Goal: Task Accomplishment & Management: Use online tool/utility

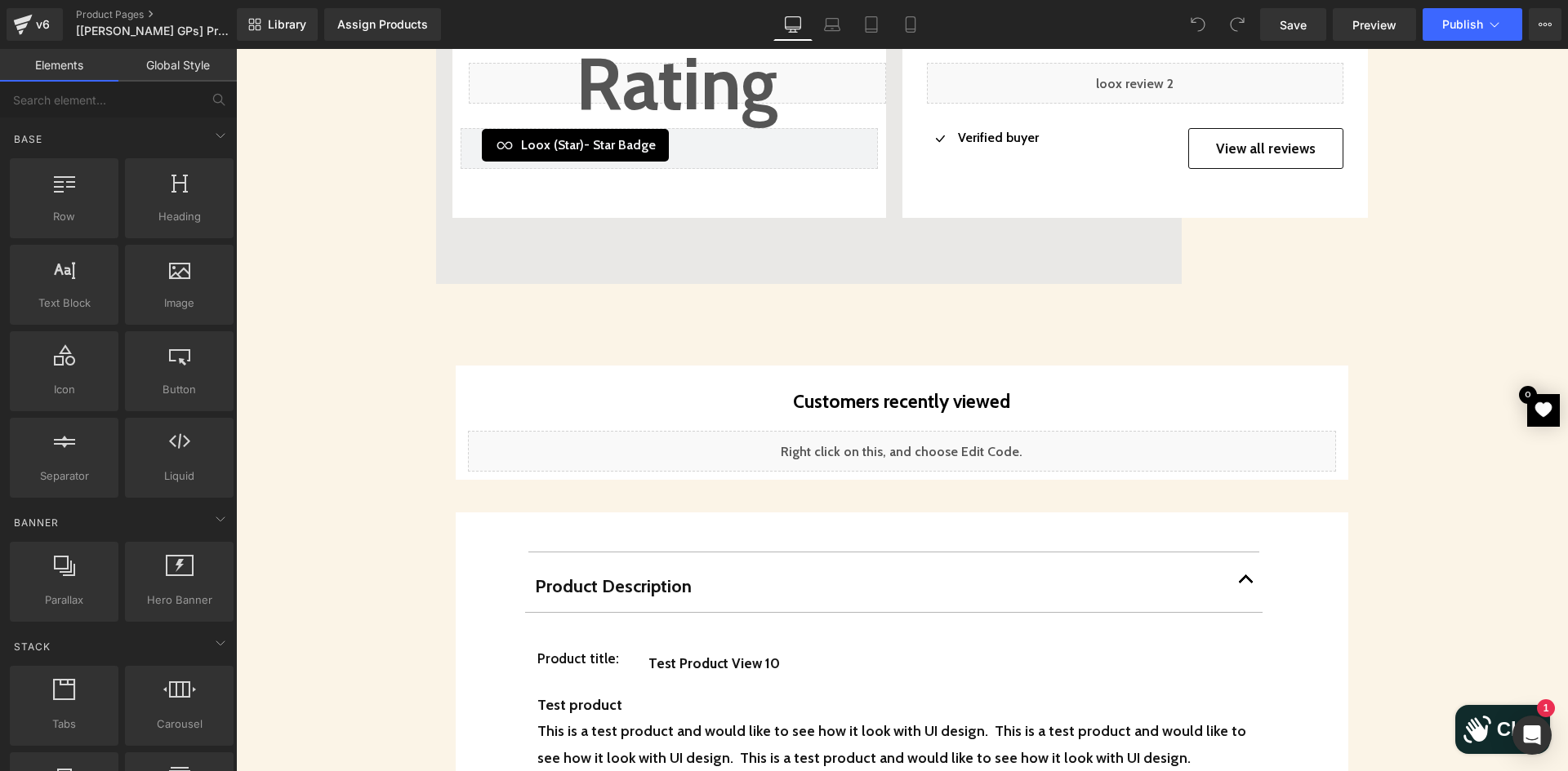
scroll to position [1469, 0]
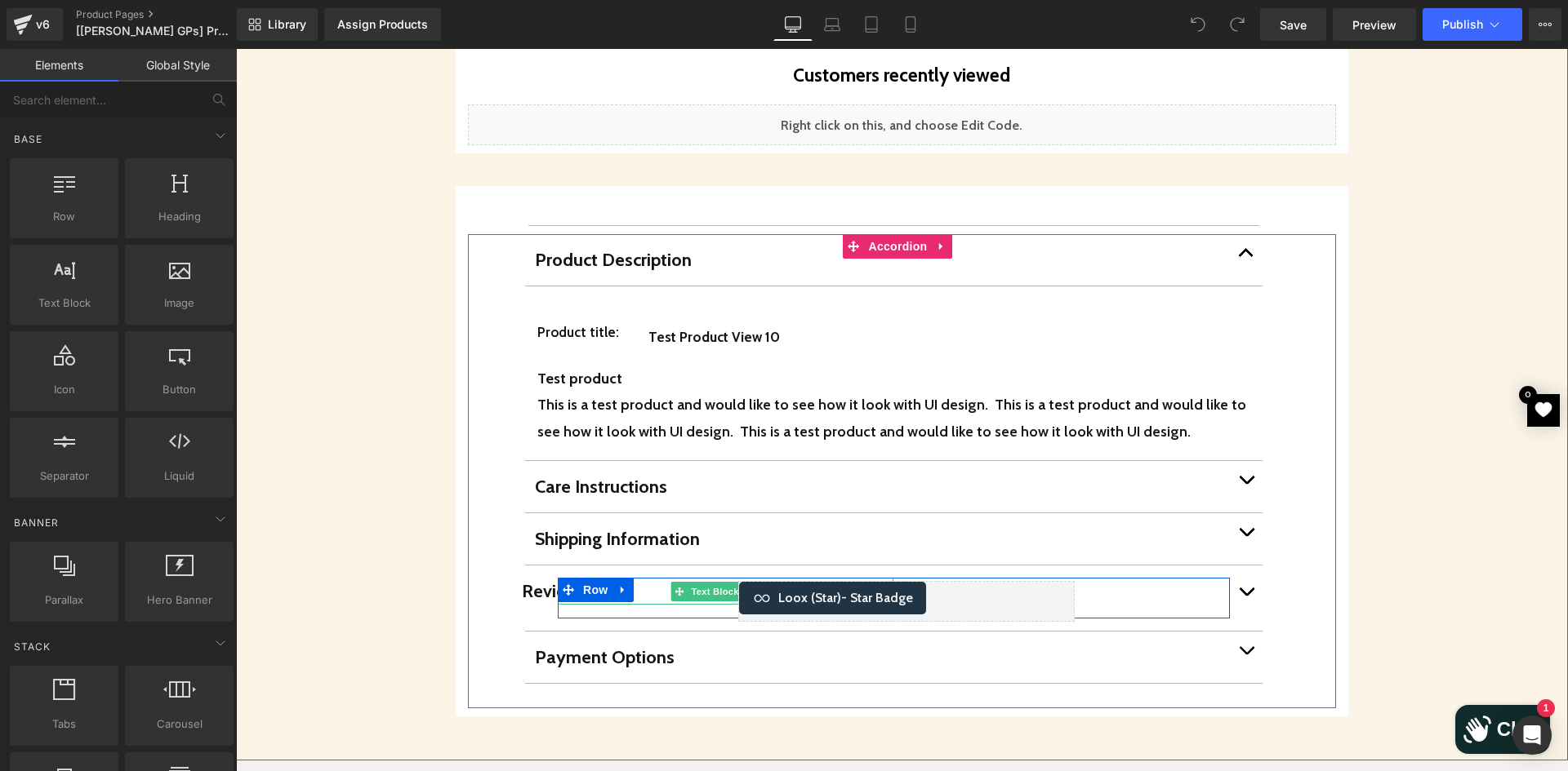
click at [527, 578] on p "Reviews" at bounding box center [690, 591] width 336 height 27
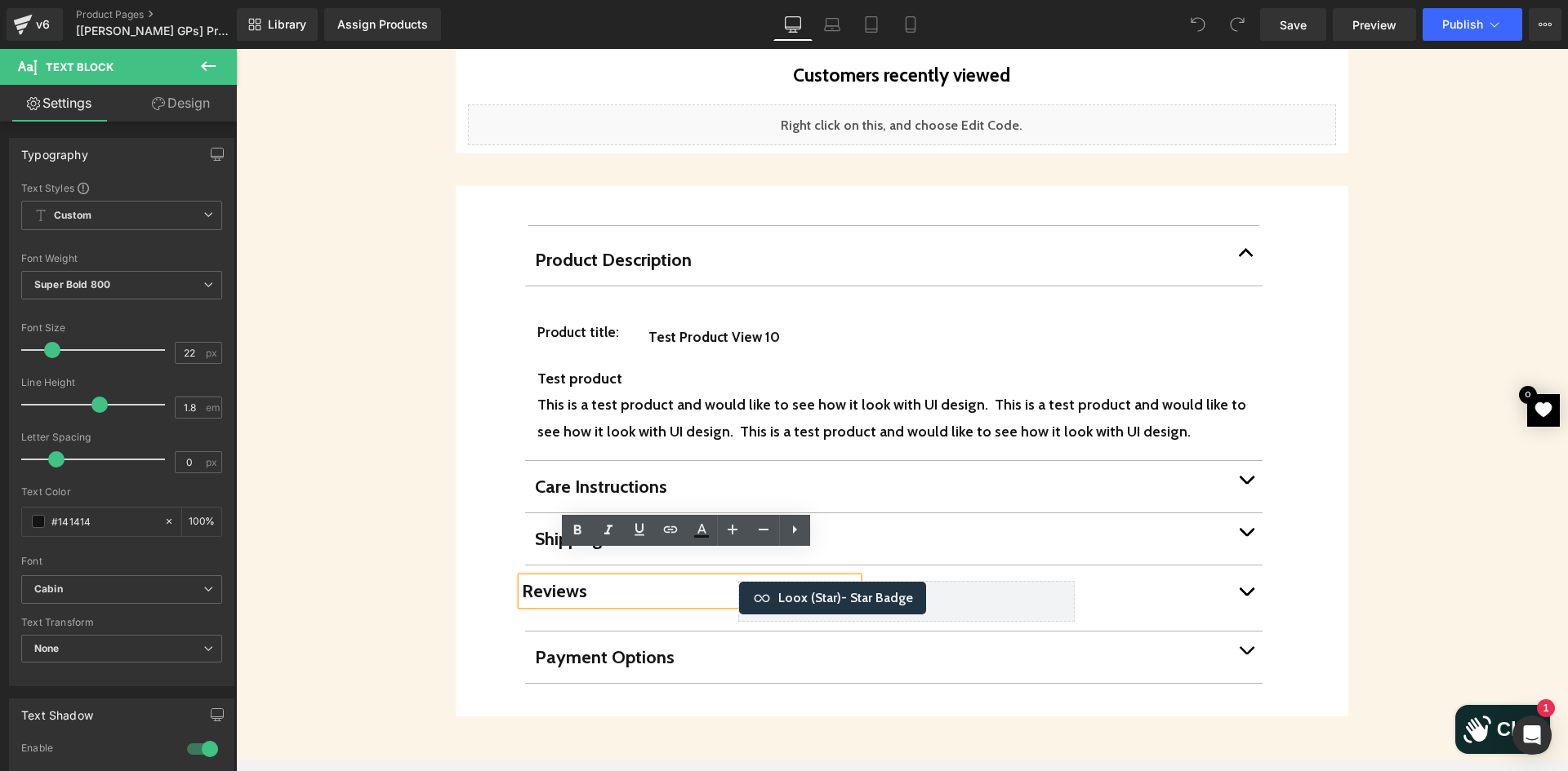
click at [673, 513] on div "Shipping Information Text Block" at bounding box center [893, 539] width 737 height 52
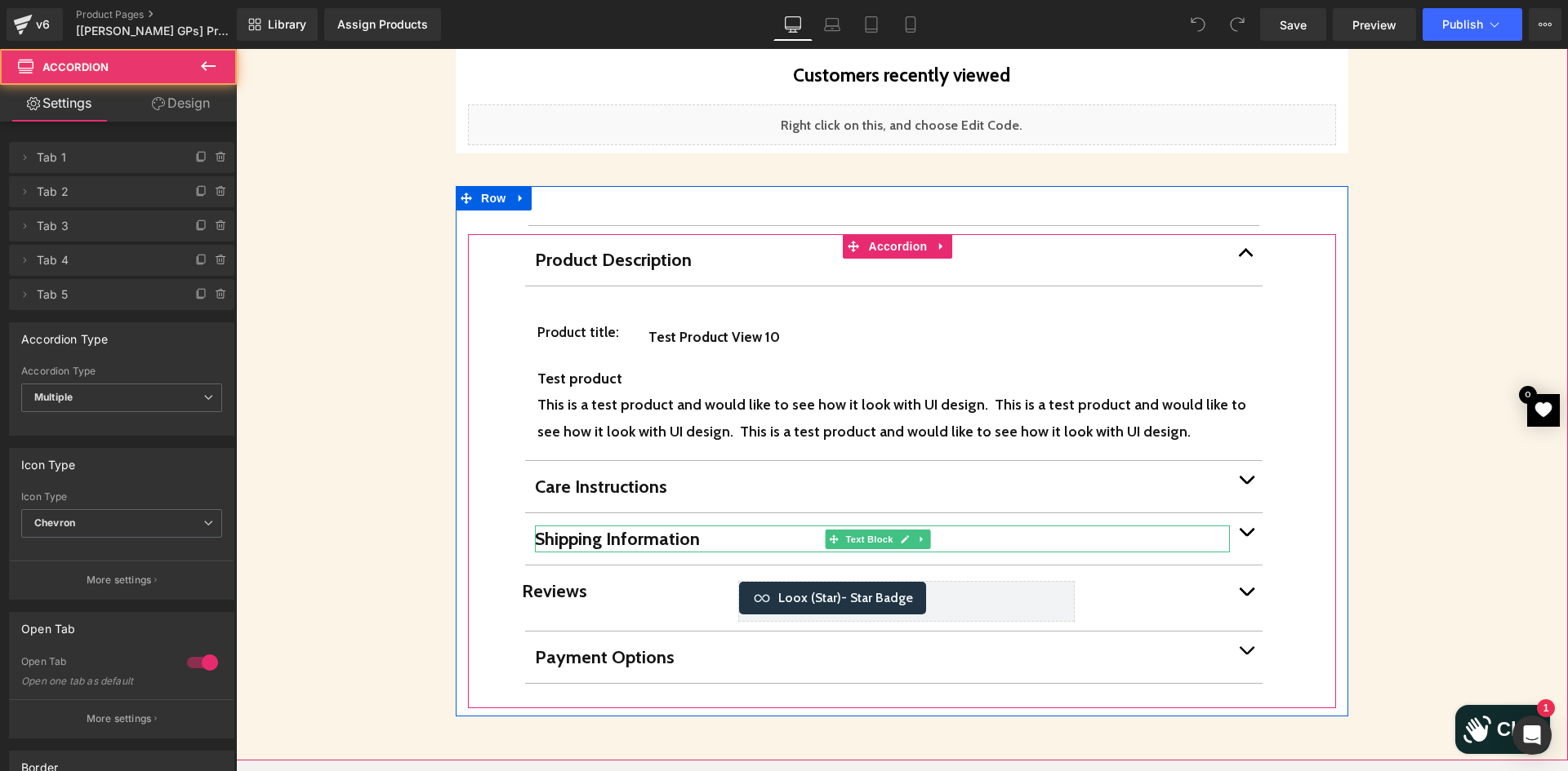
click at [682, 525] on p "Shipping Information" at bounding box center [882, 539] width 695 height 27
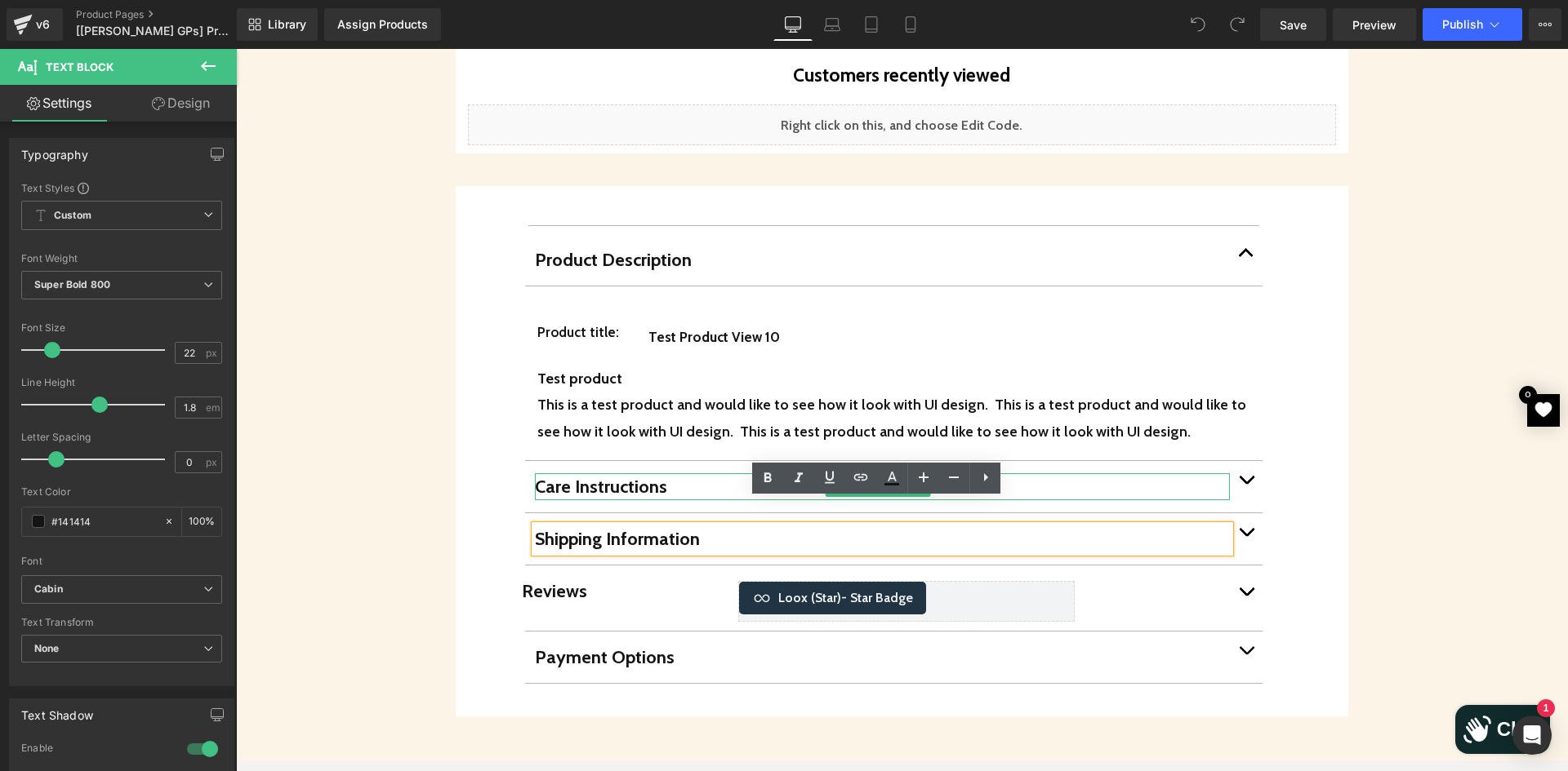
click at [694, 473] on p "Care Instructions" at bounding box center [882, 487] width 695 height 27
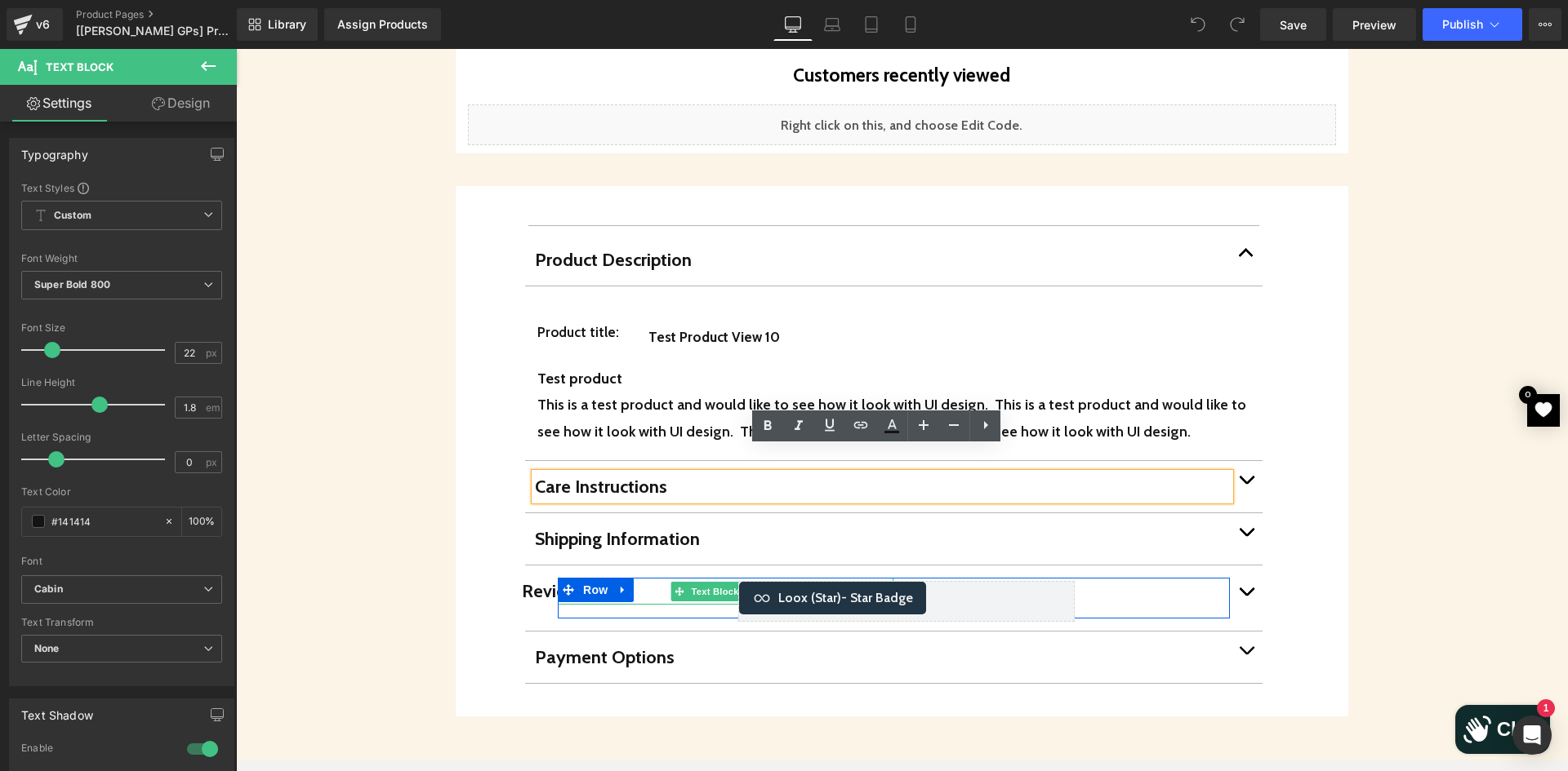
click at [542, 578] on p "Reviews" at bounding box center [690, 591] width 336 height 27
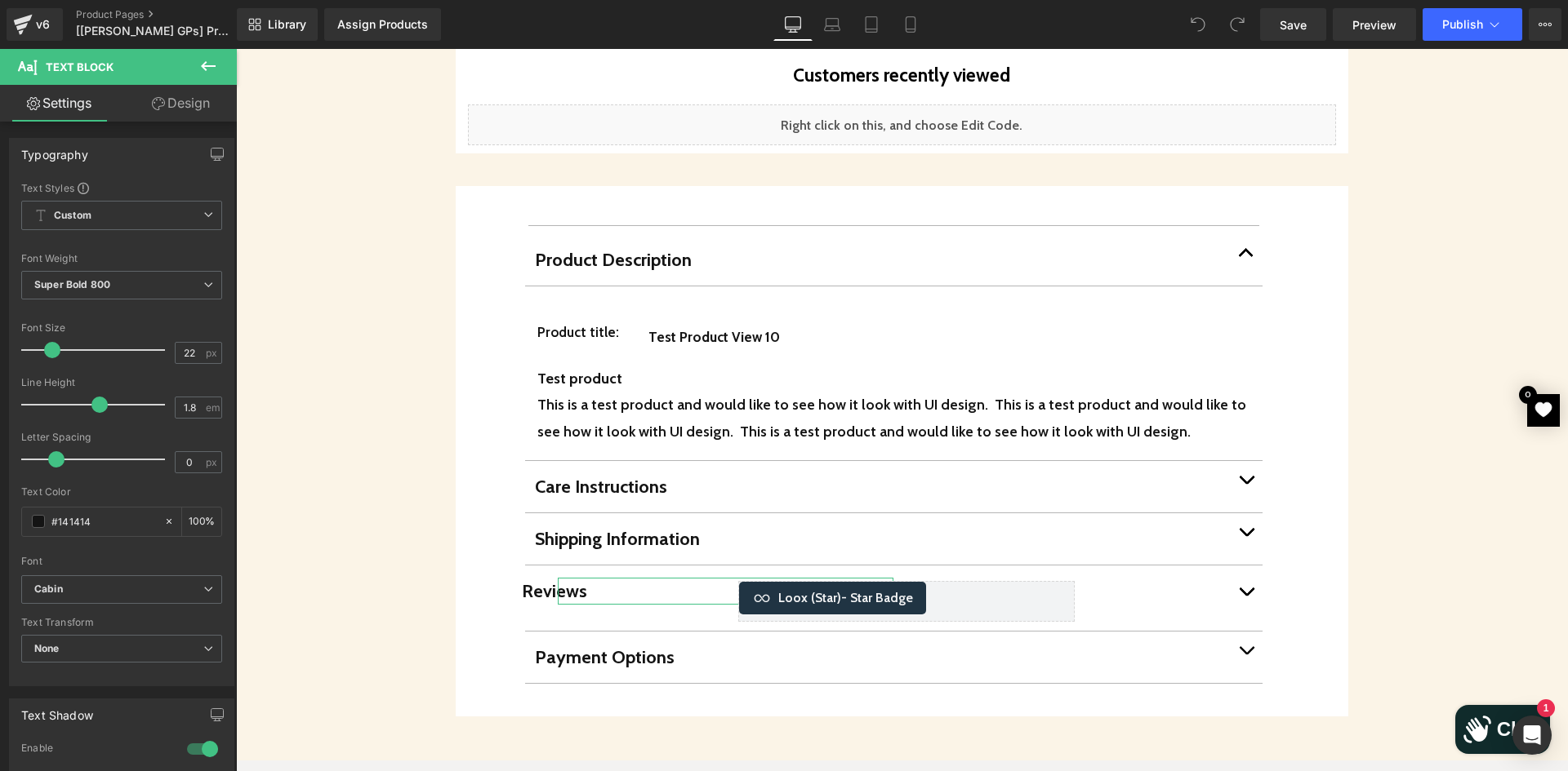
click at [199, 105] on link "Design" at bounding box center [180, 103] width 118 height 37
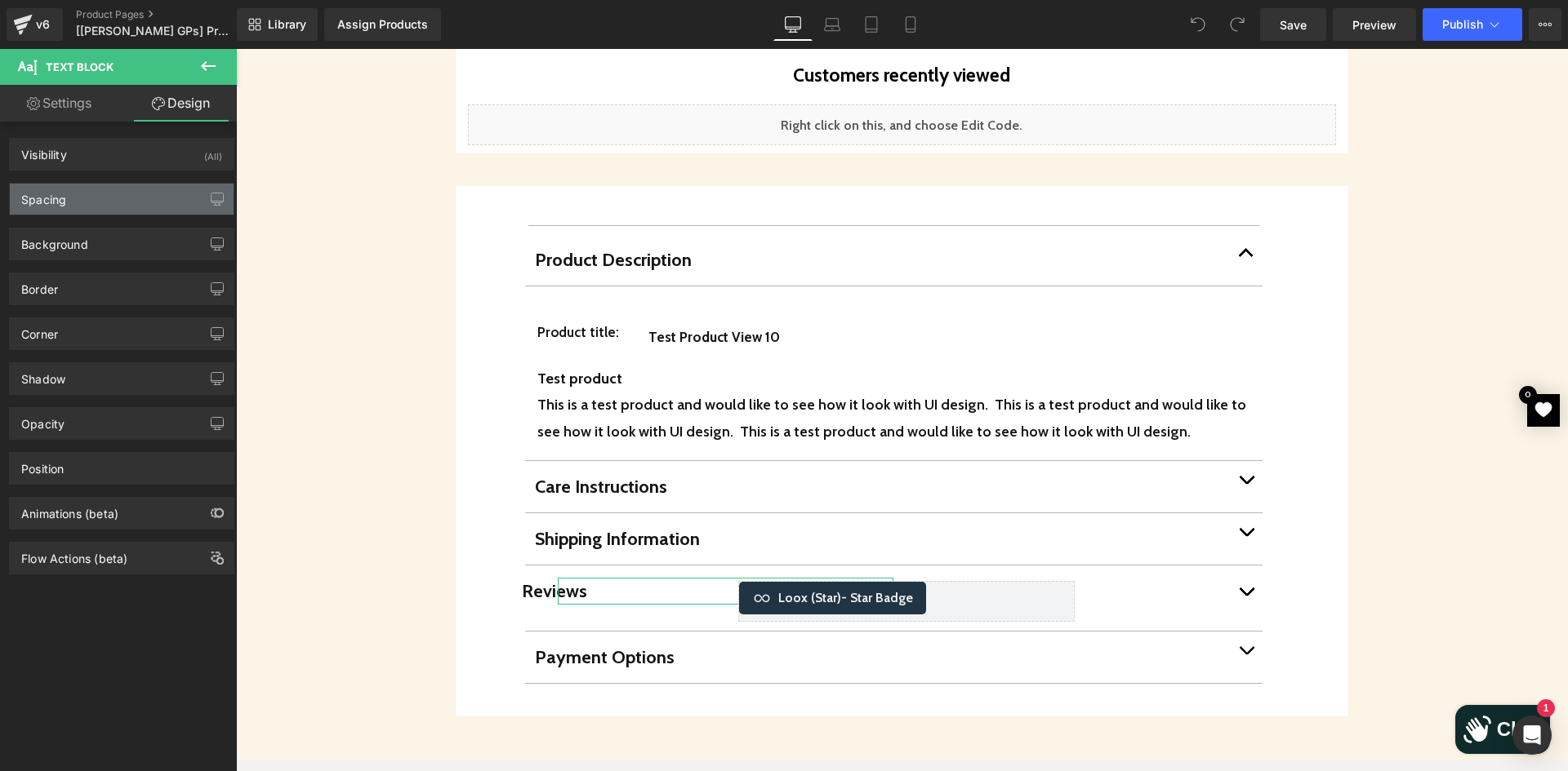
type input "0"
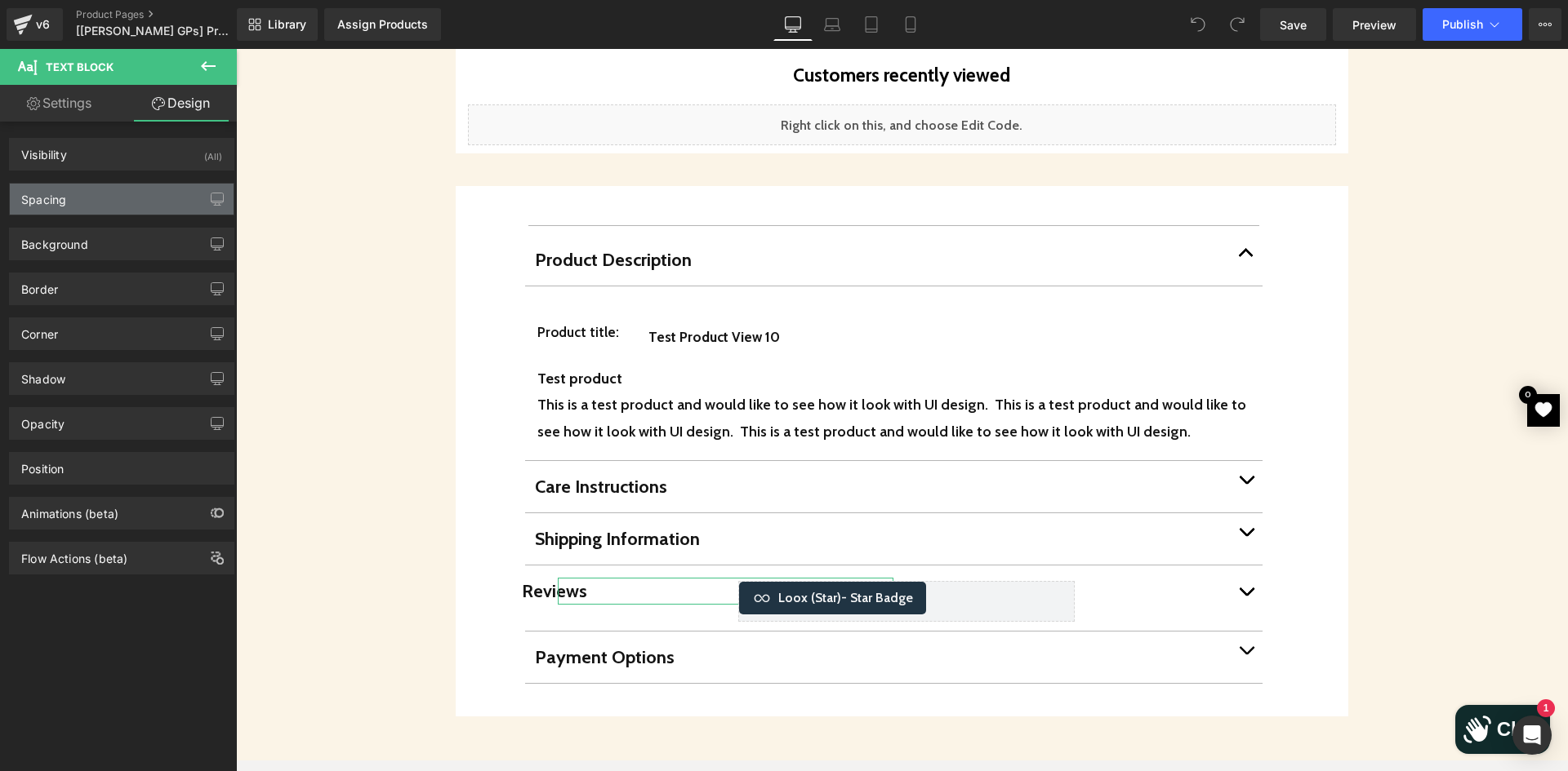
type input "0"
click at [138, 201] on div "Spacing" at bounding box center [122, 199] width 224 height 31
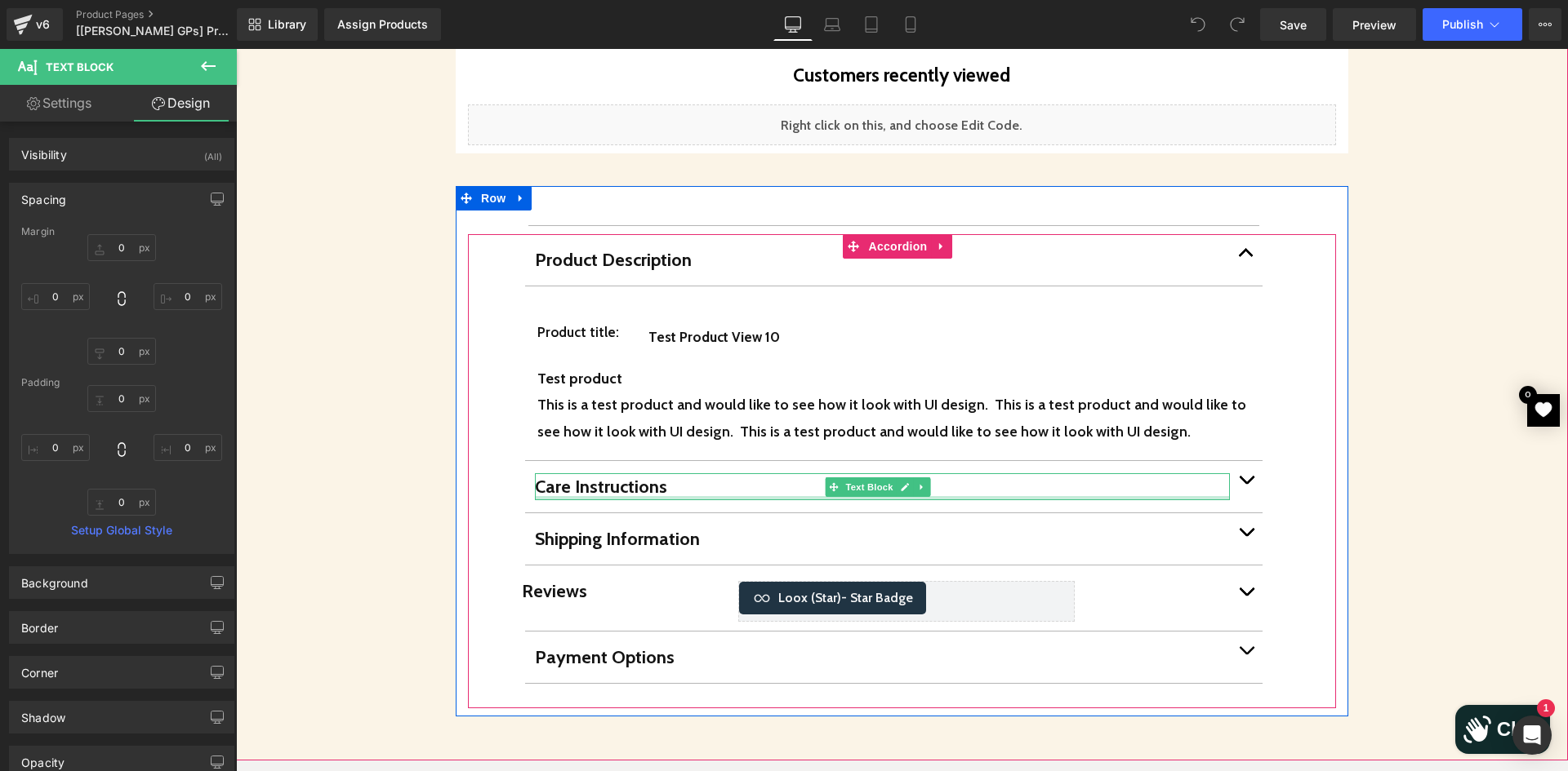
scroll to position [1550, 0]
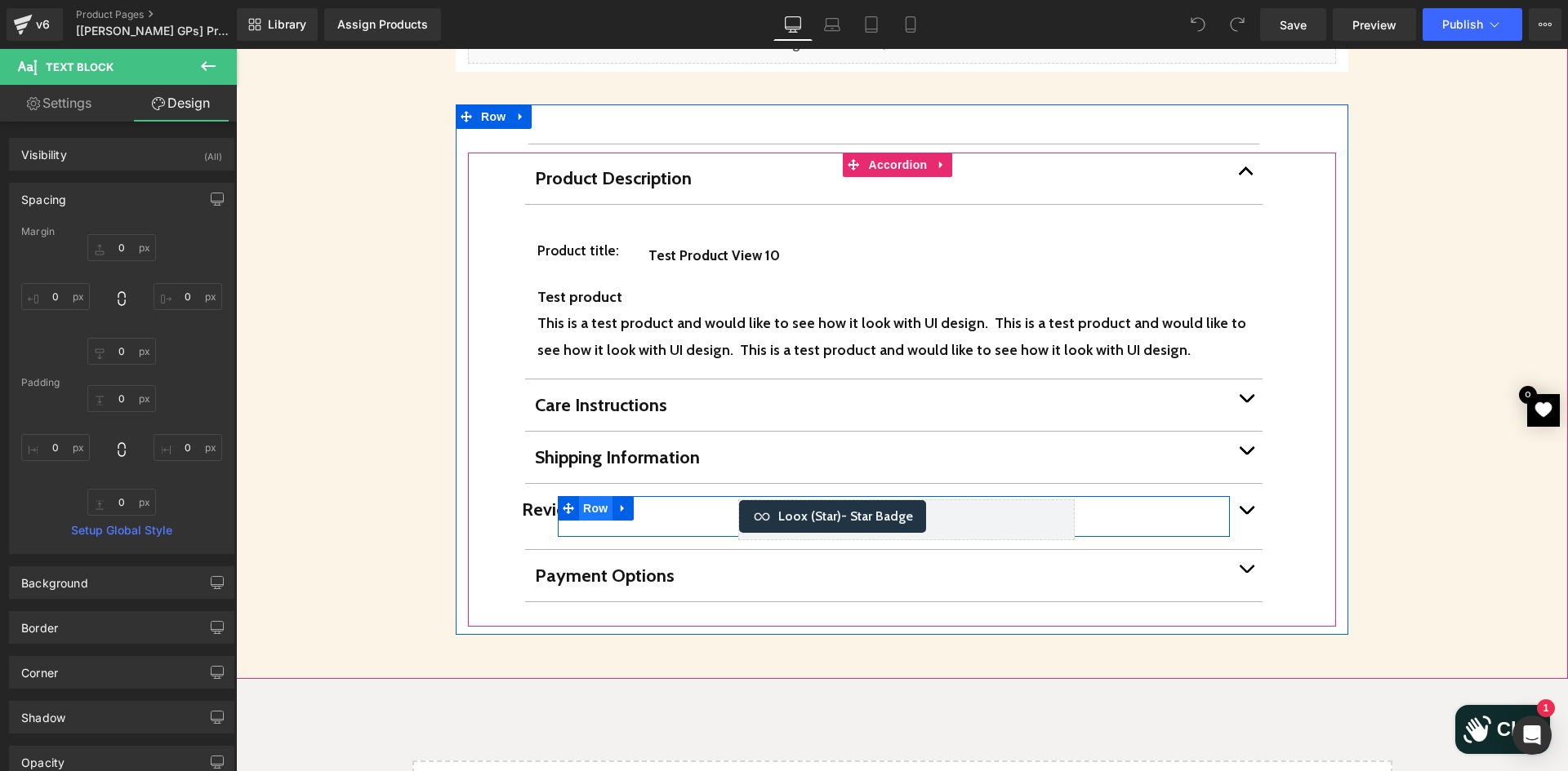
click at [593, 496] on span "Row" at bounding box center [595, 508] width 33 height 24
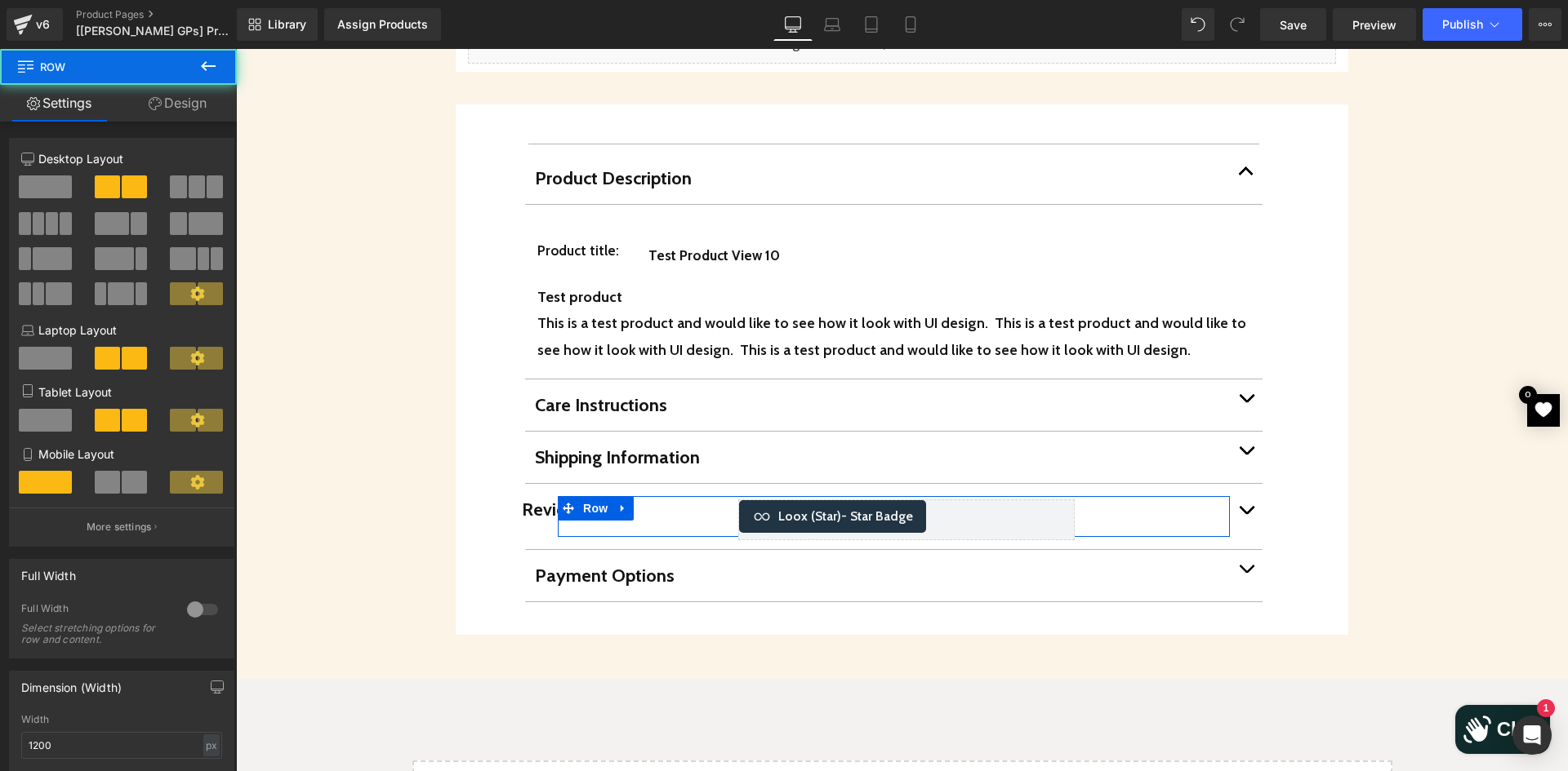
click at [170, 91] on link "Design" at bounding box center [177, 103] width 118 height 37
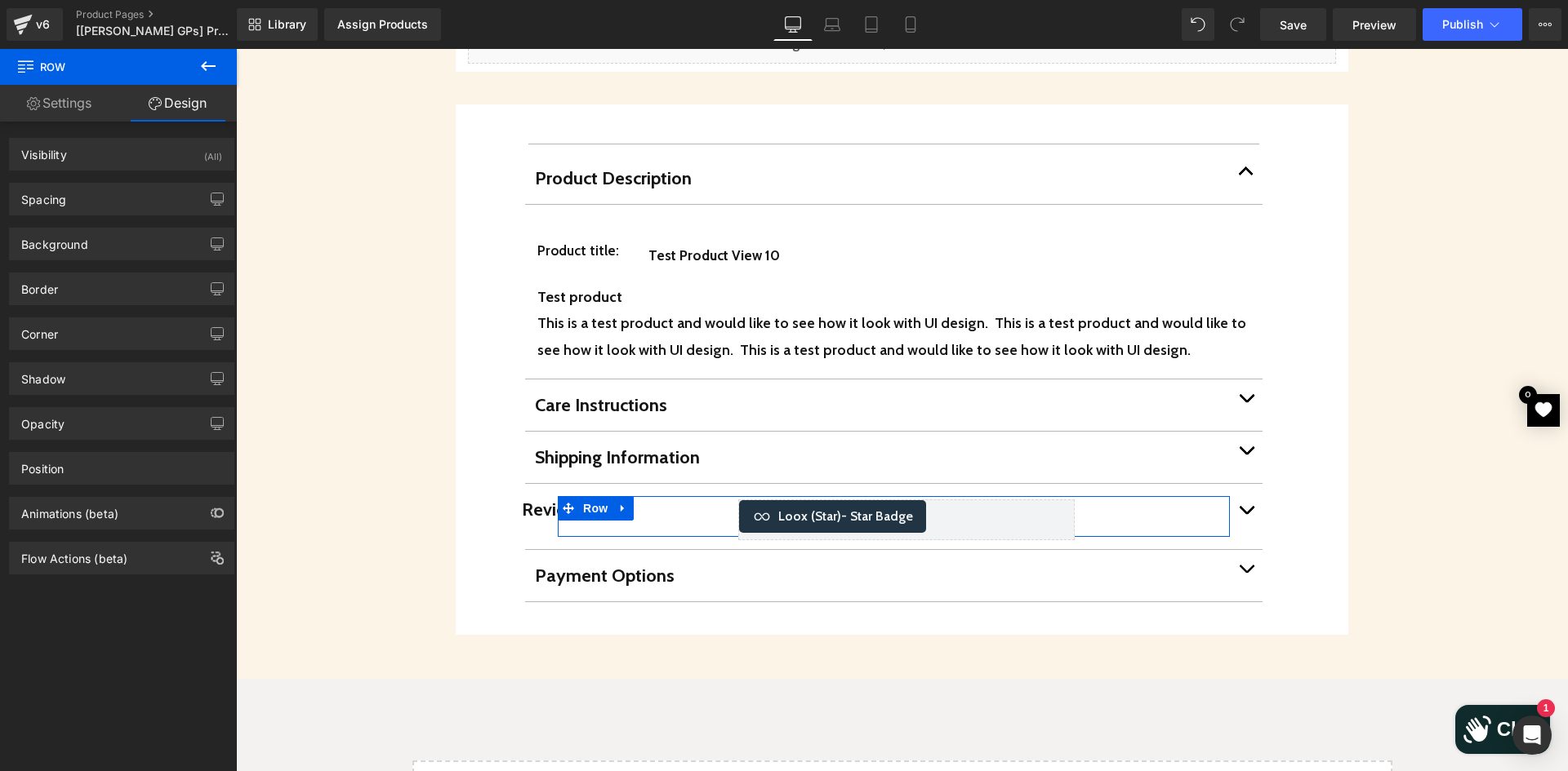
type input "0"
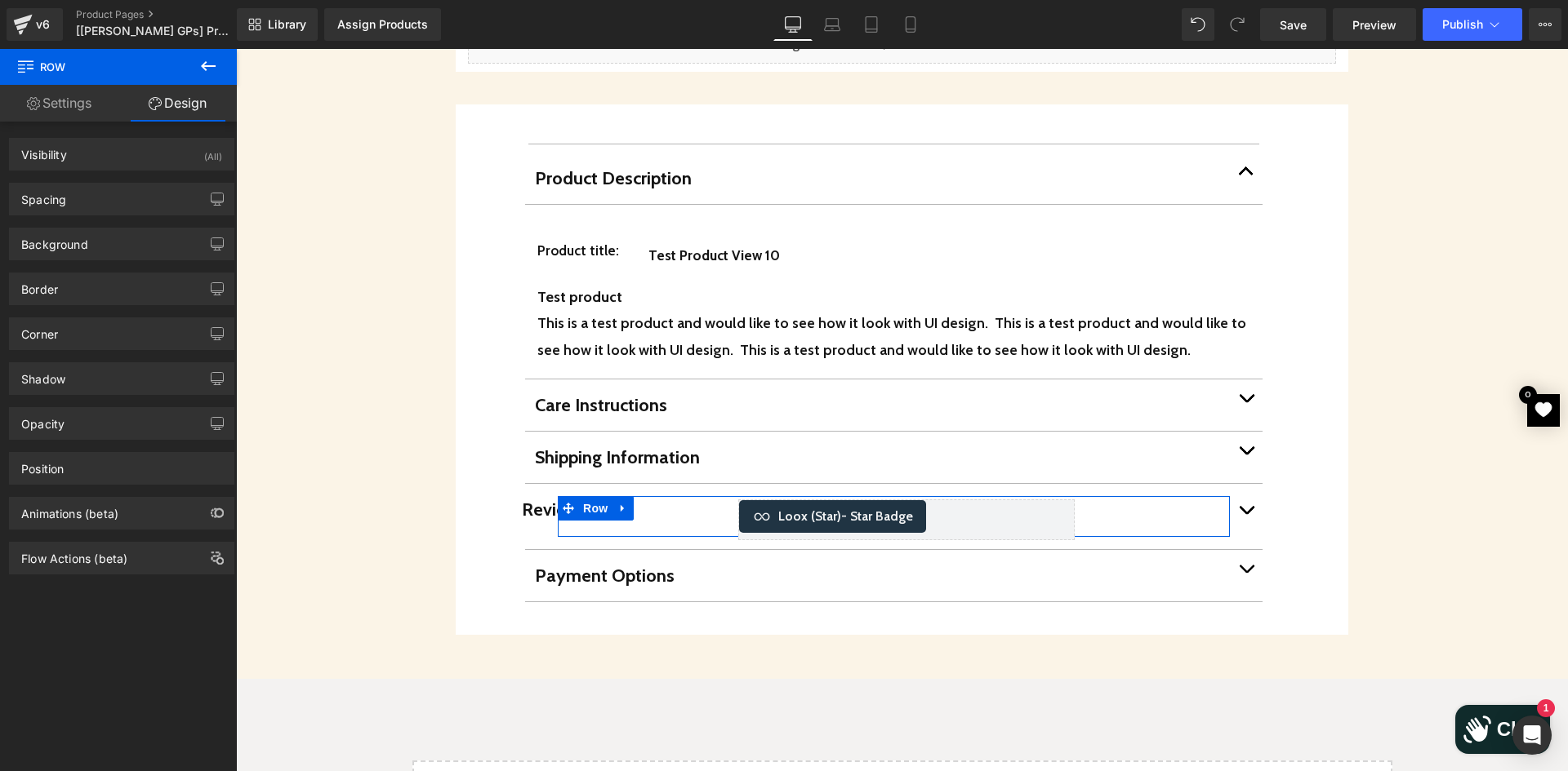
type input "0"
click at [136, 186] on div "Spacing" at bounding box center [122, 199] width 224 height 31
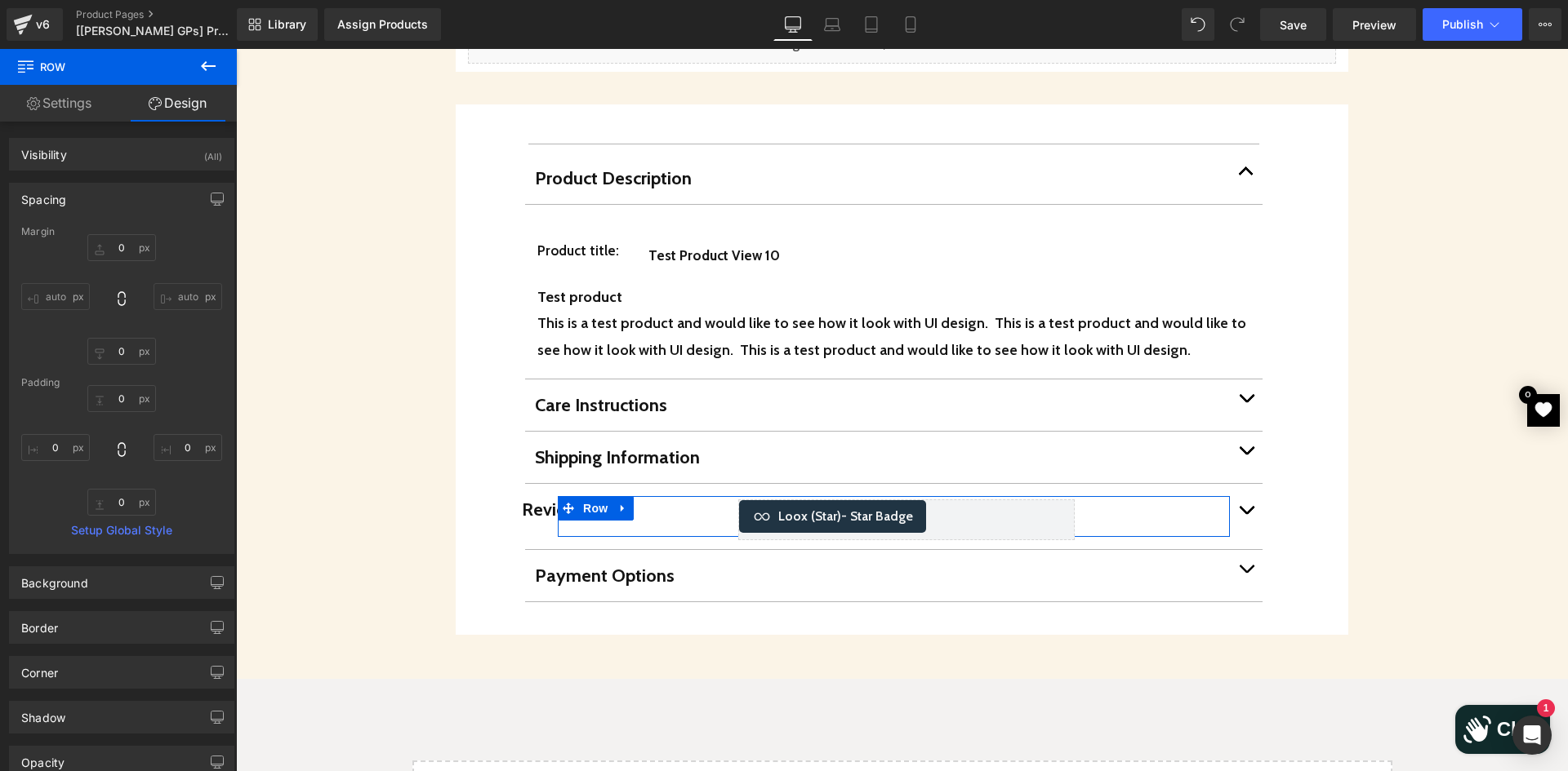
scroll to position [164, 0]
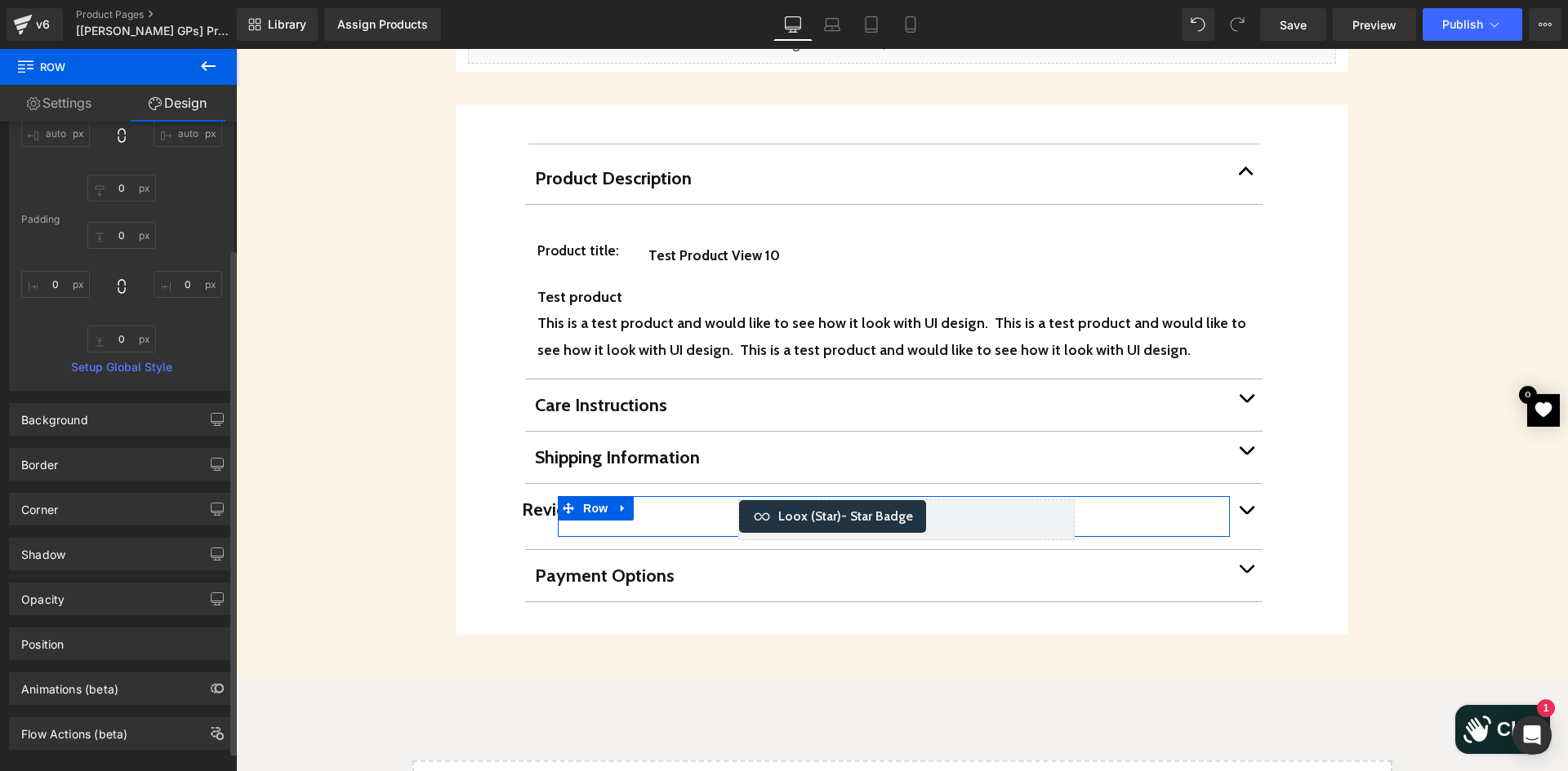
click at [126, 625] on div "Position Advanced option : Please proceed if you have coding knowledge. Relativ…" at bounding box center [122, 637] width 244 height 44
click at [134, 638] on div "Position" at bounding box center [122, 643] width 224 height 31
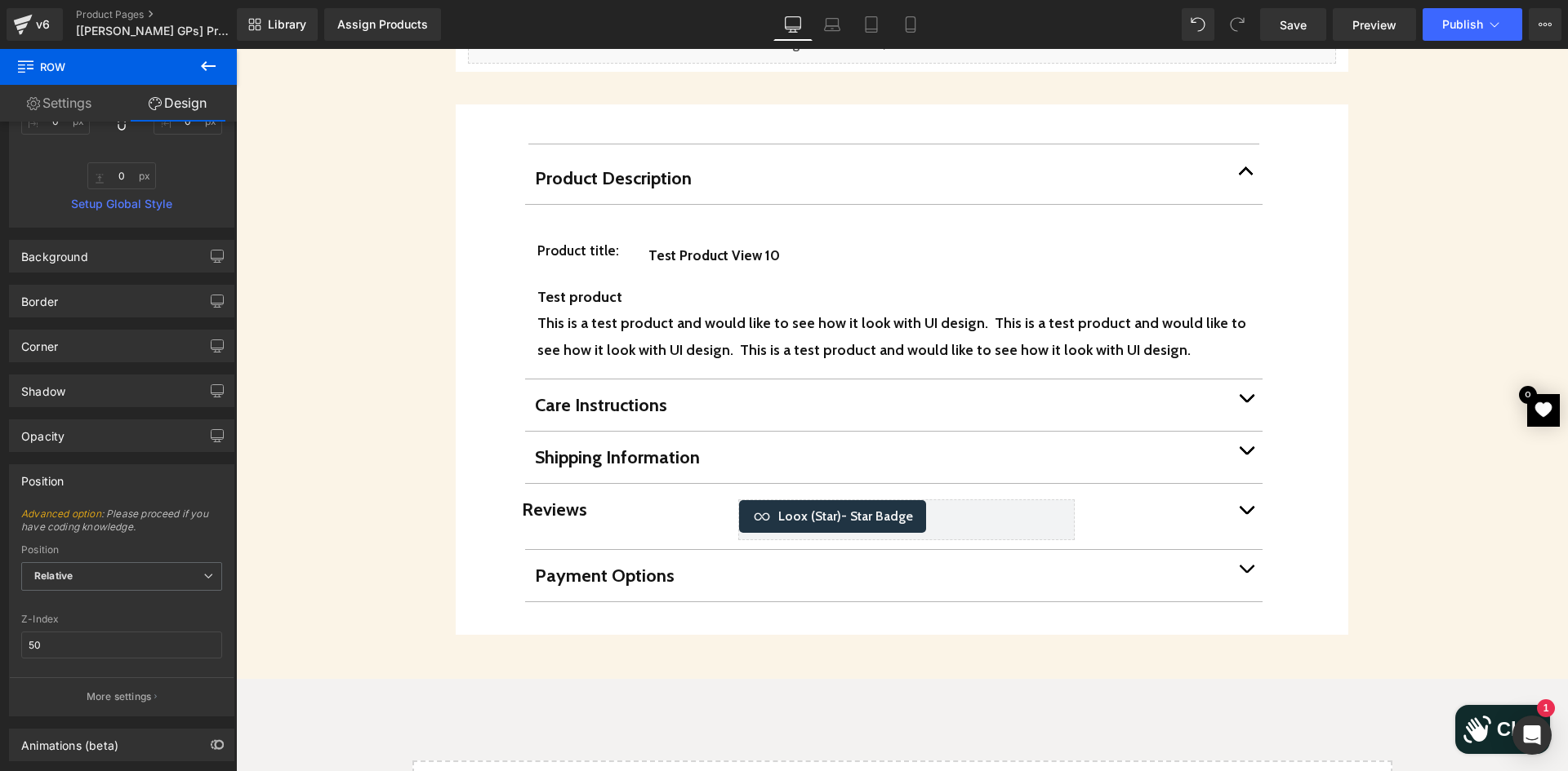
click at [198, 57] on icon at bounding box center [207, 65] width 19 height 19
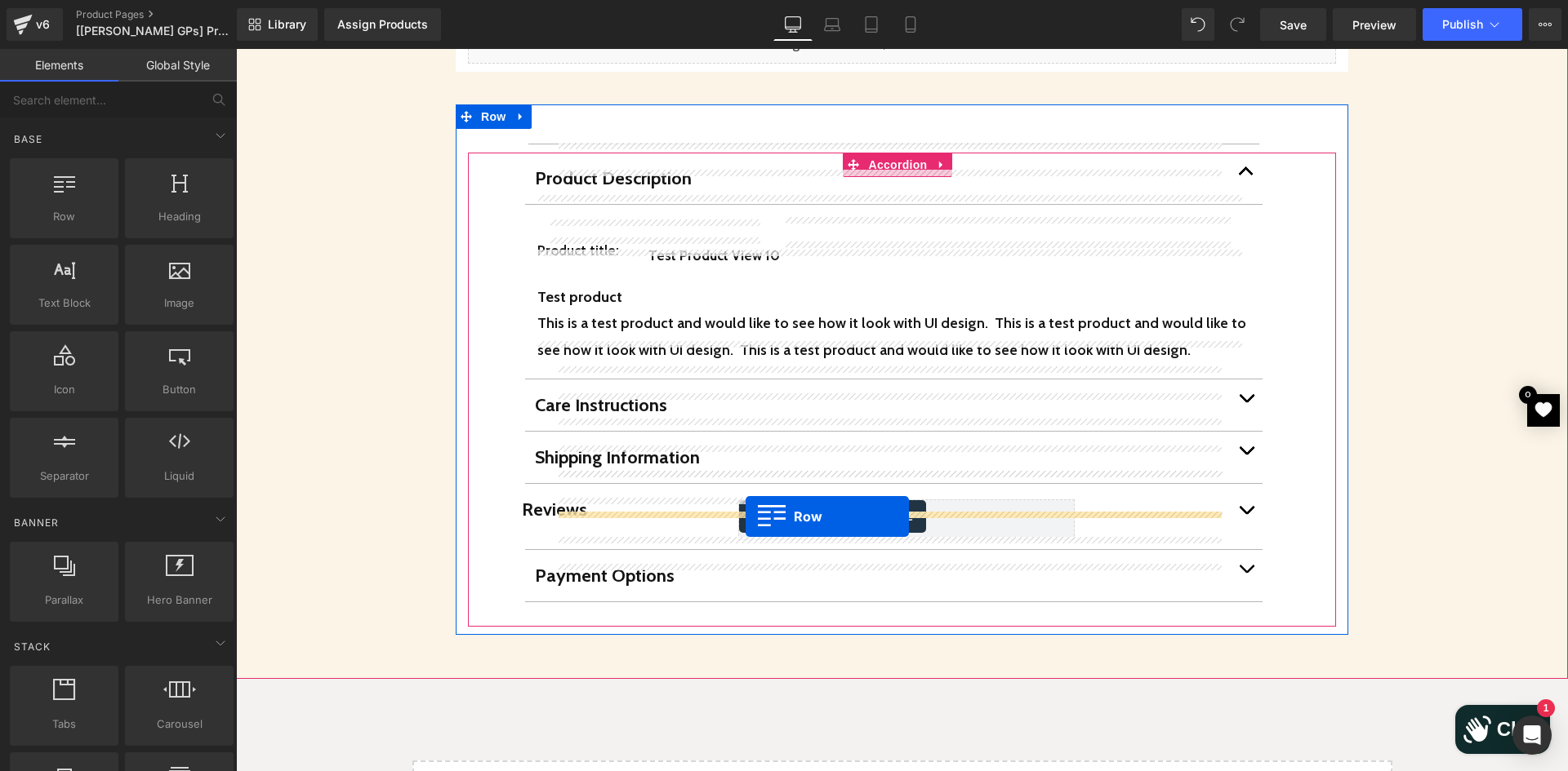
drag, startPoint x: 313, startPoint y: 239, endPoint x: 745, endPoint y: 517, distance: 513.7
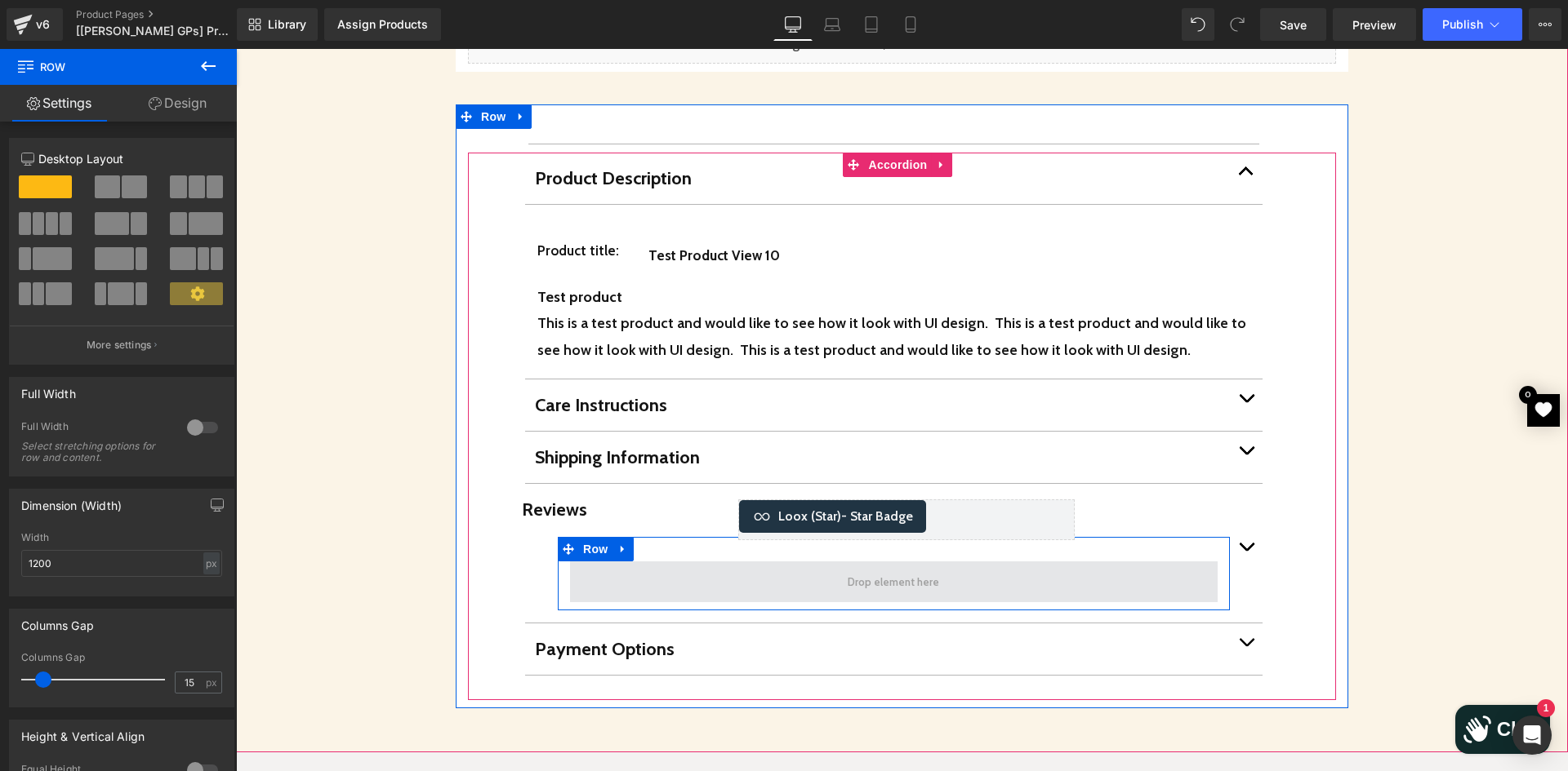
click at [656, 561] on span at bounding box center [893, 581] width 647 height 41
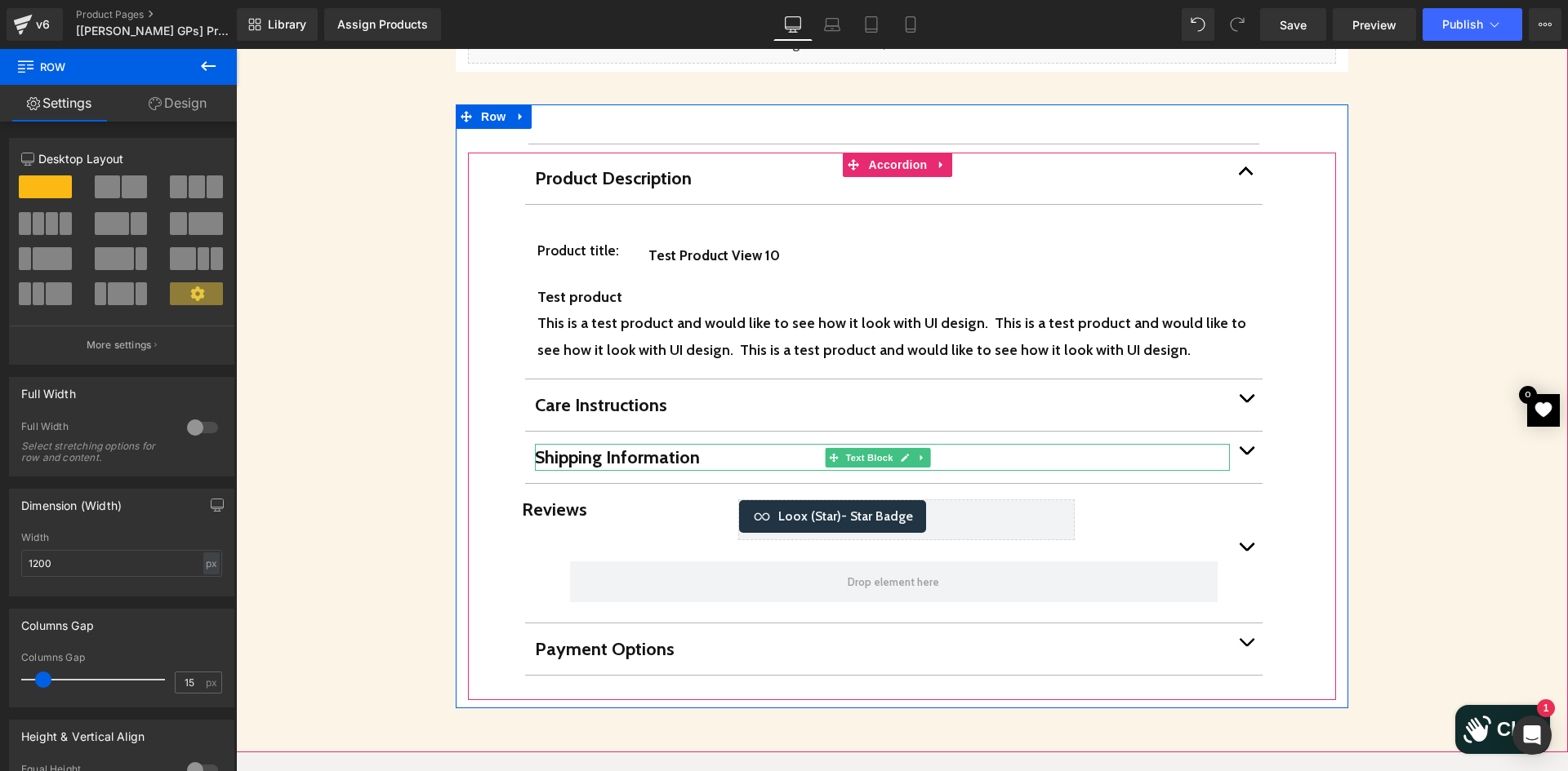
click at [738, 444] on p "Shipping Information" at bounding box center [882, 457] width 695 height 27
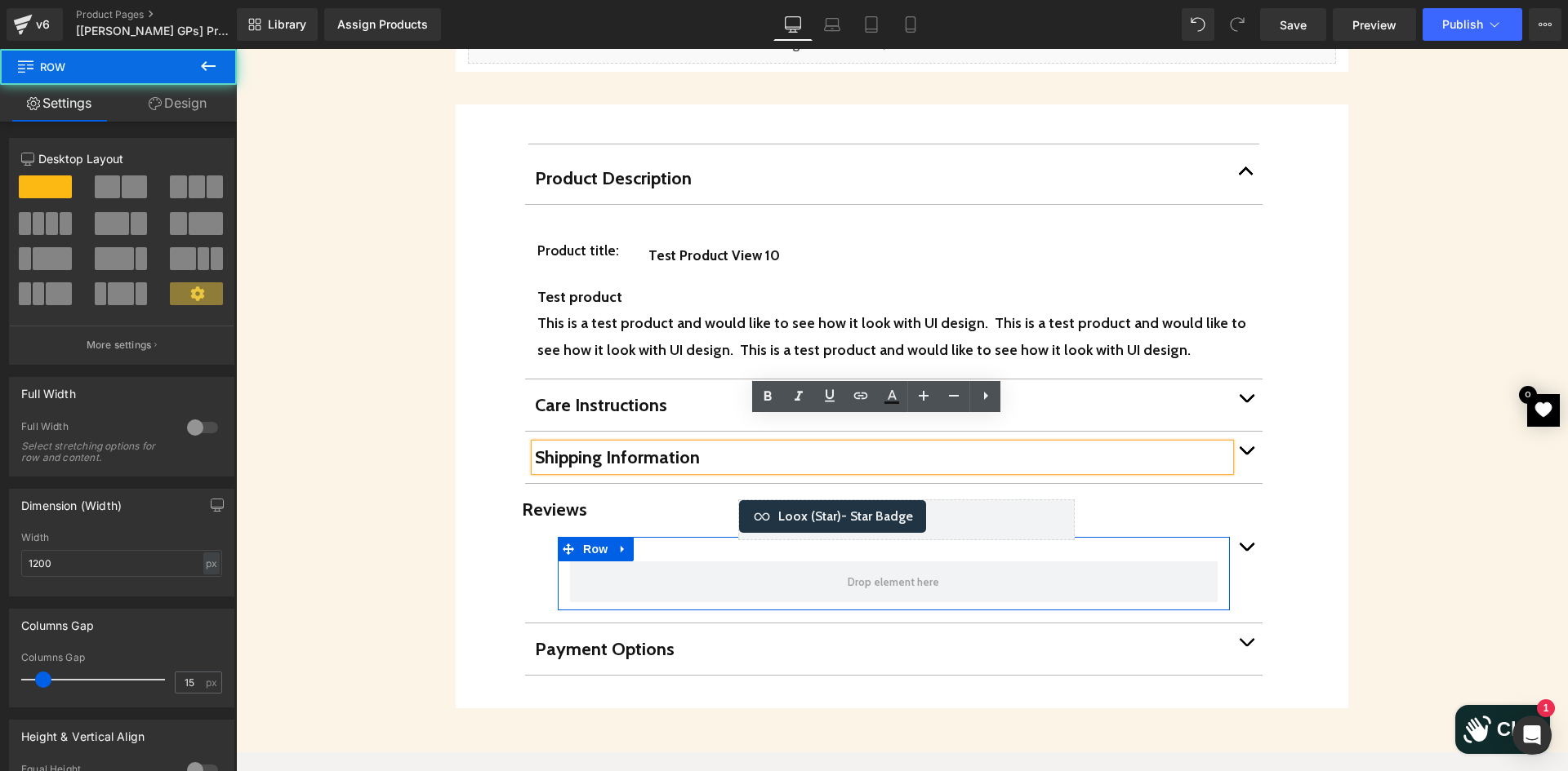
click at [567, 561] on div at bounding box center [893, 581] width 672 height 41
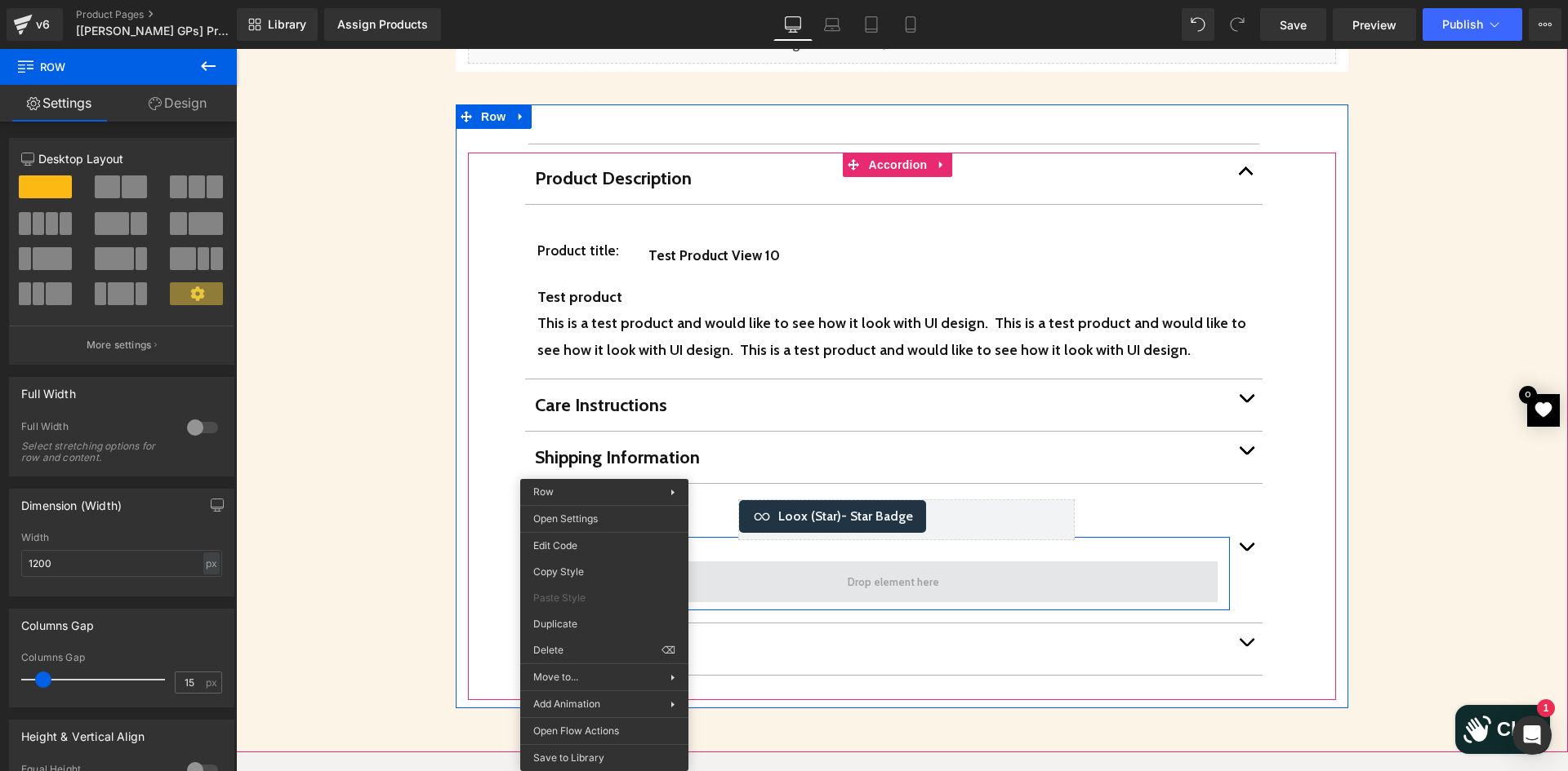
click at [960, 561] on span at bounding box center [893, 581] width 647 height 41
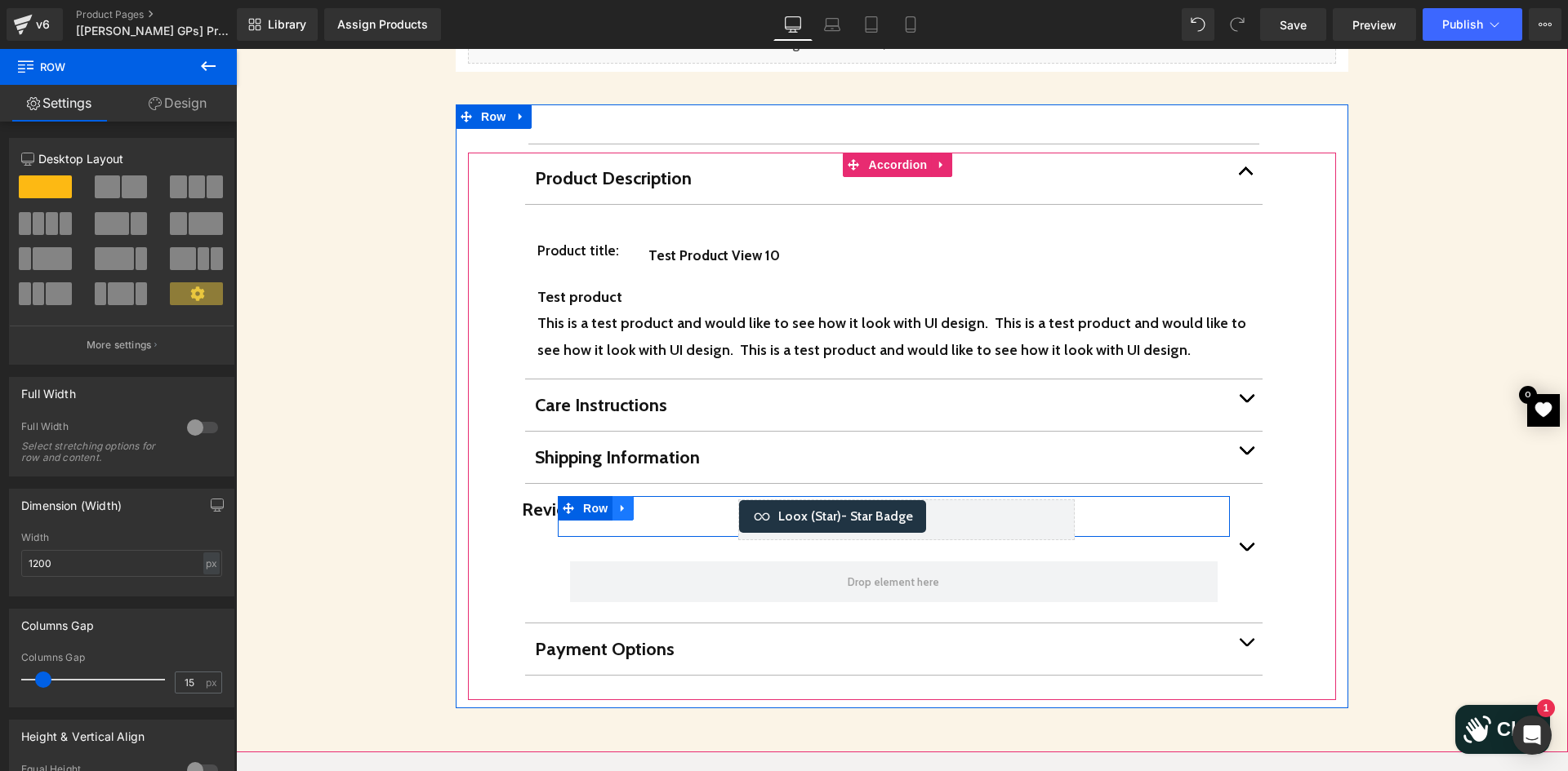
click at [613, 496] on link at bounding box center [623, 508] width 21 height 24
click at [660, 164] on p "Product Description" at bounding box center [882, 178] width 695 height 27
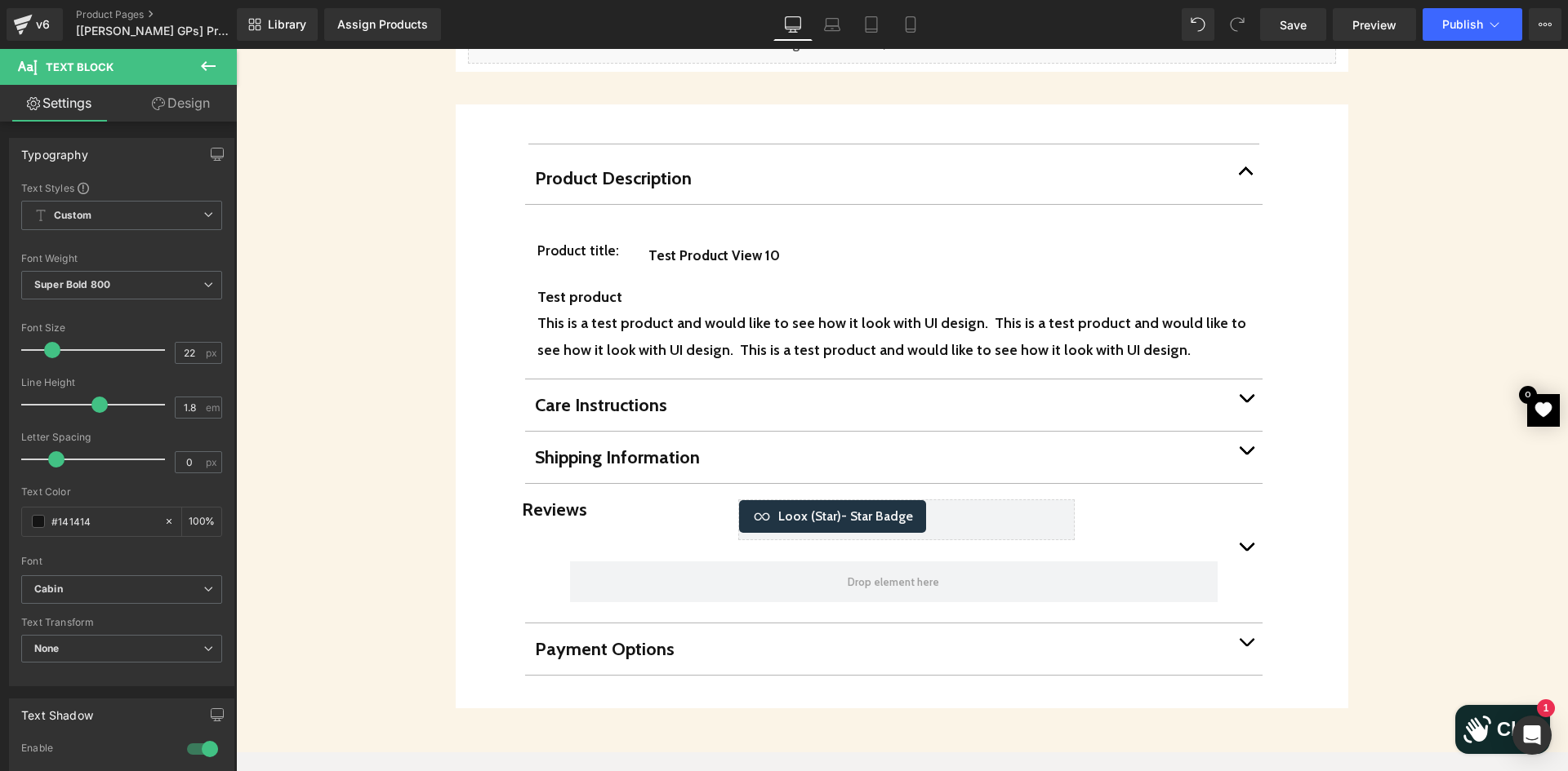
click at [195, 106] on link "Design" at bounding box center [180, 103] width 118 height 37
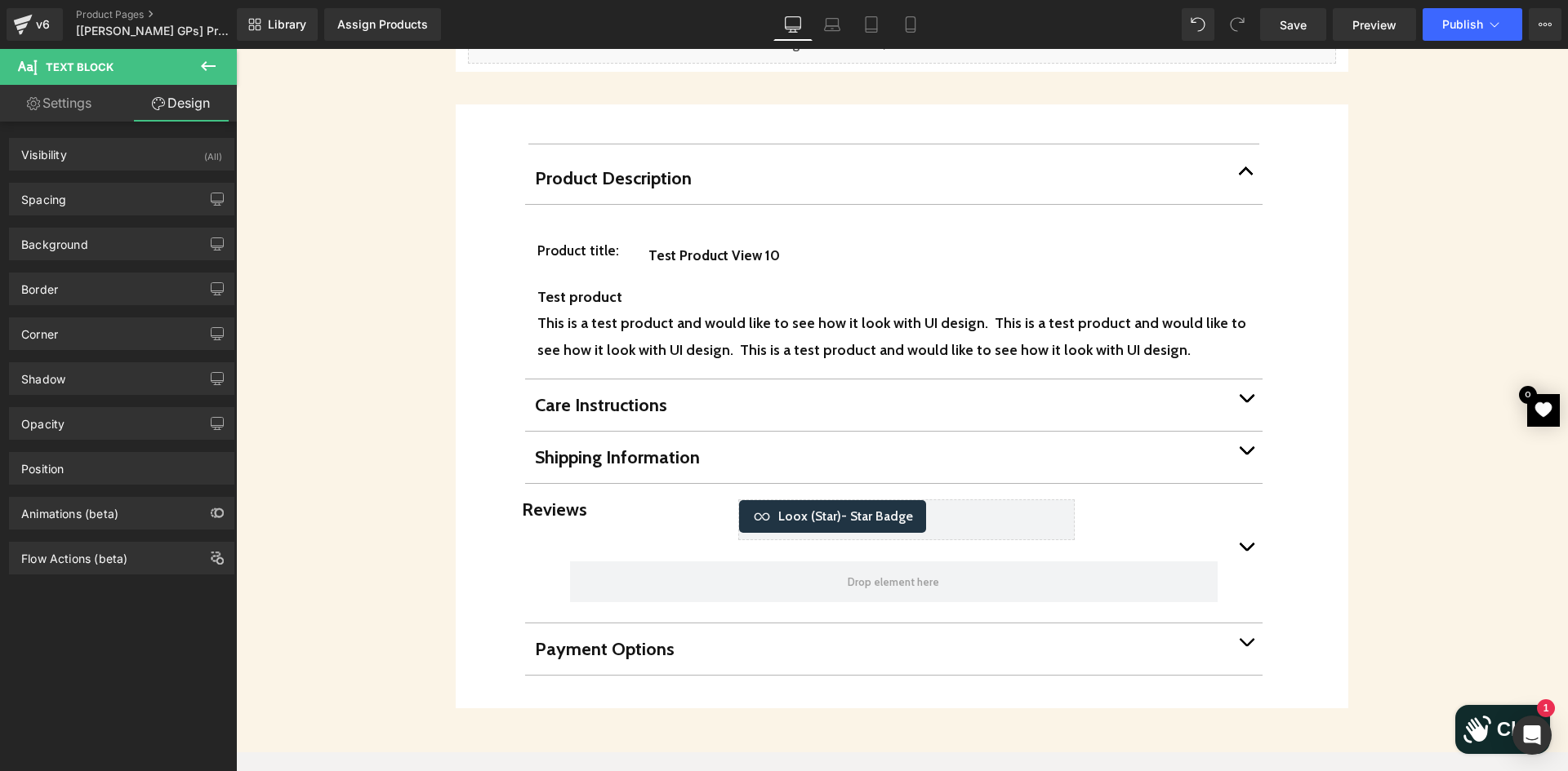
type input "0"
type input "-28"
type input "0"
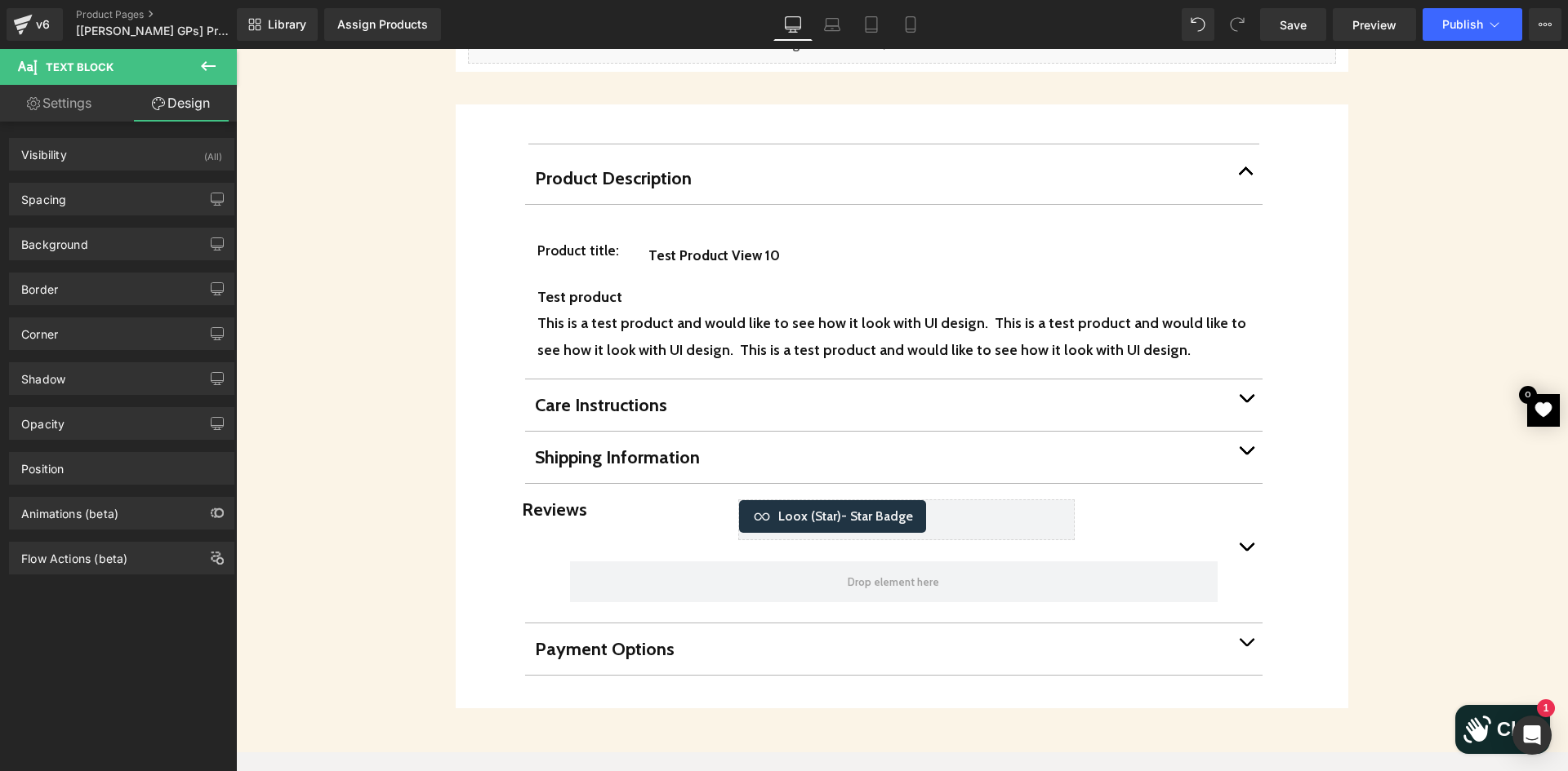
type input "0"
click at [114, 198] on div "Spacing" at bounding box center [122, 199] width 224 height 31
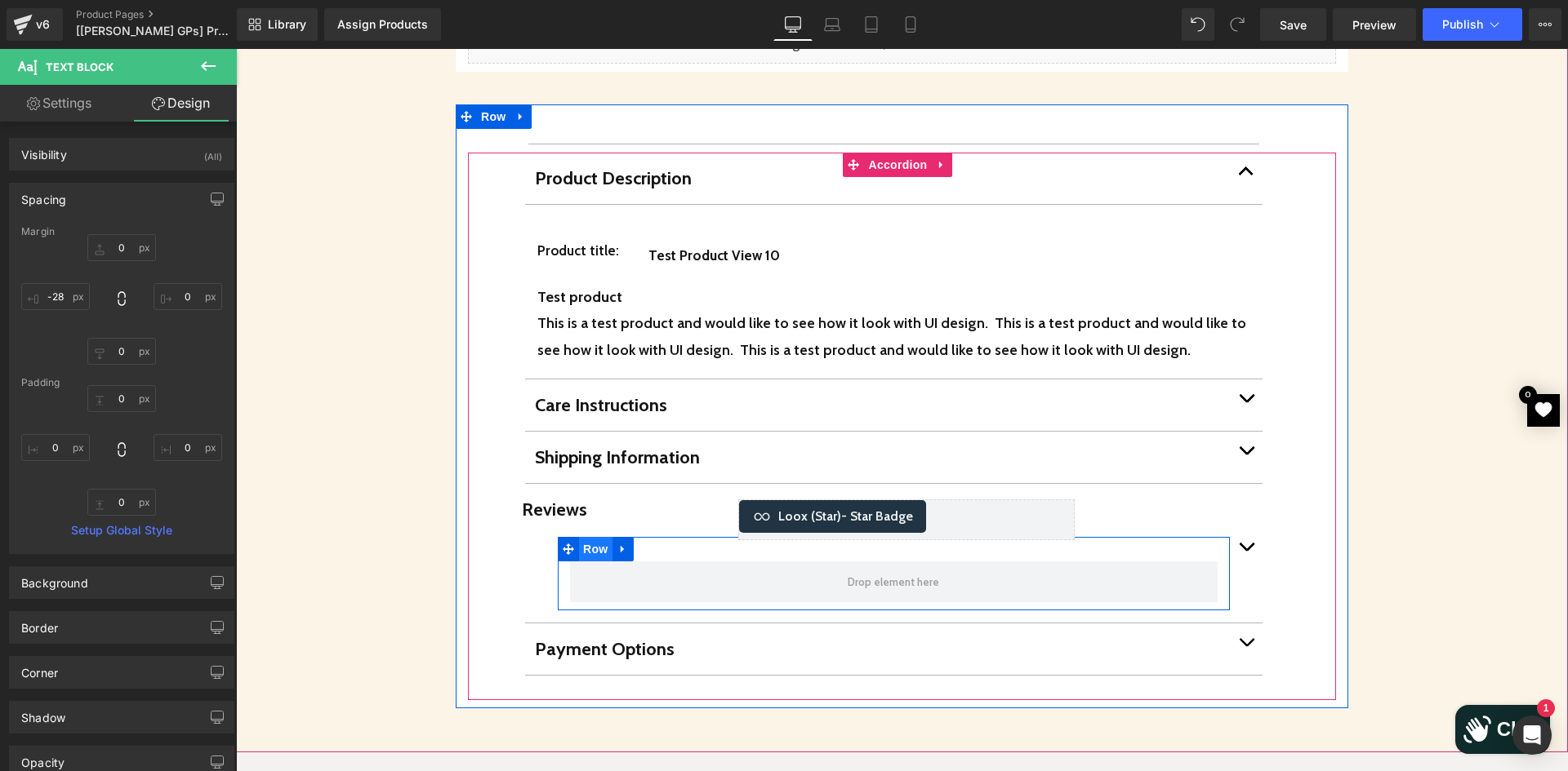
click at [592, 537] on span "Row" at bounding box center [595, 549] width 33 height 24
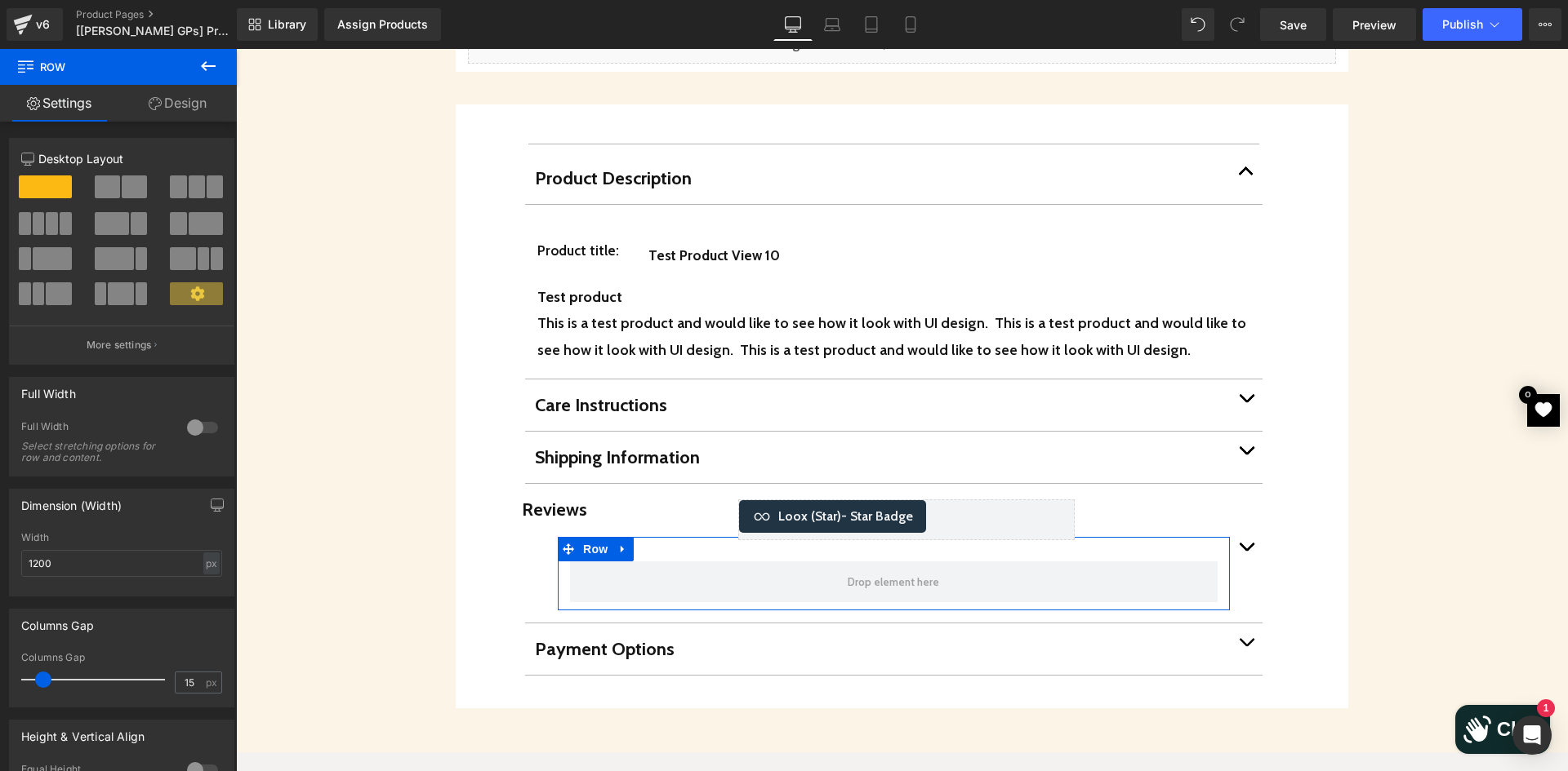
click at [188, 104] on link "Design" at bounding box center [177, 103] width 118 height 37
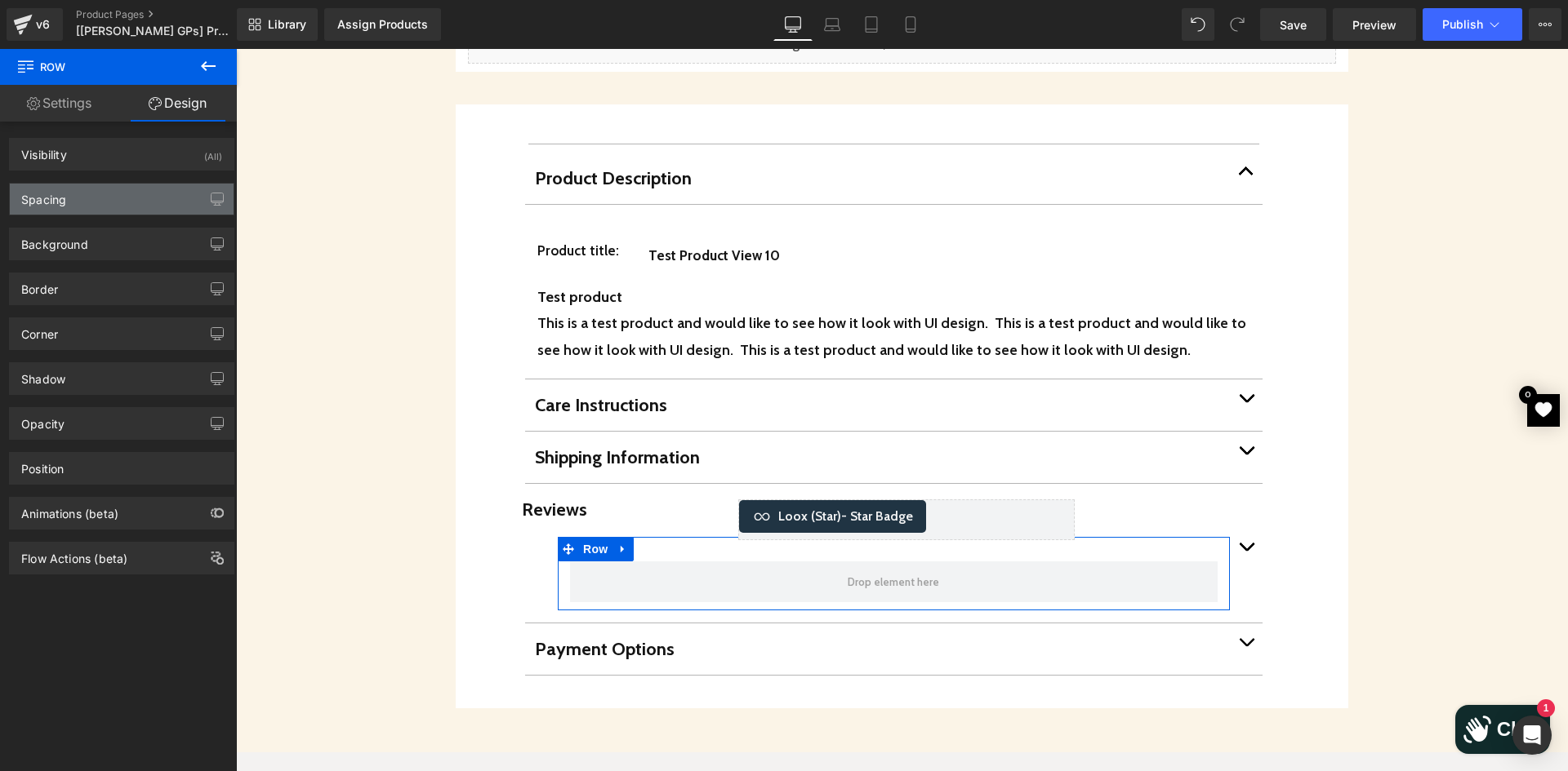
click at [99, 207] on div "Spacing" at bounding box center [122, 199] width 224 height 31
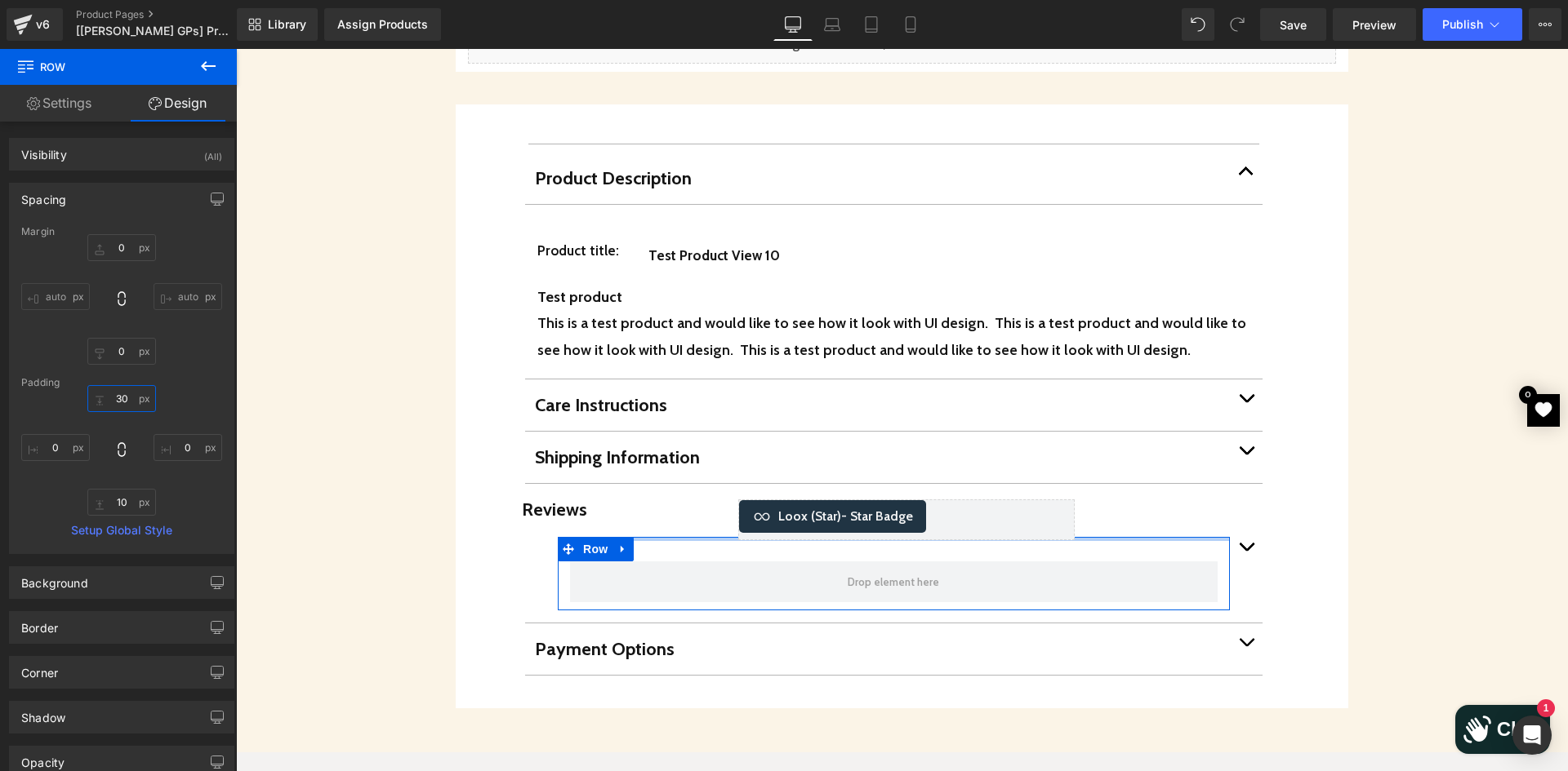
click at [121, 404] on input "30" at bounding box center [122, 399] width 69 height 27
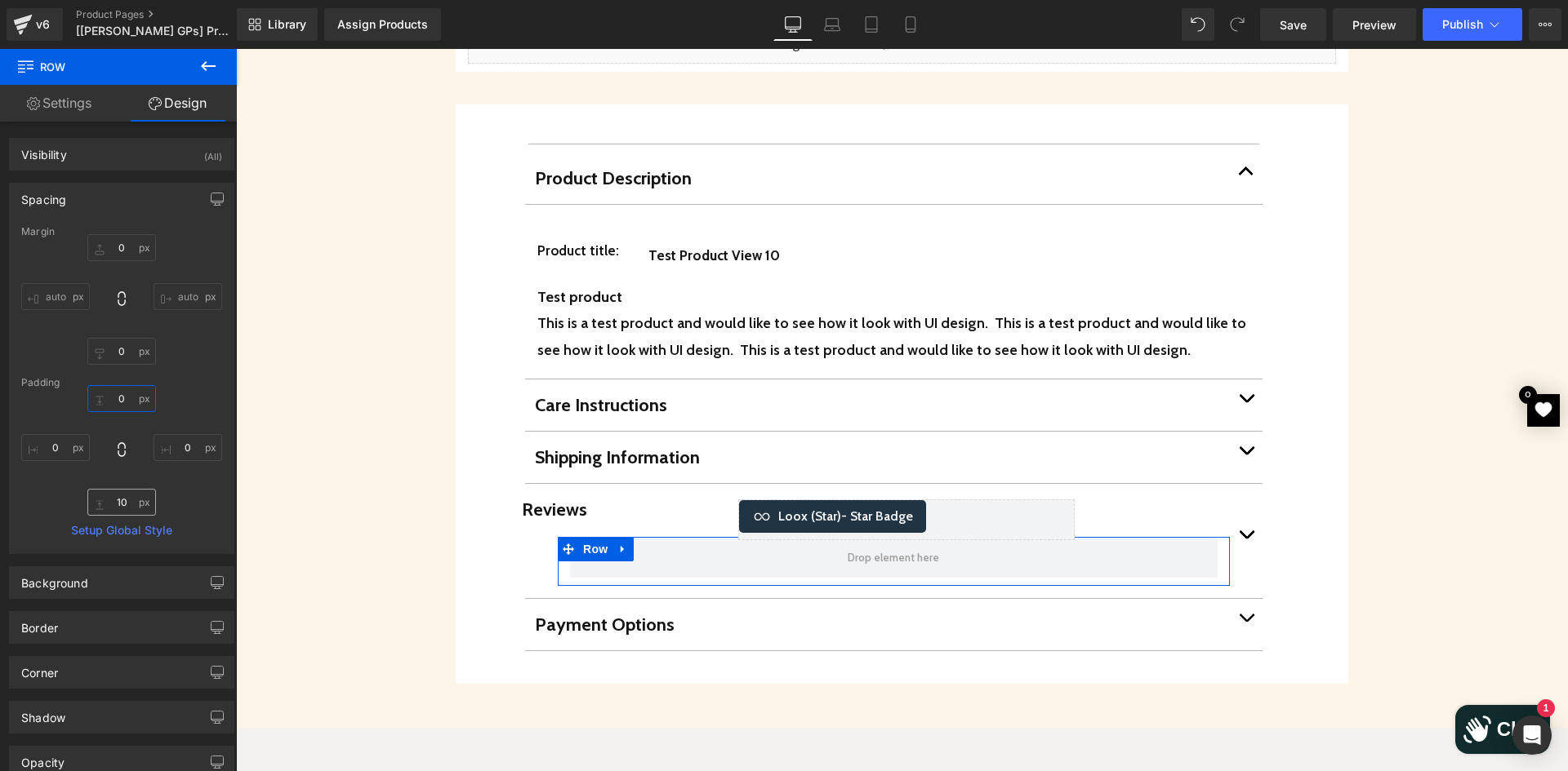
type input "0"
click at [120, 503] on input "10" at bounding box center [122, 503] width 69 height 27
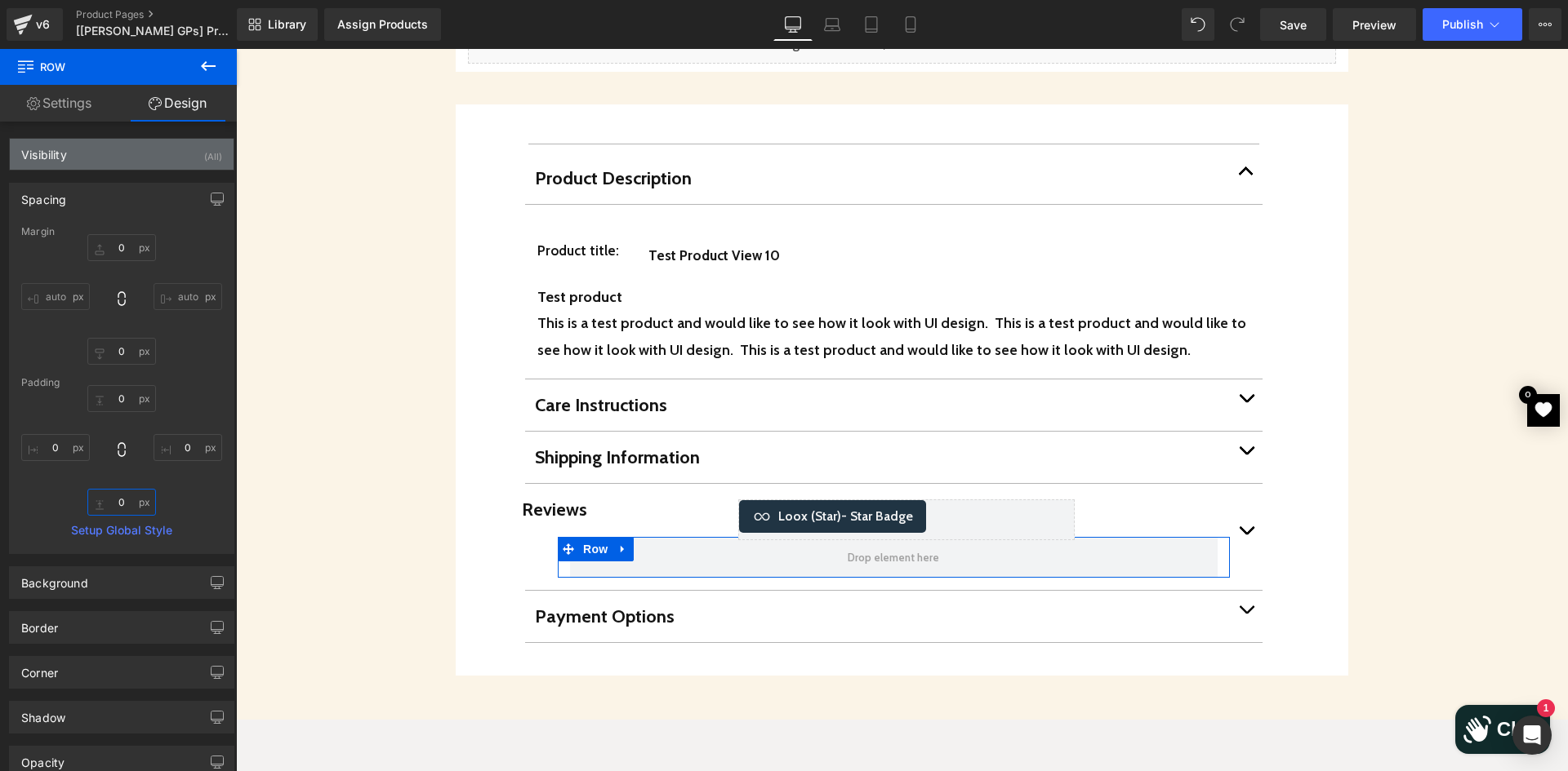
type input "0"
click at [55, 153] on div "Visibility" at bounding box center [44, 149] width 45 height 23
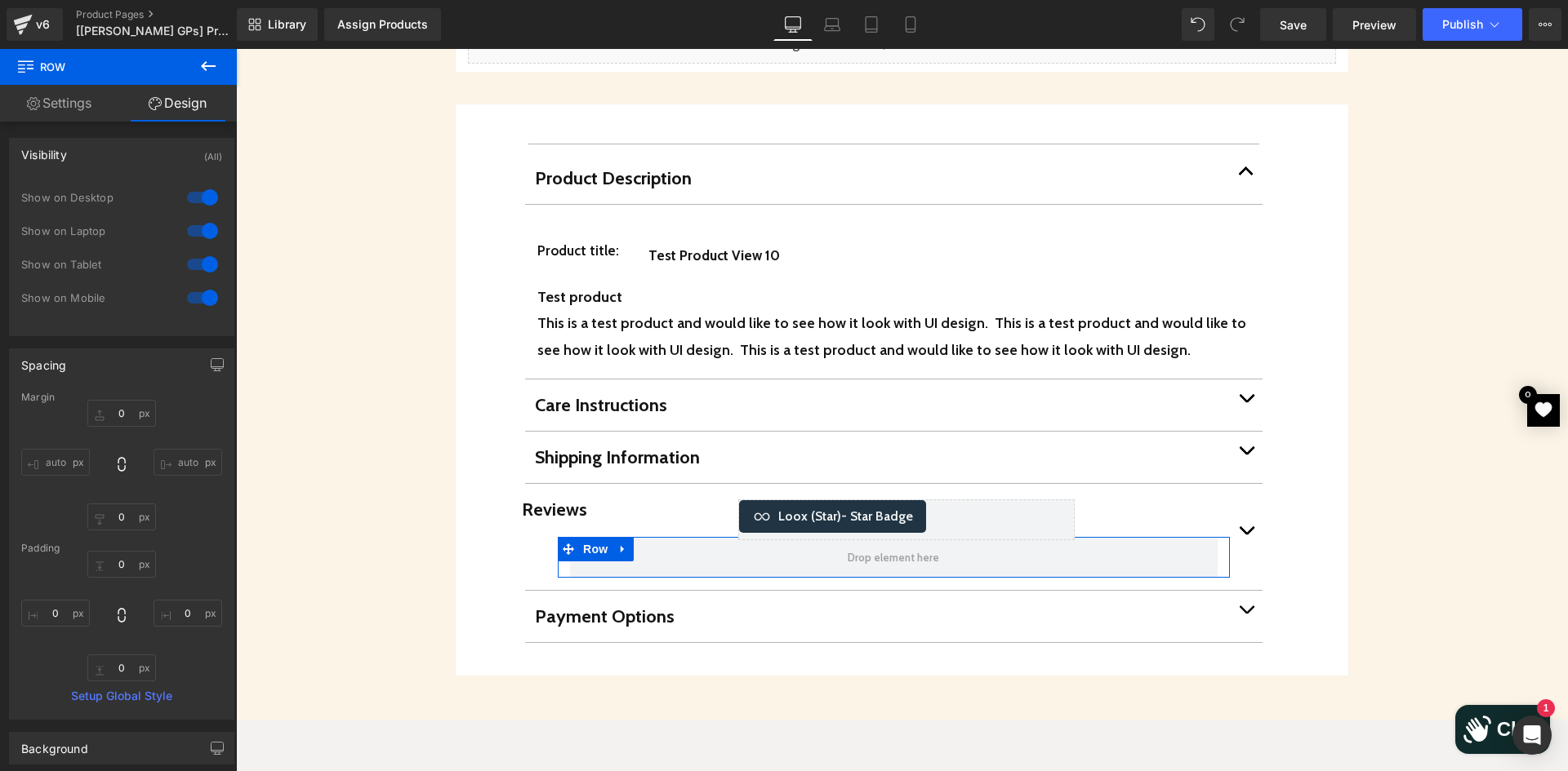
click at [60, 105] on link "Settings" at bounding box center [59, 103] width 118 height 37
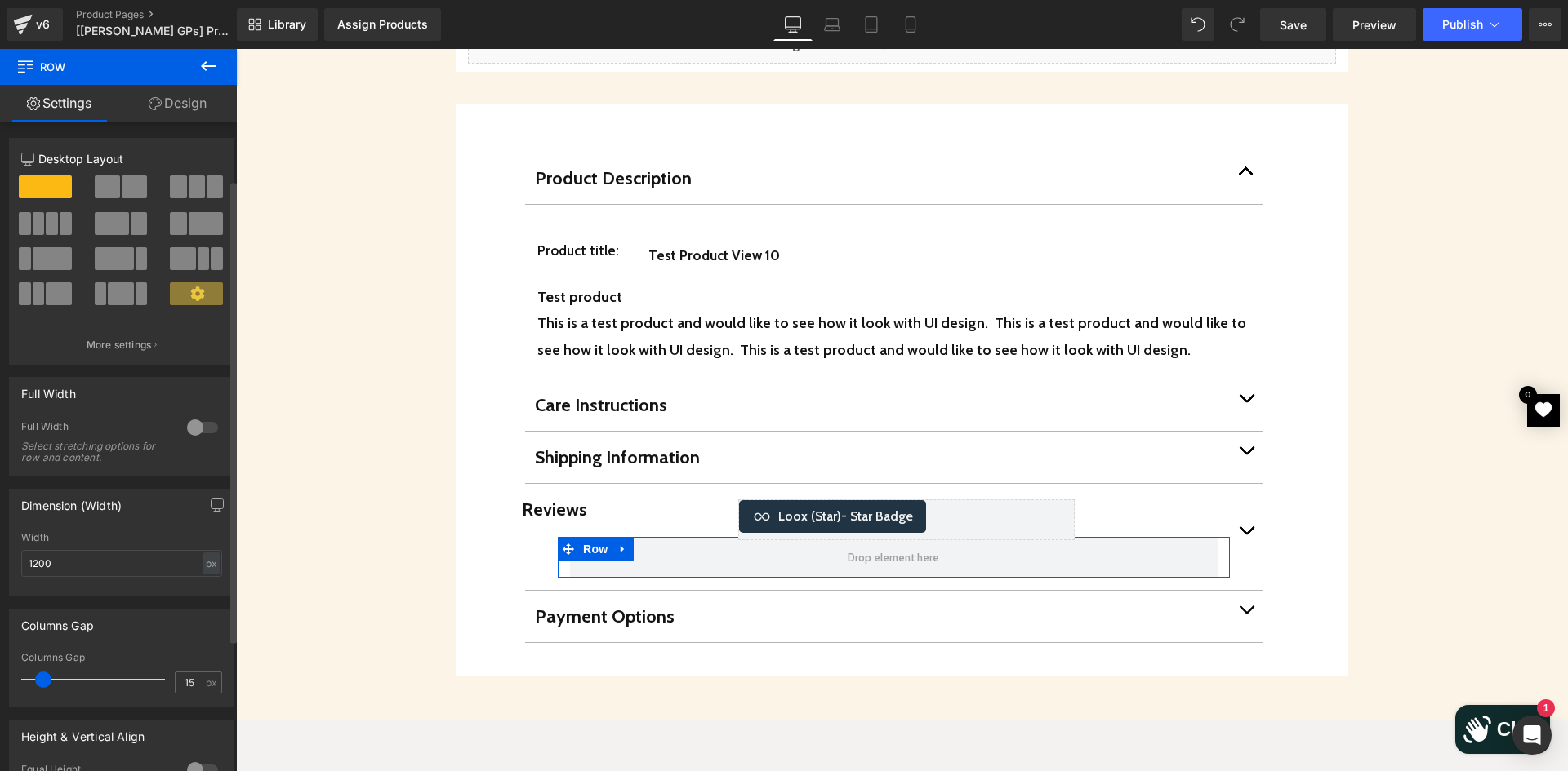
scroll to position [164, 0]
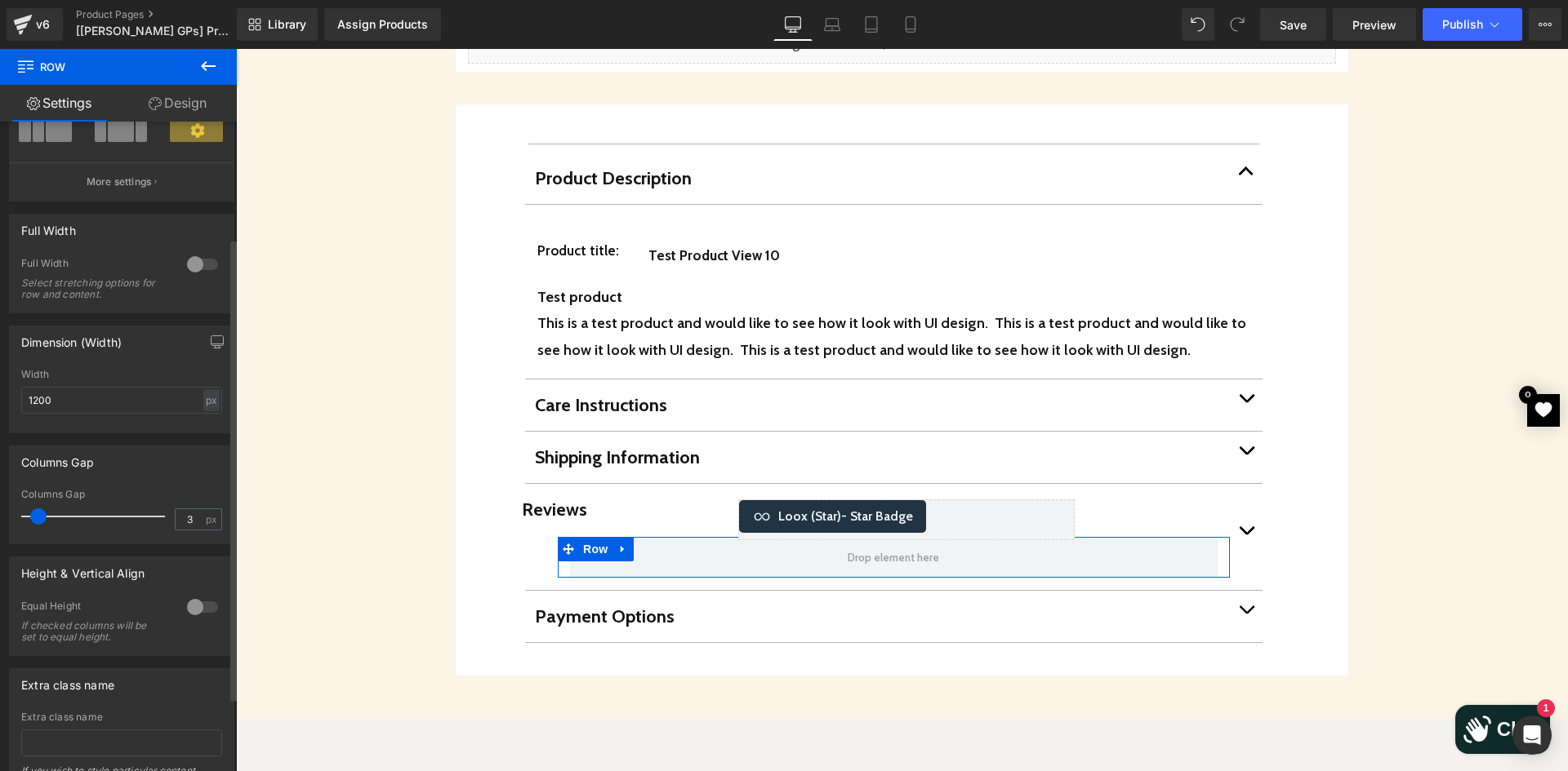
type input "0"
drag, startPoint x: 41, startPoint y: 518, endPoint x: 12, endPoint y: 507, distance: 31.0
click at [12, 507] on div "0px Columns Gap 0 px" at bounding box center [122, 516] width 224 height 55
click at [174, 107] on link "Design" at bounding box center [177, 103] width 118 height 37
type input "0"
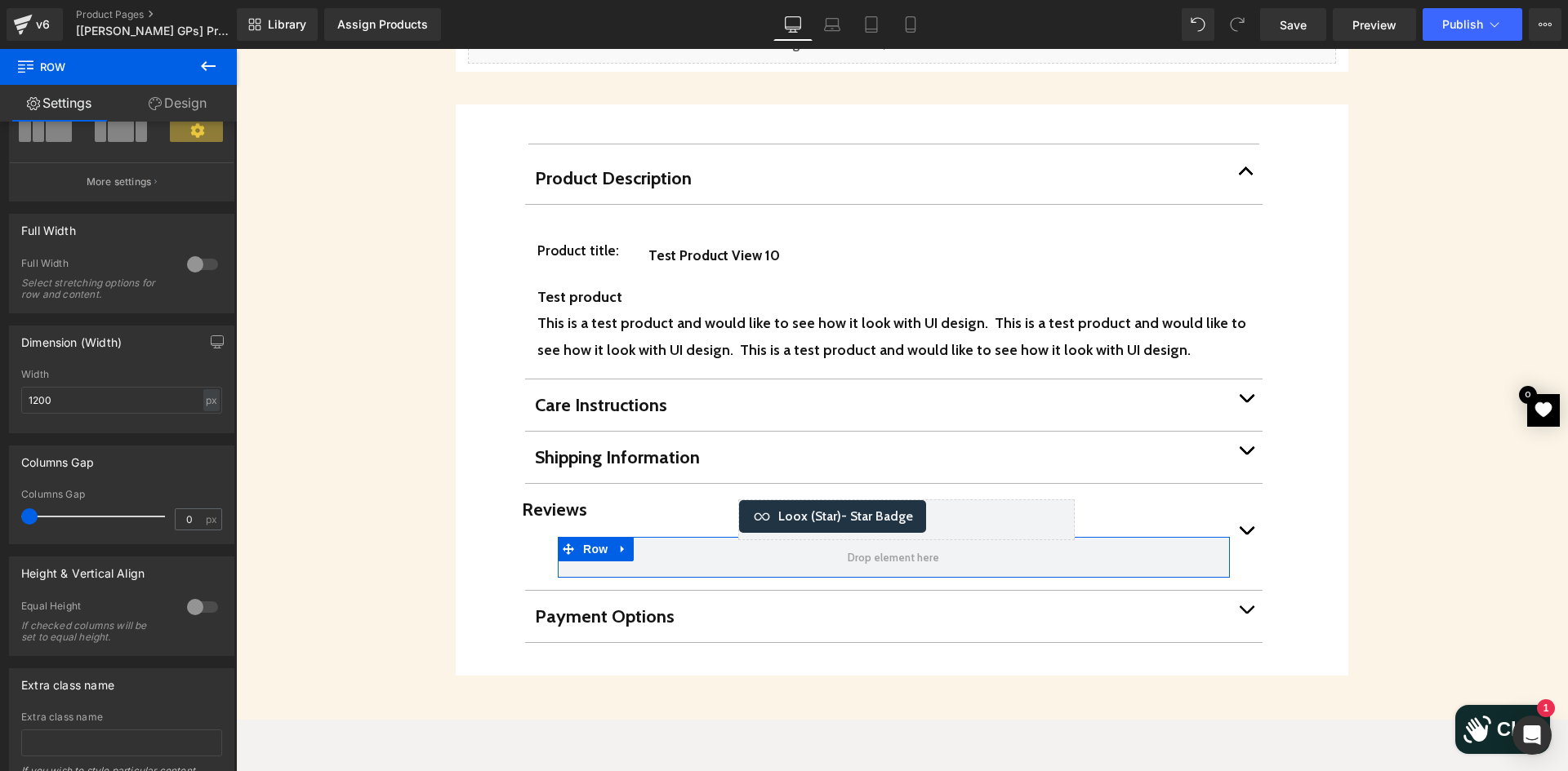
type input "0"
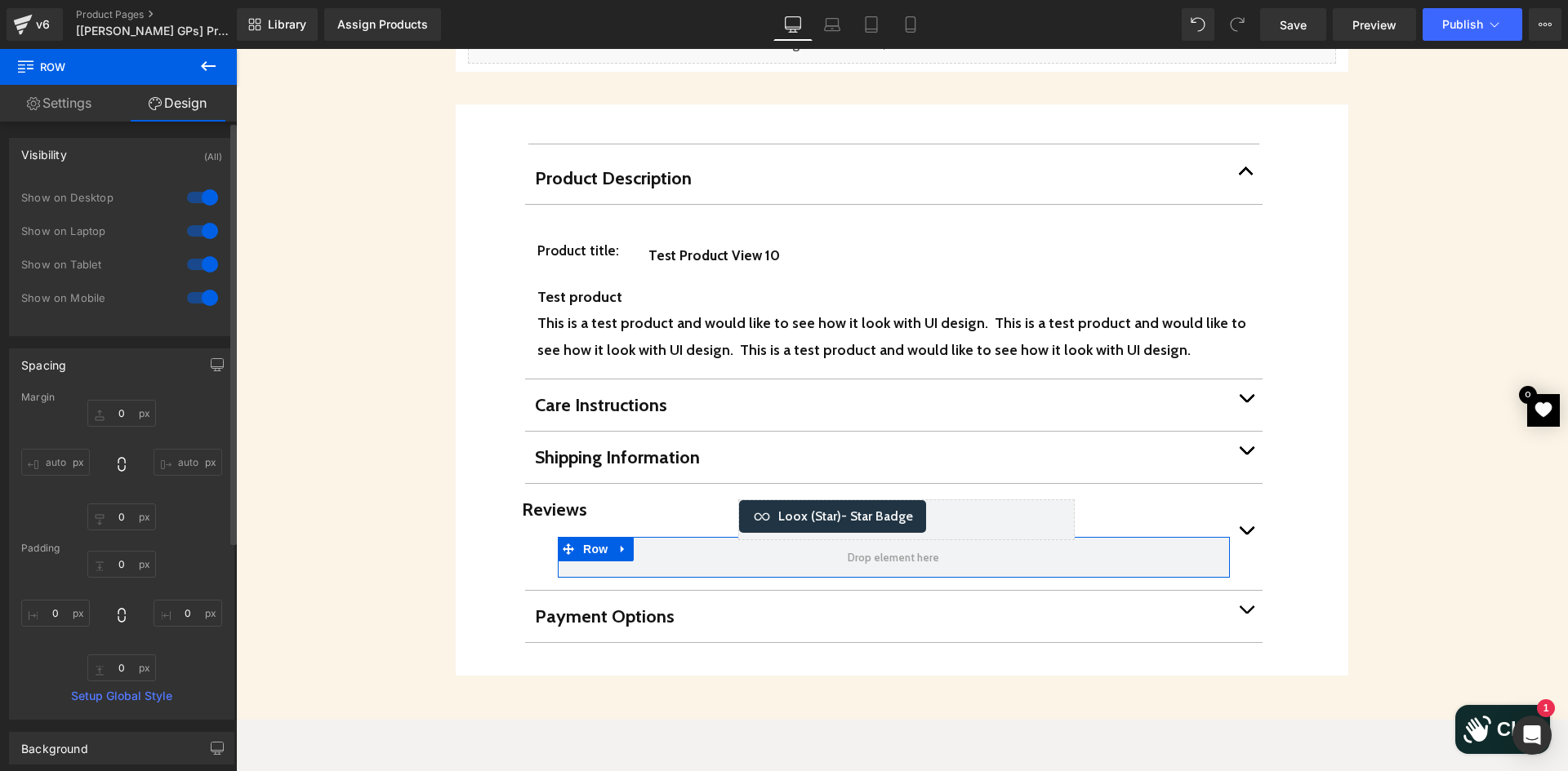
click at [65, 449] on input "auto" at bounding box center [55, 462] width 69 height 27
click at [49, 466] on input "auto" at bounding box center [55, 462] width 69 height 27
click at [49, 456] on input "auto" at bounding box center [55, 462] width 69 height 27
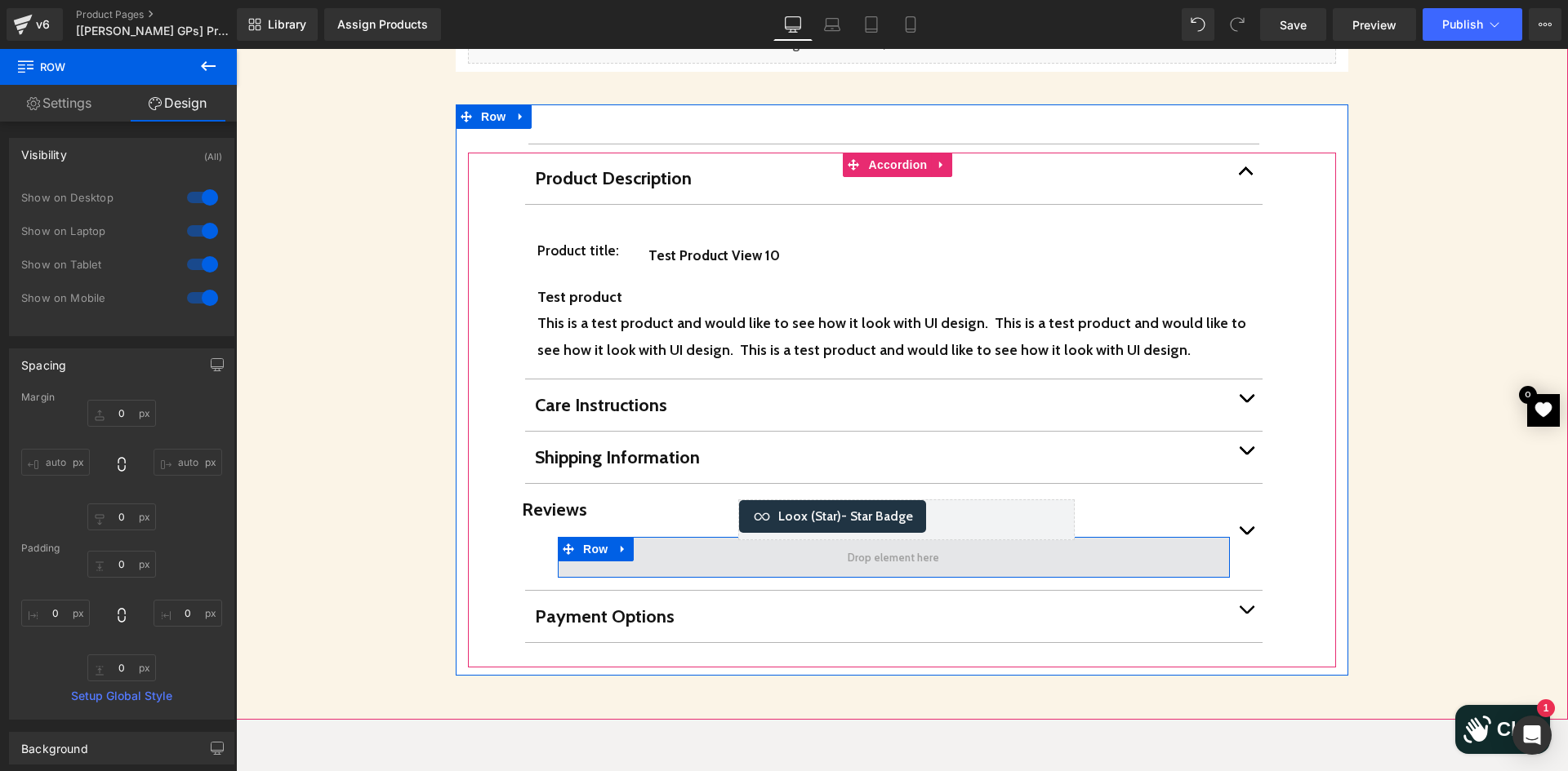
click at [617, 544] on icon at bounding box center [623, 550] width 12 height 13
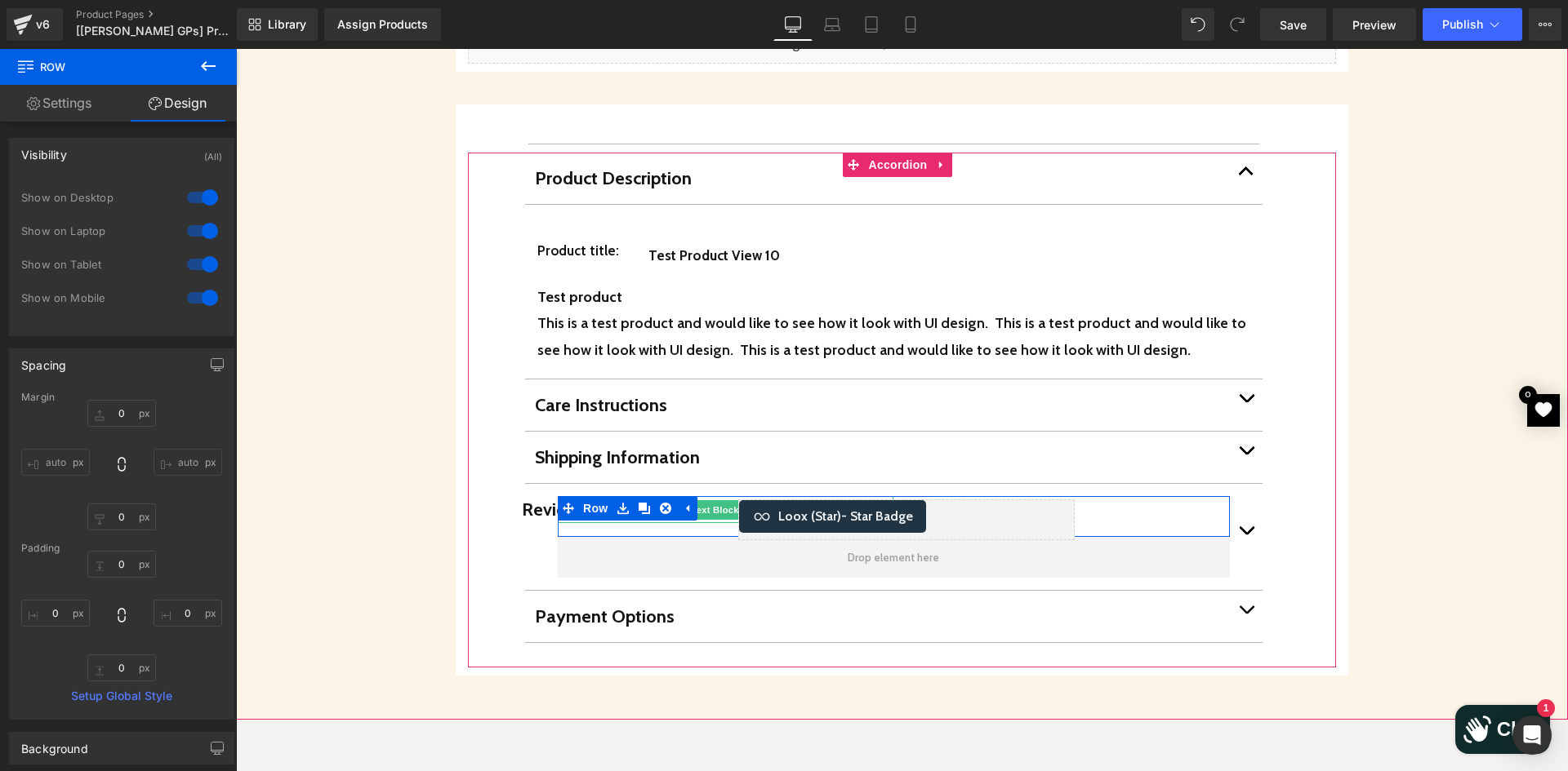
click at [531, 496] on p "Reviews" at bounding box center [690, 509] width 336 height 27
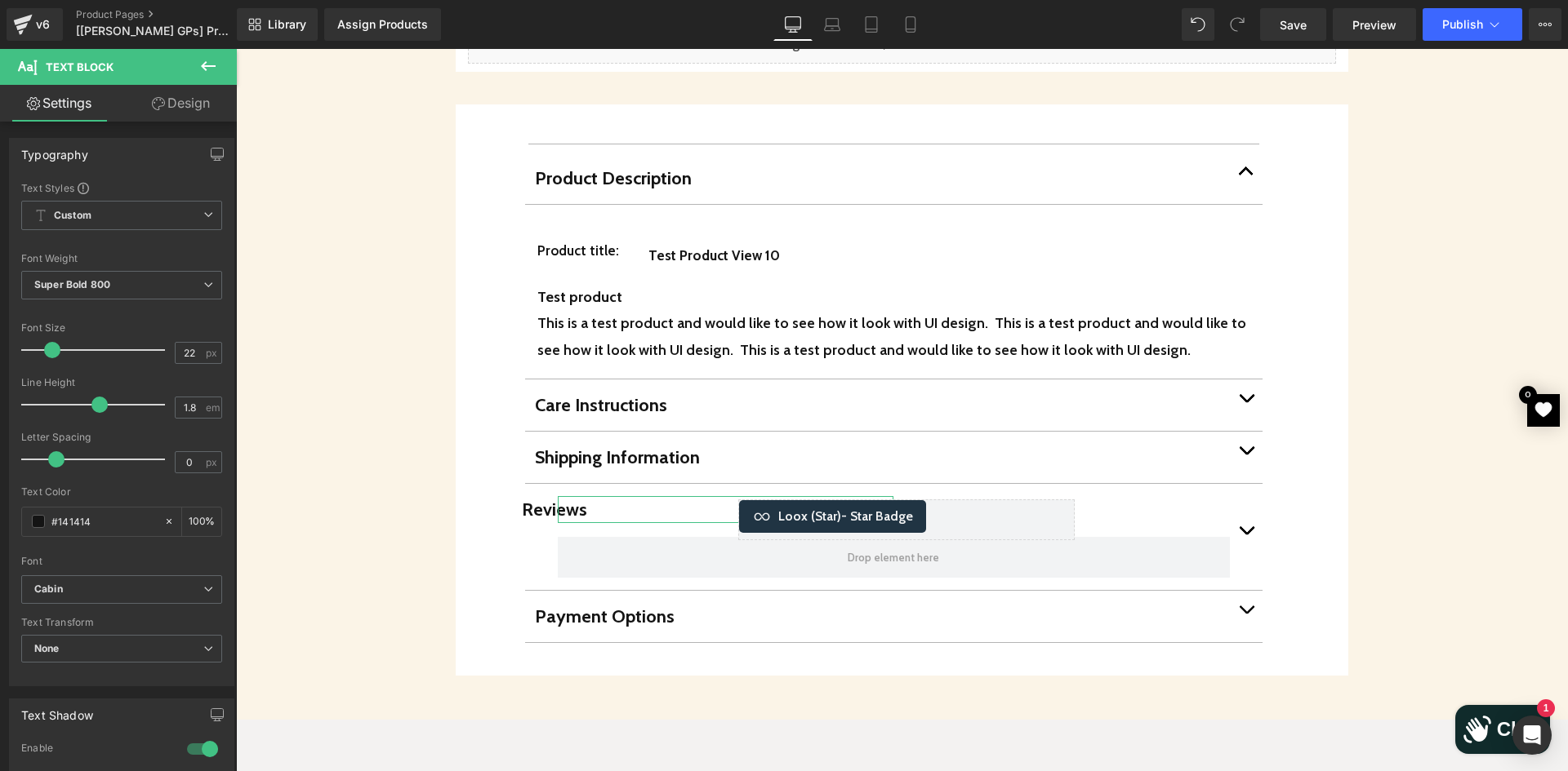
click at [185, 114] on link "Design" at bounding box center [180, 103] width 118 height 37
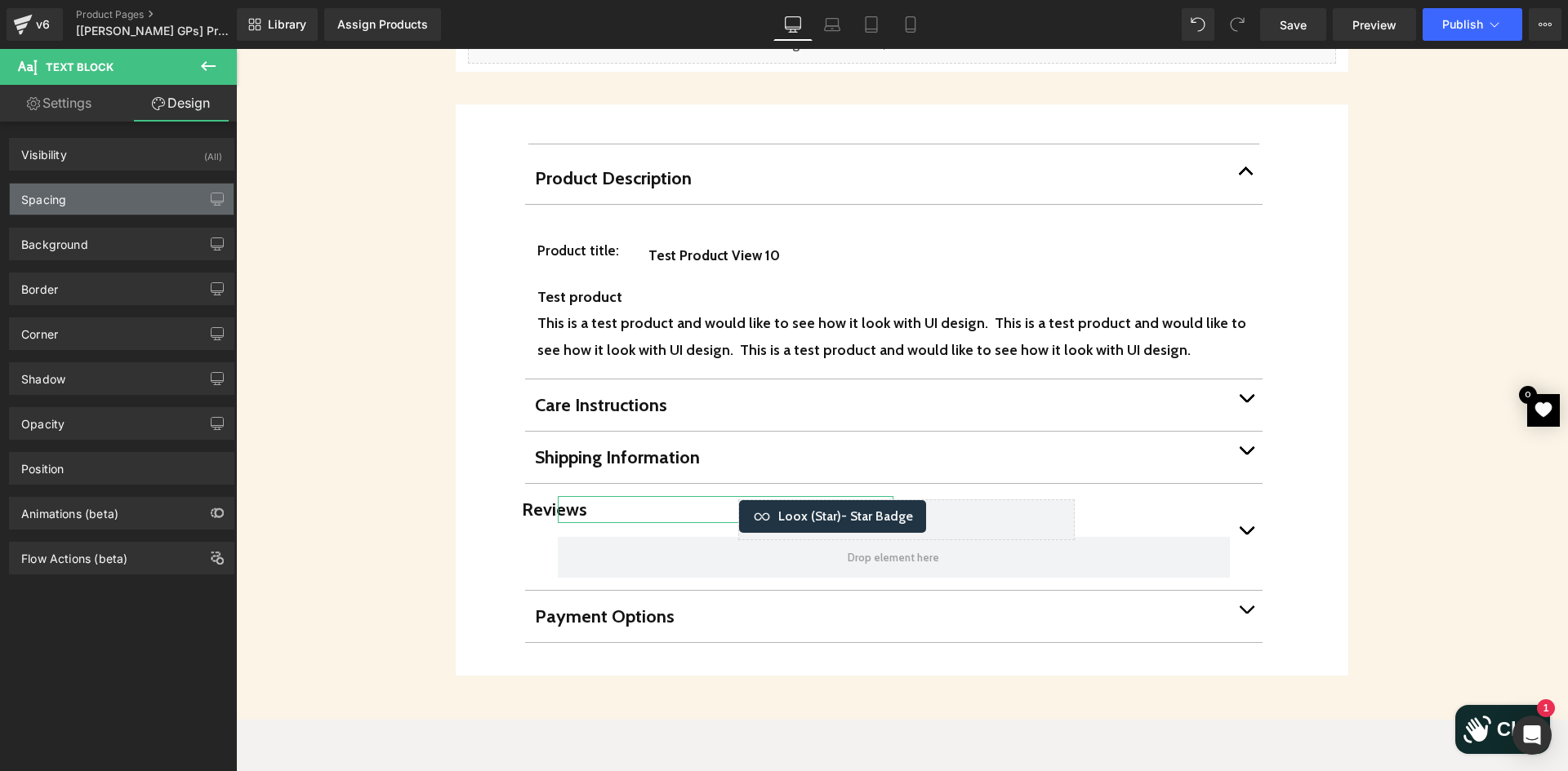
click at [123, 198] on div "Spacing" at bounding box center [122, 199] width 224 height 31
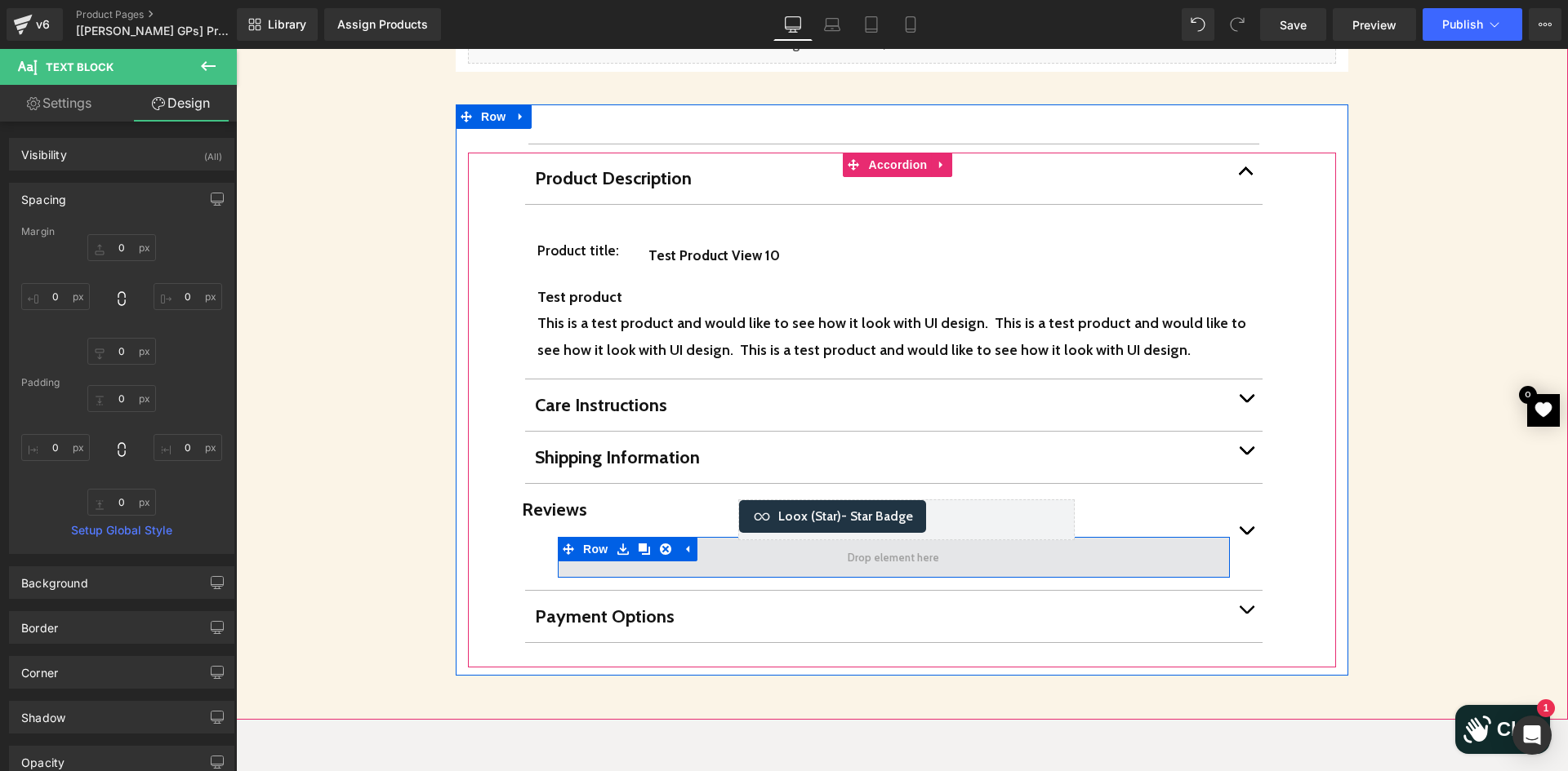
click at [585, 539] on span at bounding box center [893, 557] width 672 height 41
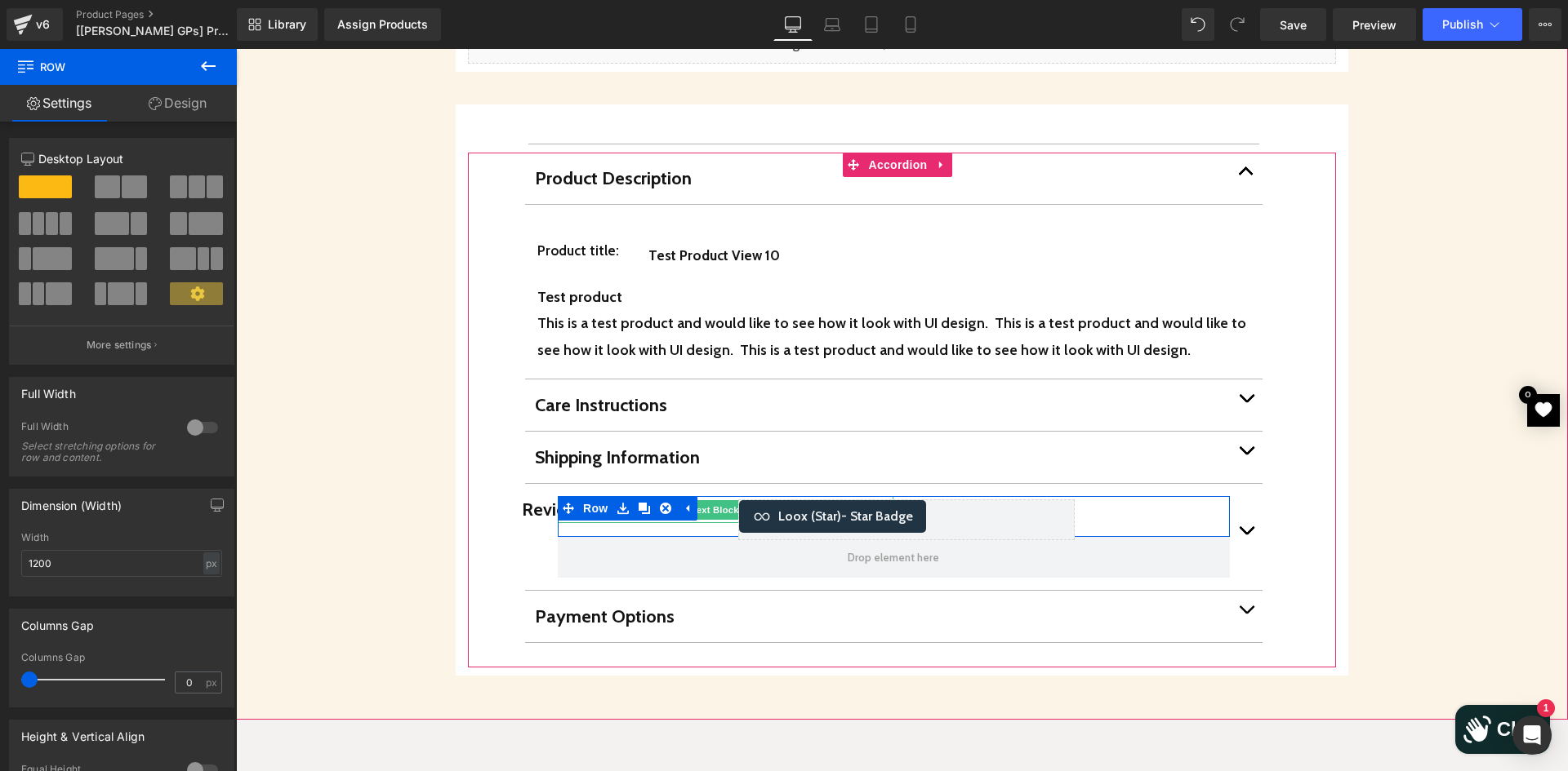
click at [525, 496] on p "Reviews" at bounding box center [690, 509] width 336 height 27
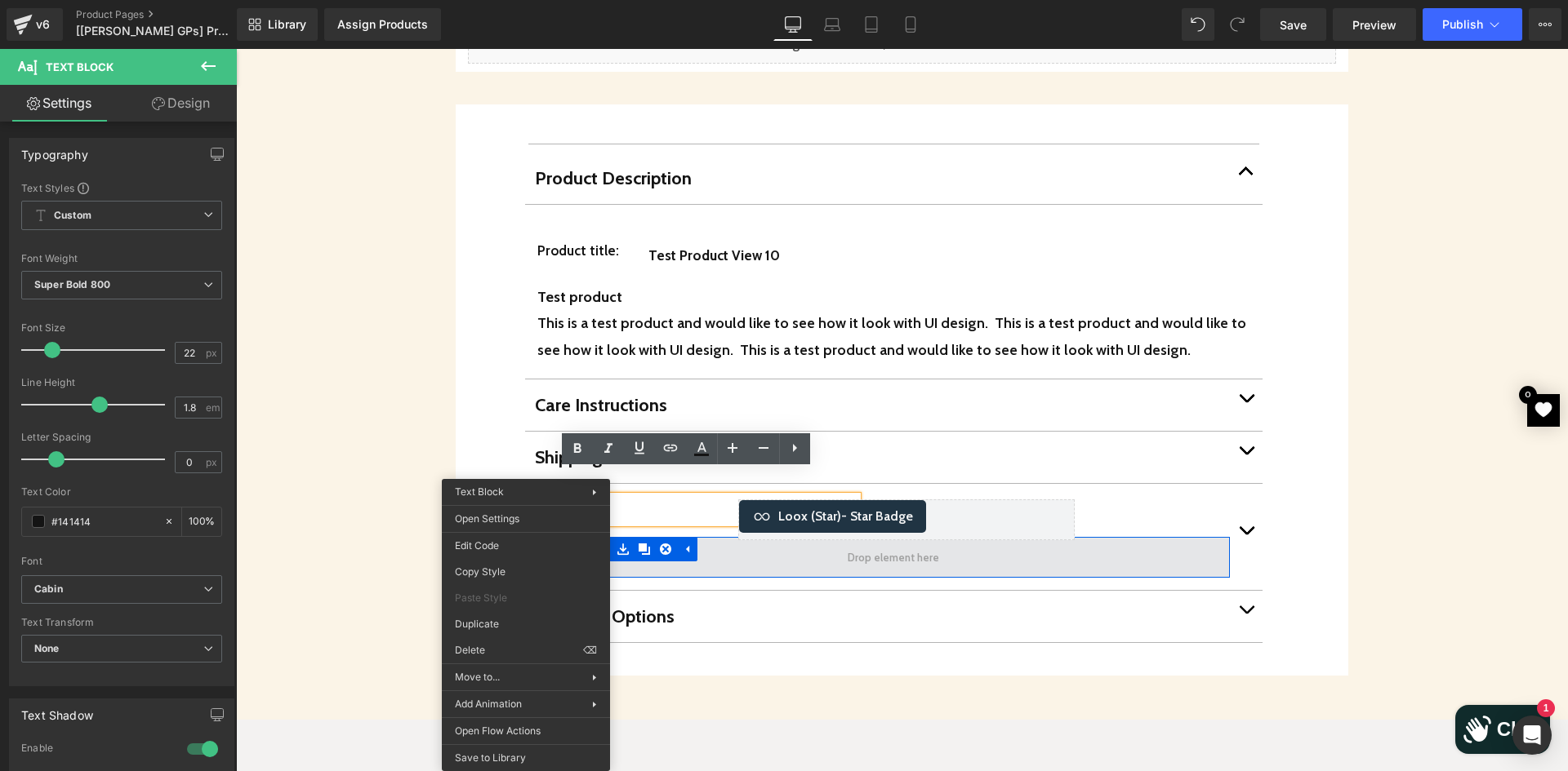
click at [799, 537] on span at bounding box center [893, 557] width 672 height 41
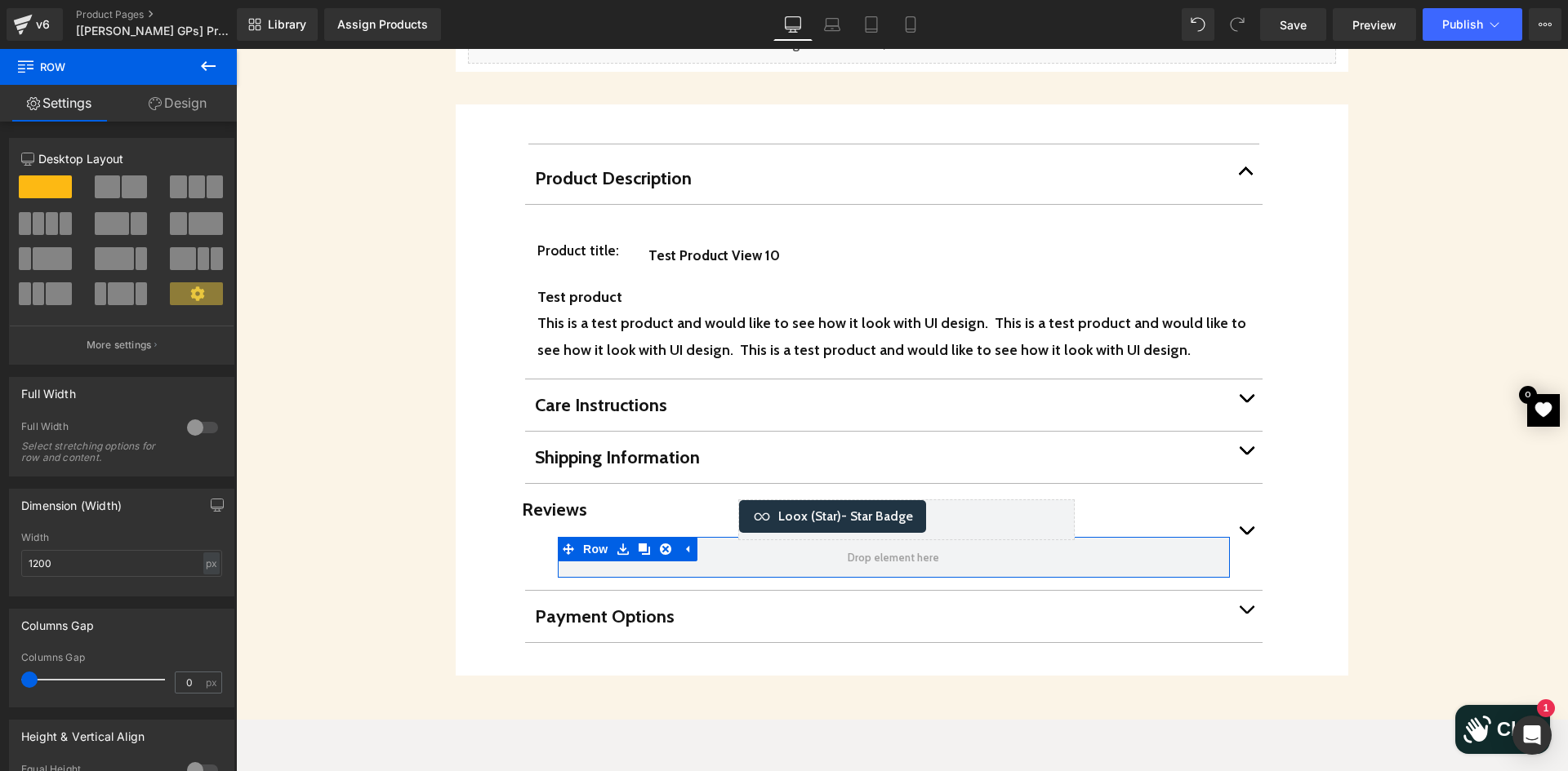
click at [187, 106] on link "Design" at bounding box center [177, 103] width 118 height 37
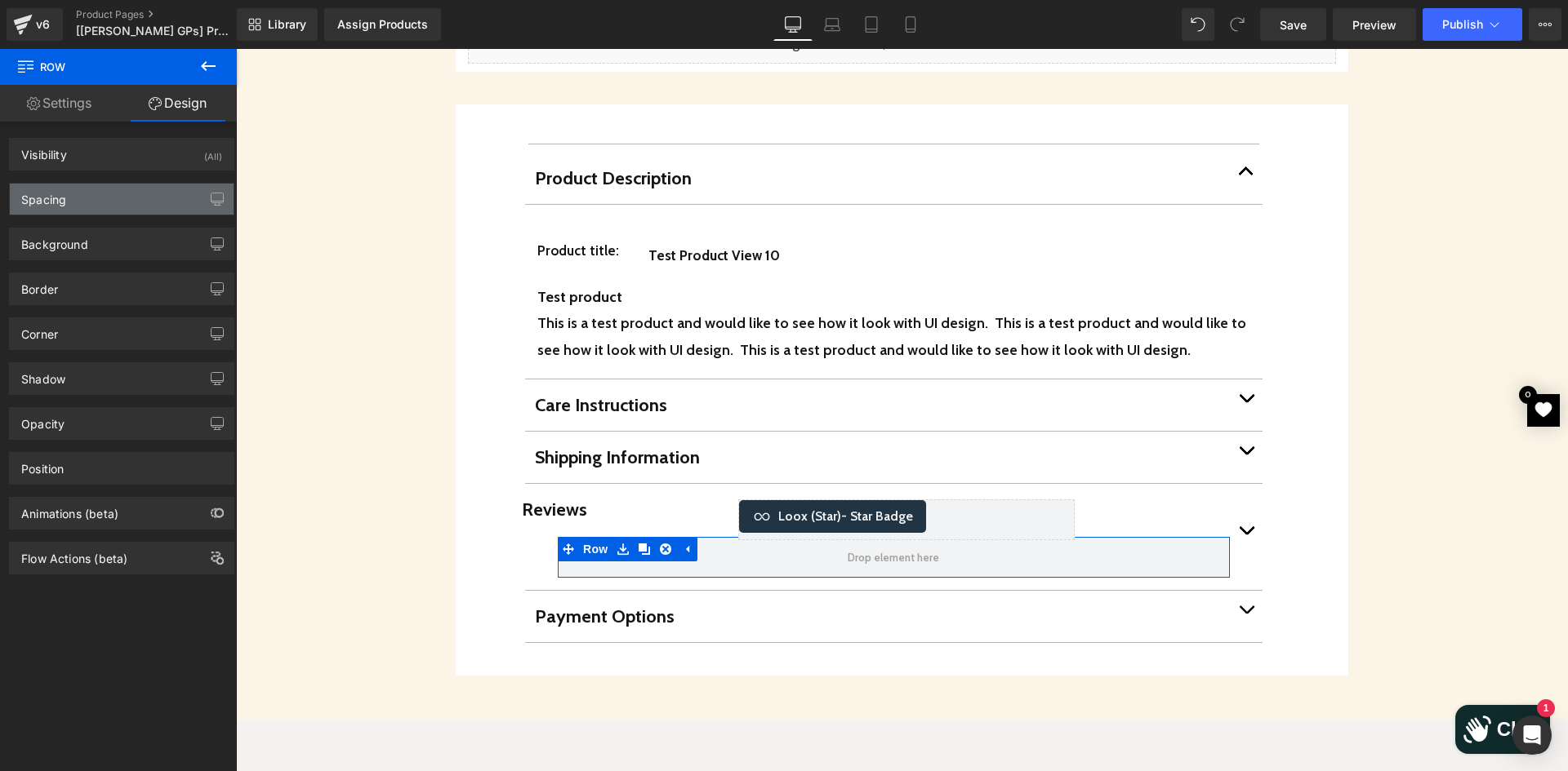
click at [93, 199] on div "Spacing" at bounding box center [122, 199] width 224 height 31
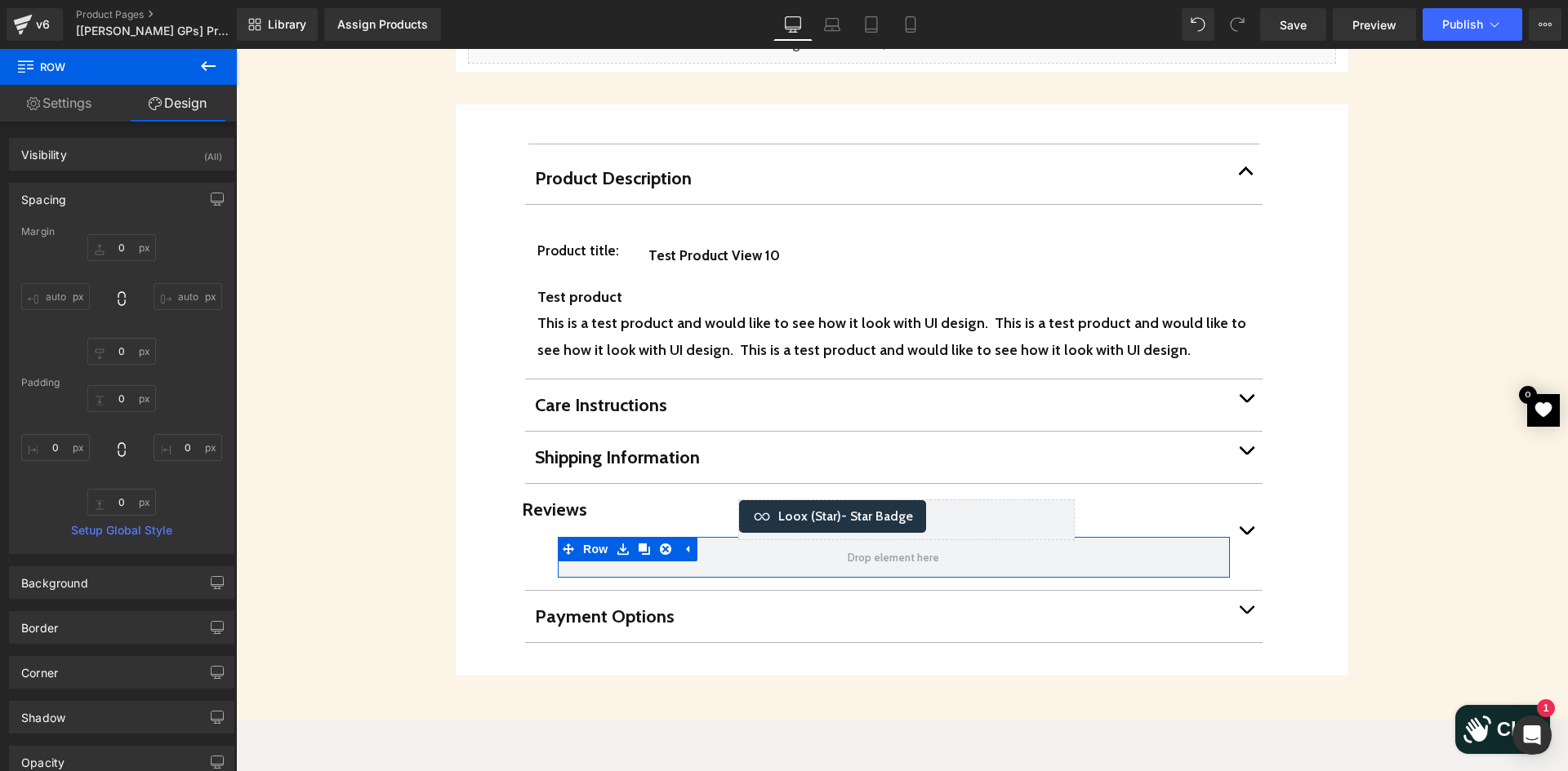
click at [62, 303] on input "auto" at bounding box center [55, 297] width 69 height 27
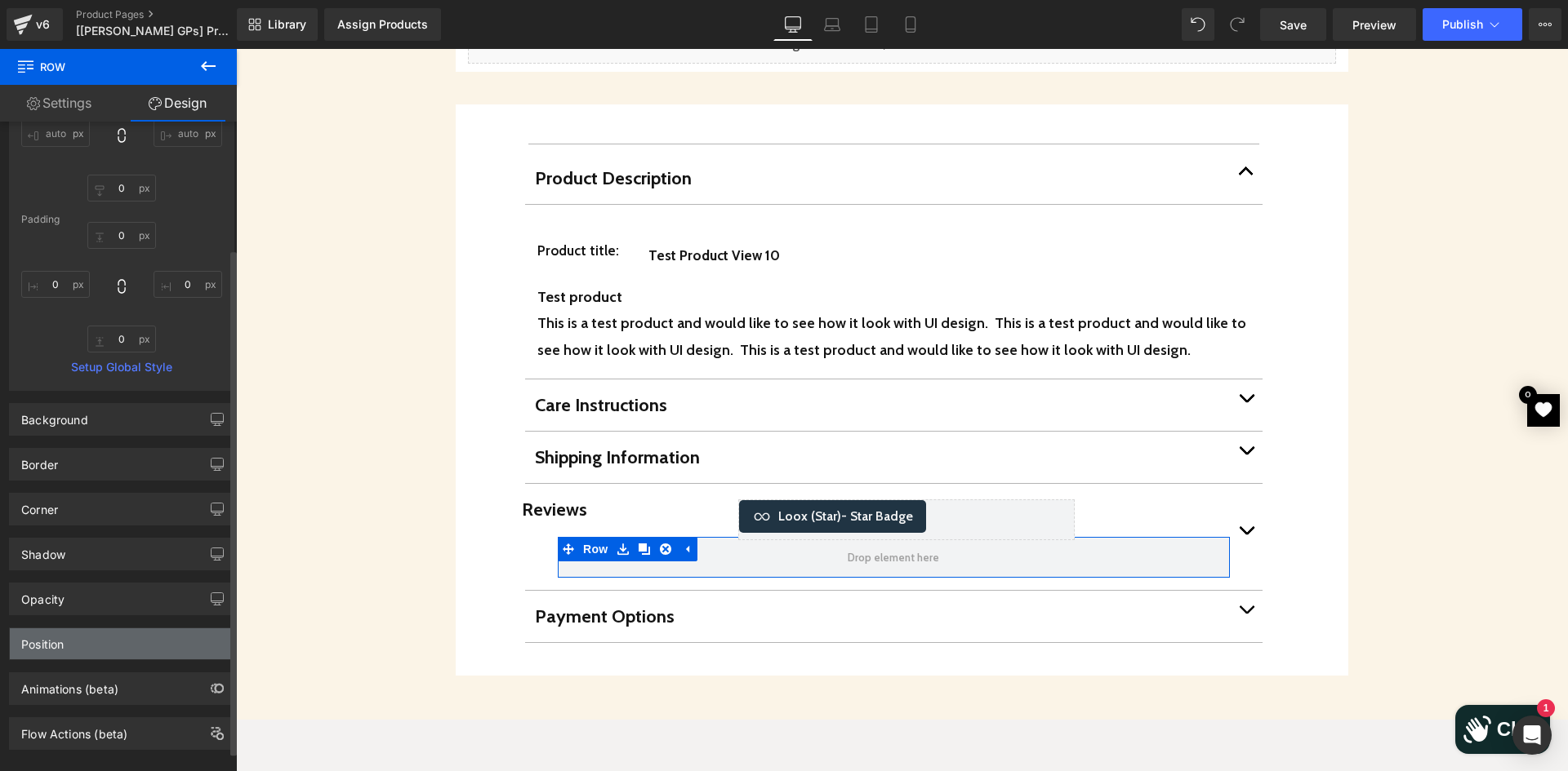
click at [130, 654] on div "Position" at bounding box center [122, 643] width 224 height 31
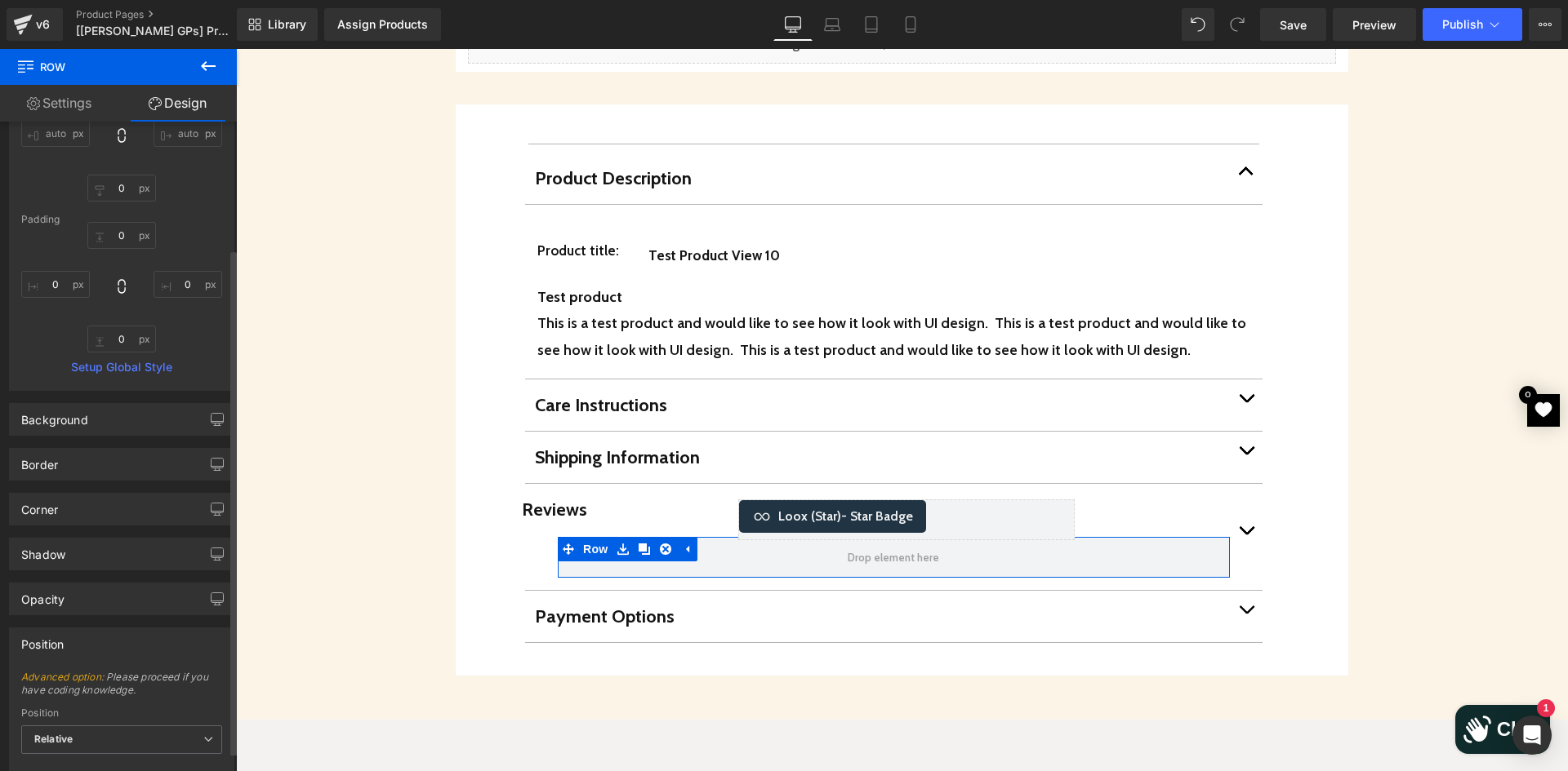
scroll to position [326, 0]
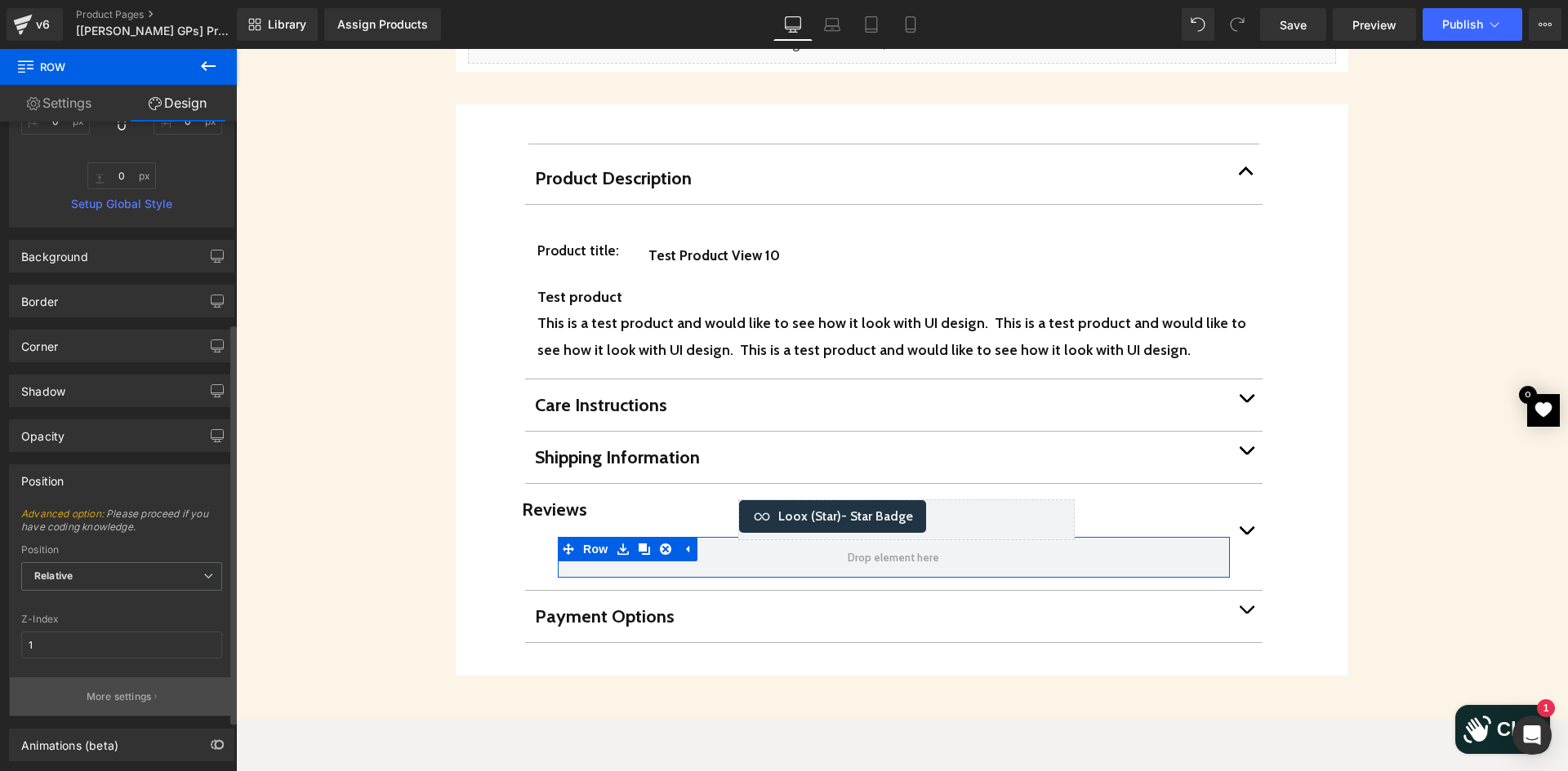
click at [134, 701] on p "More settings" at bounding box center [119, 697] width 65 height 15
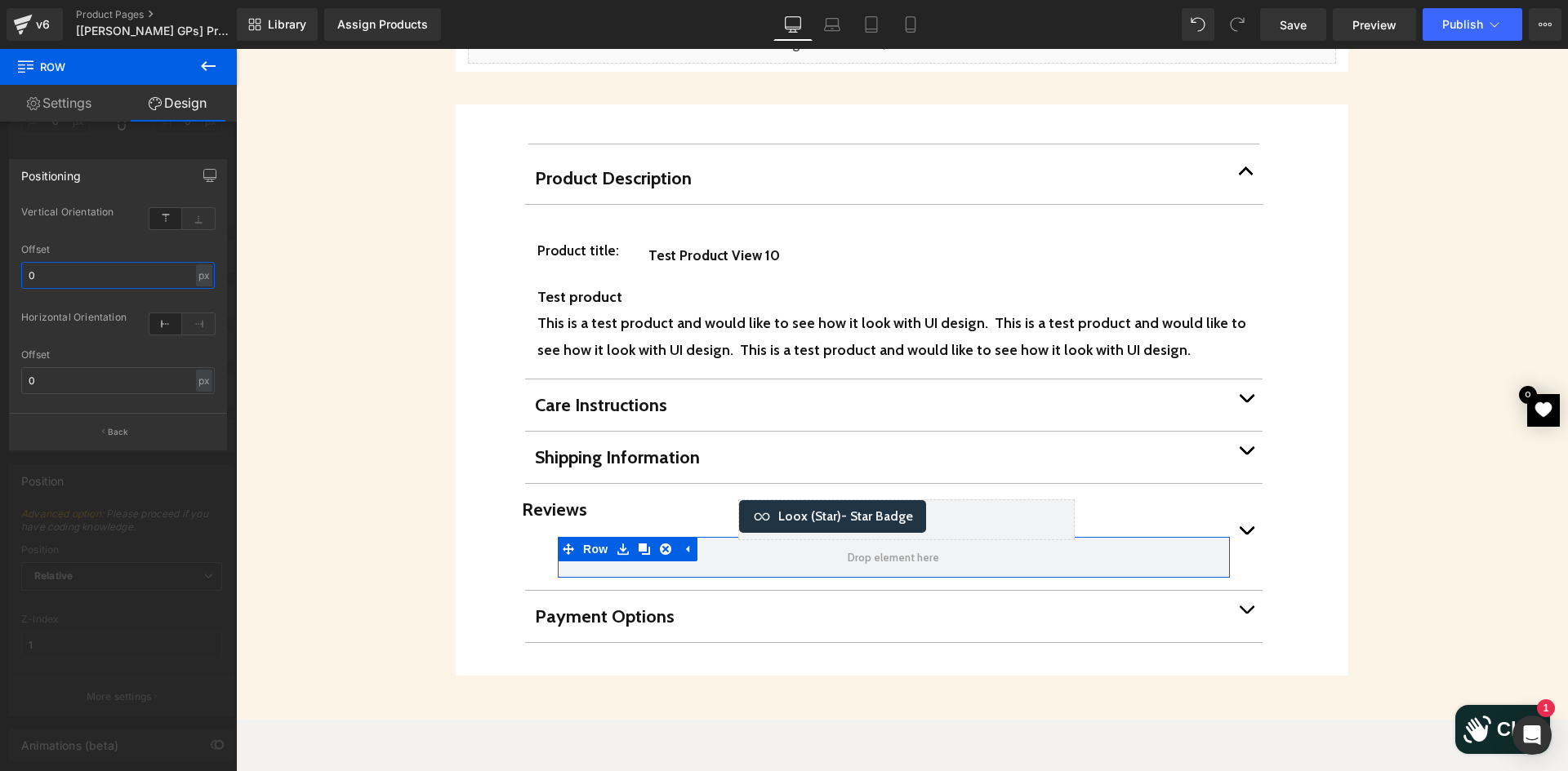
click at [60, 273] on input "0" at bounding box center [118, 275] width 194 height 27
click at [115, 486] on div at bounding box center [118, 414] width 237 height 731
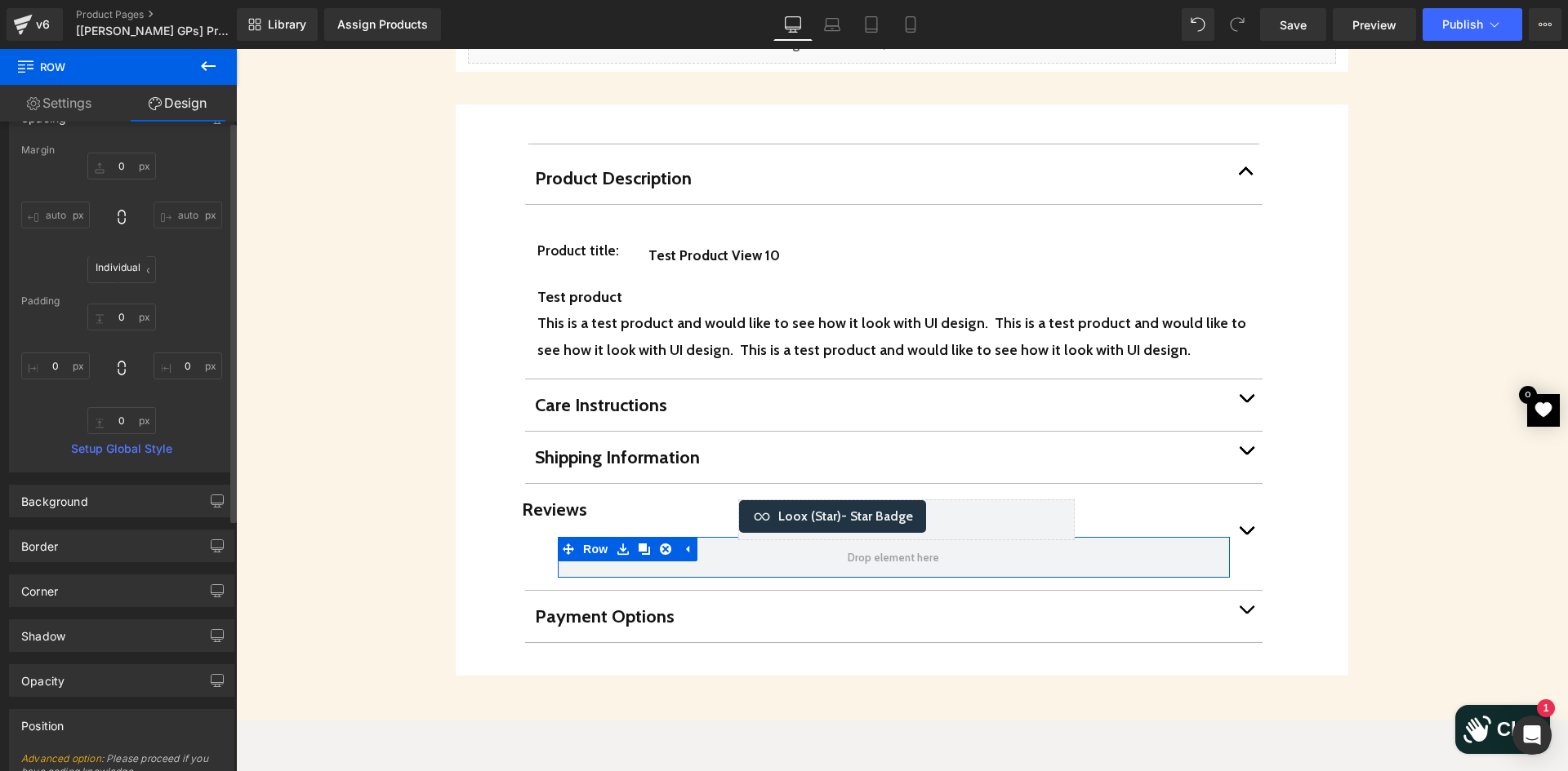
scroll to position [0, 0]
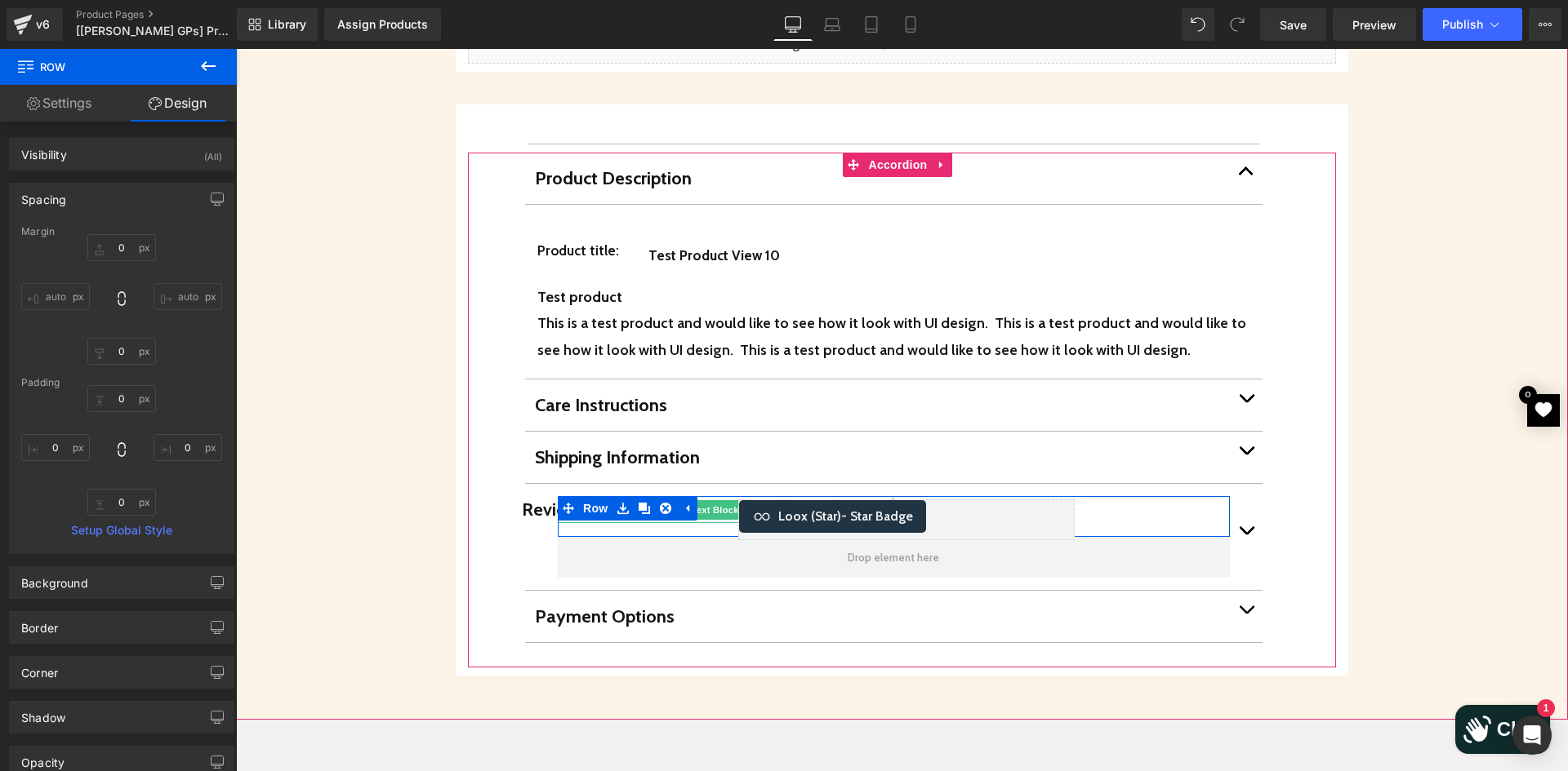
click at [538, 496] on p "Reviews" at bounding box center [690, 509] width 336 height 27
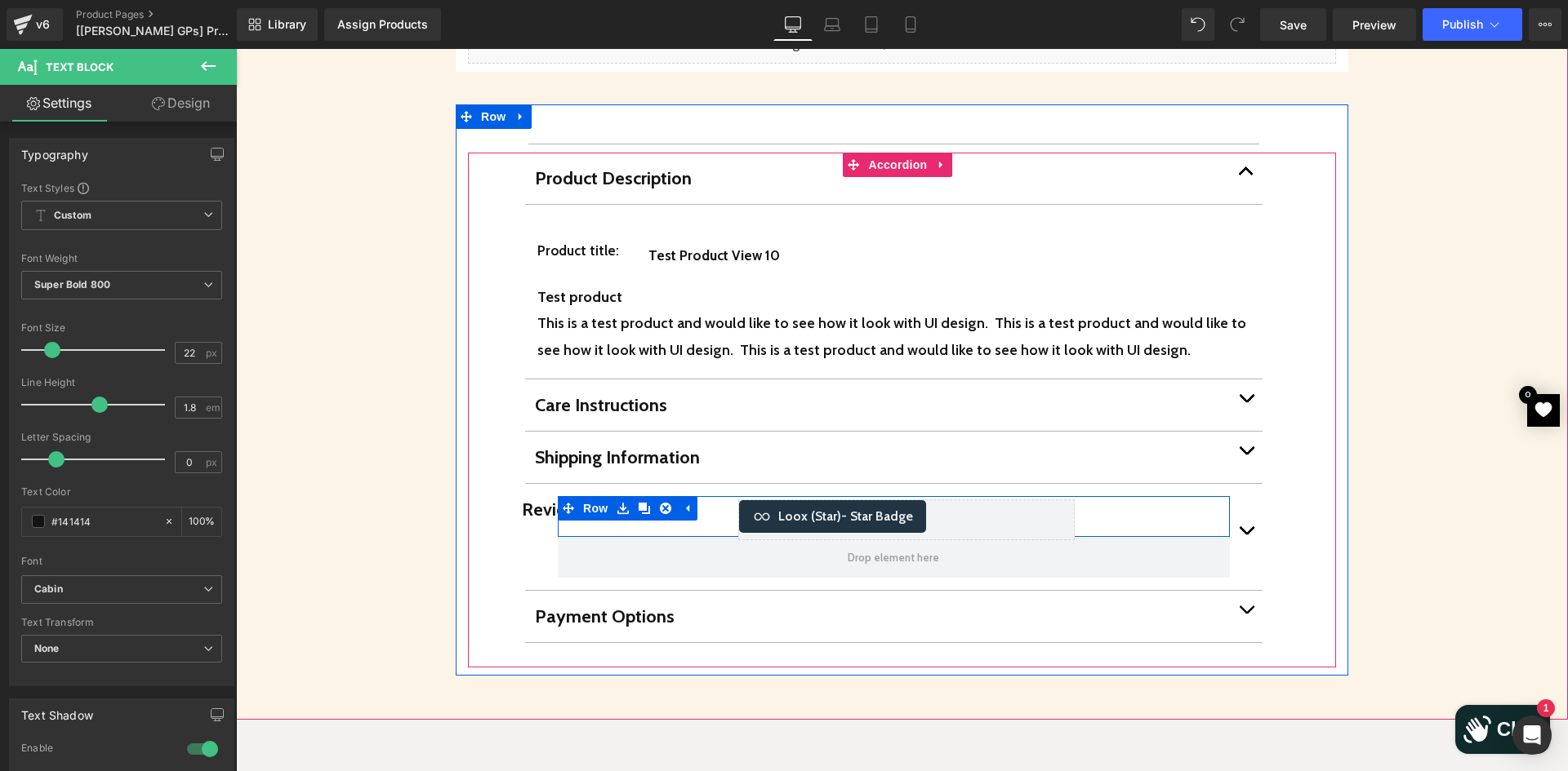
click at [1108, 496] on div "Loox (Star) - Star Badge Loox (Star)" at bounding box center [1061, 516] width 336 height 41
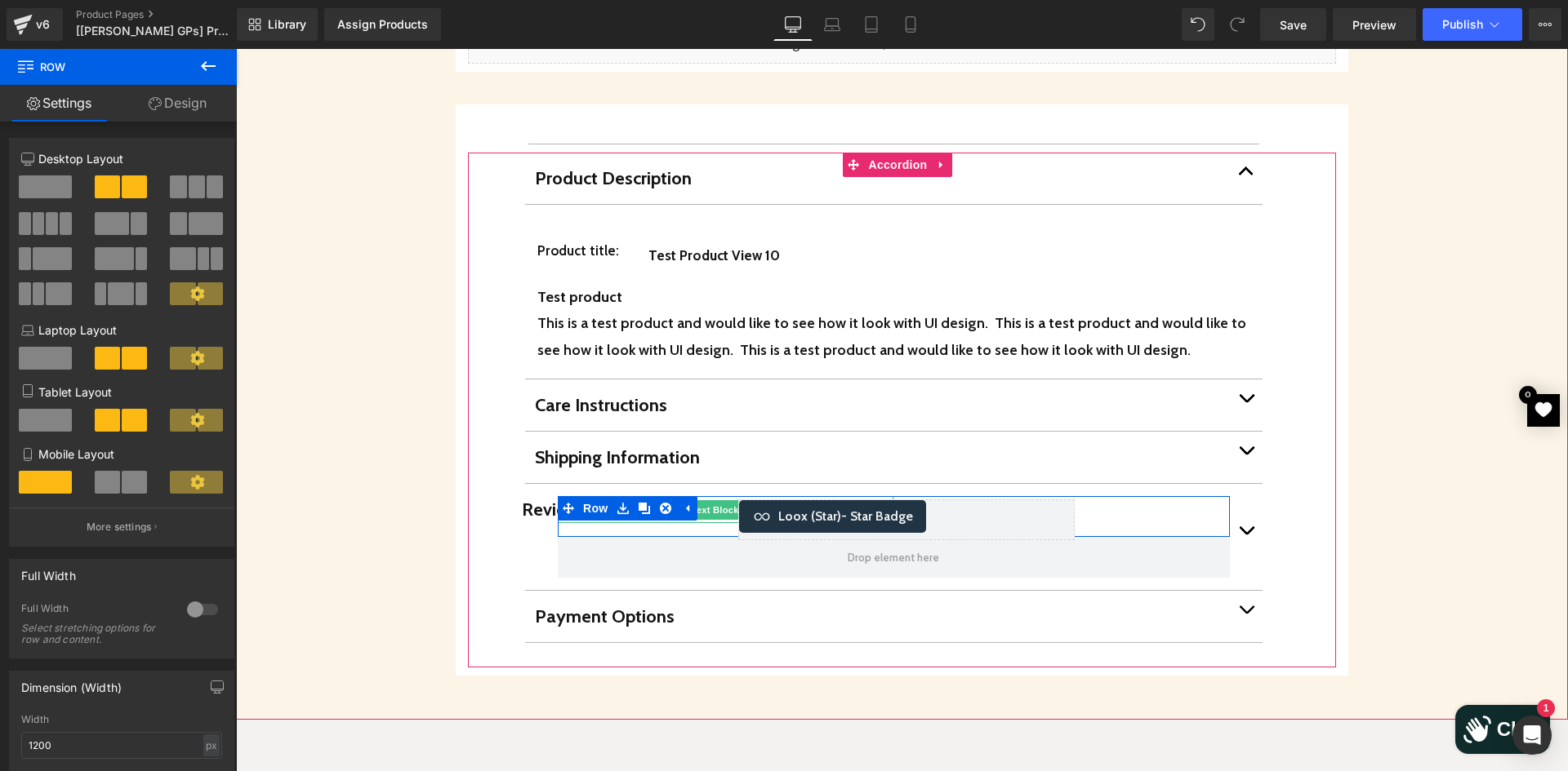
click at [533, 496] on p "Reviews" at bounding box center [690, 509] width 336 height 27
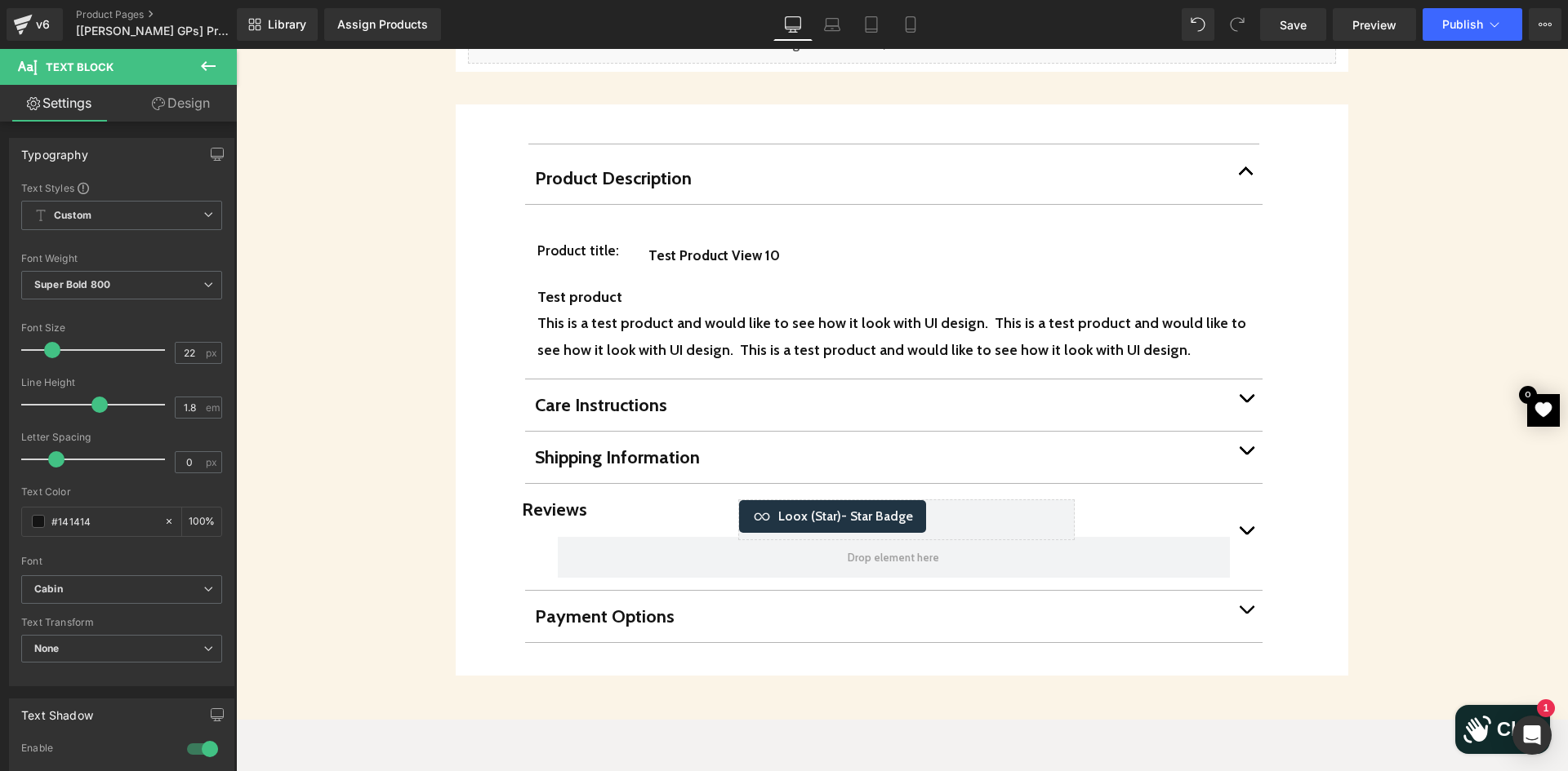
click at [170, 112] on link "Design" at bounding box center [180, 103] width 118 height 37
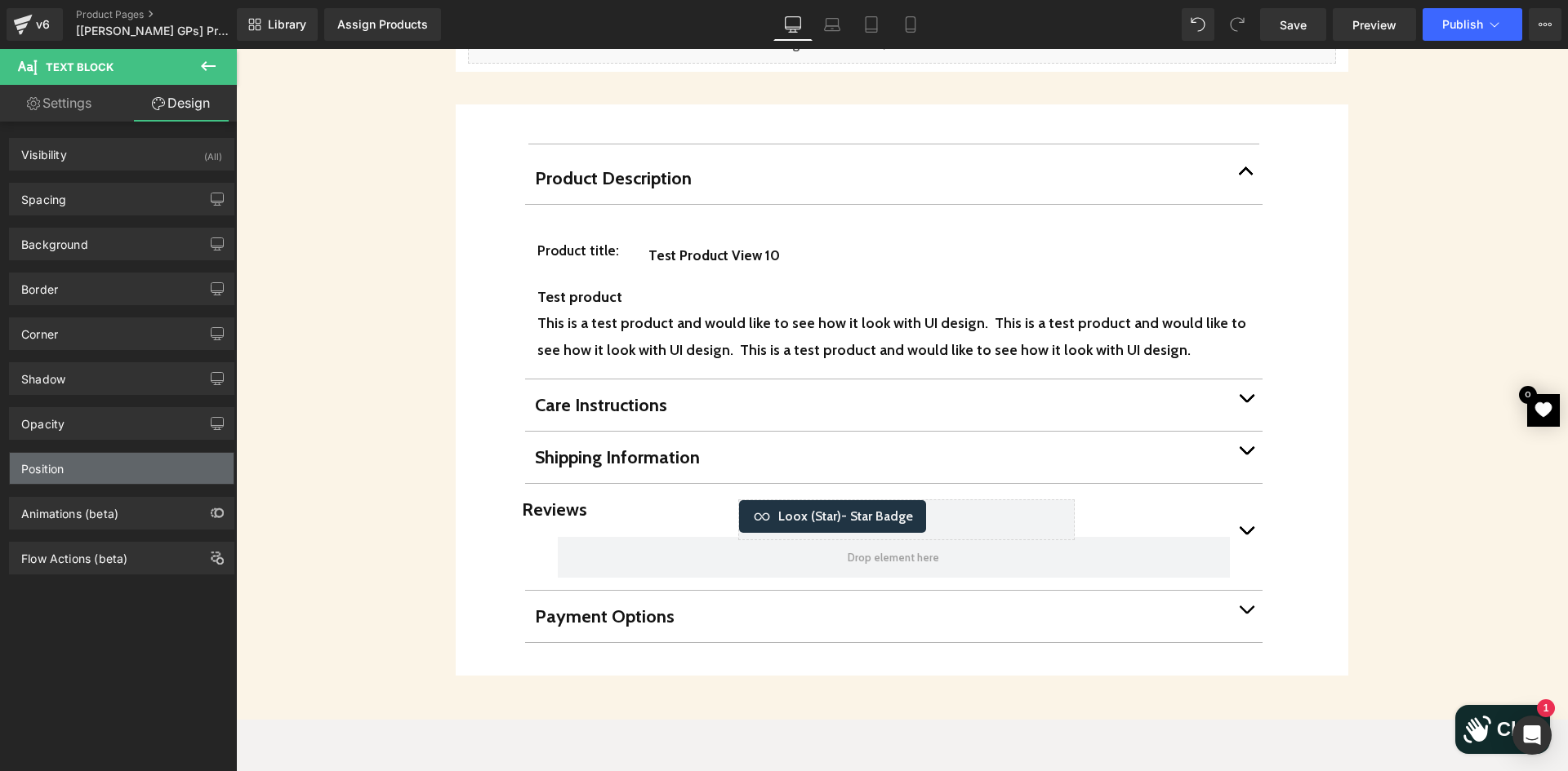
click at [89, 469] on div "Position" at bounding box center [122, 468] width 224 height 31
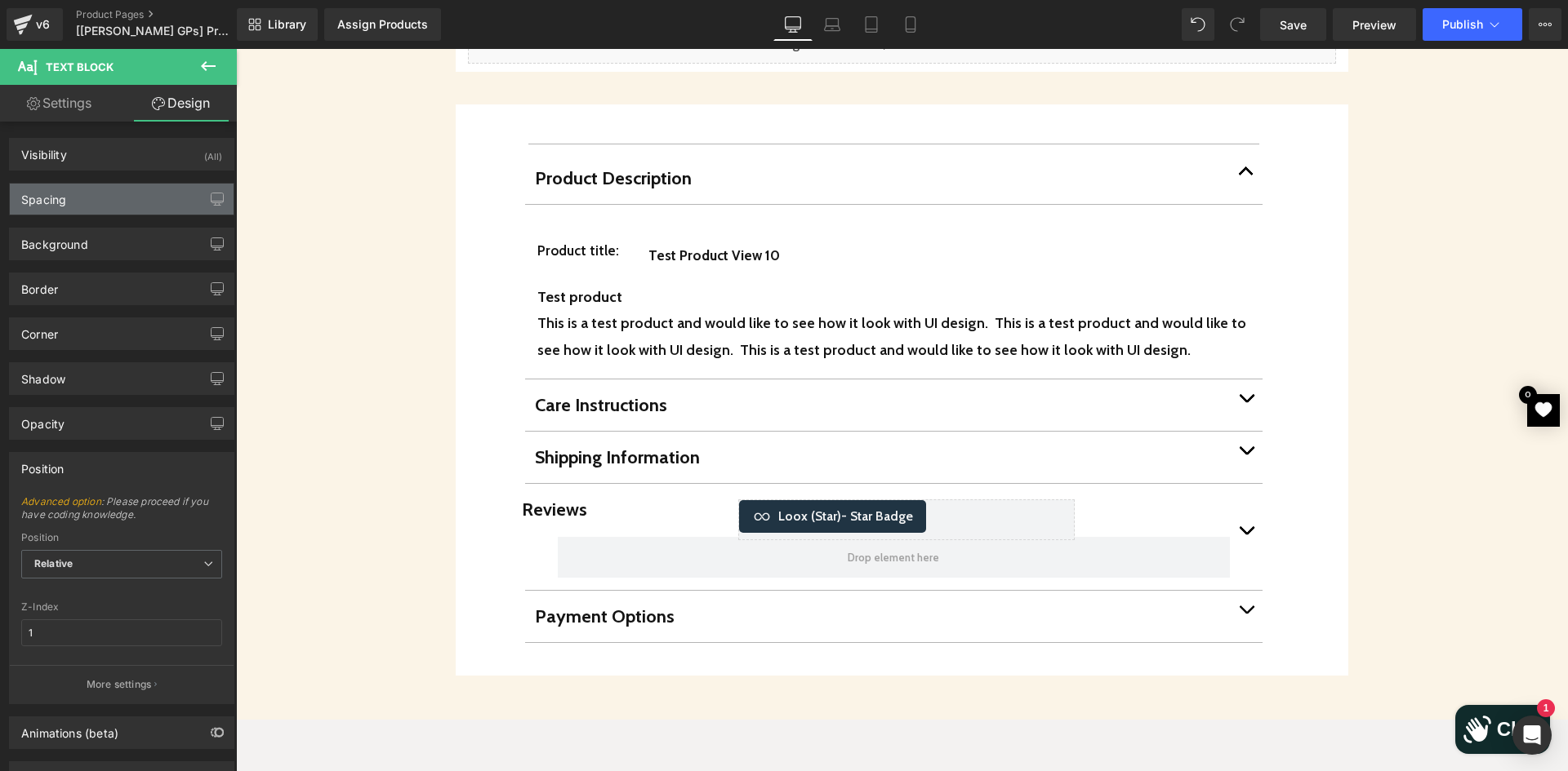
click at [118, 211] on div "Spacing" at bounding box center [122, 199] width 224 height 31
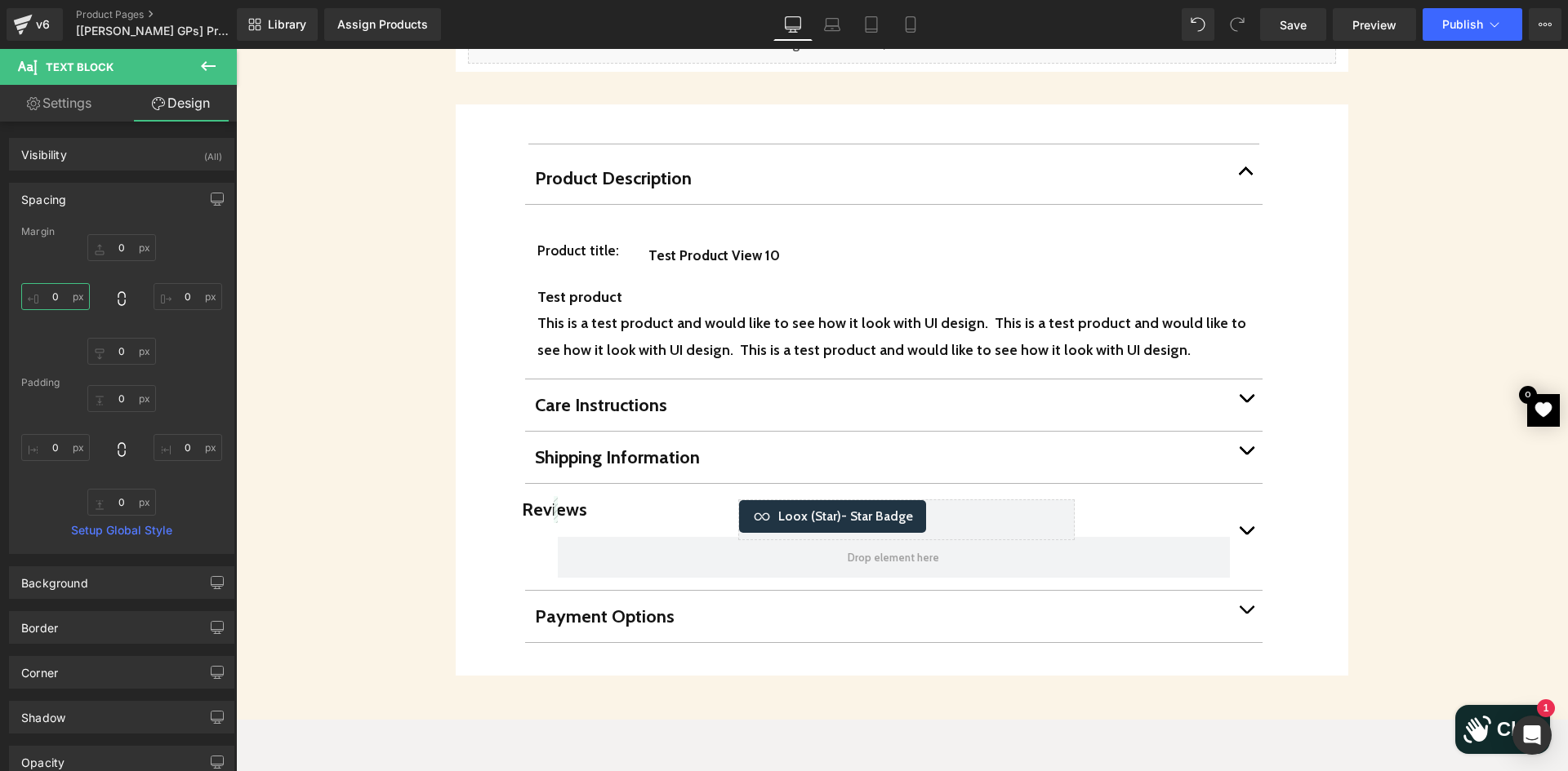
click at [65, 308] on input "0" at bounding box center [55, 297] width 69 height 27
type input "28"
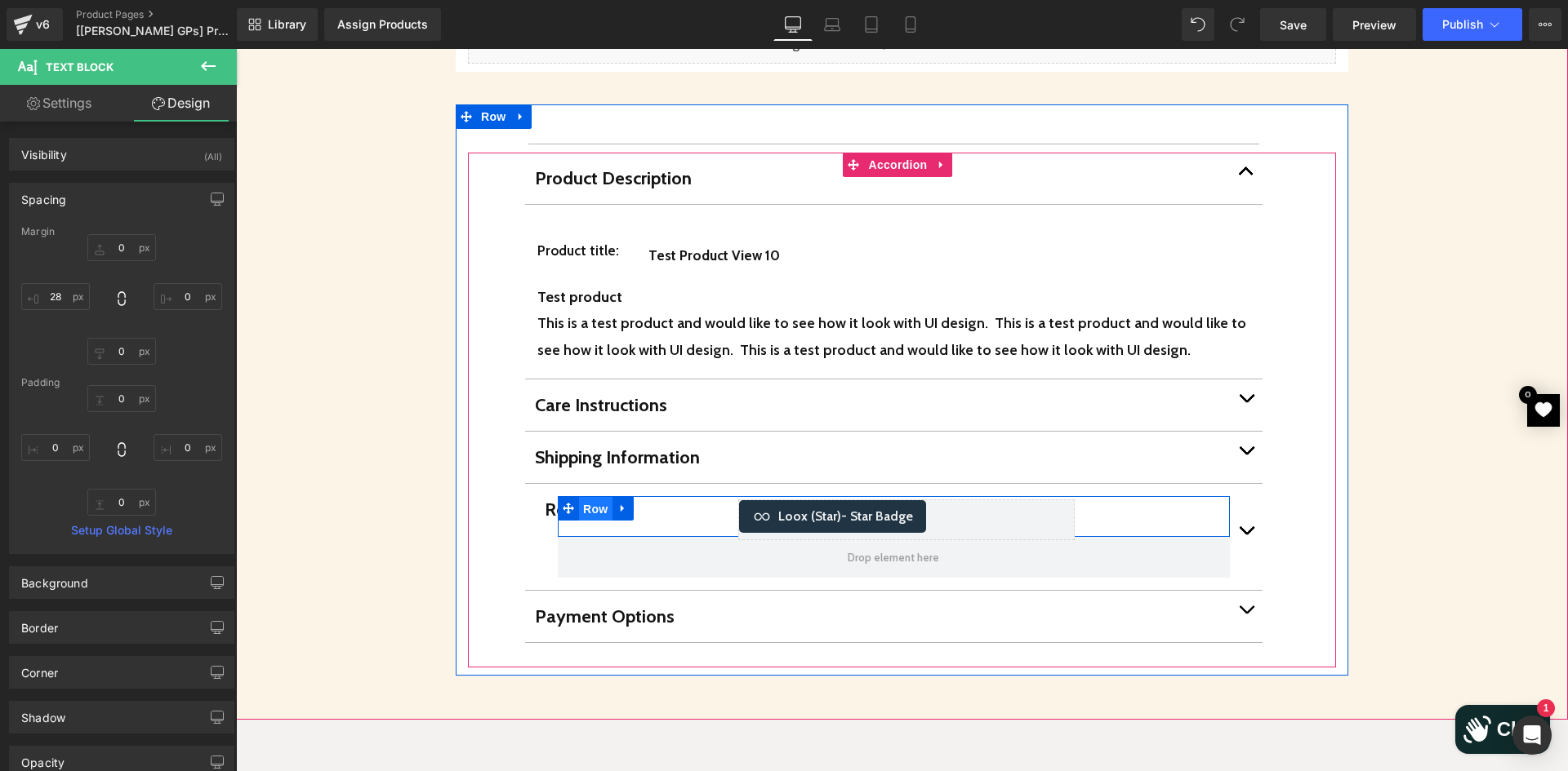
click at [599, 497] on span "Row" at bounding box center [595, 508] width 33 height 24
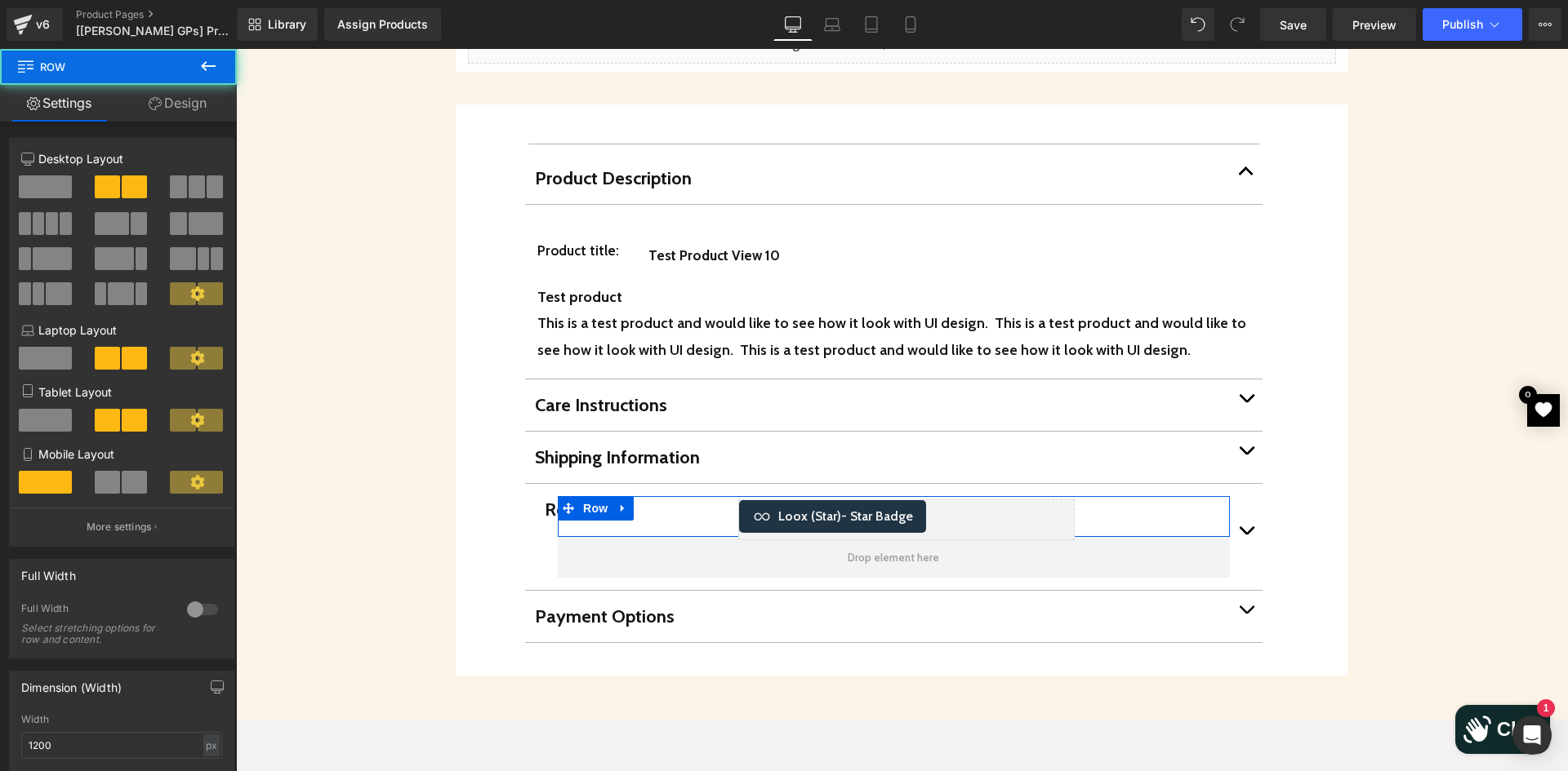
scroll to position [326, 0]
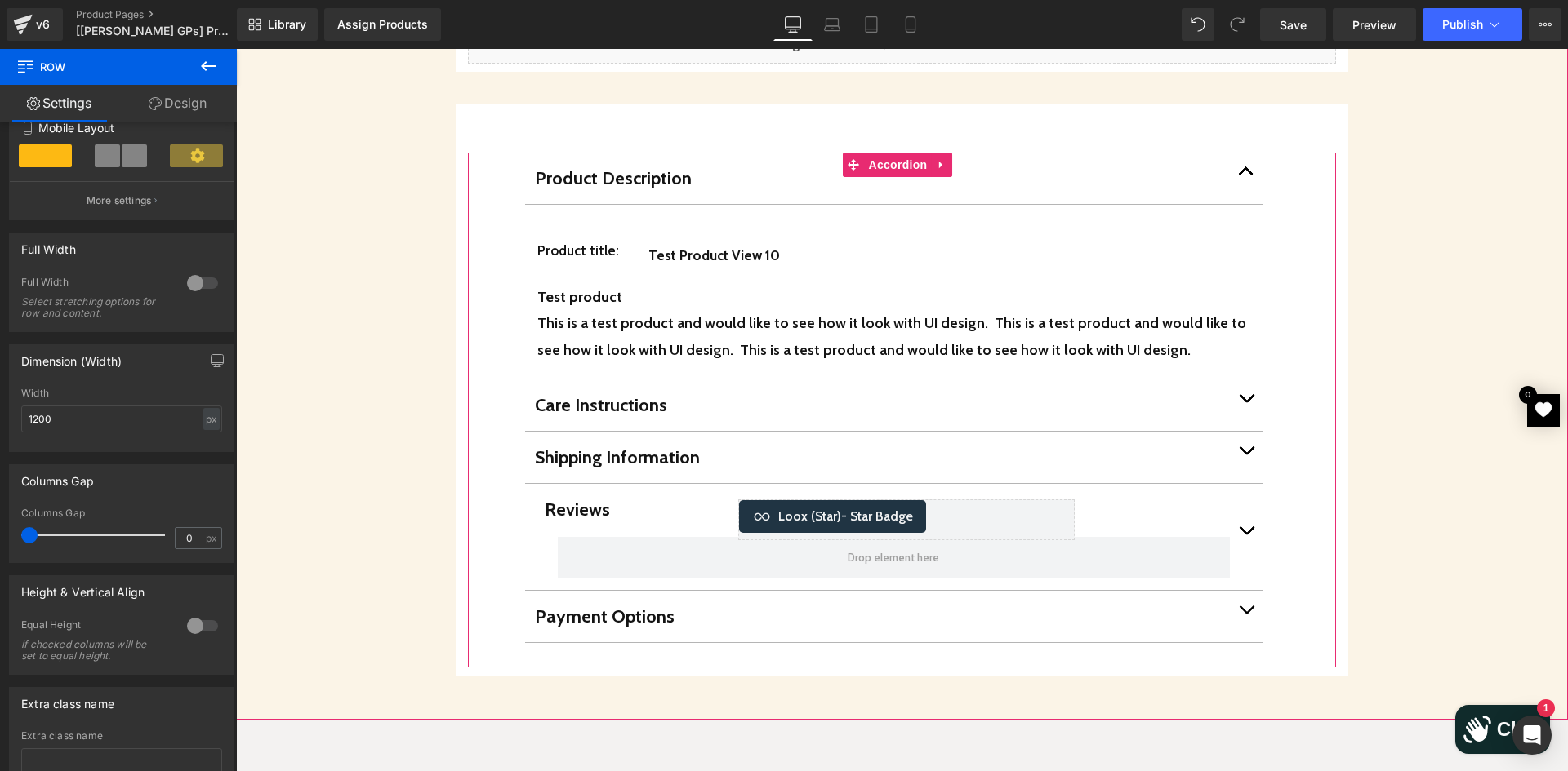
click at [582, 444] on p "Shipping Information" at bounding box center [882, 457] width 695 height 27
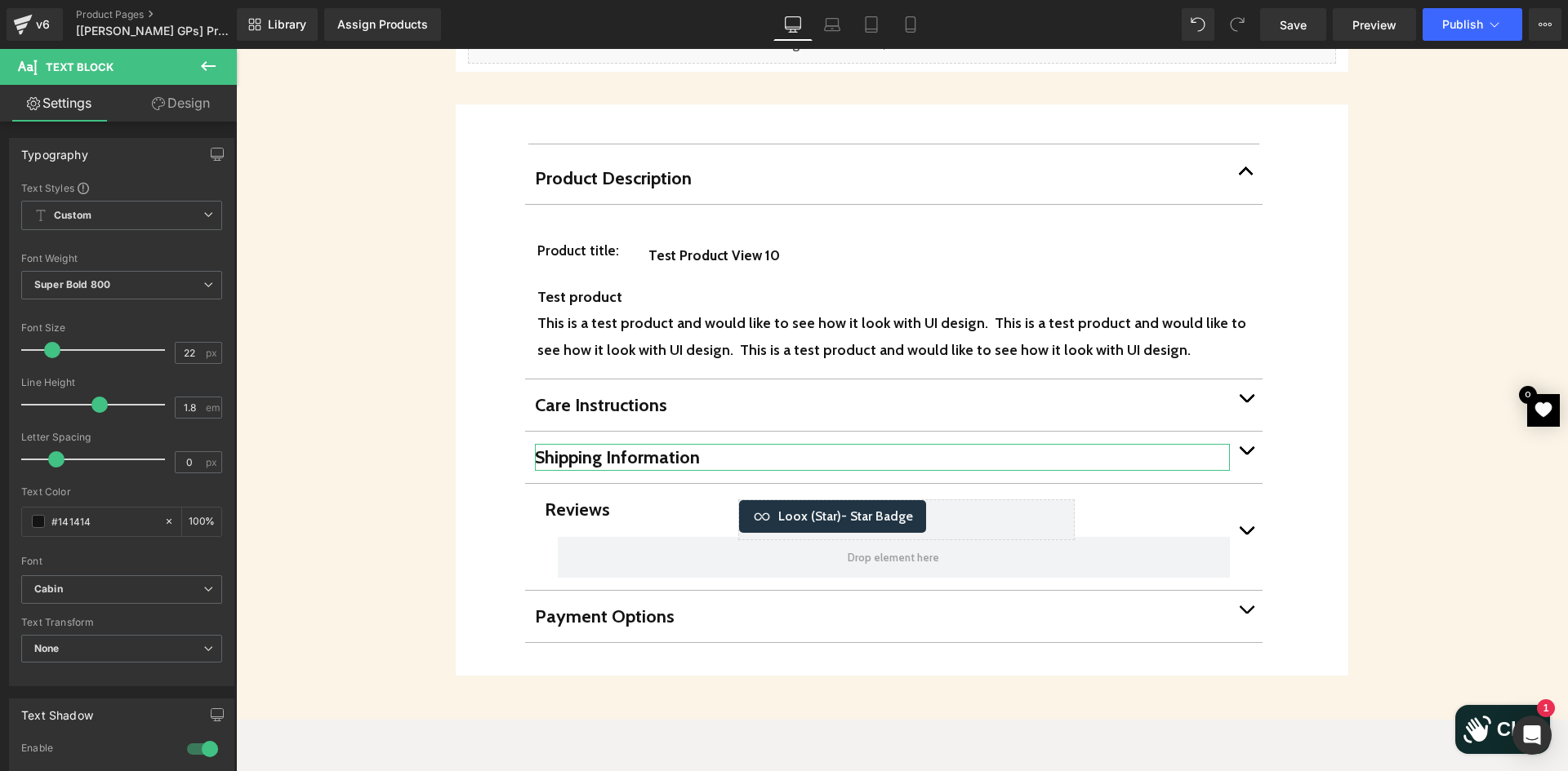
click at [158, 110] on link "Design" at bounding box center [180, 103] width 118 height 37
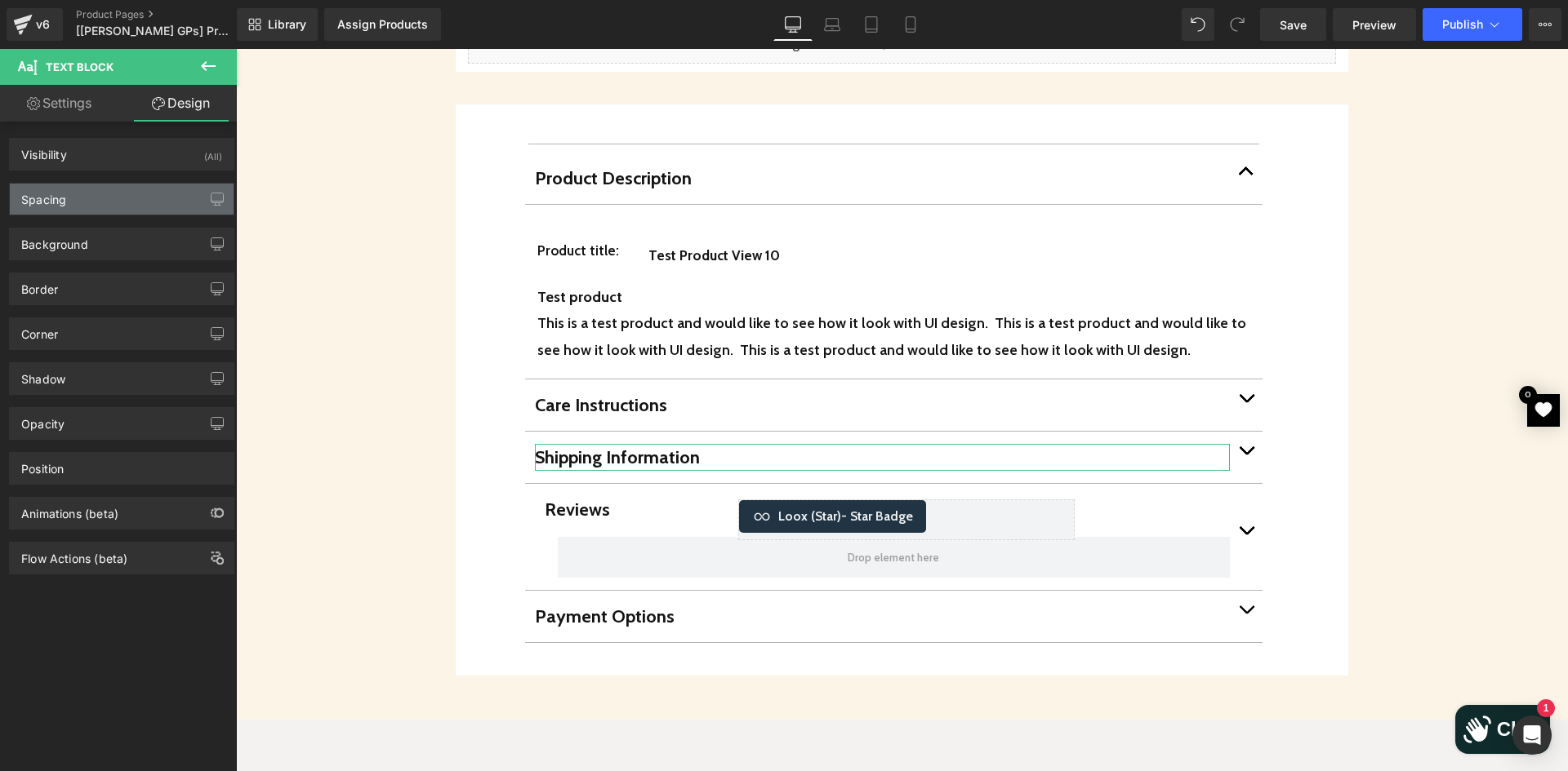
click at [84, 197] on div "Spacing" at bounding box center [122, 199] width 224 height 31
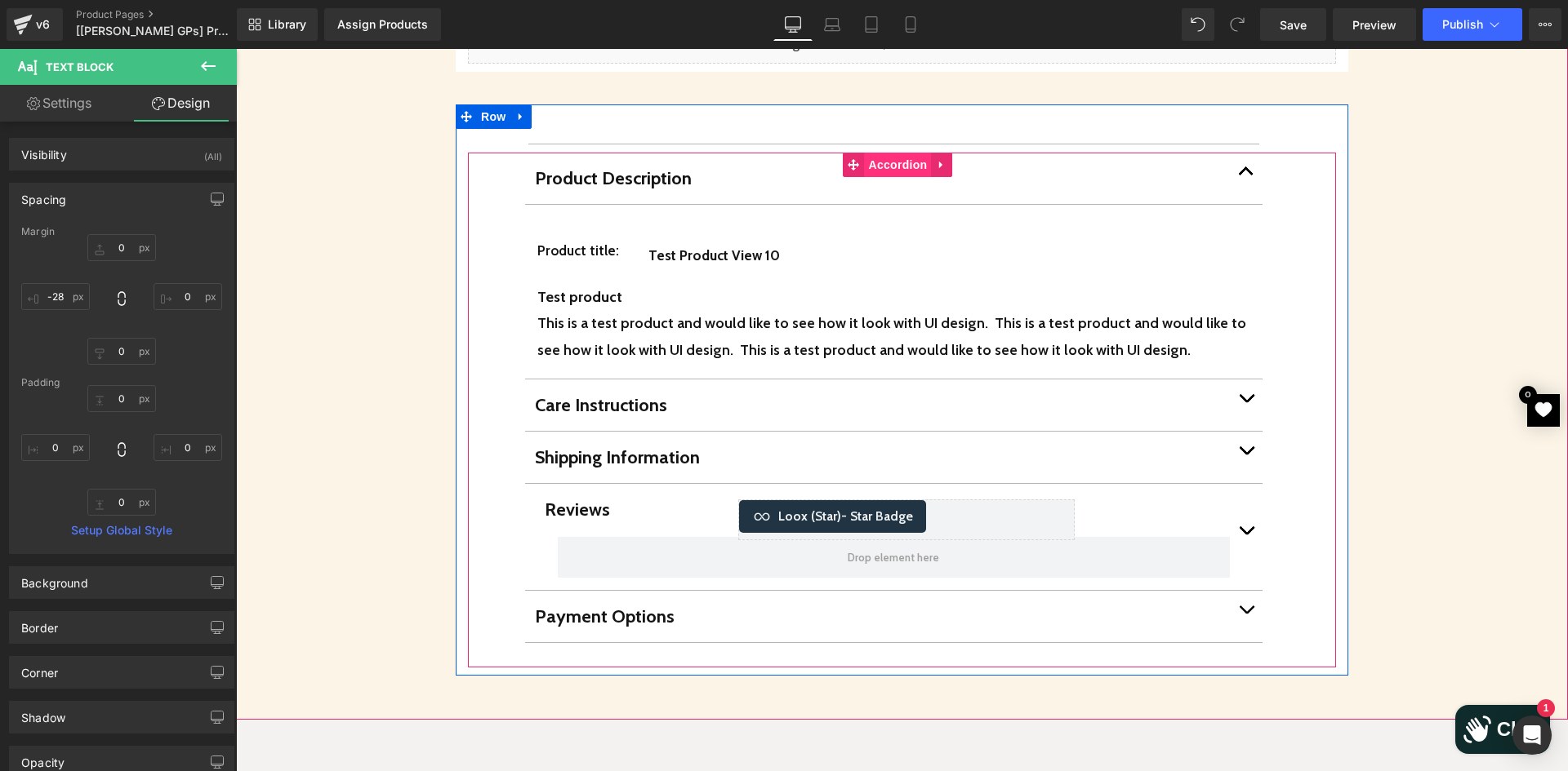
click at [885, 153] on span "Accordion" at bounding box center [898, 164] width 67 height 24
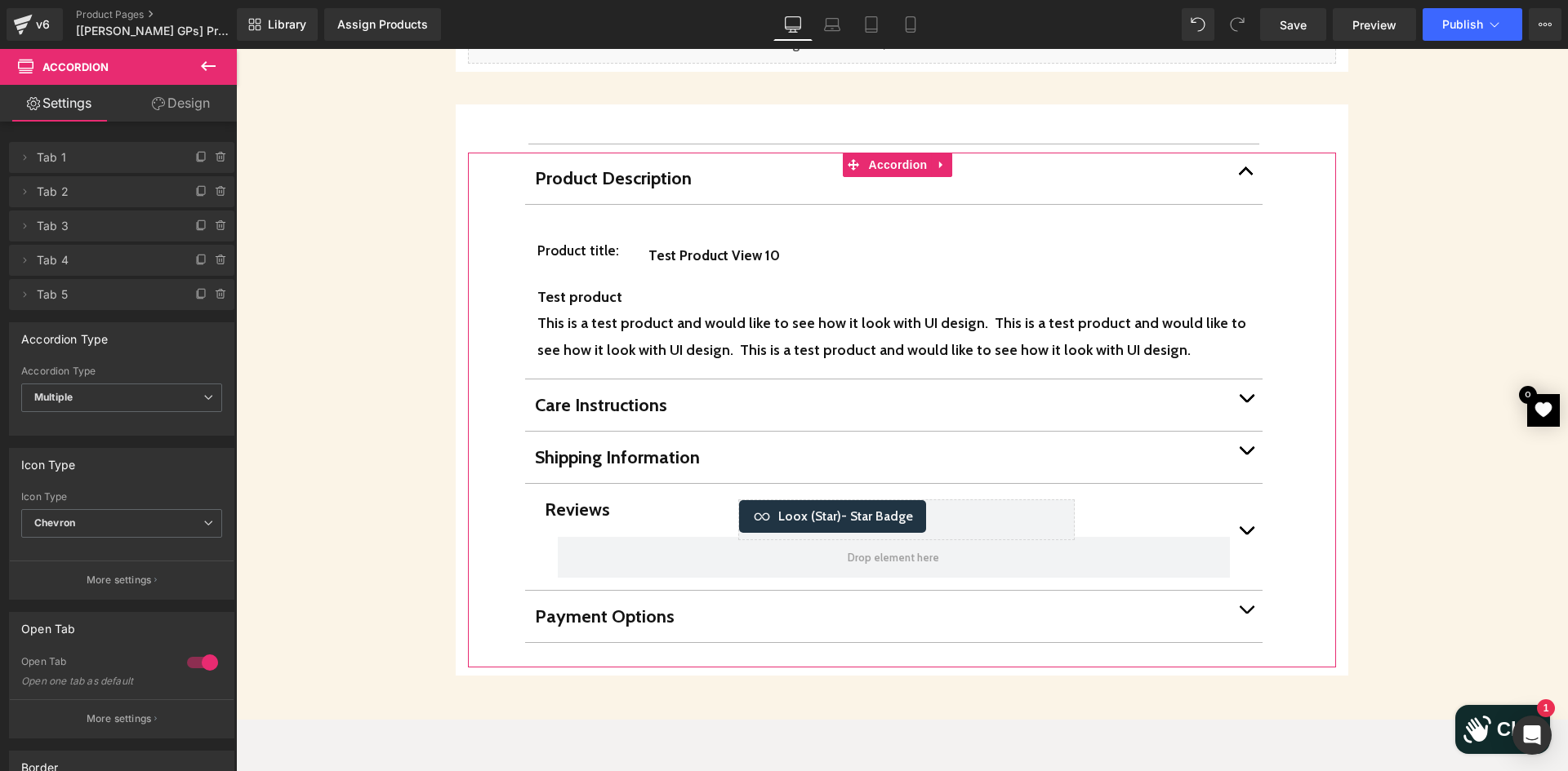
scroll to position [164, 0]
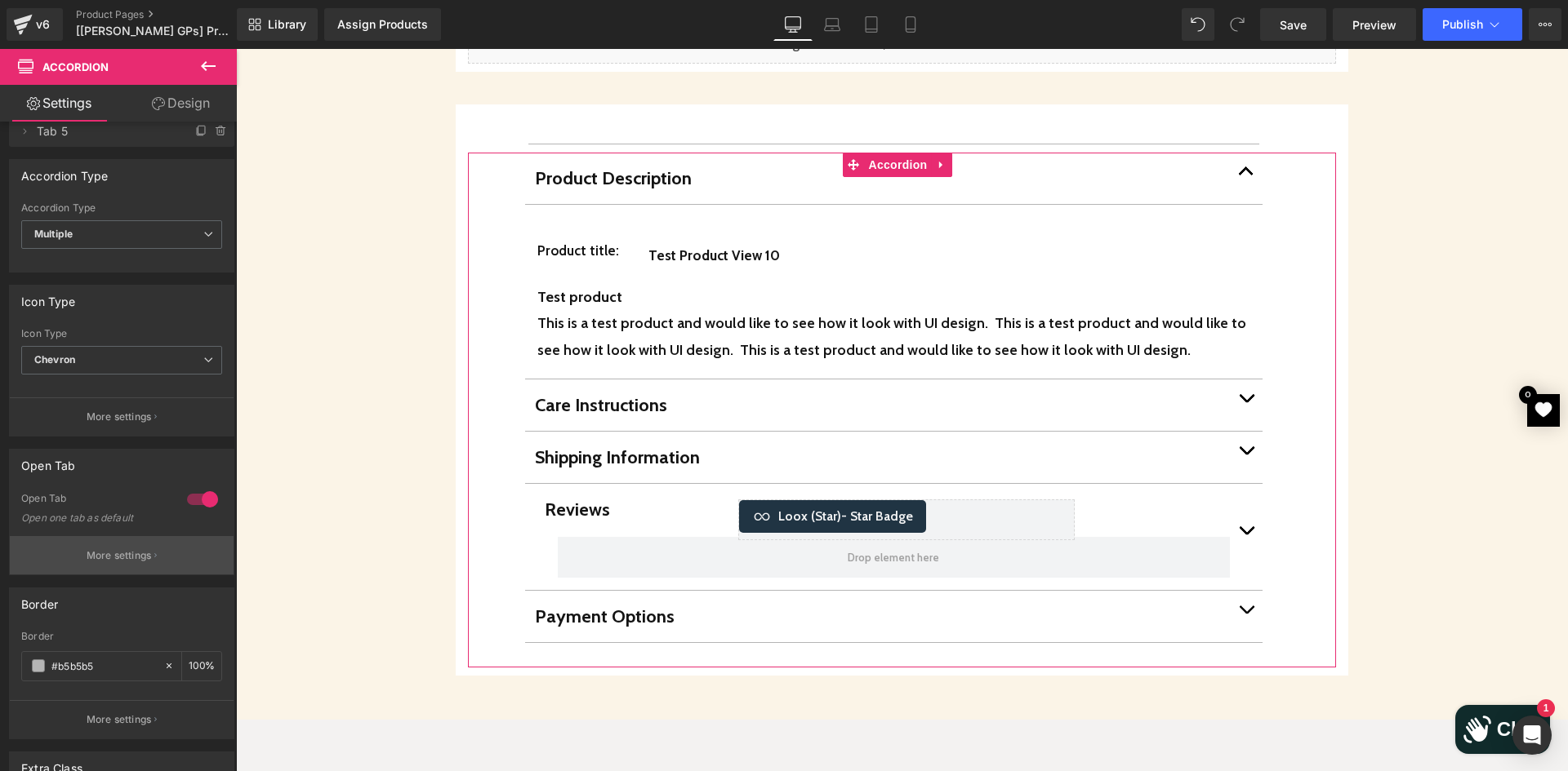
click at [144, 547] on button "More settings" at bounding box center [122, 555] width 224 height 39
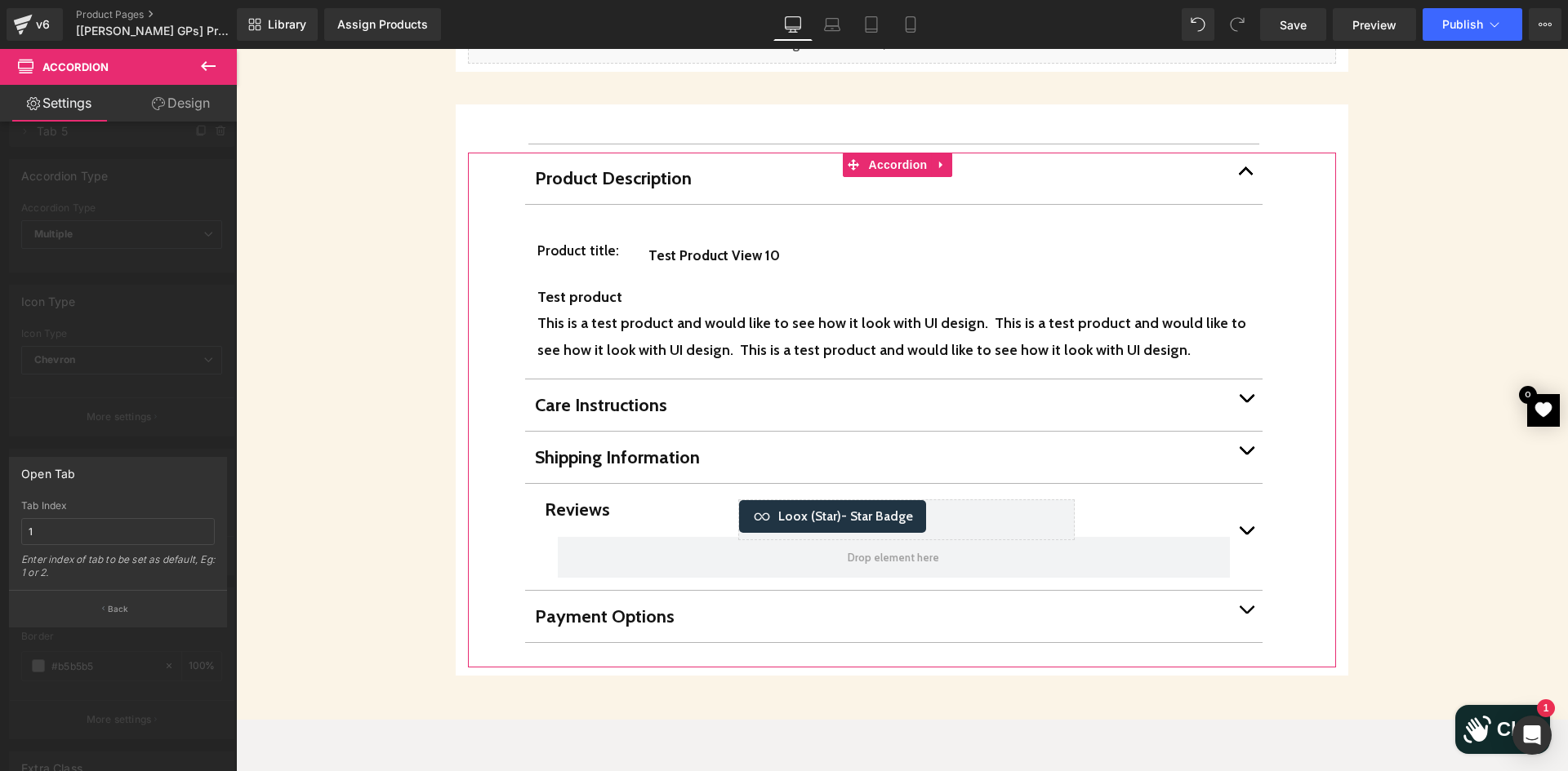
click at [109, 642] on div at bounding box center [118, 414] width 237 height 731
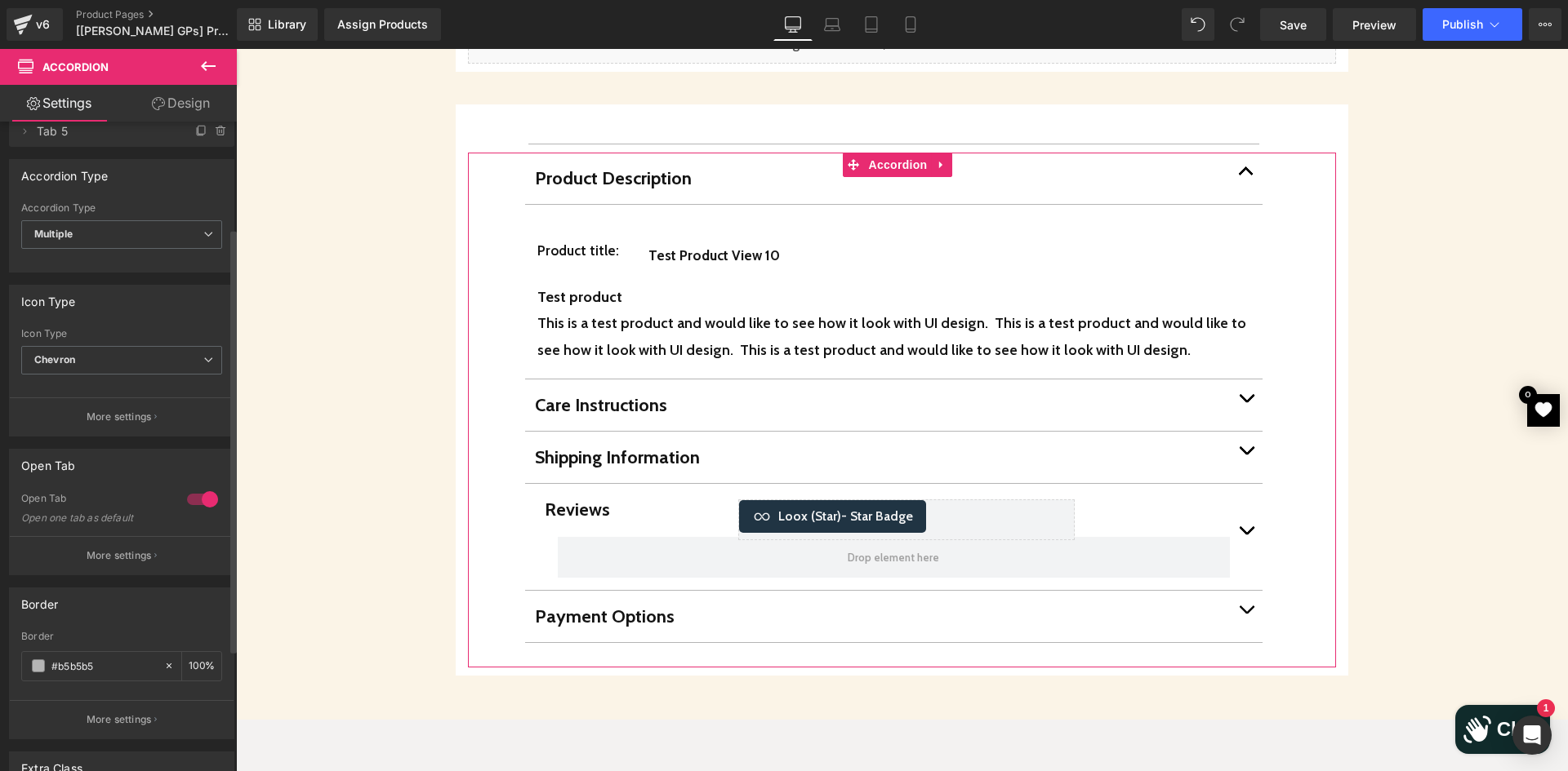
scroll to position [349, 0]
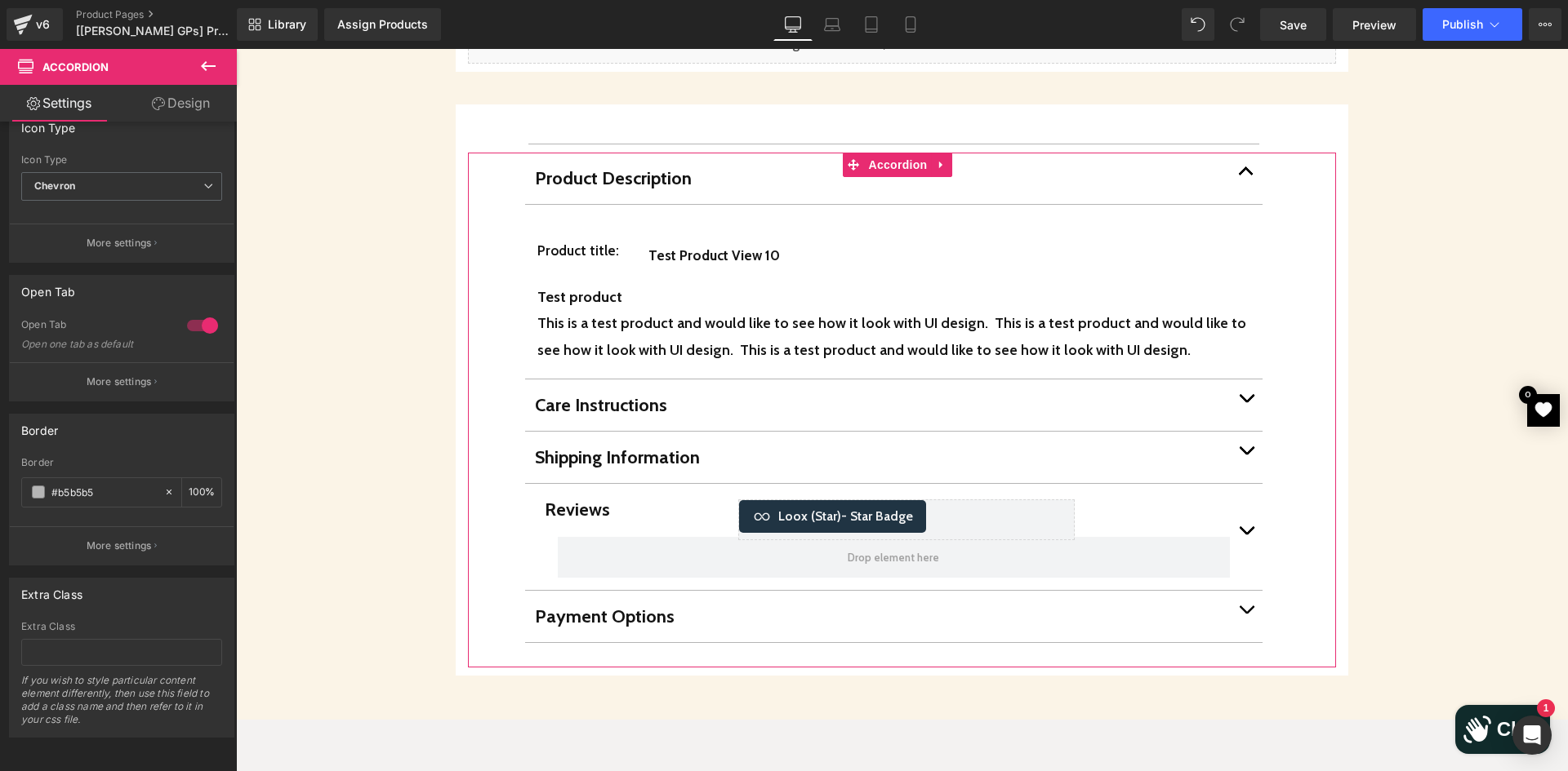
click at [191, 105] on link "Design" at bounding box center [180, 103] width 118 height 37
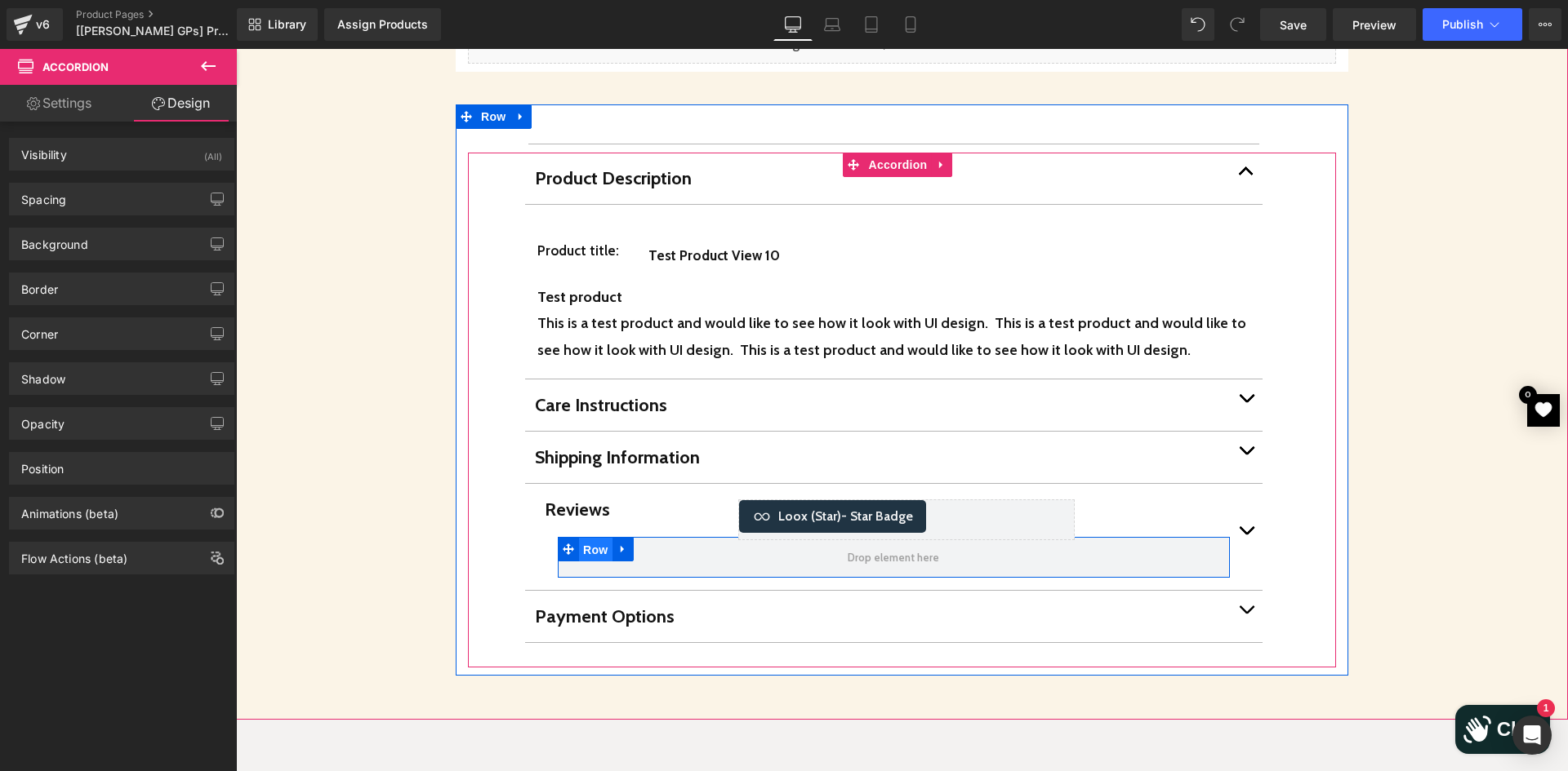
click at [581, 538] on span "Row" at bounding box center [595, 550] width 33 height 24
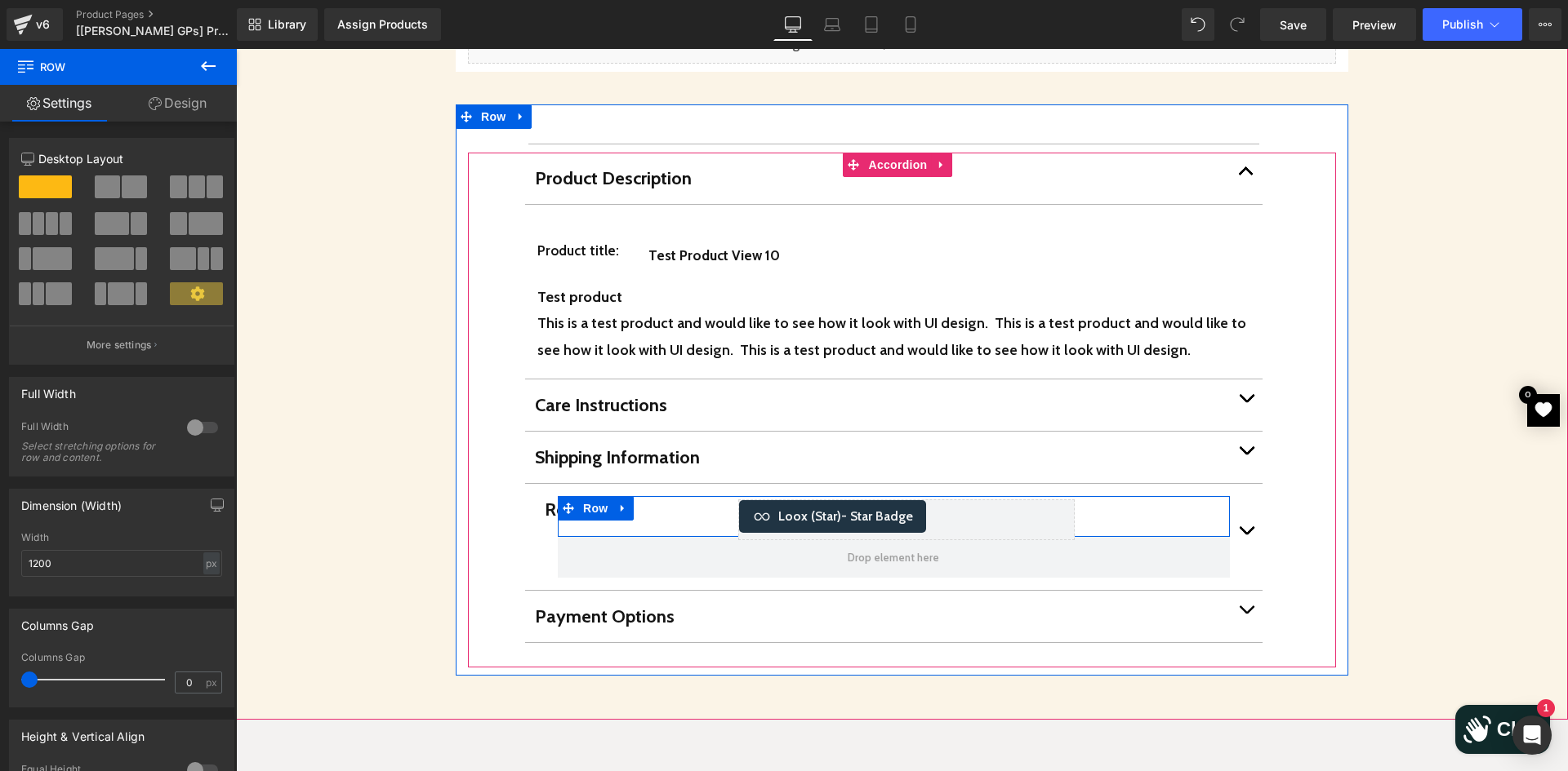
click at [1137, 496] on div "Loox (Star) - Star Badge Loox (Star)" at bounding box center [1061, 516] width 336 height 41
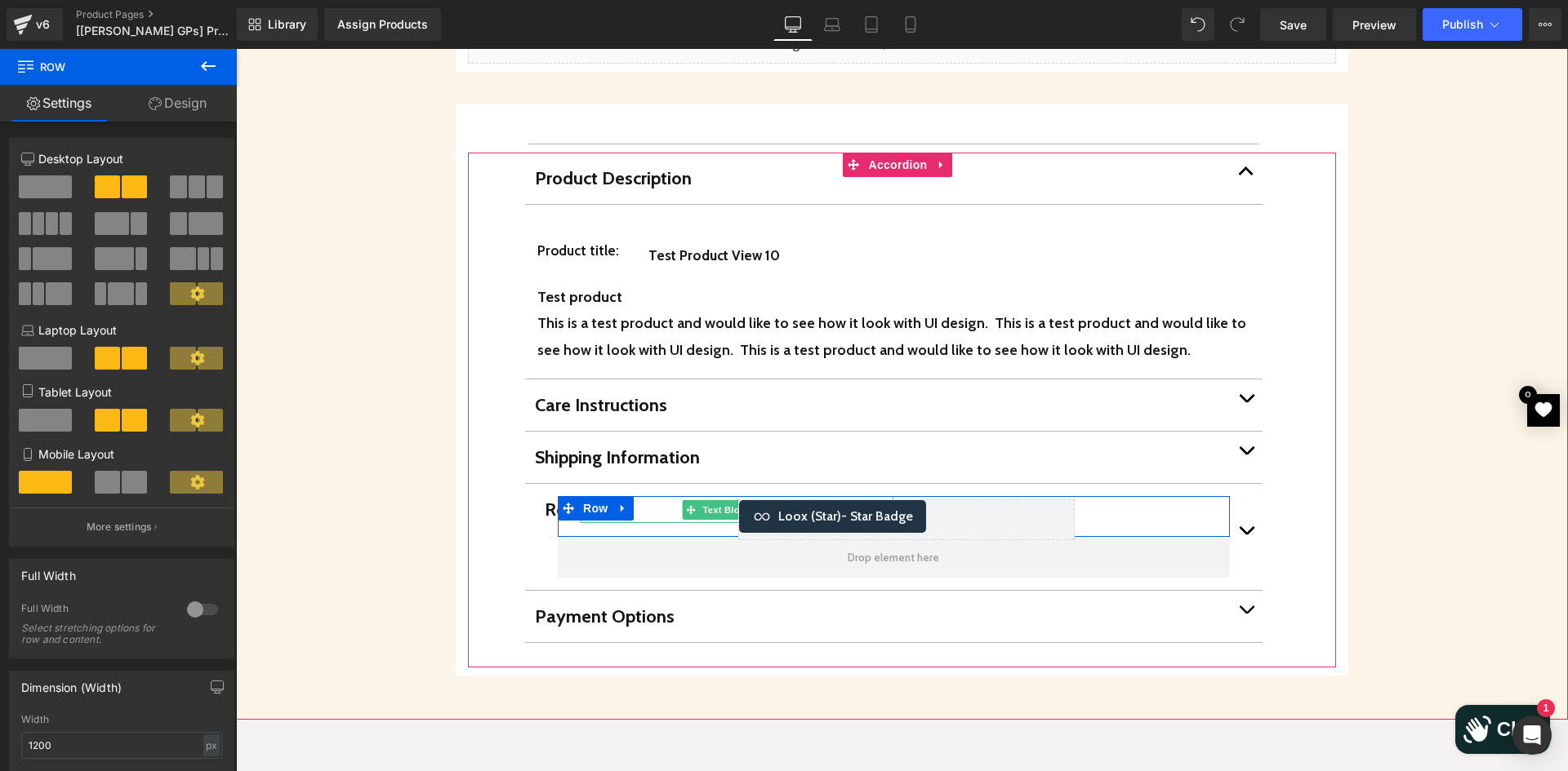
click at [545, 496] on p "Reviews" at bounding box center [701, 509] width 313 height 27
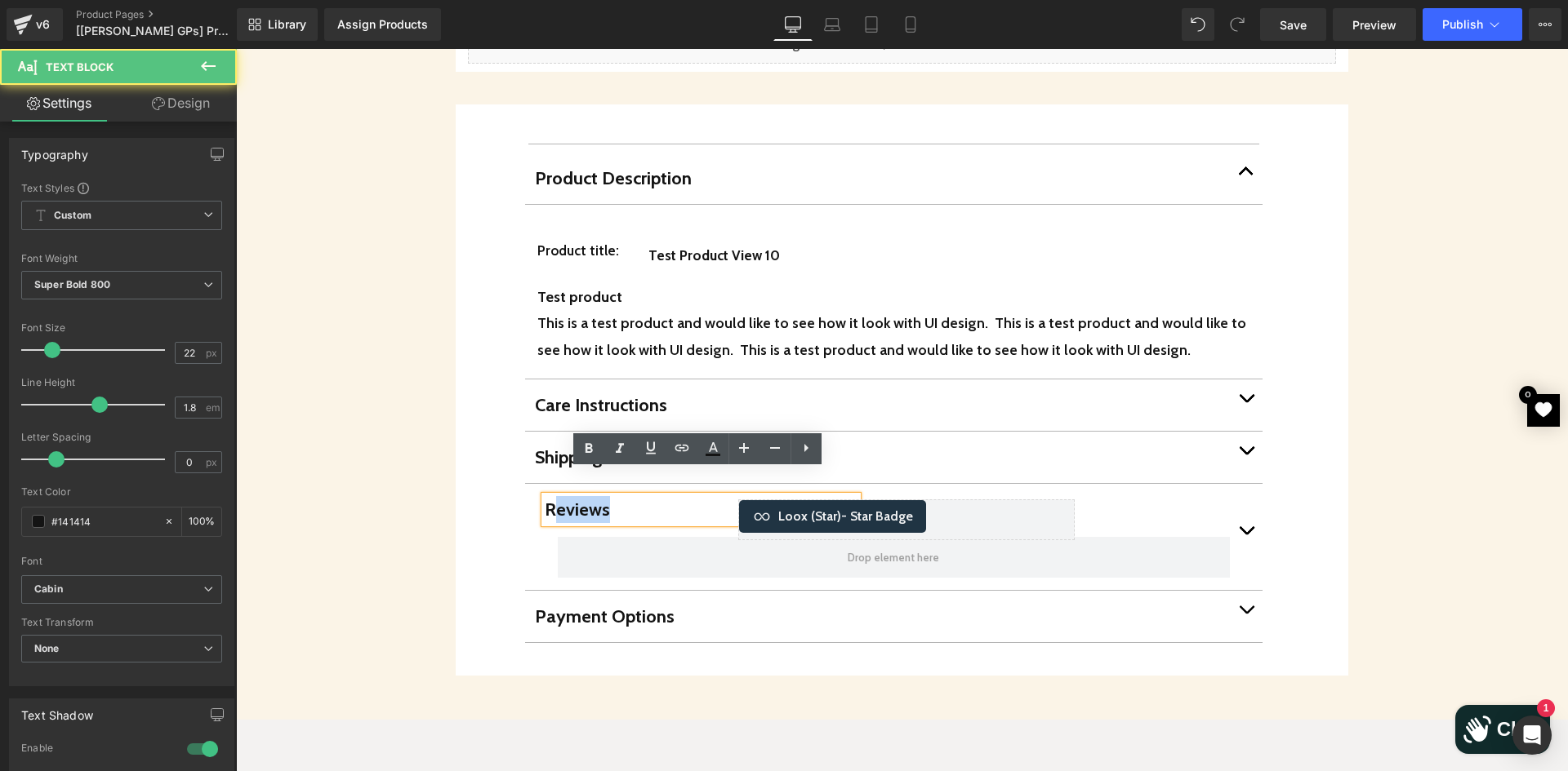
drag, startPoint x: 608, startPoint y: 478, endPoint x: 554, endPoint y: 474, distance: 54.1
click at [557, 496] on p "Reviews" at bounding box center [701, 509] width 313 height 27
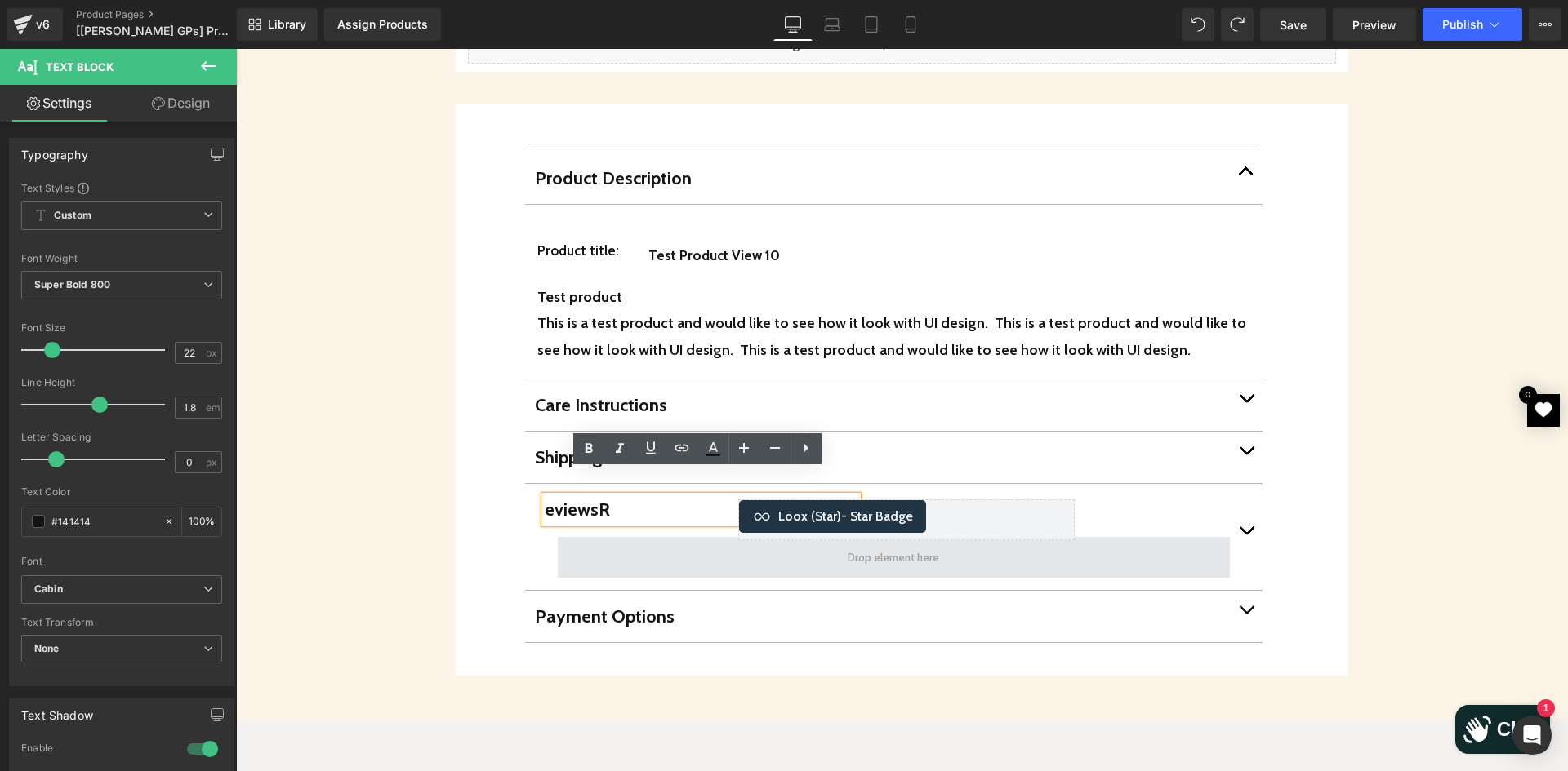
click at [659, 537] on span at bounding box center [893, 557] width 672 height 41
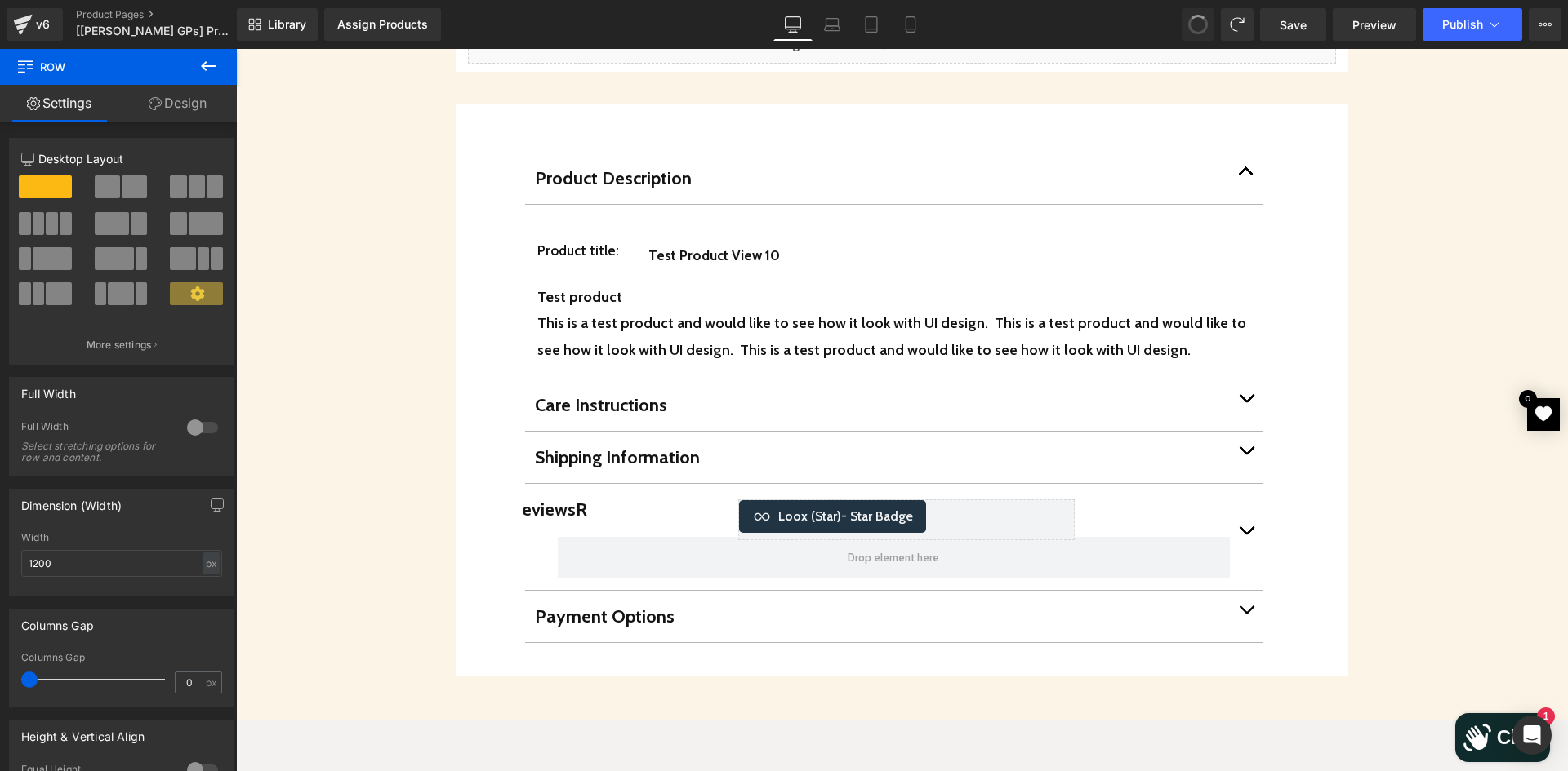
type input "15"
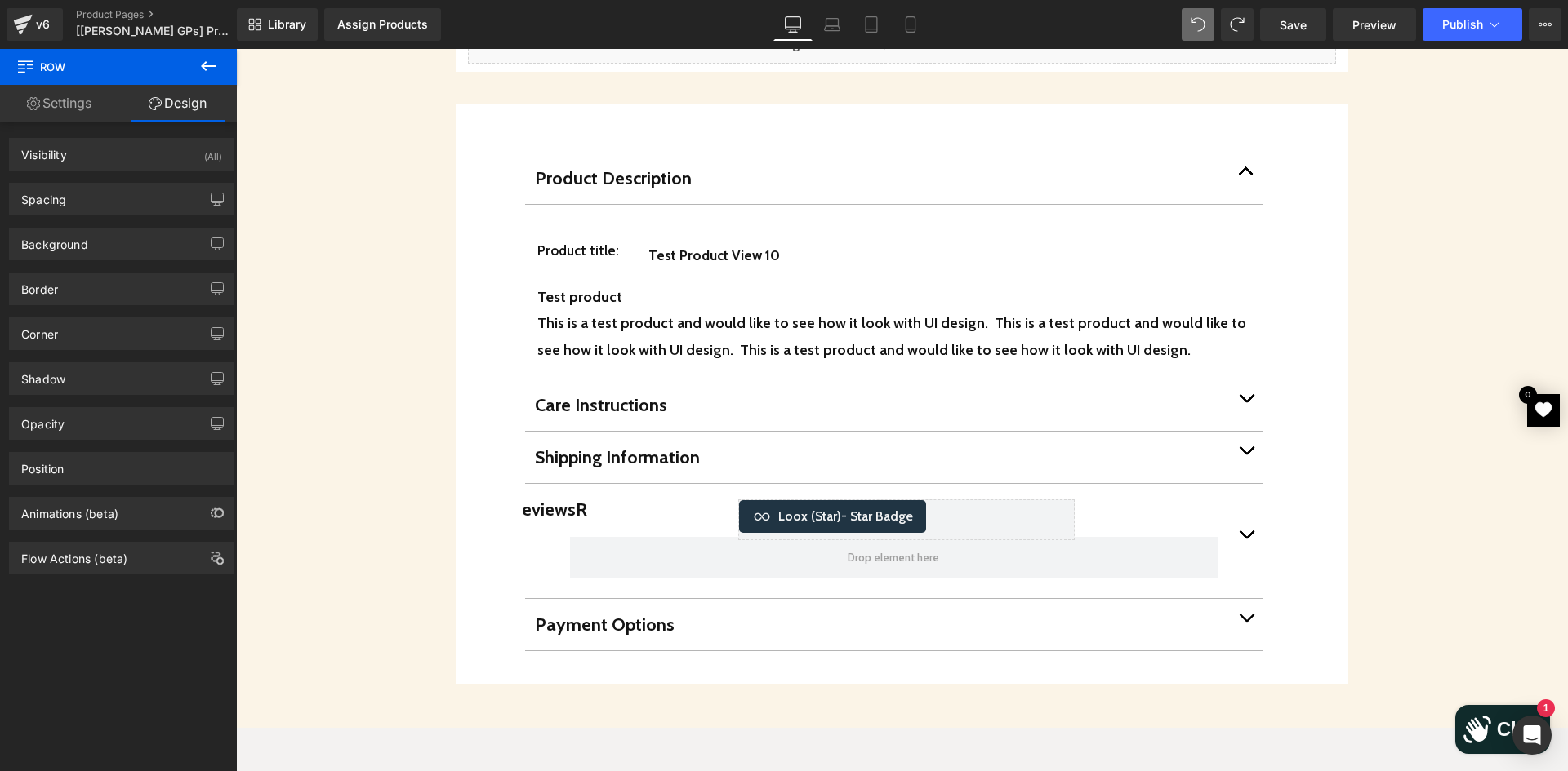
drag, startPoint x: 1212, startPoint y: 27, endPoint x: 1205, endPoint y: 36, distance: 11.4
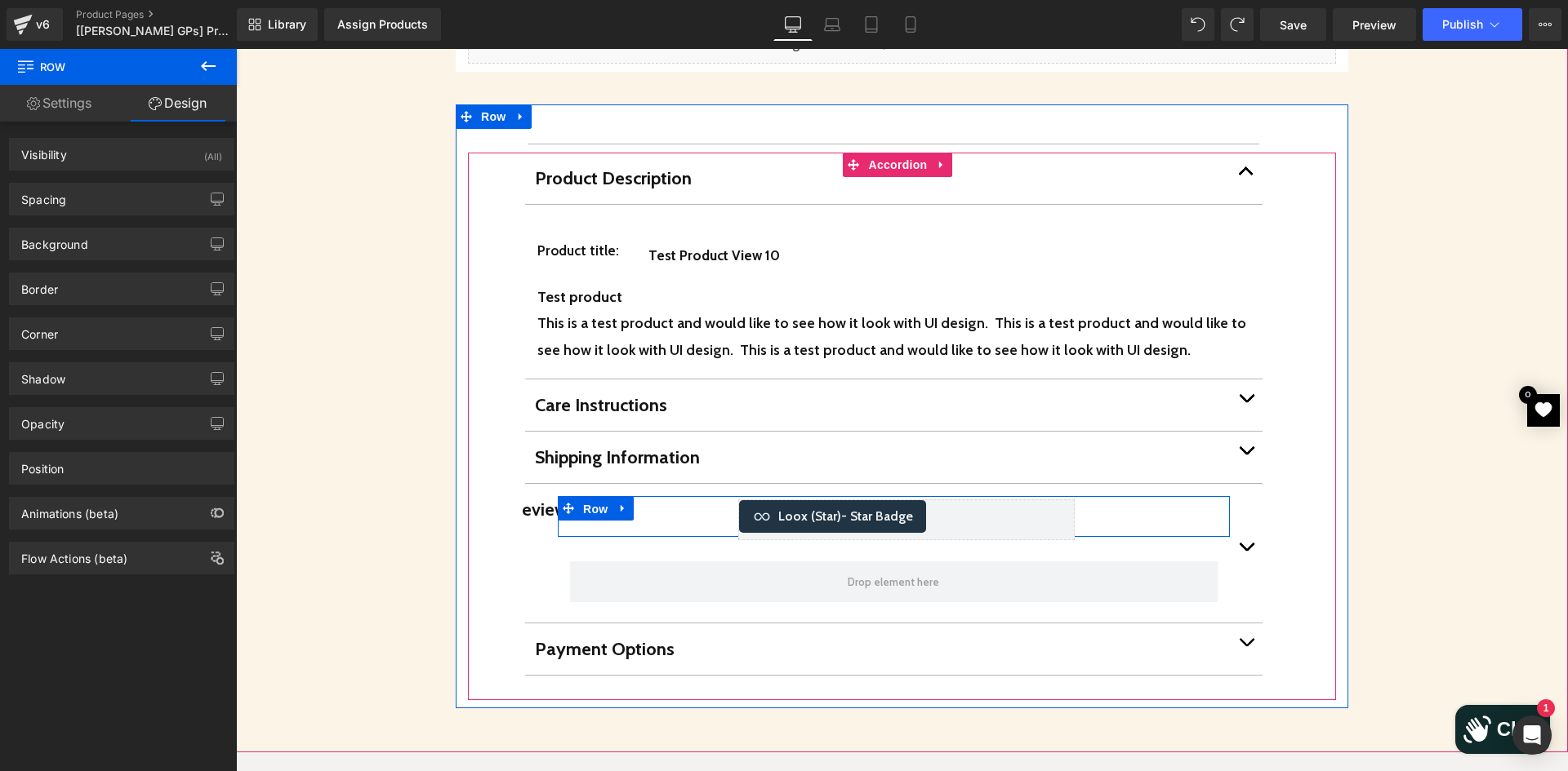
click at [599, 497] on span "Row" at bounding box center [595, 508] width 33 height 24
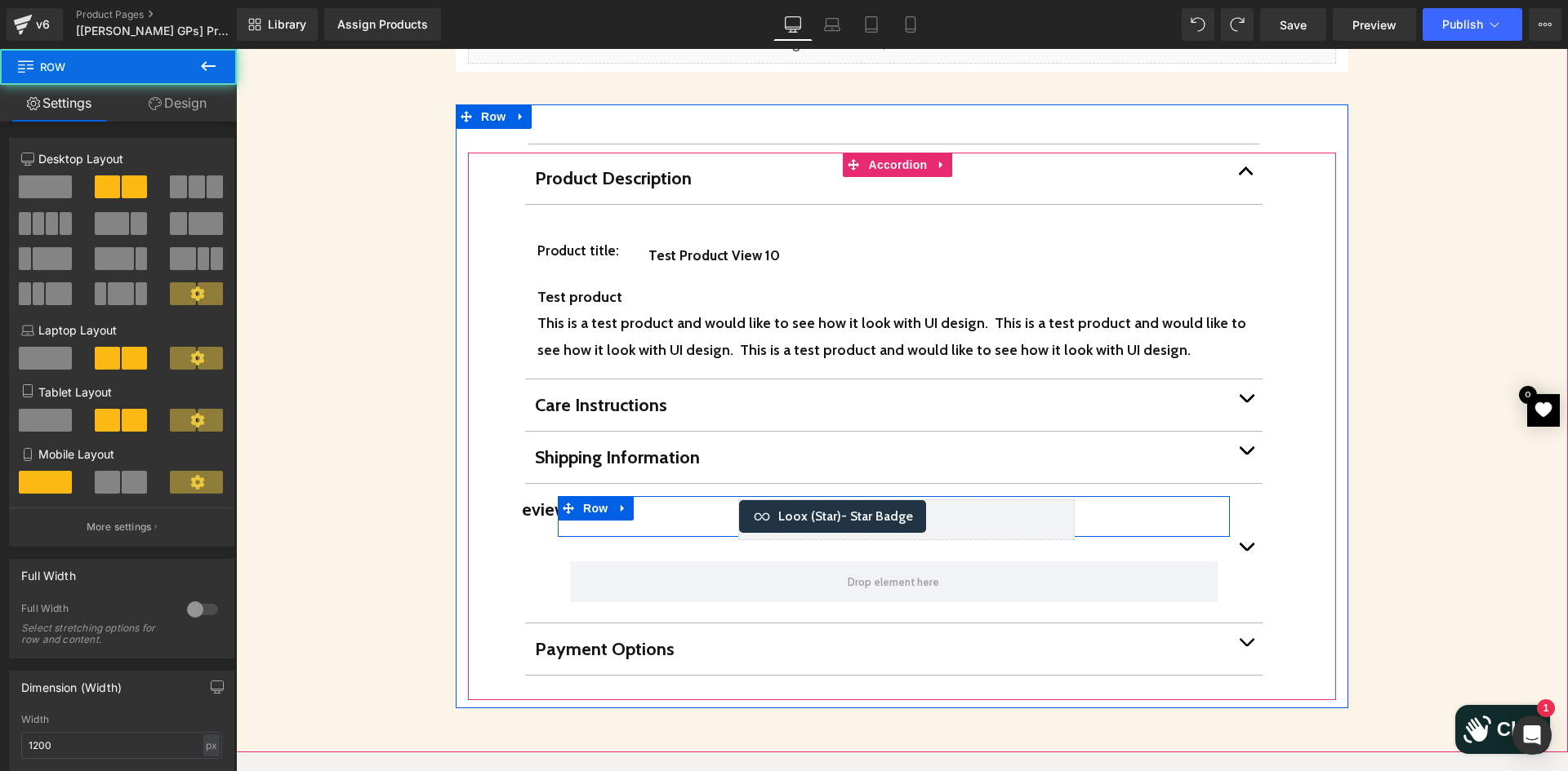
click at [522, 498] on span "eviews" at bounding box center [549, 509] width 54 height 22
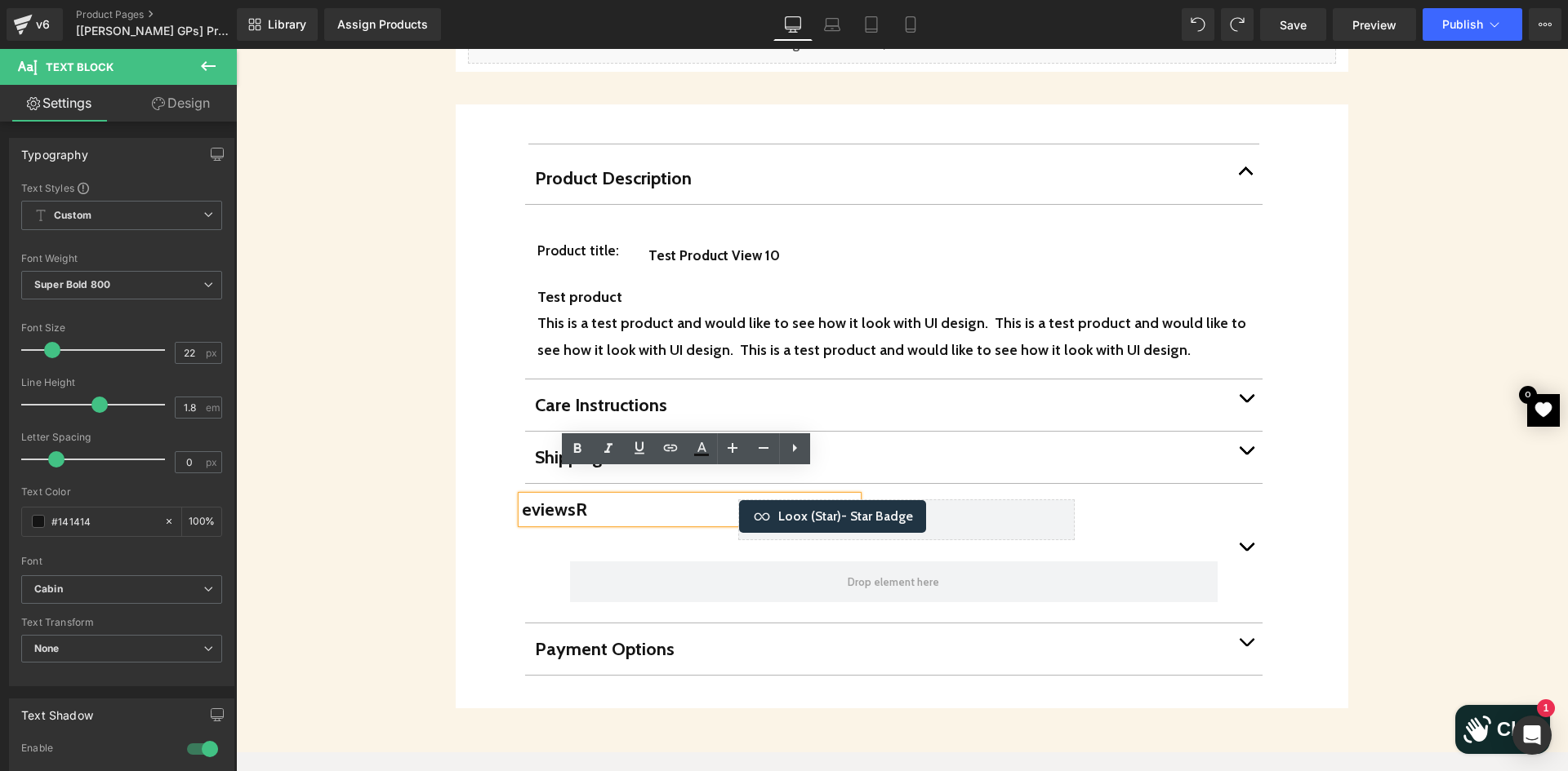
click at [612, 496] on p "eviews R" at bounding box center [690, 509] width 336 height 27
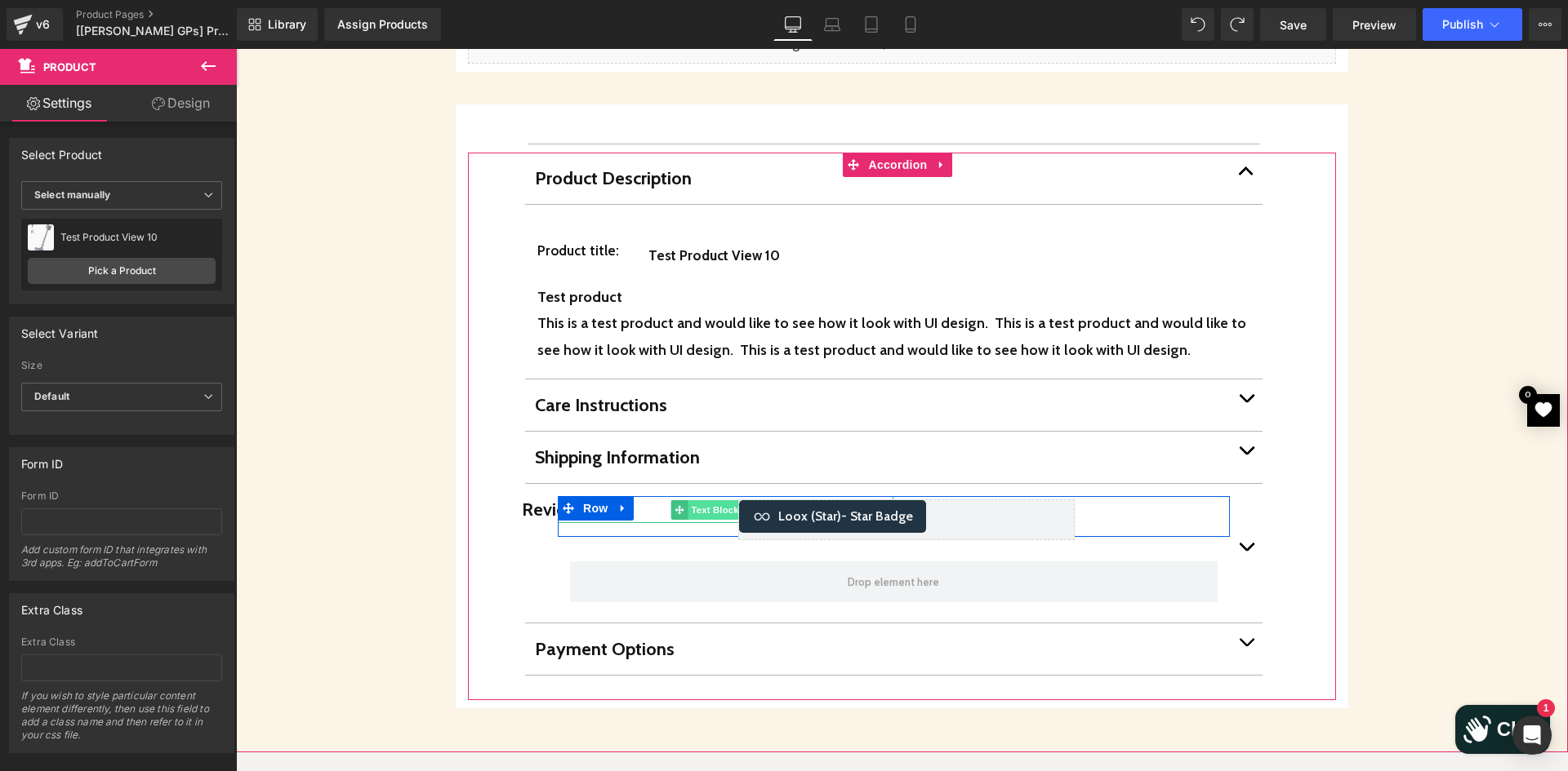
click at [700, 500] on span "Text Block" at bounding box center [715, 509] width 54 height 19
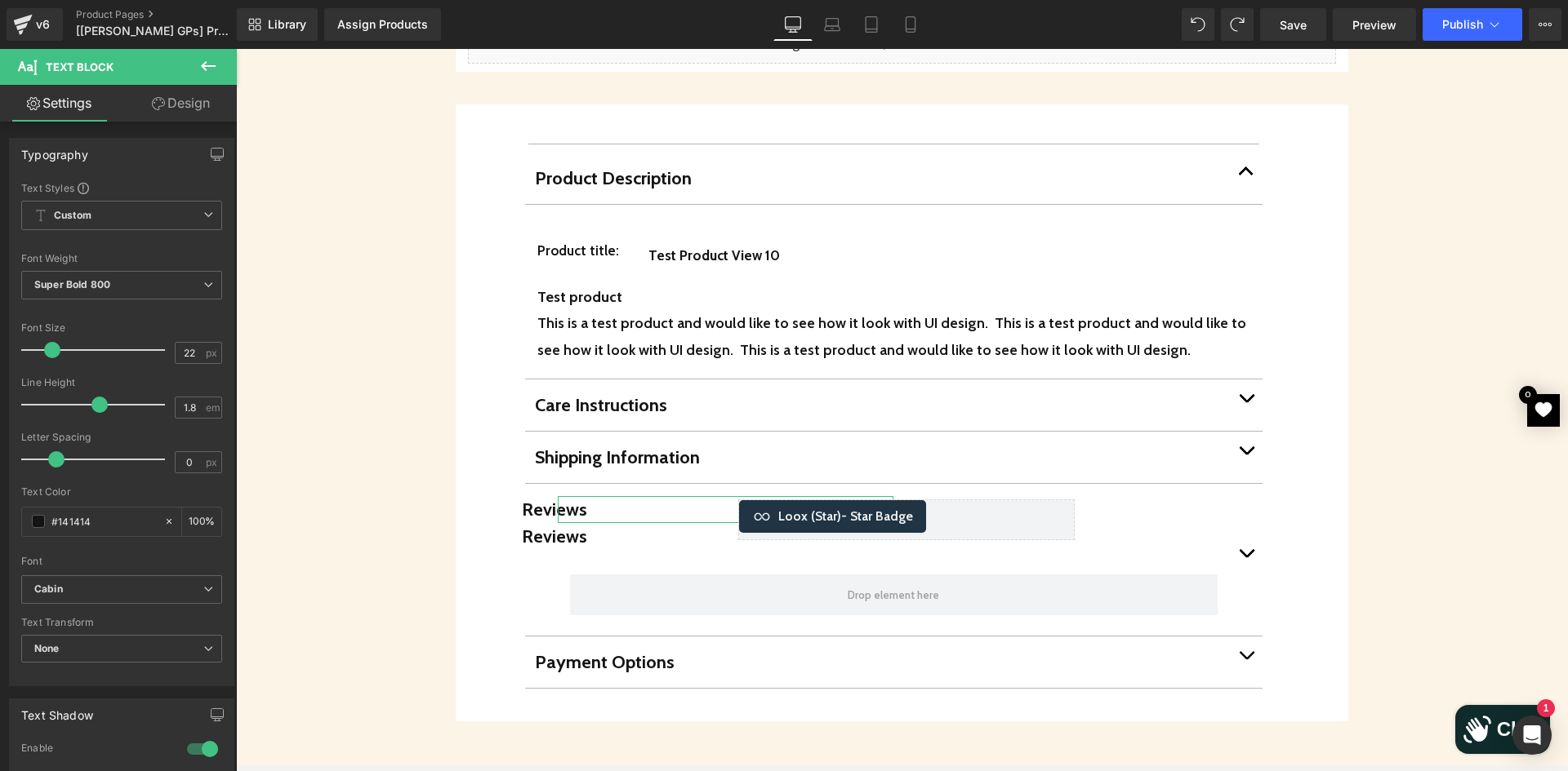
click at [178, 108] on link "Design" at bounding box center [180, 103] width 118 height 37
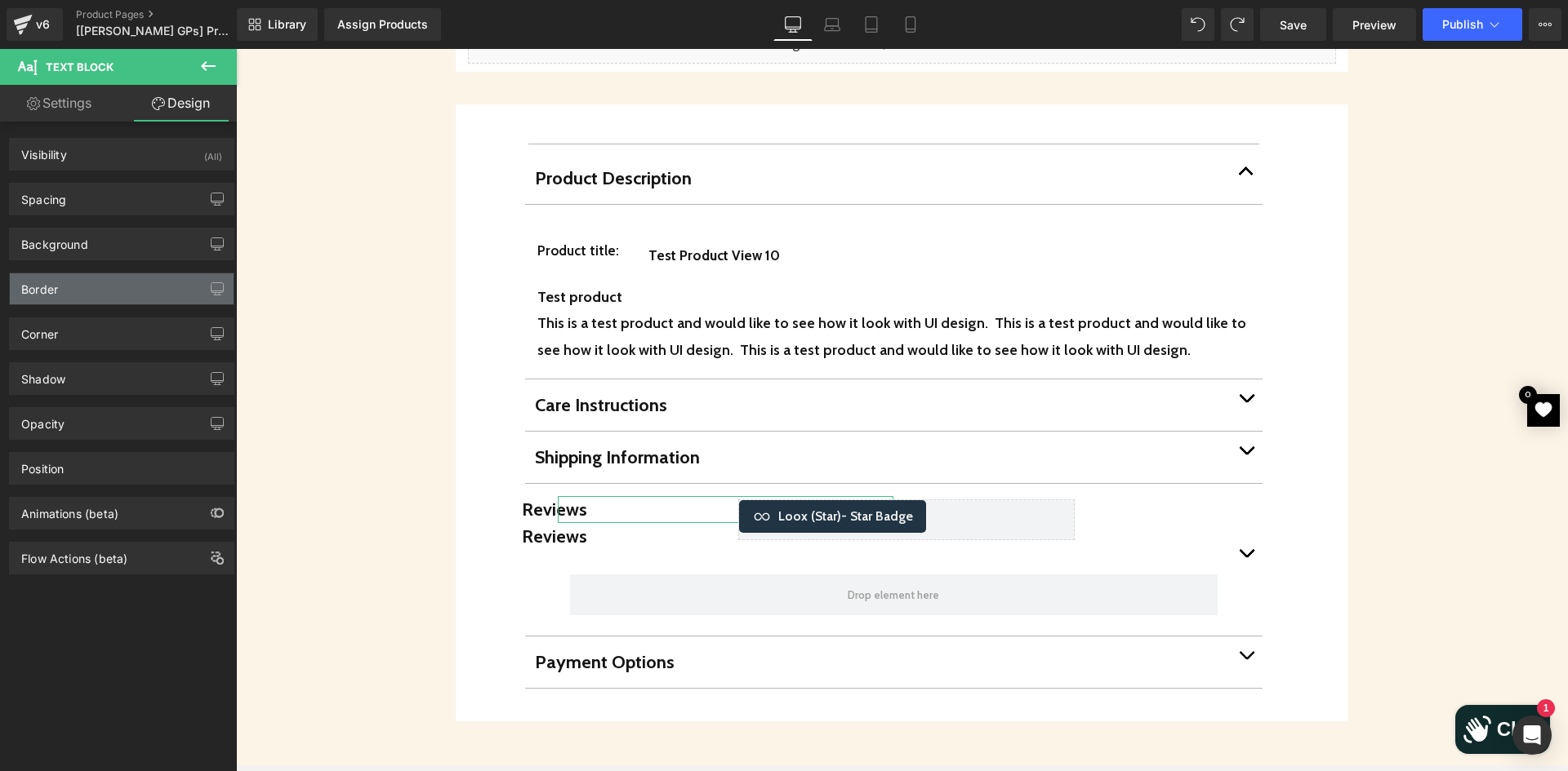
type input "0"
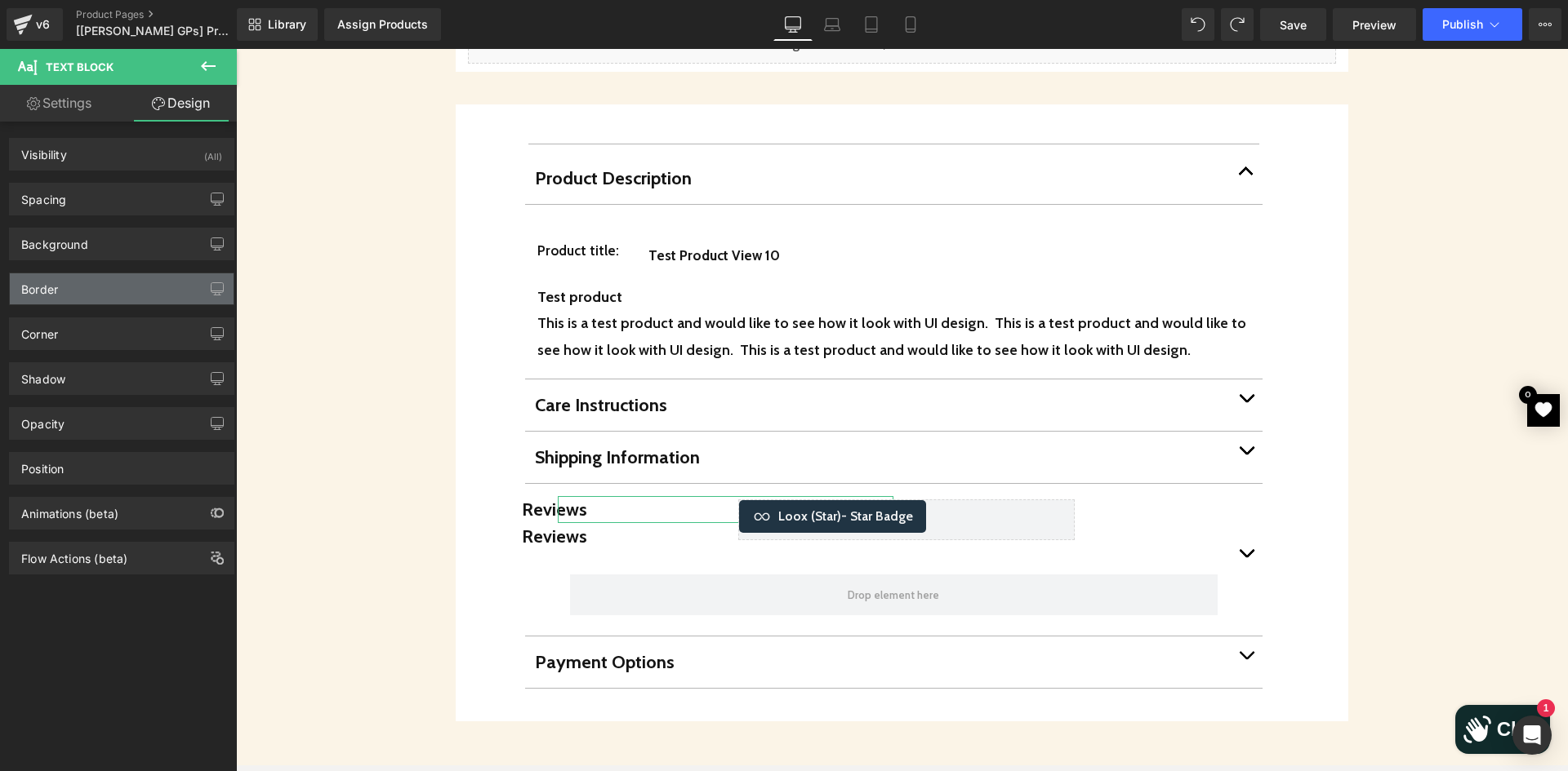
type input "0"
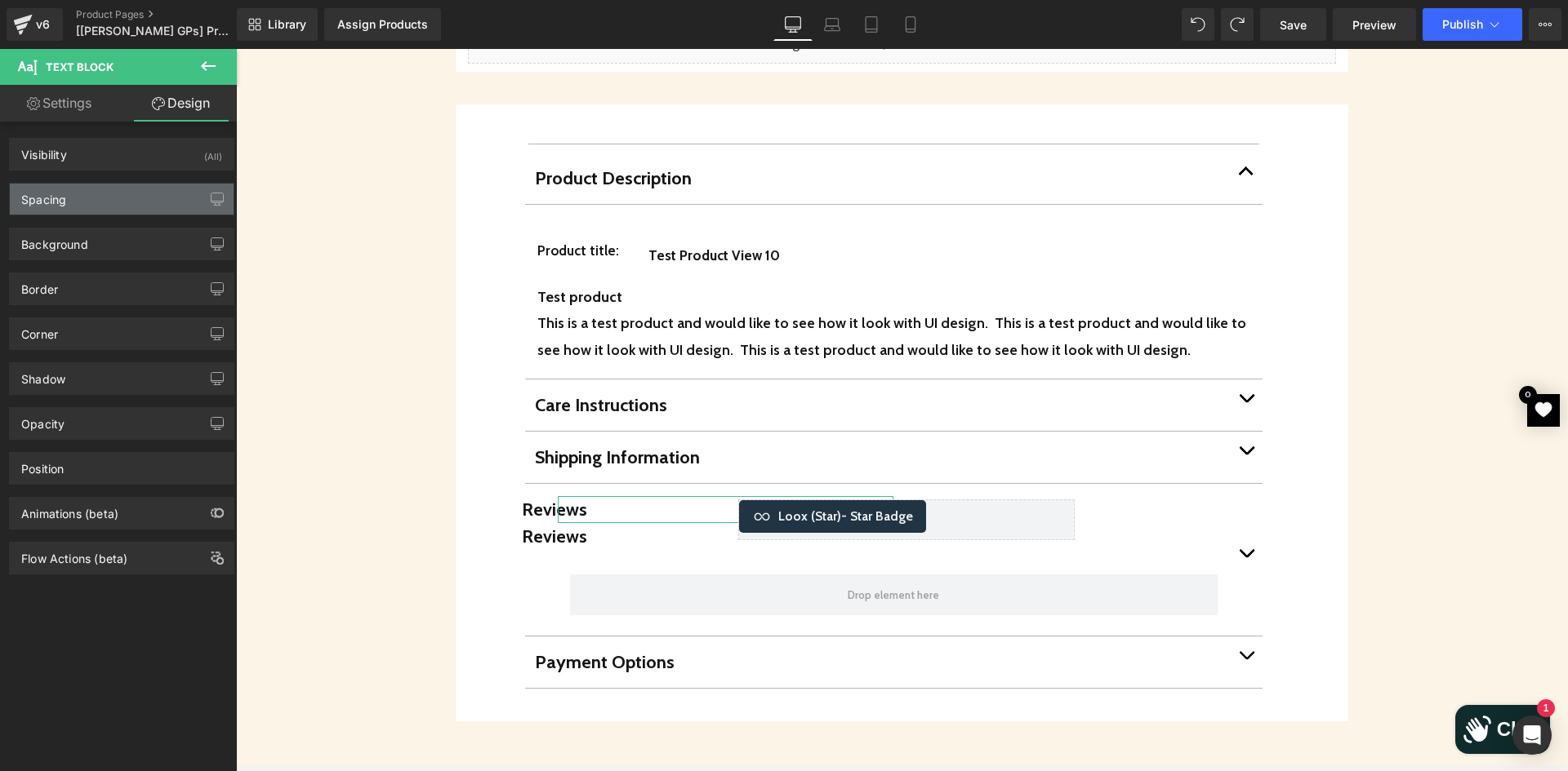
click at [118, 191] on div "Spacing" at bounding box center [122, 199] width 224 height 31
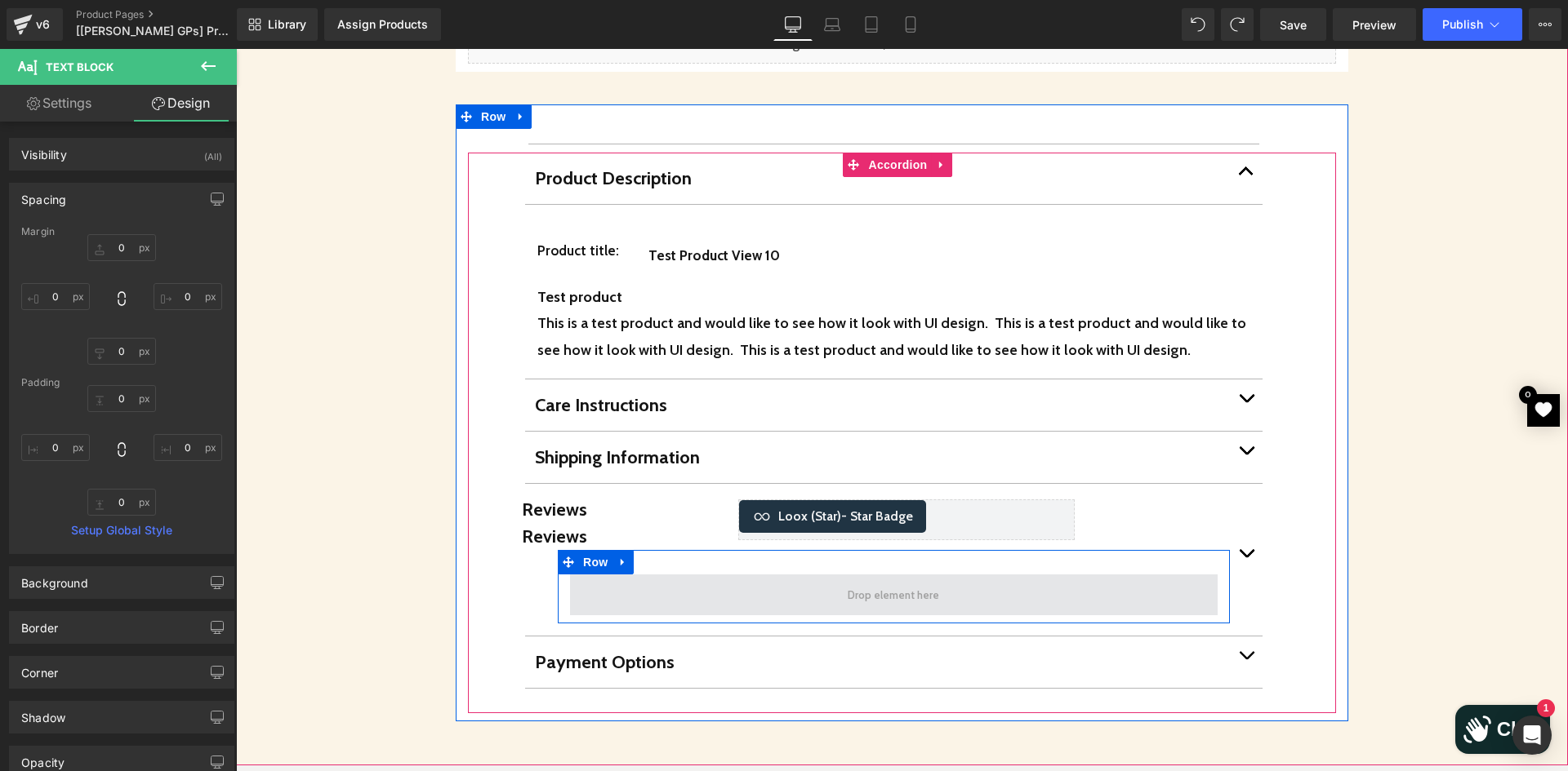
click at [724, 575] on span at bounding box center [893, 595] width 647 height 41
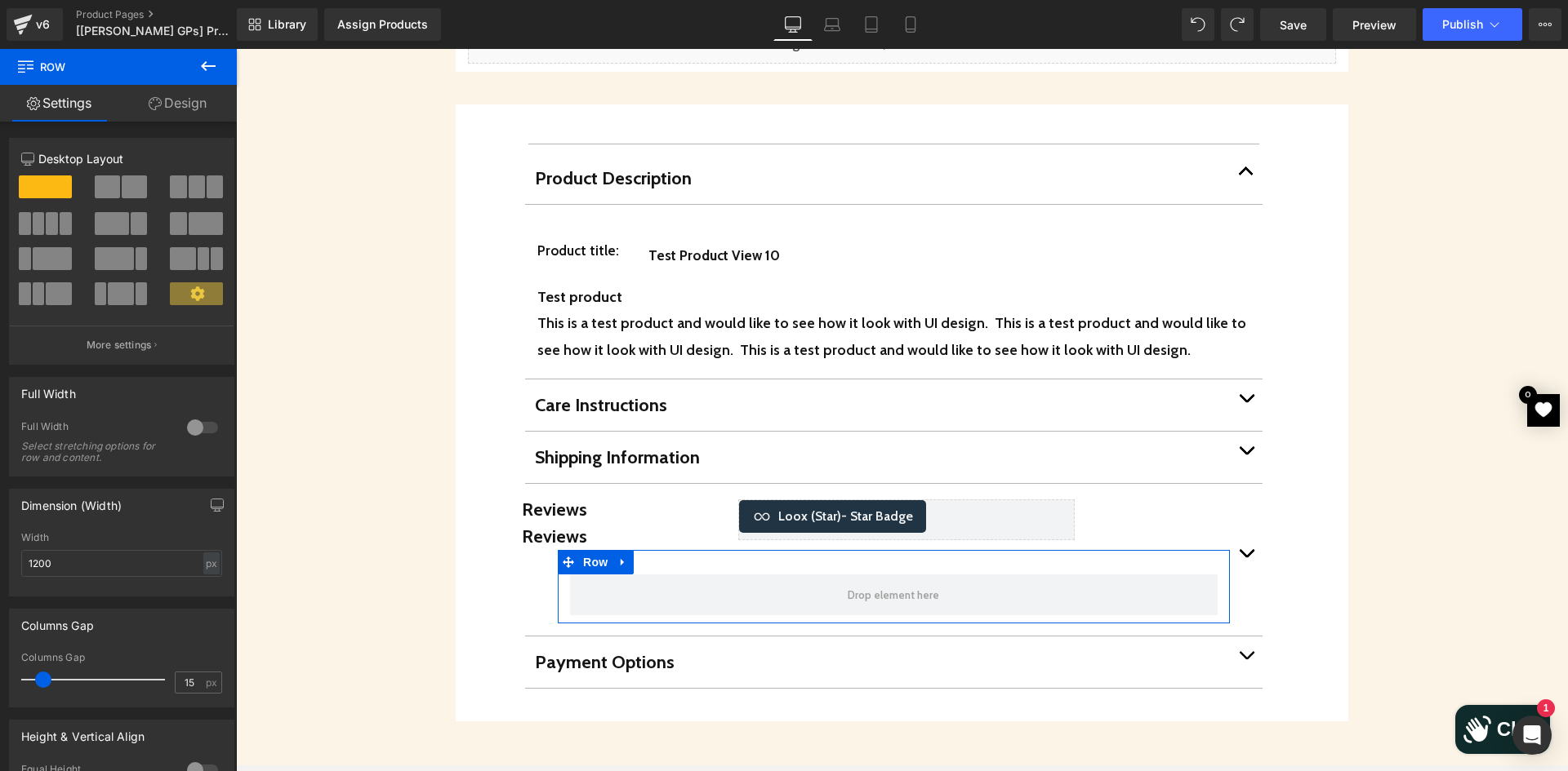
click at [175, 107] on link "Design" at bounding box center [177, 103] width 118 height 37
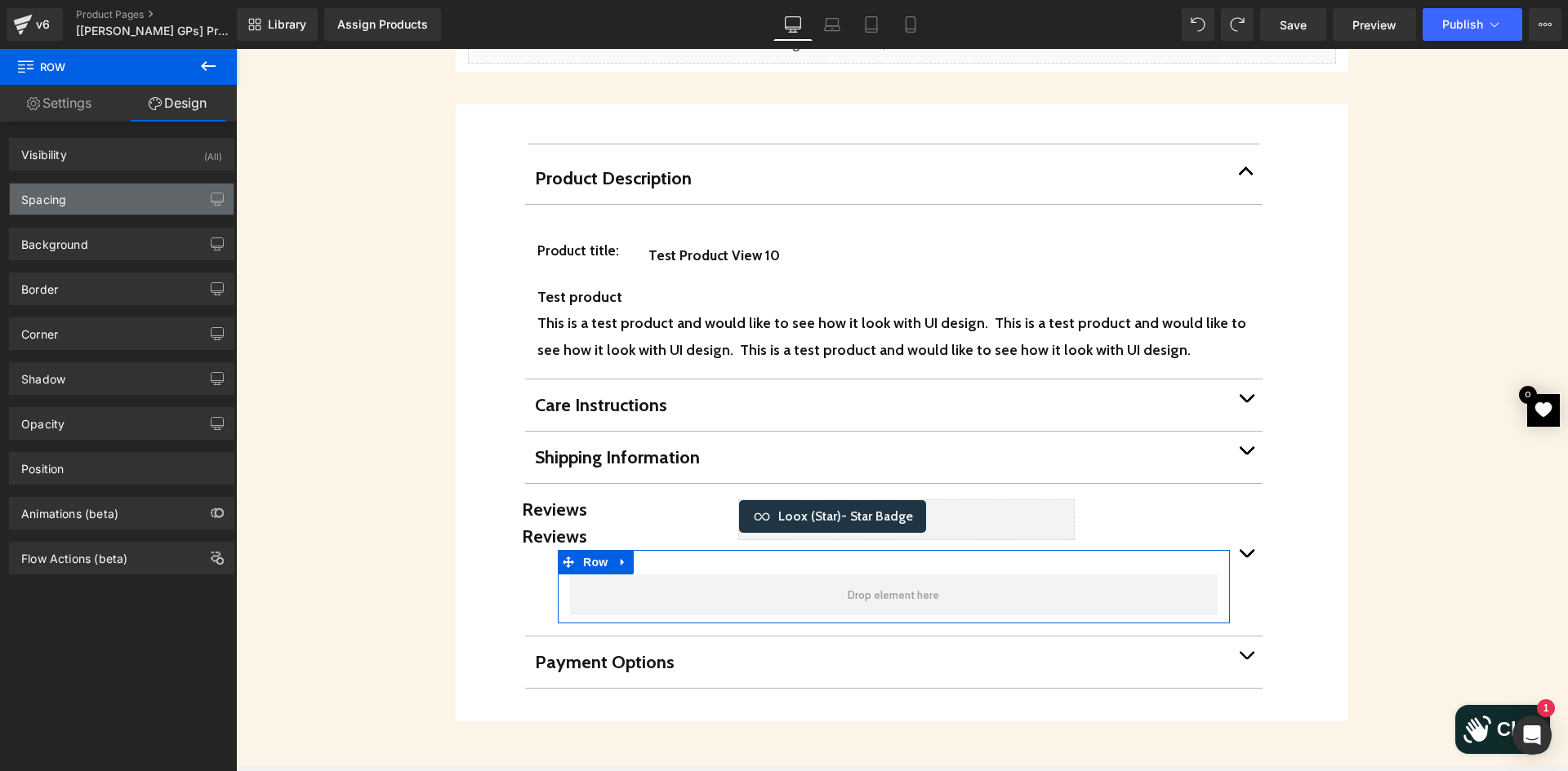
click at [106, 194] on div "Spacing" at bounding box center [122, 199] width 224 height 31
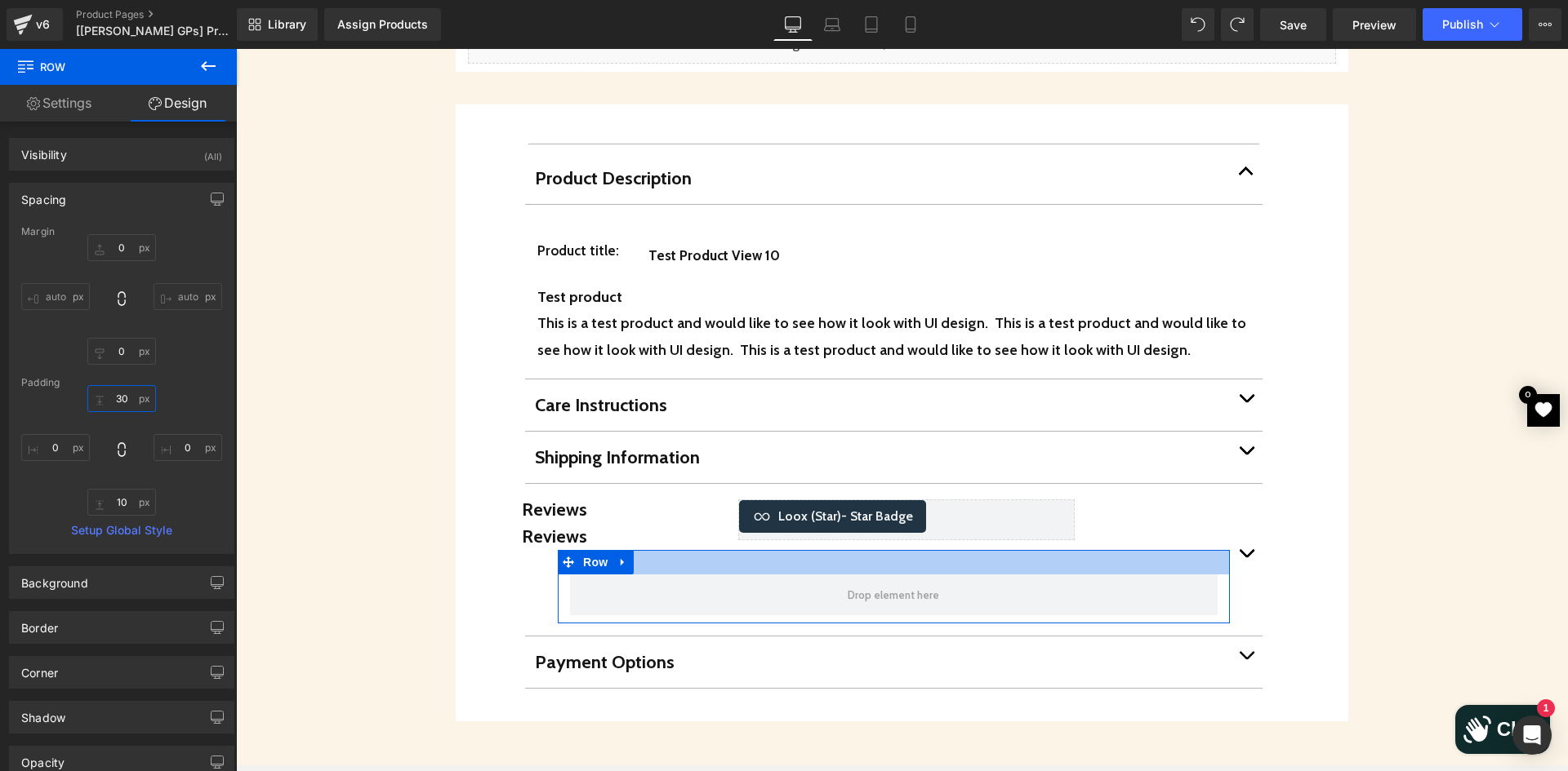
click at [116, 396] on input "30" at bounding box center [122, 399] width 69 height 27
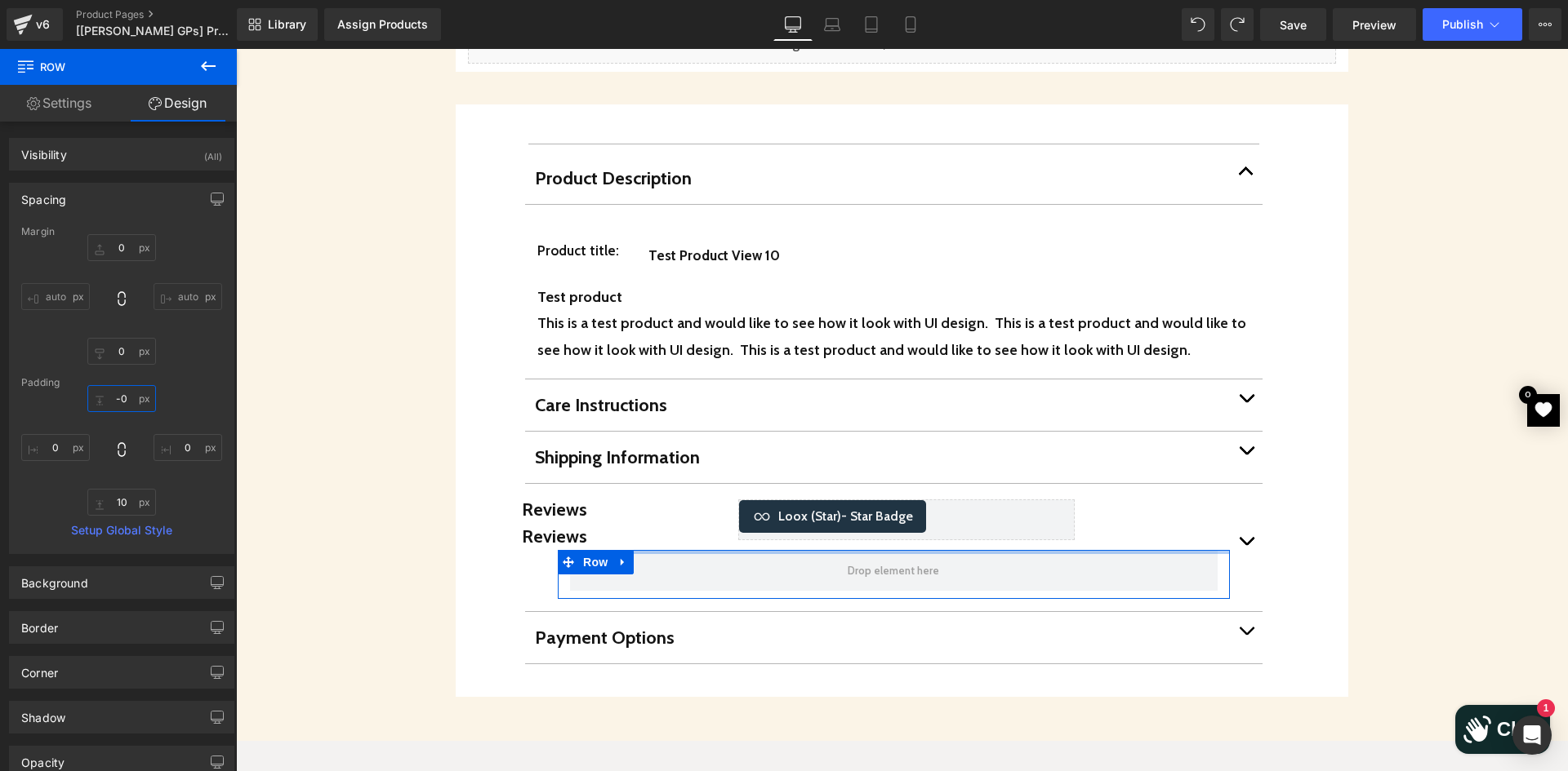
drag, startPoint x: 123, startPoint y: 396, endPoint x: 107, endPoint y: 396, distance: 16.0
click at [107, 396] on input "-0" at bounding box center [122, 399] width 69 height 27
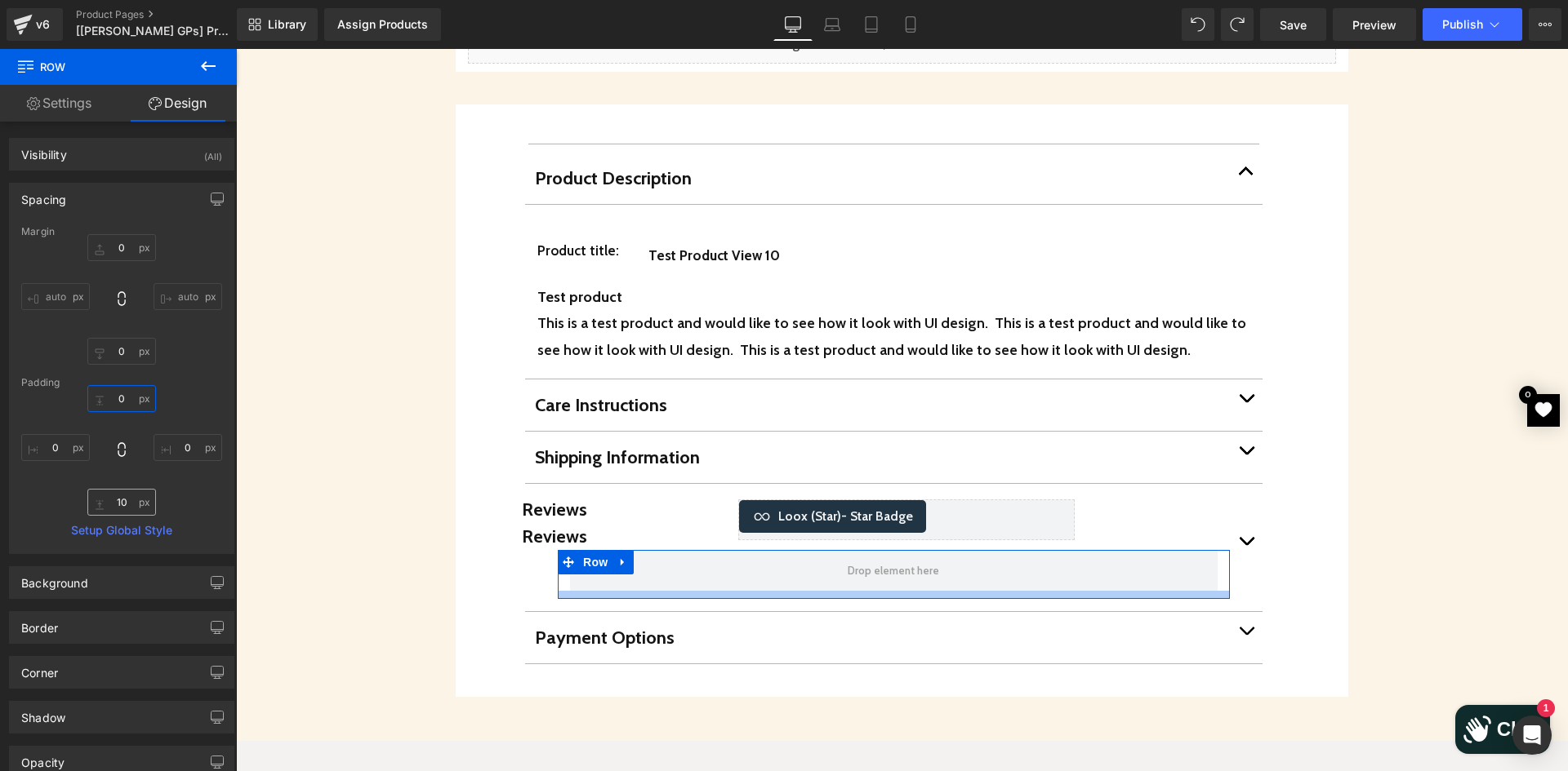
type input "0"
click at [125, 494] on input "10" at bounding box center [122, 503] width 69 height 27
type input "0"
click at [76, 110] on link "Settings" at bounding box center [59, 103] width 118 height 37
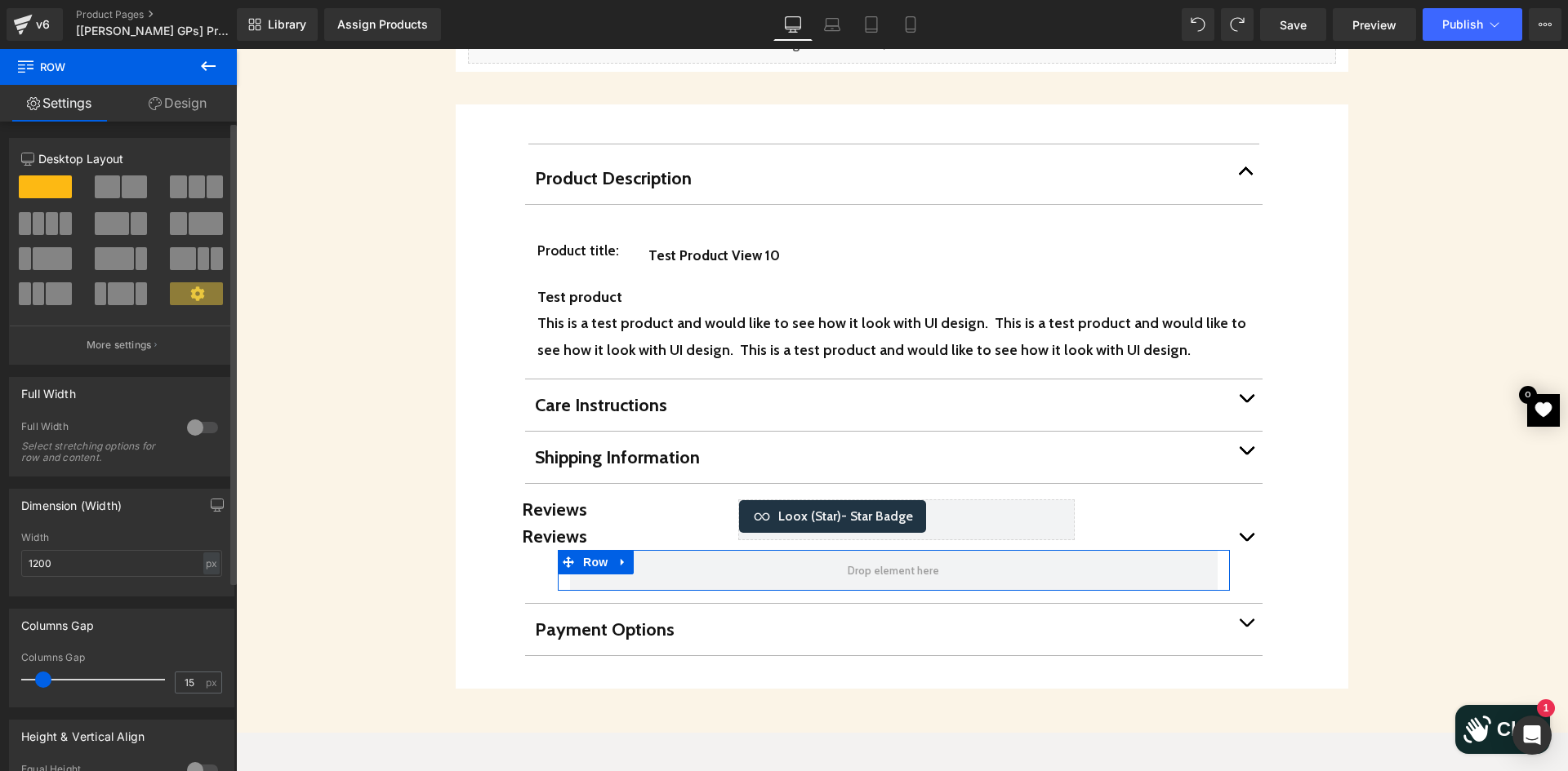
scroll to position [245, 0]
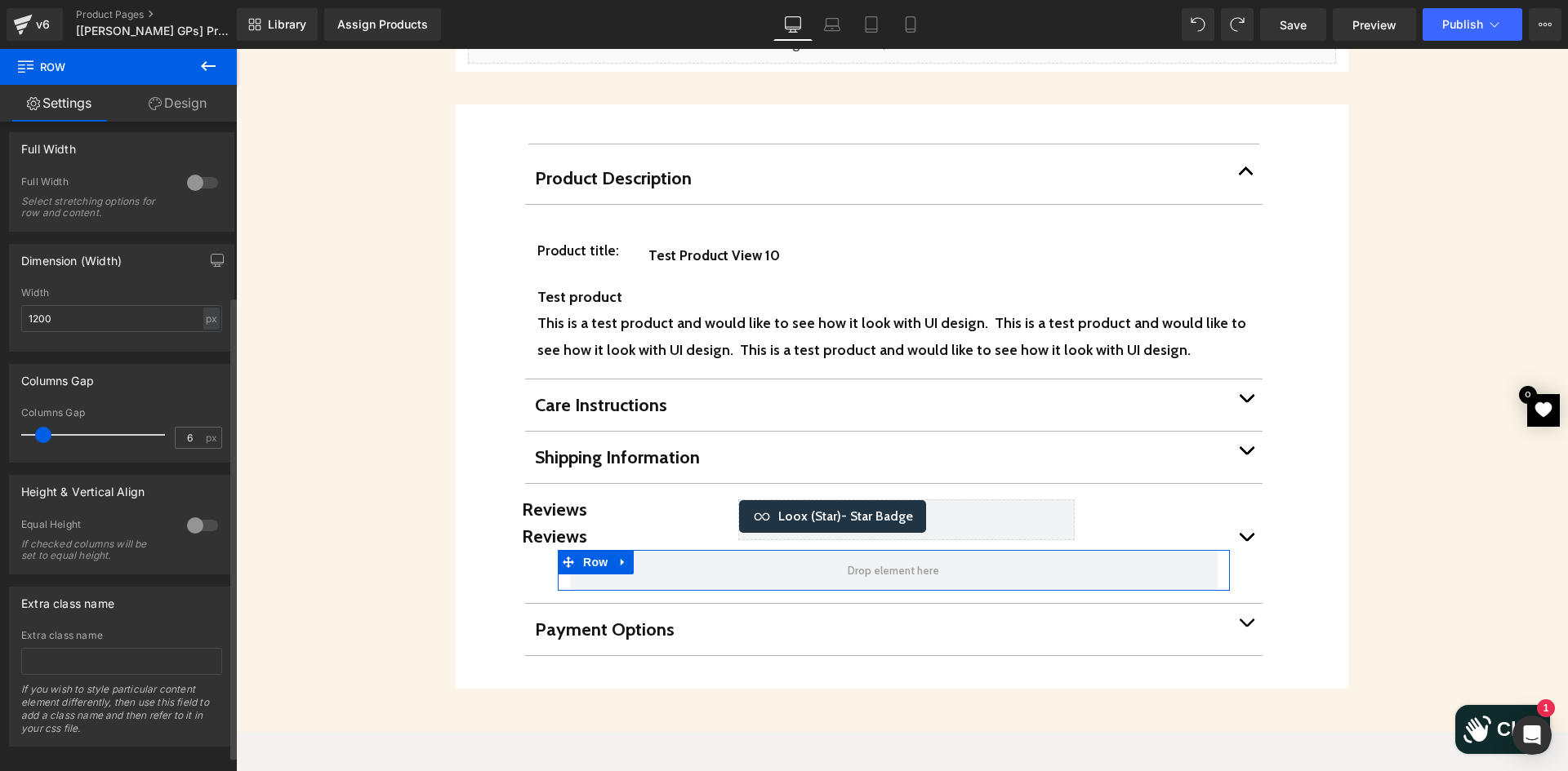
type input "0"
drag, startPoint x: 39, startPoint y: 427, endPoint x: 0, endPoint y: 402, distance: 46.3
click at [0, 405] on div "Columns Gap 0px Columns Gap 0 px" at bounding box center [122, 407] width 244 height 111
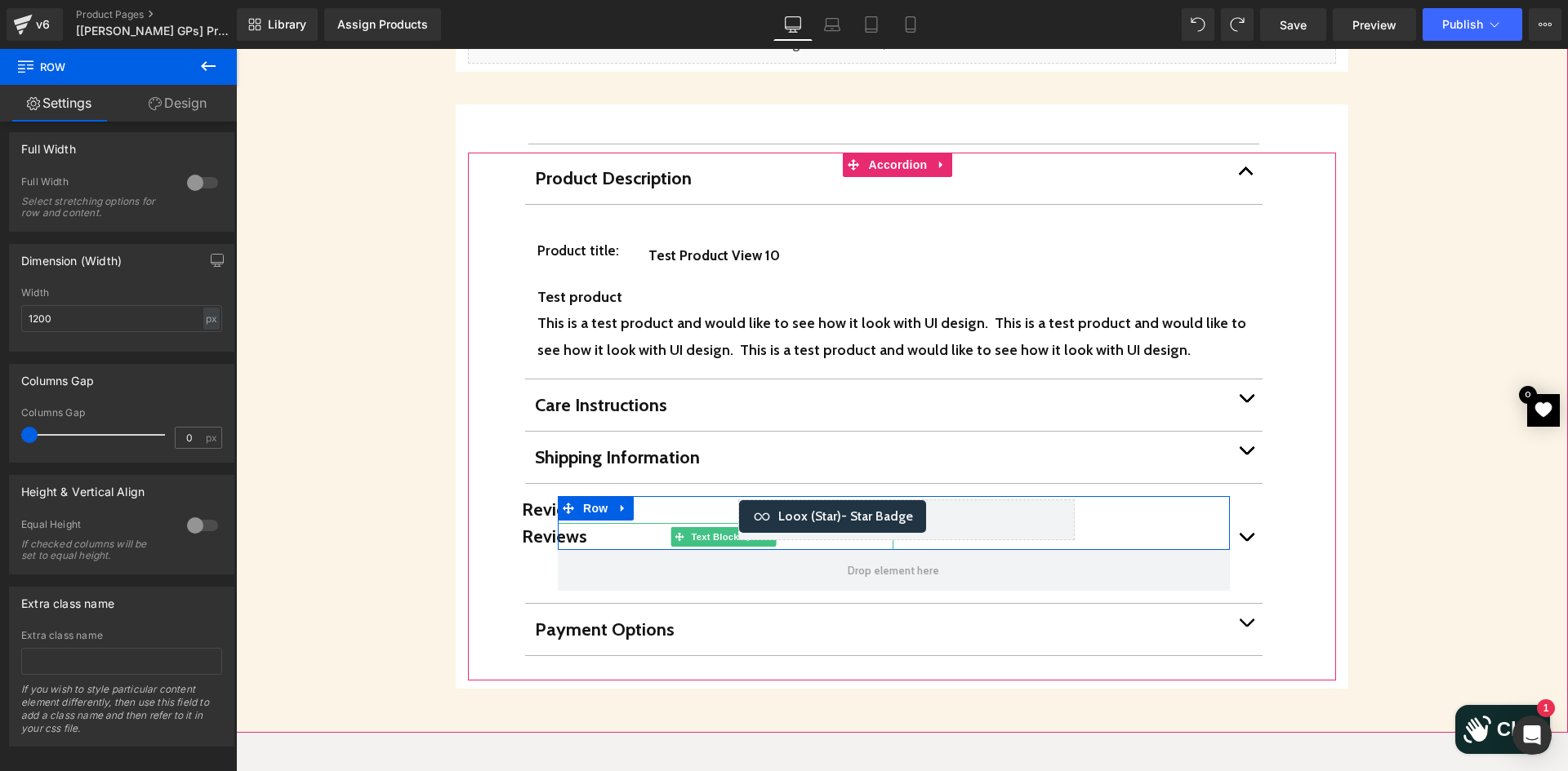
click at [538, 525] on span "Reviews" at bounding box center [555, 536] width 65 height 22
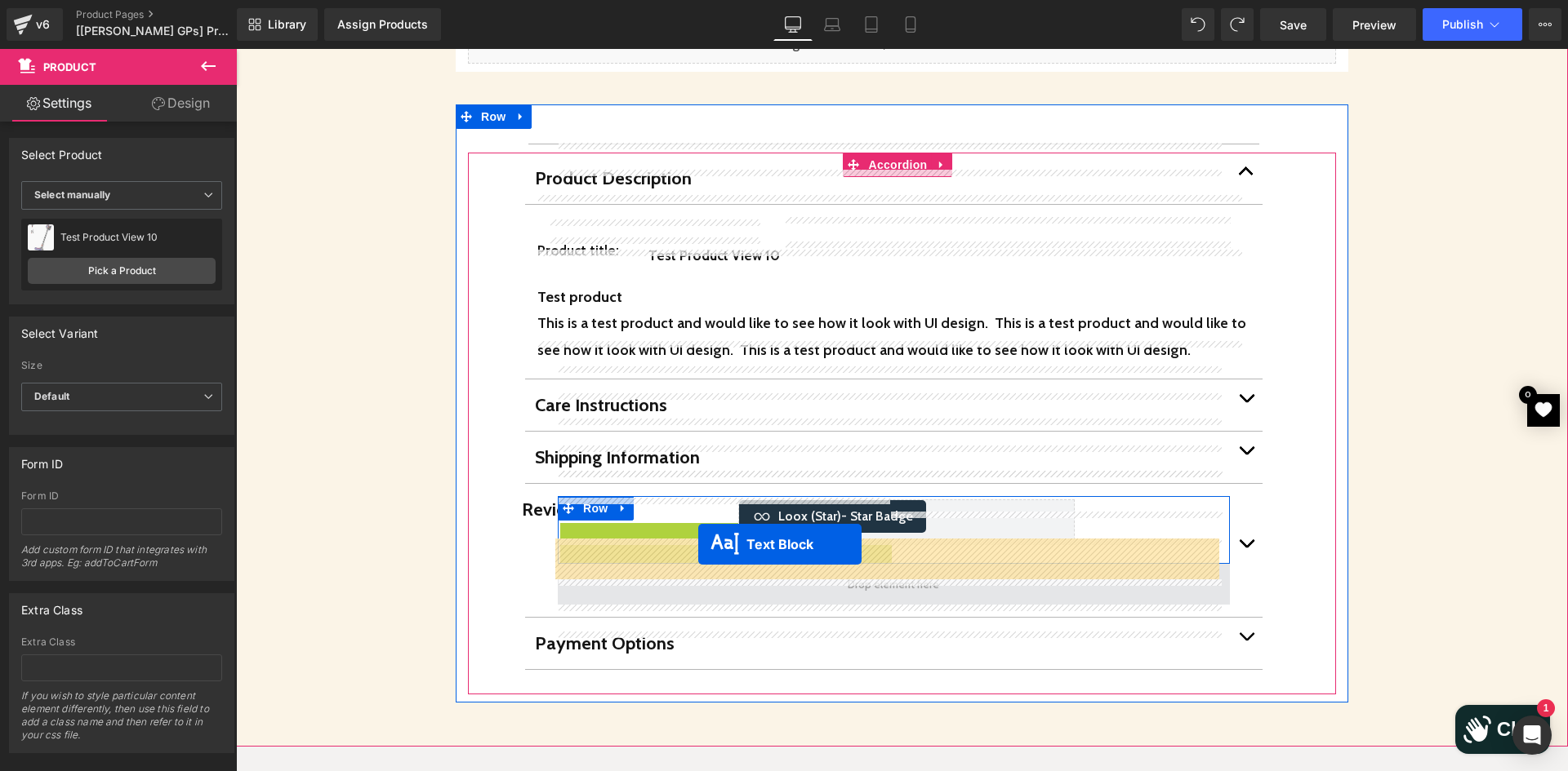
drag, startPoint x: 681, startPoint y: 507, endPoint x: 698, endPoint y: 544, distance: 40.7
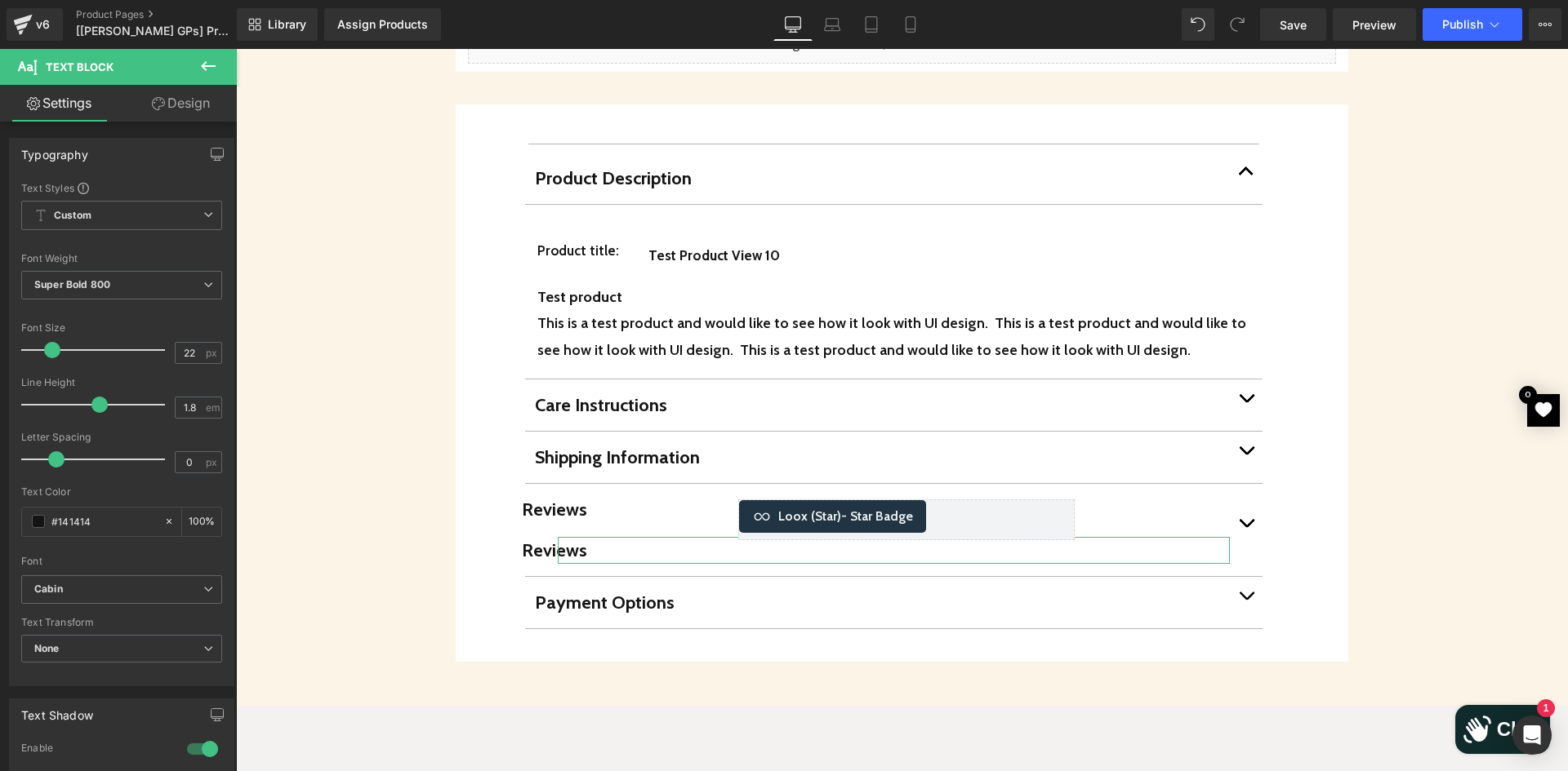
click at [167, 107] on link "Design" at bounding box center [180, 103] width 118 height 37
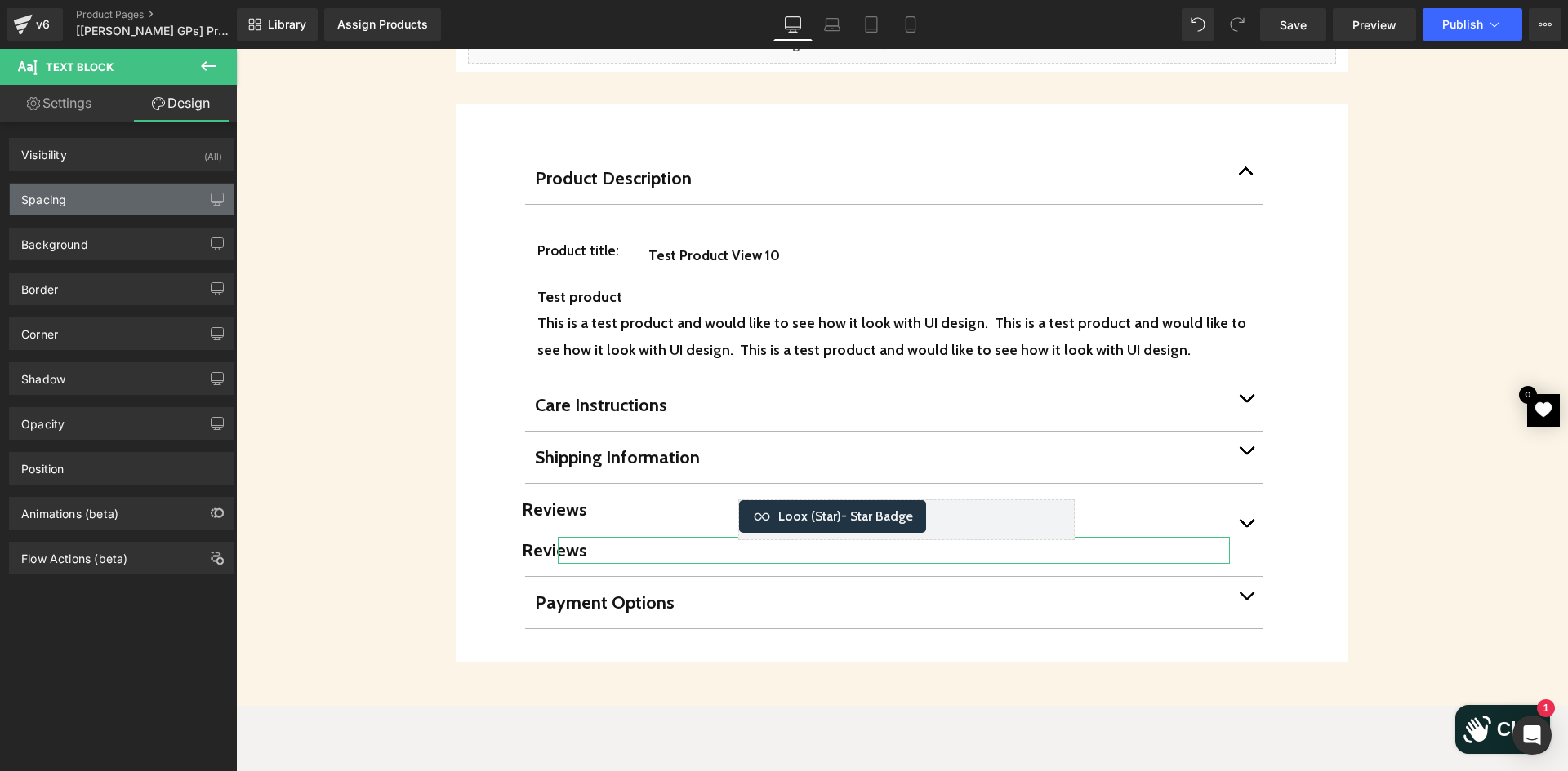
click at [104, 201] on div "Spacing" at bounding box center [122, 199] width 224 height 31
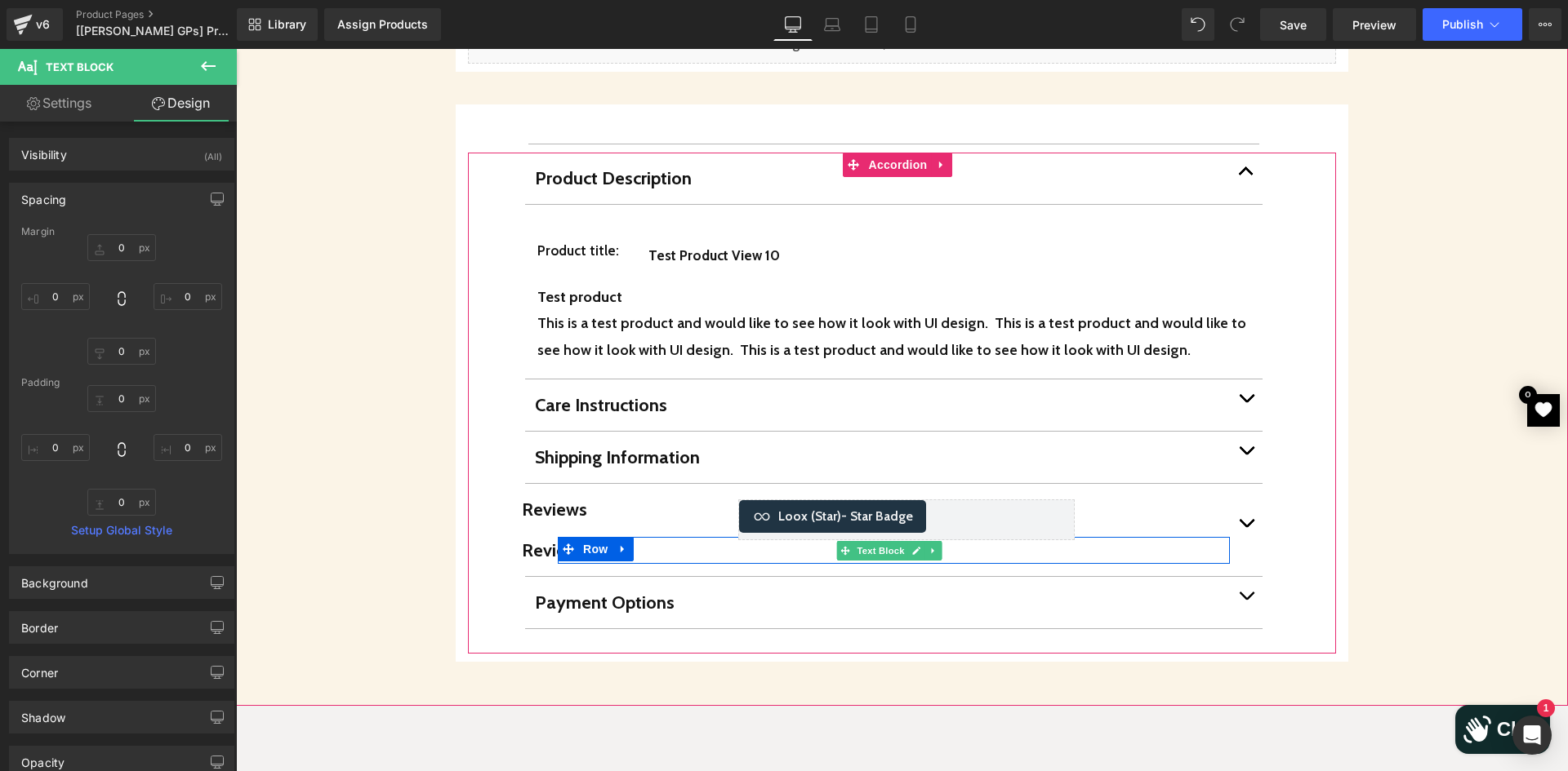
click at [1162, 537] on p "Reviews" at bounding box center [858, 550] width 672 height 27
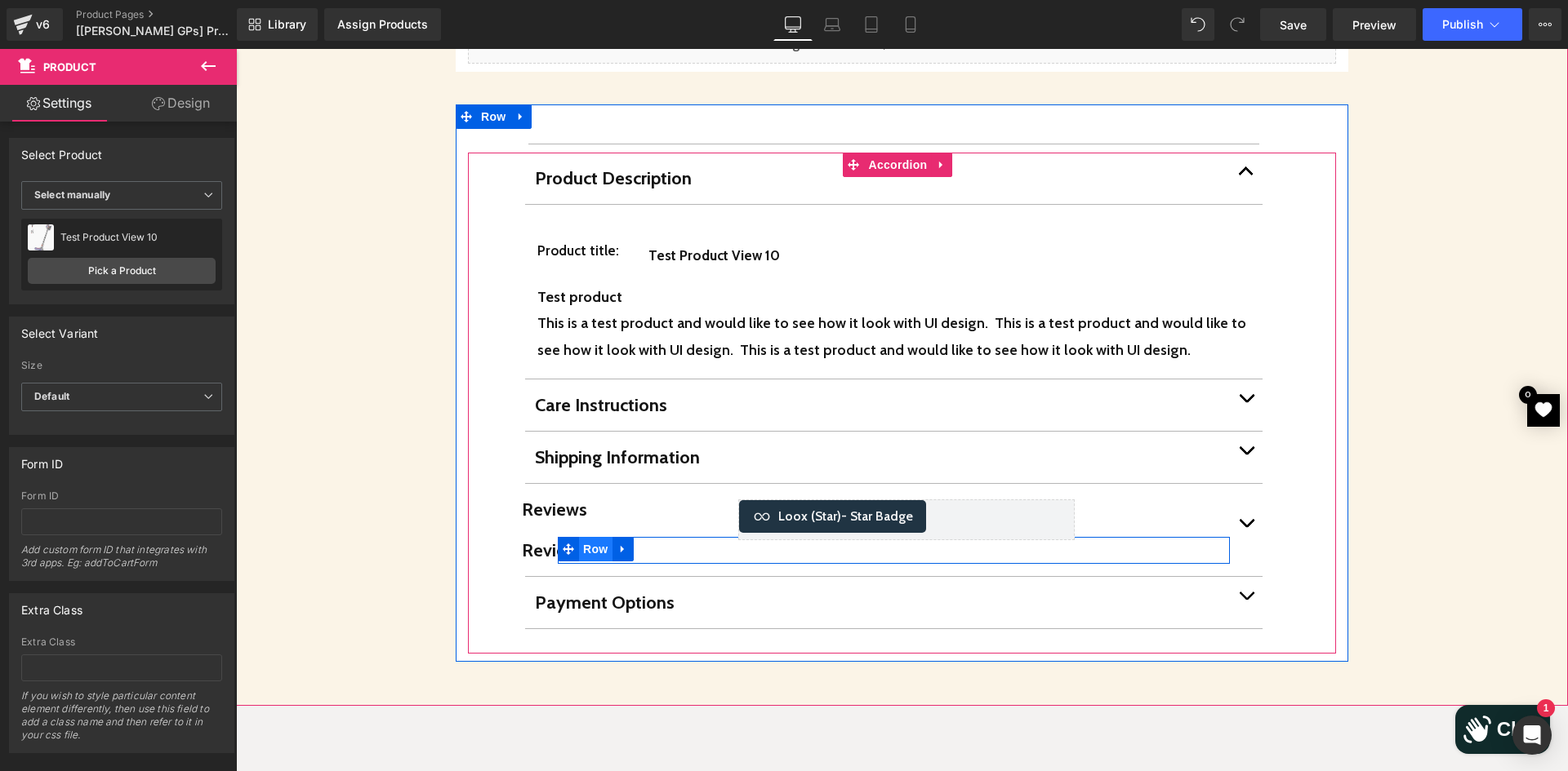
click at [593, 537] on span "Row" at bounding box center [595, 549] width 33 height 24
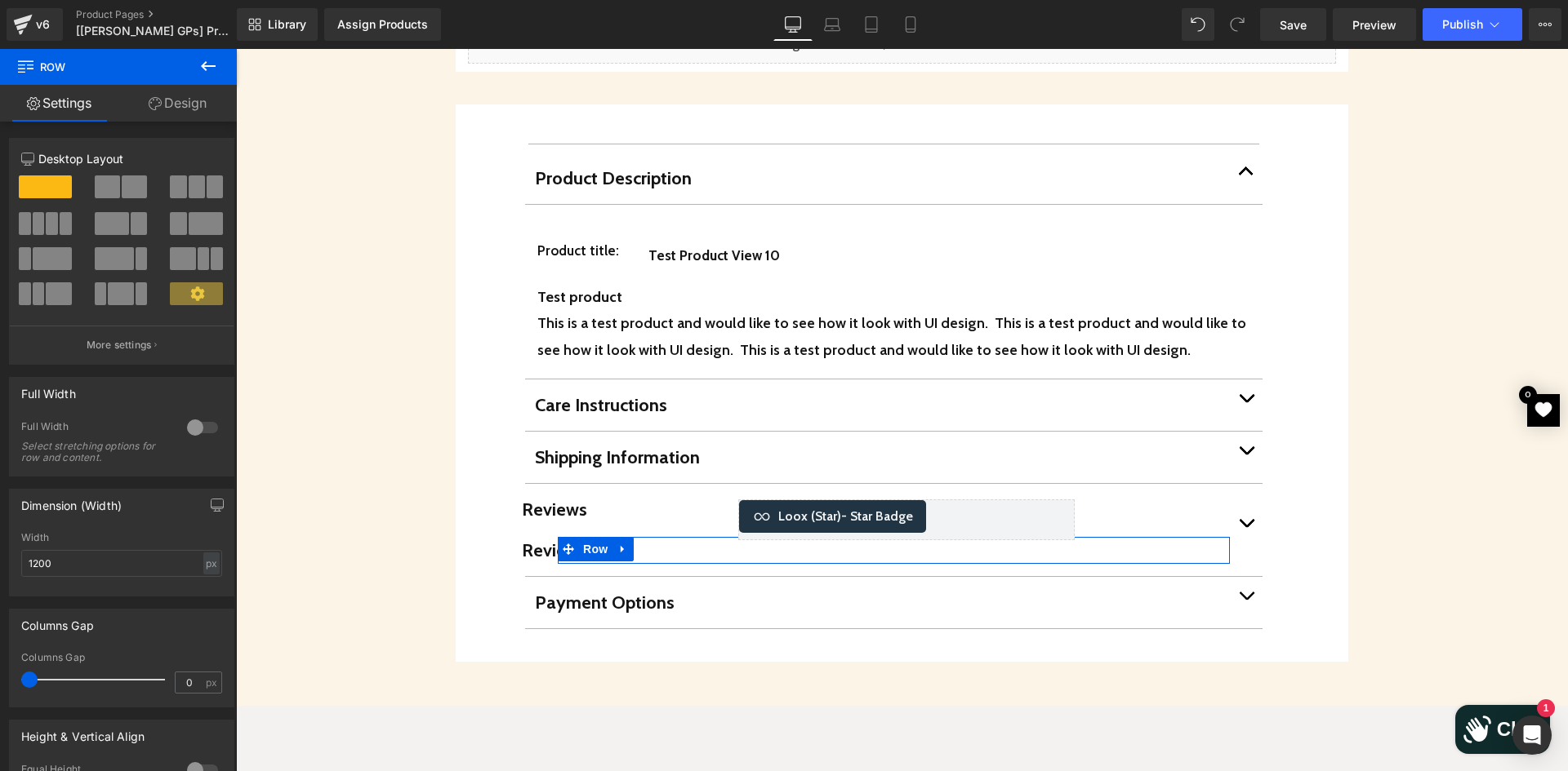
click at [115, 182] on span at bounding box center [107, 186] width 25 height 23
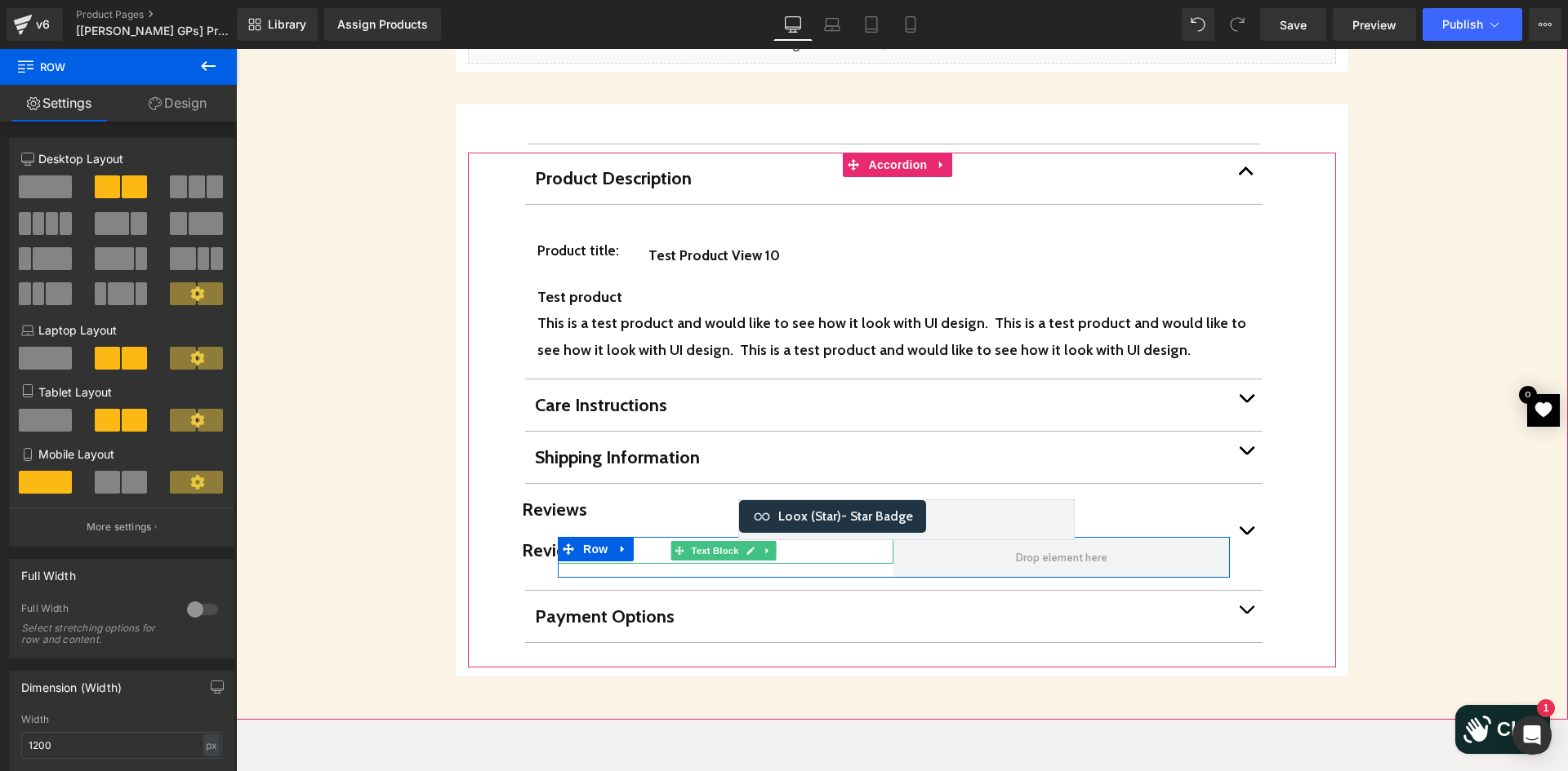
click at [532, 539] on span "Reviews" at bounding box center [555, 550] width 65 height 22
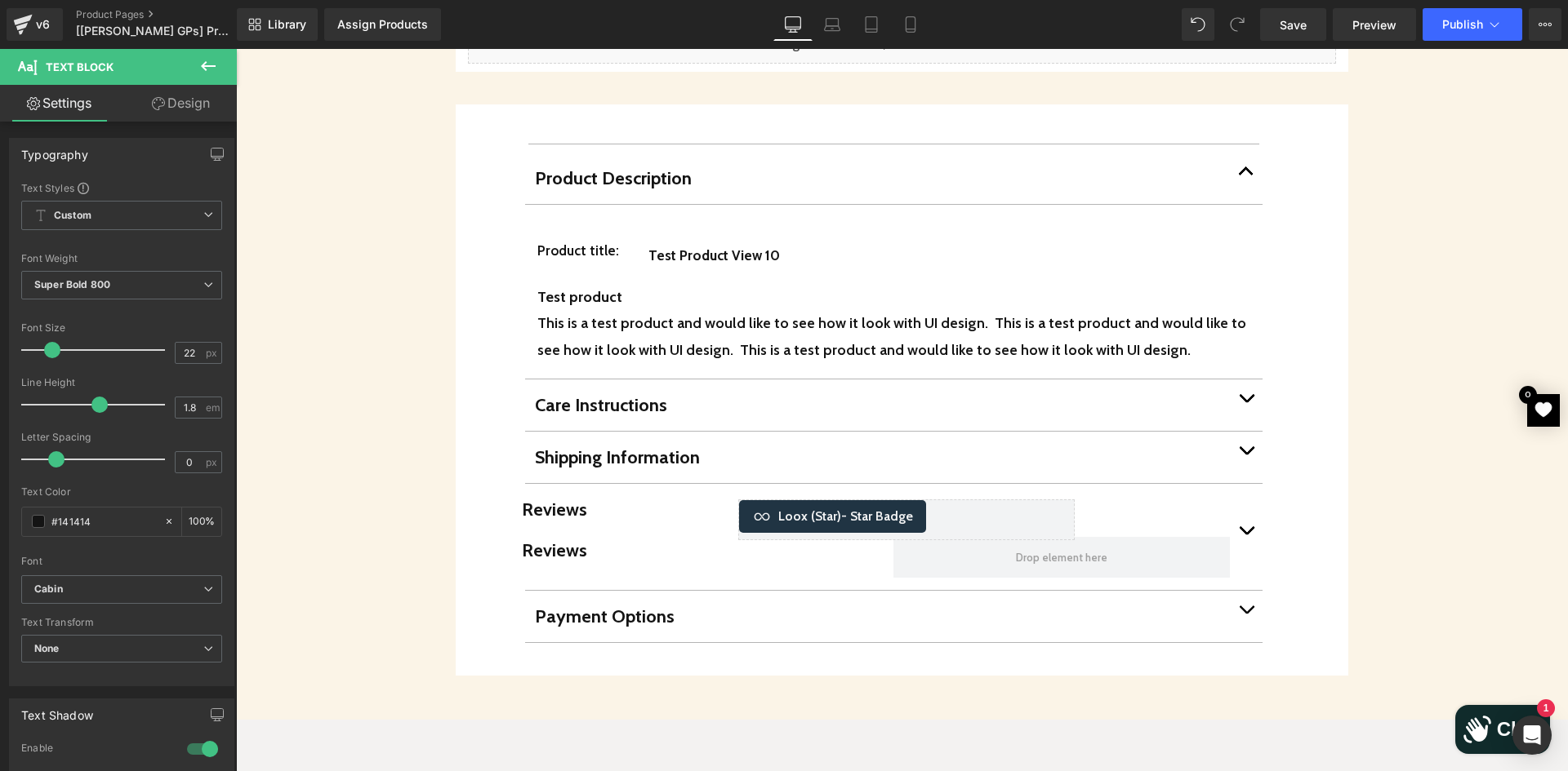
click at [170, 114] on link "Design" at bounding box center [180, 103] width 118 height 37
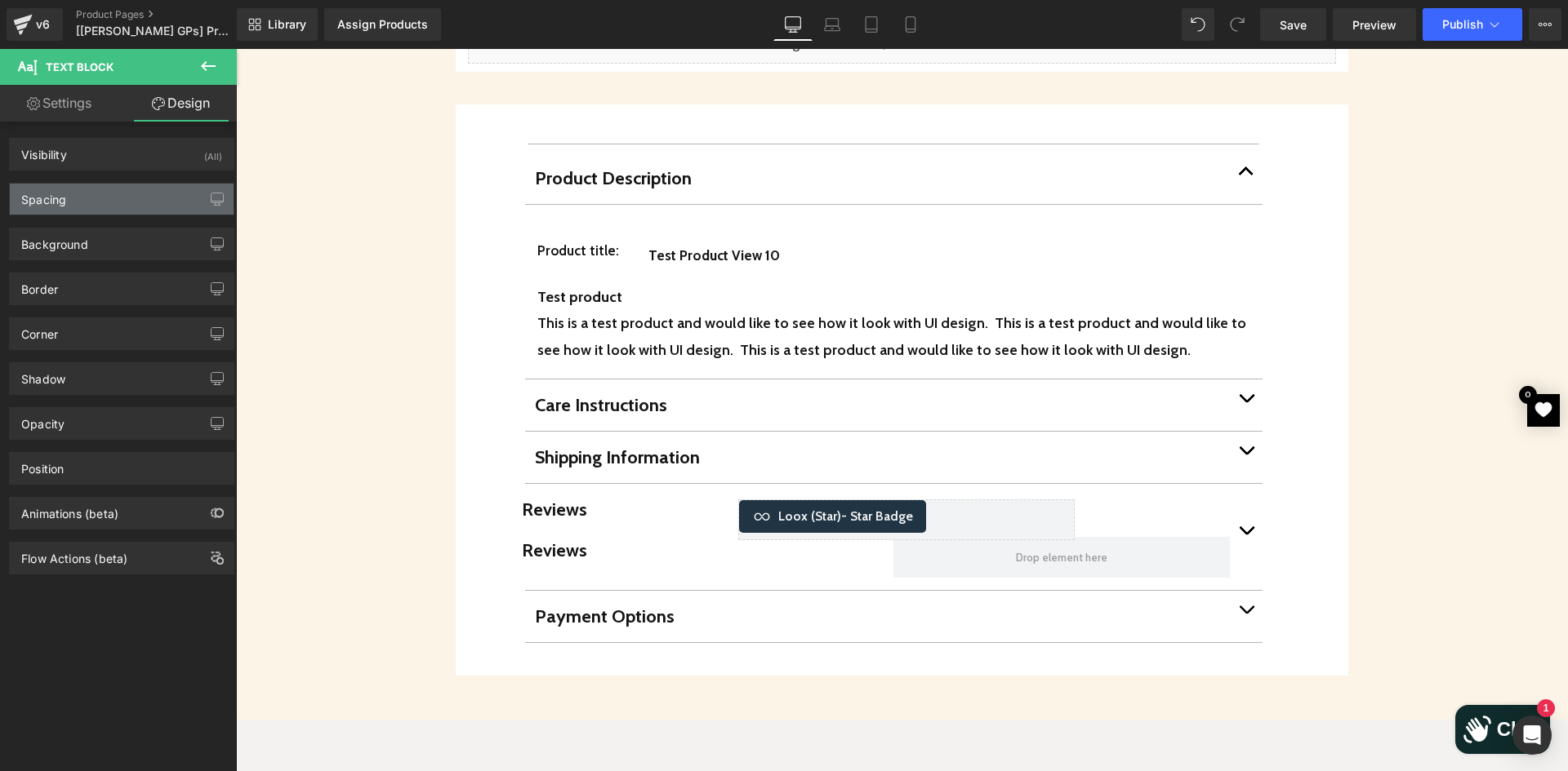
click at [83, 201] on div "Spacing" at bounding box center [122, 199] width 224 height 31
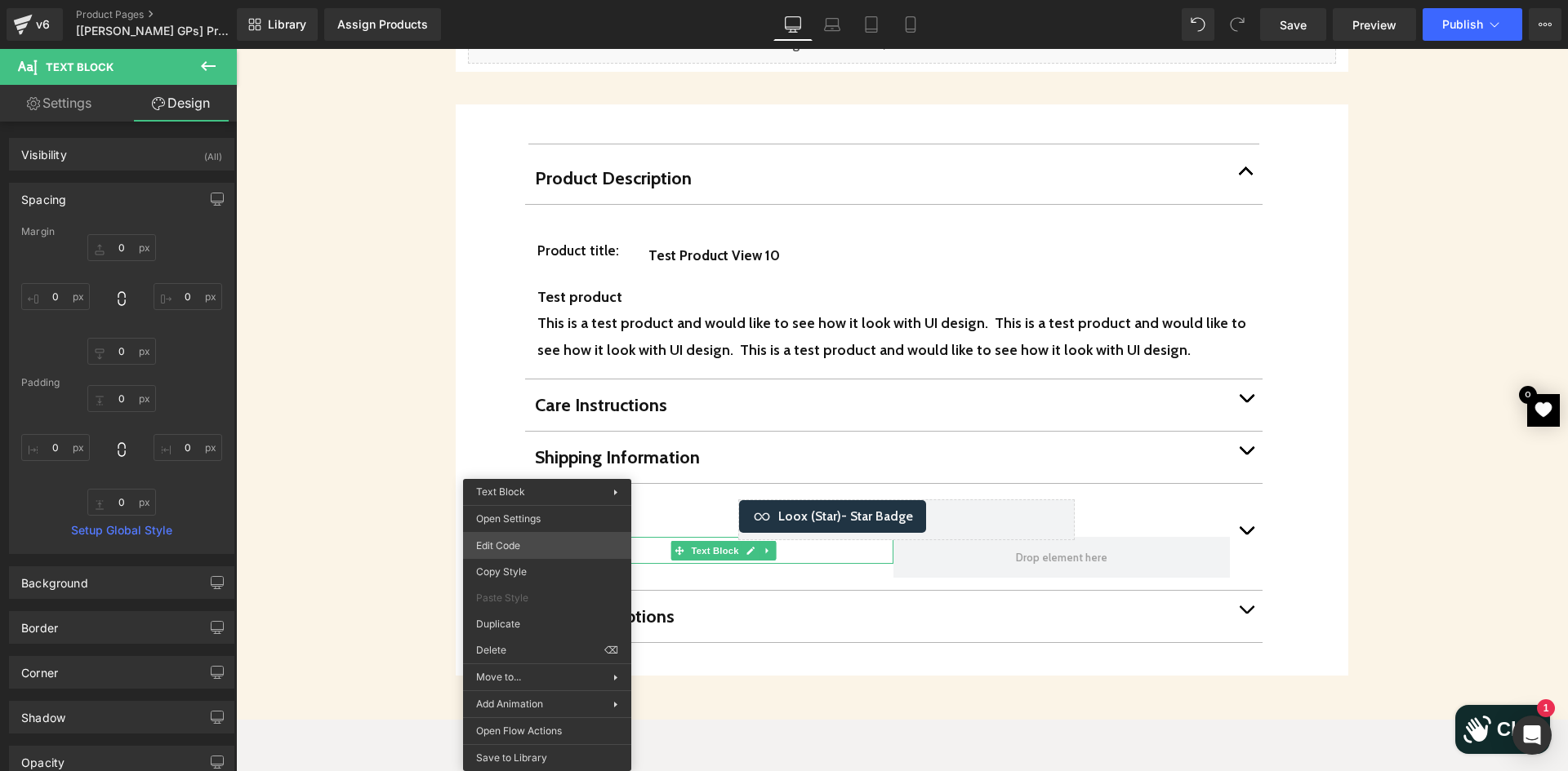
click at [529, 0] on div "Row You are previewing how the will restyle your page. You can not edit Element…" at bounding box center [784, 0] width 1568 height 0
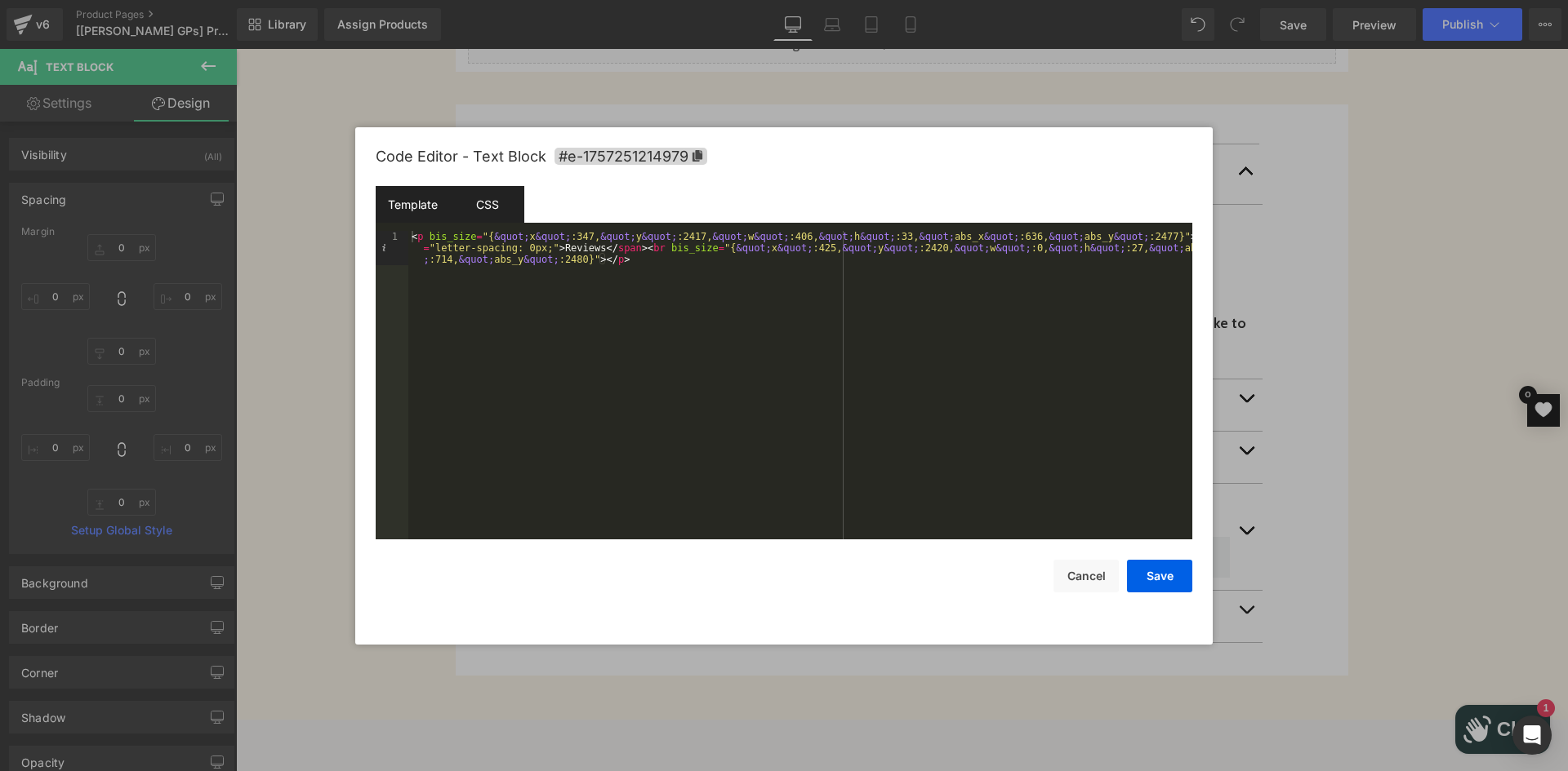
click at [496, 190] on div "CSS" at bounding box center [487, 205] width 75 height 37
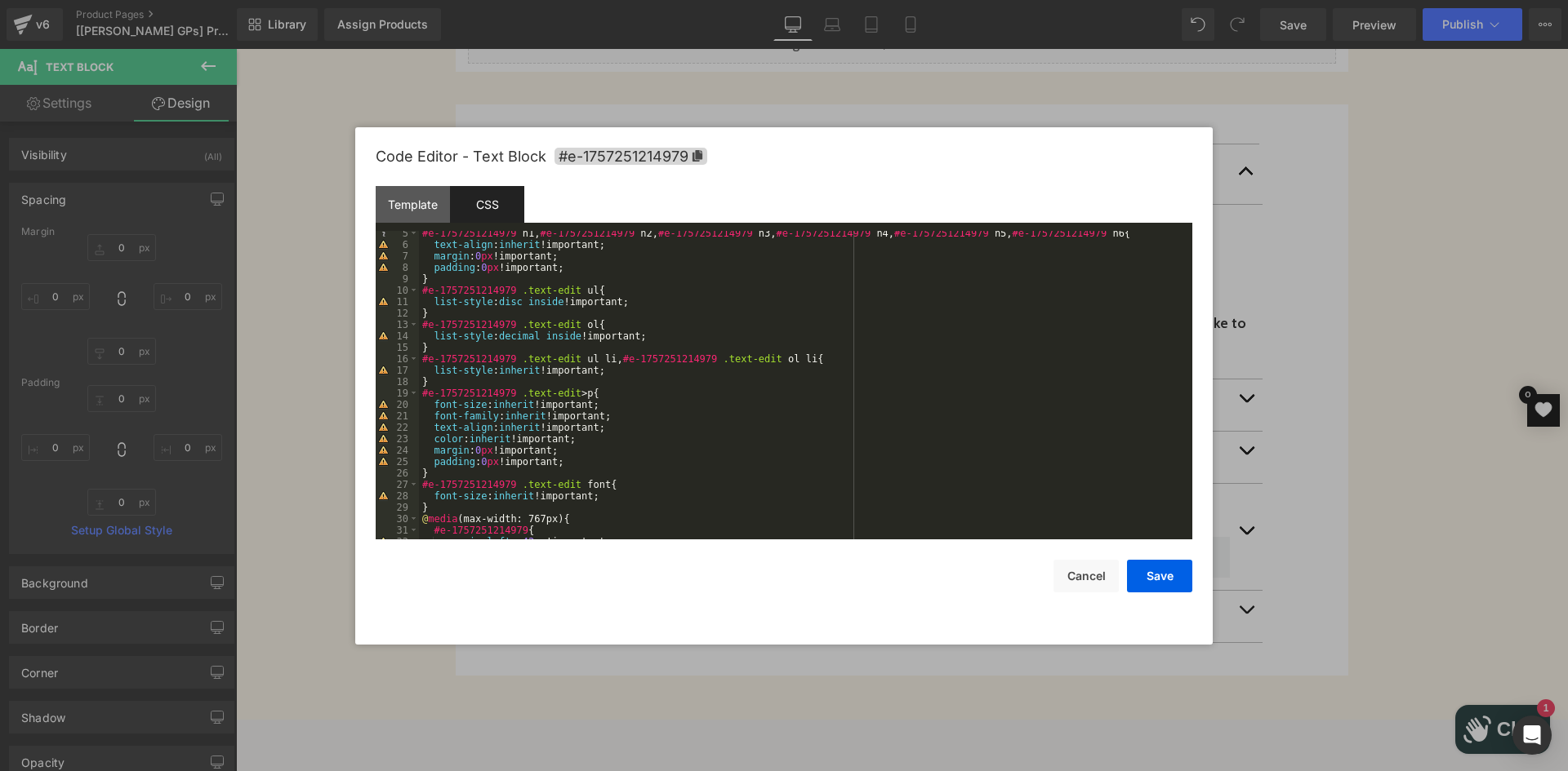
scroll to position [98, 0]
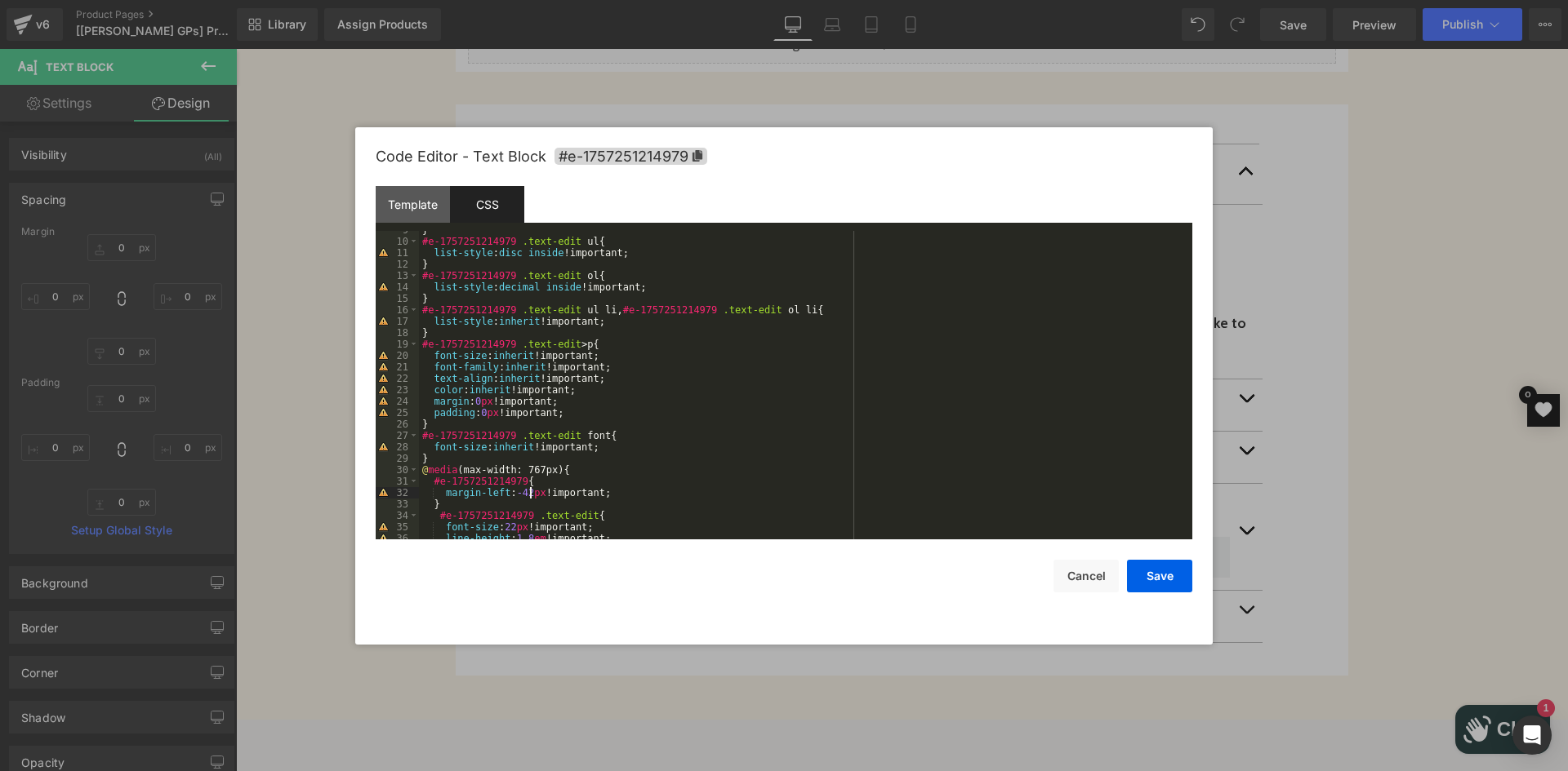
click at [529, 493] on div "} #e-1757251214979 .text-edit ul { list-style : disc inside !important; } #e-17…" at bounding box center [802, 389] width 766 height 331
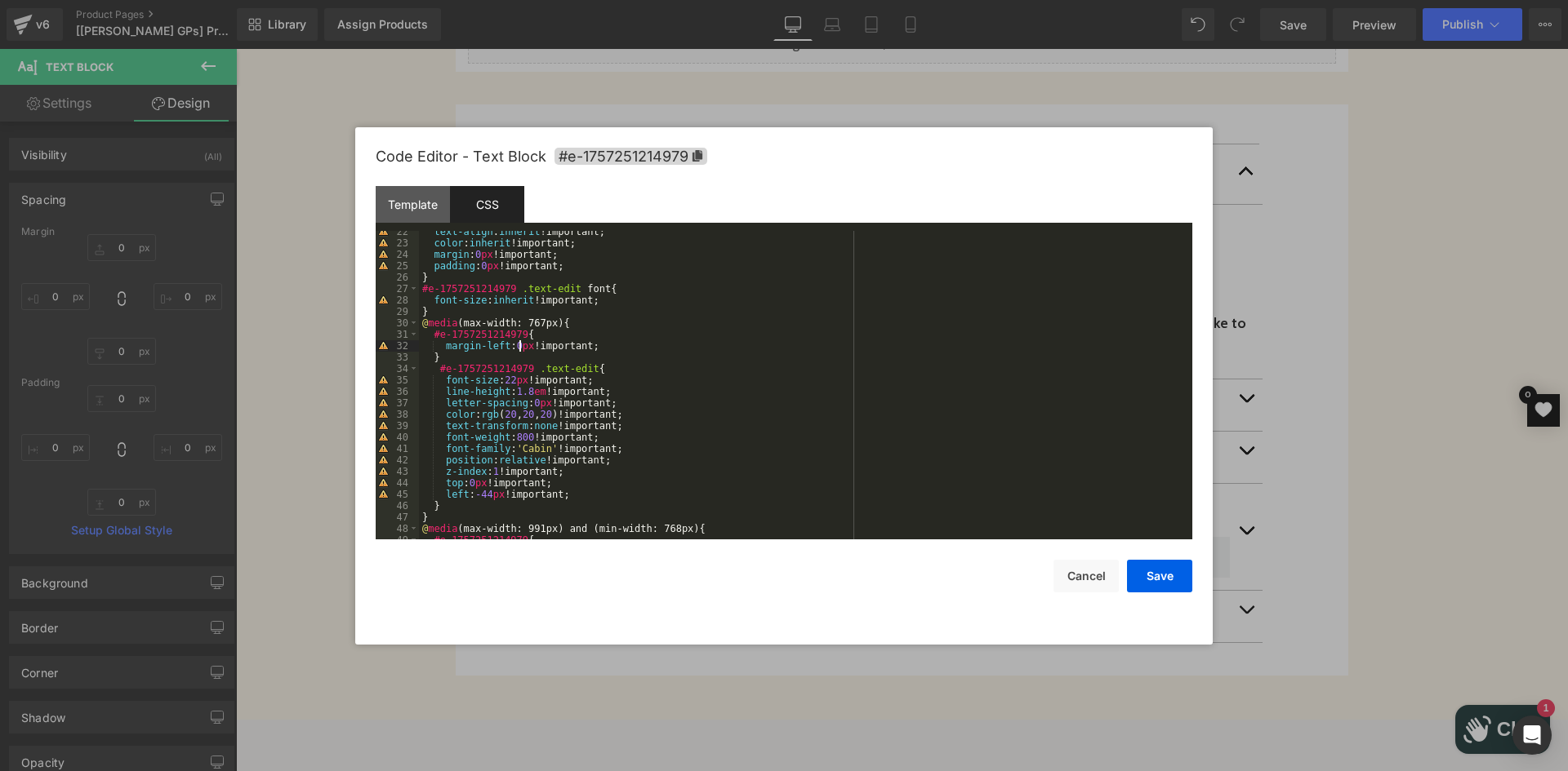
scroll to position [343, 0]
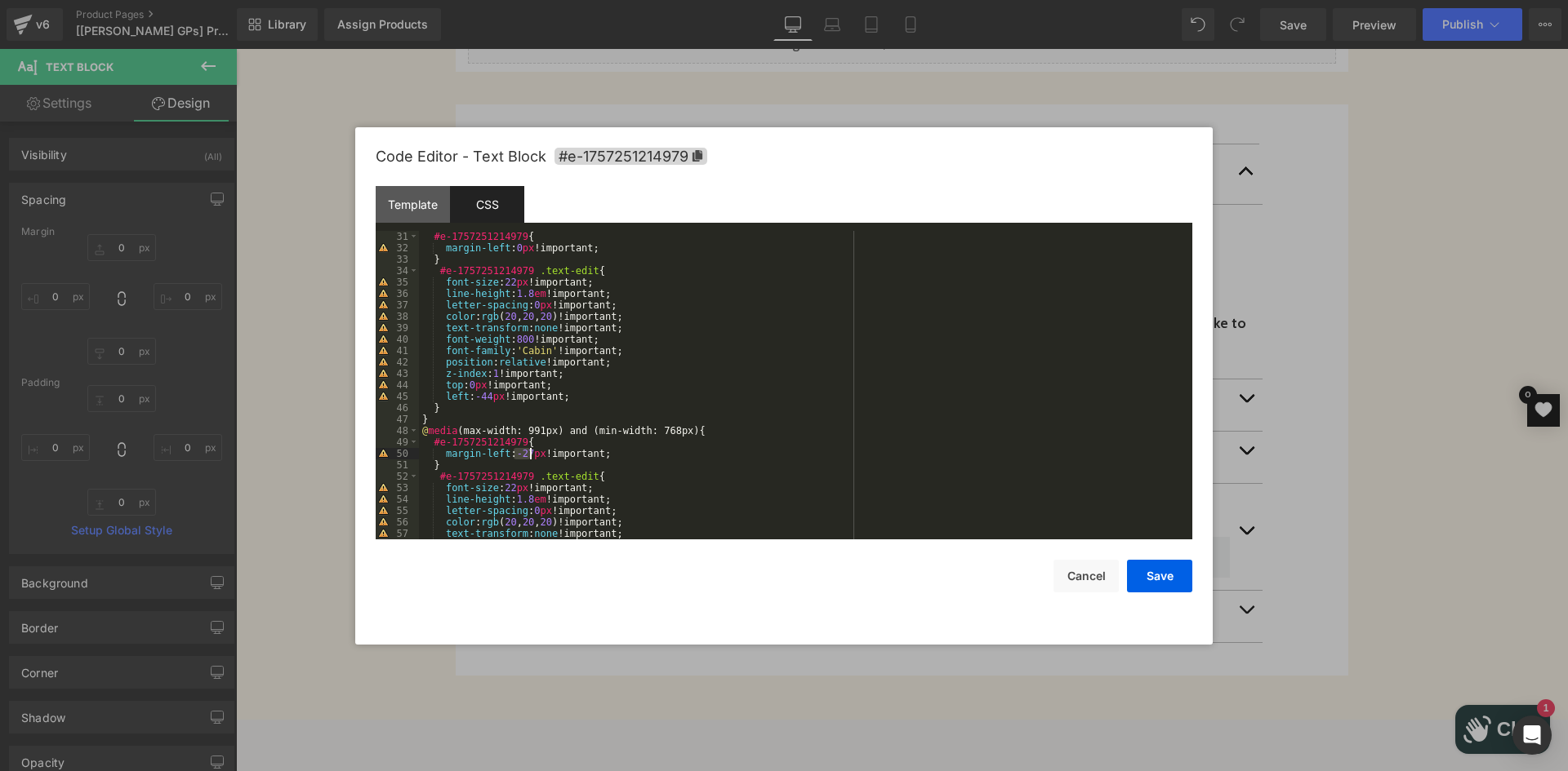
drag, startPoint x: 513, startPoint y: 453, endPoint x: 531, endPoint y: 449, distance: 18.4
click at [531, 449] on div "#e-1757251214979 { margin-left : 0 px !important; } #e-1757251214979 .text-edit…" at bounding box center [802, 396] width 766 height 331
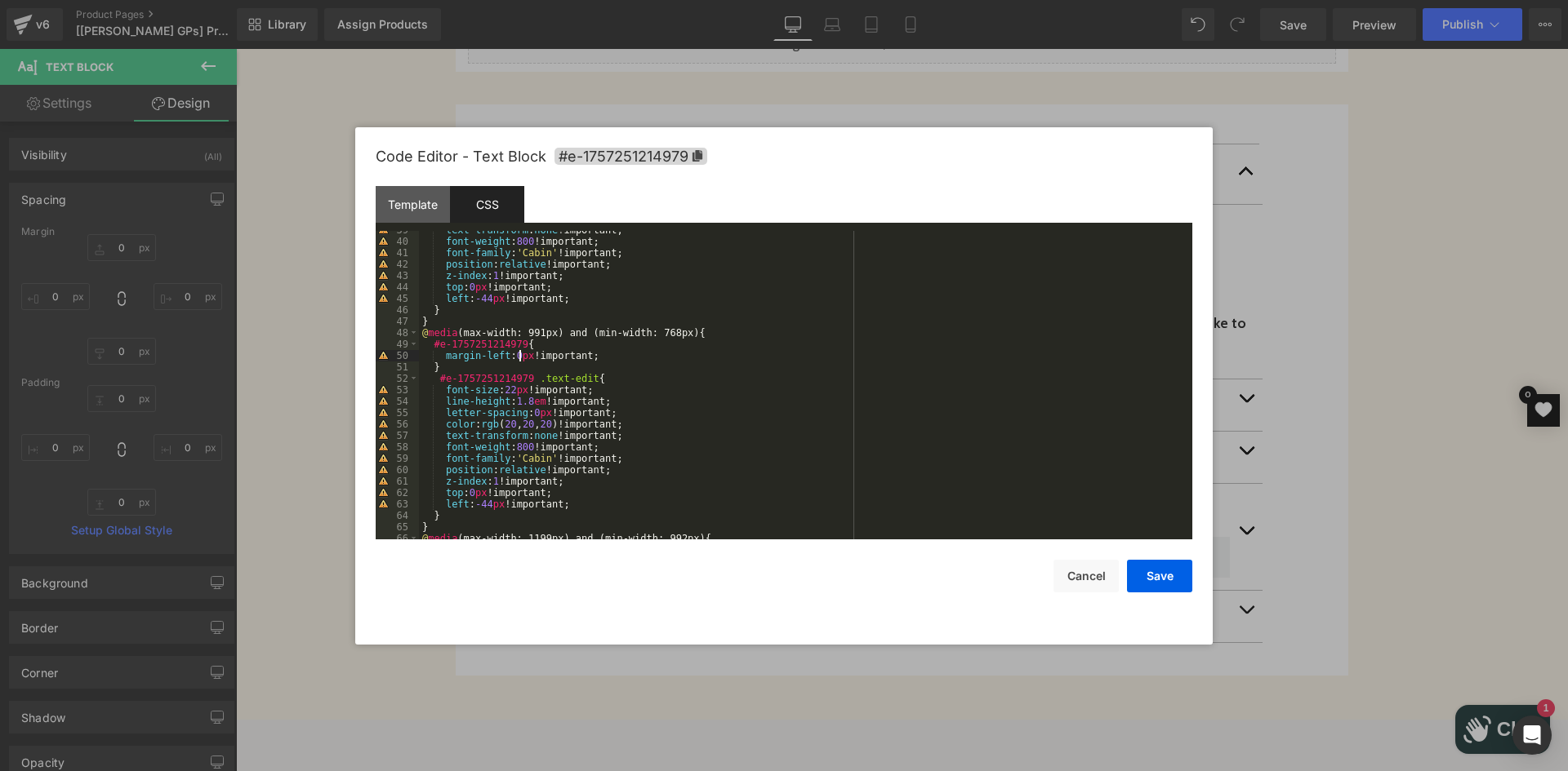
scroll to position [539, 0]
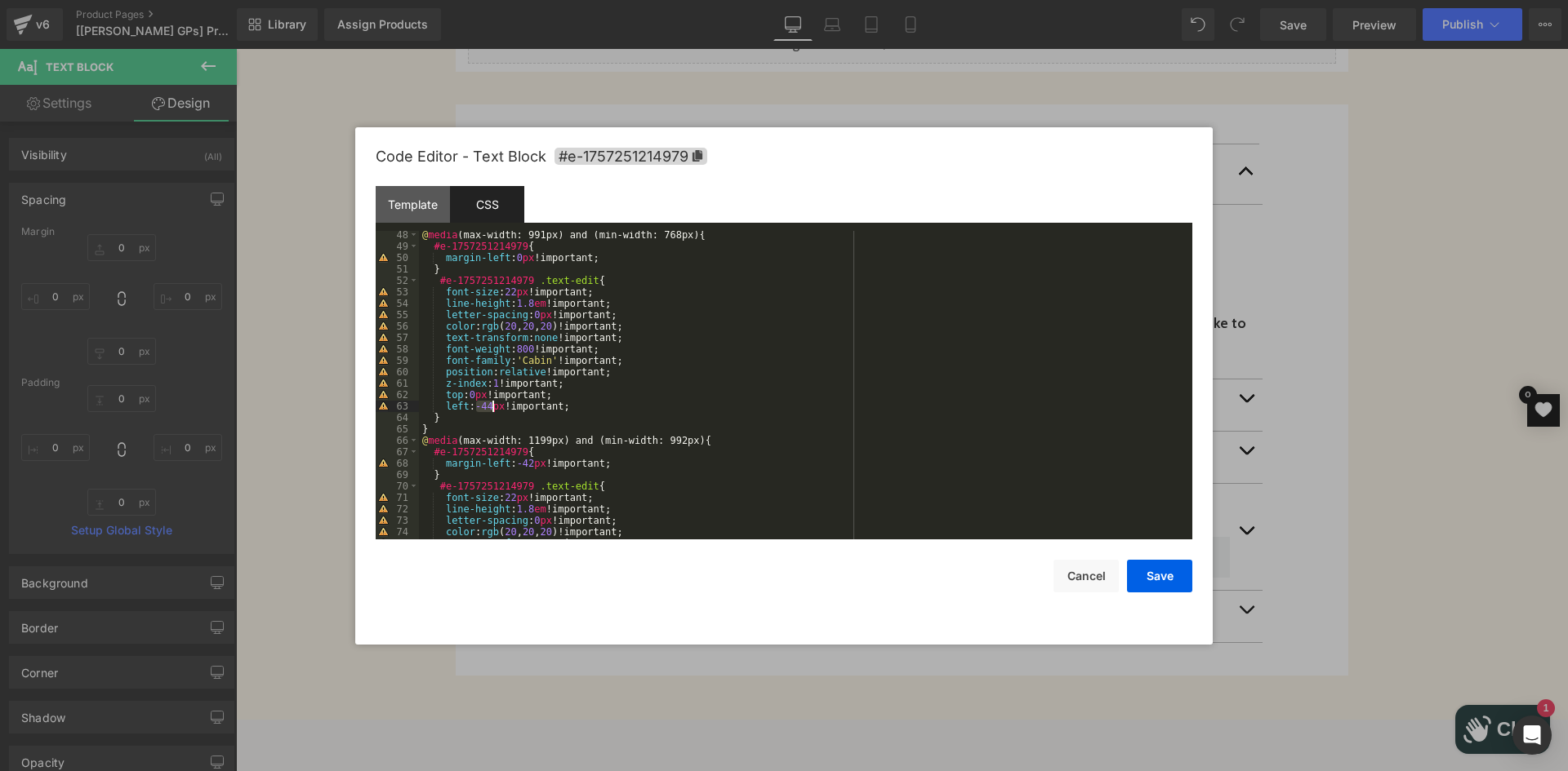
drag, startPoint x: 478, startPoint y: 408, endPoint x: 494, endPoint y: 408, distance: 16.0
click at [494, 408] on div "@ media (max-width: 991px) and (min-width: 768px) { #e-1757251214979 { margin-l…" at bounding box center [802, 394] width 766 height 331
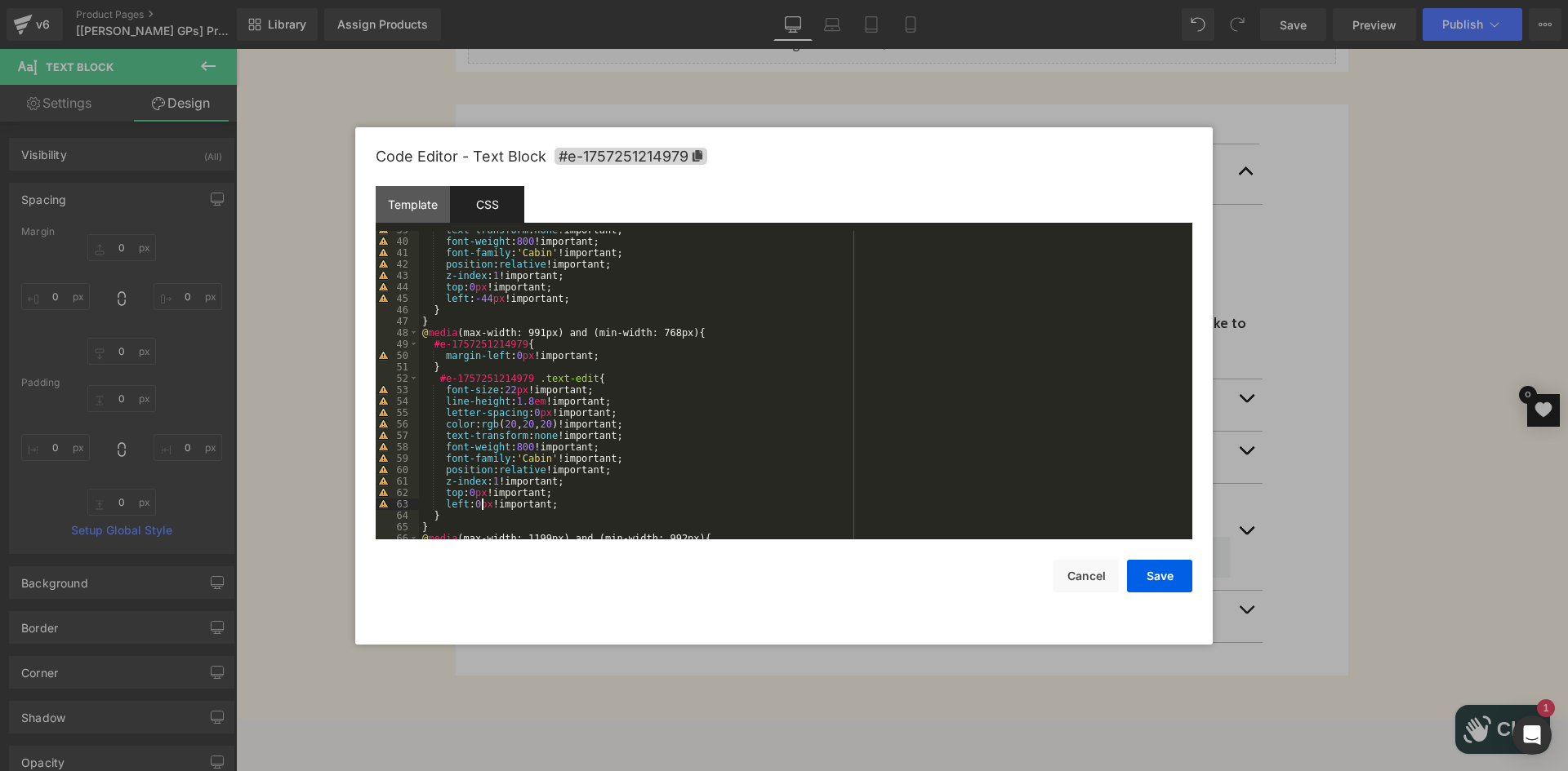
scroll to position [392, 0]
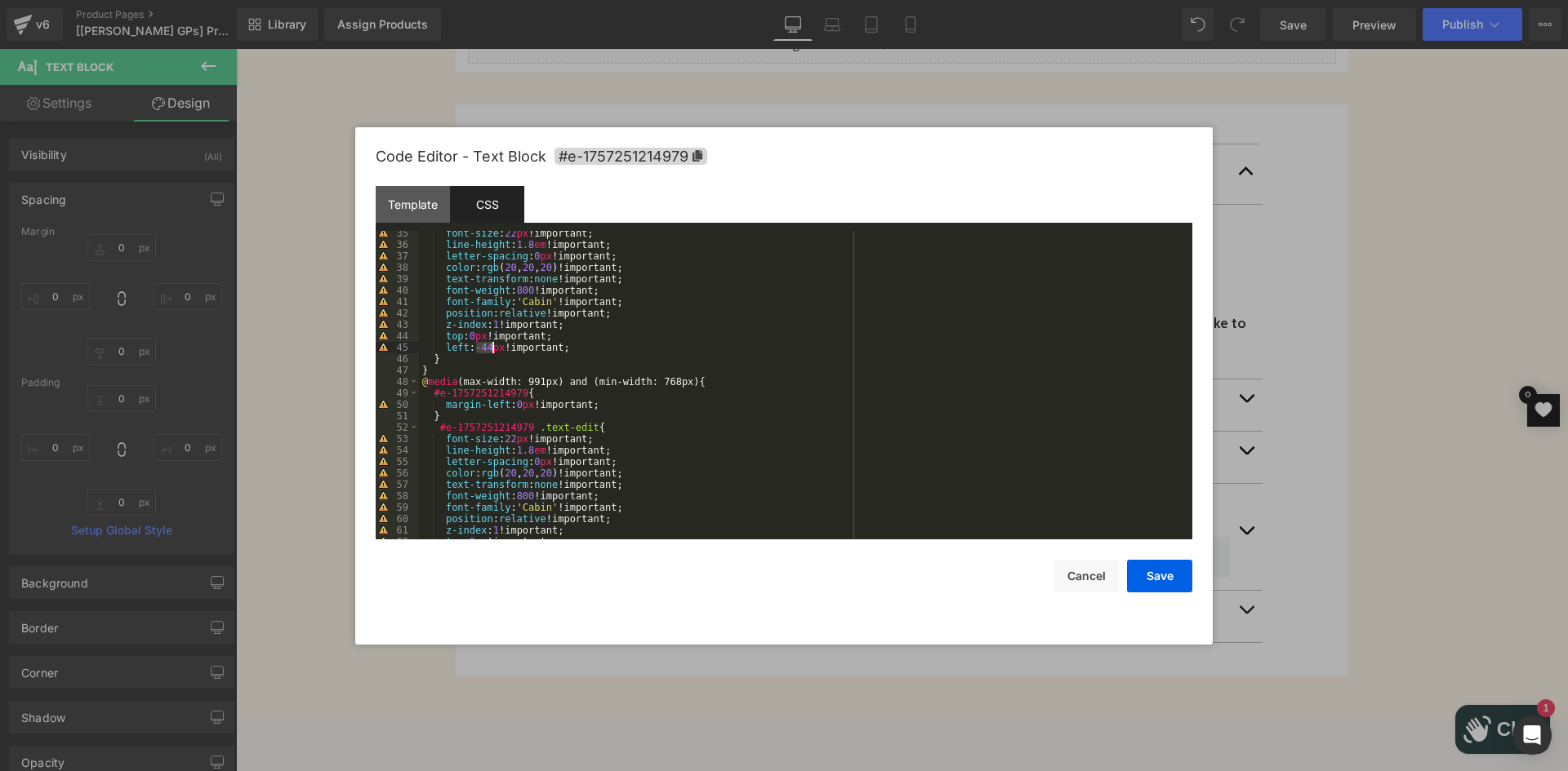
drag, startPoint x: 473, startPoint y: 343, endPoint x: 492, endPoint y: 343, distance: 19.0
click at [492, 343] on div "font-size : 22 px !important; line-height : 1.8 em !important; letter-spacing :…" at bounding box center [802, 393] width 766 height 331
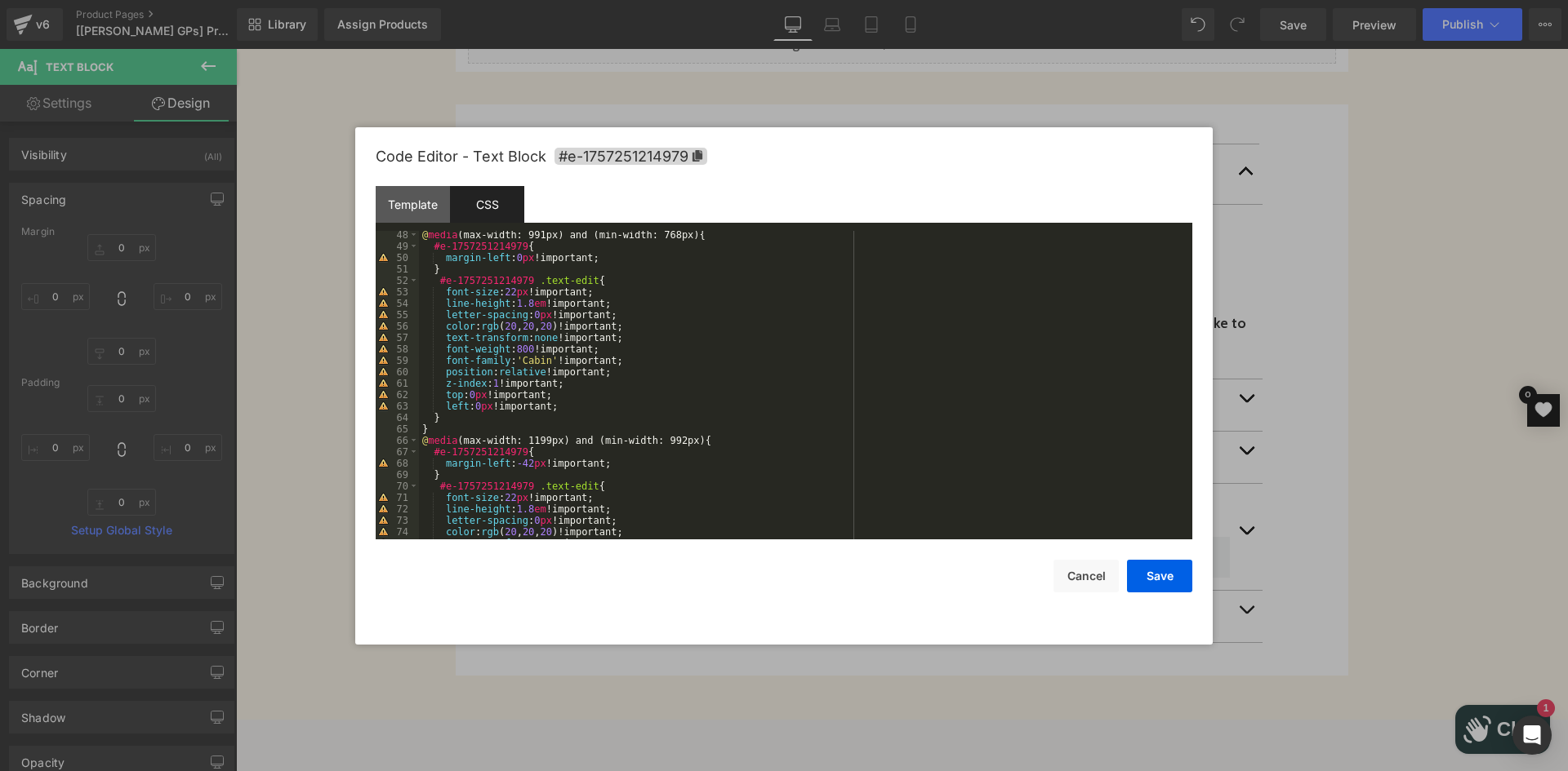
scroll to position [587, 0]
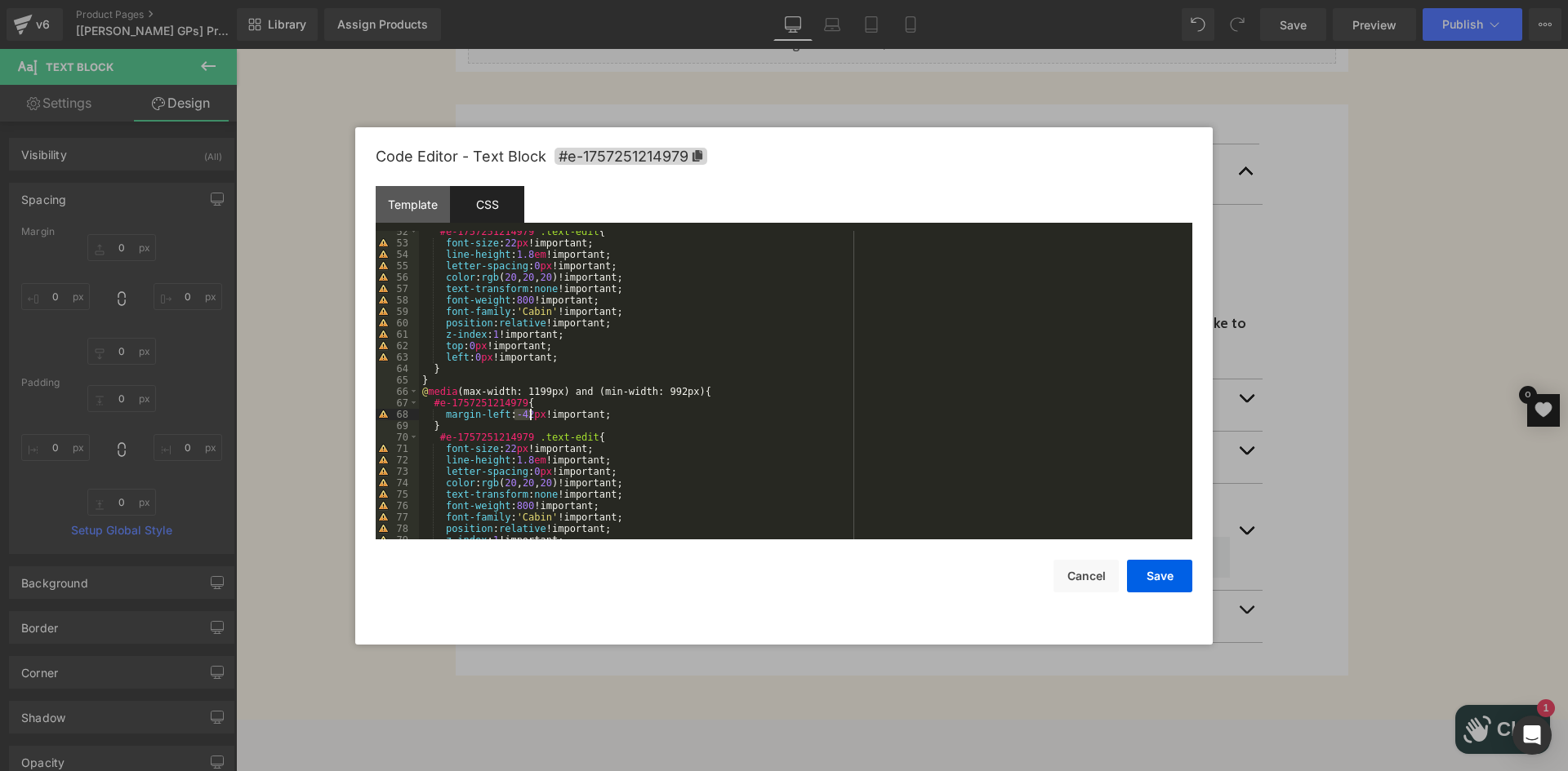
click at [529, 412] on div "#e-1757251214979 .text-edit { font-size : 22 px !important; line-height : 1.8 e…" at bounding box center [802, 391] width 766 height 331
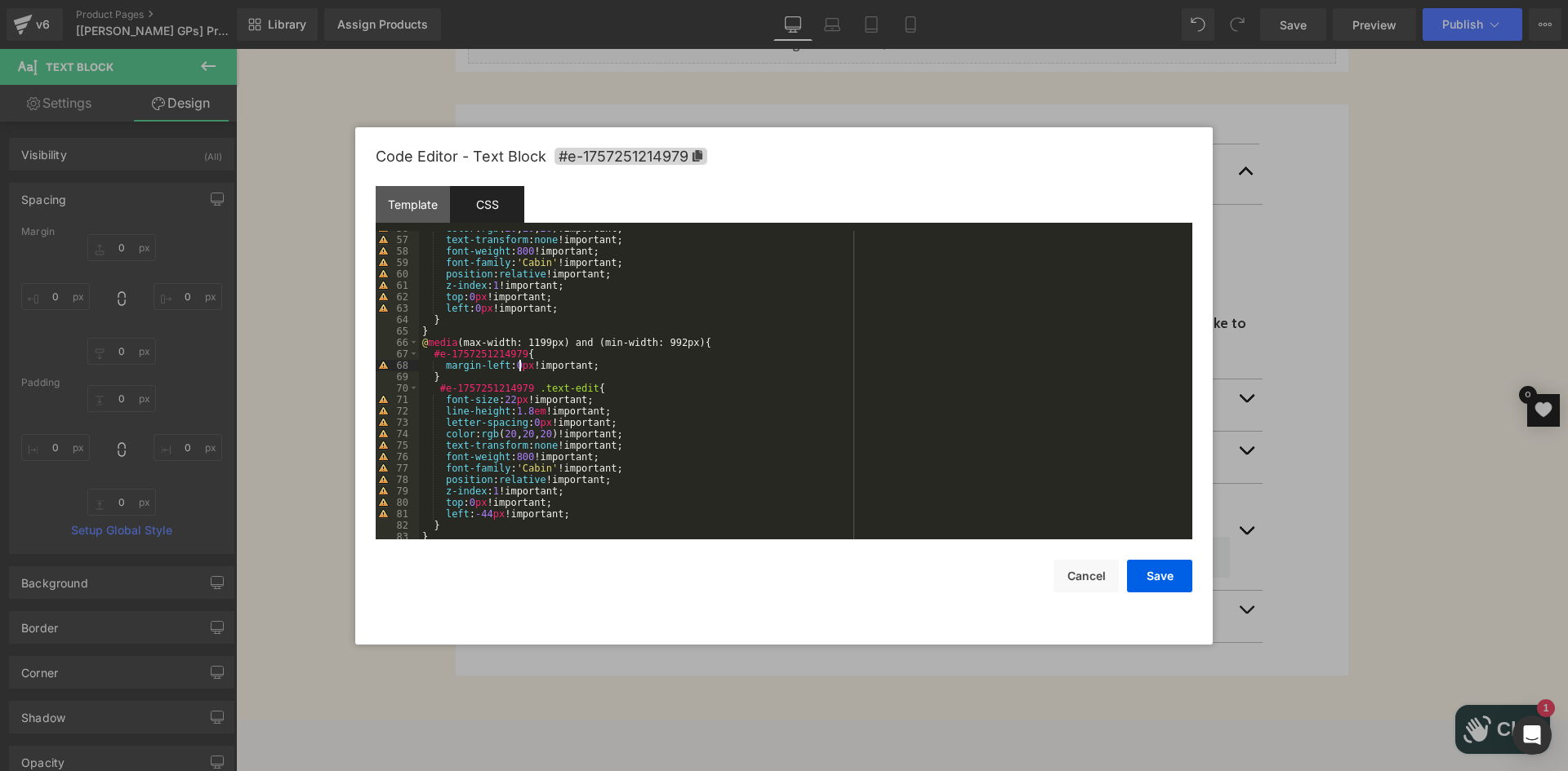
scroll to position [637, 0]
click at [1074, 581] on button "Cancel" at bounding box center [1086, 576] width 65 height 33
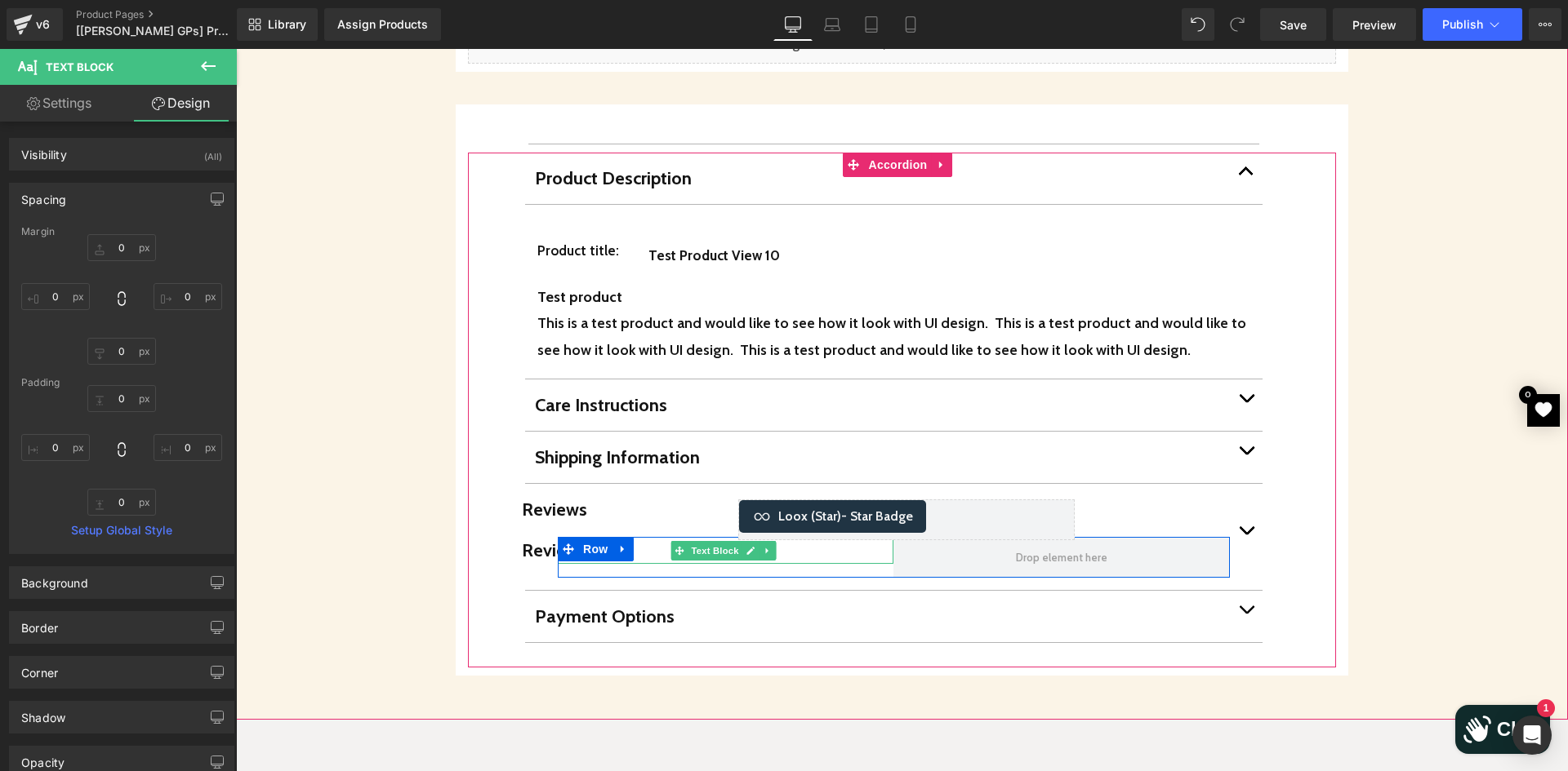
click at [540, 539] on span "Reviews" at bounding box center [555, 550] width 65 height 22
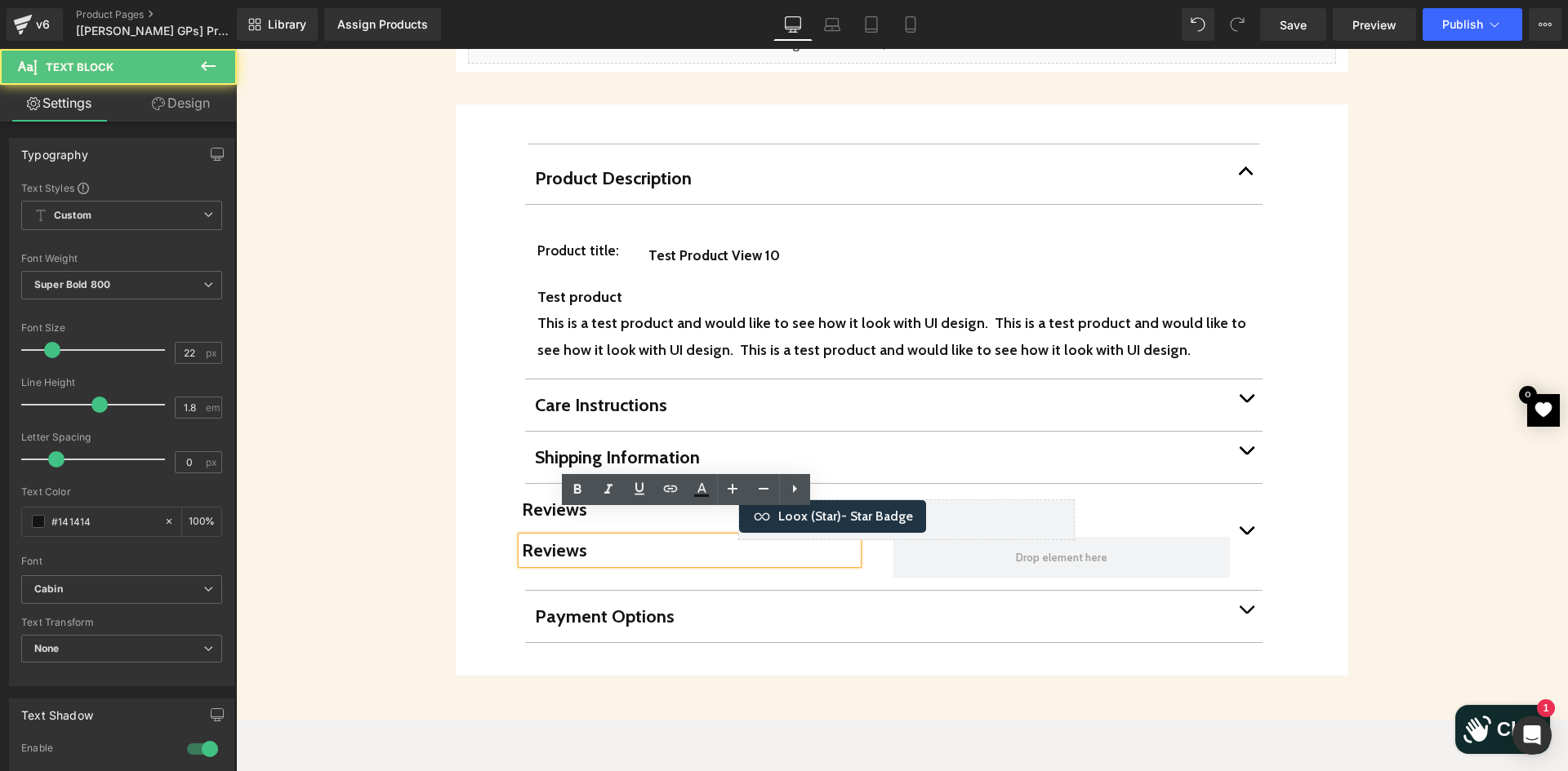
click at [591, 537] on p "Reviews" at bounding box center [690, 550] width 336 height 27
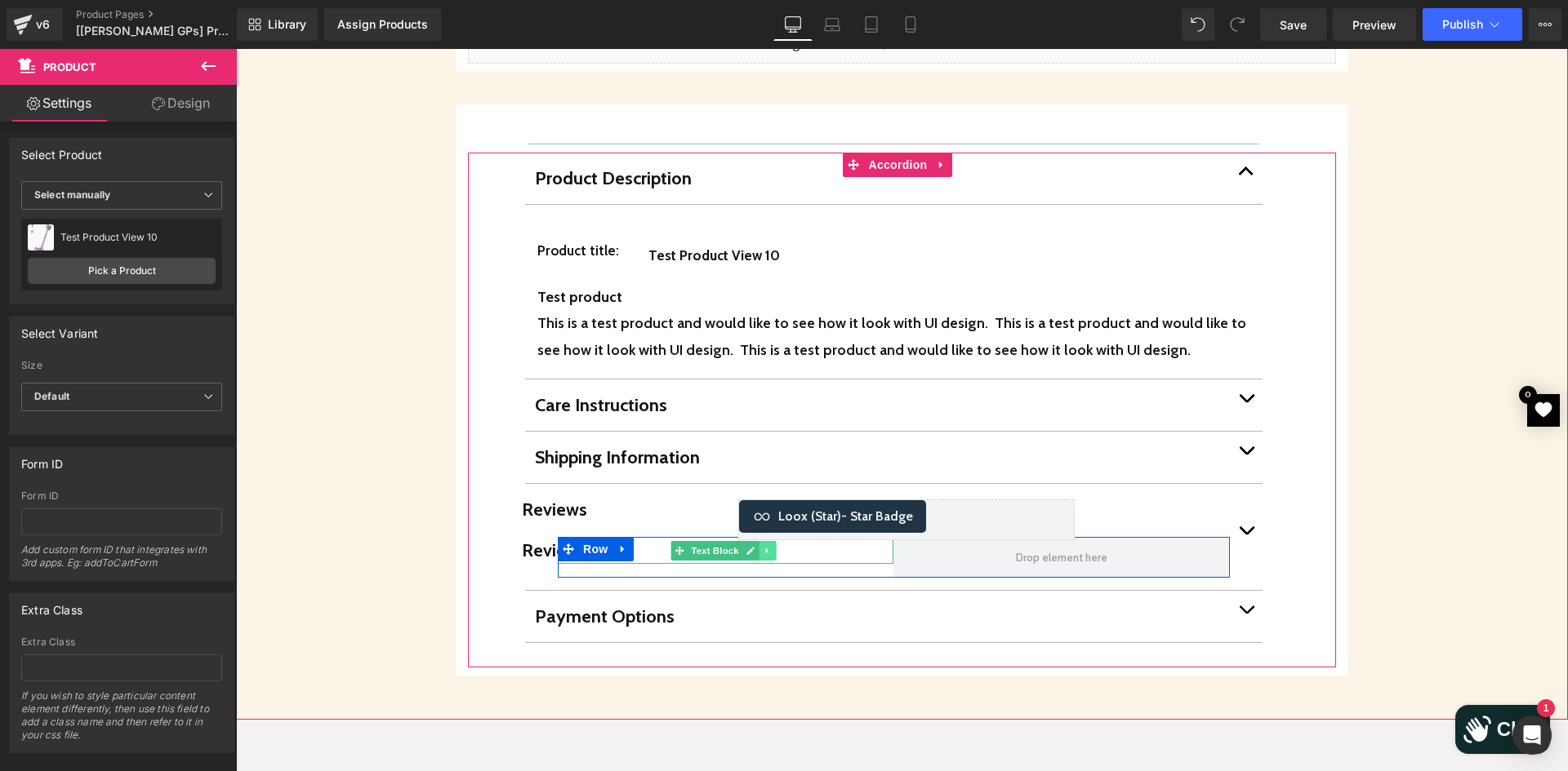
click at [770, 546] on icon at bounding box center [767, 551] width 9 height 10
click at [777, 546] on icon at bounding box center [776, 550] width 9 height 9
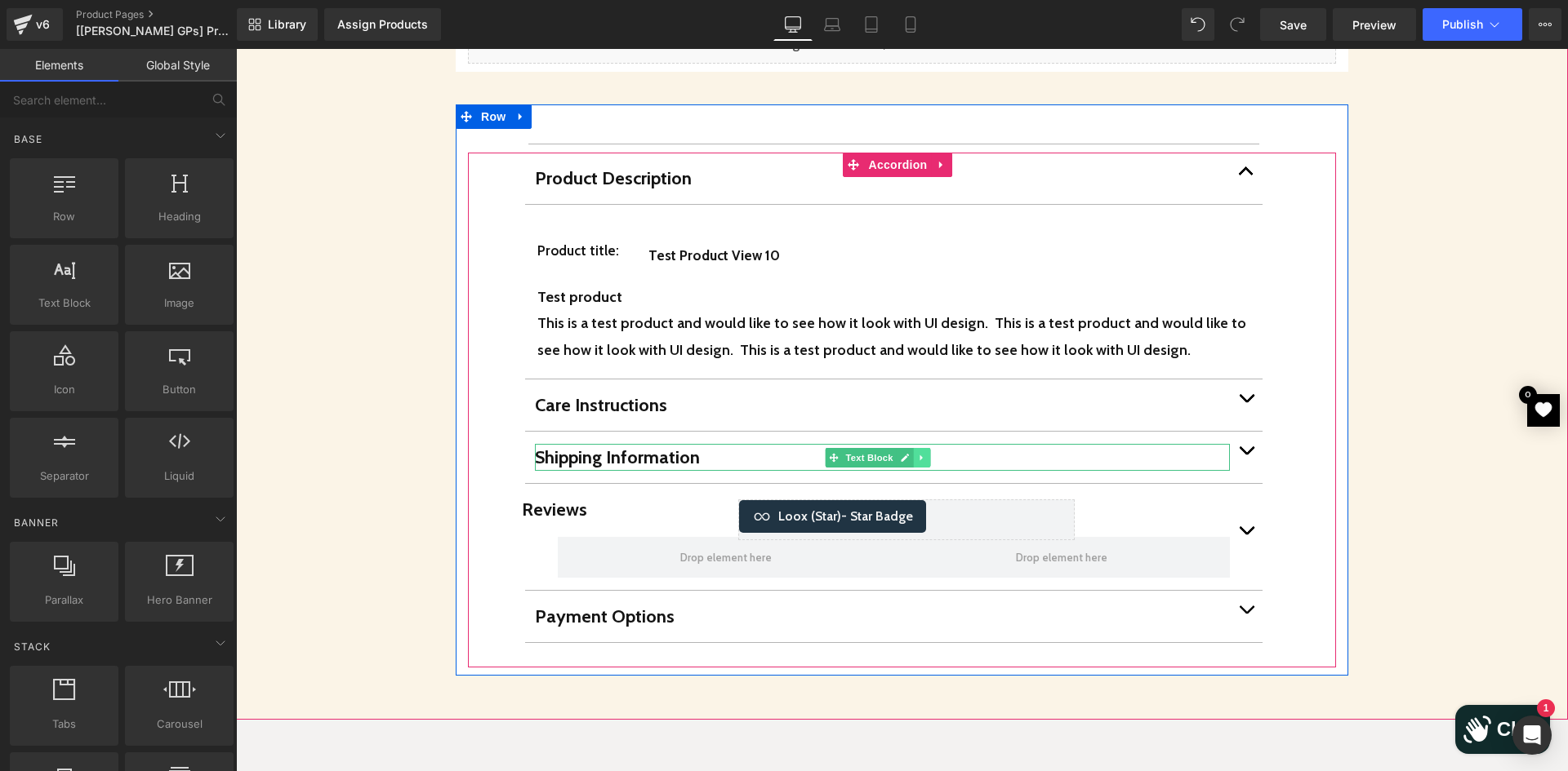
click at [923, 453] on icon at bounding box center [922, 458] width 9 height 10
click at [912, 453] on icon at bounding box center [913, 457] width 9 height 9
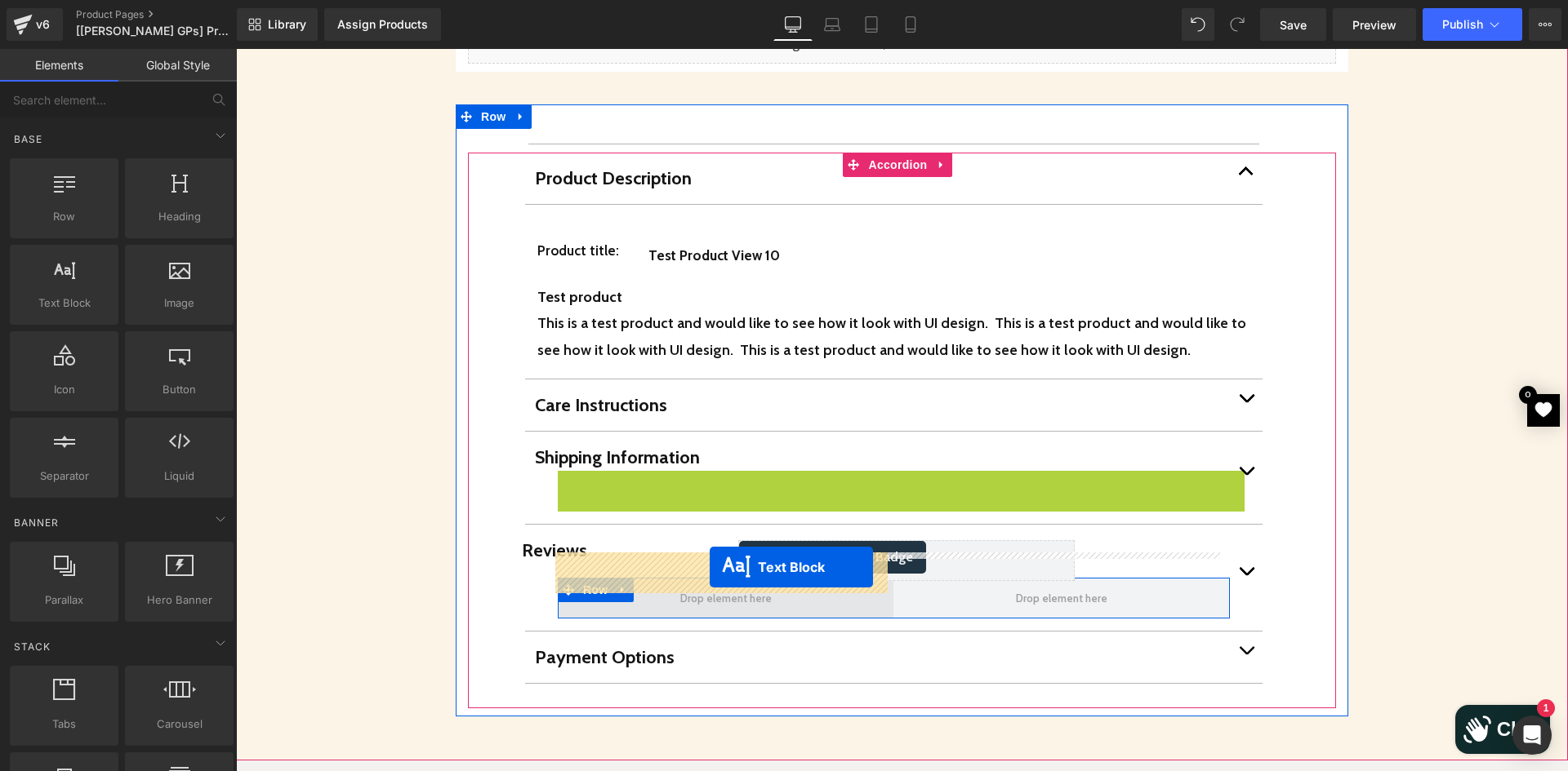
drag, startPoint x: 832, startPoint y: 457, endPoint x: 709, endPoint y: 567, distance: 165.0
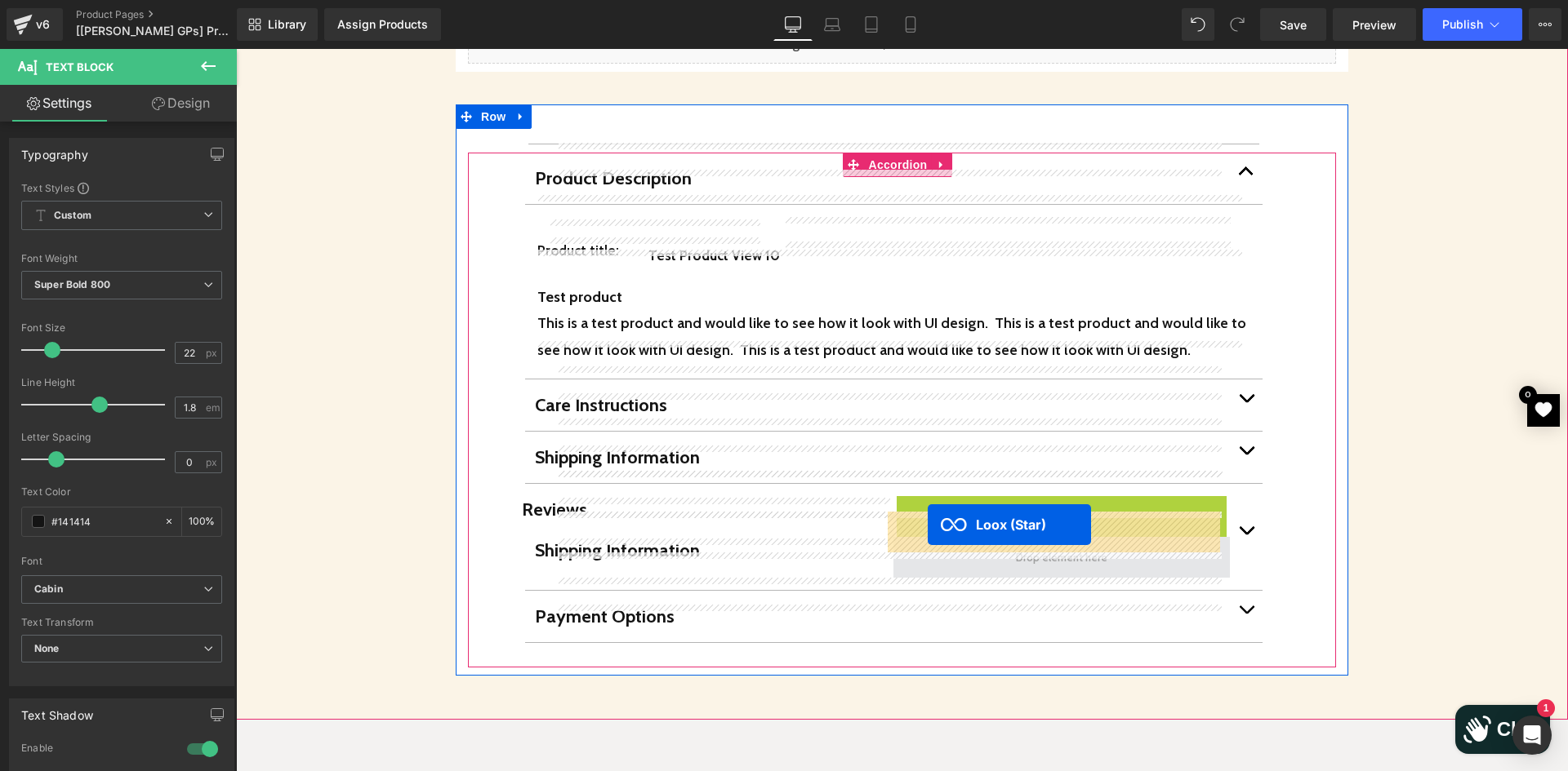
drag, startPoint x: 853, startPoint y: 485, endPoint x: 928, endPoint y: 524, distance: 84.5
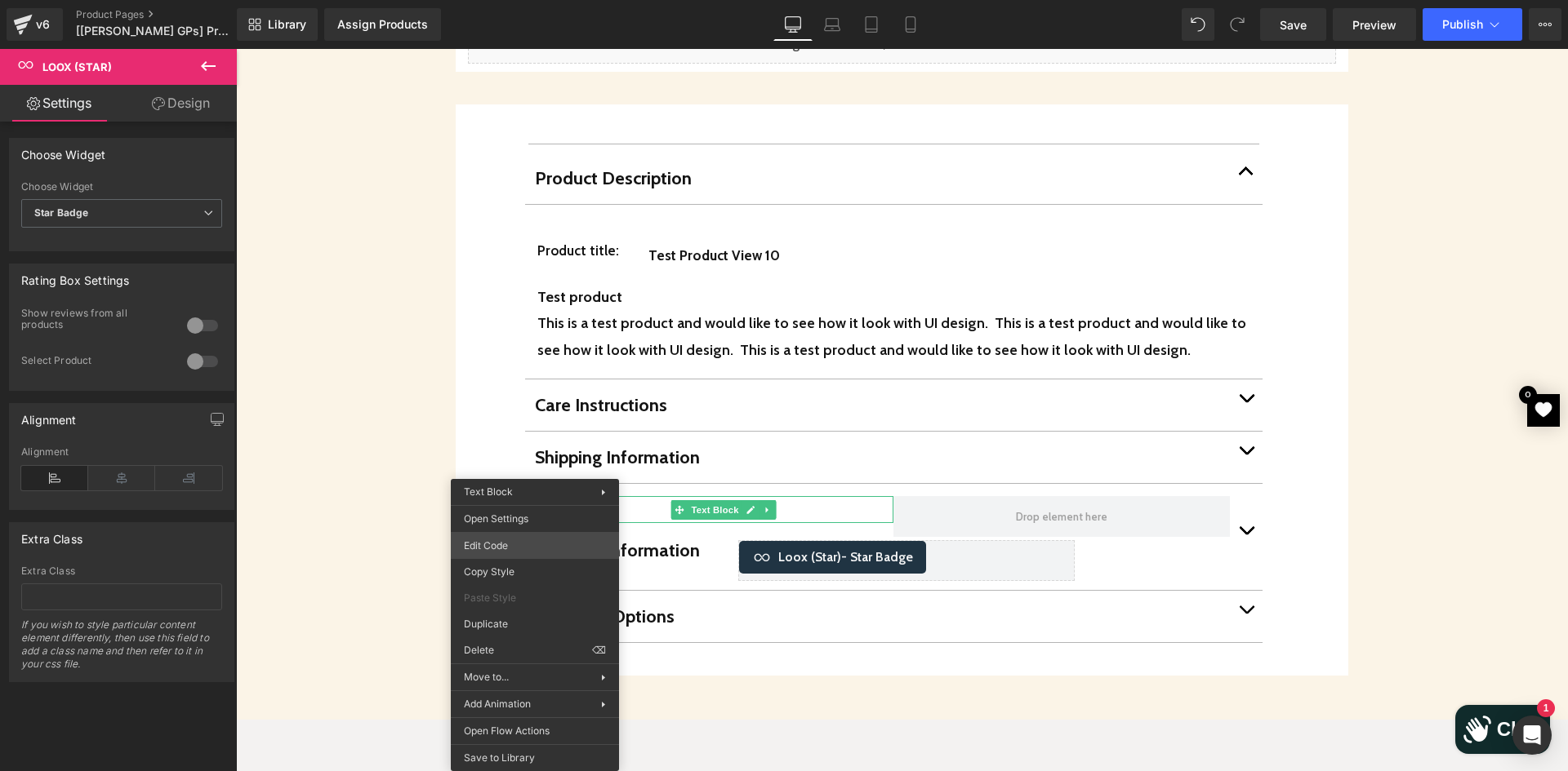
click at [529, 0] on div "Loox (Star) You are previewing how the will restyle your page. You can not edit…" at bounding box center [784, 0] width 1568 height 0
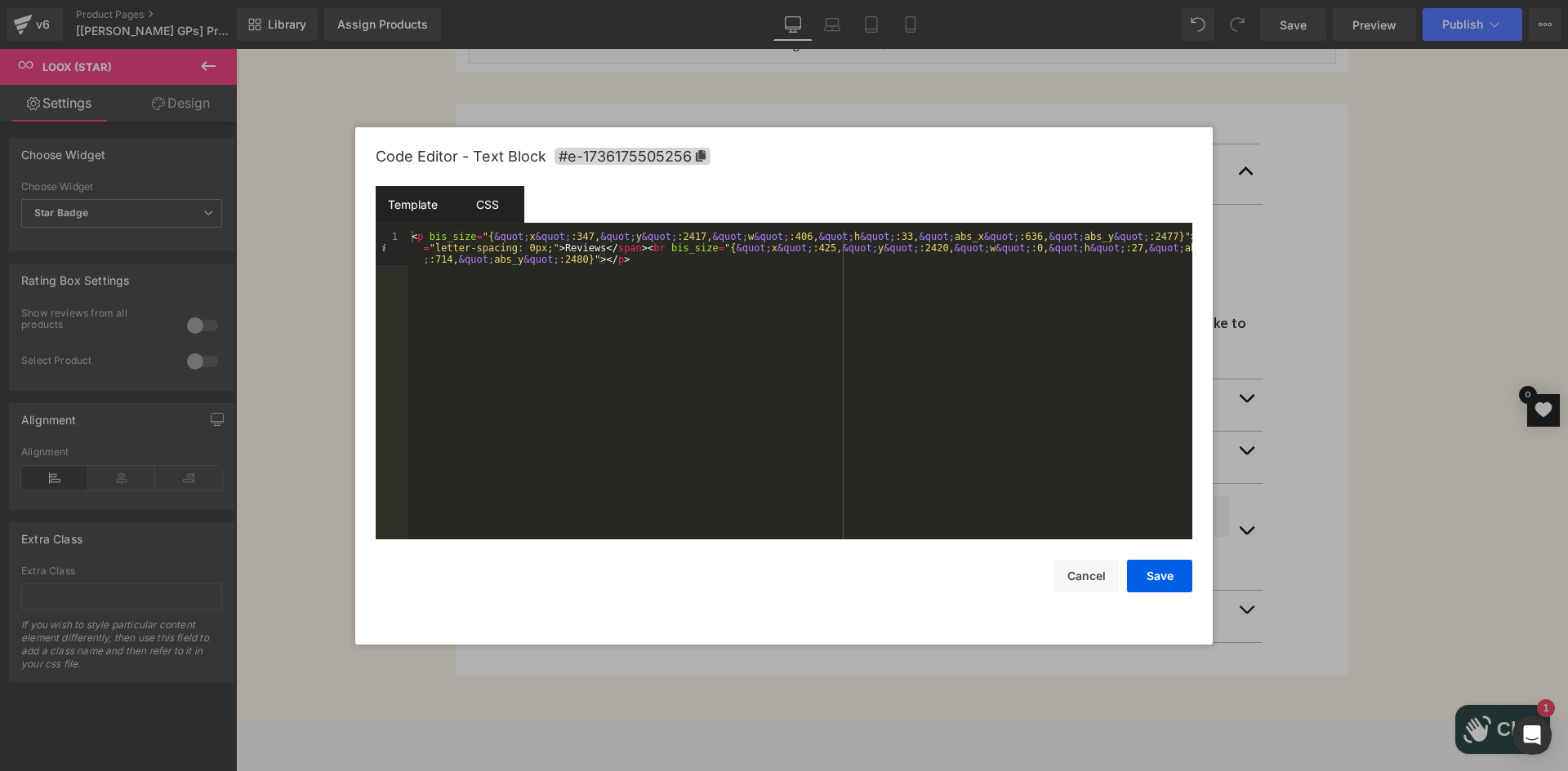
click at [481, 195] on div "CSS" at bounding box center [487, 205] width 75 height 37
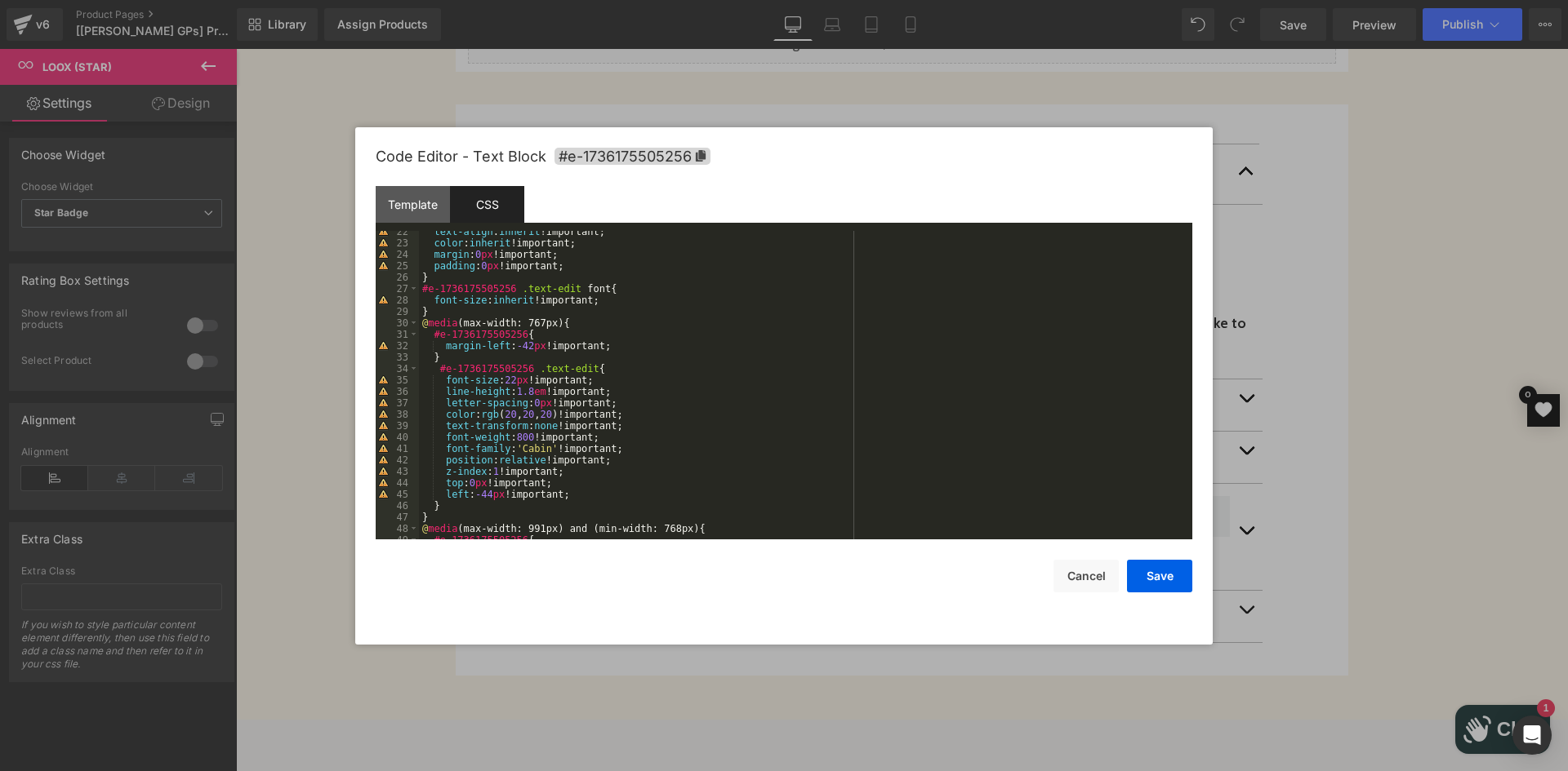
scroll to position [147, 0]
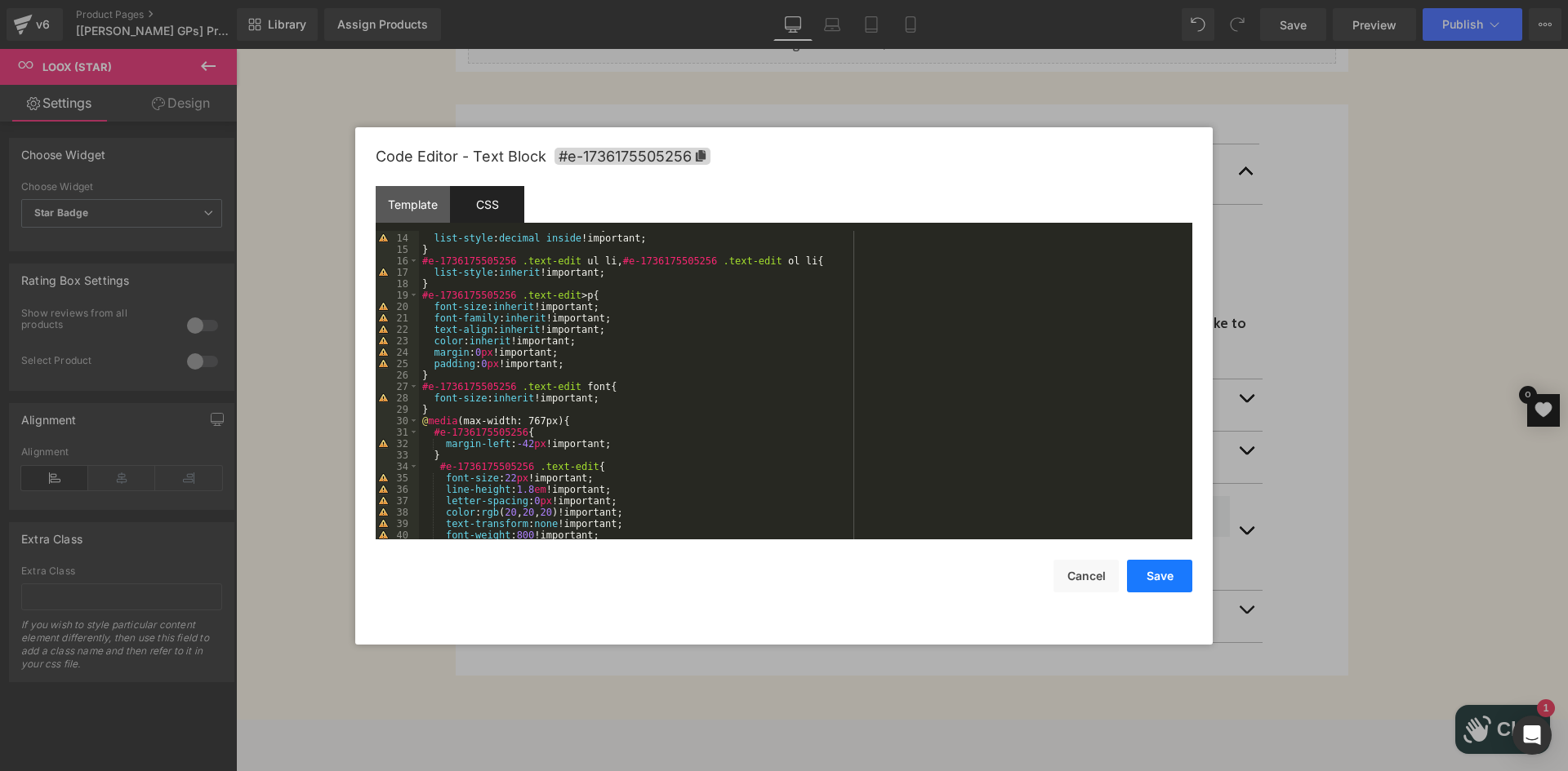
click at [1090, 574] on button "Cancel" at bounding box center [1086, 576] width 65 height 33
click at [1100, 573] on button "Cancel" at bounding box center [1086, 576] width 65 height 33
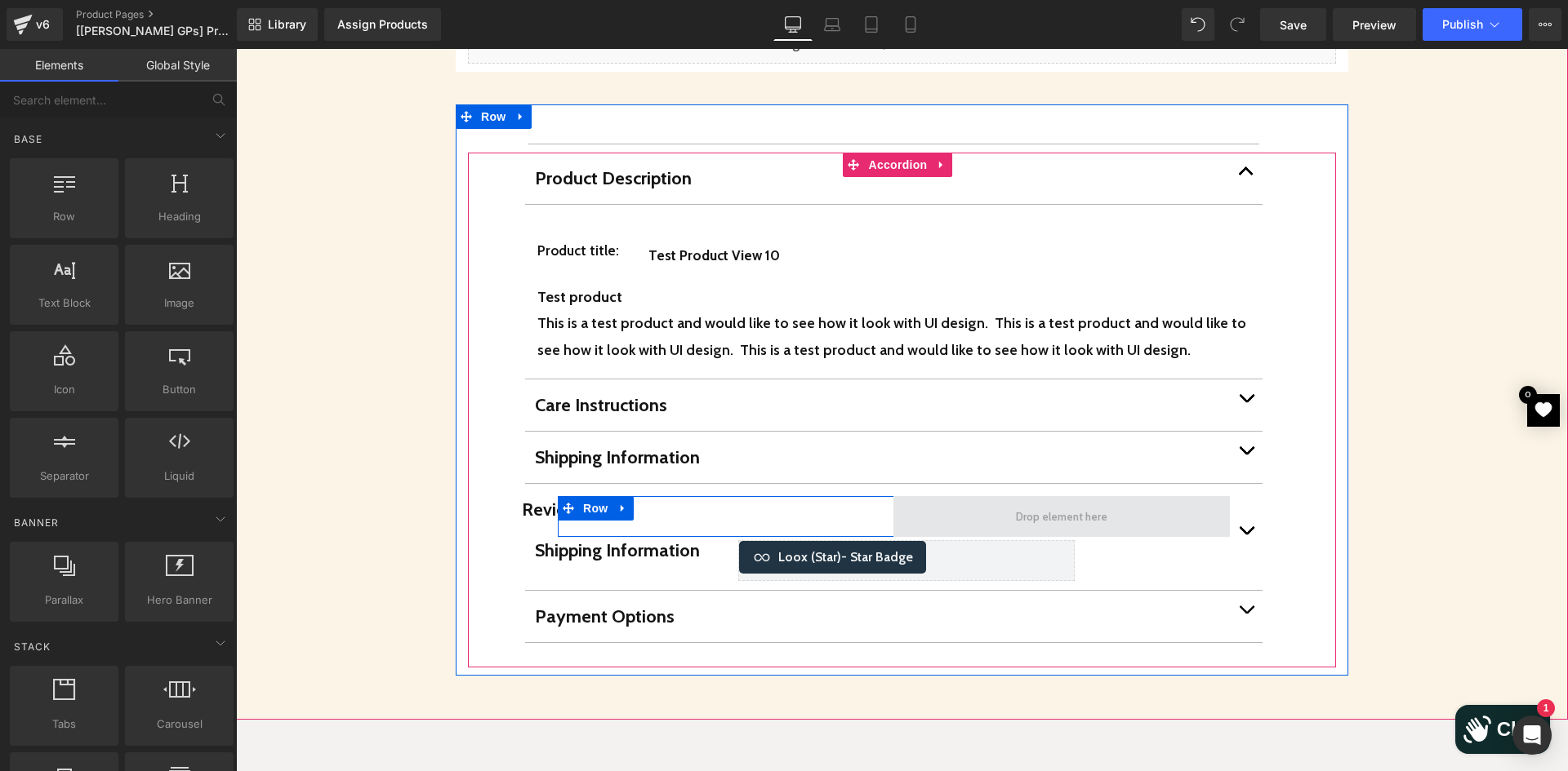
click at [932, 496] on span at bounding box center [1061, 516] width 336 height 41
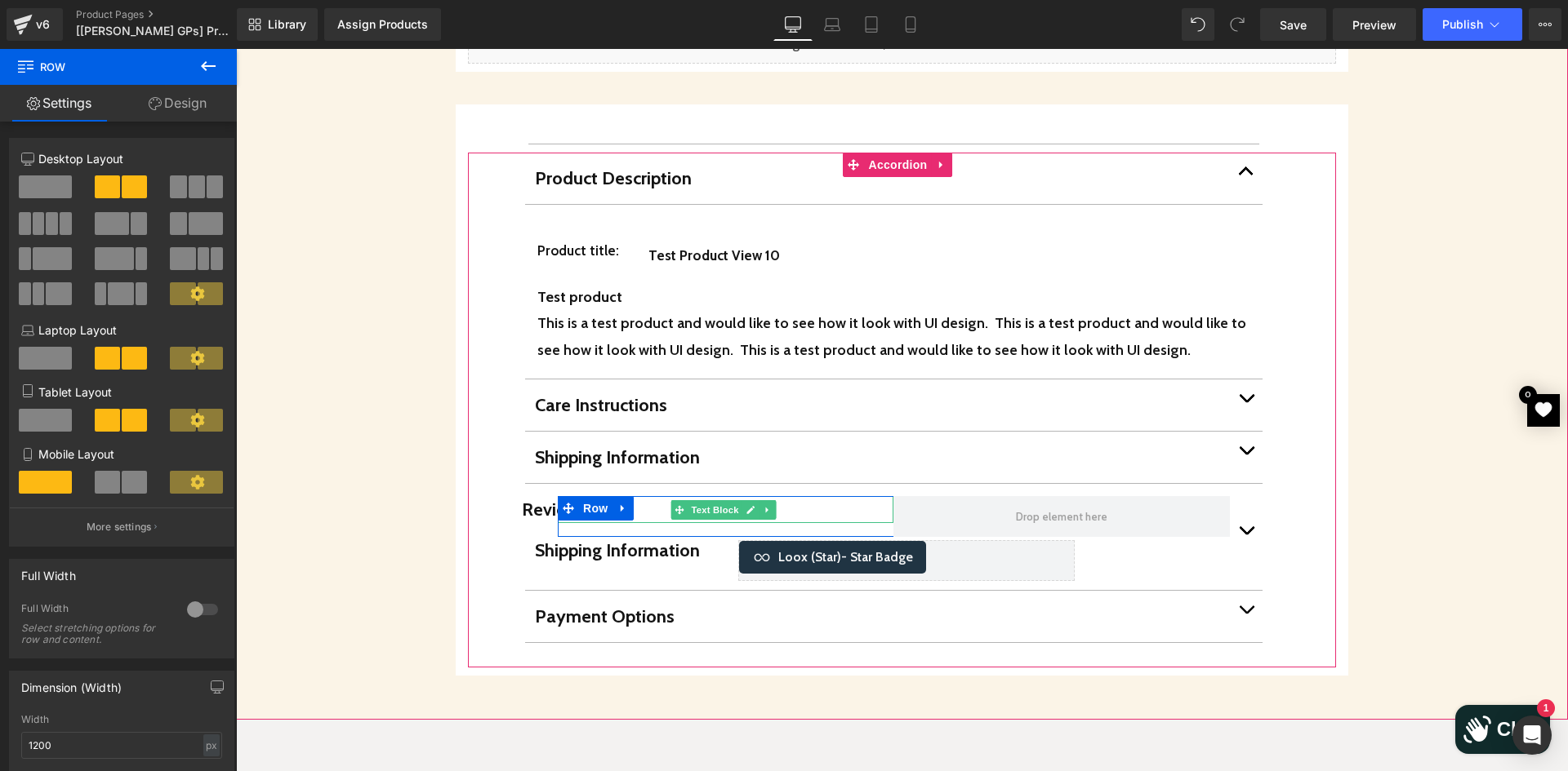
click at [539, 498] on span "Reviews" at bounding box center [555, 509] width 65 height 22
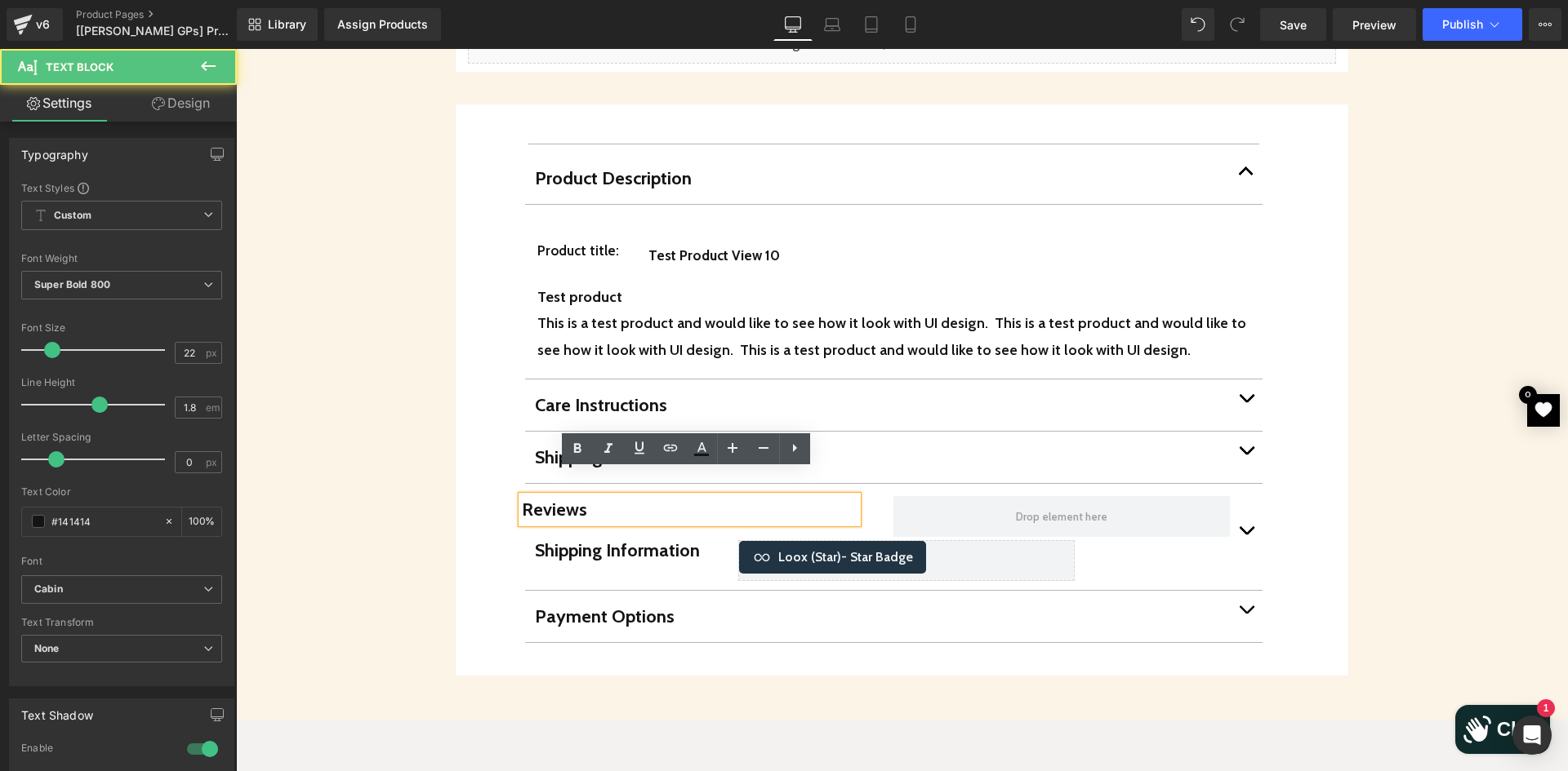
click at [539, 498] on span "Reviews" at bounding box center [555, 509] width 65 height 22
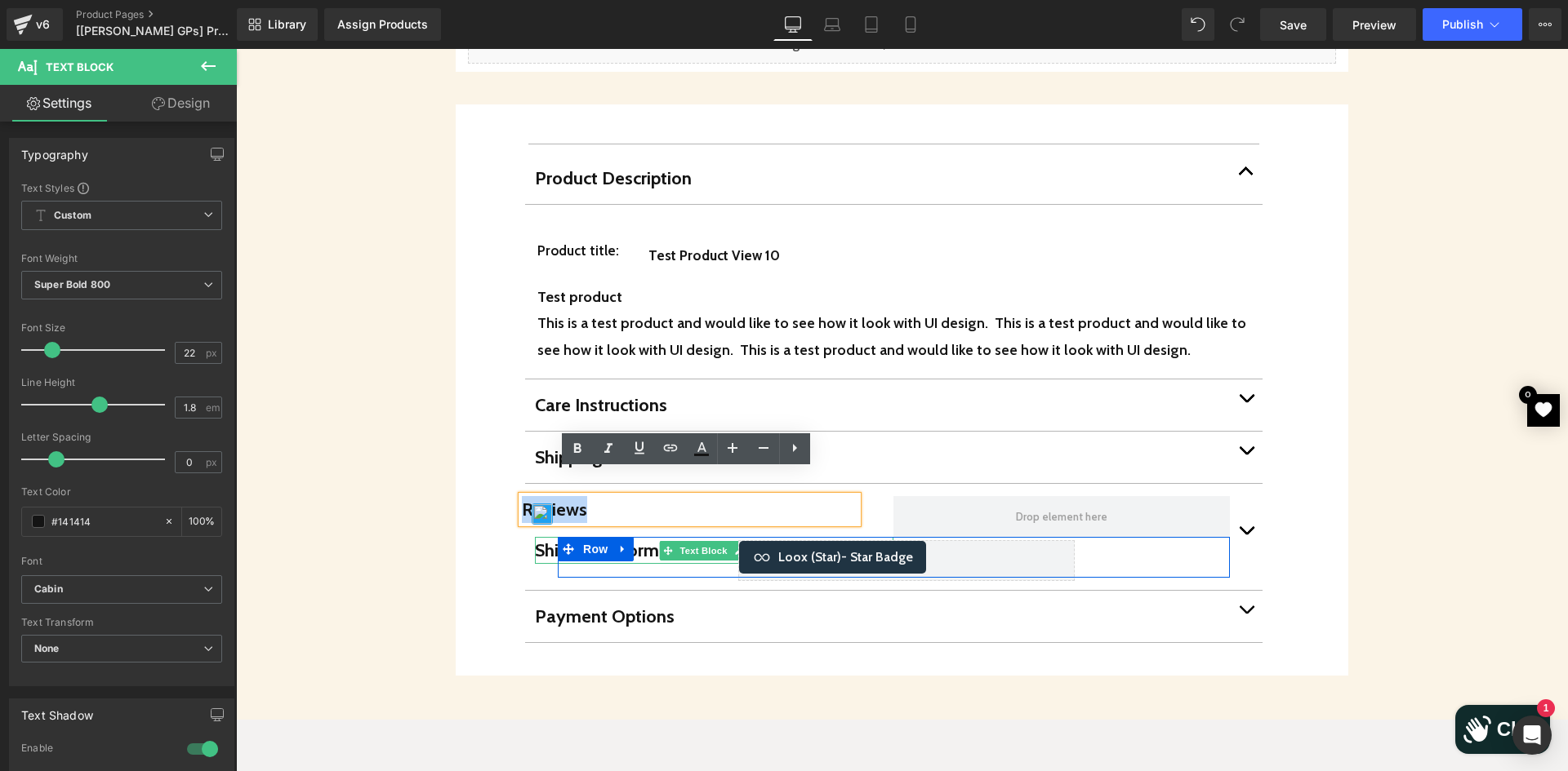
click at [644, 537] on p "Shipping Information" at bounding box center [713, 550] width 358 height 27
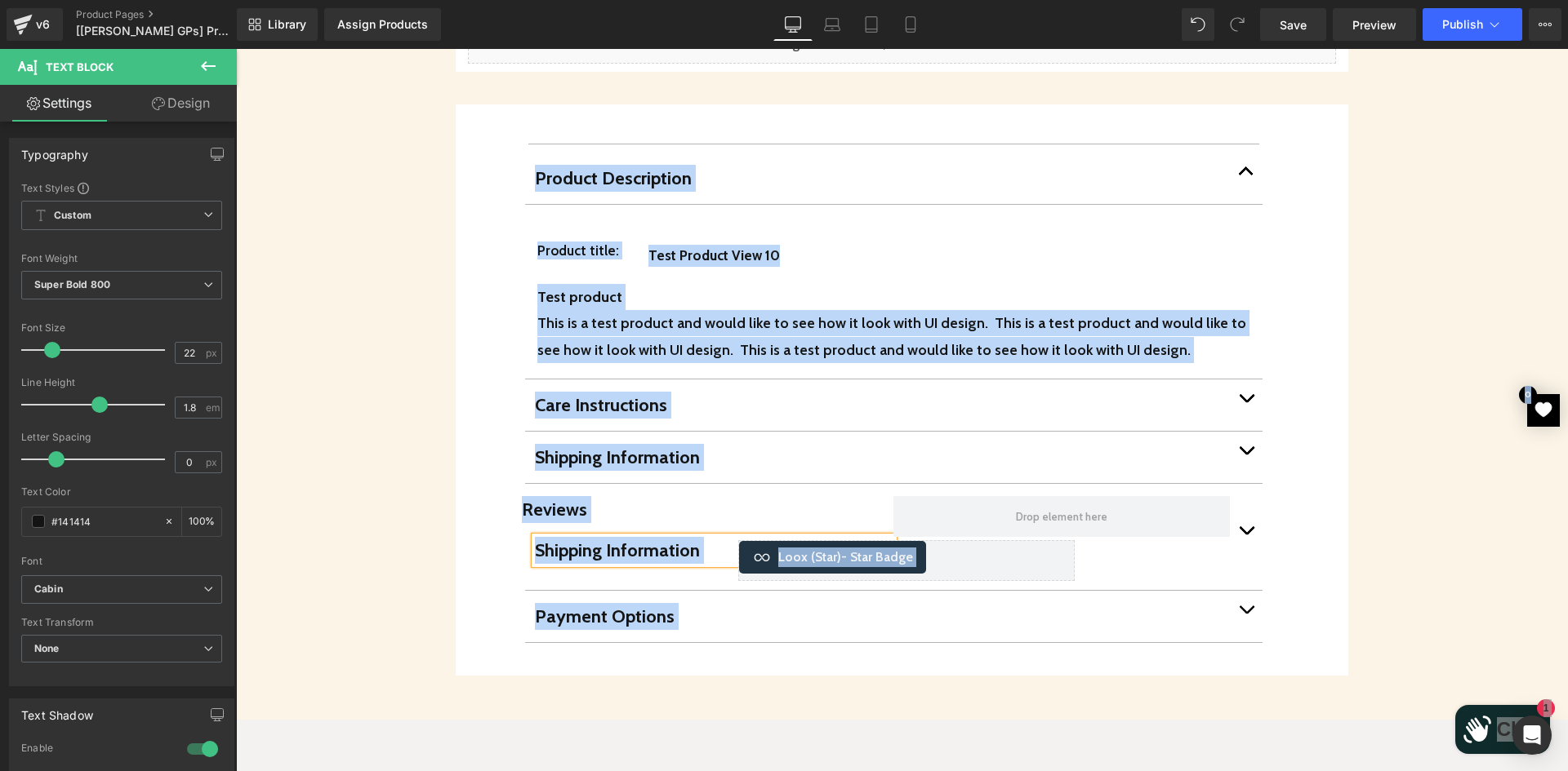
click at [642, 537] on p "Shipping Information" at bounding box center [713, 550] width 358 height 27
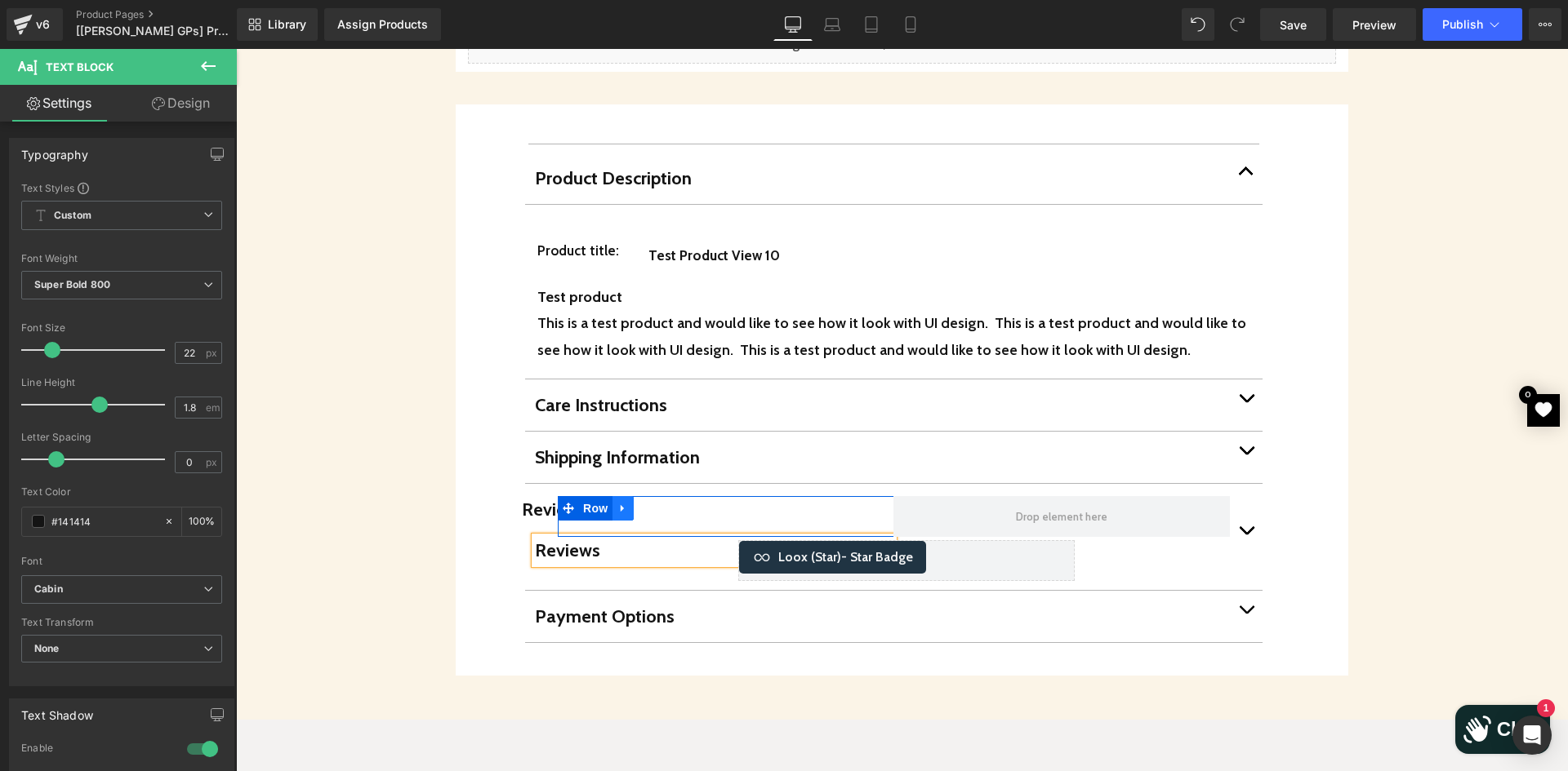
click at [618, 496] on link at bounding box center [623, 508] width 21 height 24
click at [664, 503] on icon at bounding box center [666, 508] width 12 height 13
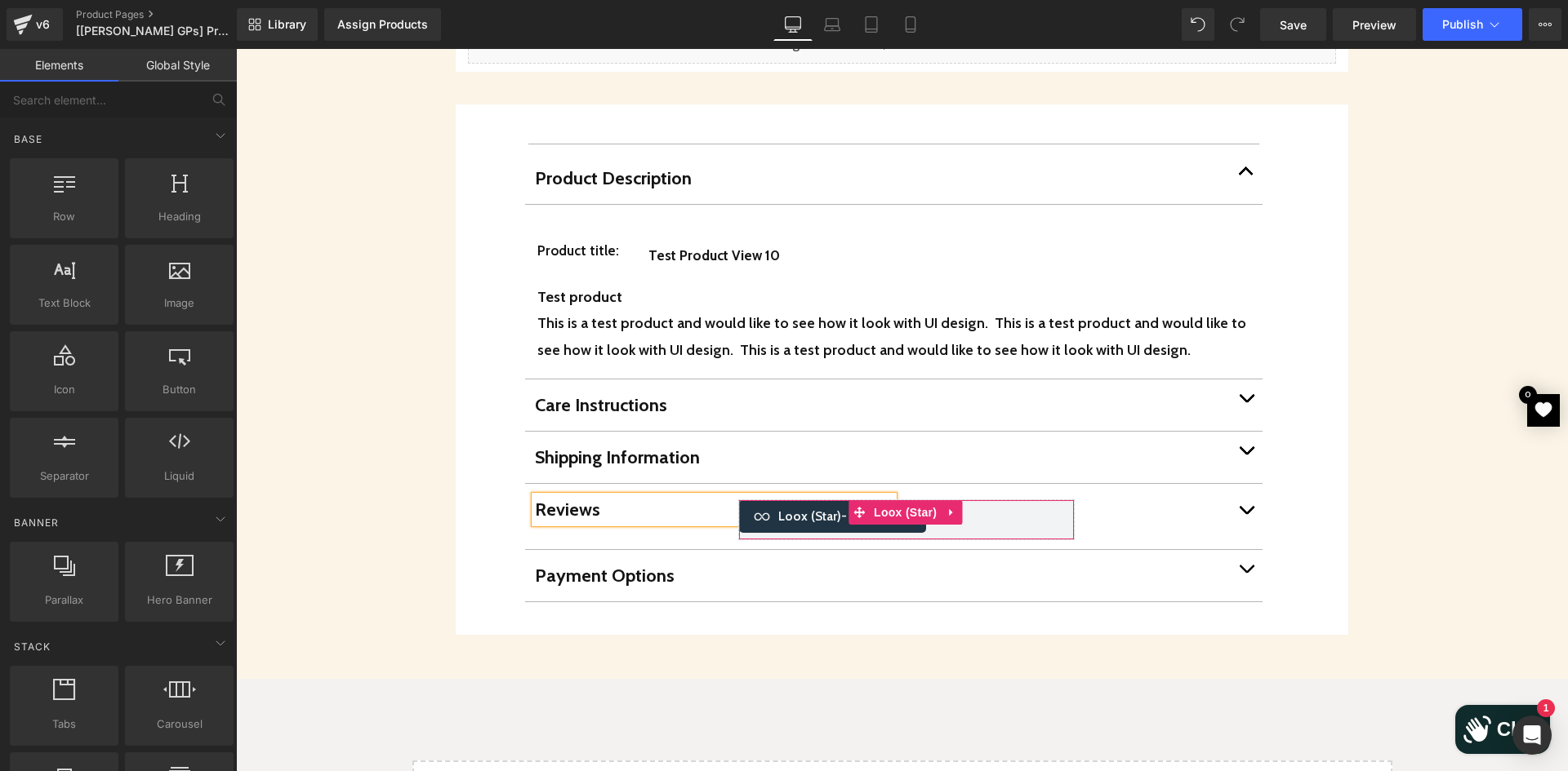
click at [1010, 500] on div "Loox (Star) - Star Badge" at bounding box center [906, 516] width 334 height 33
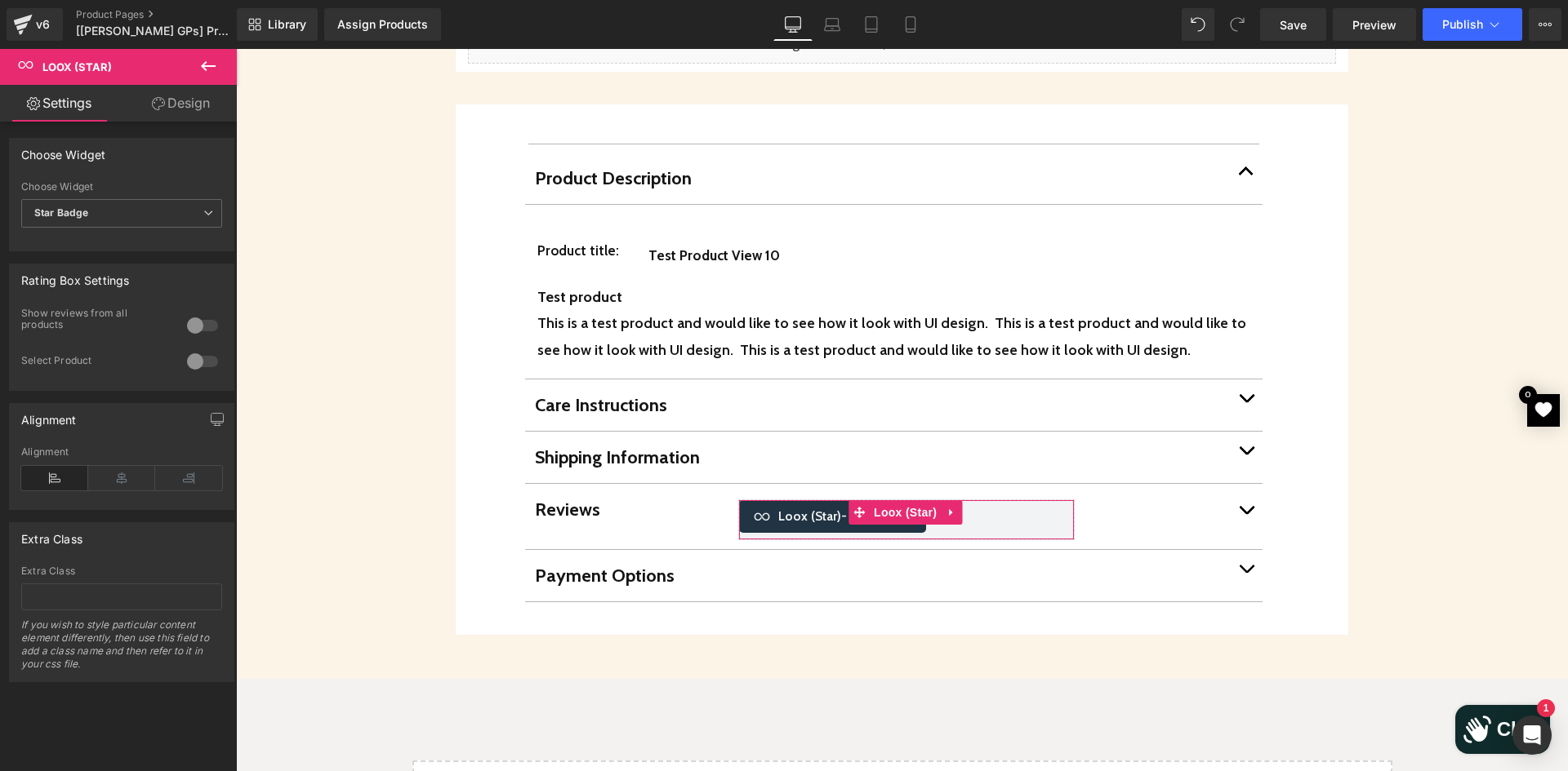
drag, startPoint x: 193, startPoint y: 100, endPoint x: 195, endPoint y: 116, distance: 16.1
click at [193, 100] on link "Design" at bounding box center [180, 103] width 118 height 37
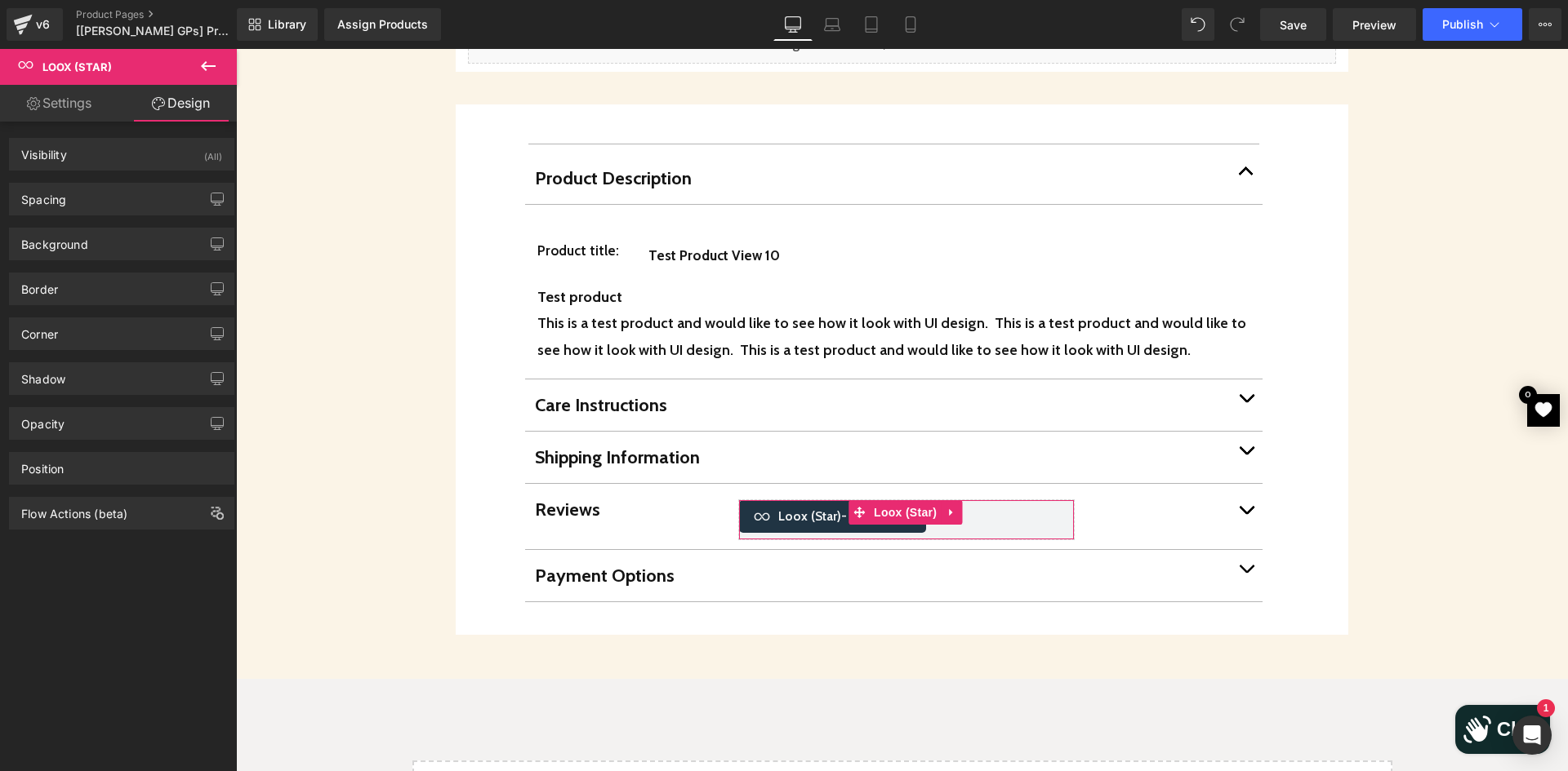
type input "0"
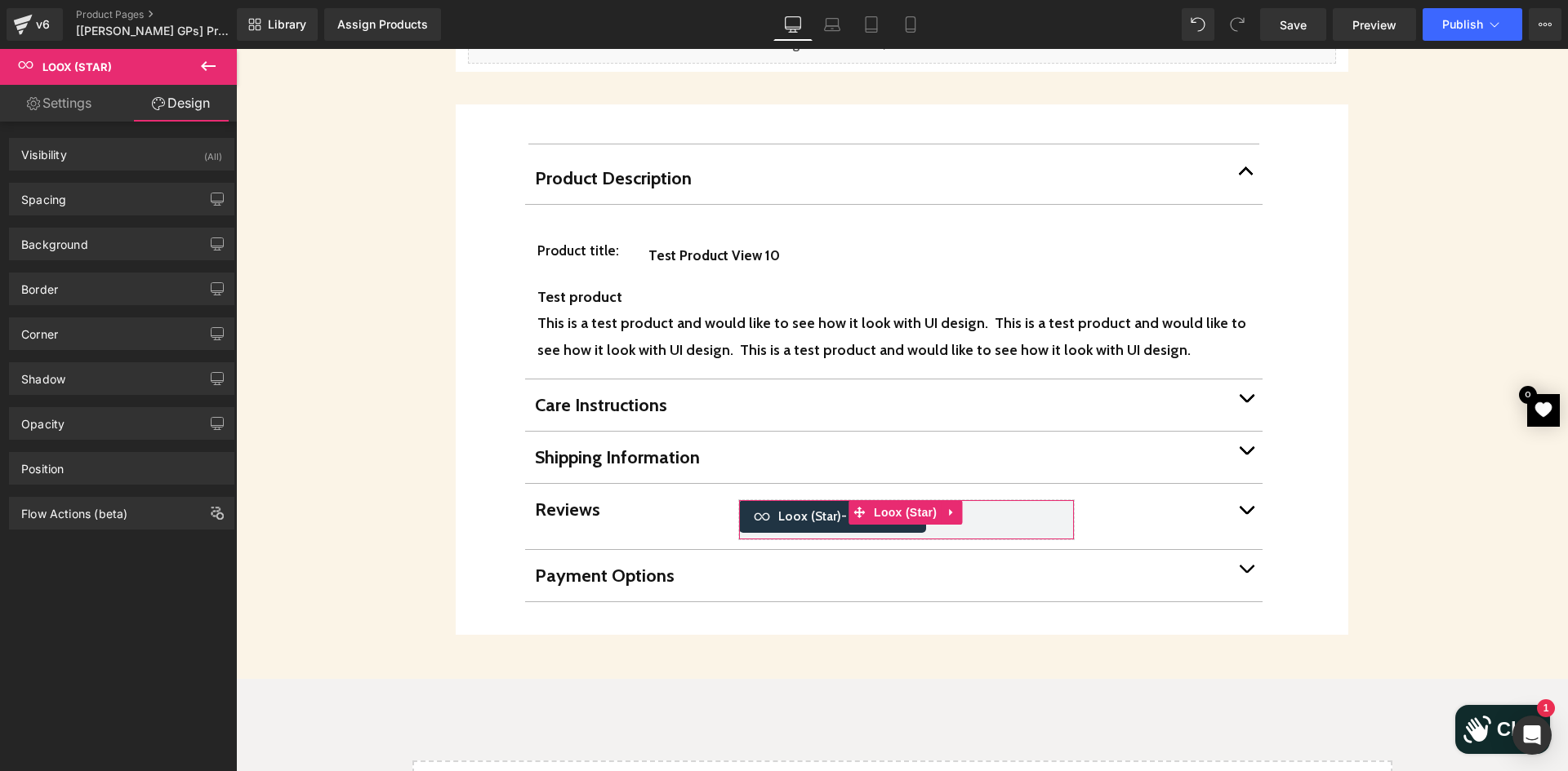
type input "0"
click at [96, 195] on div "Spacing" at bounding box center [122, 199] width 224 height 31
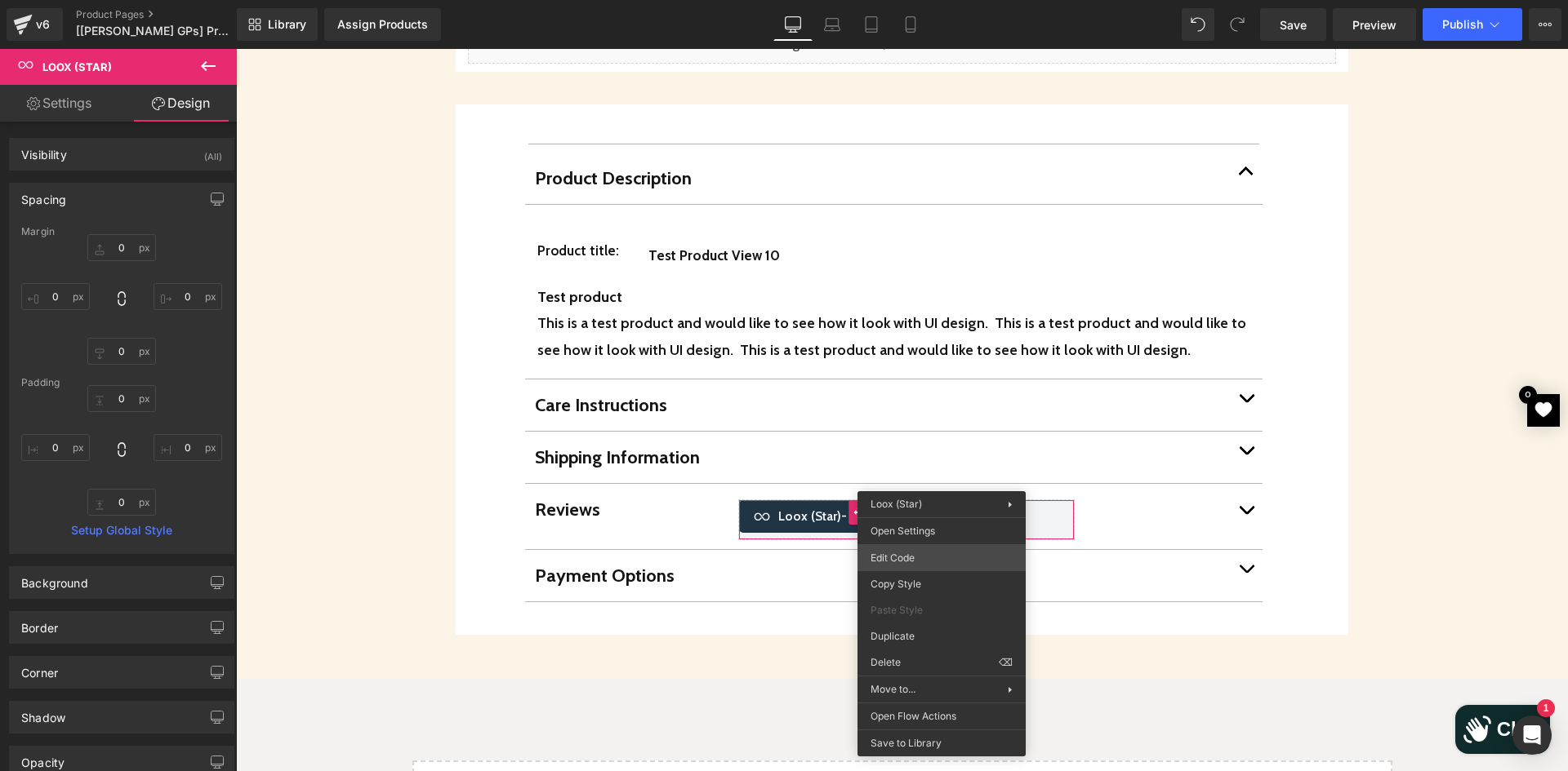
click at [889, 0] on div "Loox (Star) You are previewing how the will restyle your page. You can not edit…" at bounding box center [784, 0] width 1568 height 0
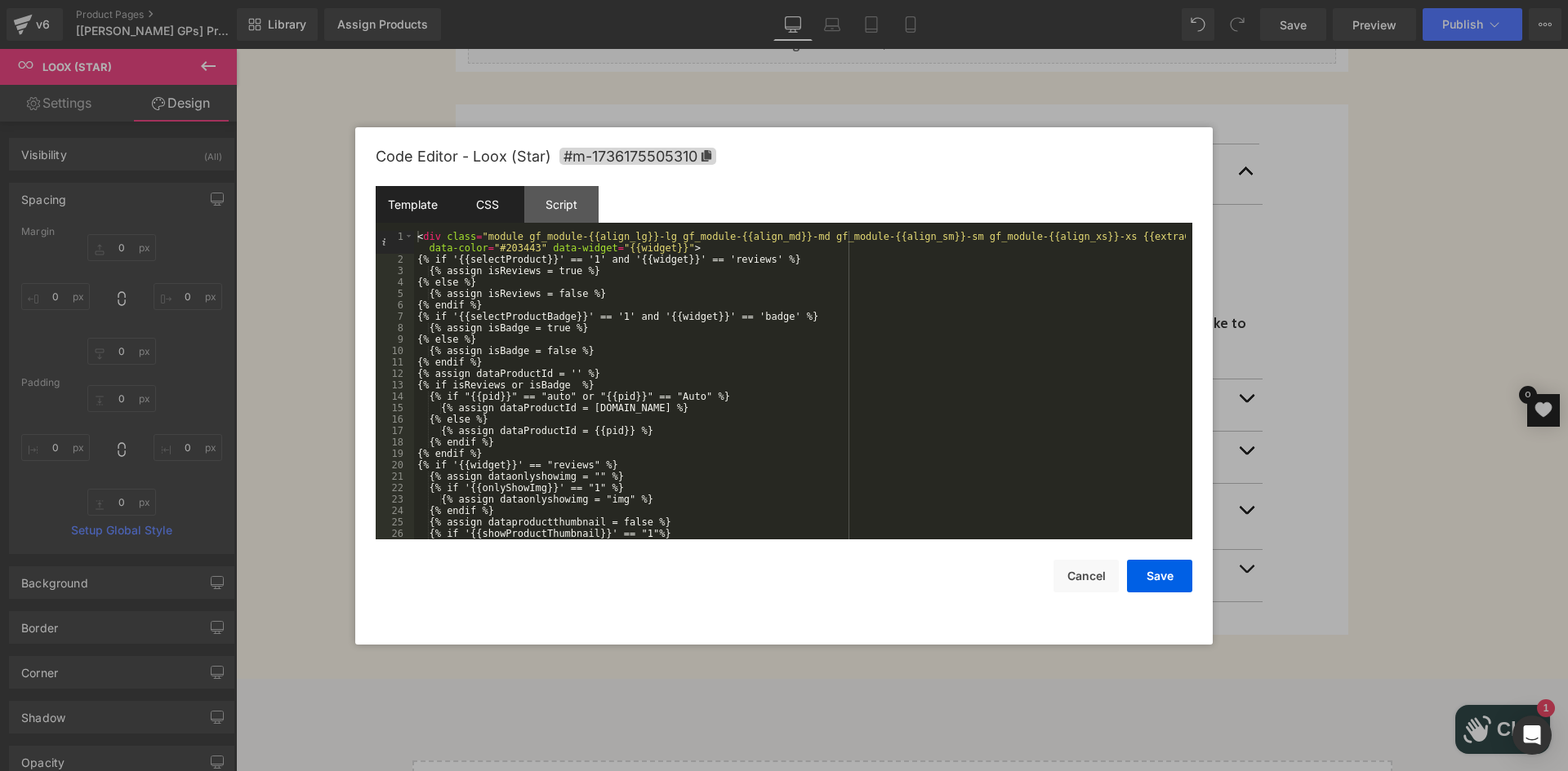
click at [487, 196] on div "CSS" at bounding box center [487, 205] width 75 height 37
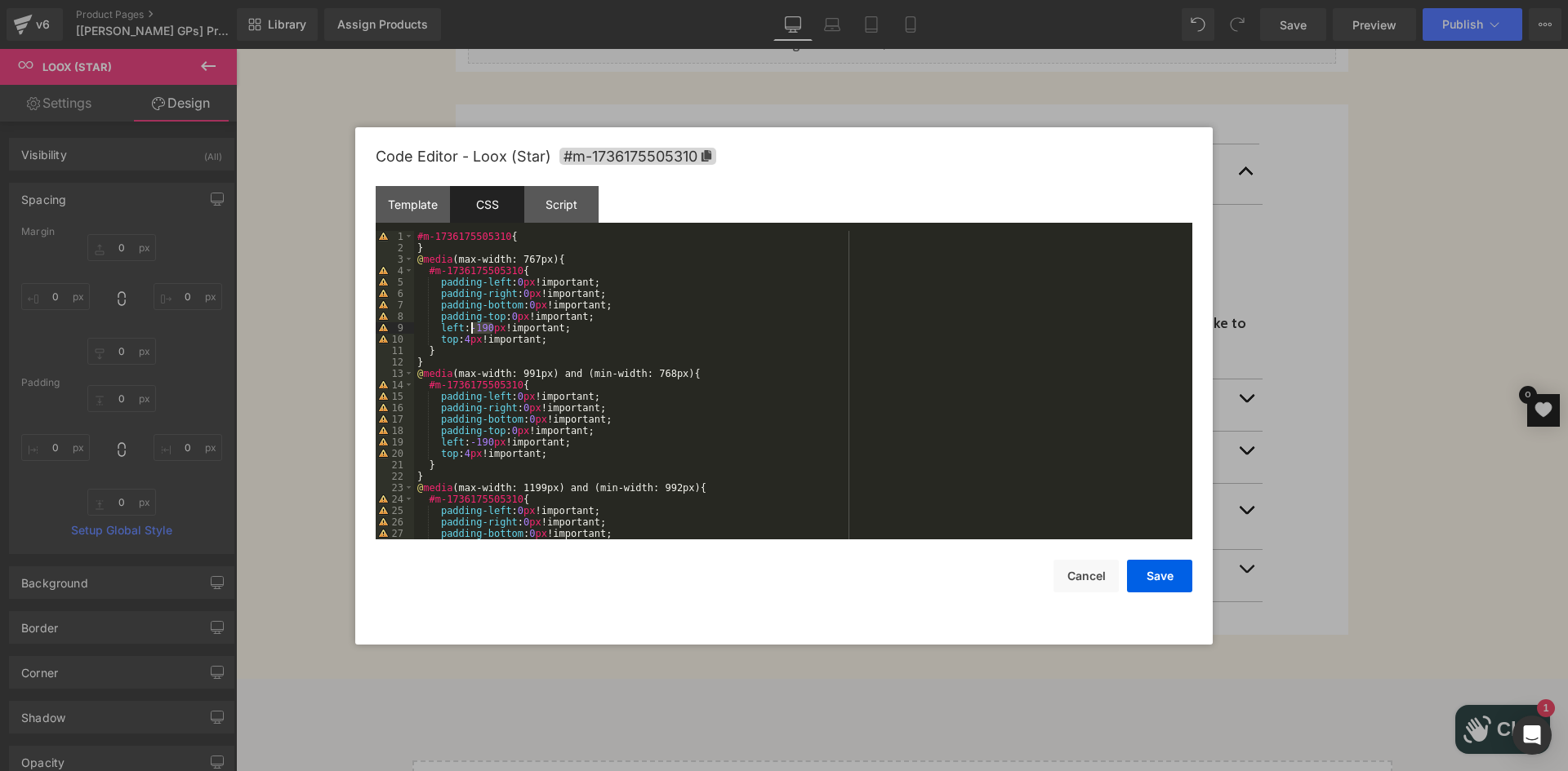
drag, startPoint x: 491, startPoint y: 331, endPoint x: 473, endPoint y: 331, distance: 18.0
click at [473, 331] on div "#m-1736175505310 { } @ media (max-width: 767px) { #m-1736175505310 { padding-le…" at bounding box center [799, 396] width 771 height 331
drag, startPoint x: 493, startPoint y: 445, endPoint x: 469, endPoint y: 441, distance: 24.3
click at [469, 441] on div "#m-1736175505310 { } @ media (max-width: 767px) { #m-1736175505310 { padding-le…" at bounding box center [799, 396] width 771 height 331
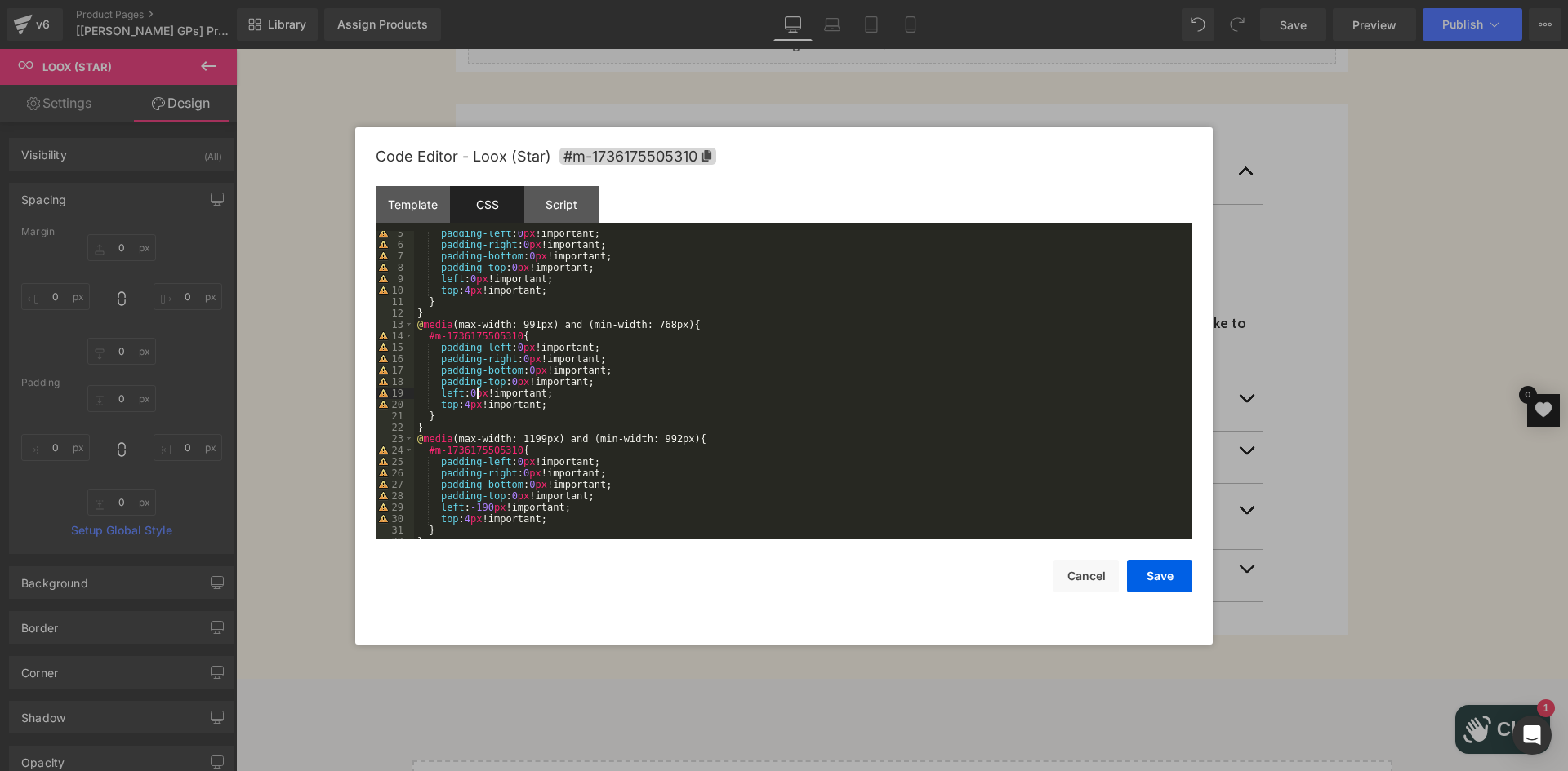
scroll to position [98, 0]
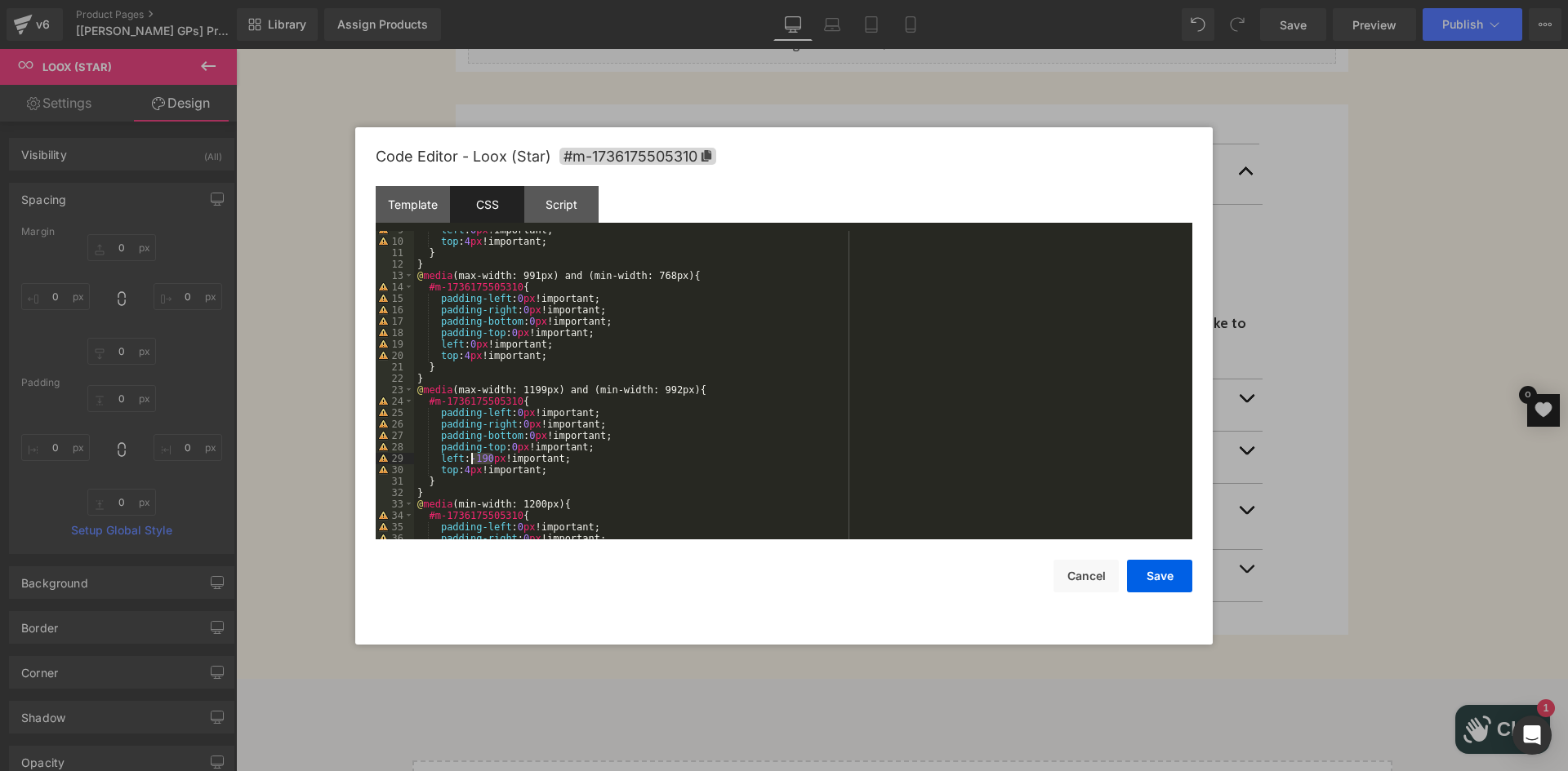
drag, startPoint x: 491, startPoint y: 459, endPoint x: 472, endPoint y: 459, distance: 19.0
click at [472, 459] on div "left : 0 px !important; top : 4 px !important; } } @ media (max-width: 991px) a…" at bounding box center [799, 389] width 771 height 331
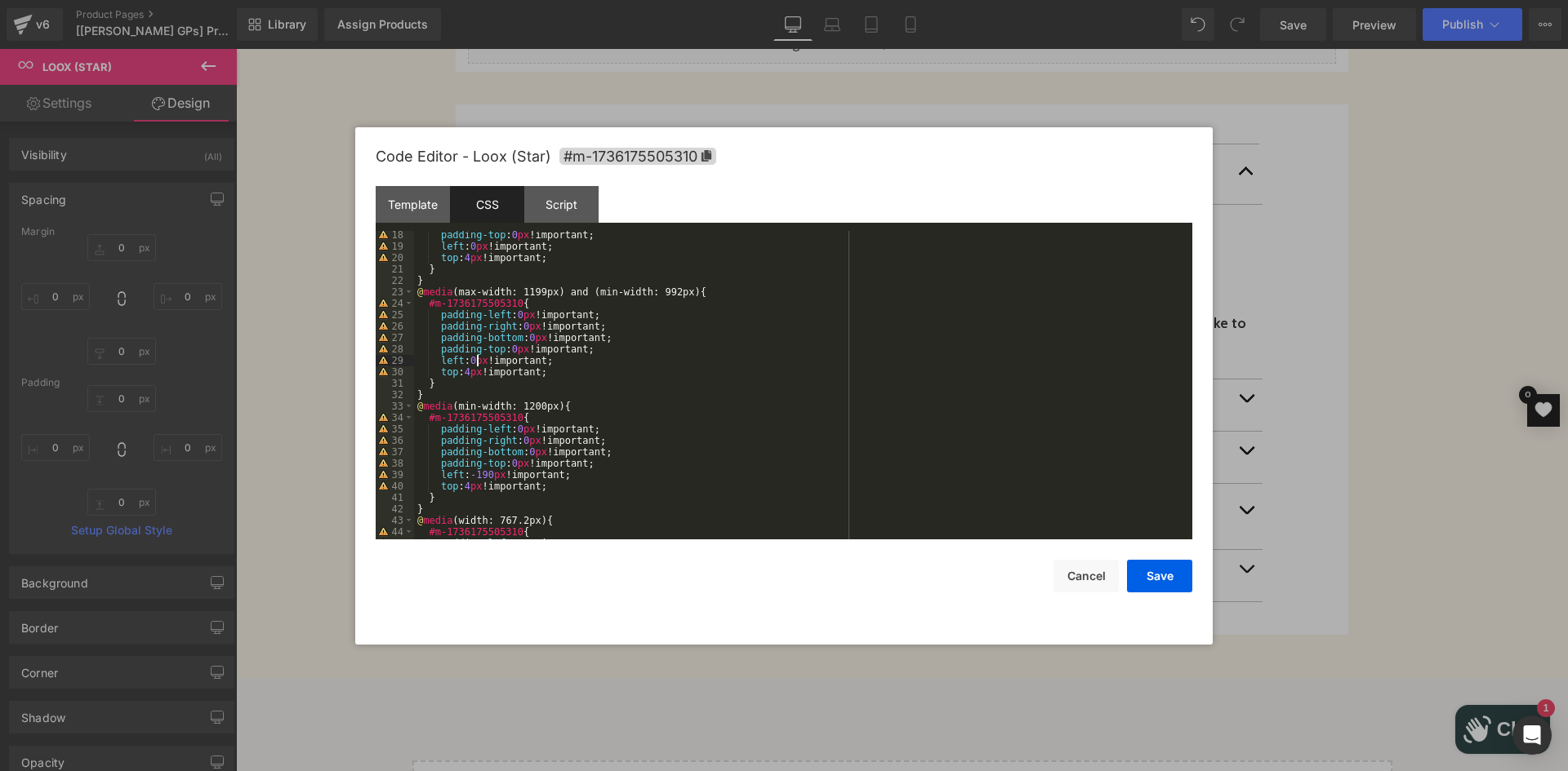
scroll to position [195, 0]
drag, startPoint x: 494, startPoint y: 469, endPoint x: 471, endPoint y: 469, distance: 23.0
click at [471, 469] on div "padding-top : 0 px !important; left : 0 px !important; top : 4 px !important; }…" at bounding box center [799, 394] width 771 height 331
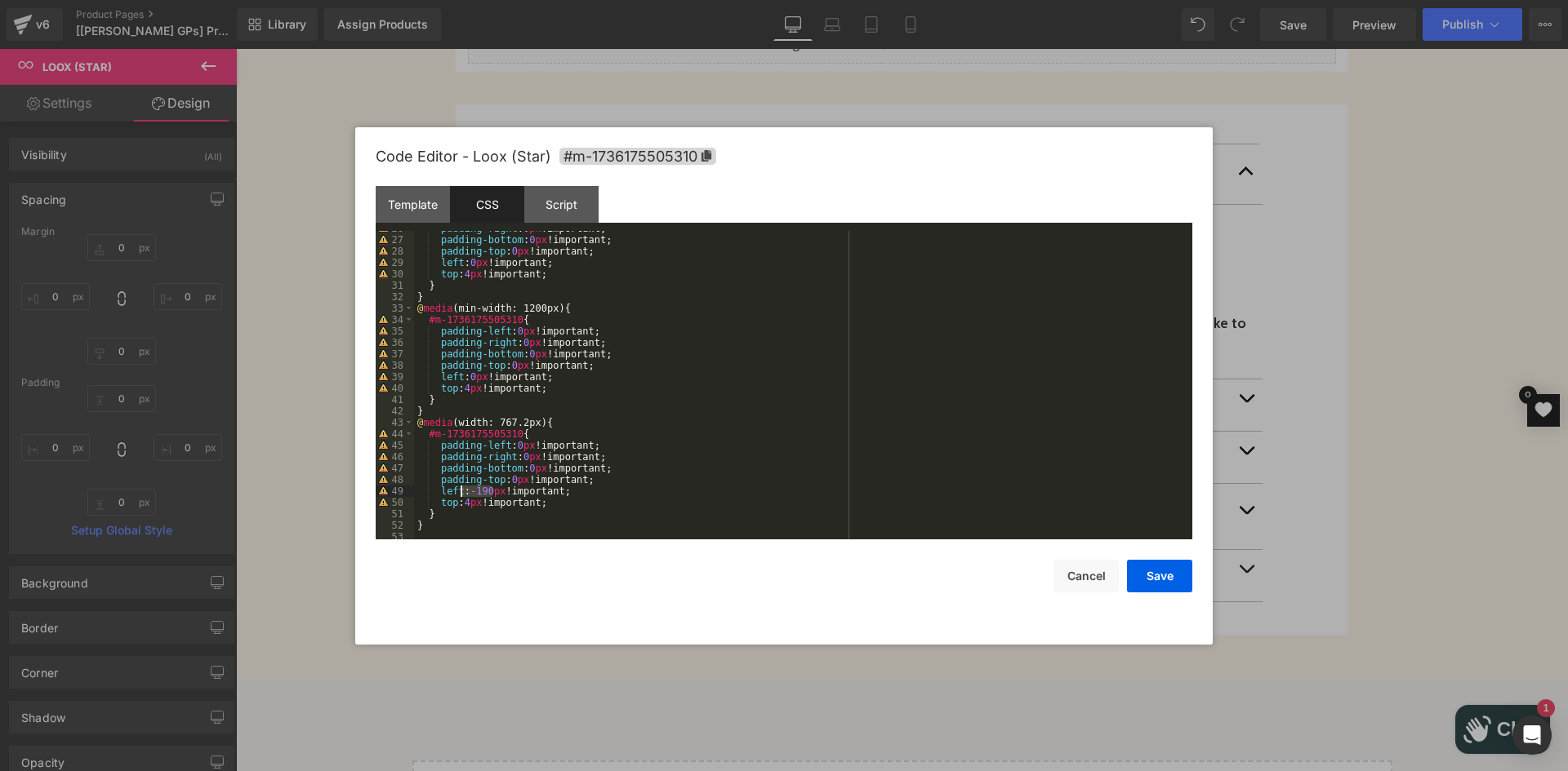
drag, startPoint x: 491, startPoint y: 491, endPoint x: 459, endPoint y: 488, distance: 32.1
click at [459, 488] on div "padding-right : 0 px !important; padding-bottom : 0 px !important; padding-top …" at bounding box center [799, 388] width 771 height 331
click at [459, 492] on div "padding-right : 0 px !important; padding-bottom : 0 px !important; padding-top …" at bounding box center [799, 388] width 771 height 331
click at [1156, 580] on button "Save" at bounding box center [1159, 576] width 65 height 33
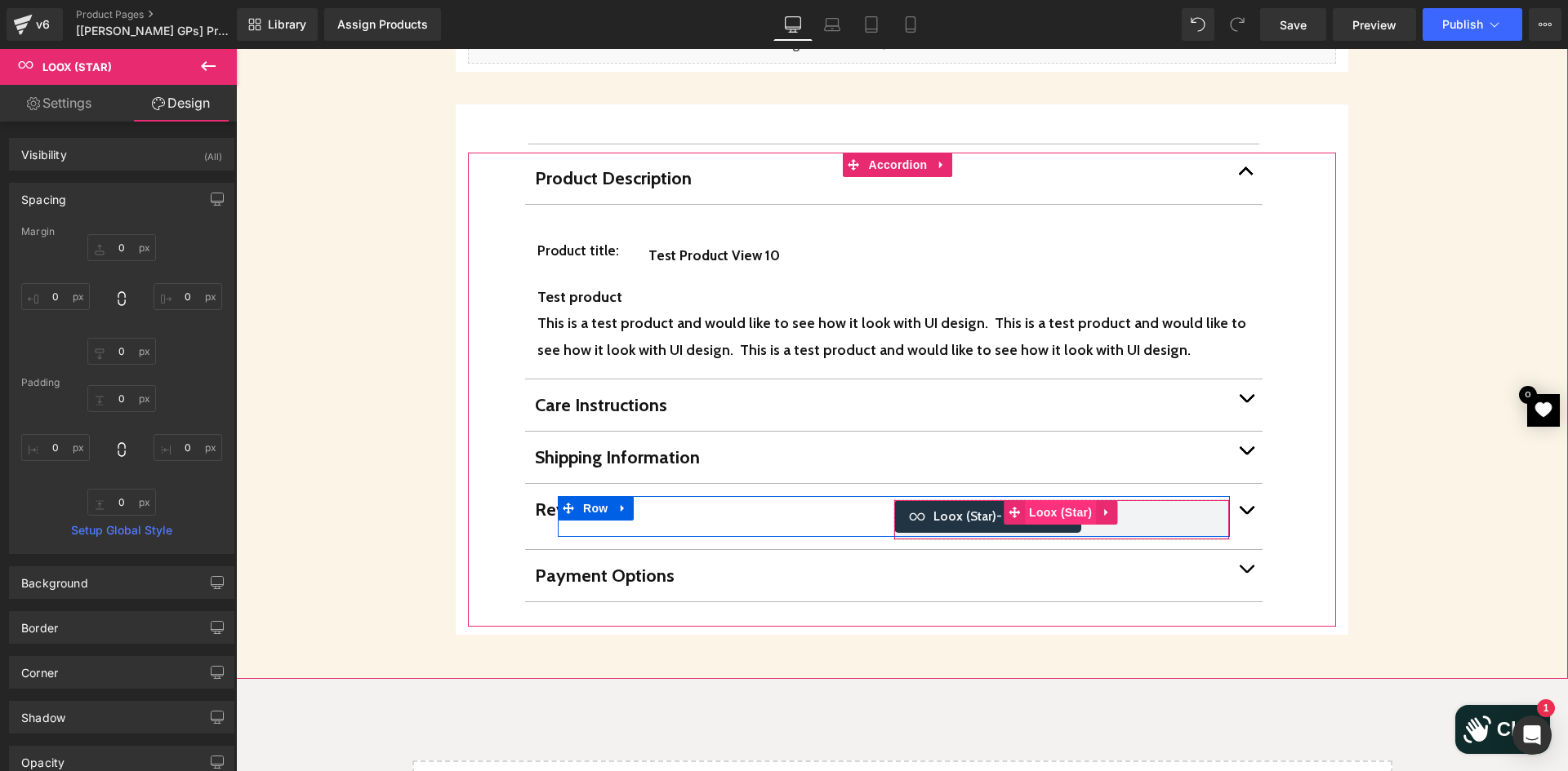
click at [1038, 500] on span "Loox (Star)" at bounding box center [1060, 512] width 71 height 24
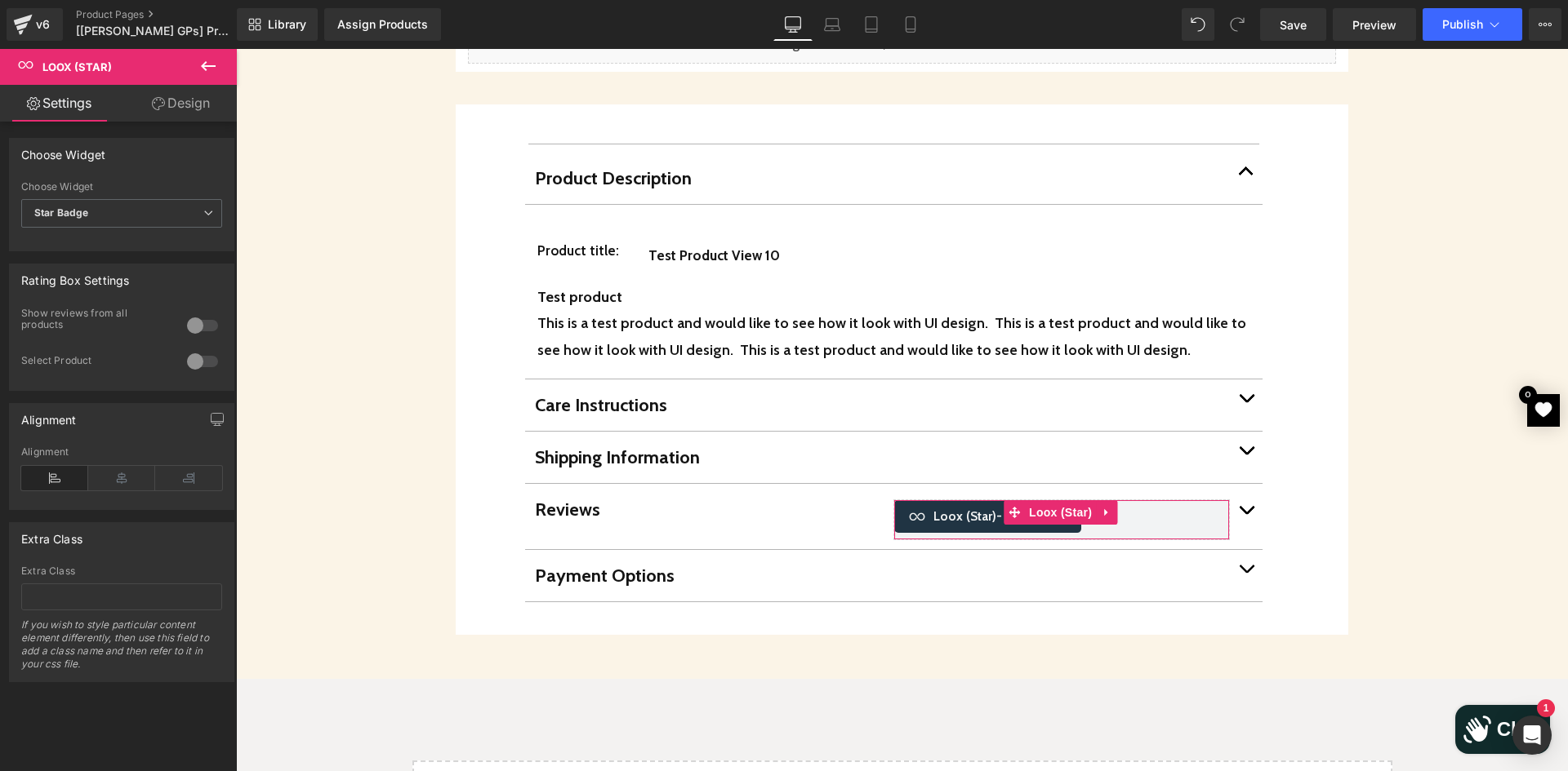
click at [185, 89] on link "Design" at bounding box center [180, 103] width 118 height 37
click at [186, 103] on link "Design" at bounding box center [180, 103] width 118 height 37
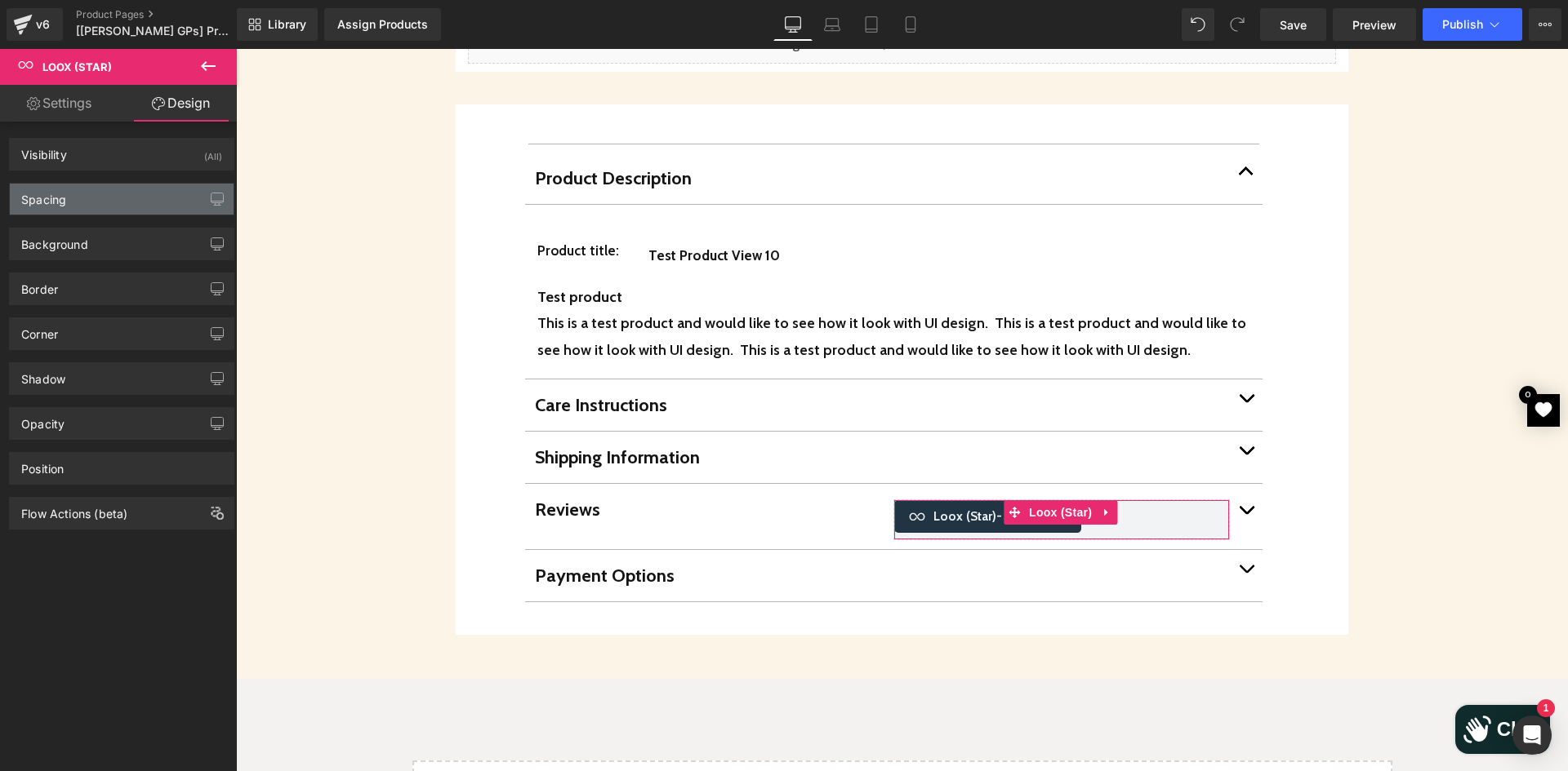
click at [74, 193] on div "Spacing" at bounding box center [122, 199] width 224 height 31
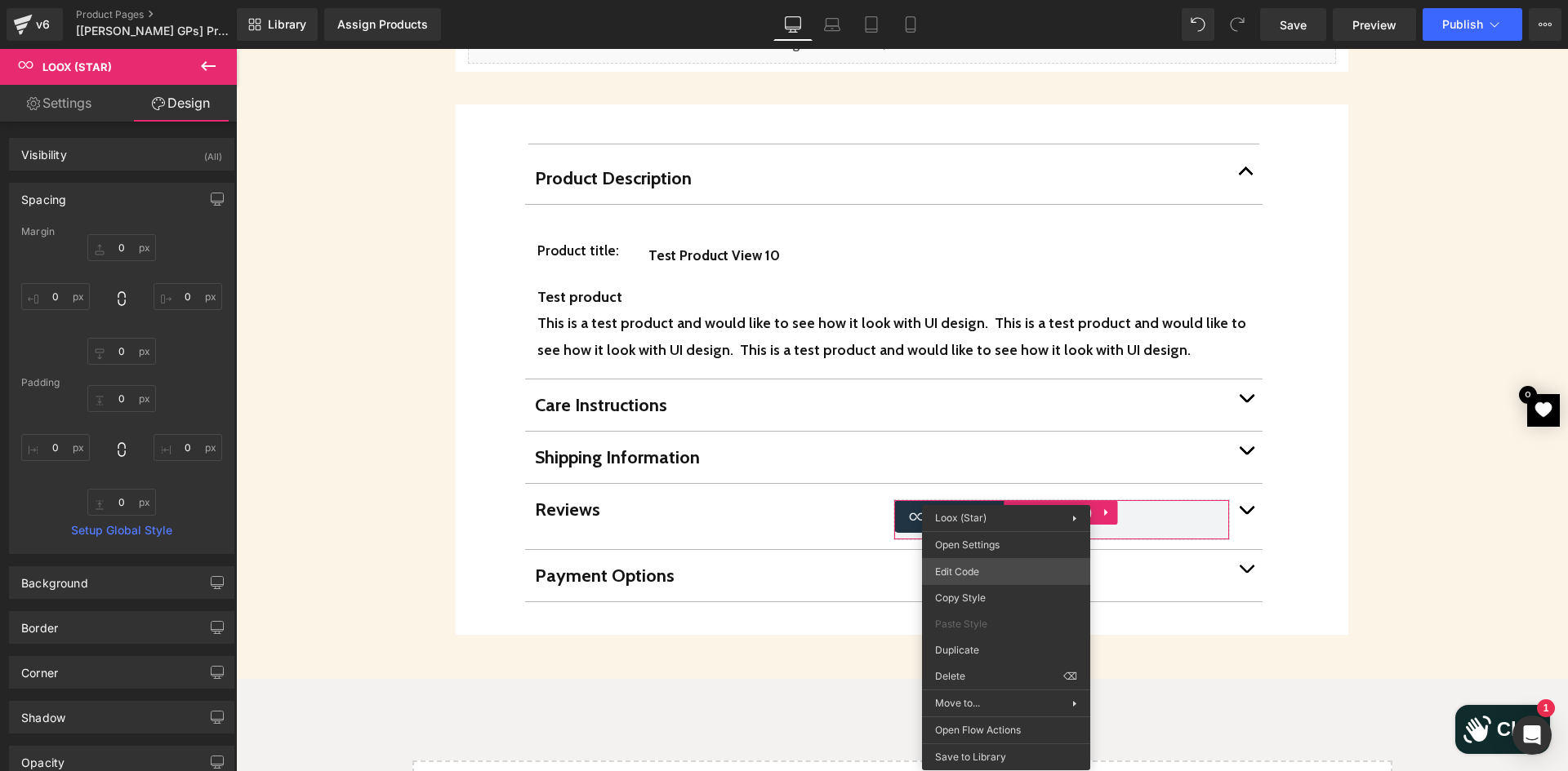
click at [970, 0] on div "Loox (Star) You are previewing how the will restyle your page. You can not edit…" at bounding box center [784, 0] width 1568 height 0
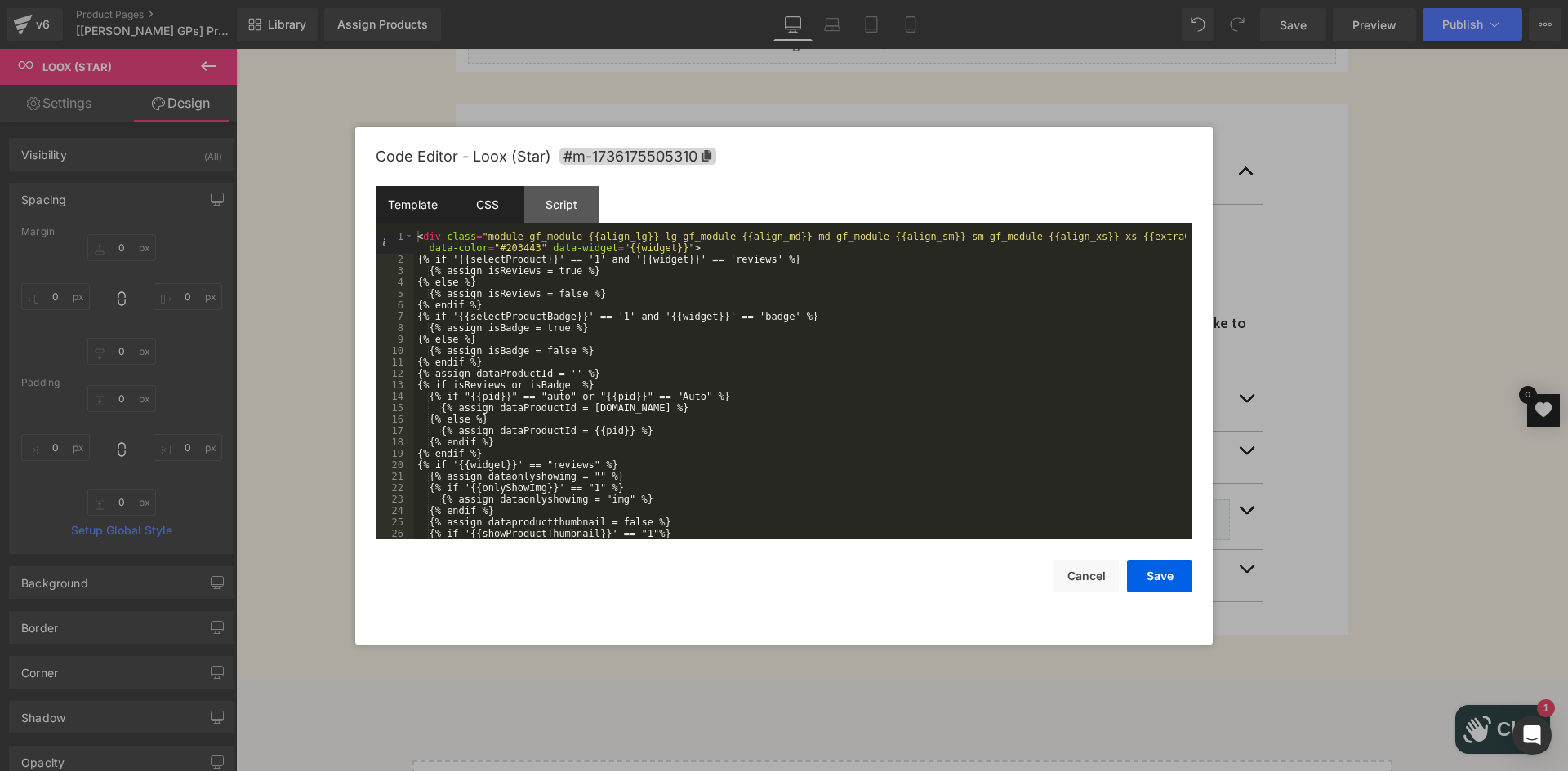
click at [493, 204] on div "CSS" at bounding box center [487, 205] width 75 height 37
click at [484, 216] on div "CSS" at bounding box center [487, 205] width 75 height 37
click at [484, 203] on div "CSS" at bounding box center [487, 205] width 75 height 37
click at [485, 203] on div "CSS" at bounding box center [487, 205] width 75 height 37
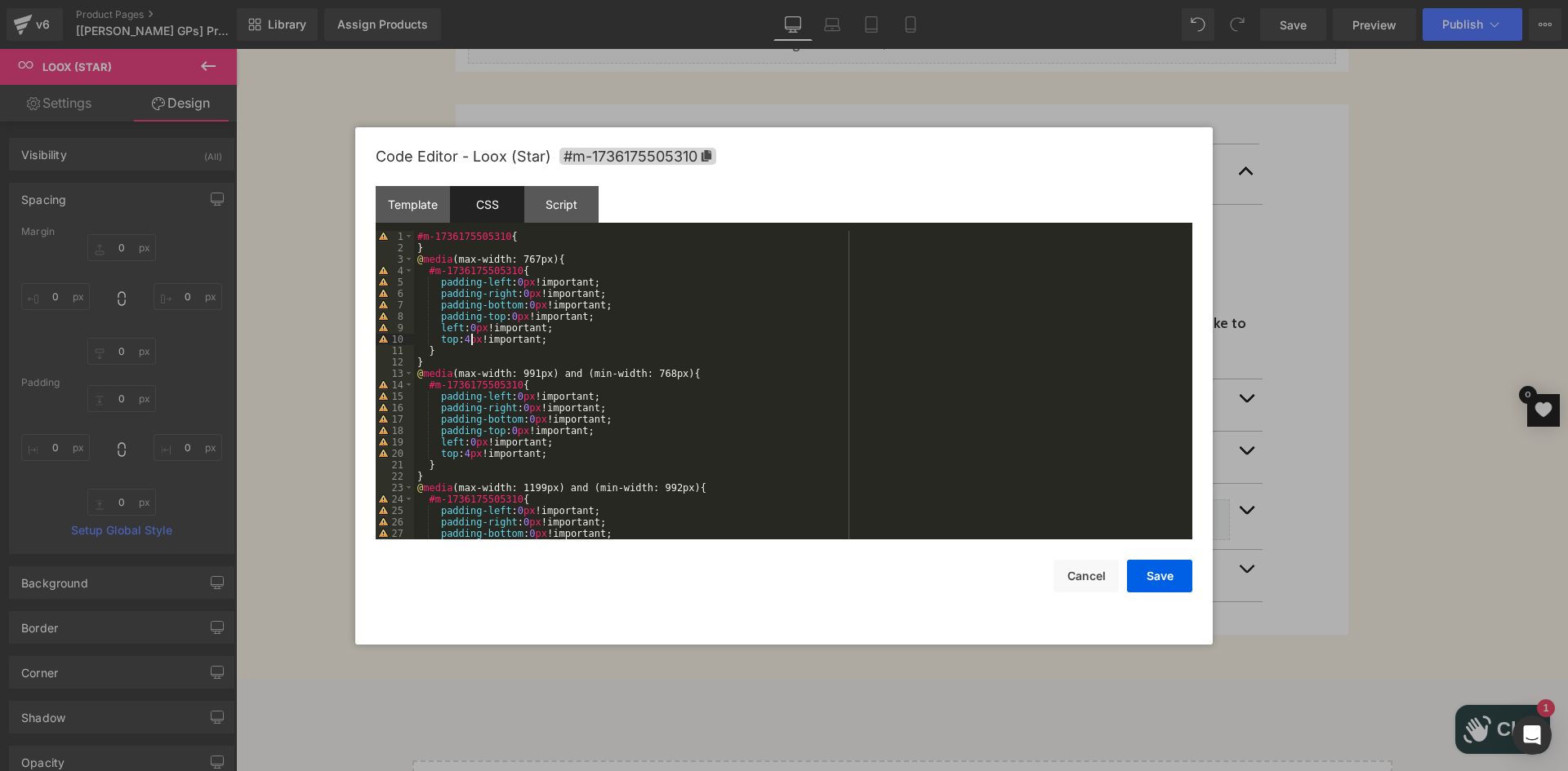
click at [468, 341] on div "#m-1736175505310 { } @ media (max-width: 767px) { #m-1736175505310 { padding-le…" at bounding box center [799, 396] width 771 height 331
click at [462, 454] on div "#m-1736175505310 { } @ media (max-width: 767px) { #m-1736175505310 { padding-le…" at bounding box center [799, 396] width 771 height 331
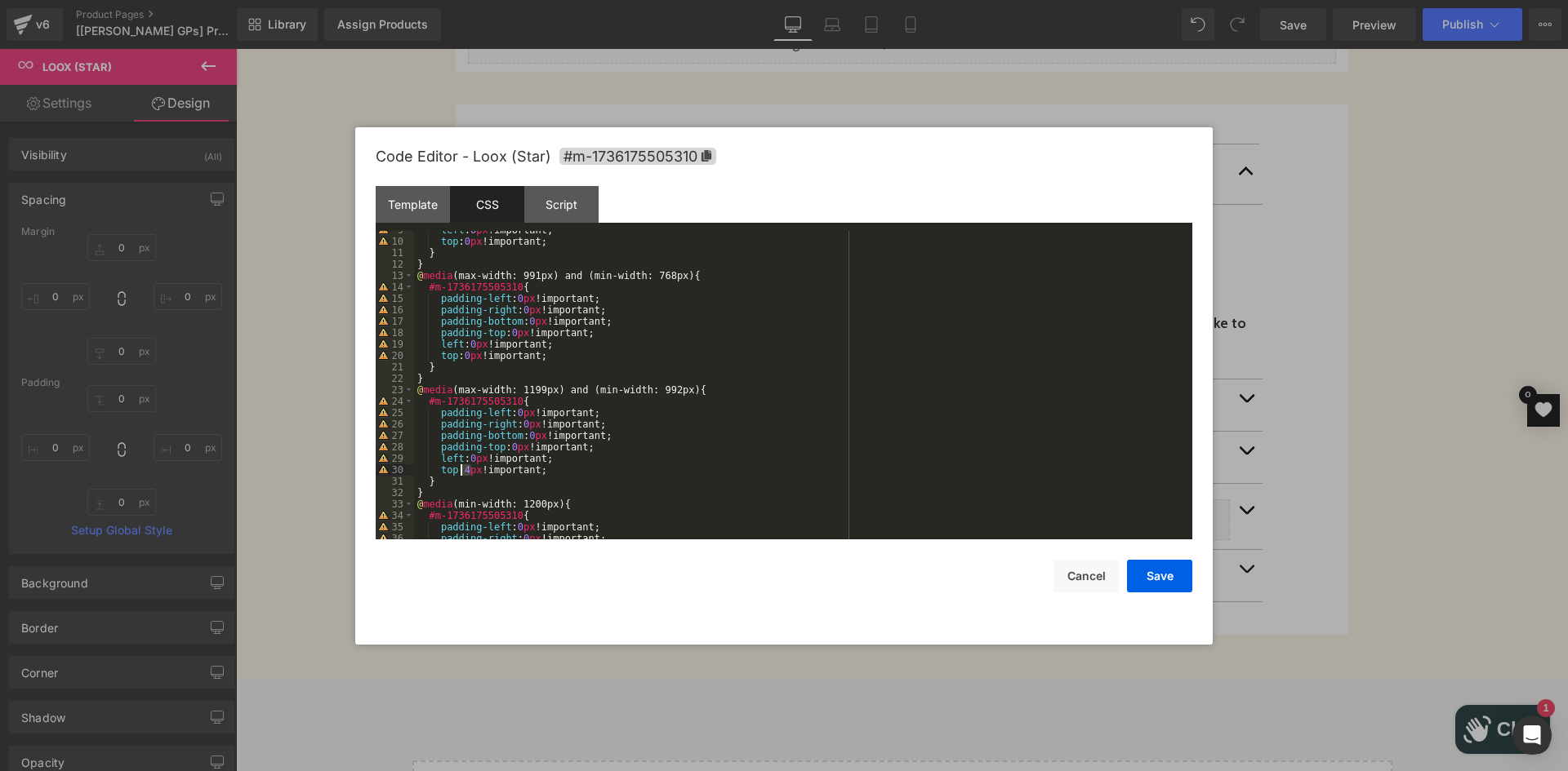
click at [463, 472] on div "left : 0 px !important; top : 0 px !important; } } @ media (max-width: 991px) a…" at bounding box center [799, 389] width 771 height 331
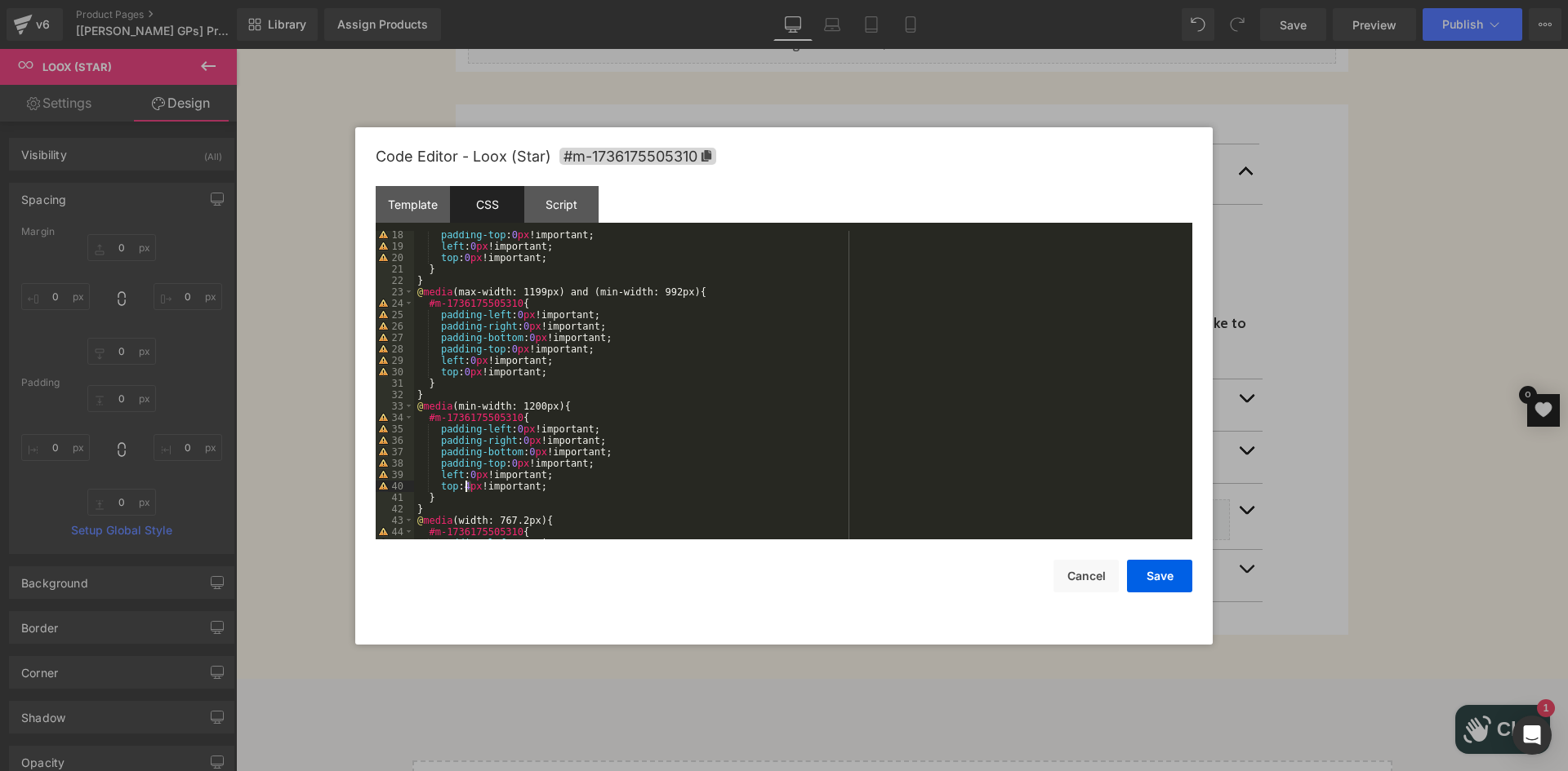
click at [467, 492] on div "padding-top : 0 px !important; left : 0 px !important; top : 0 px !important; }…" at bounding box center [799, 394] width 771 height 331
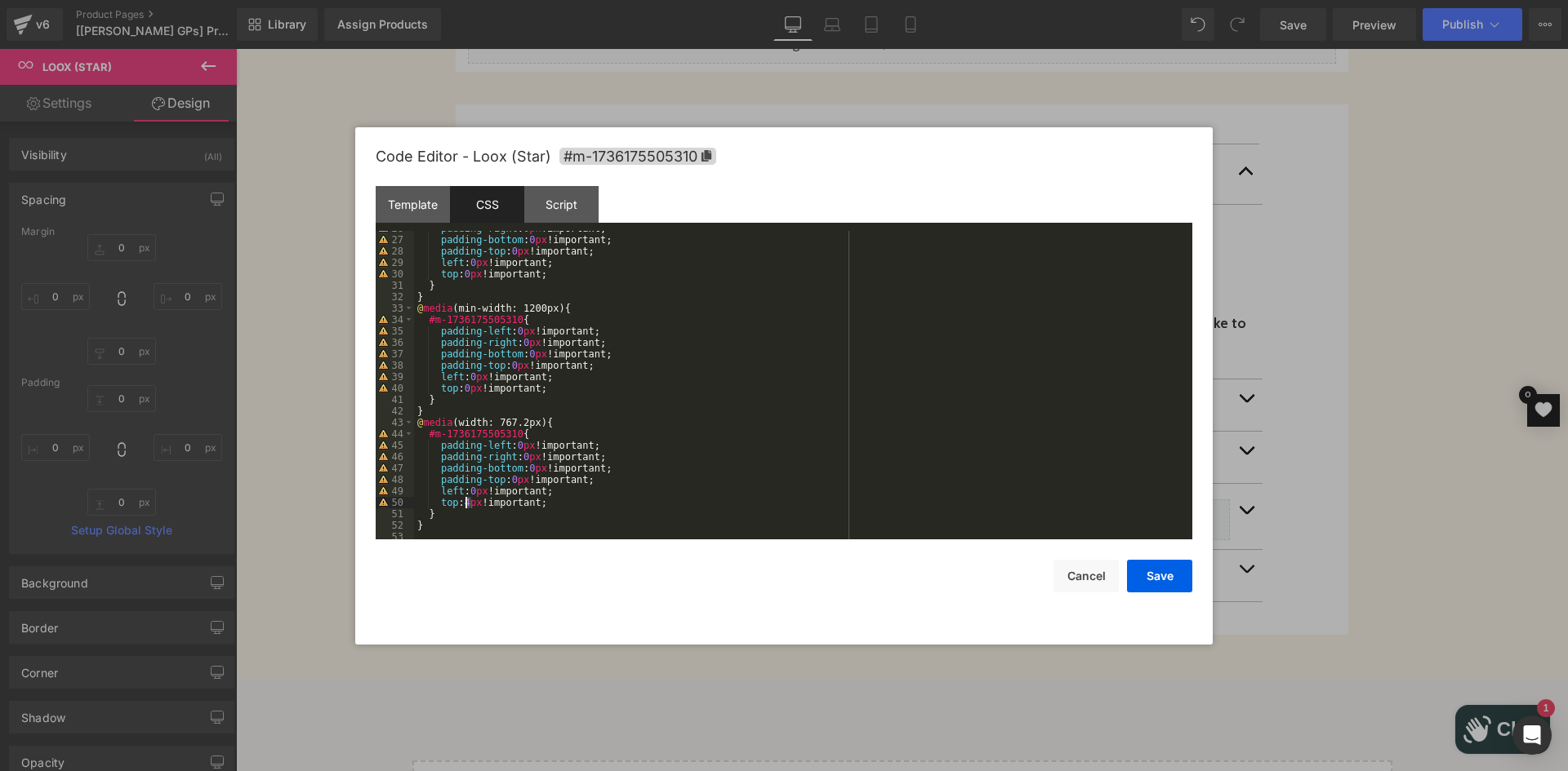
click at [463, 500] on div "padding-right : 0 px !important; padding-bottom : 0 px !important; padding-top …" at bounding box center [799, 388] width 771 height 331
click at [1144, 580] on button "Save" at bounding box center [1159, 576] width 65 height 33
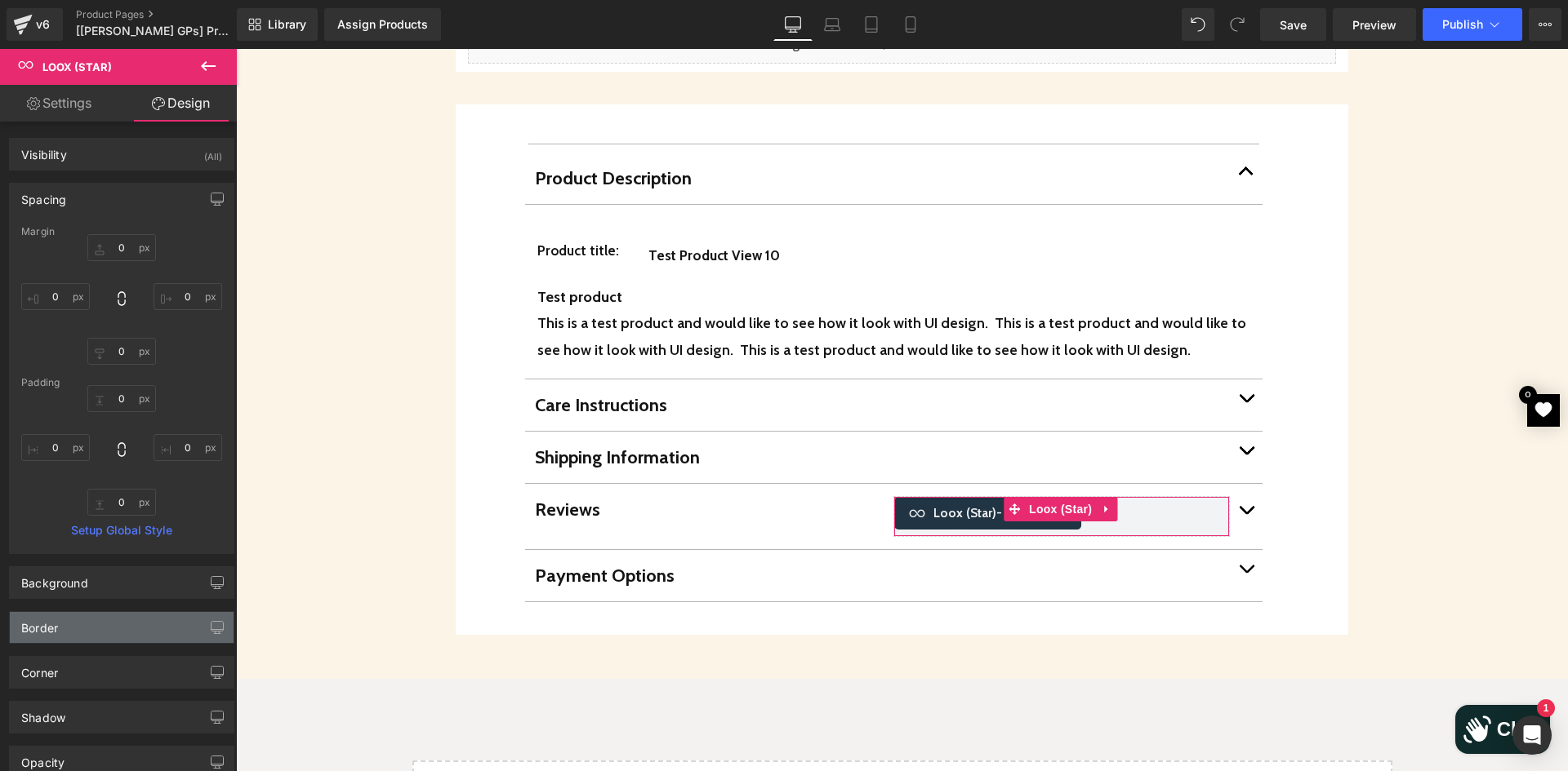
scroll to position [143, 0]
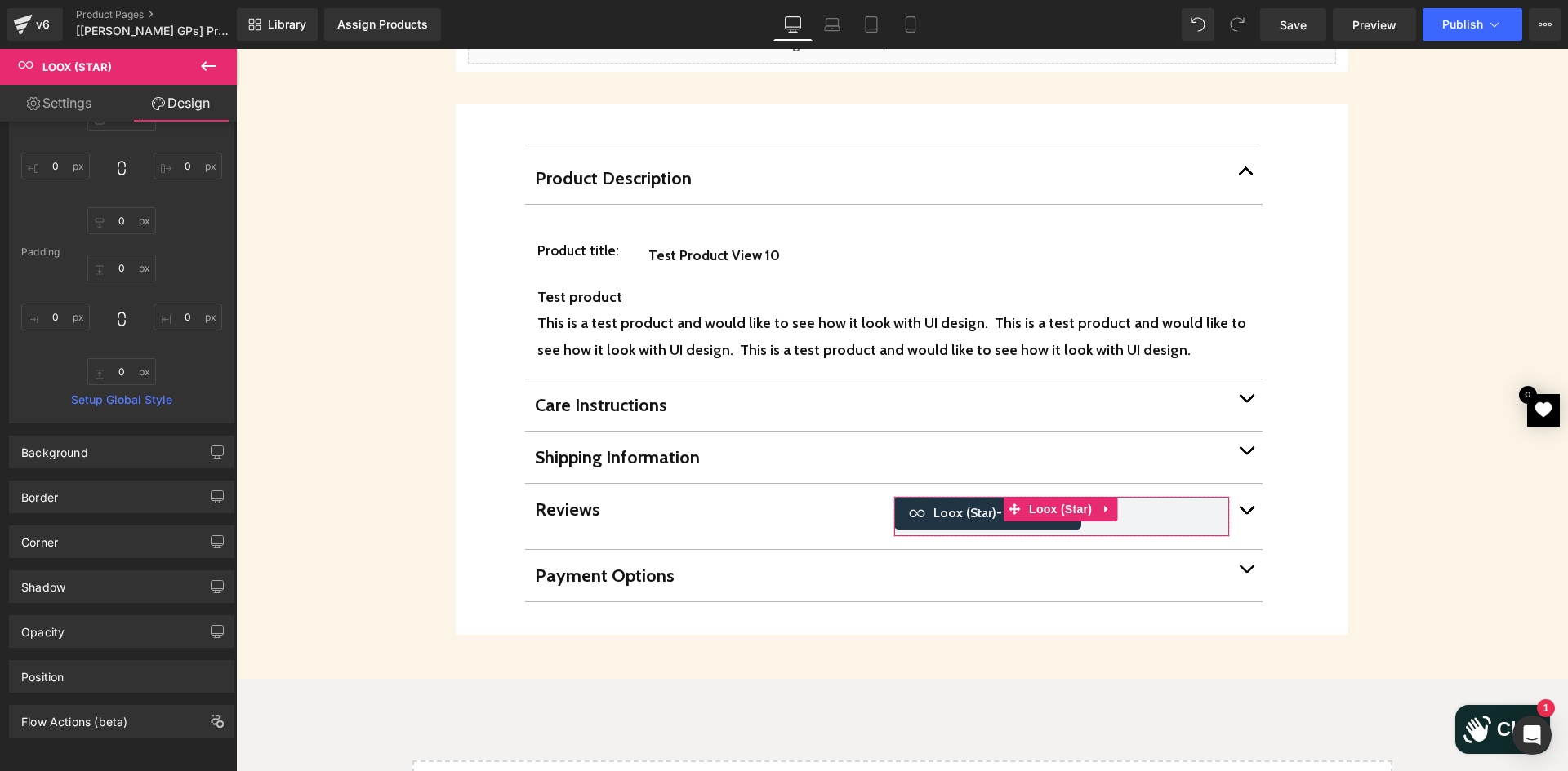
click at [76, 101] on link "Settings" at bounding box center [59, 103] width 118 height 37
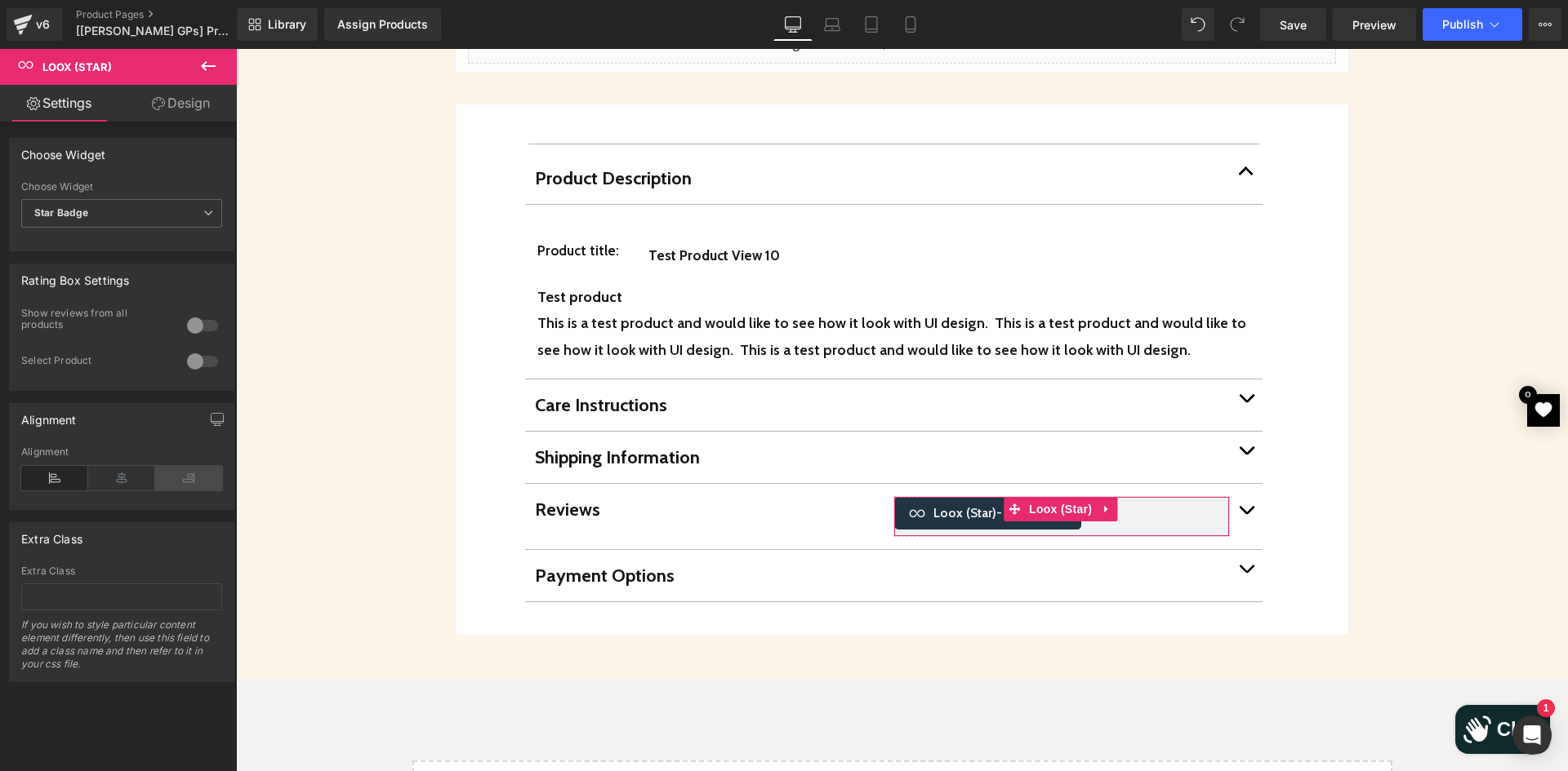
click at [191, 487] on icon at bounding box center [189, 477] width 67 height 24
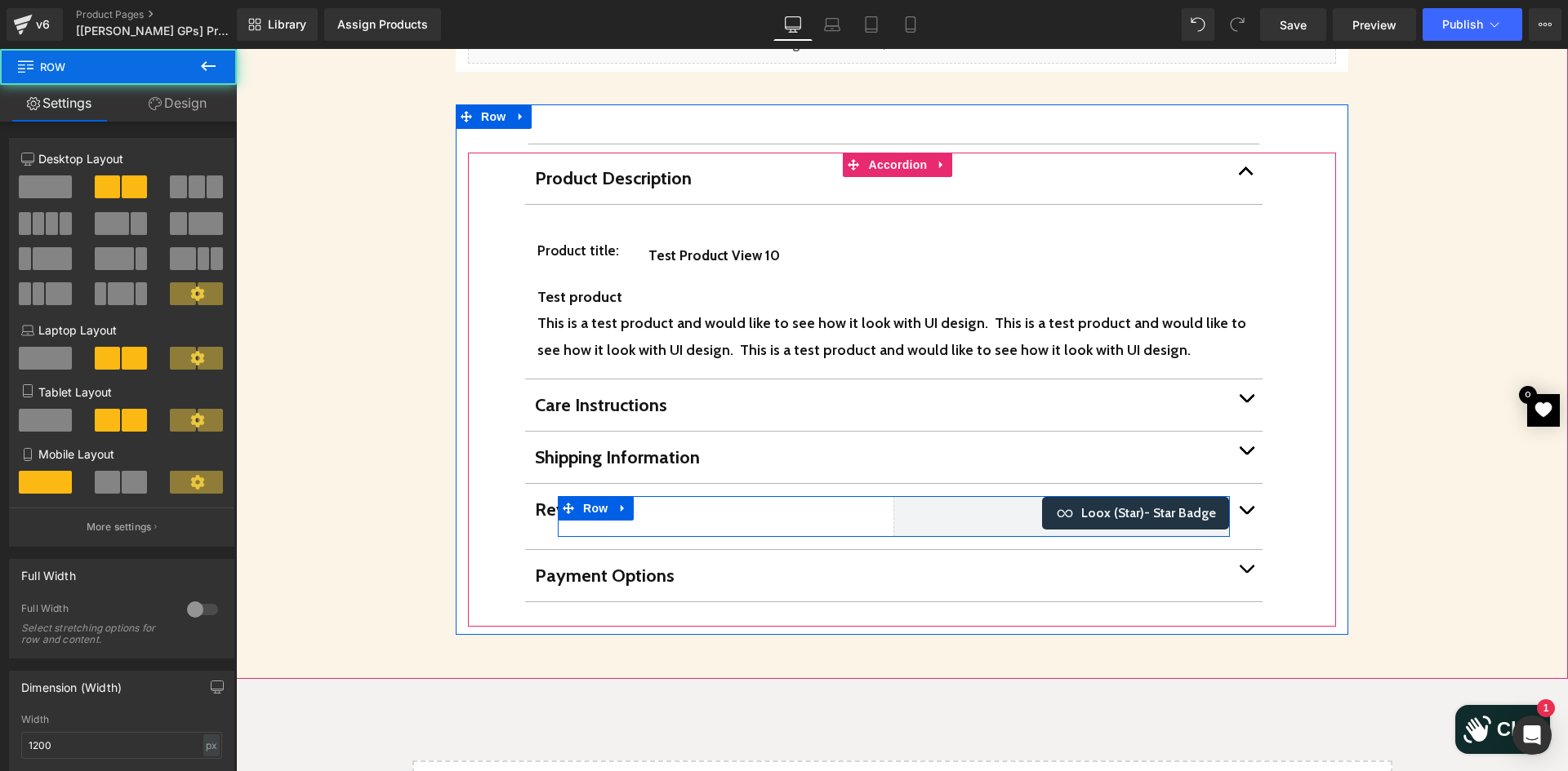
click at [873, 498] on div "Reviews Text Block Loox (Star) - Star Badge Loox (Star) Row" at bounding box center [893, 516] width 672 height 41
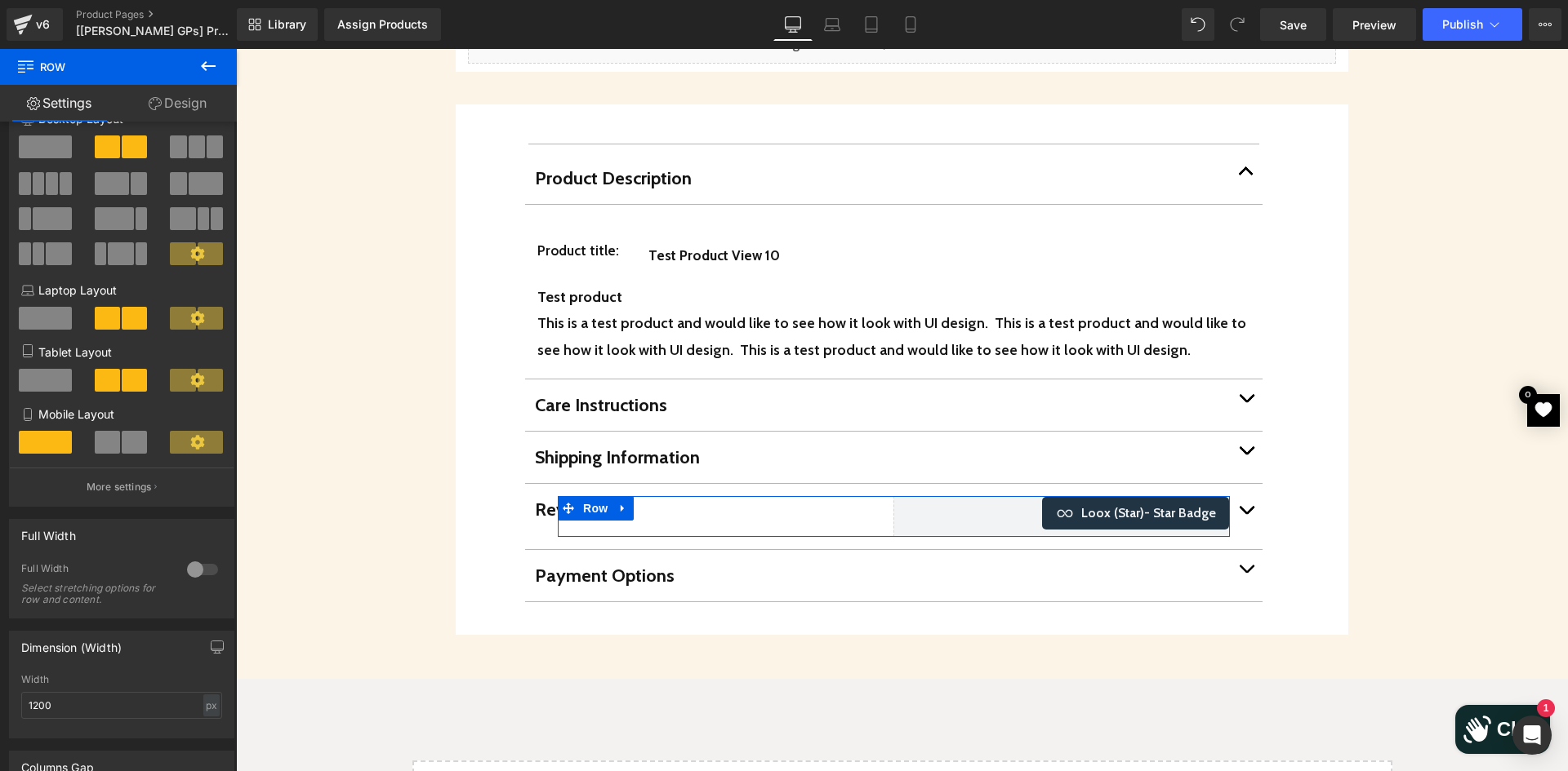
scroll to position [0, 0]
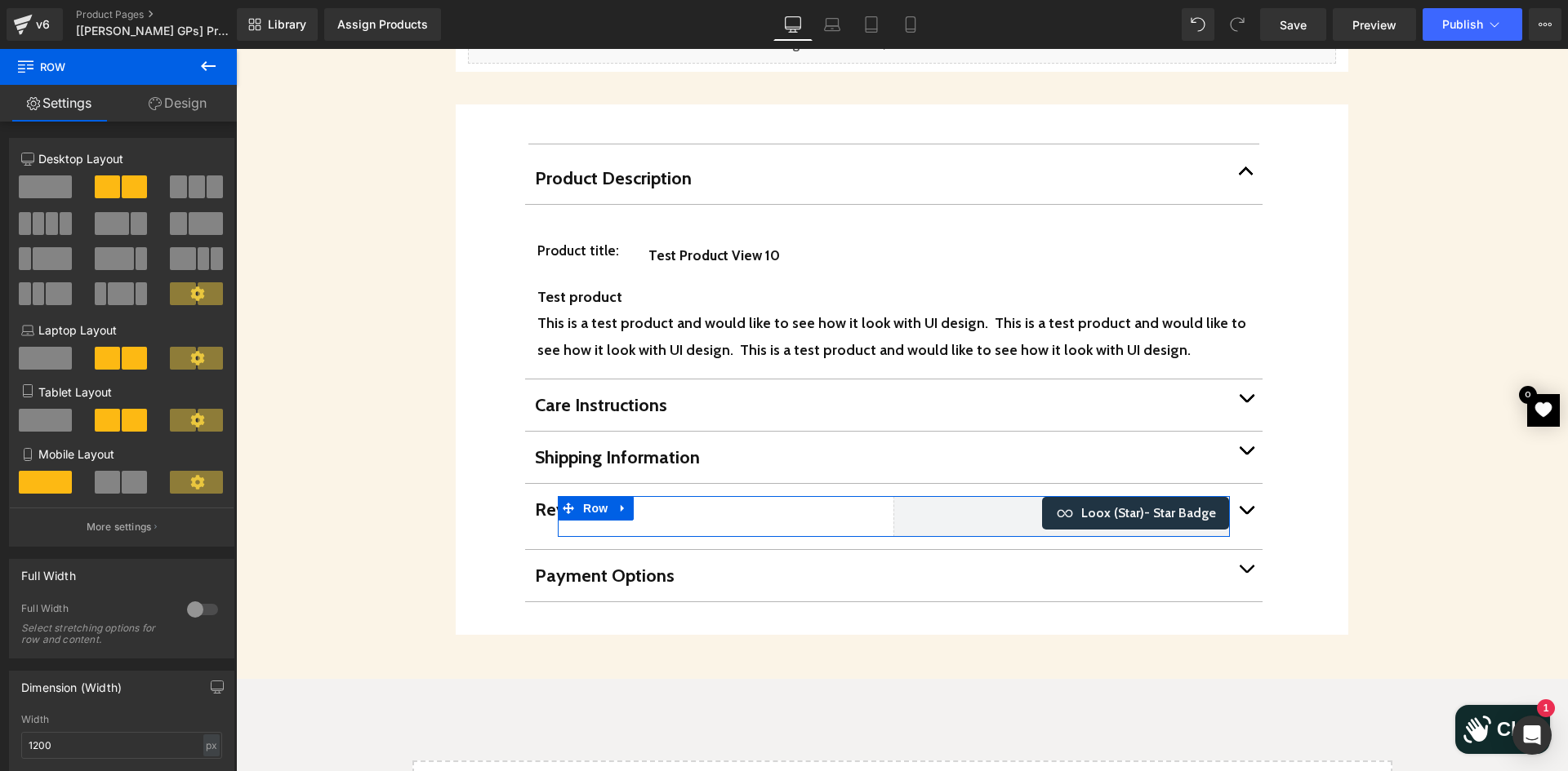
click at [149, 108] on icon at bounding box center [155, 104] width 13 height 13
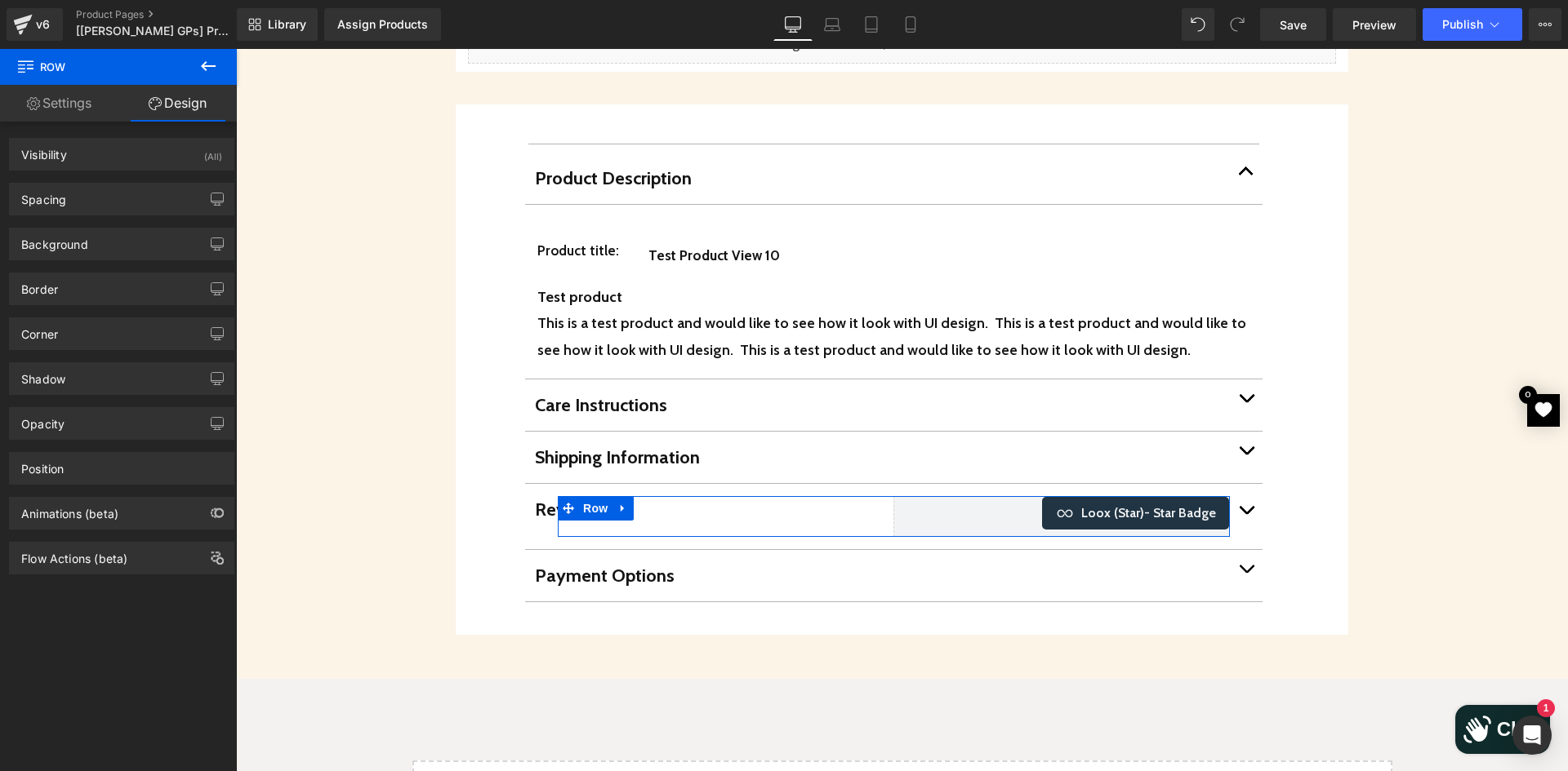
click at [74, 107] on link "Settings" at bounding box center [59, 103] width 118 height 37
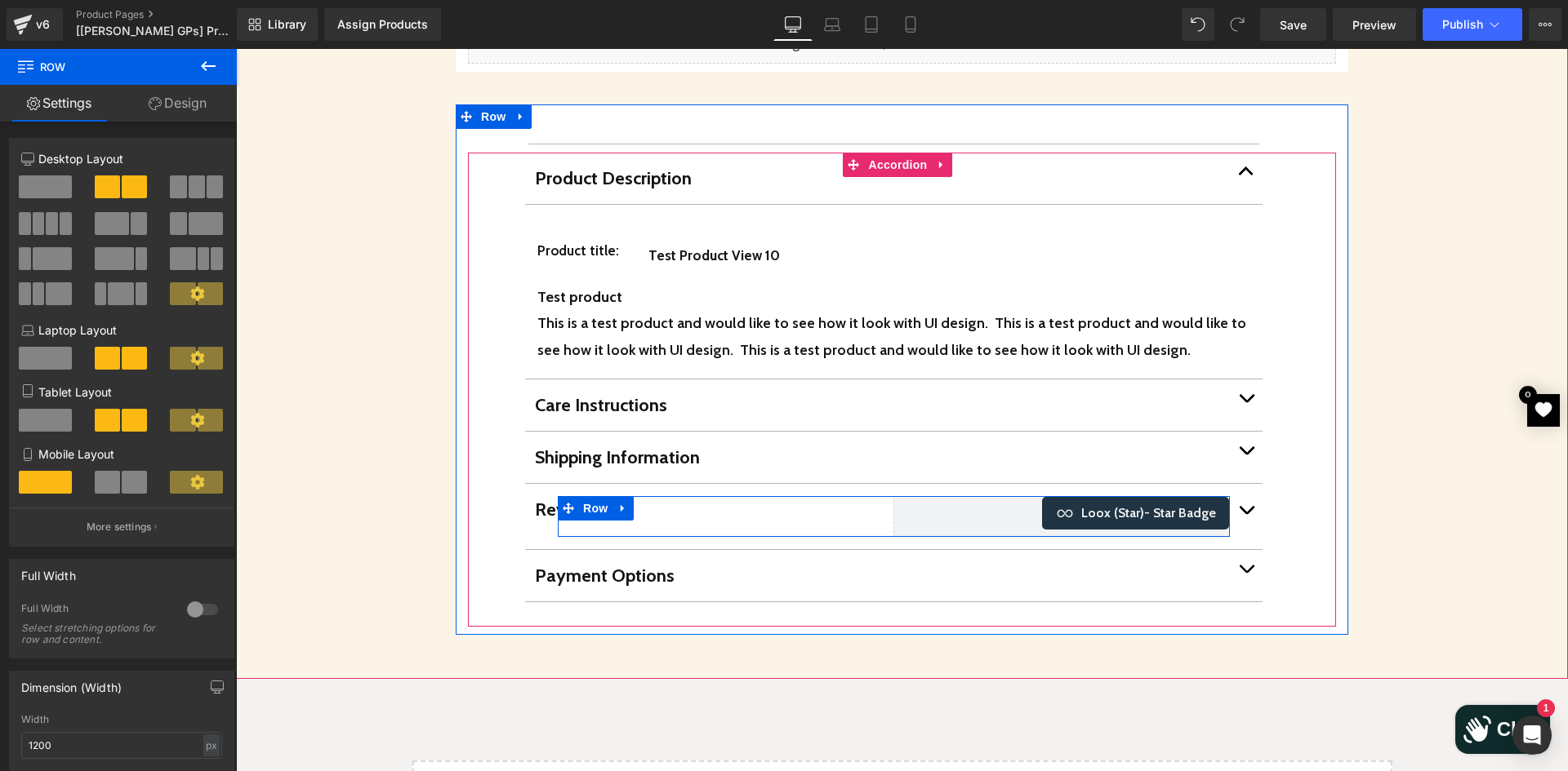
click at [844, 499] on div "Reviews Text Block Loox (Star) - Star Badge Loox (Star) Row" at bounding box center [893, 516] width 672 height 41
click at [822, 500] on div "Reviews Text Block Loox (Star) - Star Badge Loox (Star) Row" at bounding box center [893, 516] width 672 height 41
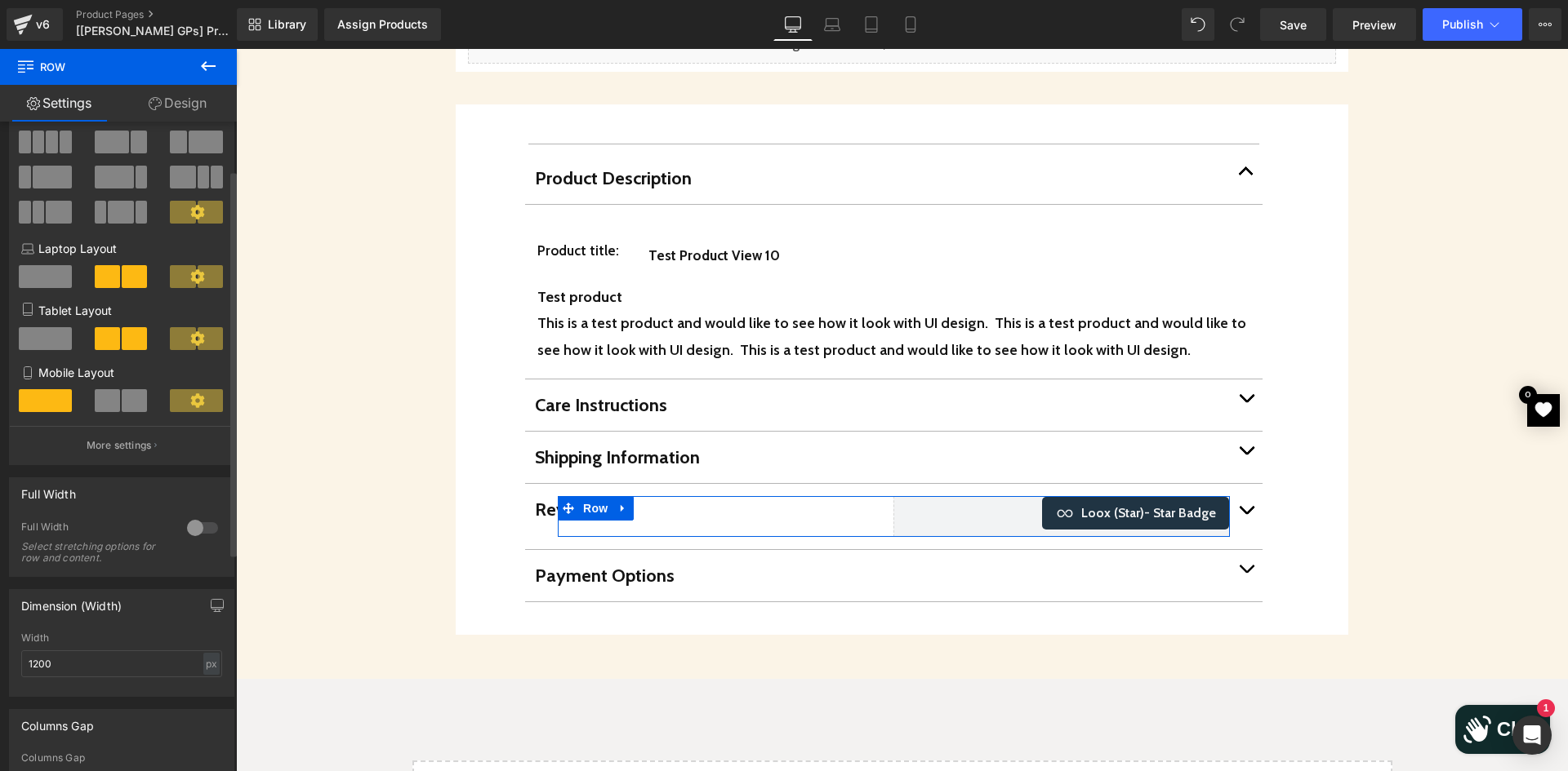
scroll to position [164, 0]
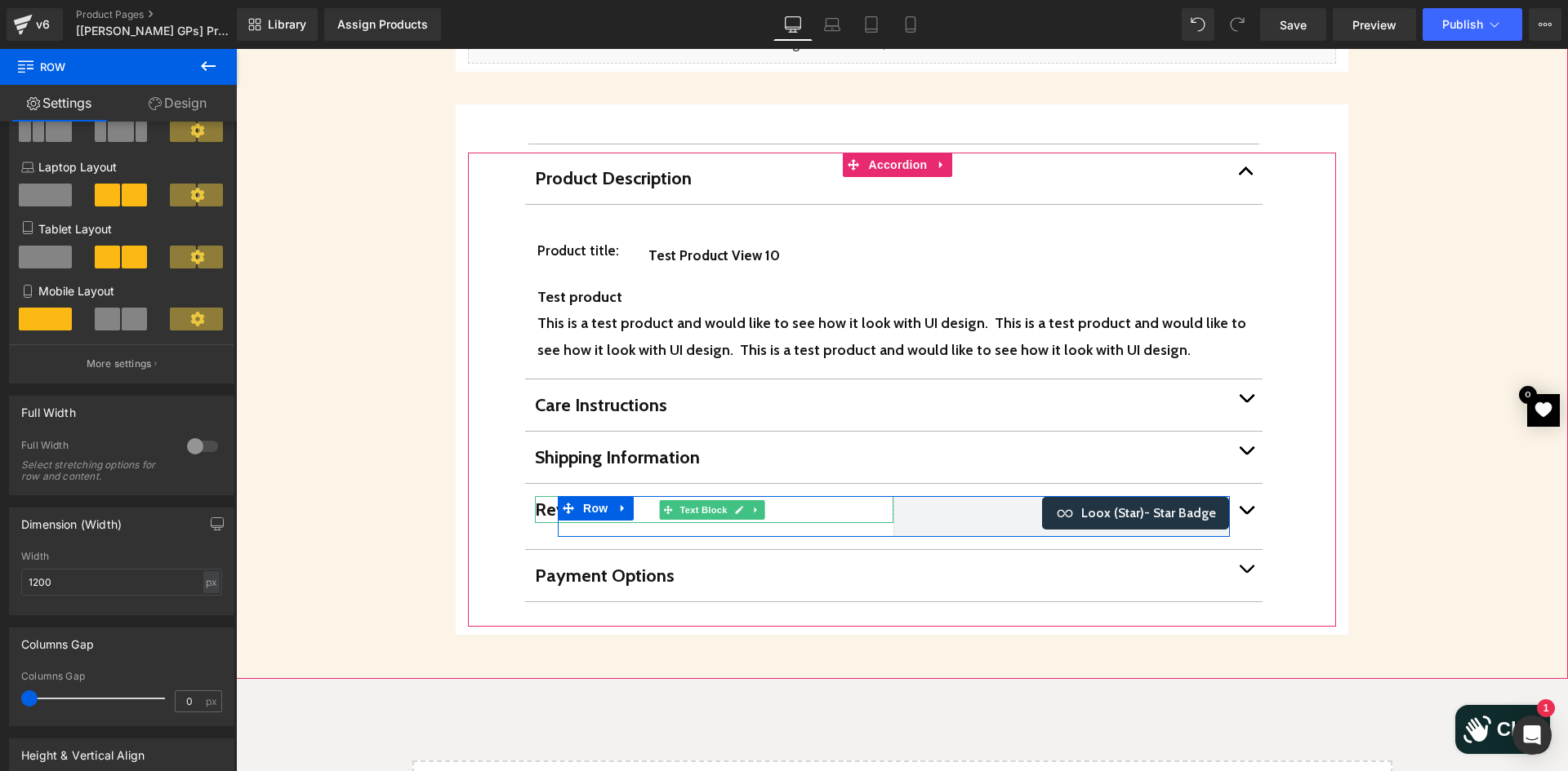
click at [816, 496] on p "Reviews" at bounding box center [713, 509] width 358 height 27
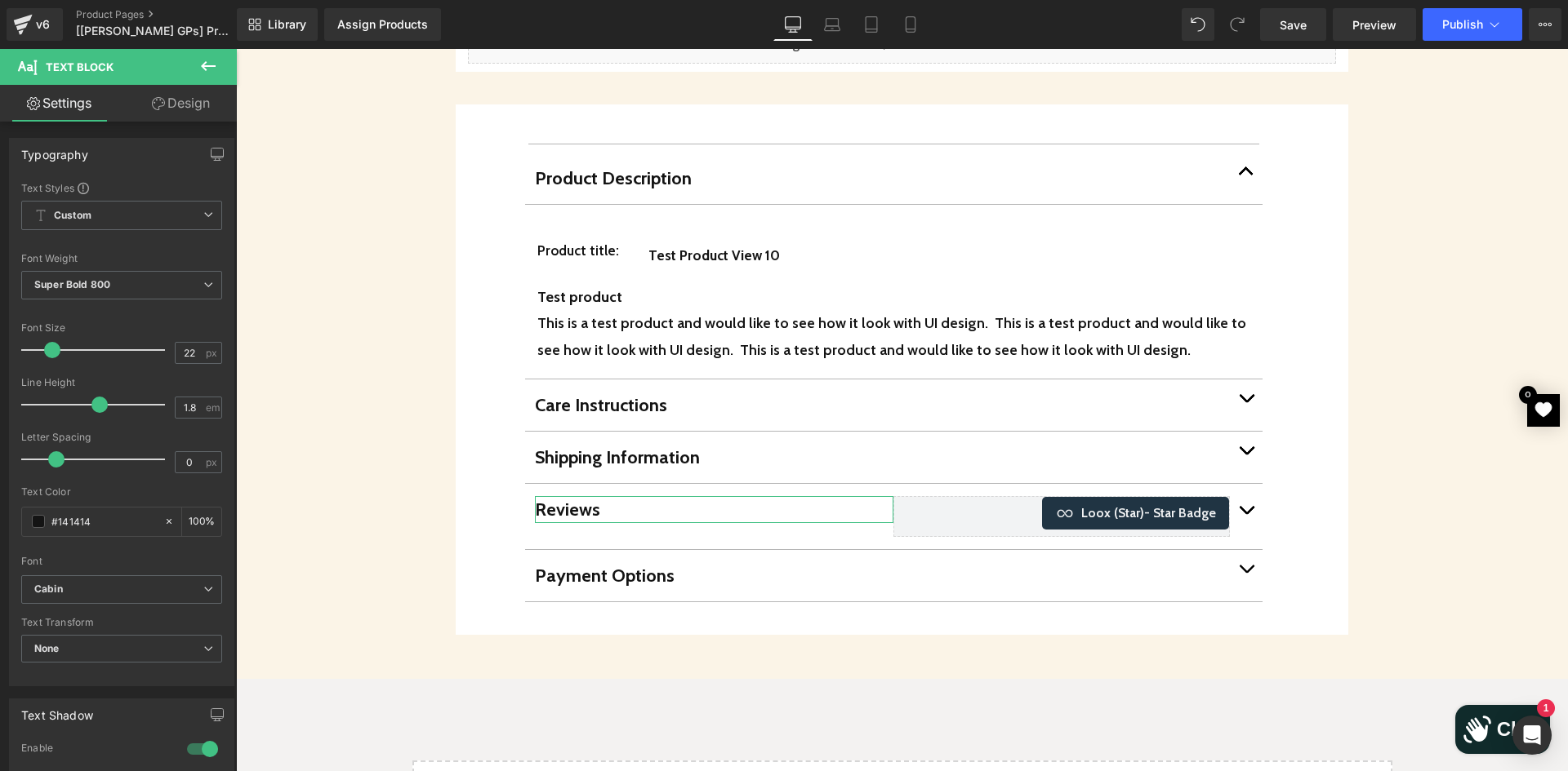
click at [174, 104] on link "Design" at bounding box center [180, 103] width 118 height 37
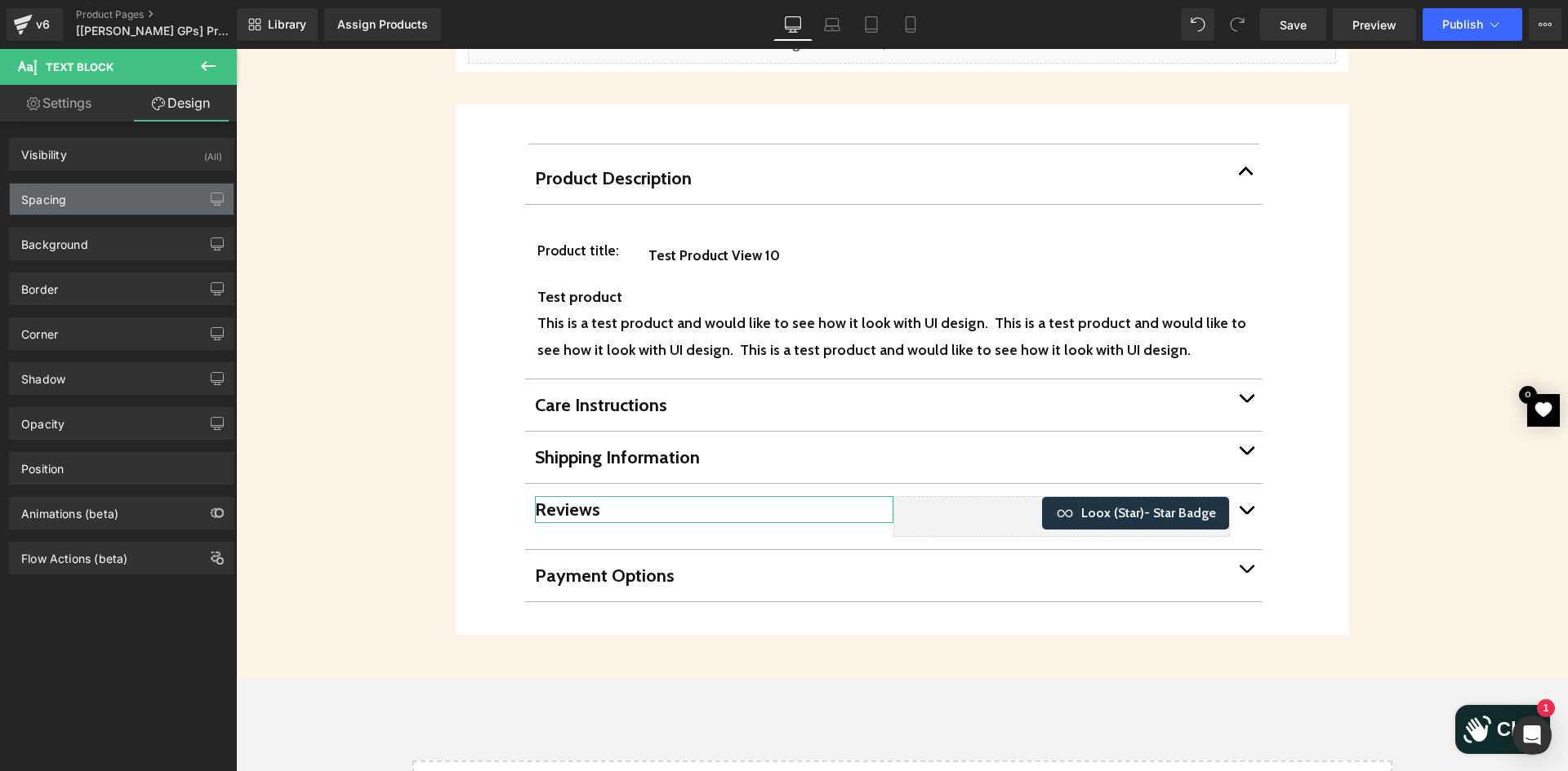
click at [164, 189] on div "Spacing" at bounding box center [122, 199] width 224 height 31
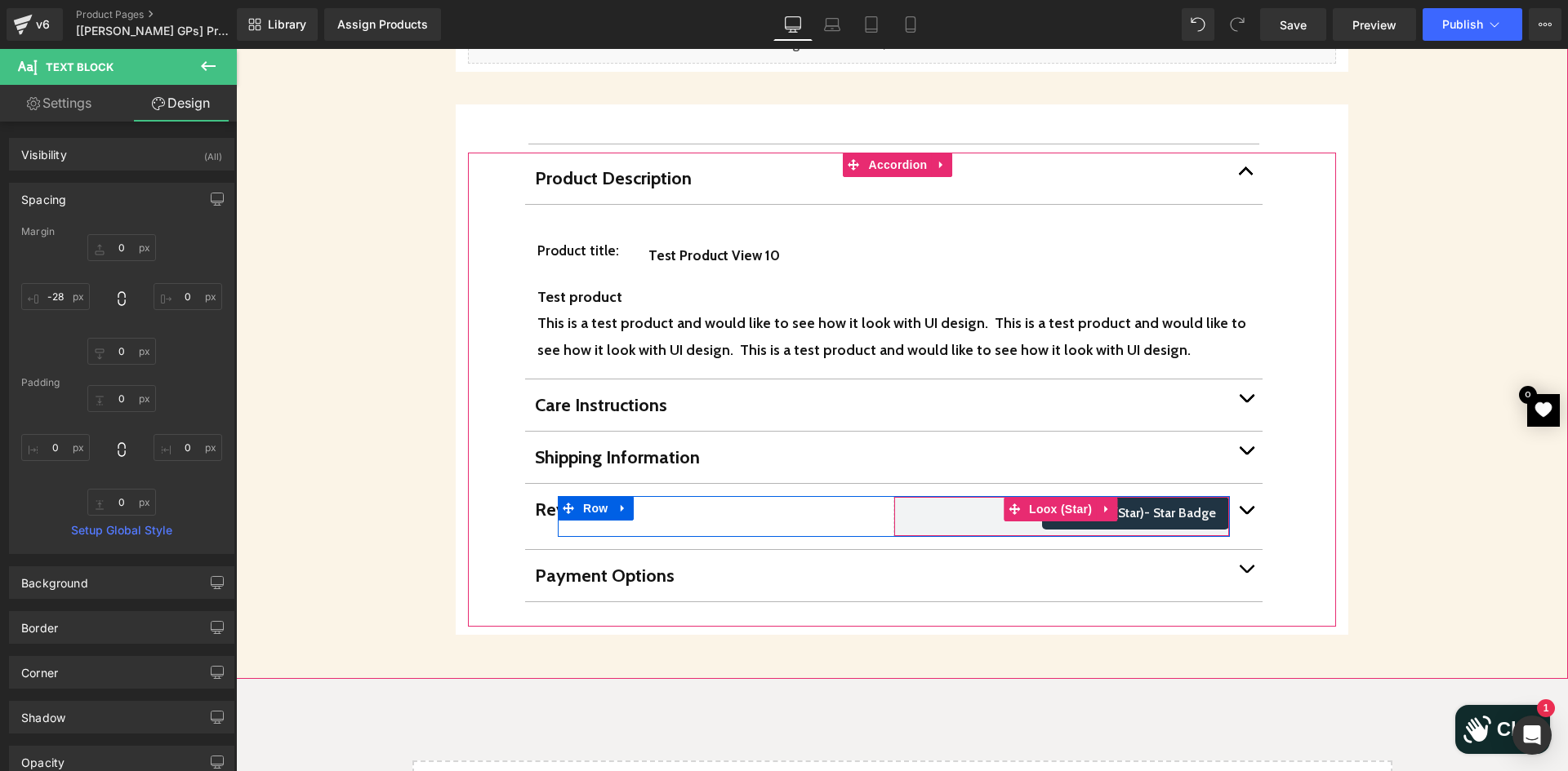
click at [923, 497] on div "Loox (Star) - Star Badge" at bounding box center [1061, 513] width 334 height 33
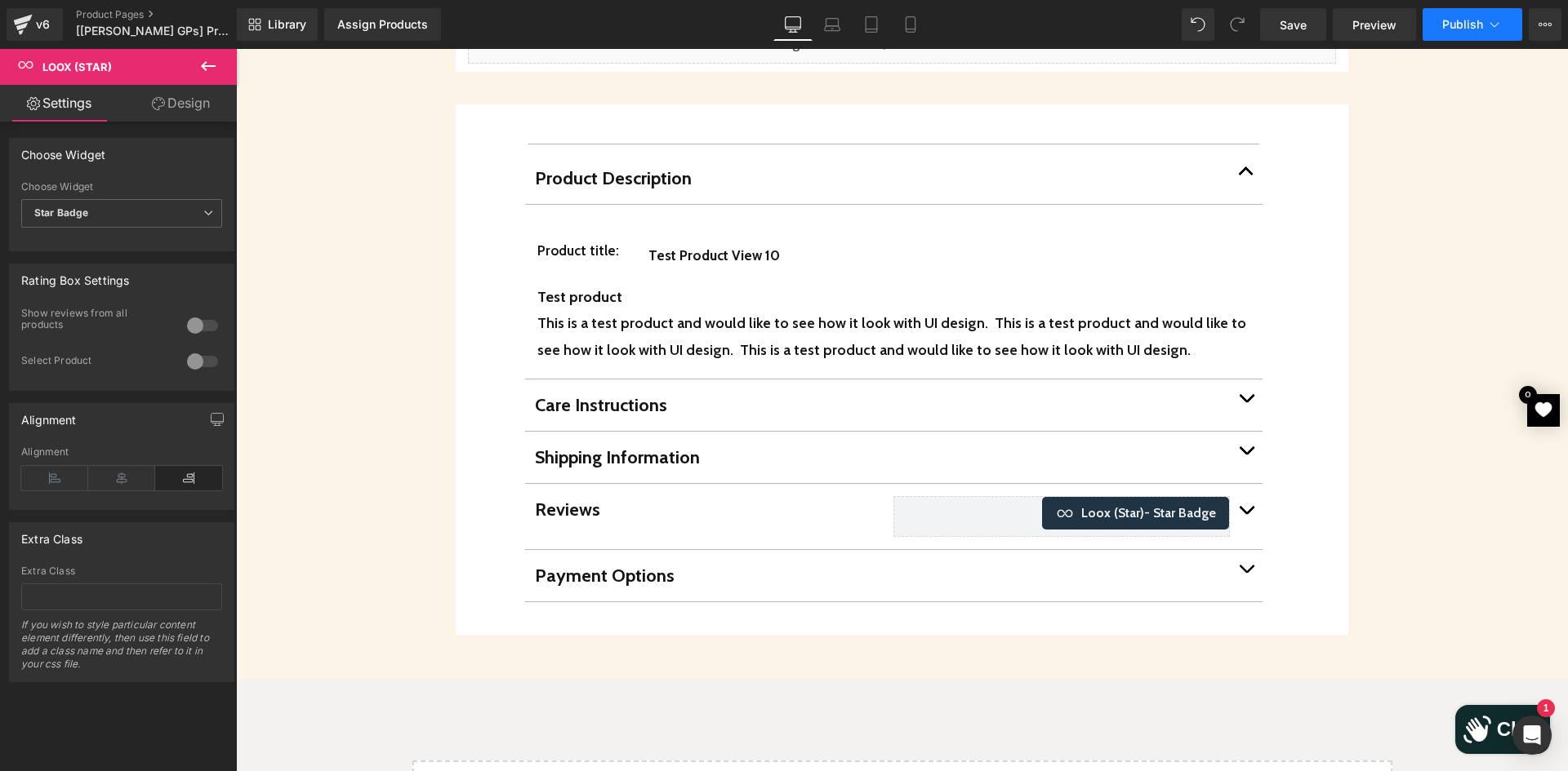
click at [1458, 26] on span "Publish" at bounding box center [1462, 24] width 41 height 13
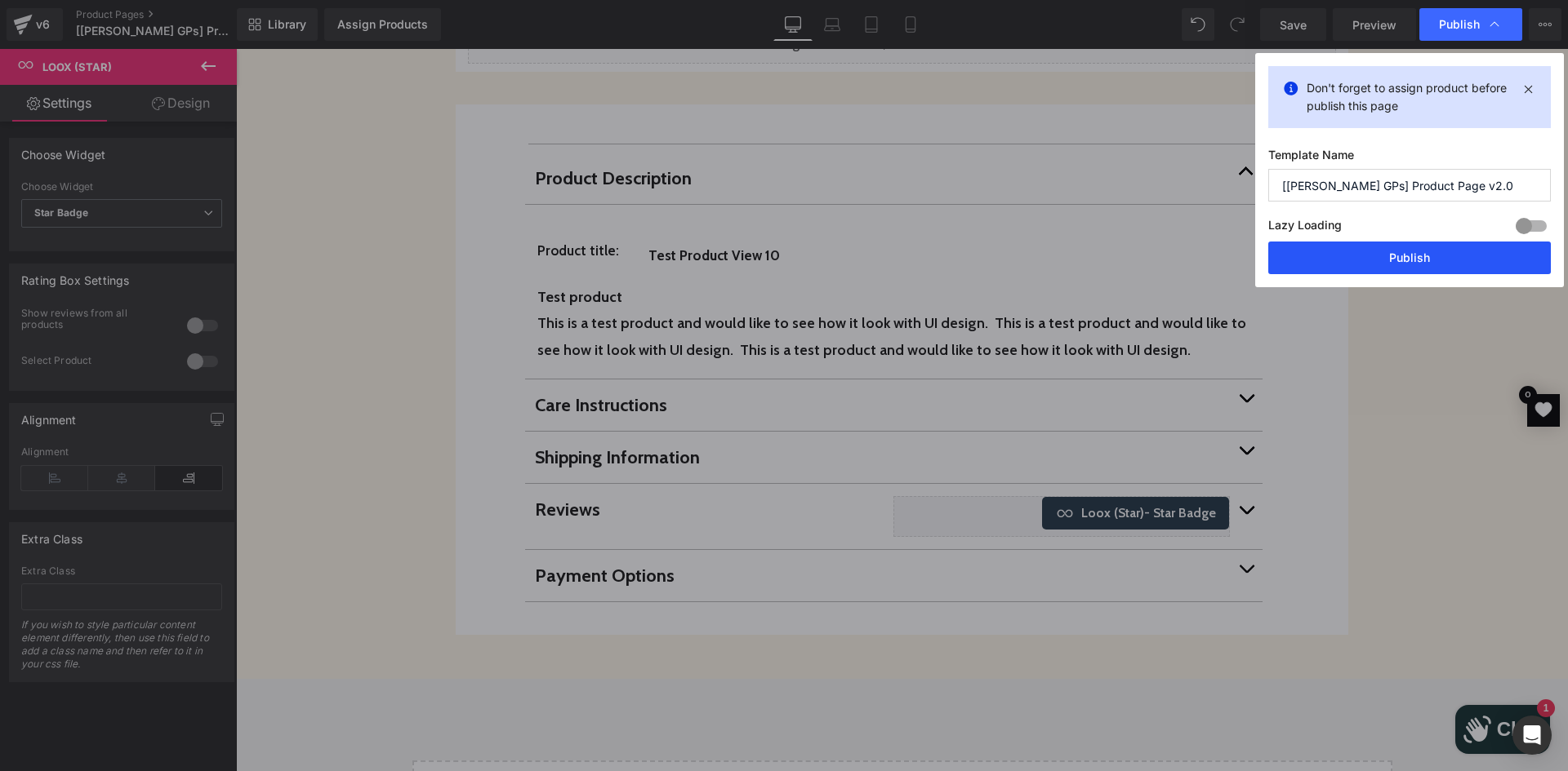
click at [1393, 247] on button "Publish" at bounding box center [1409, 258] width 283 height 33
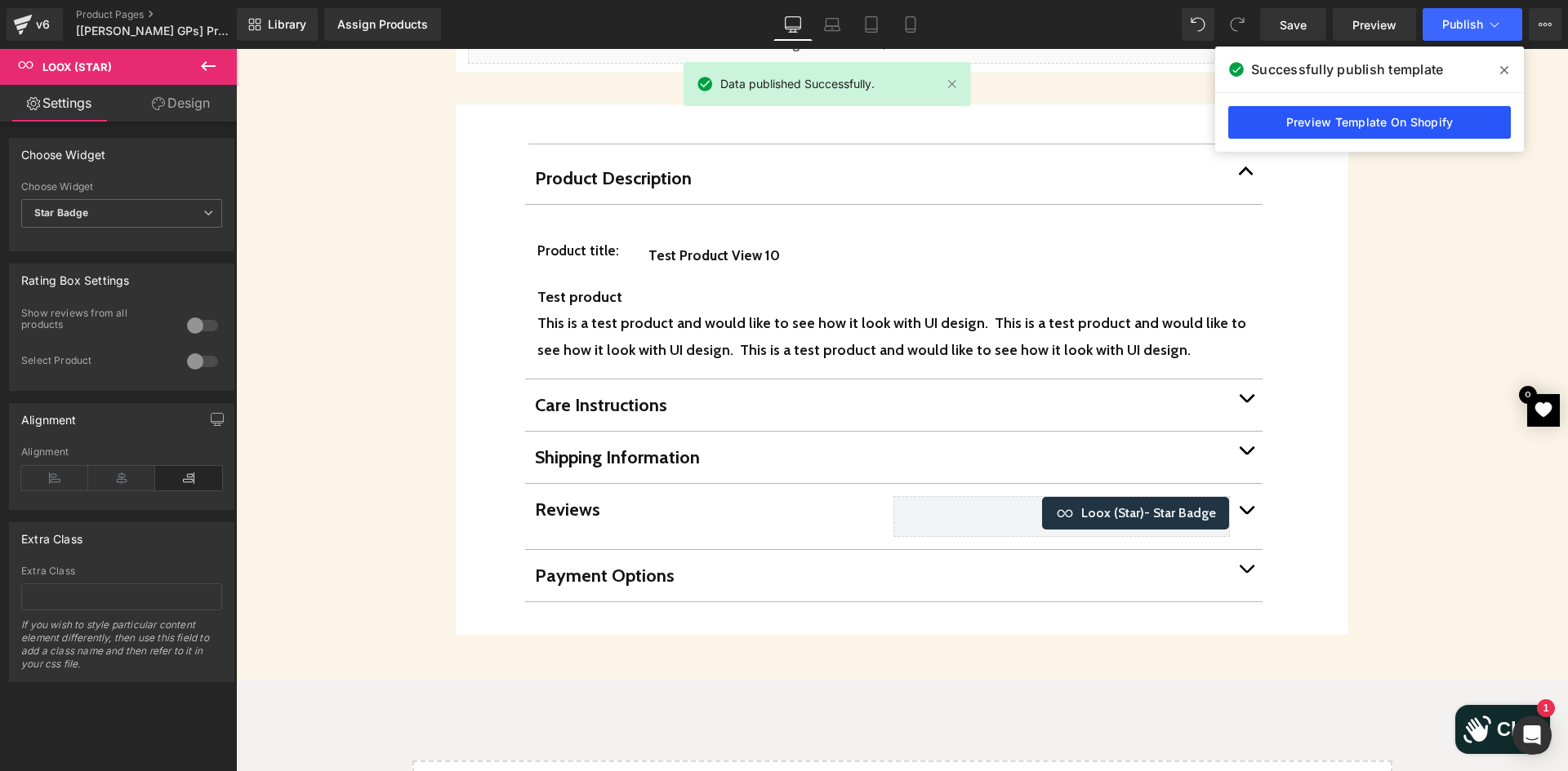
click at [1375, 119] on link "Preview Template On Shopify" at bounding box center [1369, 122] width 283 height 33
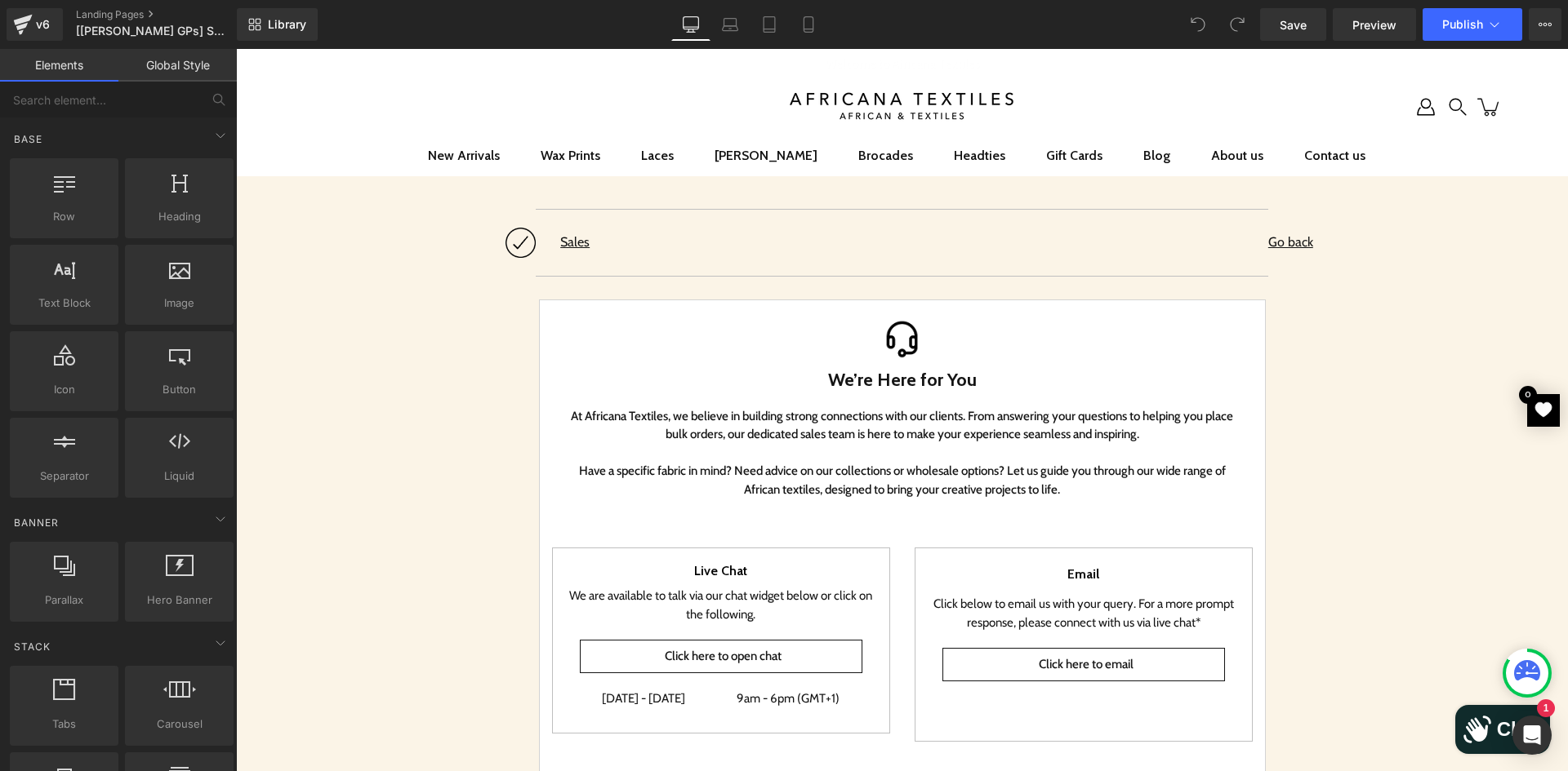
scroll to position [245, 0]
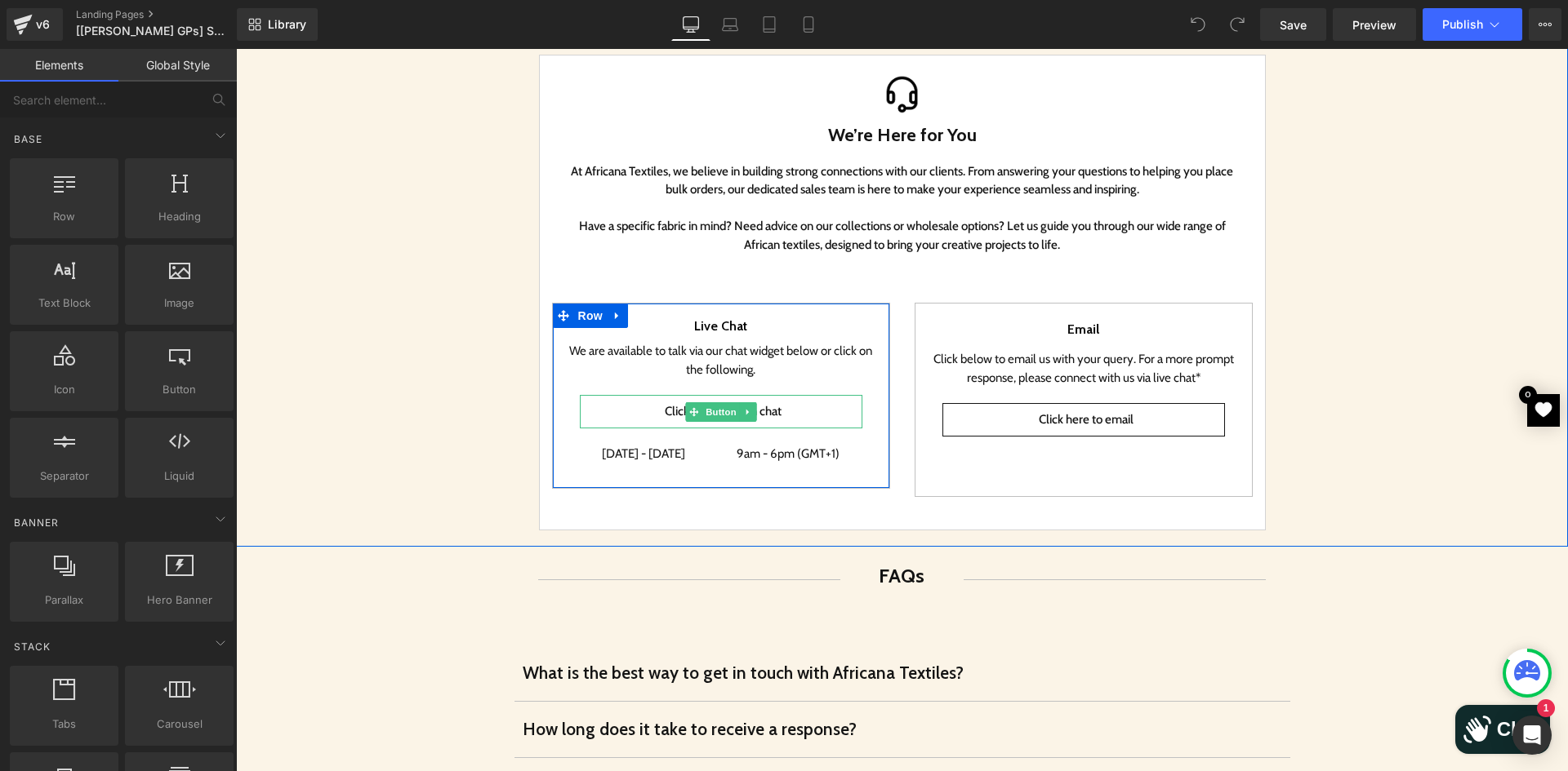
click at [677, 408] on span "Click here to open chat" at bounding box center [723, 411] width 117 height 13
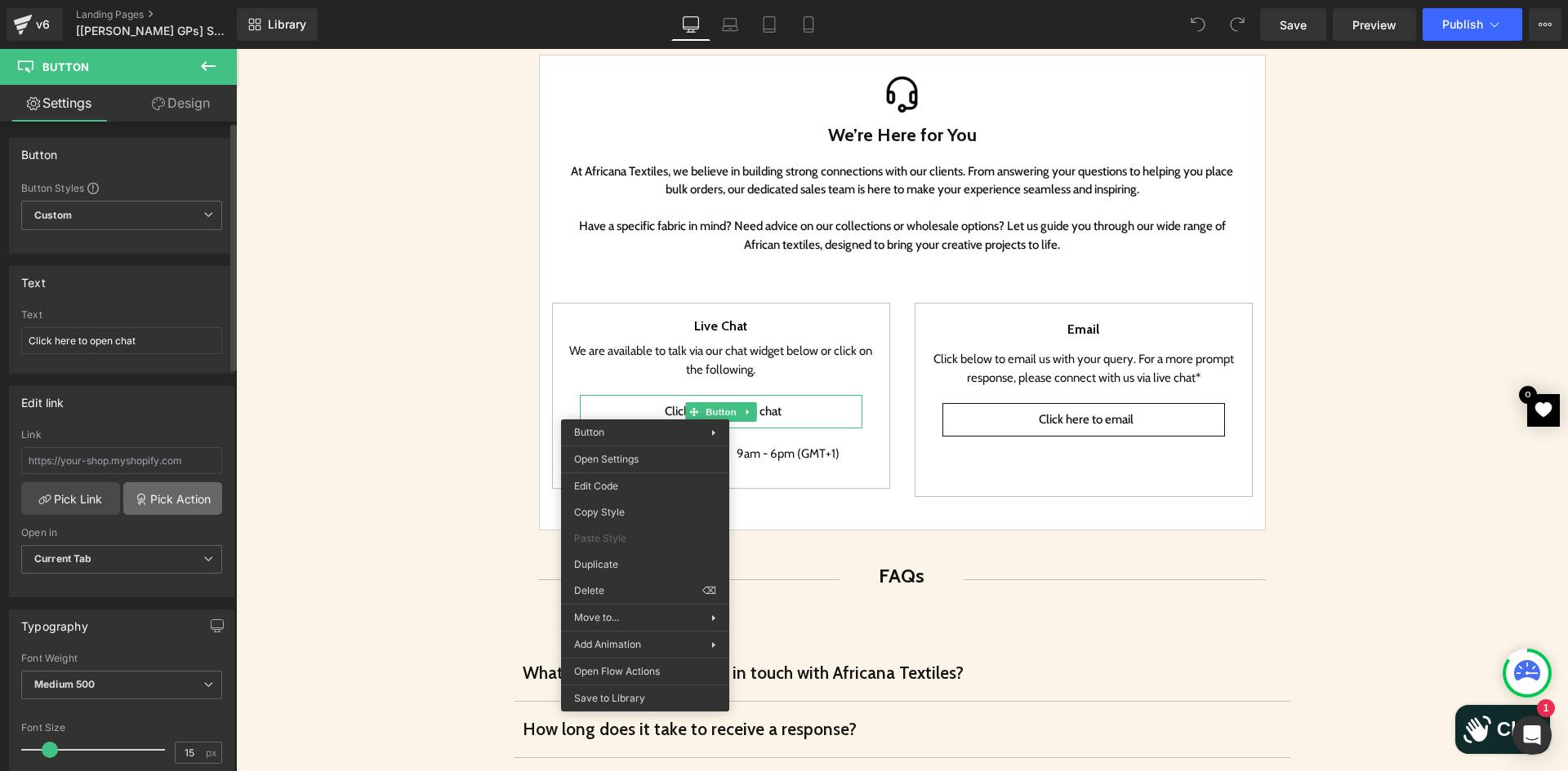
click at [155, 492] on link "Pick Action" at bounding box center [173, 498] width 99 height 33
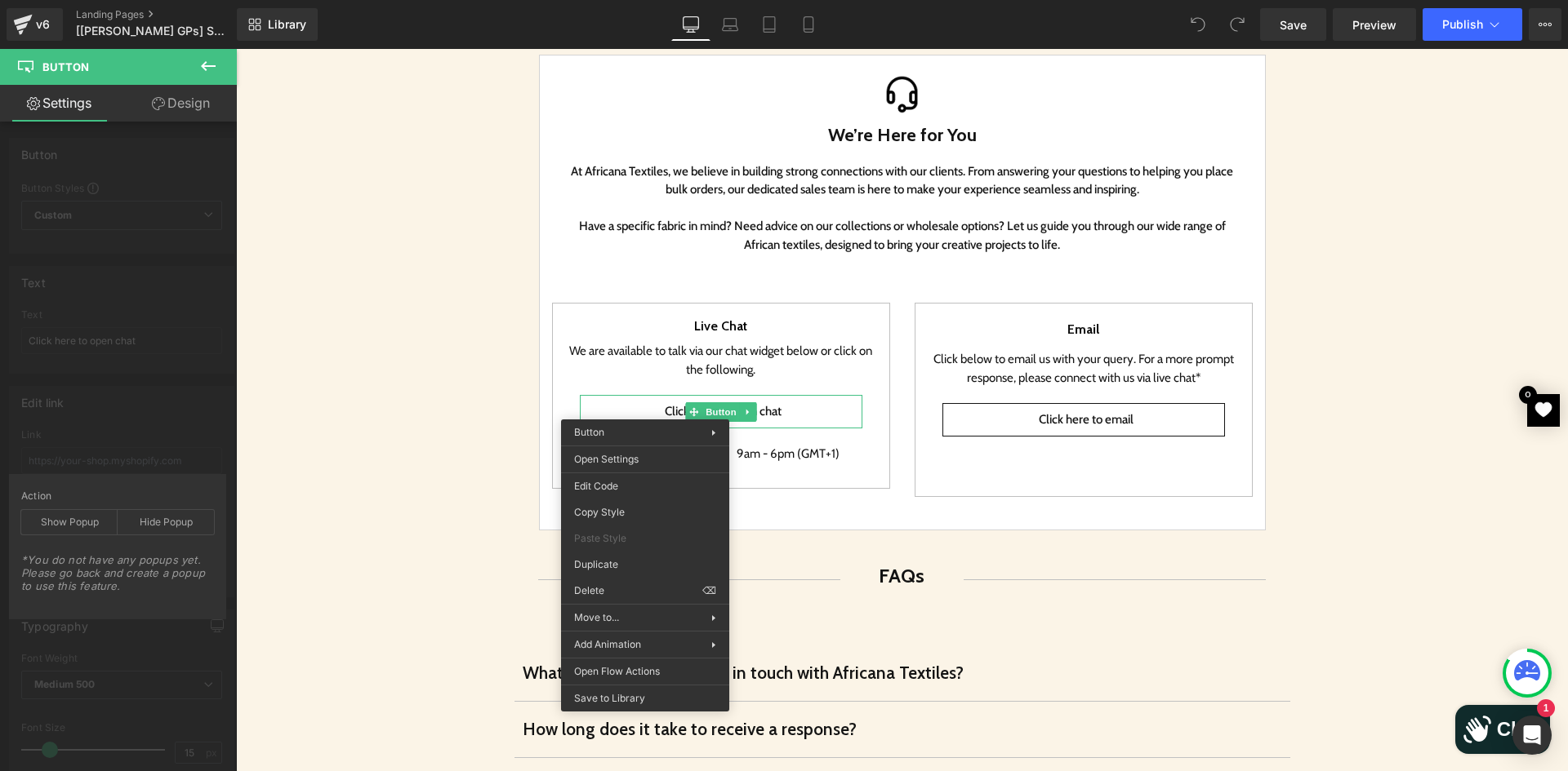
click at [410, 389] on div at bounding box center [902, 409] width 1331 height 722
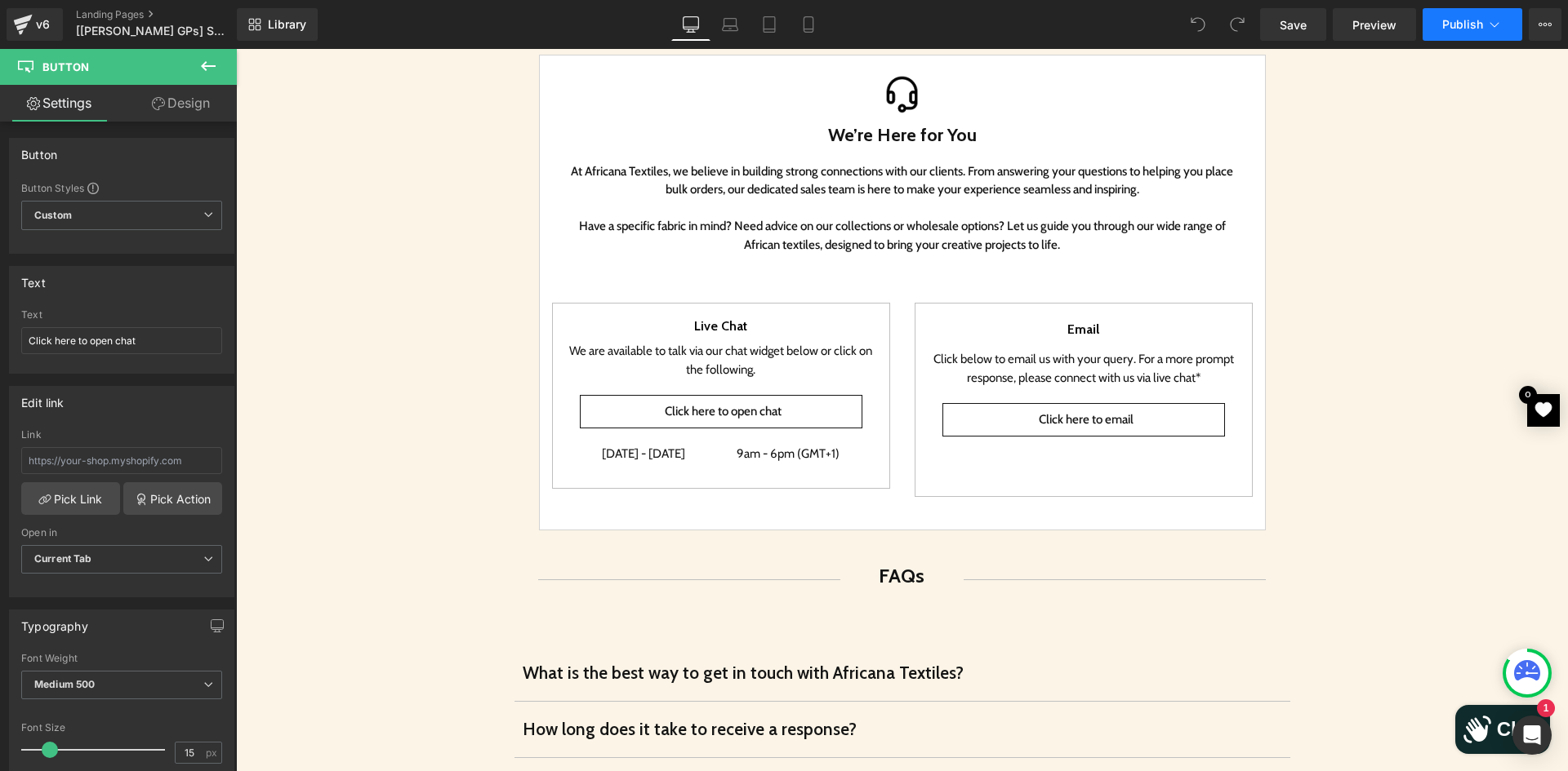
click at [1461, 31] on button "Publish" at bounding box center [1471, 24] width 100 height 33
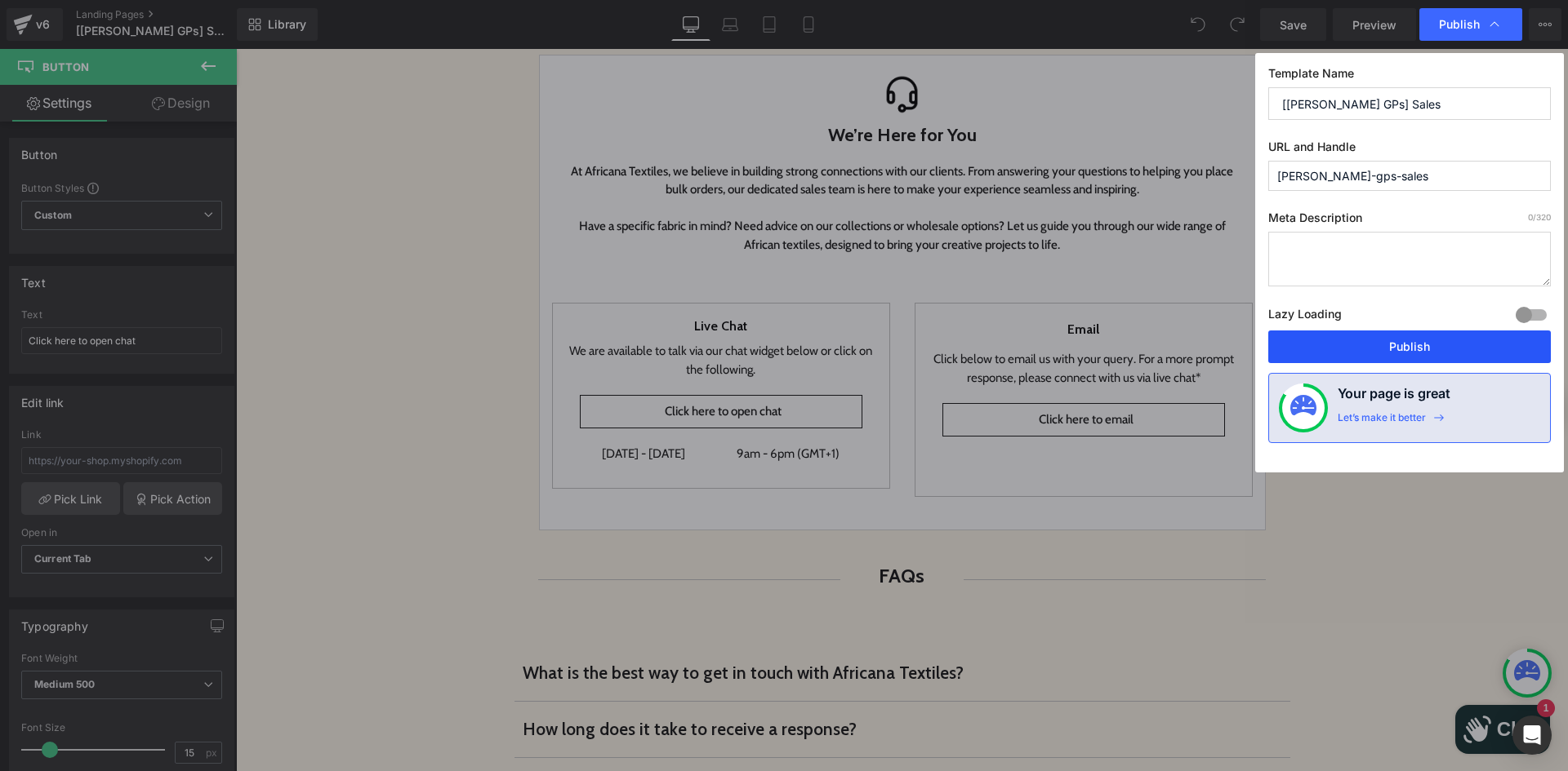
click at [1437, 346] on button "Publish" at bounding box center [1409, 346] width 283 height 33
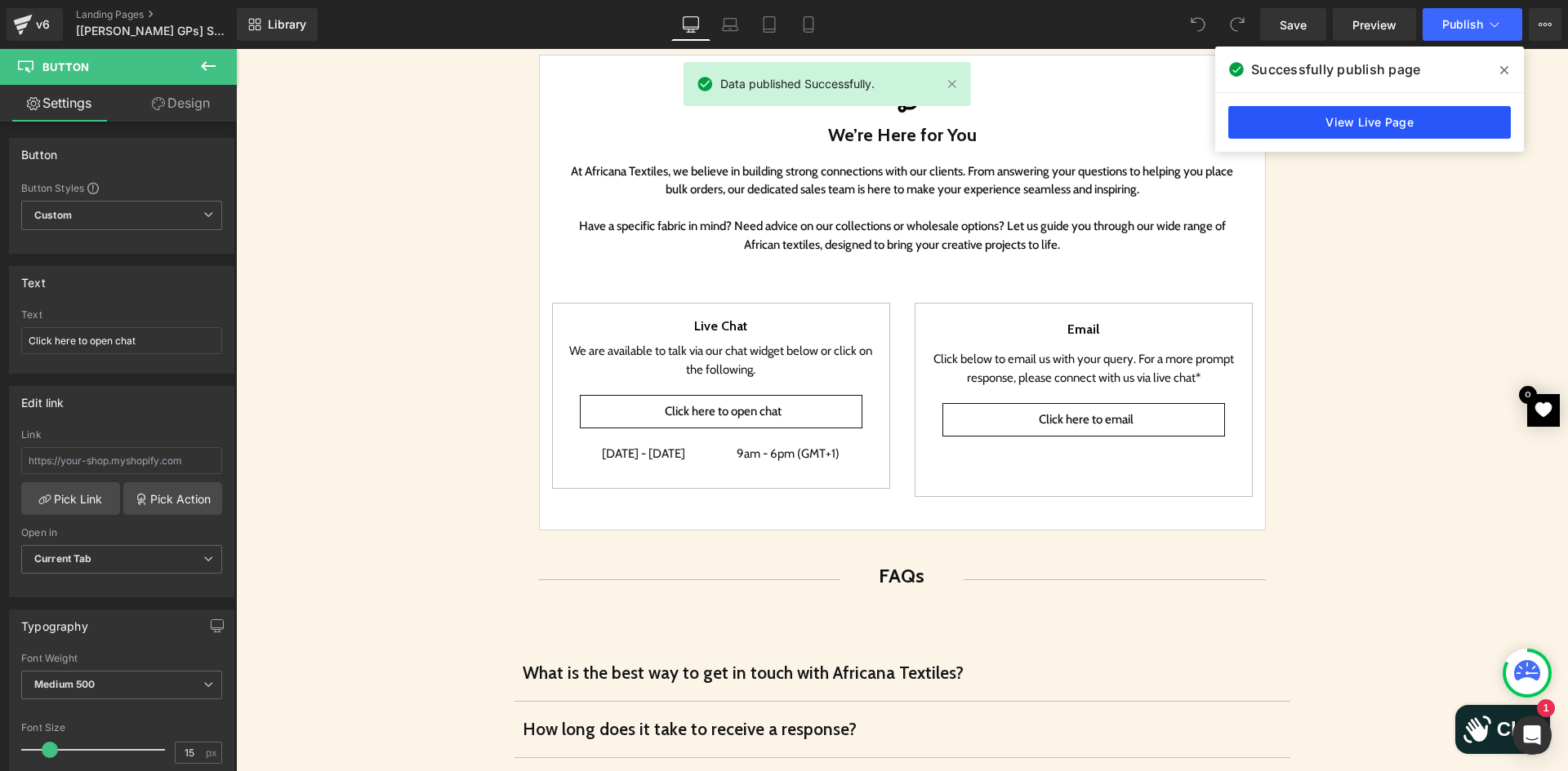
click at [1312, 127] on link "View Live Page" at bounding box center [1369, 122] width 283 height 33
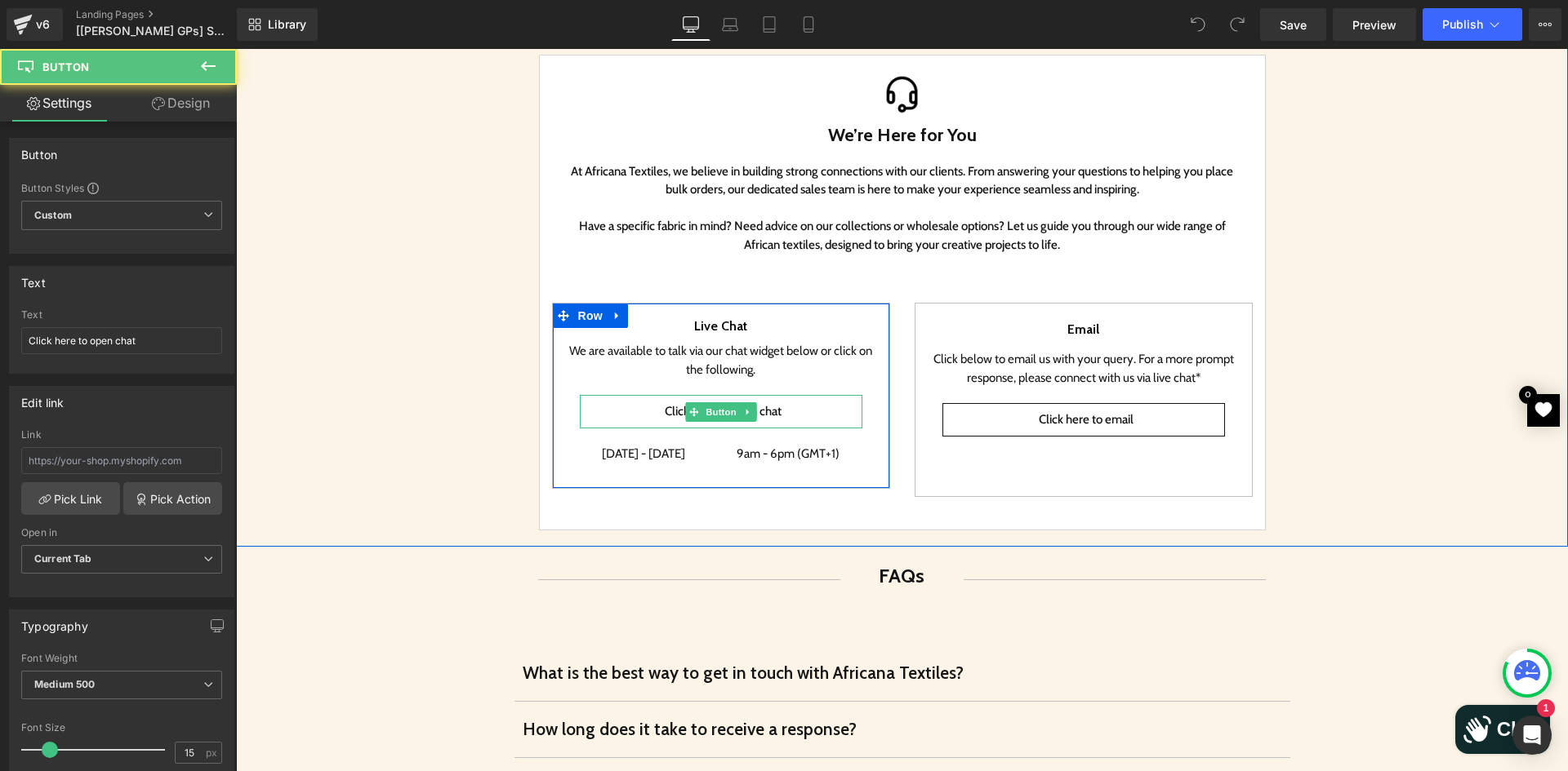
click at [609, 417] on link "Click here to open chat" at bounding box center [721, 412] width 283 height 34
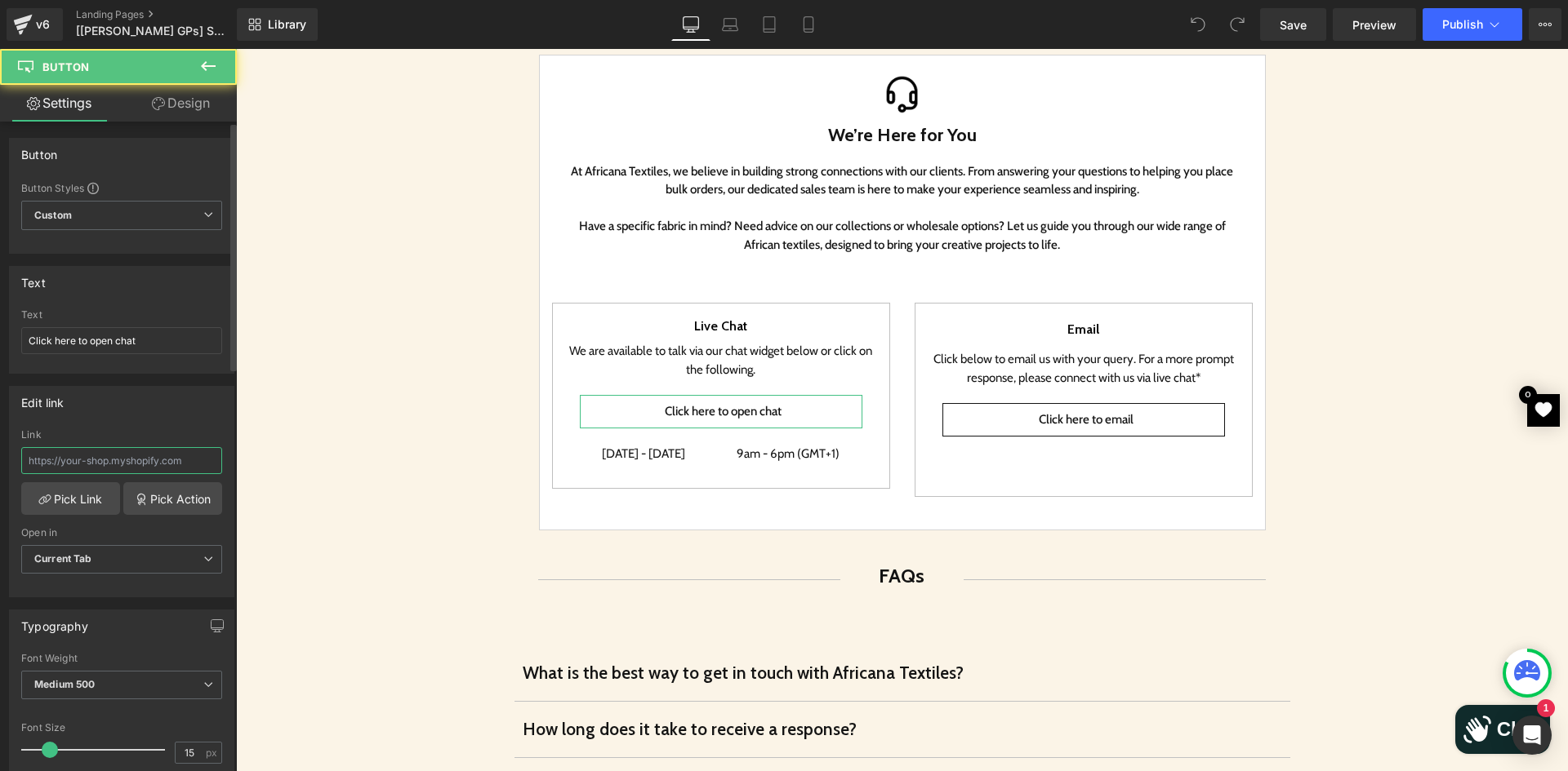
click at [149, 461] on input "text" at bounding box center [121, 461] width 201 height 27
paste input "javascript:void(0);"
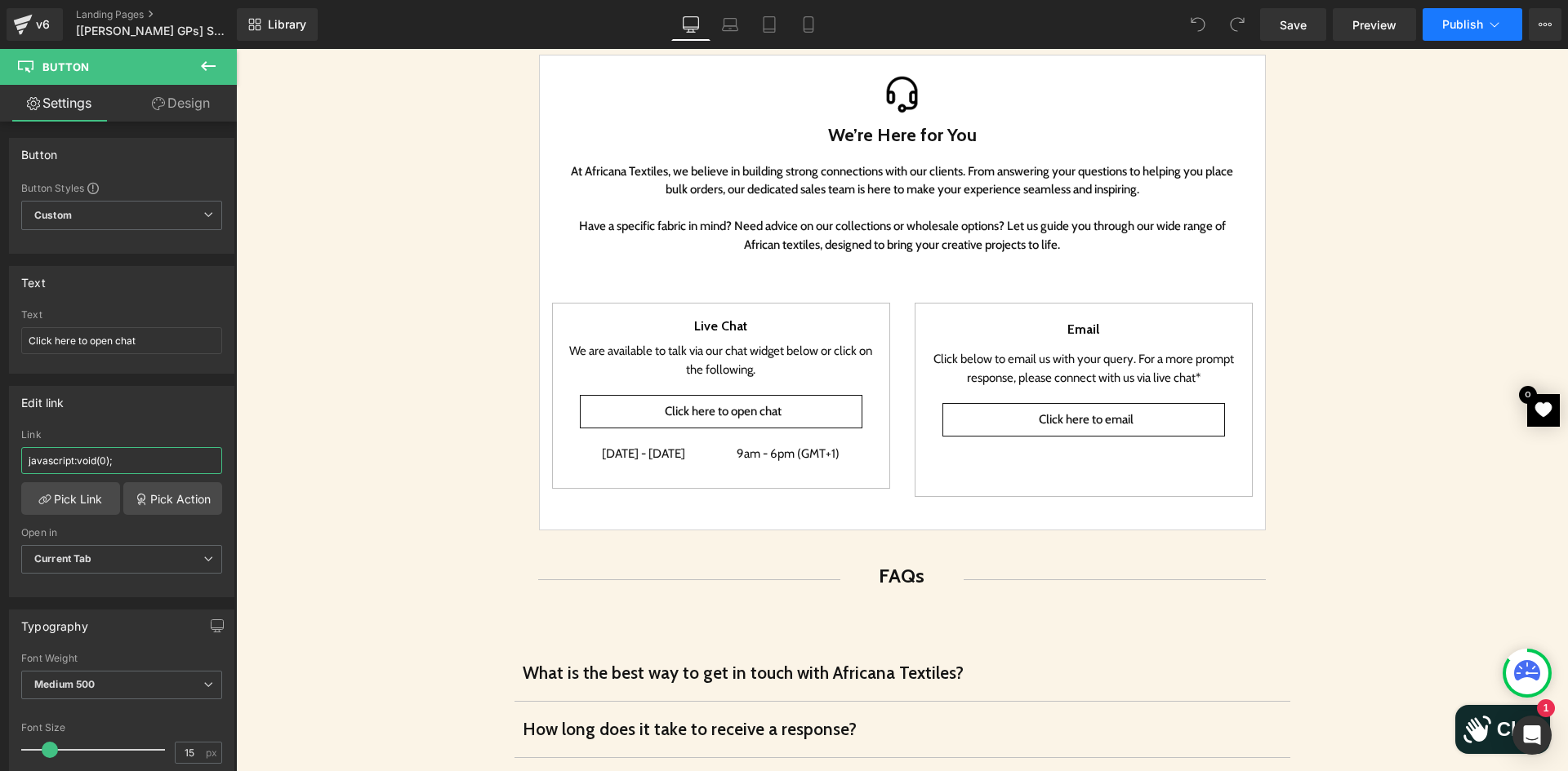
type input "javascript:void(0);"
click at [1467, 27] on span "Publish" at bounding box center [1462, 24] width 41 height 13
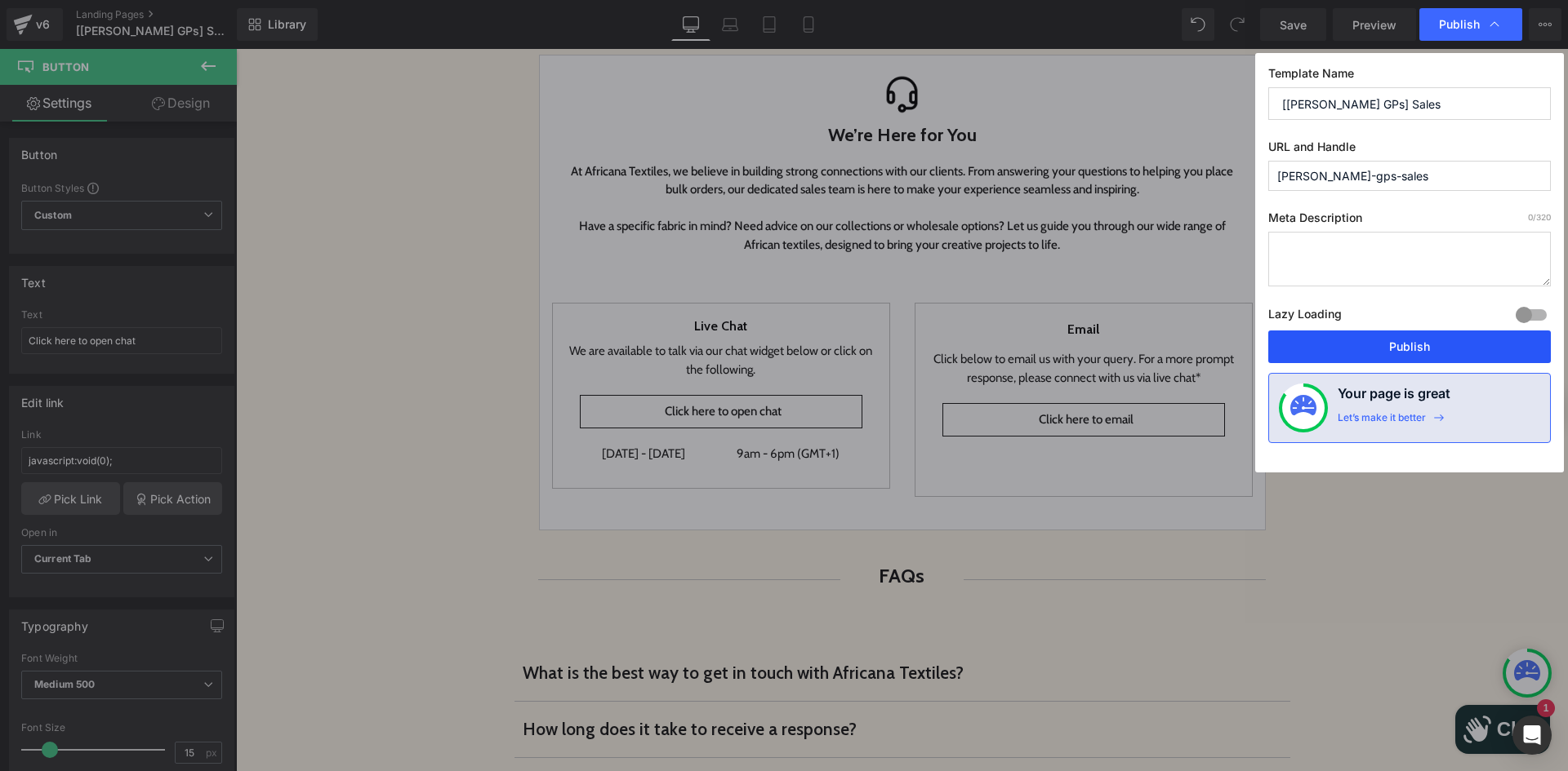
click at [1387, 344] on button "Publish" at bounding box center [1409, 346] width 283 height 33
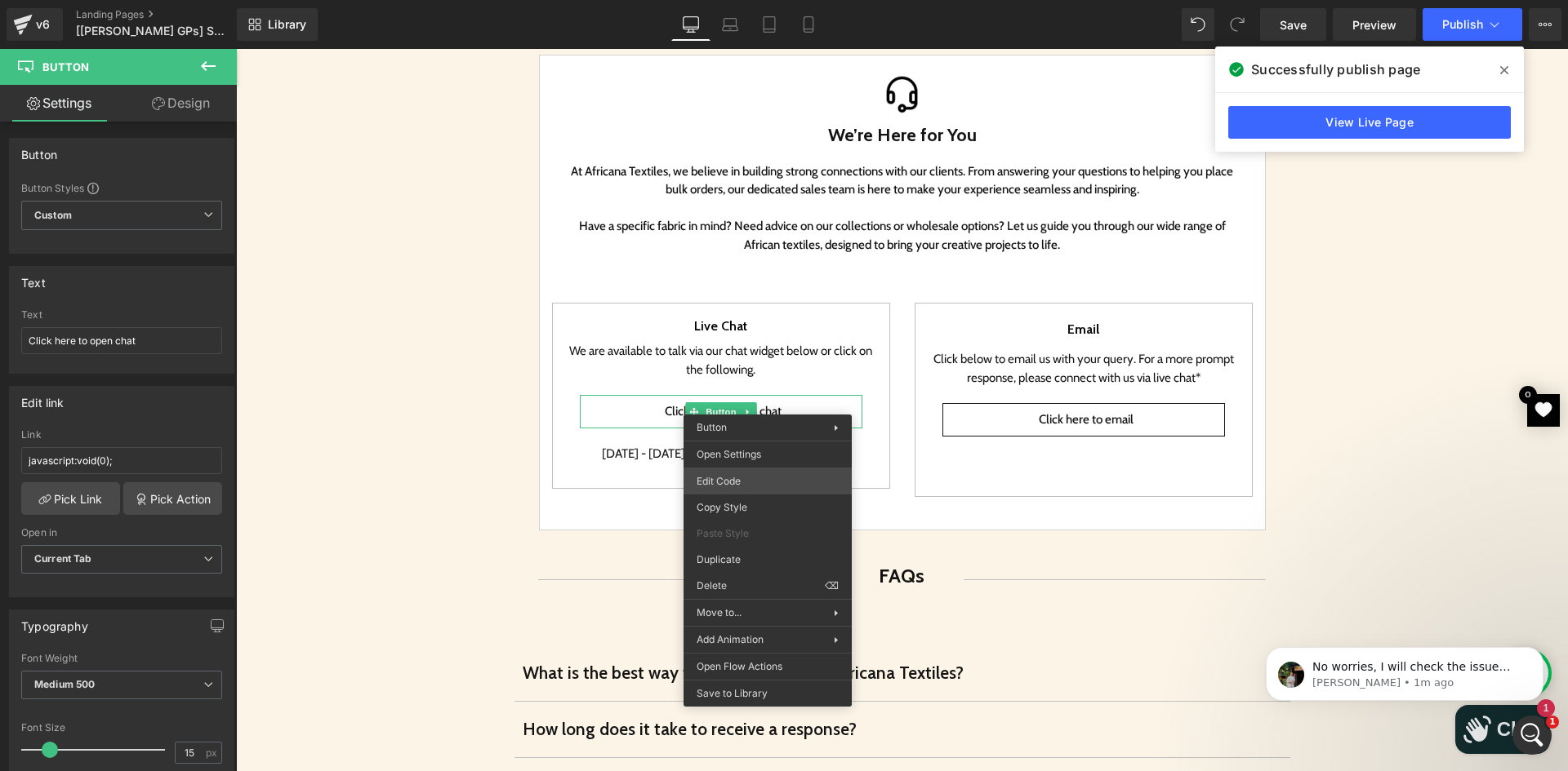
click at [765, 0] on div "You are previewing how the will restyle your page. You can not edit Elements in…" at bounding box center [784, 0] width 1568 height 0
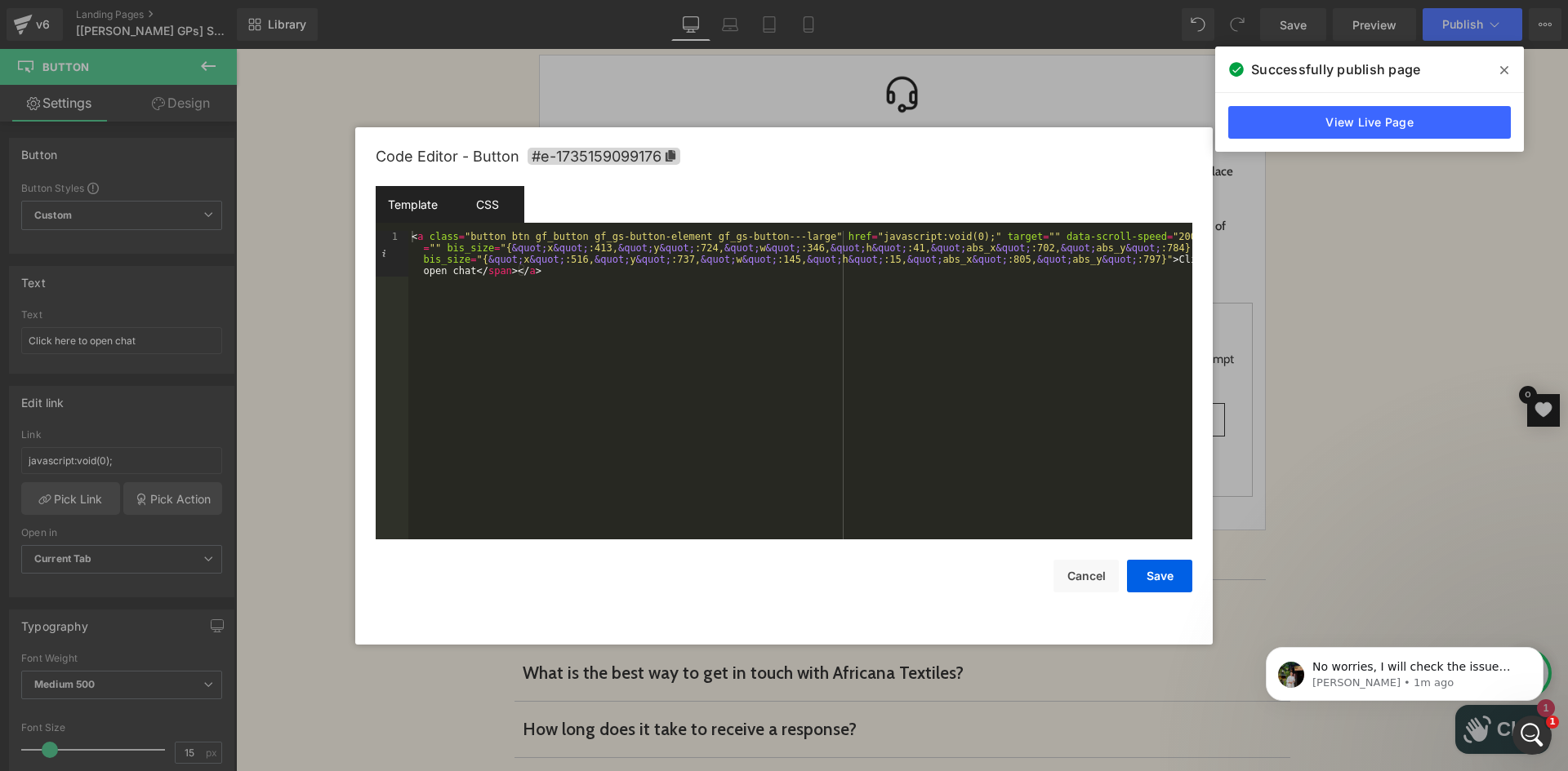
click at [500, 206] on div "CSS" at bounding box center [487, 205] width 75 height 37
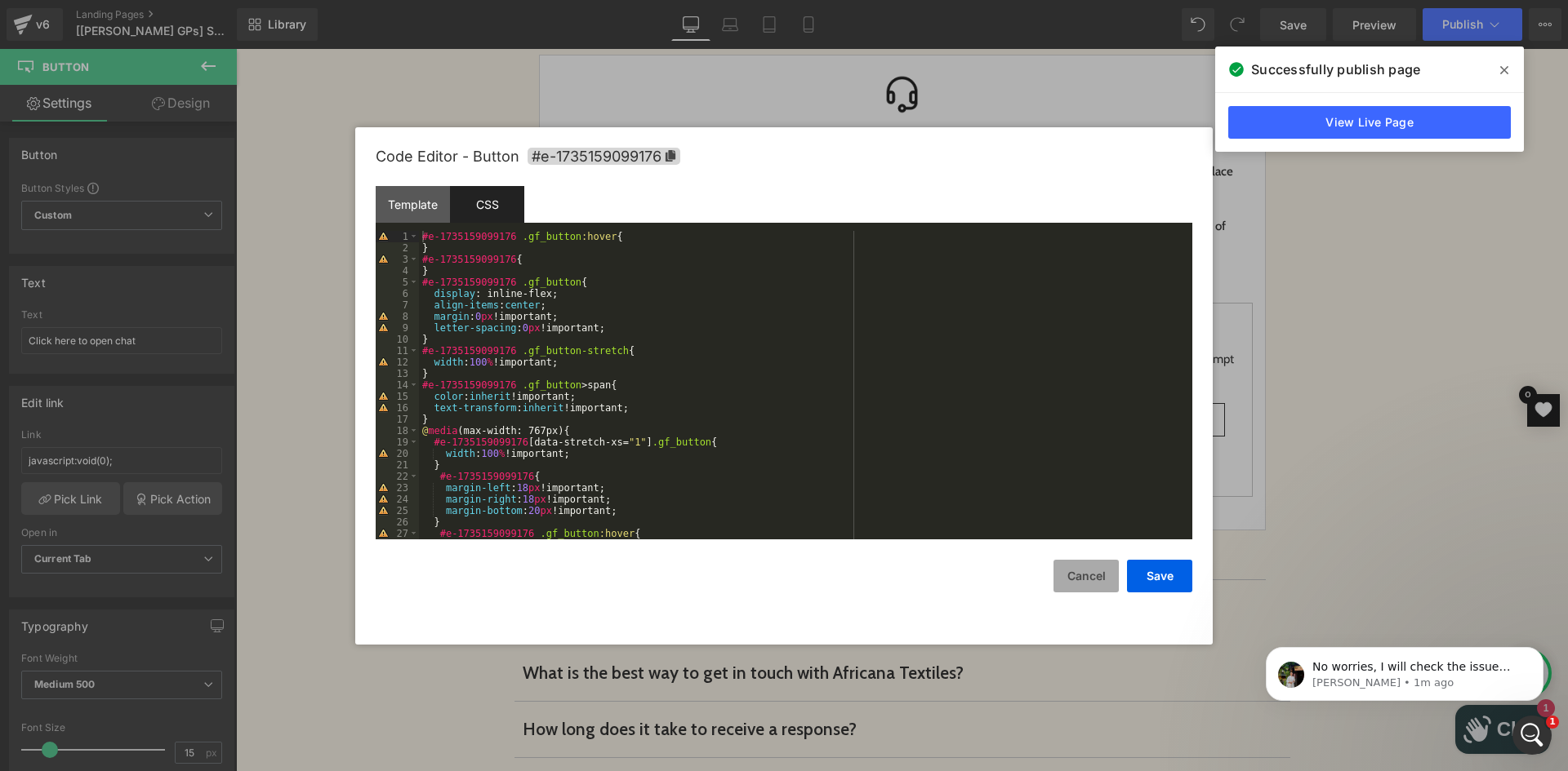
click at [1090, 568] on button "Cancel" at bounding box center [1086, 576] width 65 height 33
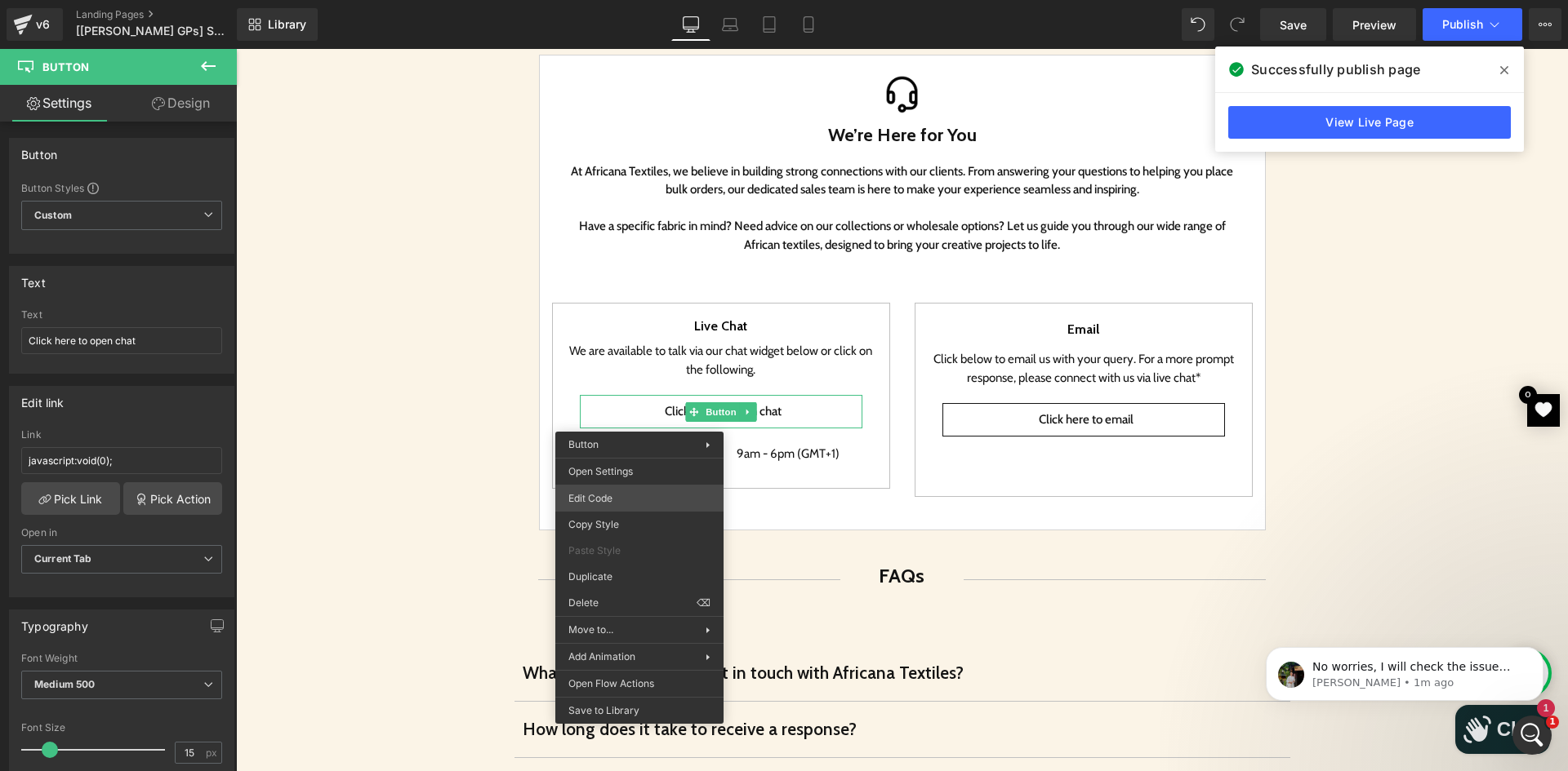
click at [612, 0] on div "You are previewing how the will restyle your page. You can not edit Elements in…" at bounding box center [784, 0] width 1568 height 0
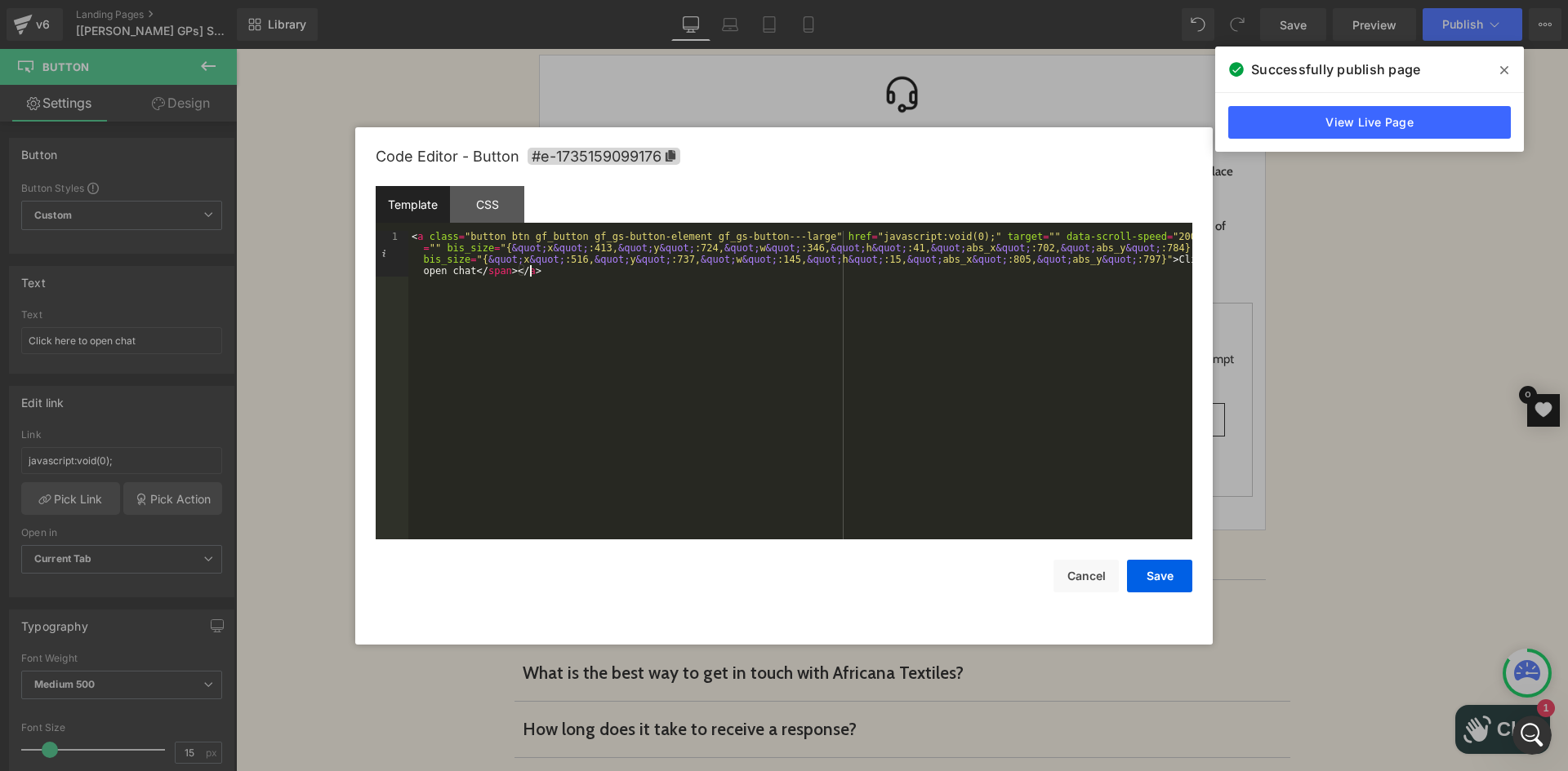
click at [560, 268] on div "< a class = "button btn gf_button gf_gs-button-element gf_gs-button---large" hr…" at bounding box center [800, 430] width 784 height 400
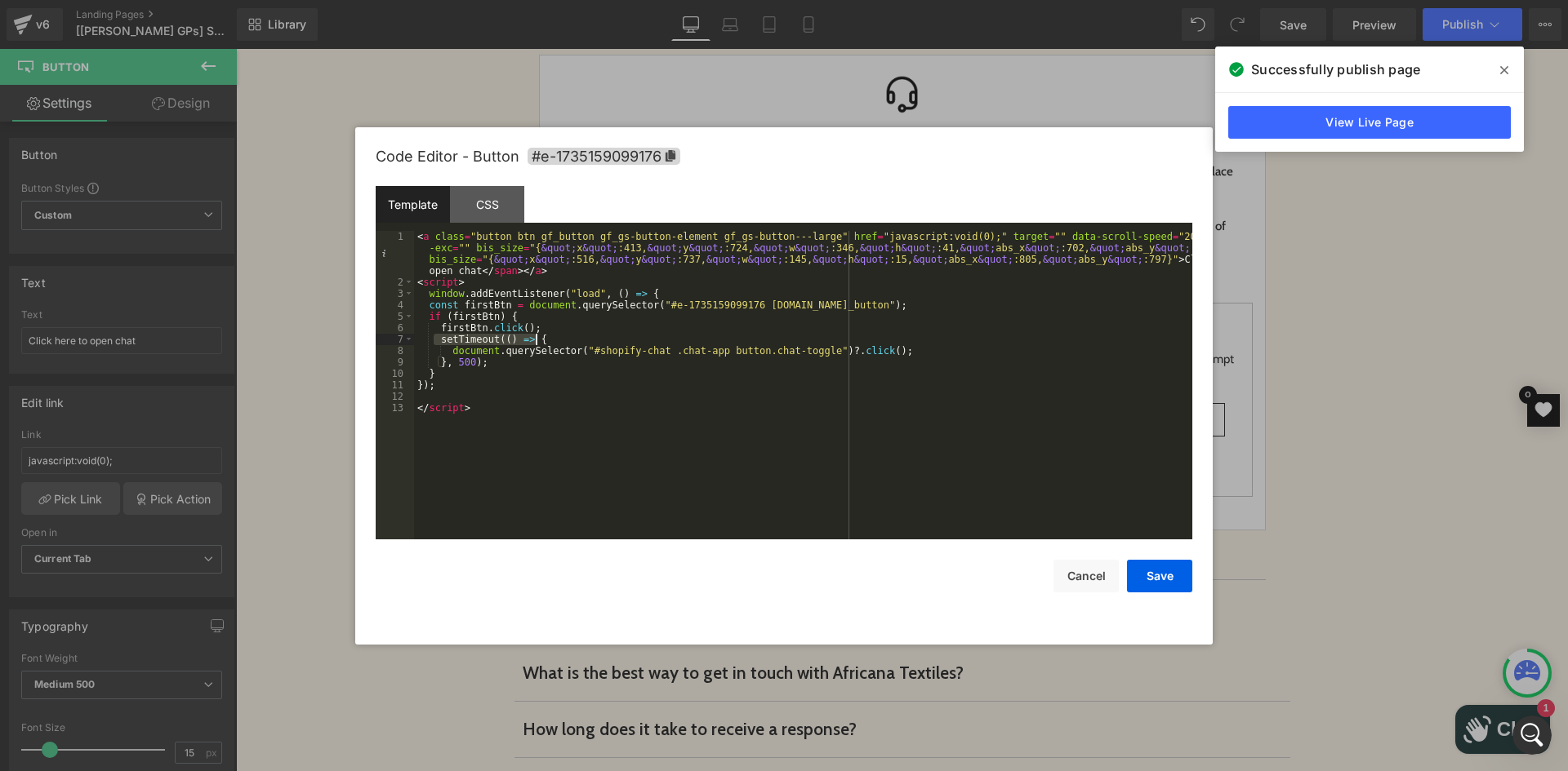
drag, startPoint x: 435, startPoint y: 342, endPoint x: 560, endPoint y: 343, distance: 125.0
click at [560, 343] on div "< a class = "button btn gf_button gf_gs-button-element gf_gs-button---large" hr…" at bounding box center [802, 414] width 778 height 366
drag, startPoint x: 499, startPoint y: 362, endPoint x: 431, endPoint y: 364, distance: 68.0
click at [431, 364] on div "< a class = "button btn gf_button gf_gs-button-element gf_gs-button---large" hr…" at bounding box center [802, 414] width 778 height 366
click at [1164, 576] on button "Save" at bounding box center [1159, 576] width 65 height 33
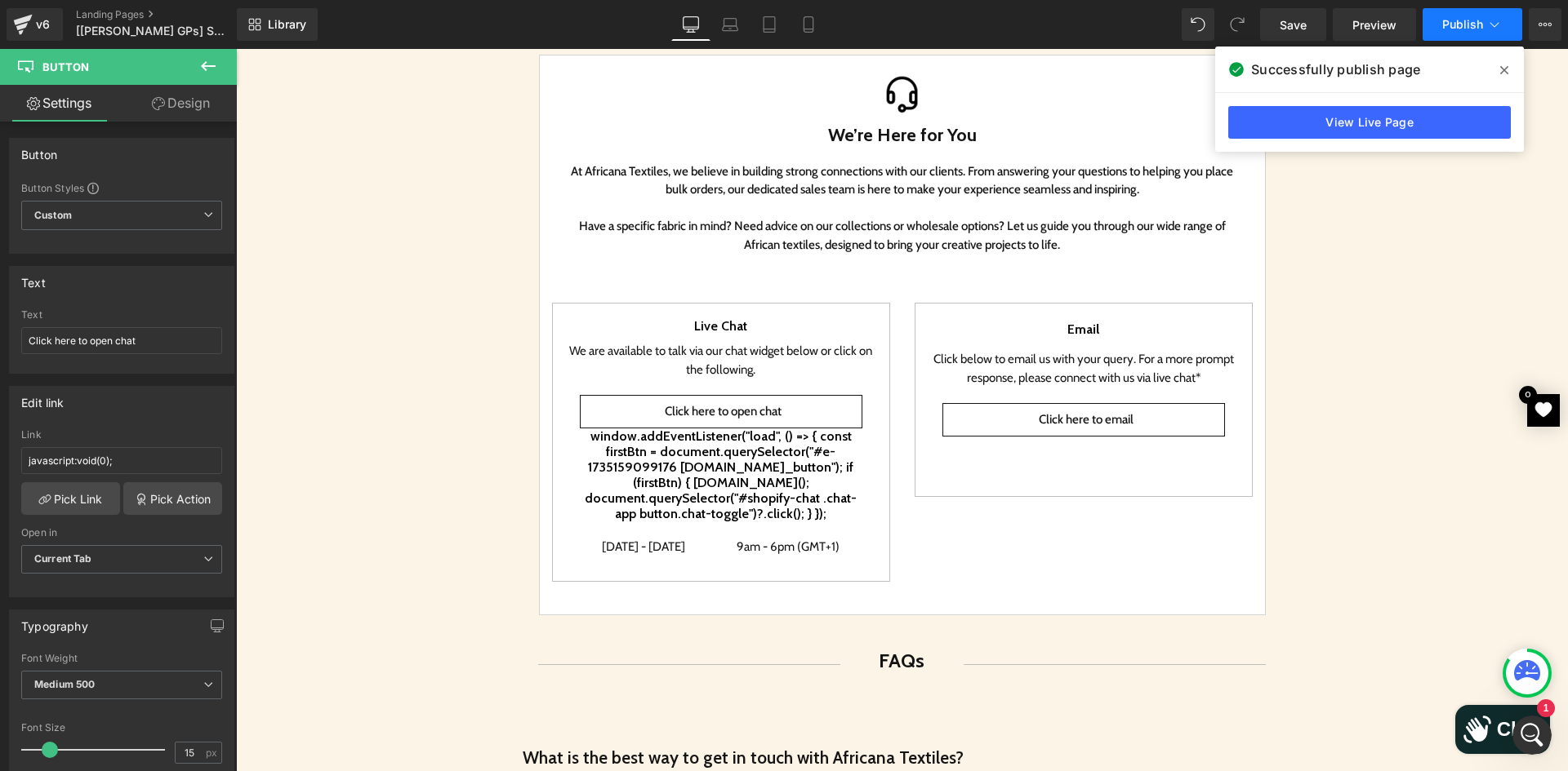
click at [1456, 23] on span "Publish" at bounding box center [1462, 24] width 41 height 13
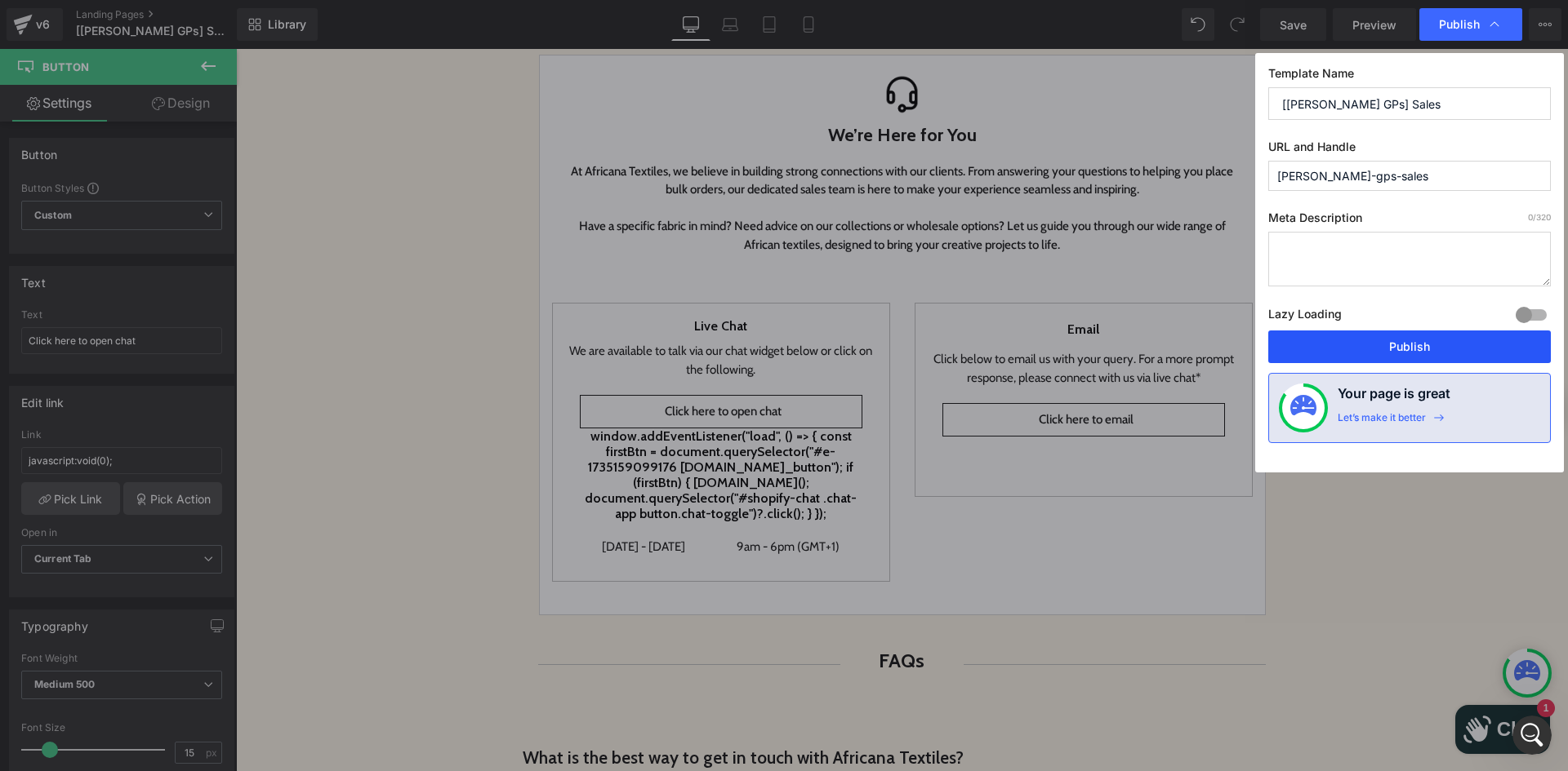
click at [1389, 343] on button "Publish" at bounding box center [1409, 346] width 283 height 33
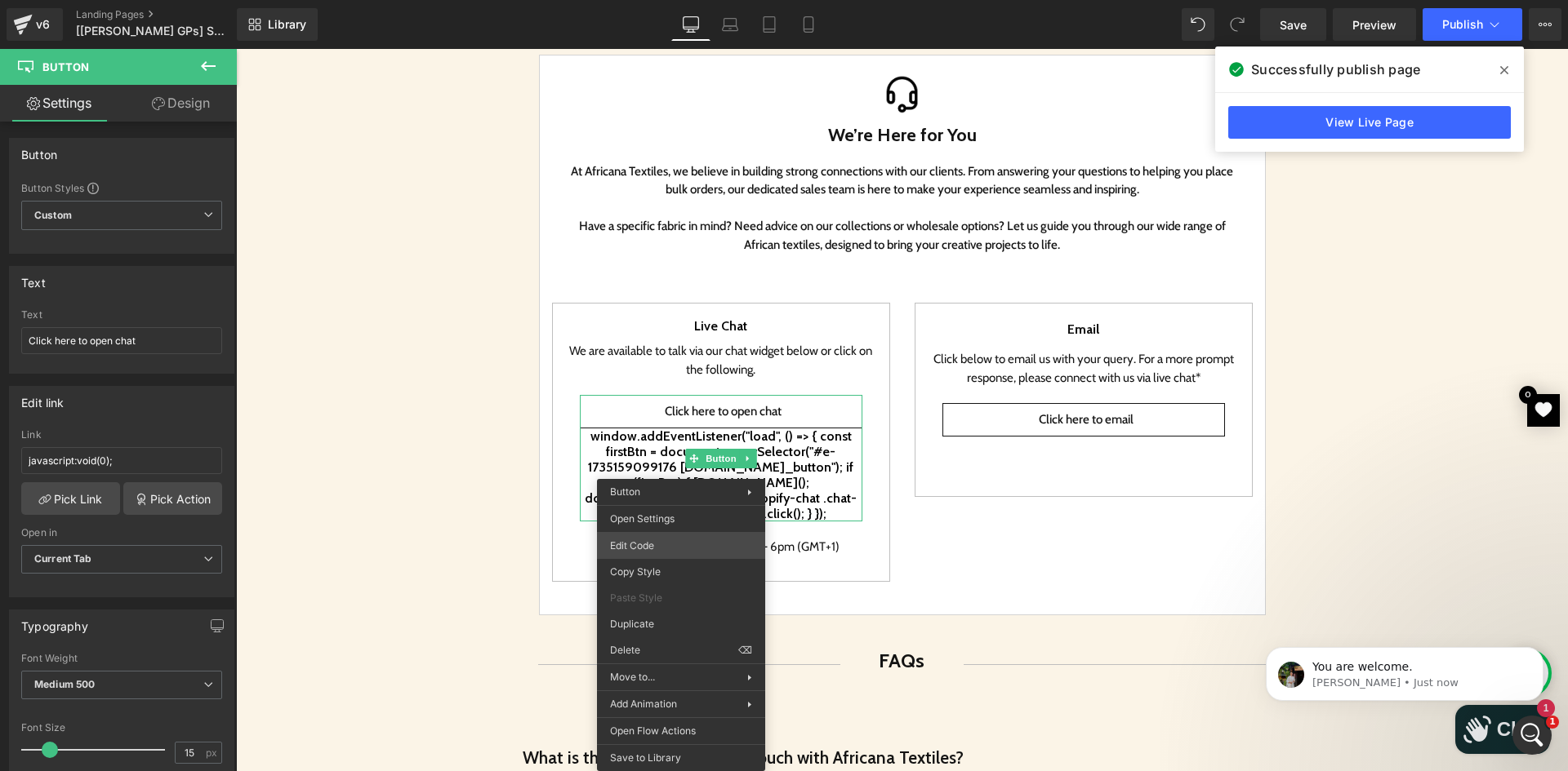
click at [659, 0] on div "You are previewing how the will restyle your page. You can not edit Elements in…" at bounding box center [784, 0] width 1568 height 0
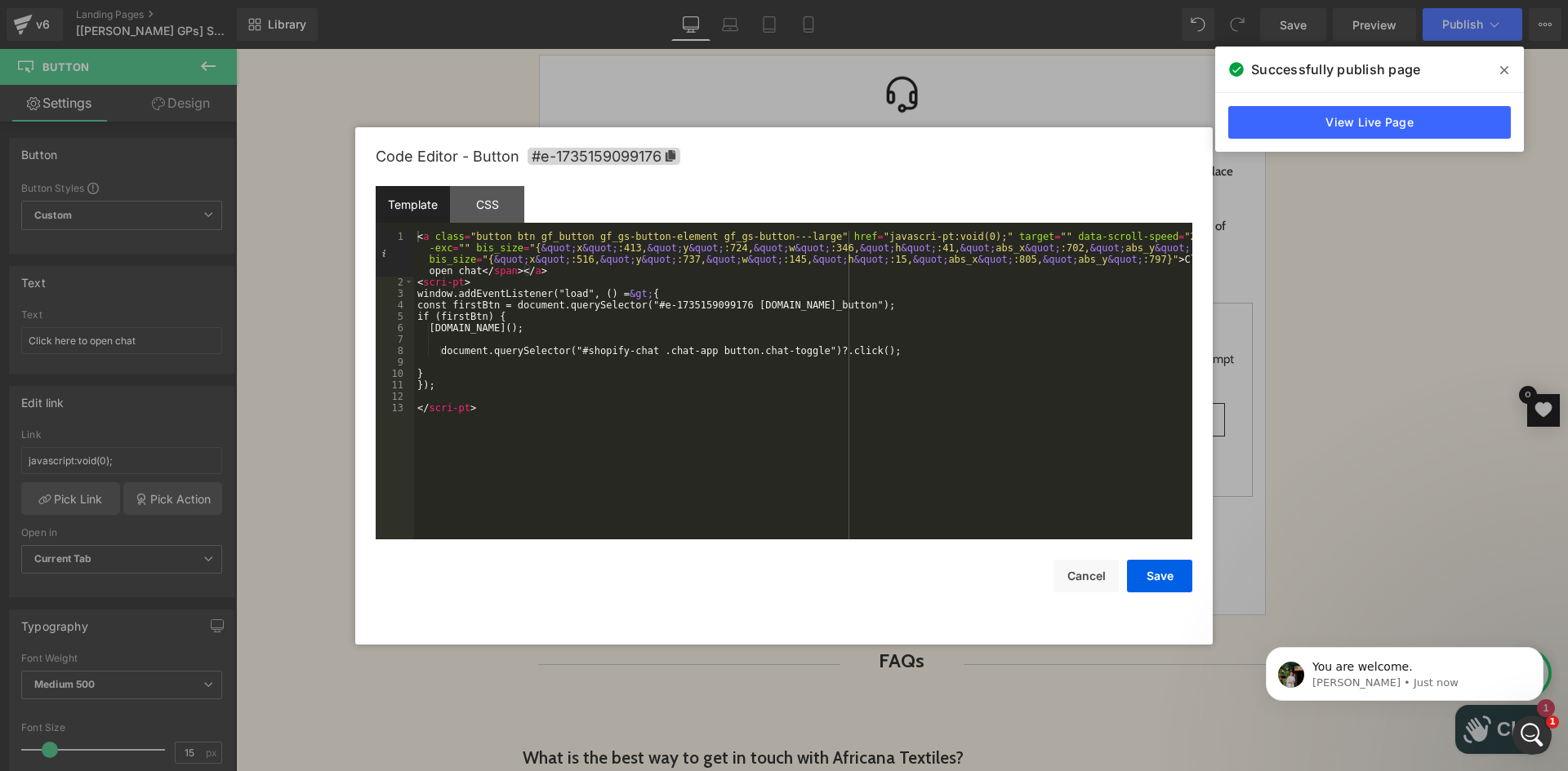
click at [447, 284] on div "< a class = "button btn gf_button gf_gs-button-element gf_gs-button---large" hr…" at bounding box center [802, 414] width 778 height 366
click at [459, 408] on div "< a class = "button btn gf_button gf_gs-button-element gf_gs-button---large" hr…" at bounding box center [802, 414] width 778 height 366
click at [453, 407] on div "< a class = "button btn gf_button gf_gs-button-element gf_gs-button---large" hr…" at bounding box center [802, 414] width 778 height 366
click at [1169, 574] on button "Save" at bounding box center [1159, 576] width 65 height 33
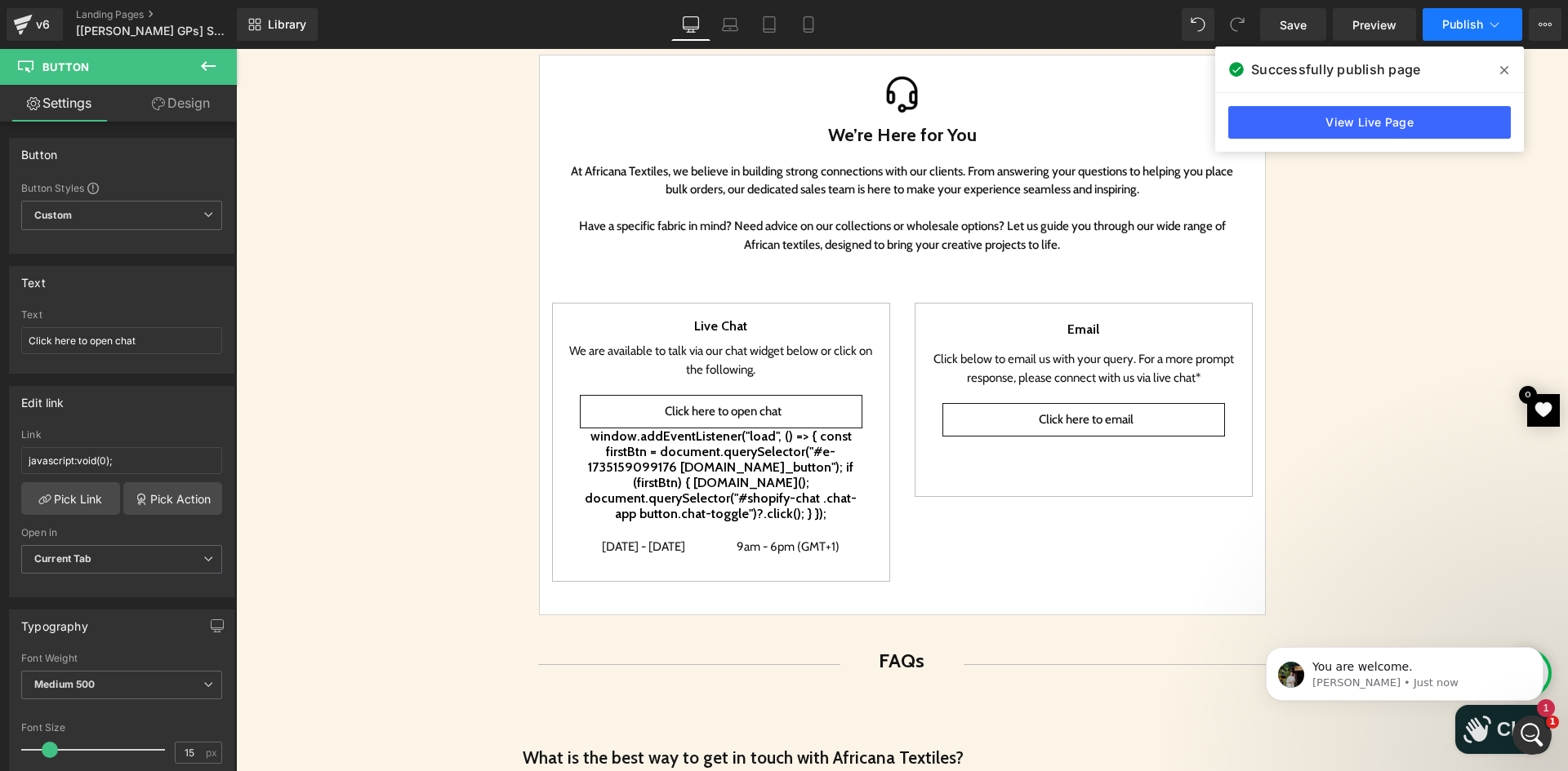
click at [1456, 34] on button "Publish" at bounding box center [1471, 24] width 100 height 33
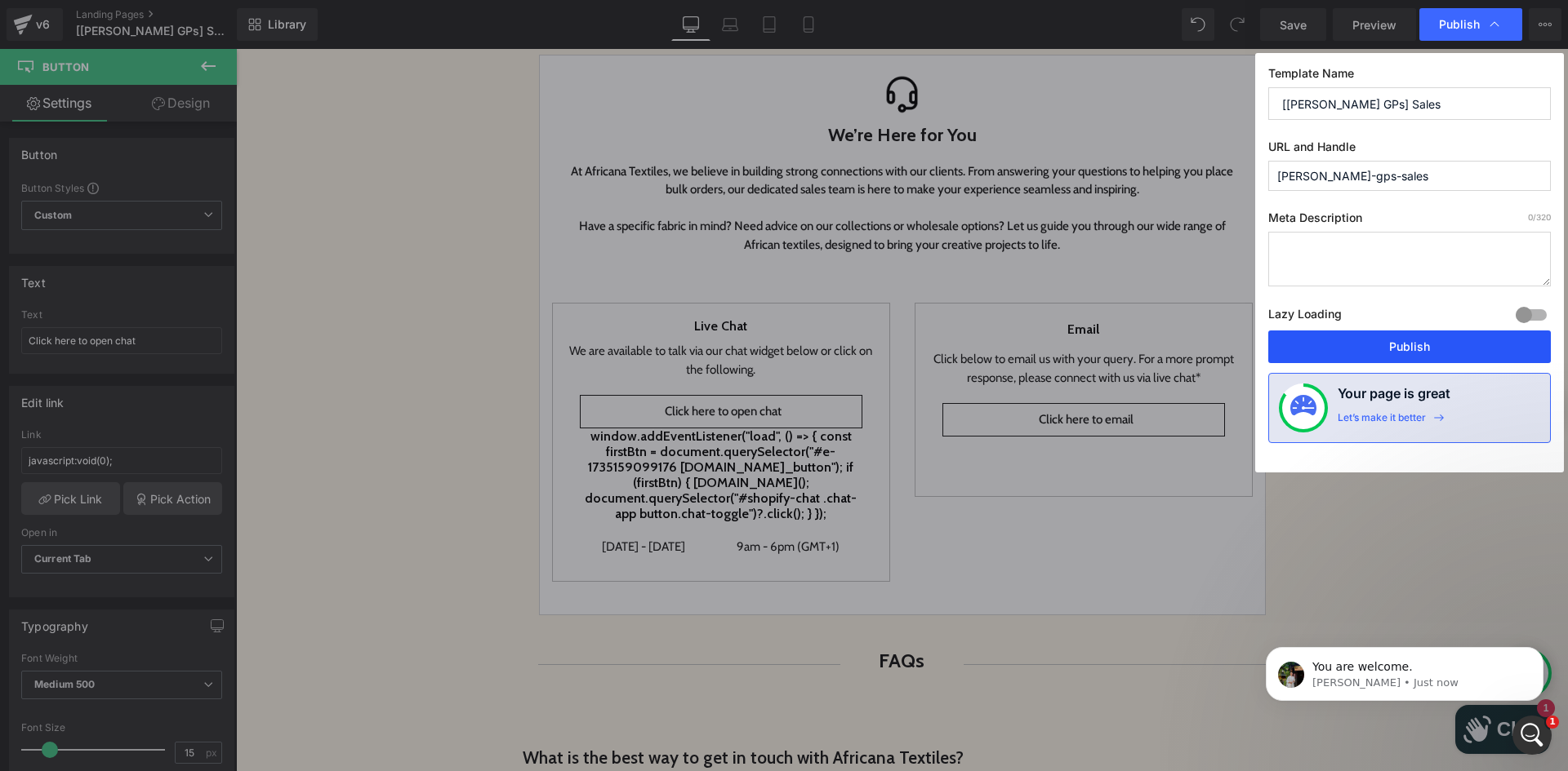
click at [1357, 337] on button "Publish" at bounding box center [1409, 346] width 283 height 33
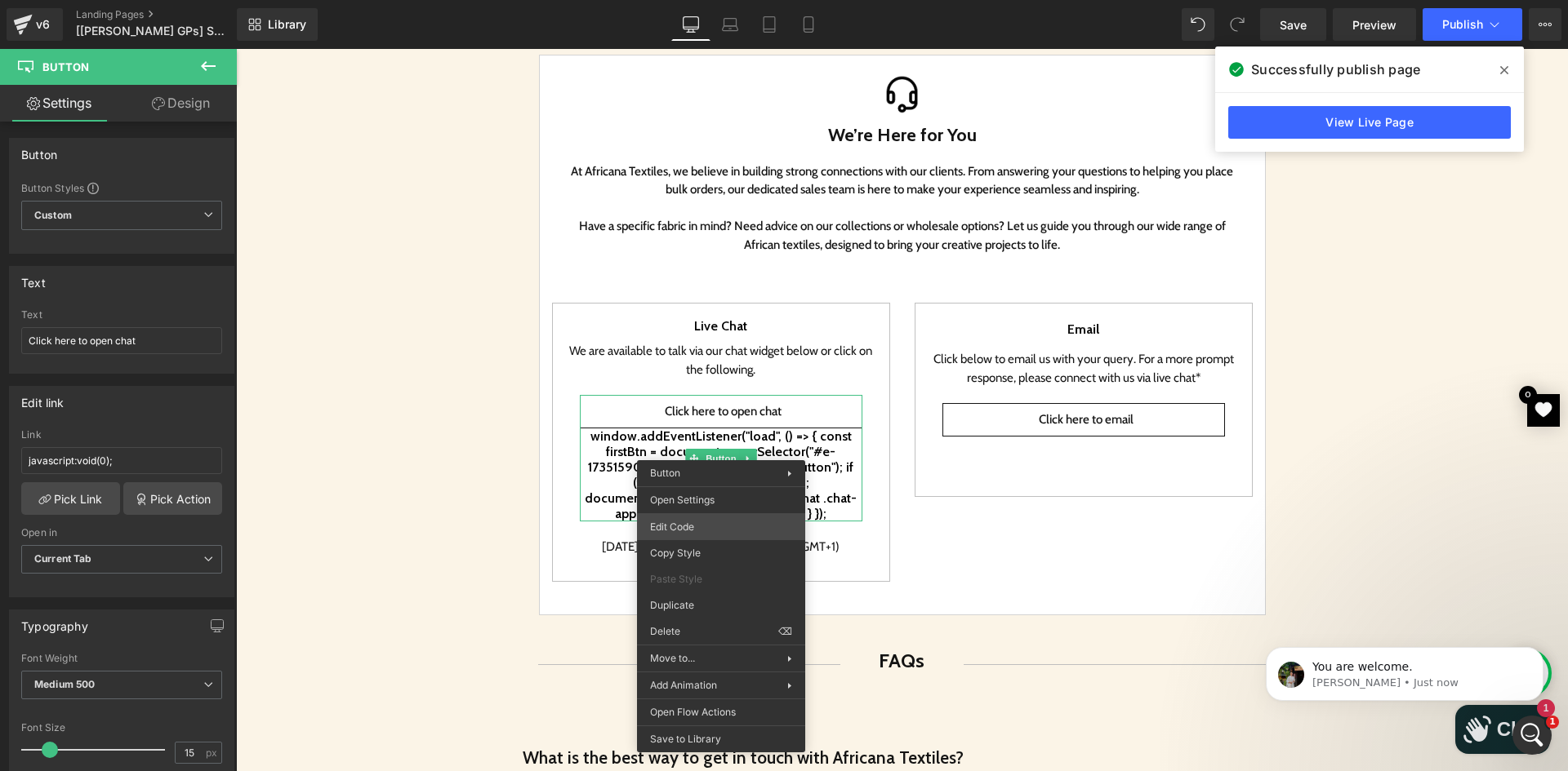
click at [691, 0] on div "You are previewing how the will restyle your page. You can not edit Elements in…" at bounding box center [784, 0] width 1568 height 0
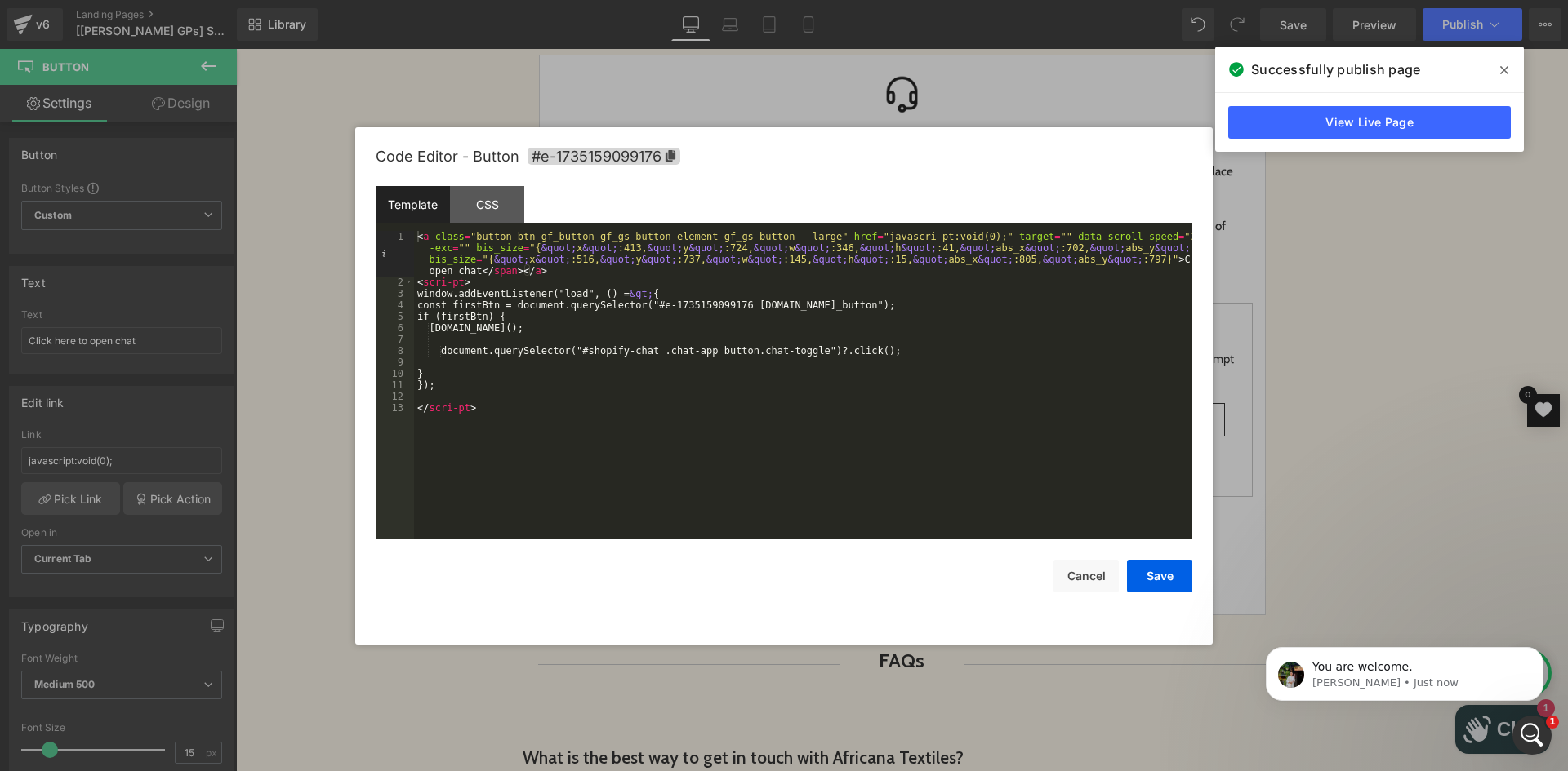
click at [483, 385] on div "< a class = "button btn gf_button gf_gs-button-element gf_gs-button---large" hr…" at bounding box center [802, 414] width 778 height 366
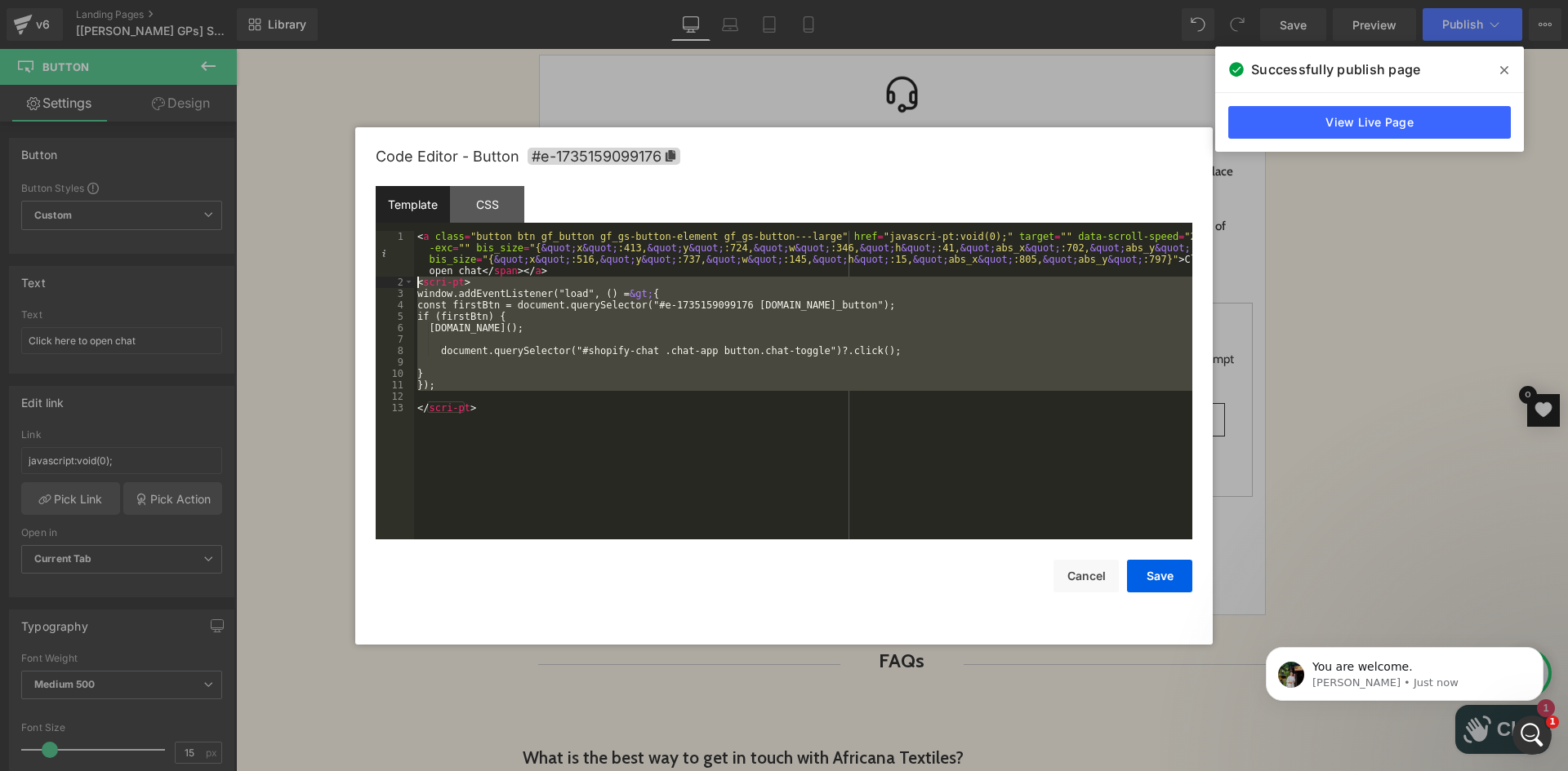
drag, startPoint x: 492, startPoint y: 399, endPoint x: 388, endPoint y: 277, distance: 160.3
click at [388, 277] on pre "1 2 3 4 5 6 7 8 9 10 11 12 13 < a class = "button btn gf_button gf_gs-button-el…" at bounding box center [783, 385] width 817 height 309
click at [513, 400] on div "< a class = "button btn gf_button gf_gs-button-element gf_gs-button---large" hr…" at bounding box center [802, 385] width 778 height 309
drag, startPoint x: 509, startPoint y: 409, endPoint x: 369, endPoint y: 281, distance: 189.7
click at [369, 281] on div "Code Editor - Button #e-1735159099176 Template CSS 1 2 3 4 5 6 7 8 9 10 11 12 1…" at bounding box center [783, 386] width 857 height 518
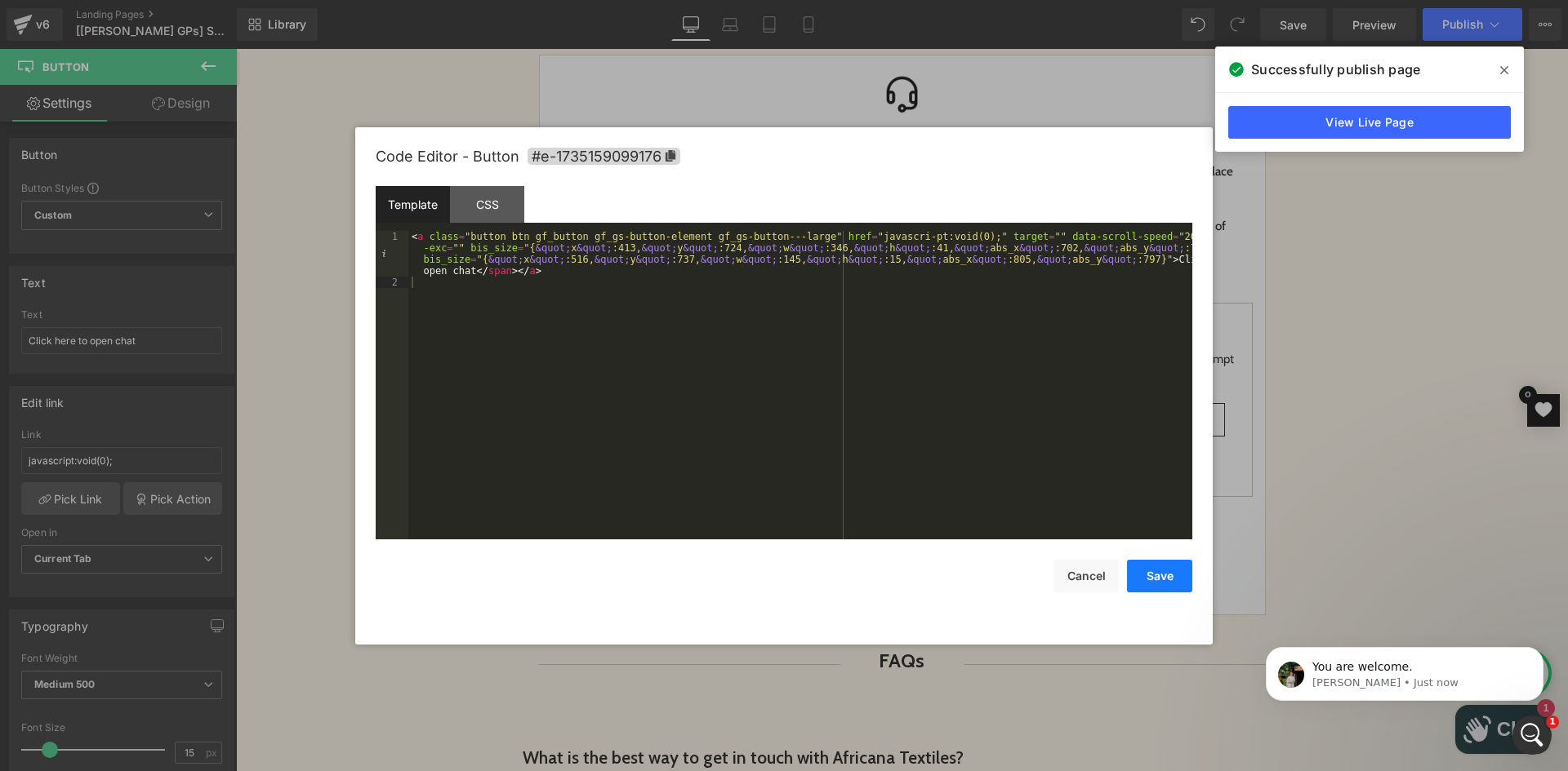
click at [1158, 582] on button "Save" at bounding box center [1159, 576] width 65 height 33
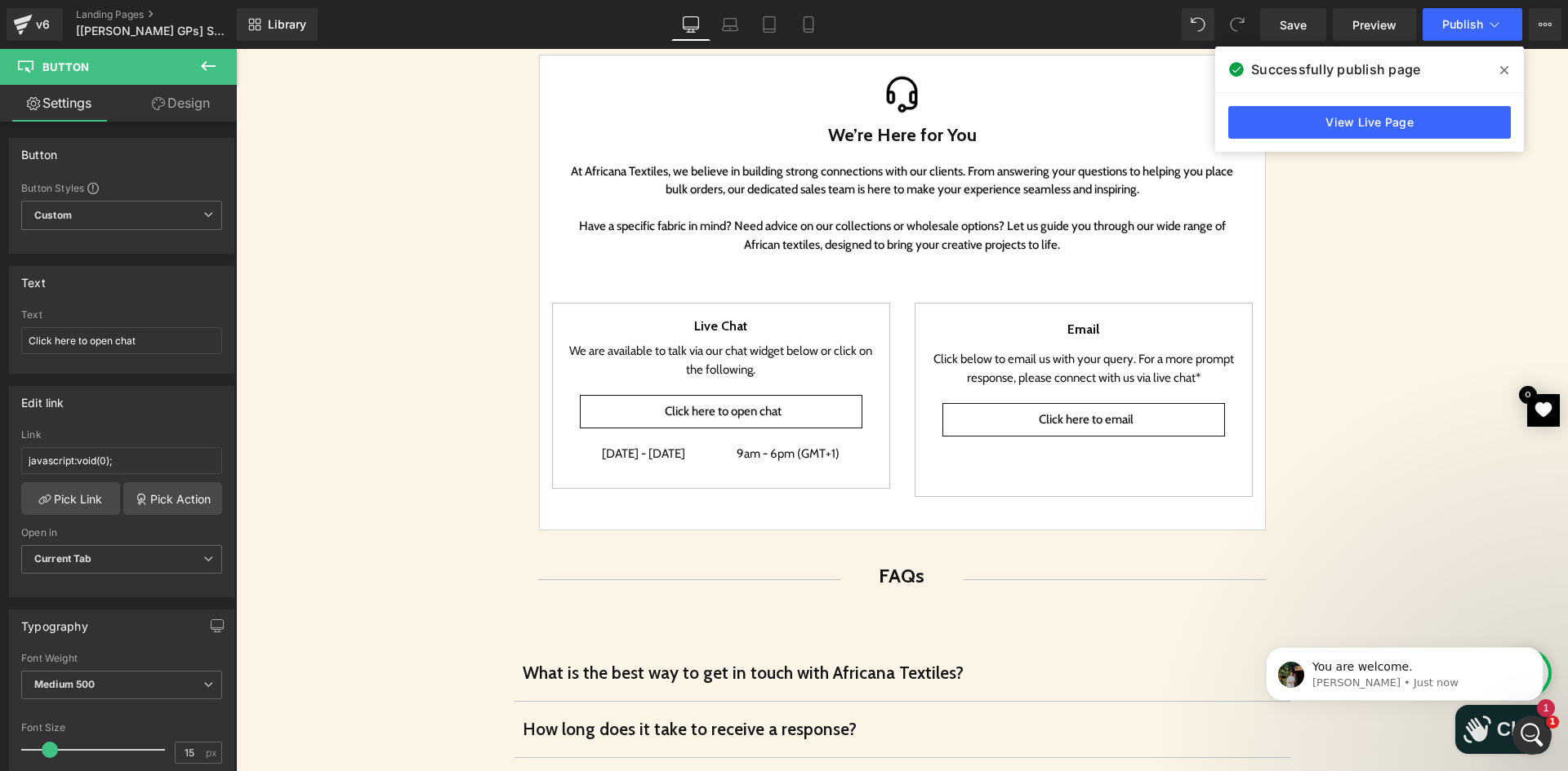
click at [208, 65] on icon at bounding box center [207, 65] width 19 height 19
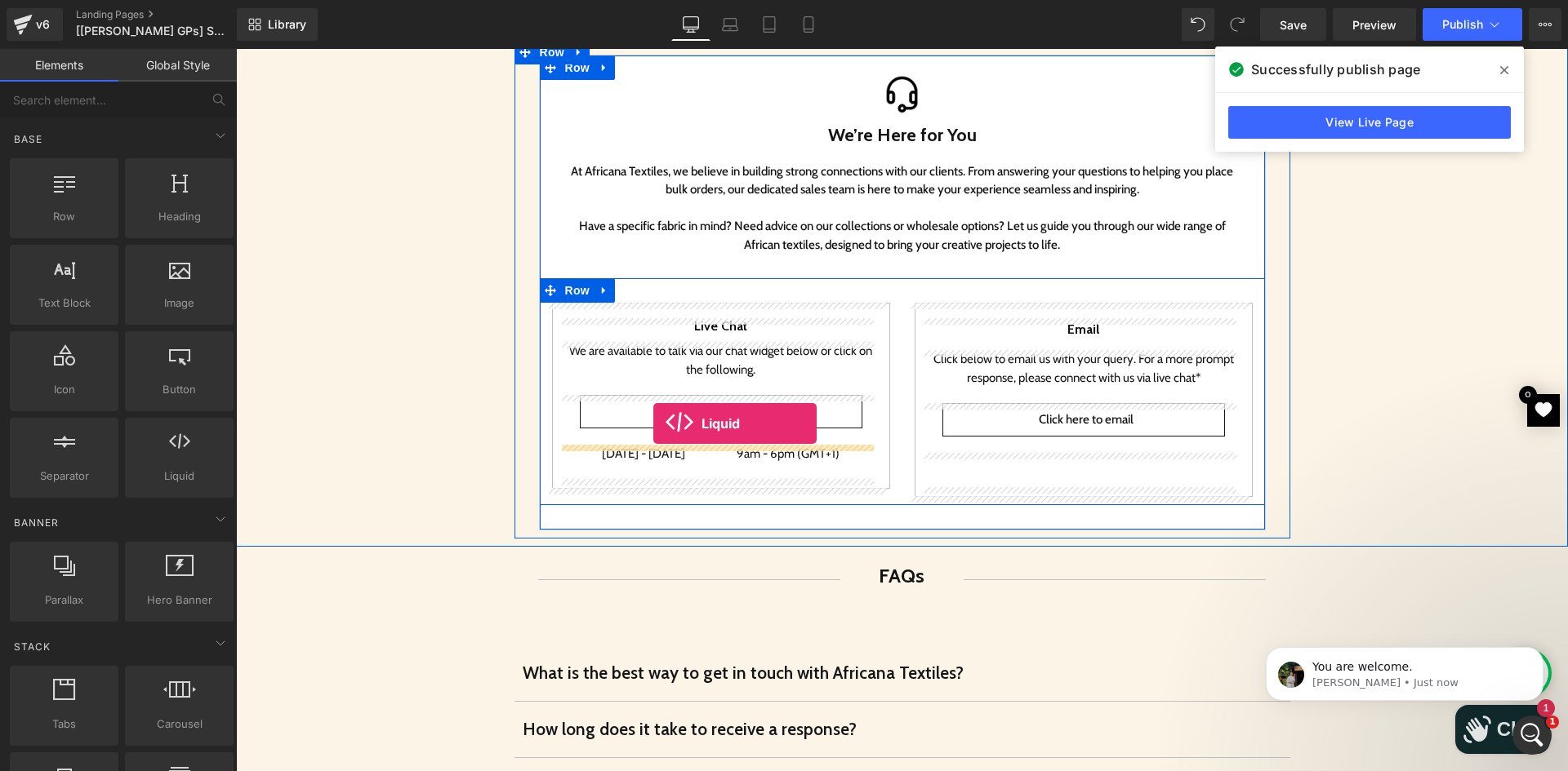
drag, startPoint x: 427, startPoint y: 503, endPoint x: 653, endPoint y: 421, distance: 240.4
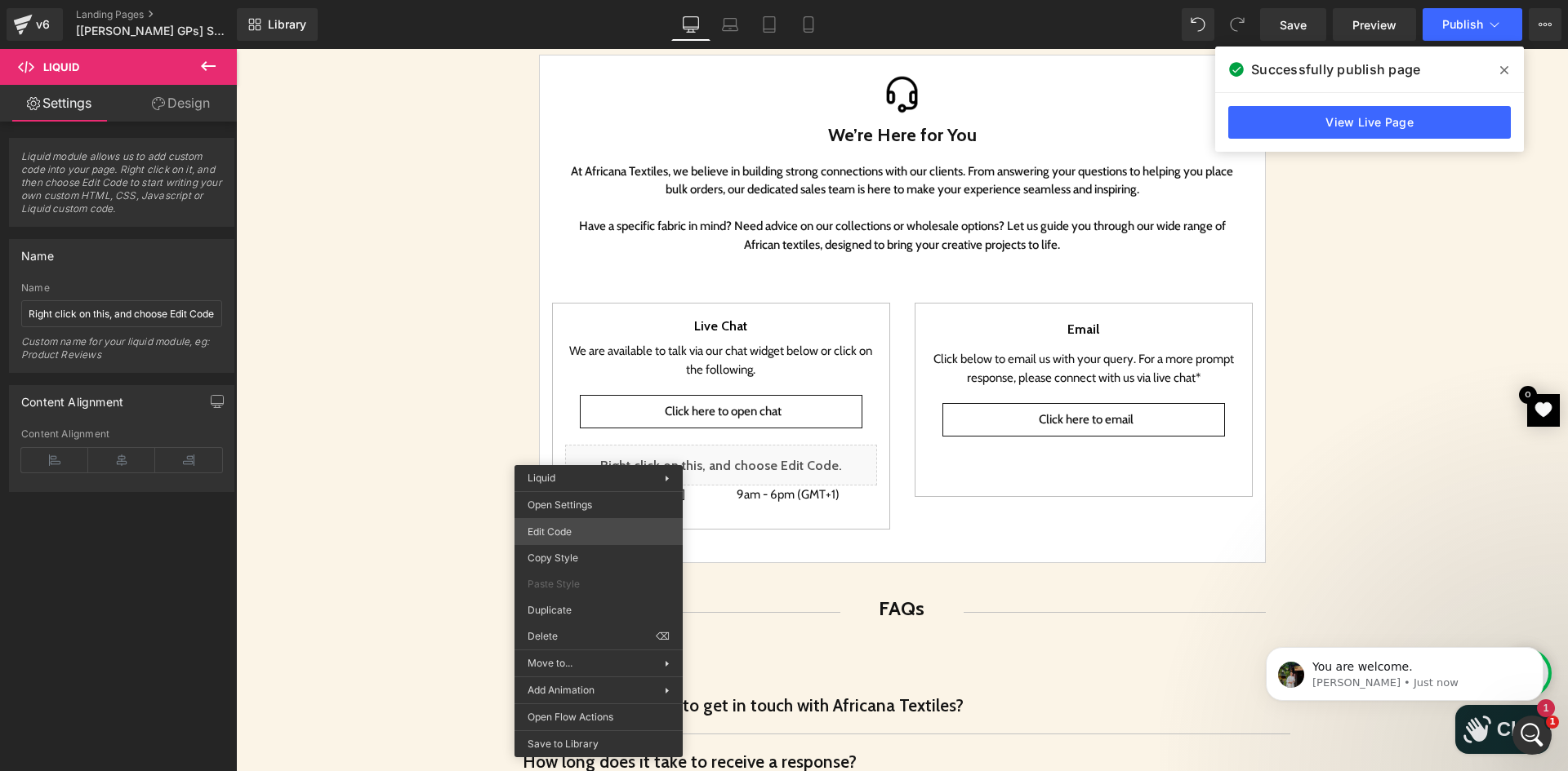
click at [555, 0] on div "Liquid You are previewing how the will restyle your page. You can not edit Elem…" at bounding box center [784, 0] width 1568 height 0
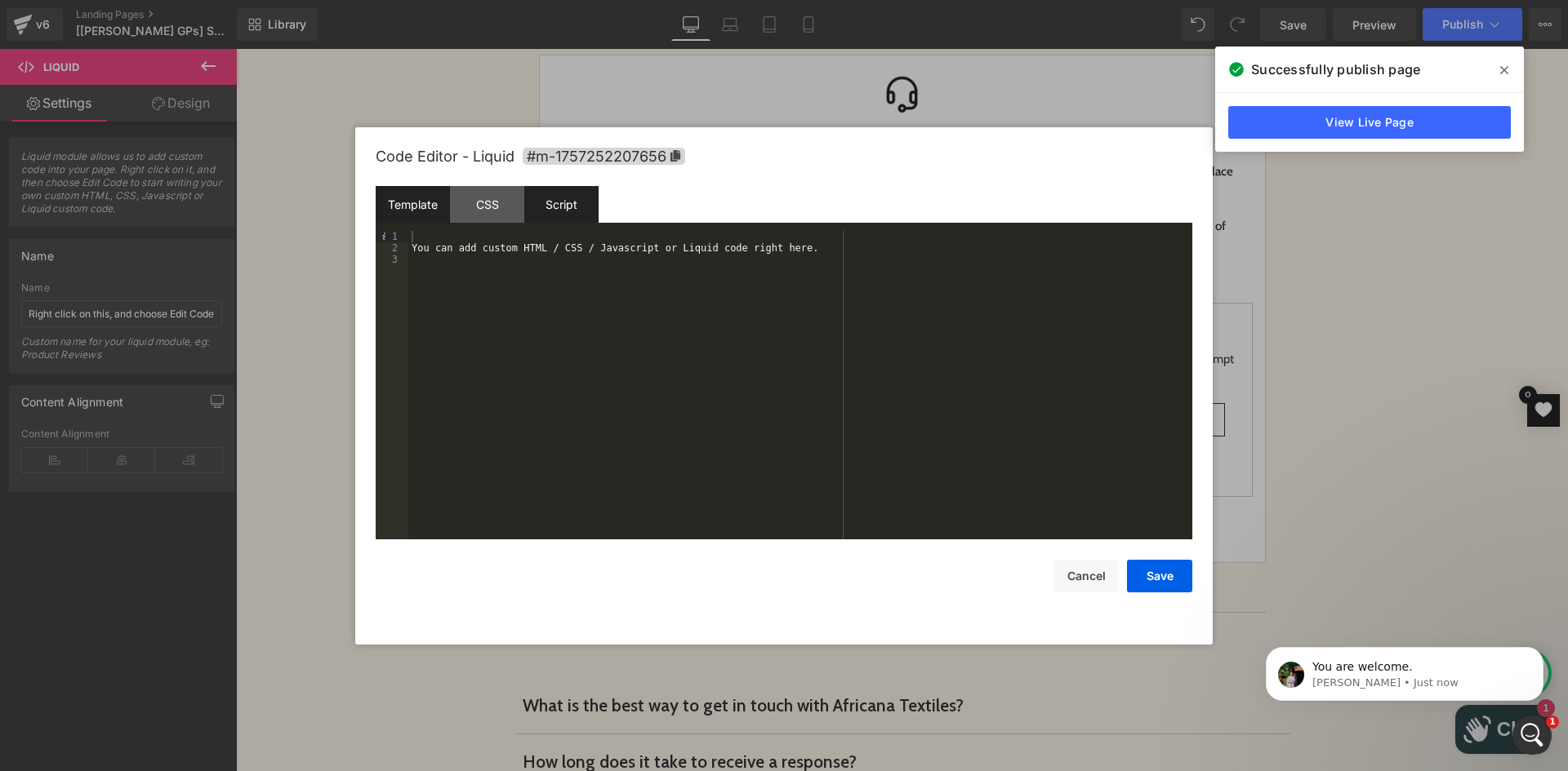
click at [574, 206] on div "Script" at bounding box center [561, 205] width 75 height 37
click at [472, 213] on div "CSS" at bounding box center [487, 205] width 75 height 37
click at [414, 217] on div "Template" at bounding box center [412, 205] width 75 height 37
click at [472, 290] on div "You can add custom HTML / CSS / Javascript or Liquid code right here." at bounding box center [800, 396] width 784 height 331
click at [564, 217] on div "Script" at bounding box center [561, 205] width 75 height 37
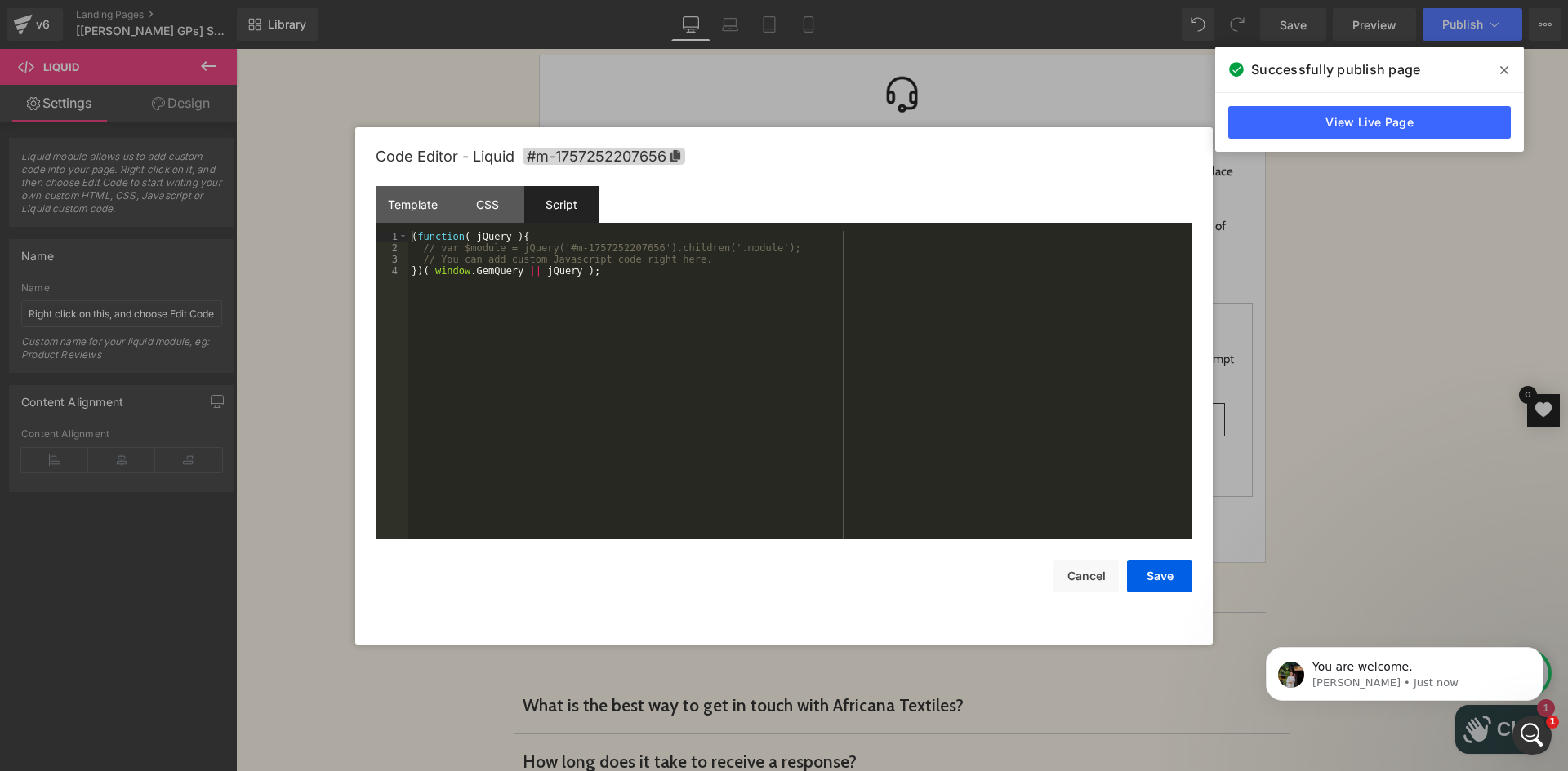
click at [783, 248] on div "( function ( jQuery ) { // var $module = jQuery('#m-1757252207656').children('.…" at bounding box center [800, 396] width 784 height 331
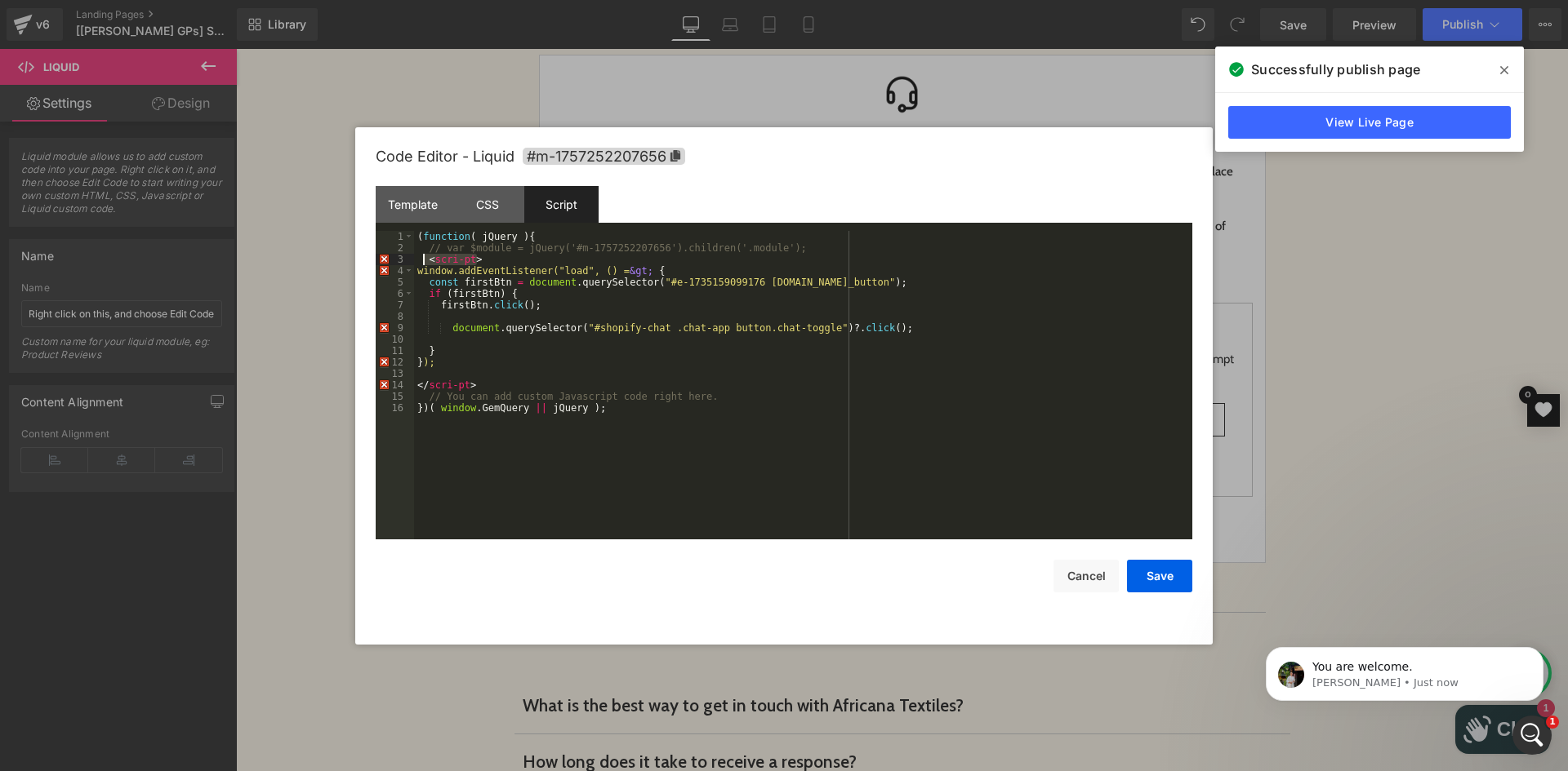
drag, startPoint x: 485, startPoint y: 257, endPoint x: 414, endPoint y: 257, distance: 71.0
click at [414, 257] on div "( function ( jQuery ) { // var $module = jQuery('#m-1757252207656').children('.…" at bounding box center [802, 396] width 778 height 331
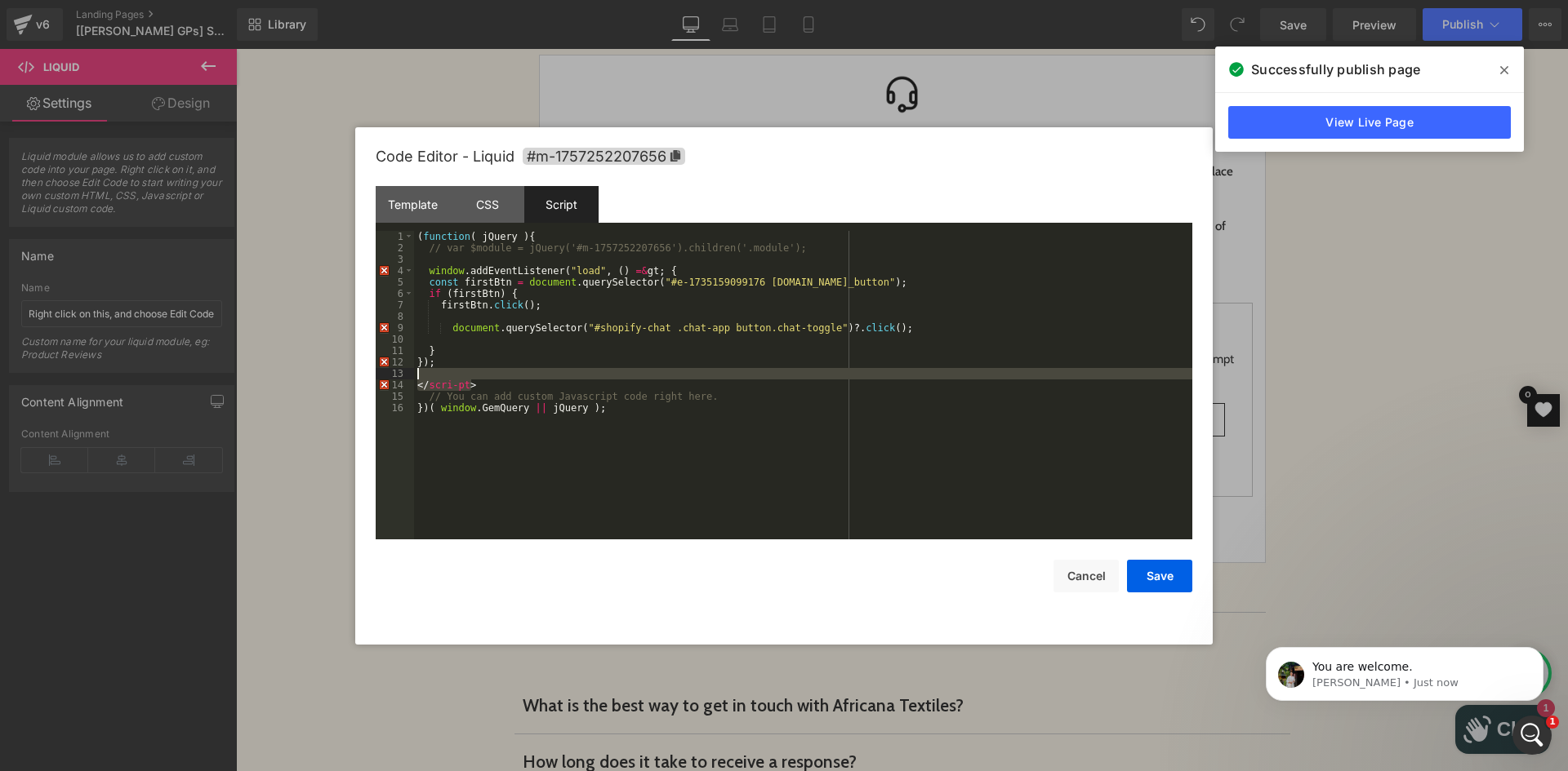
drag, startPoint x: 485, startPoint y: 382, endPoint x: 399, endPoint y: 378, distance: 86.1
click at [399, 378] on pre "1 2 3 4 5 6 7 8 9 10 11 12 13 14 15 16 ( function ( jQuery ) { // var $module =…" at bounding box center [783, 385] width 817 height 309
drag, startPoint x: 462, startPoint y: 357, endPoint x: 370, endPoint y: 361, distance: 92.1
click at [370, 361] on div "Code Editor - Liquid #m-1757252207656 Template CSS Script Data 1 XXXXXXXXXXXXXX…" at bounding box center [783, 386] width 857 height 518
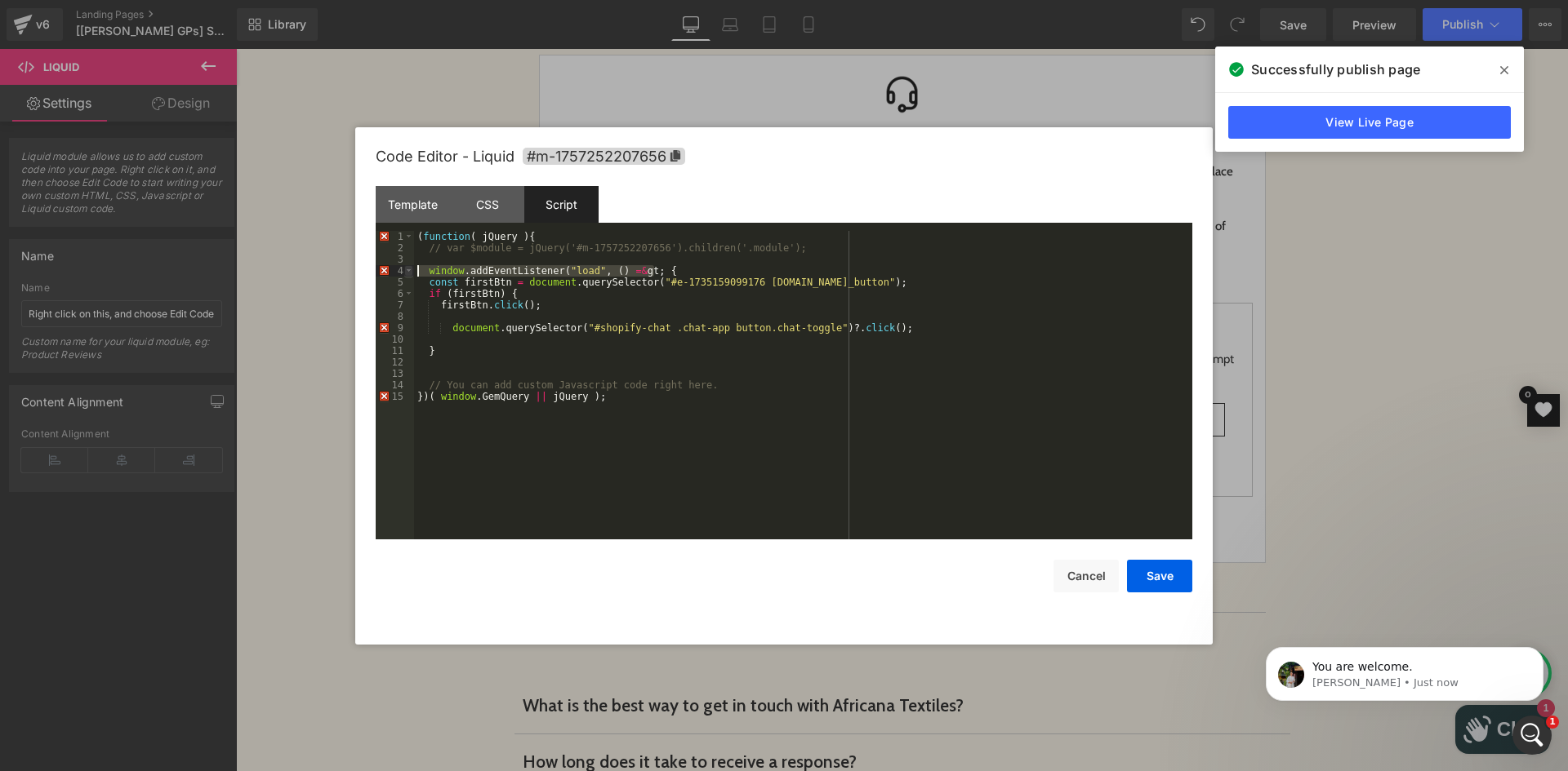
drag, startPoint x: 665, startPoint y: 271, endPoint x: 410, endPoint y: 268, distance: 255.0
click at [410, 268] on pre "1 2 3 4 5 6 7 8 9 10 11 12 13 14 15 ( function ( jQuery ) { // var $module = jQ…" at bounding box center [783, 385] width 817 height 309
click at [466, 268] on div "( function ( jQuery ) { // var $module = jQuery('#m-1757252207656').children('.…" at bounding box center [802, 396] width 778 height 331
click at [481, 270] on div "( function ( jQuery ) { // var $module = jQuery('#m-1757252207656').children('.…" at bounding box center [802, 396] width 778 height 331
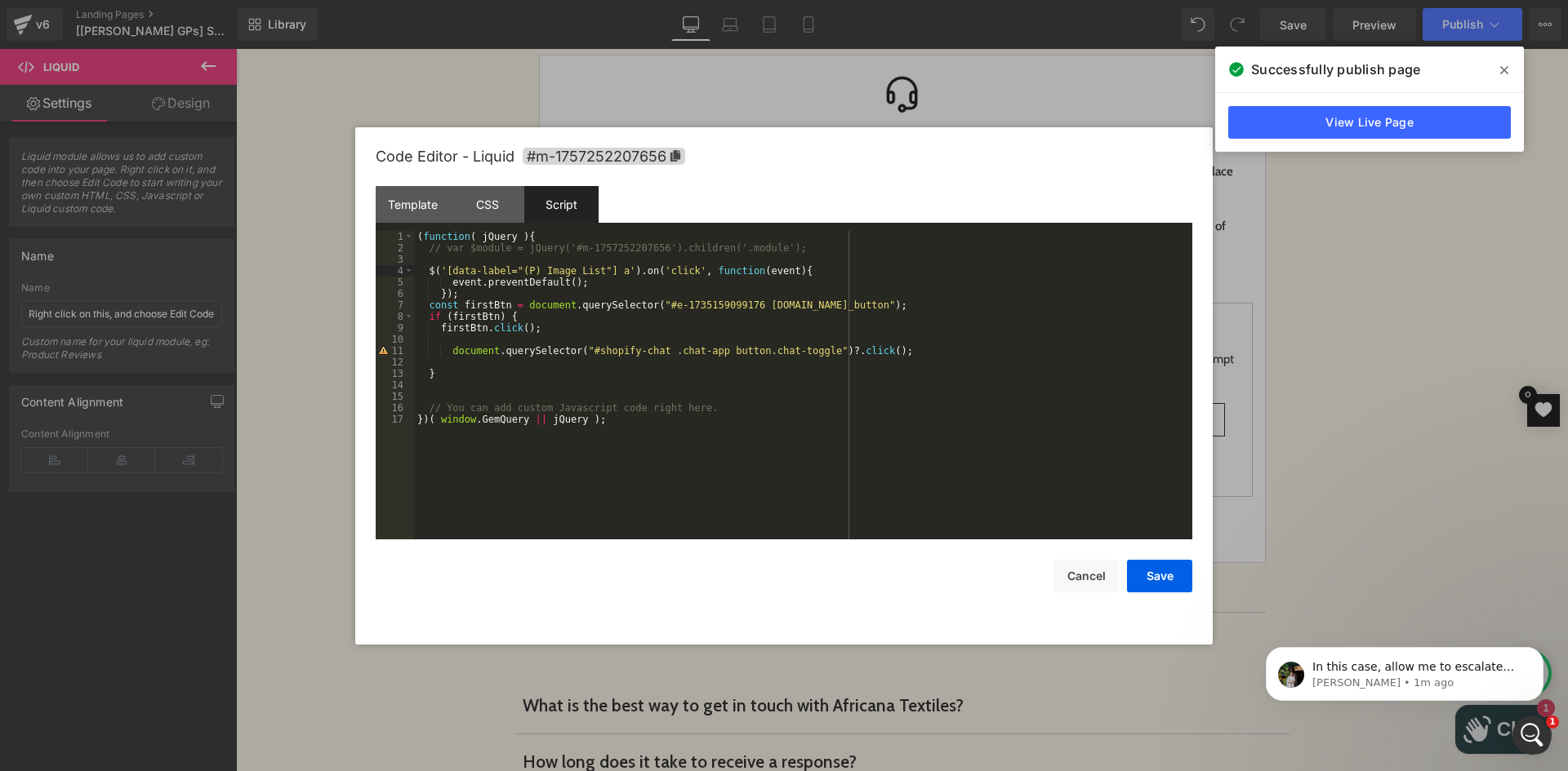
click at [651, 304] on div "( function ( jQuery ) { // var $module = jQuery('#m-1757252207656').children('.…" at bounding box center [802, 396] width 778 height 331
click at [799, 301] on div "( function ( jQuery ) { // var $module = jQuery('#m-1757252207656').children('.…" at bounding box center [802, 396] width 778 height 331
click at [450, 269] on div "( function ( jQuery ) { // var $module = jQuery('#m-1757252207656').children('.…" at bounding box center [802, 396] width 778 height 331
click at [611, 269] on div "( function ( jQuery ) { // var $module = jQuery('#m-1757252207656').children('.…" at bounding box center [802, 396] width 778 height 331
click at [448, 274] on div "( function ( jQuery ) { // var $module = jQuery('#m-1757252207656').children('.…" at bounding box center [802, 396] width 778 height 331
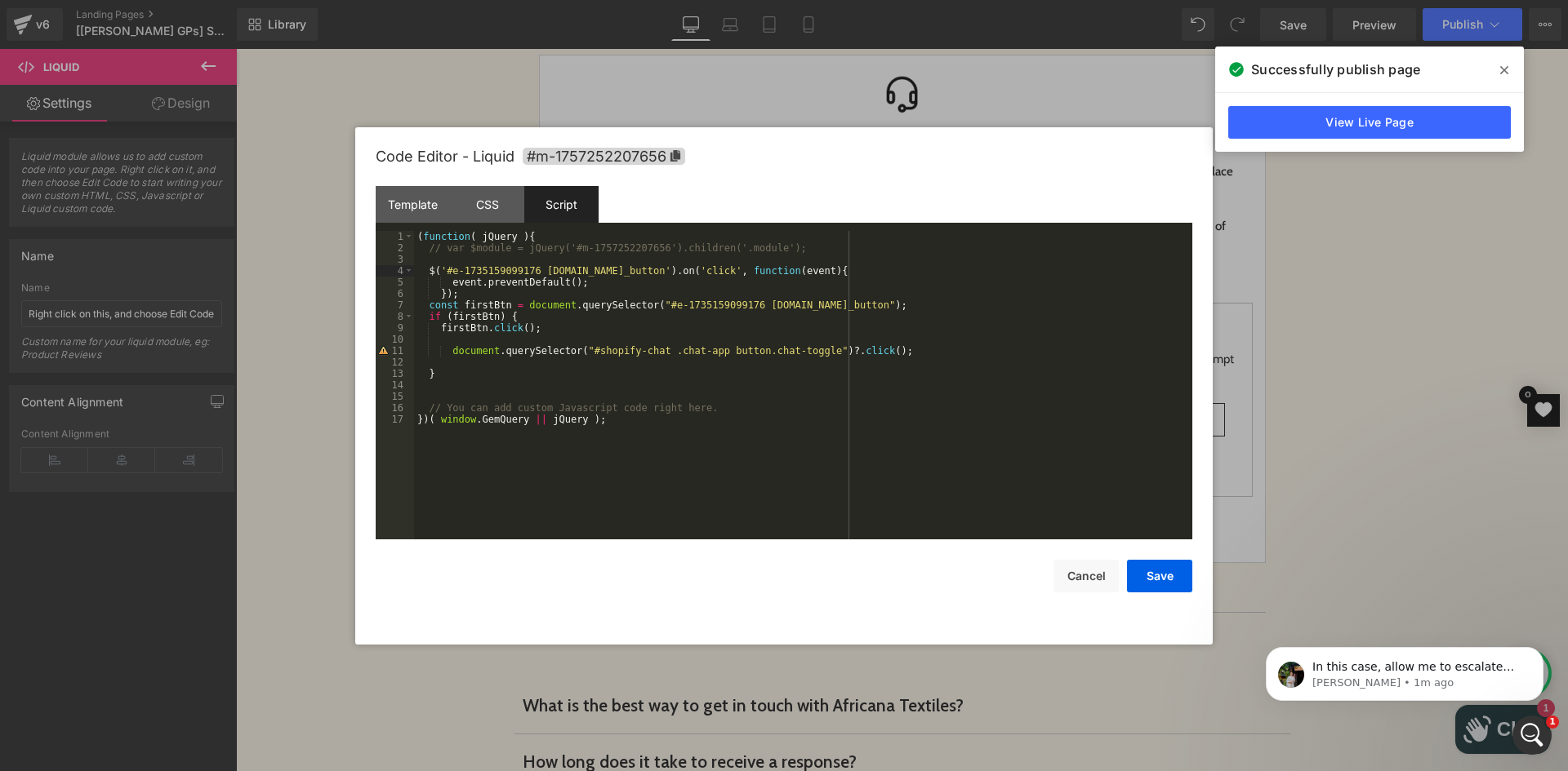
click at [577, 348] on div "( function ( jQuery ) { // var $module = jQuery('#m-1757252207656').children('.…" at bounding box center [802, 396] width 778 height 331
drag, startPoint x: 787, startPoint y: 351, endPoint x: 807, endPoint y: 353, distance: 20.1
click at [807, 353] on div "( function ( jQuery ) { // var $module = jQuery('#m-1757252207656').children('.…" at bounding box center [802, 396] width 778 height 331
drag, startPoint x: 450, startPoint y: 282, endPoint x: 604, endPoint y: 280, distance: 154.0
click at [604, 280] on div "( function ( jQuery ) { // var $module = jQuery('#m-1757252207656').children('.…" at bounding box center [802, 396] width 778 height 331
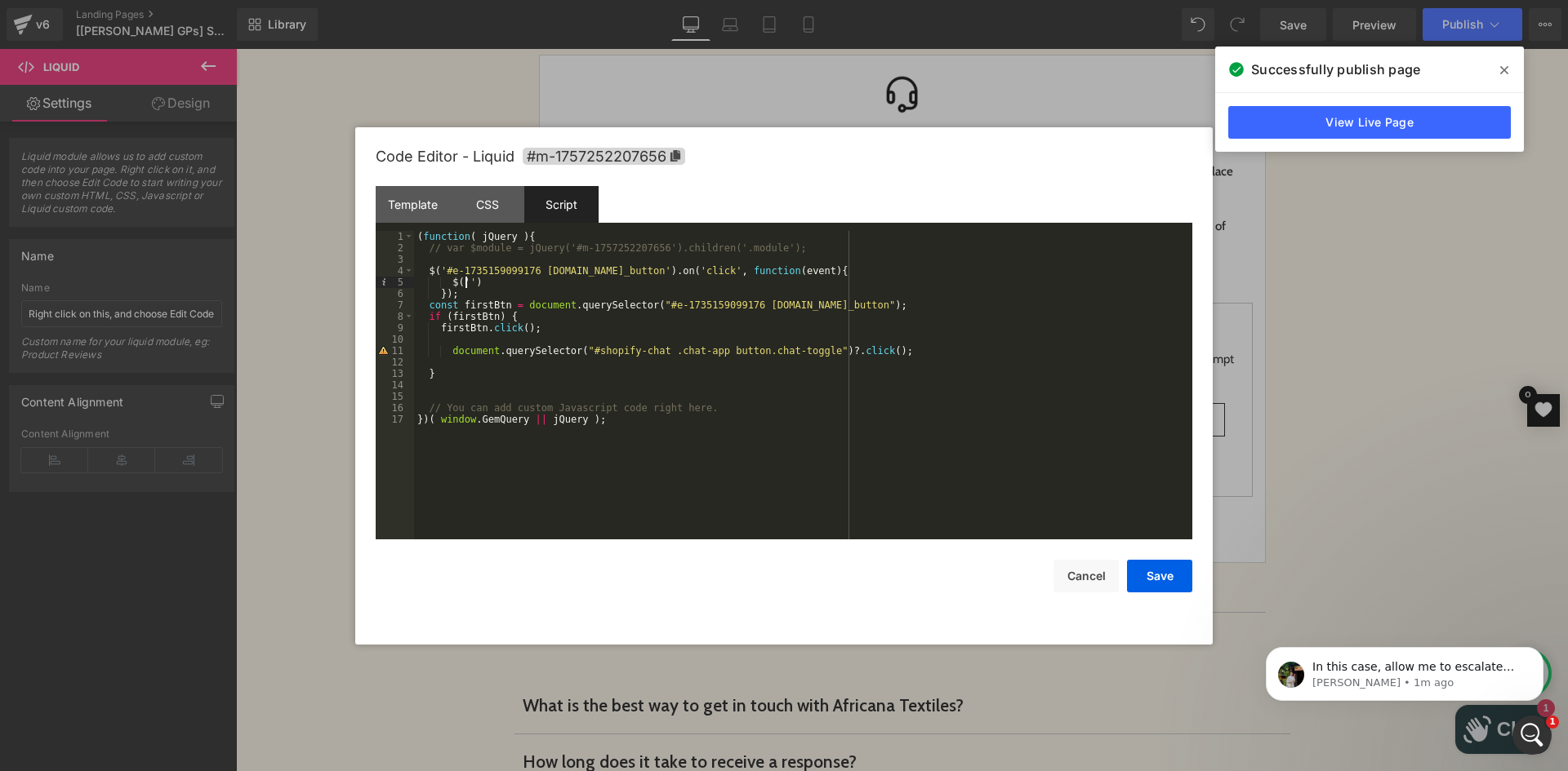
paste textarea
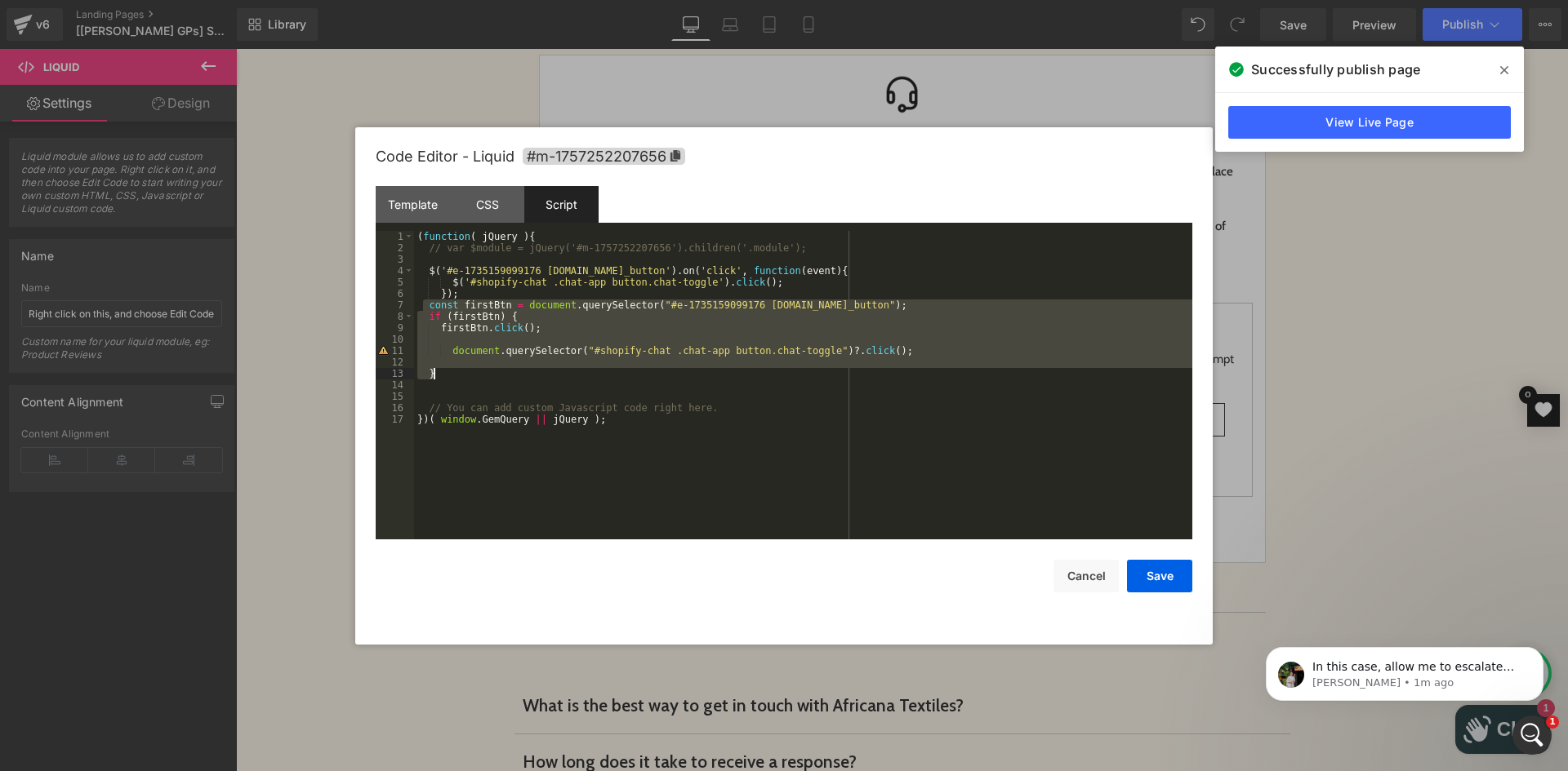
drag, startPoint x: 423, startPoint y: 306, endPoint x: 471, endPoint y: 376, distance: 84.9
click at [471, 376] on div "( function ( jQuery ) { // var $module = jQuery('#m-1757252207656').children('.…" at bounding box center [802, 396] width 778 height 331
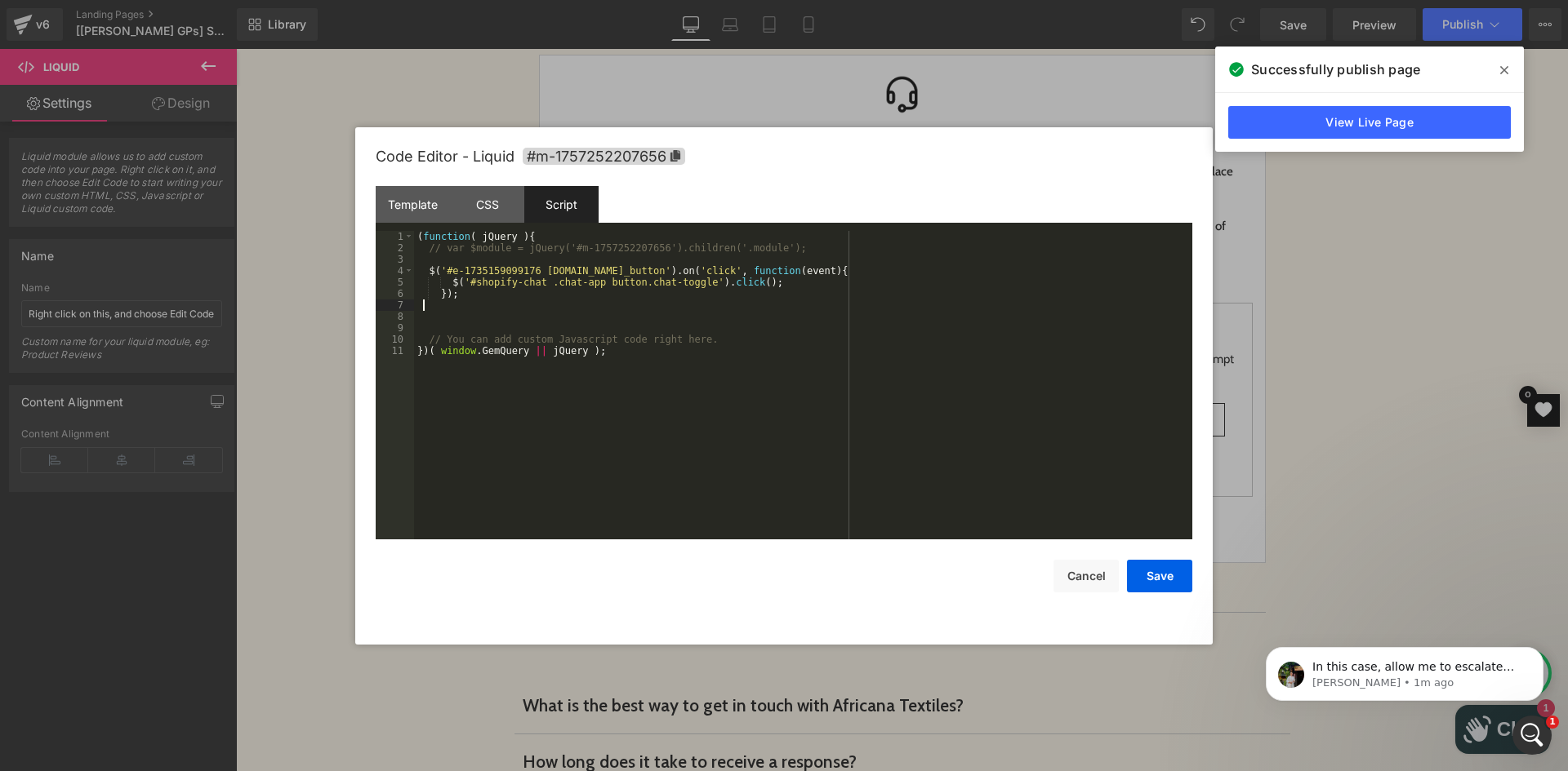
click at [463, 300] on div "( function ( jQuery ) { // var $module = jQuery('#m-1757252207656').children('.…" at bounding box center [802, 396] width 778 height 331
click at [1162, 570] on button "Save" at bounding box center [1159, 576] width 65 height 33
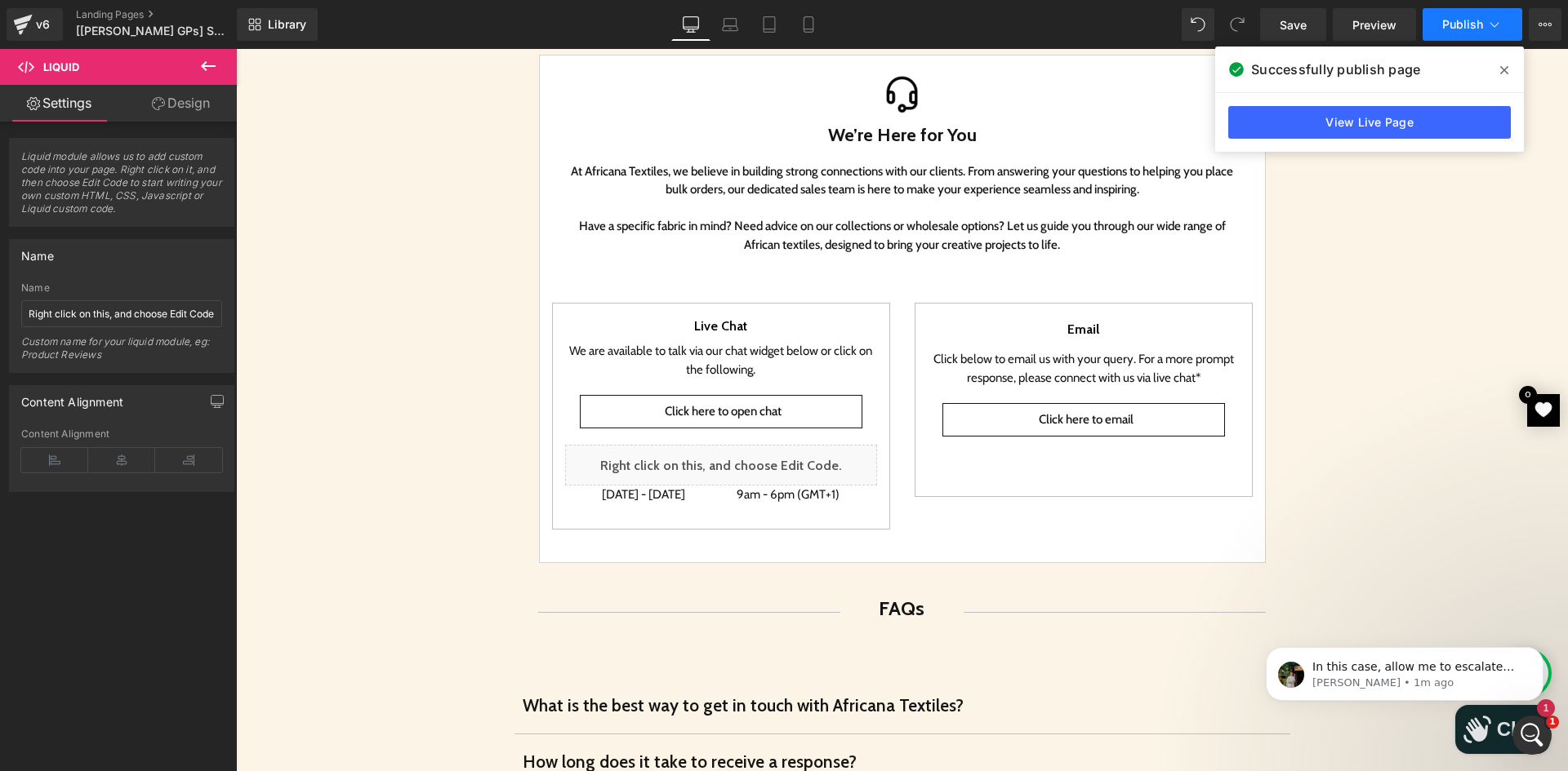
click at [1456, 29] on span "Publish" at bounding box center [1462, 24] width 41 height 13
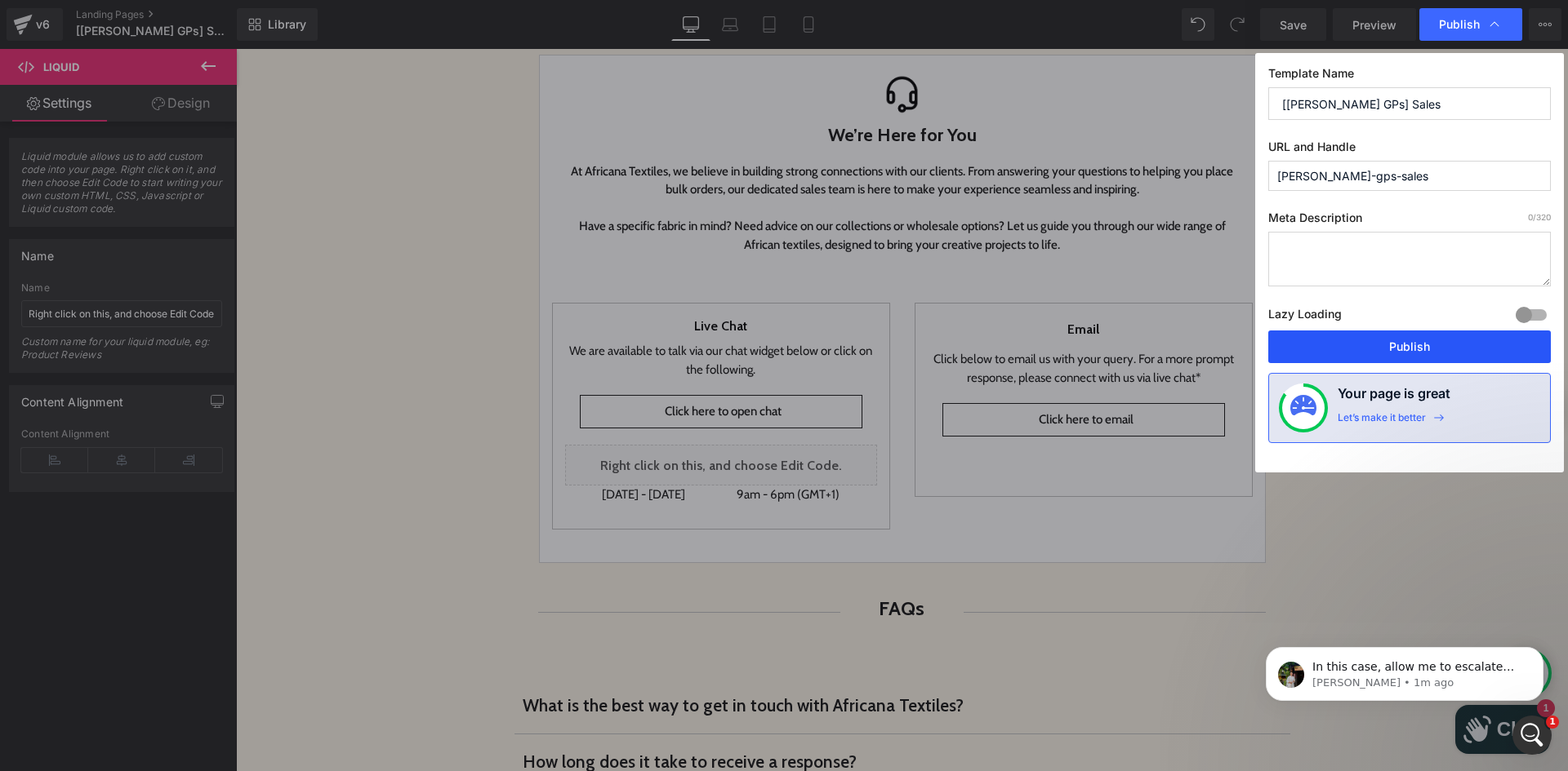
click at [1394, 346] on button "Publish" at bounding box center [1409, 346] width 283 height 33
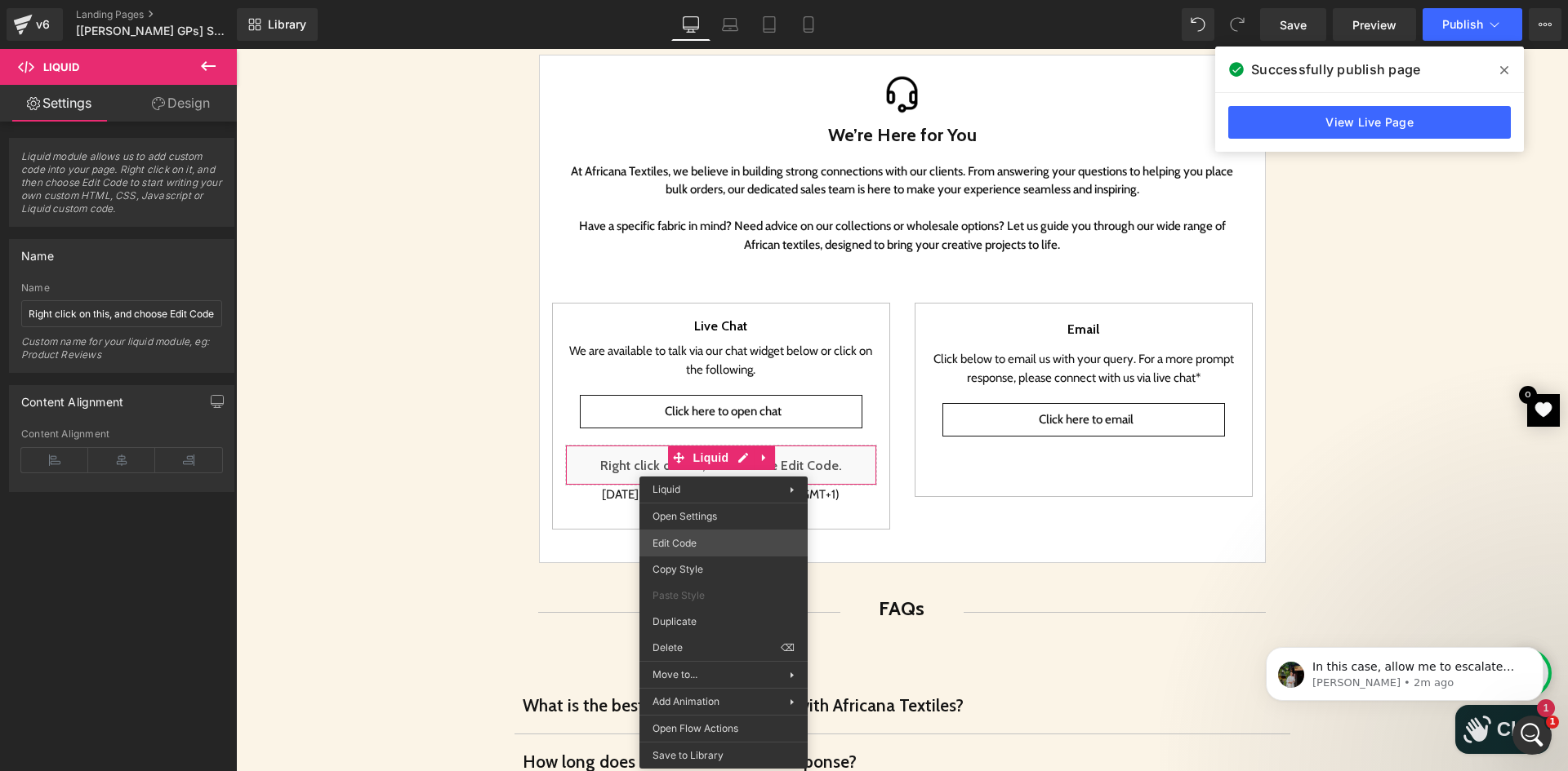
click at [697, 0] on div "Liquid You are previewing how the will restyle your page. You can not edit Elem…" at bounding box center [784, 0] width 1568 height 0
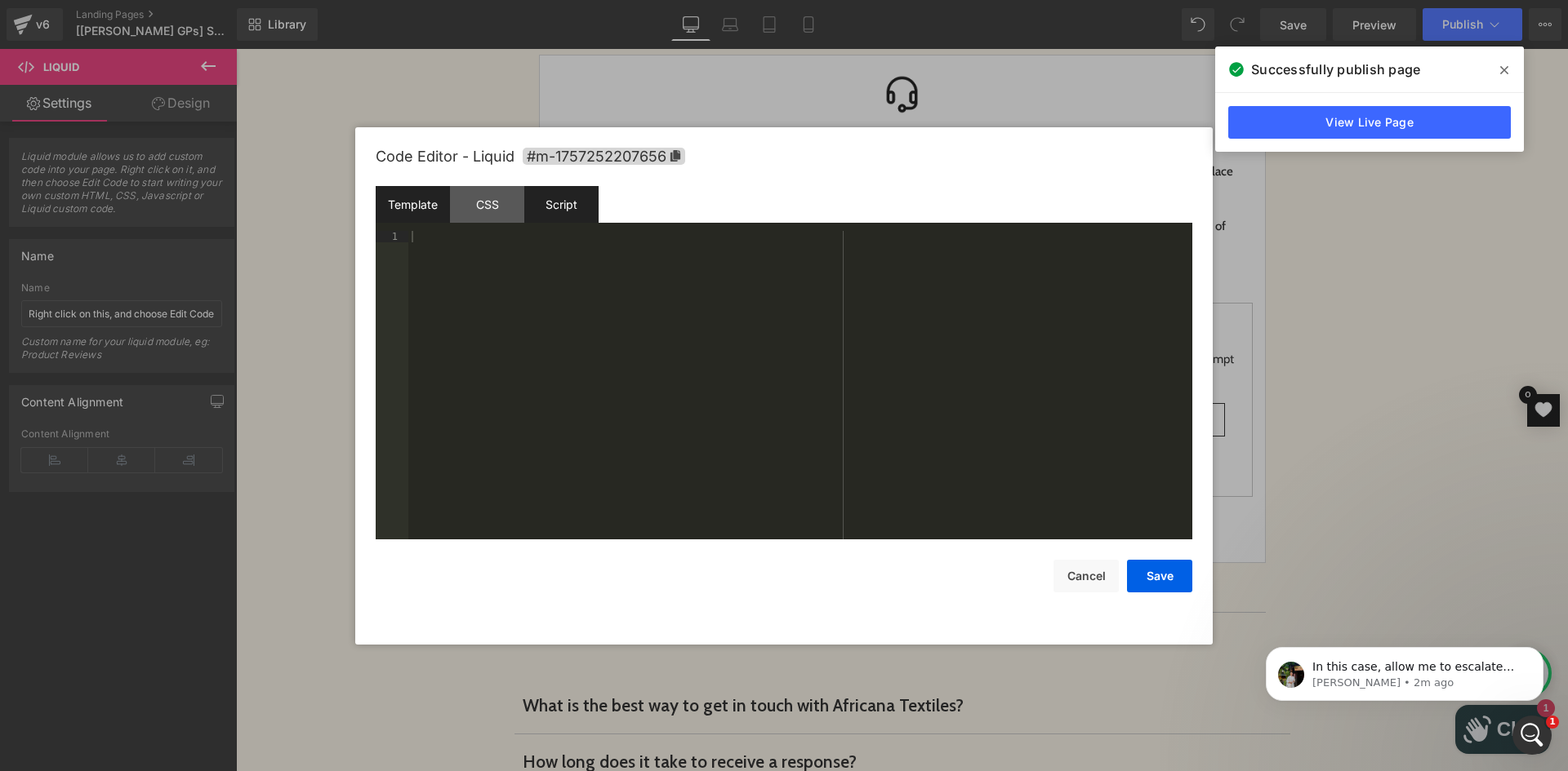
click at [566, 218] on div "Script" at bounding box center [561, 205] width 75 height 37
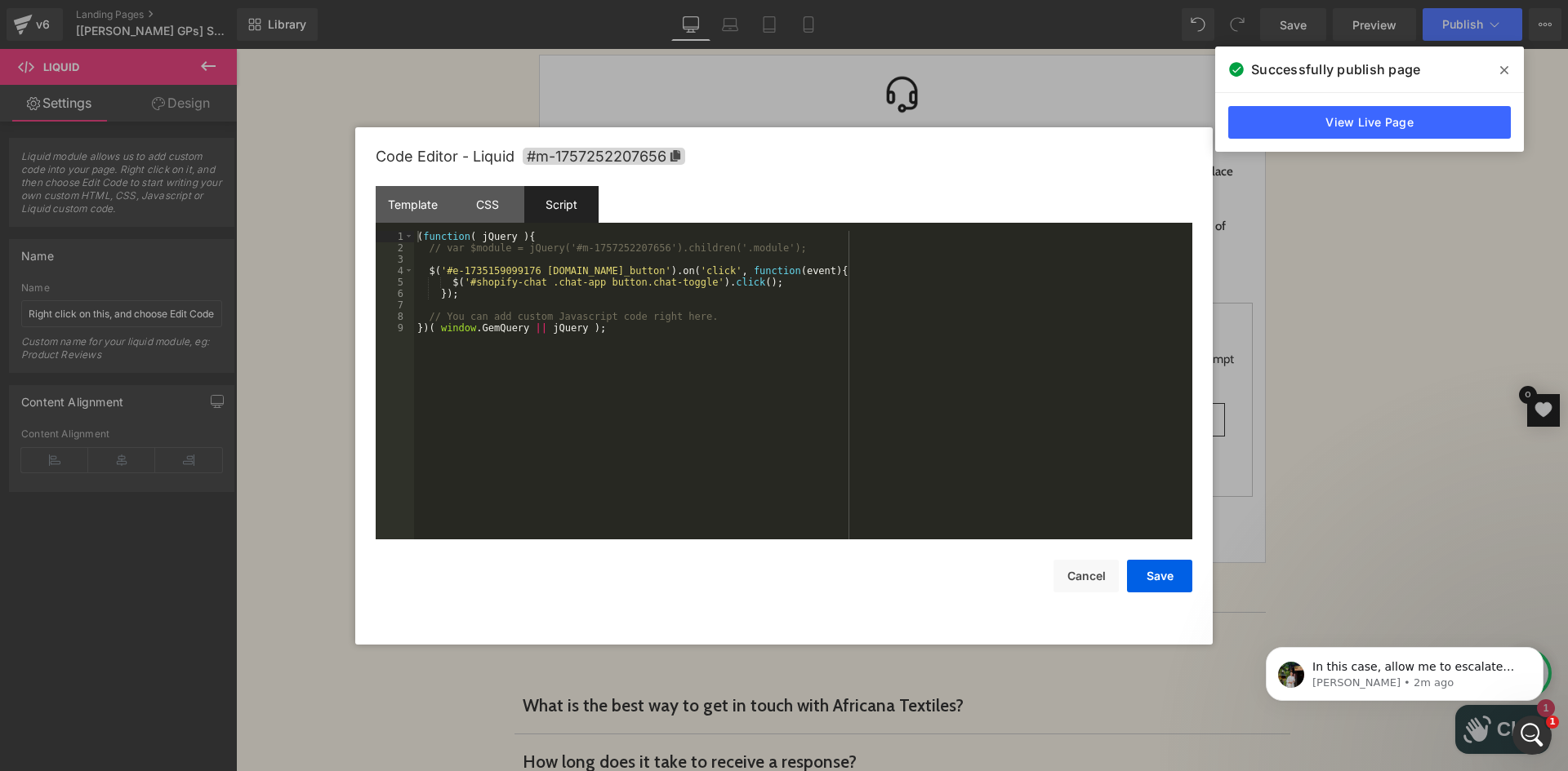
click at [789, 268] on div "( function ( jQuery ) { // var $module = jQuery('#m-1757252207656').children('.…" at bounding box center [802, 396] width 778 height 331
click at [504, 283] on div "( function ( jQuery ) { // var $module = jQuery('#m-1757252207656').children('.…" at bounding box center [802, 396] width 778 height 331
click at [1157, 572] on button "Save" at bounding box center [1159, 576] width 65 height 33
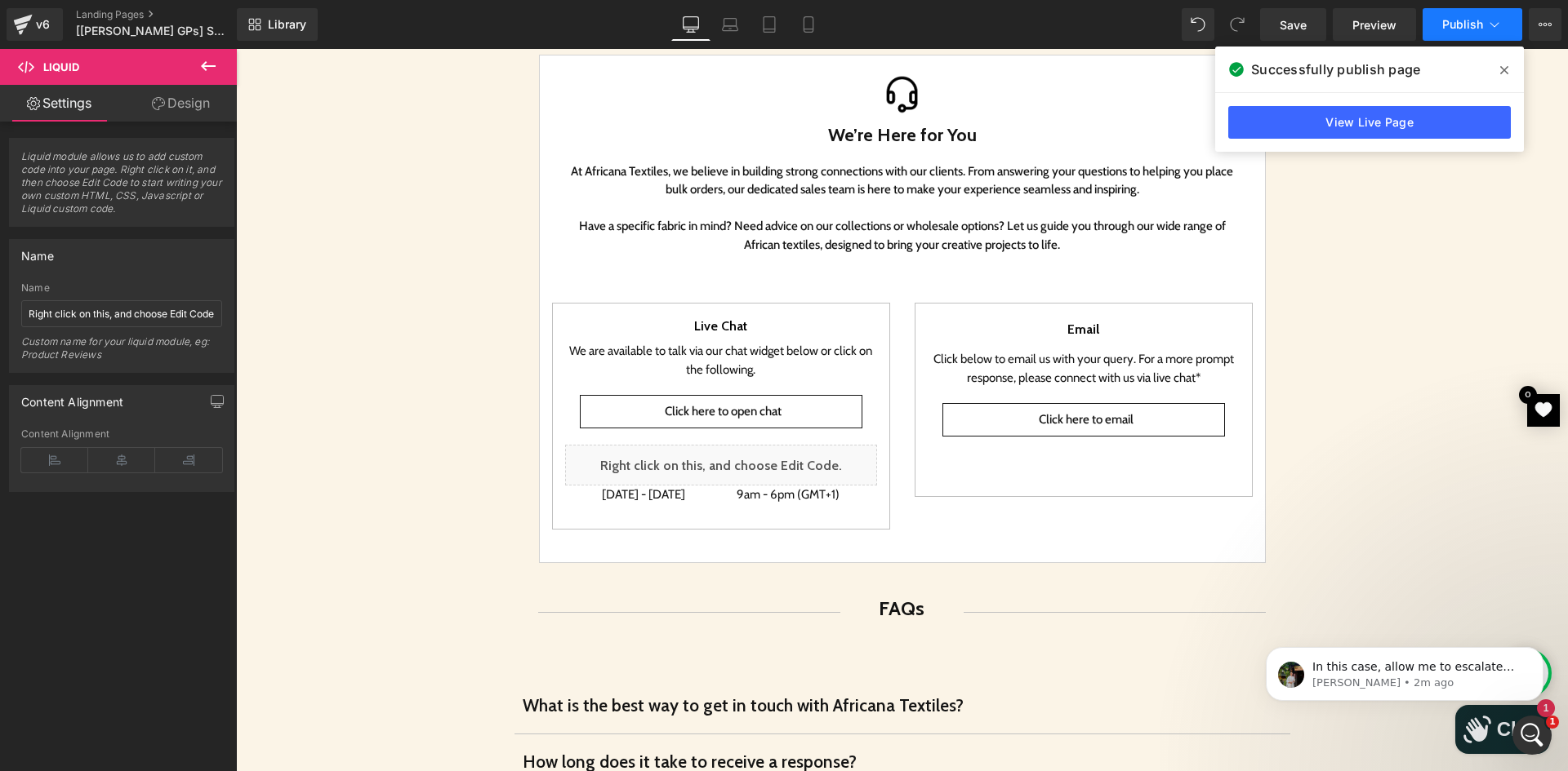
click at [1455, 24] on span "Publish" at bounding box center [1462, 24] width 41 height 13
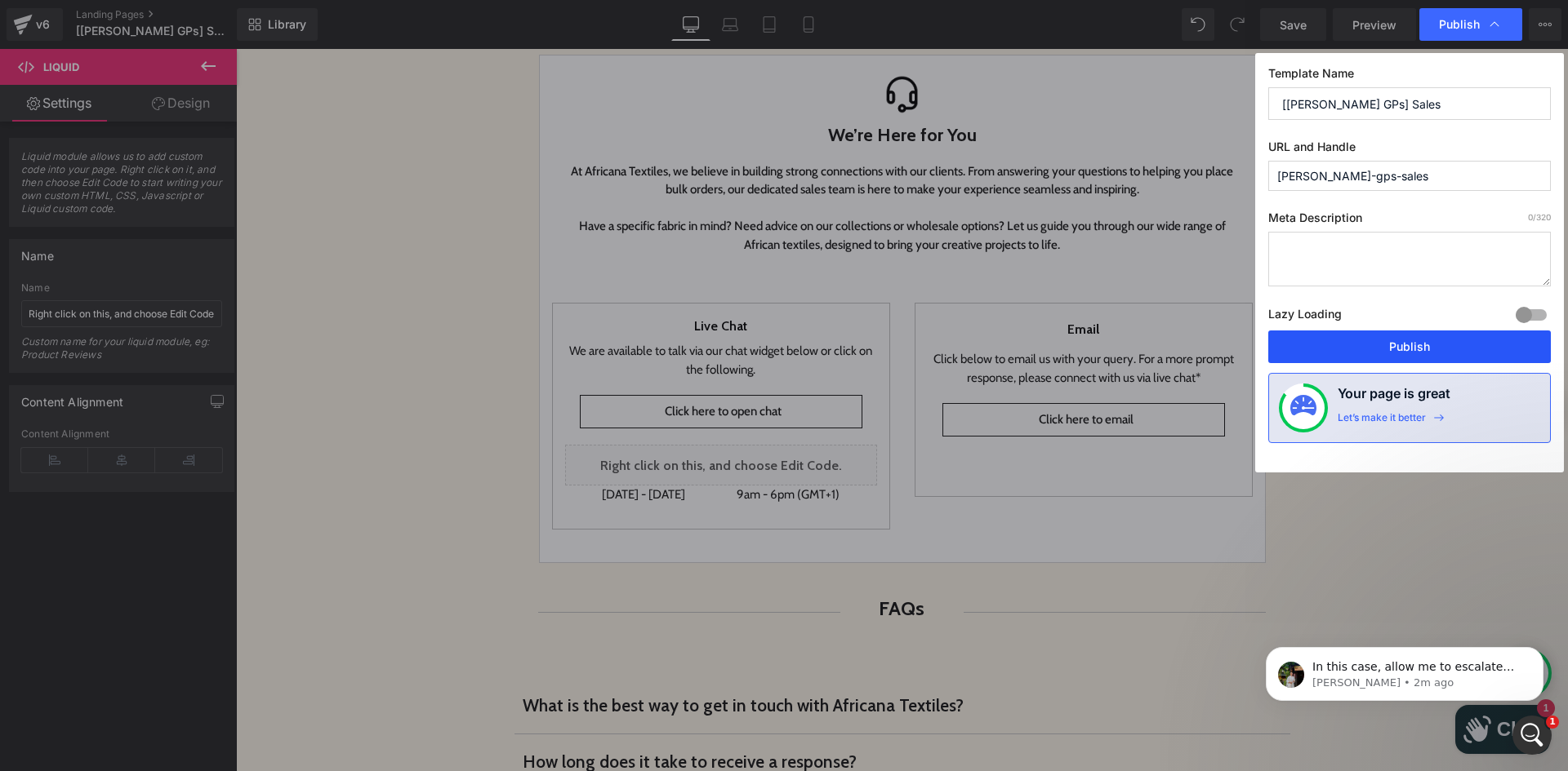
click at [1392, 352] on button "Publish" at bounding box center [1409, 346] width 283 height 33
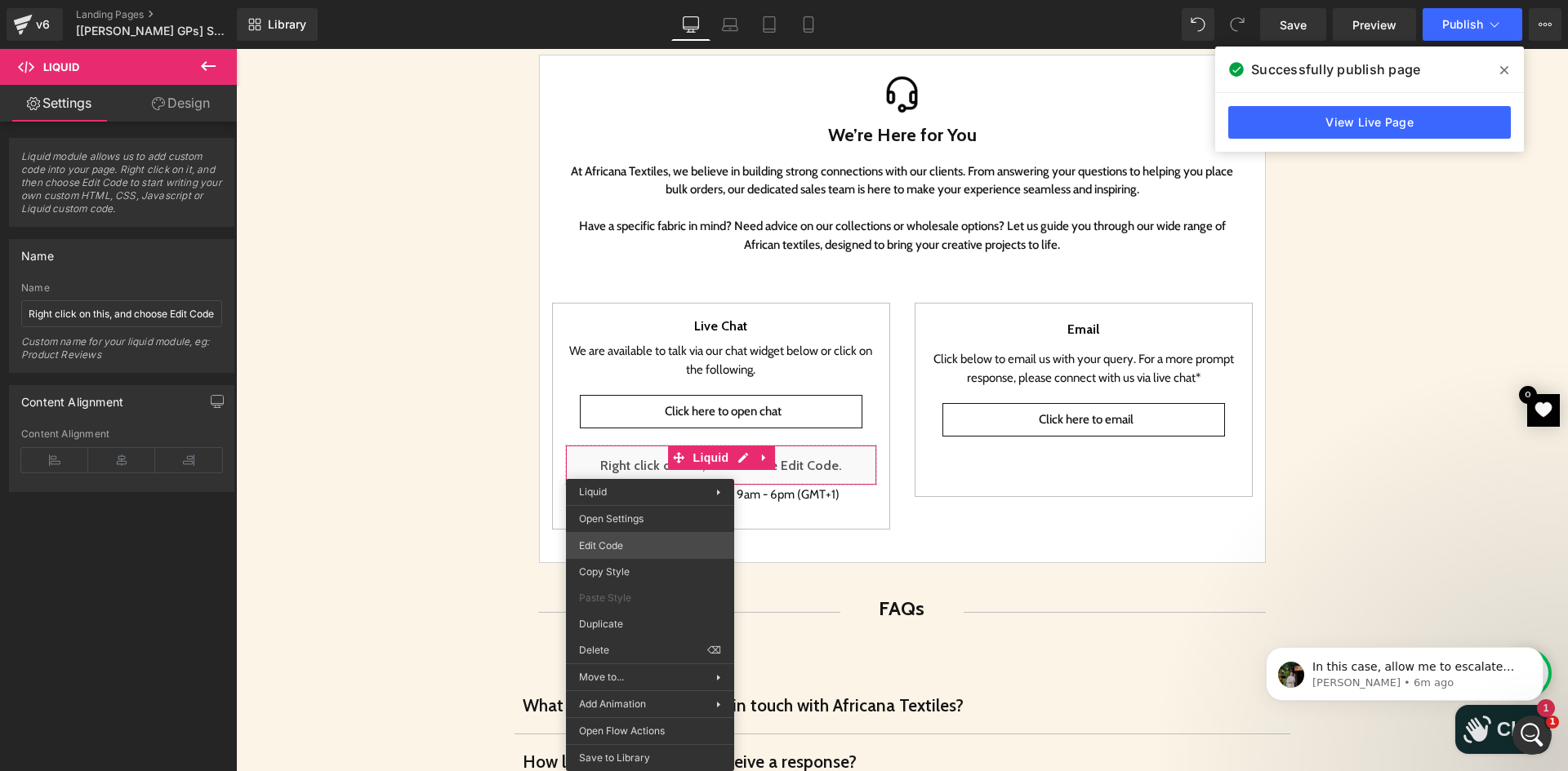
click at [623, 0] on div "Liquid You are previewing how the will restyle your page. You can not edit Elem…" at bounding box center [784, 0] width 1568 height 0
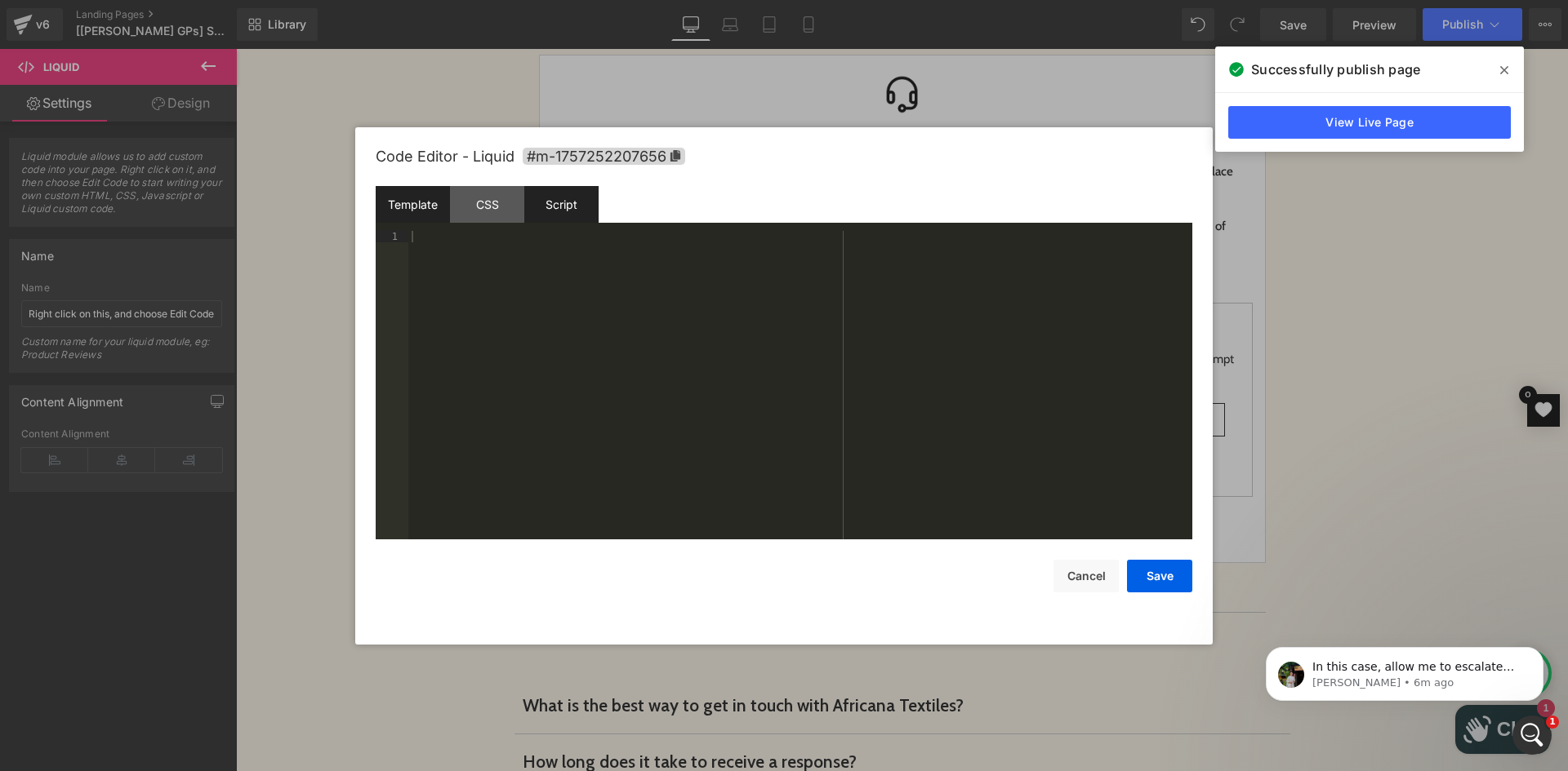
click at [567, 203] on div "Script" at bounding box center [561, 205] width 75 height 37
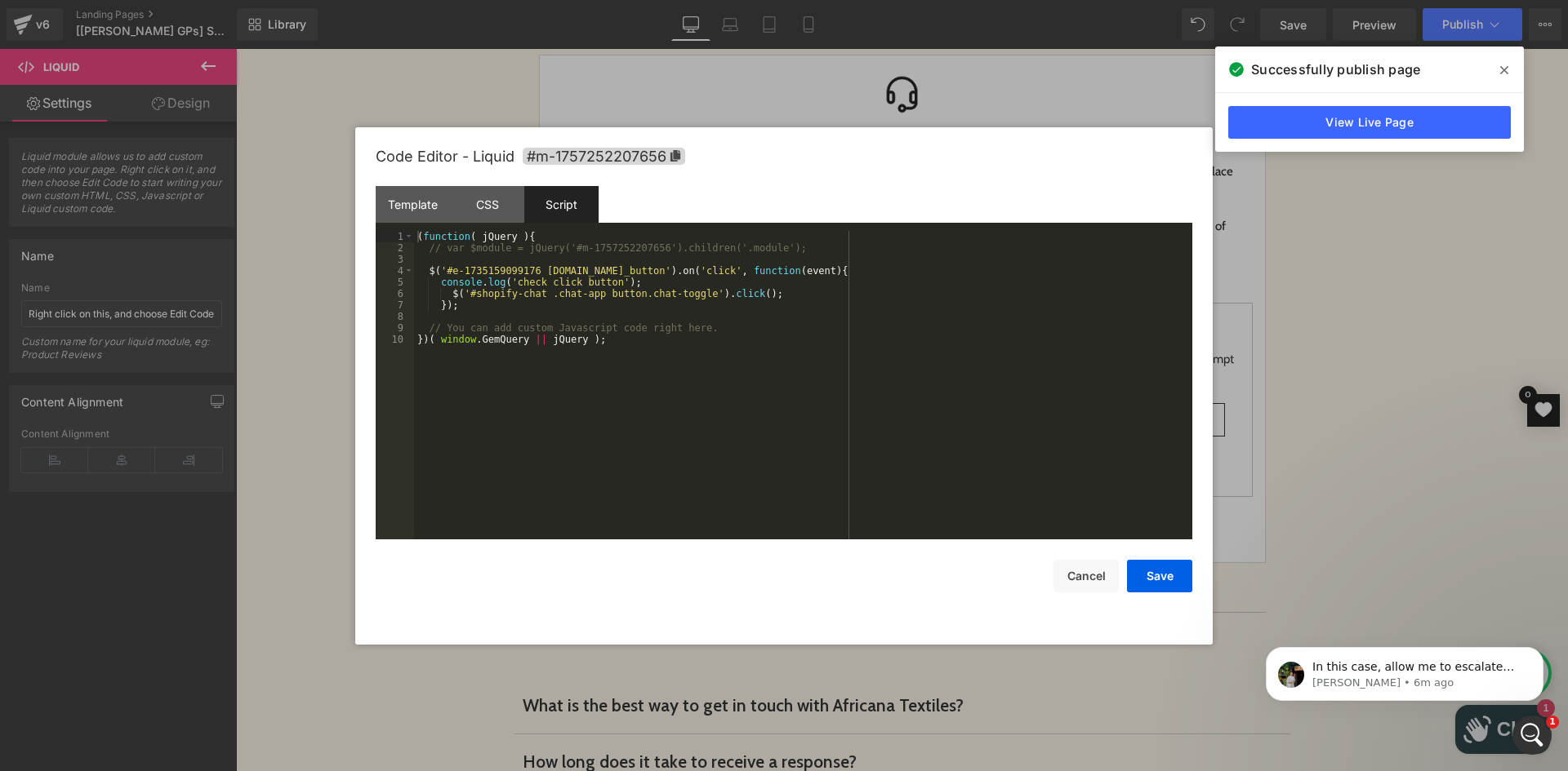
click at [535, 326] on div "( function ( jQuery ) { // var $module = jQuery('#m-1757252207656').children('.…" at bounding box center [802, 396] width 778 height 331
click at [466, 294] on div "( function ( jQuery ) { // var $module = jQuery('#m-1757252207656').children('.…" at bounding box center [802, 396] width 778 height 331
click at [694, 294] on div "( function ( jQuery ) { // var $module = jQuery('#m-1757252207656').children('.…" at bounding box center [802, 396] width 778 height 331
click at [1163, 575] on button "Save" at bounding box center [1159, 576] width 65 height 33
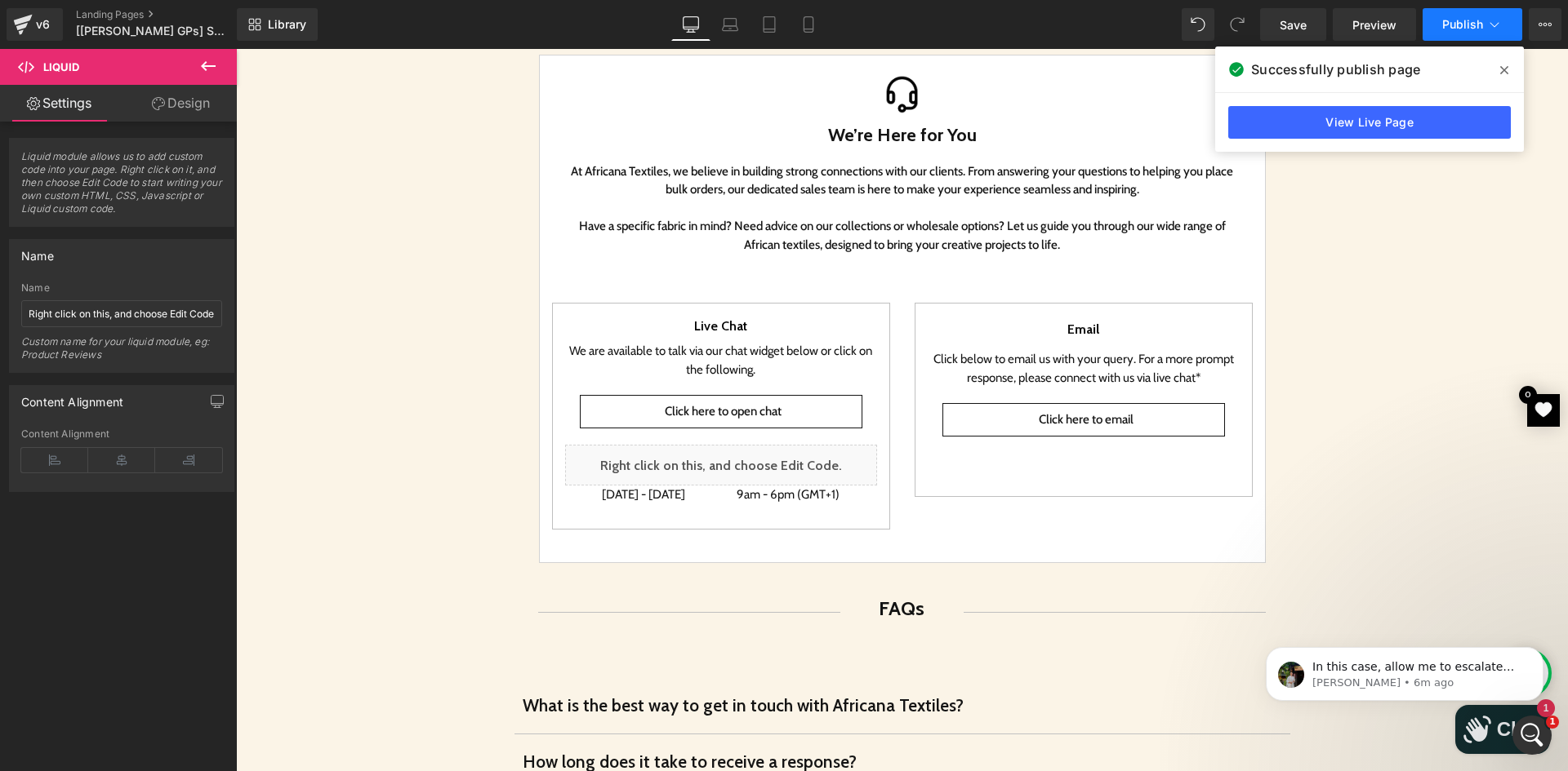
click at [1472, 27] on span "Publish" at bounding box center [1462, 24] width 41 height 13
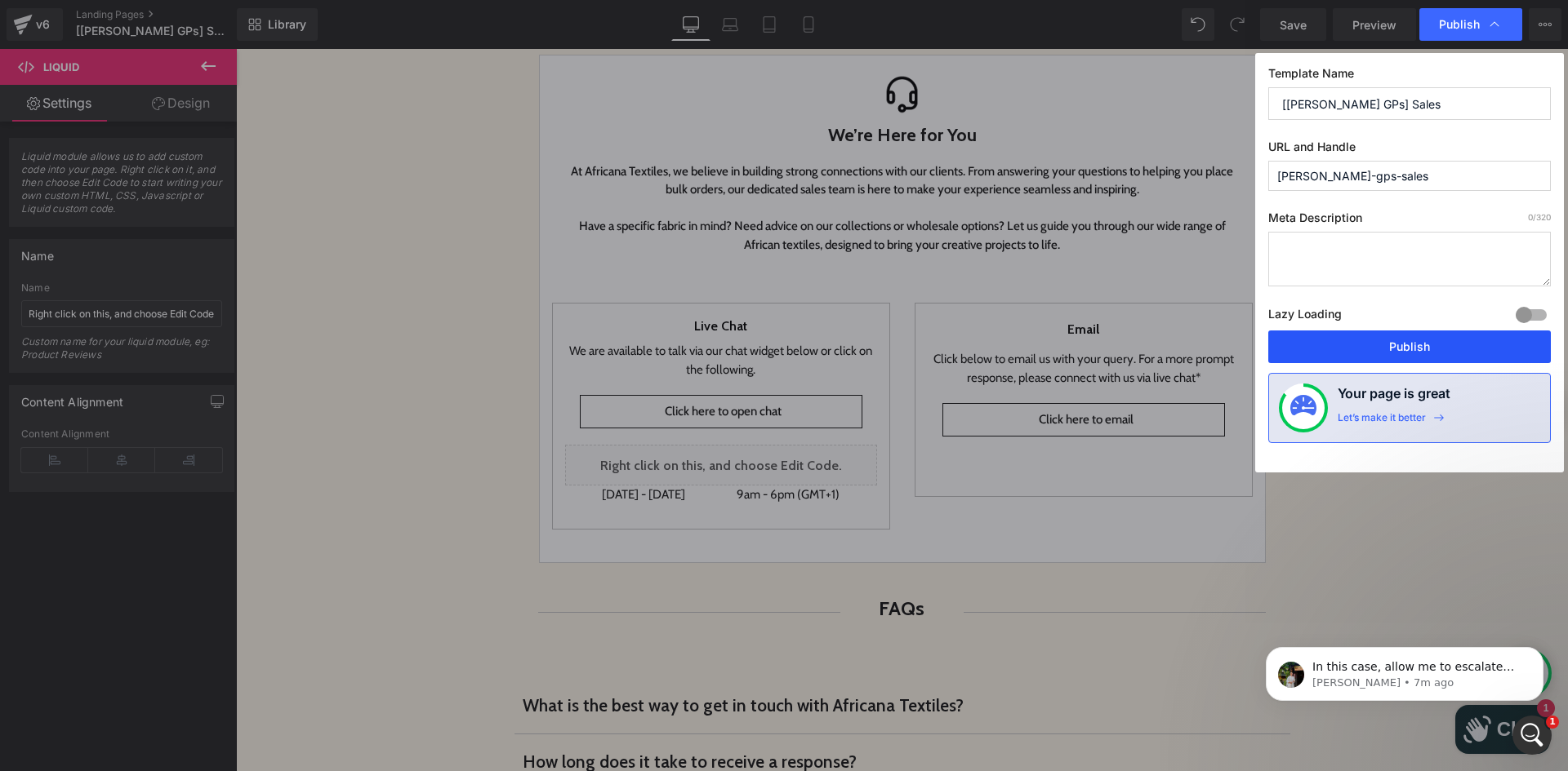
click at [1452, 345] on button "Publish" at bounding box center [1409, 346] width 283 height 33
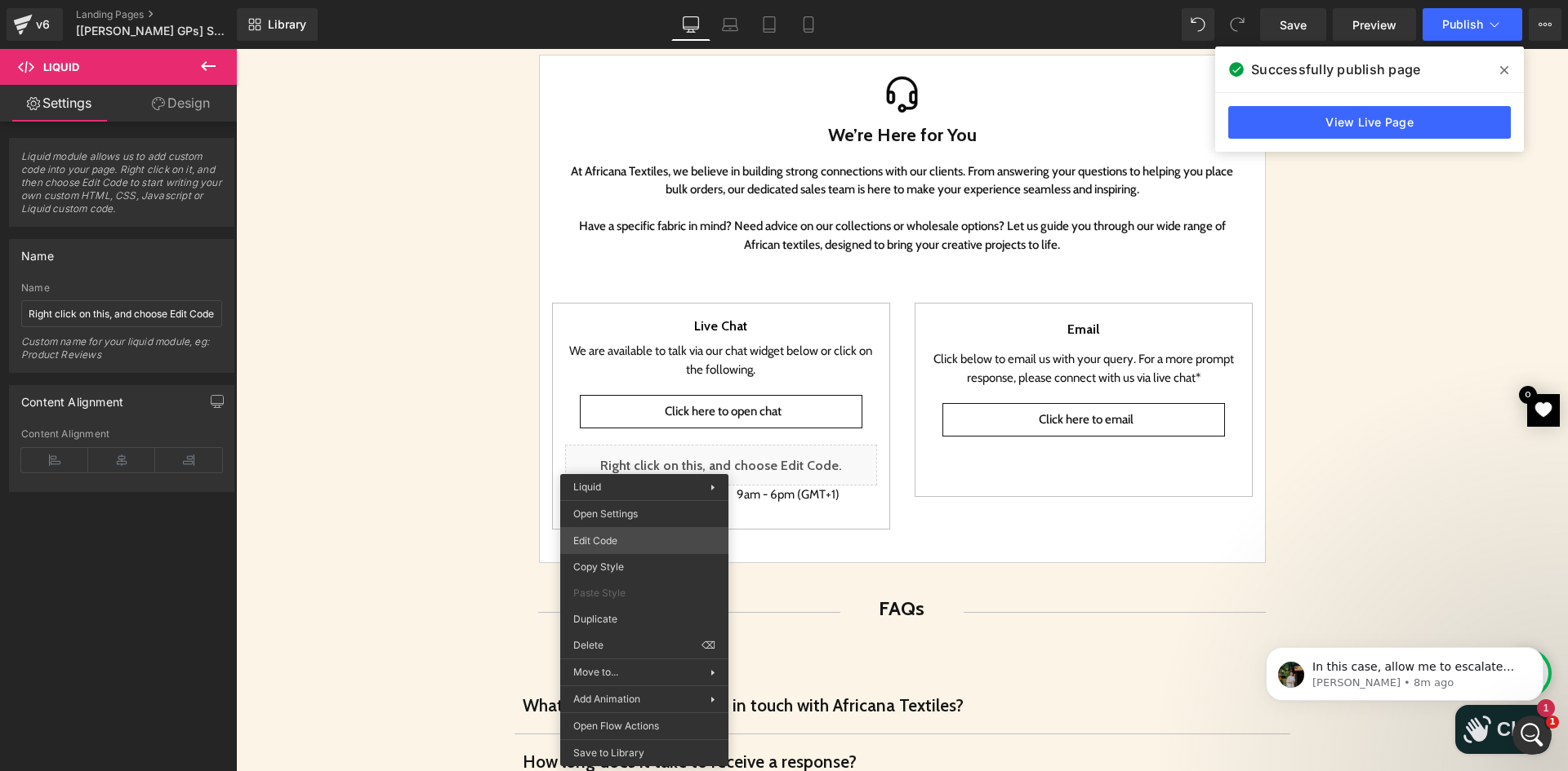
click at [630, 0] on div "Liquid You are previewing how the will restyle your page. You can not edit Elem…" at bounding box center [784, 0] width 1568 height 0
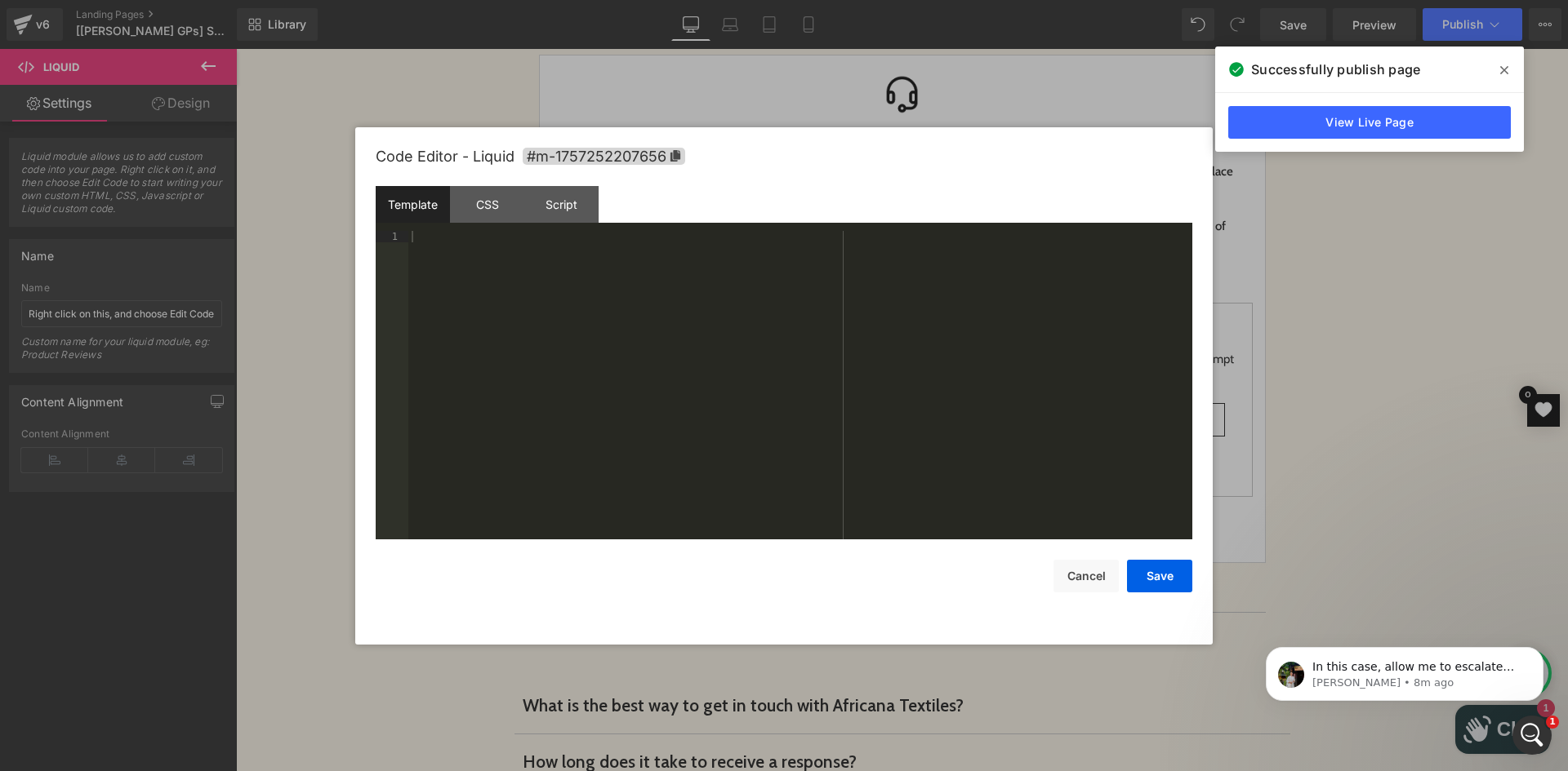
click at [583, 181] on div "Code Editor - Liquid #m-1757252207656" at bounding box center [783, 157] width 817 height 59
click at [571, 191] on div "Script" at bounding box center [561, 205] width 75 height 37
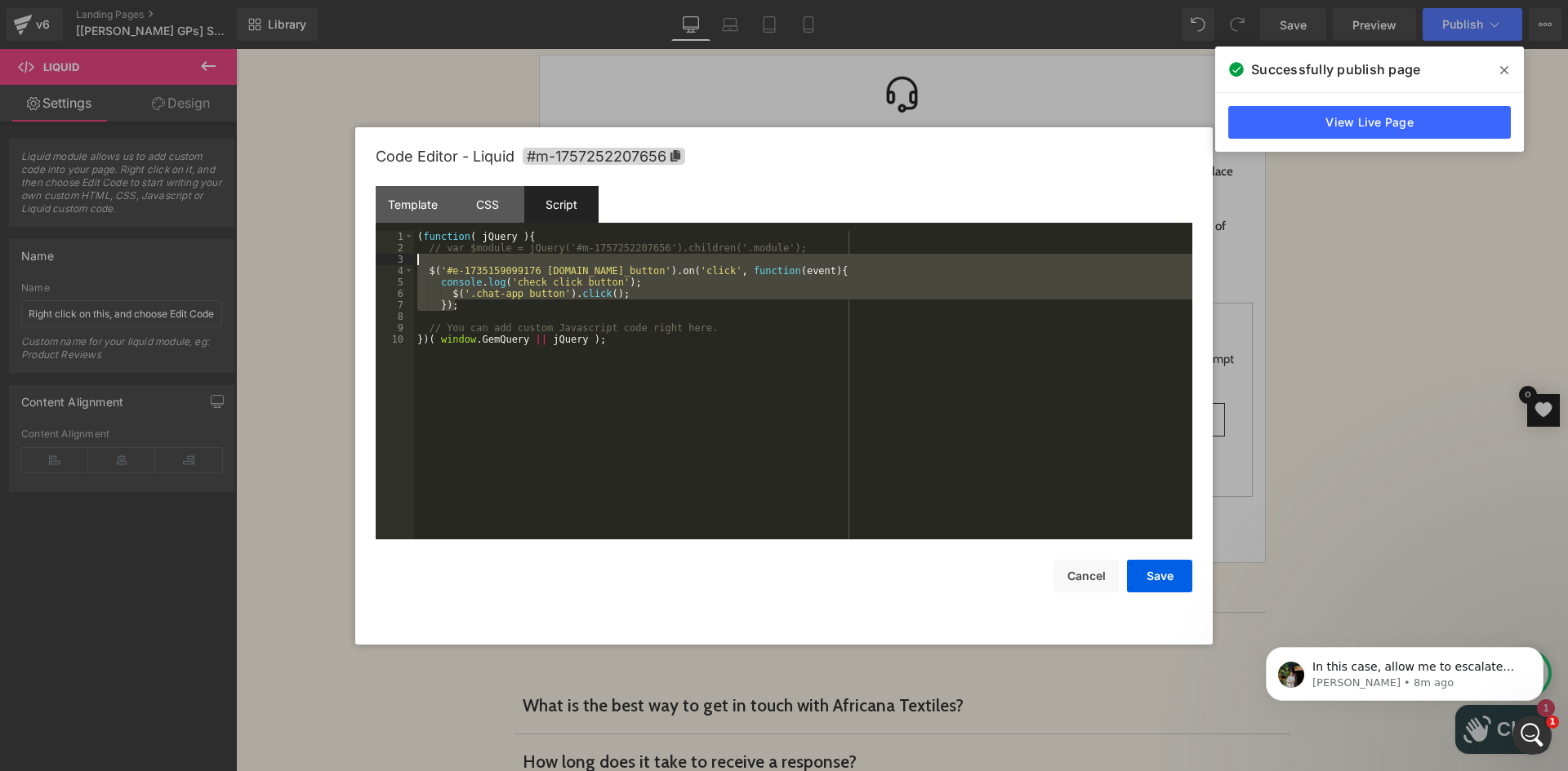
drag, startPoint x: 457, startPoint y: 301, endPoint x: 410, endPoint y: 262, distance: 61.1
click at [410, 262] on pre "1 2 3 4 5 6 7 8 9 10 ( function ( jQuery ) { // var $module = jQuery('#m-175725…" at bounding box center [783, 385] width 817 height 309
click at [566, 385] on div "( function ( jQuery ) { // var $module = jQuery('#m-1757252207656').children('.…" at bounding box center [802, 396] width 778 height 331
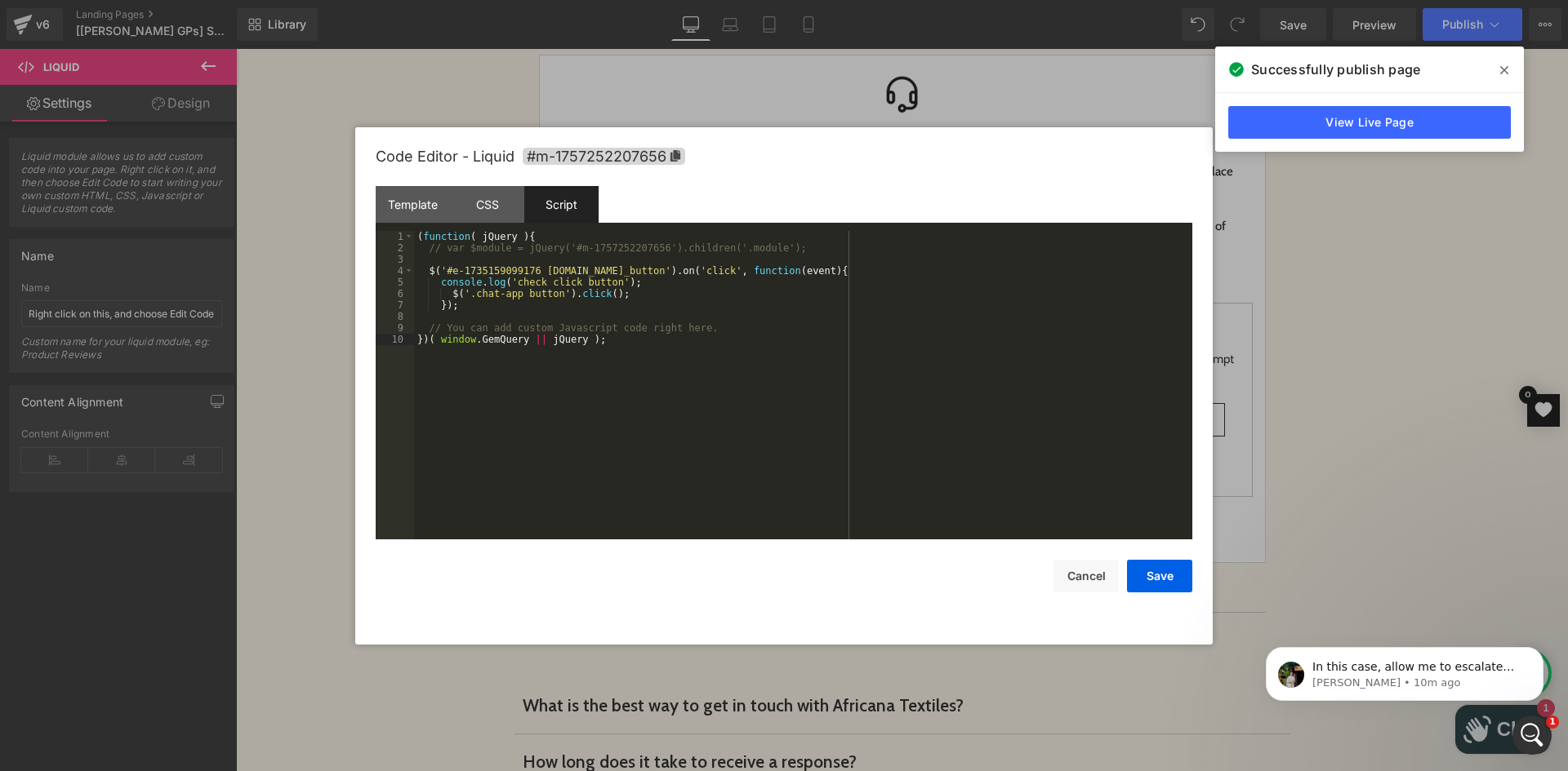
click at [494, 318] on div "( function ( jQuery ) { // var $module = jQuery('#m-1757252207656').children('.…" at bounding box center [802, 396] width 778 height 331
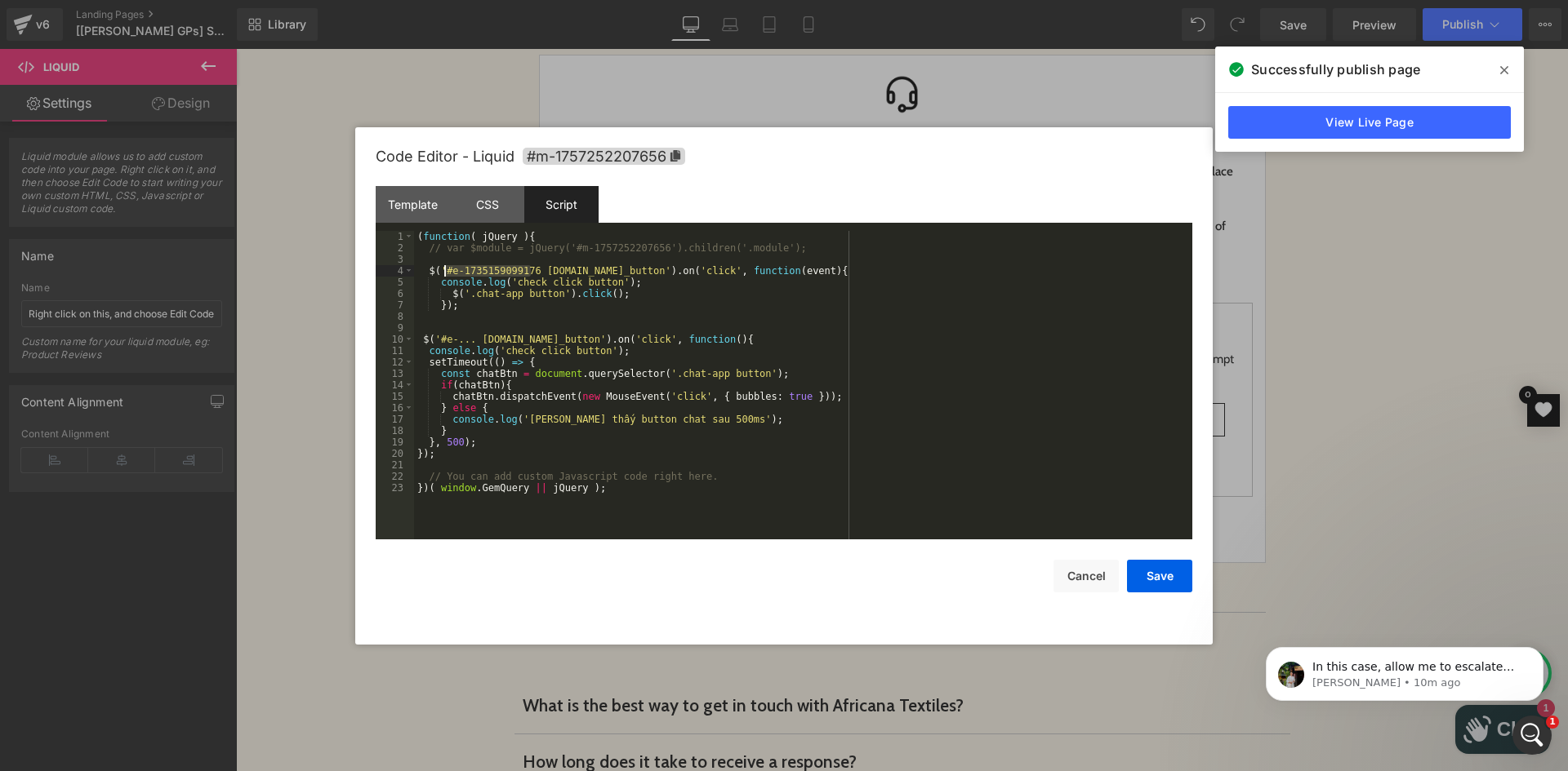
drag, startPoint x: 529, startPoint y: 268, endPoint x: 447, endPoint y: 265, distance: 82.1
click at [447, 265] on div "( function ( jQuery ) { // var $module = jQuery('#m-1757252207656').children('.…" at bounding box center [802, 396] width 778 height 331
drag, startPoint x: 471, startPoint y: 341, endPoint x: 437, endPoint y: 340, distance: 34.0
click at [437, 340] on div "( function ( jQuery ) { // var $module = jQuery('#m-1757252207656').children('.…" at bounding box center [802, 396] width 778 height 331
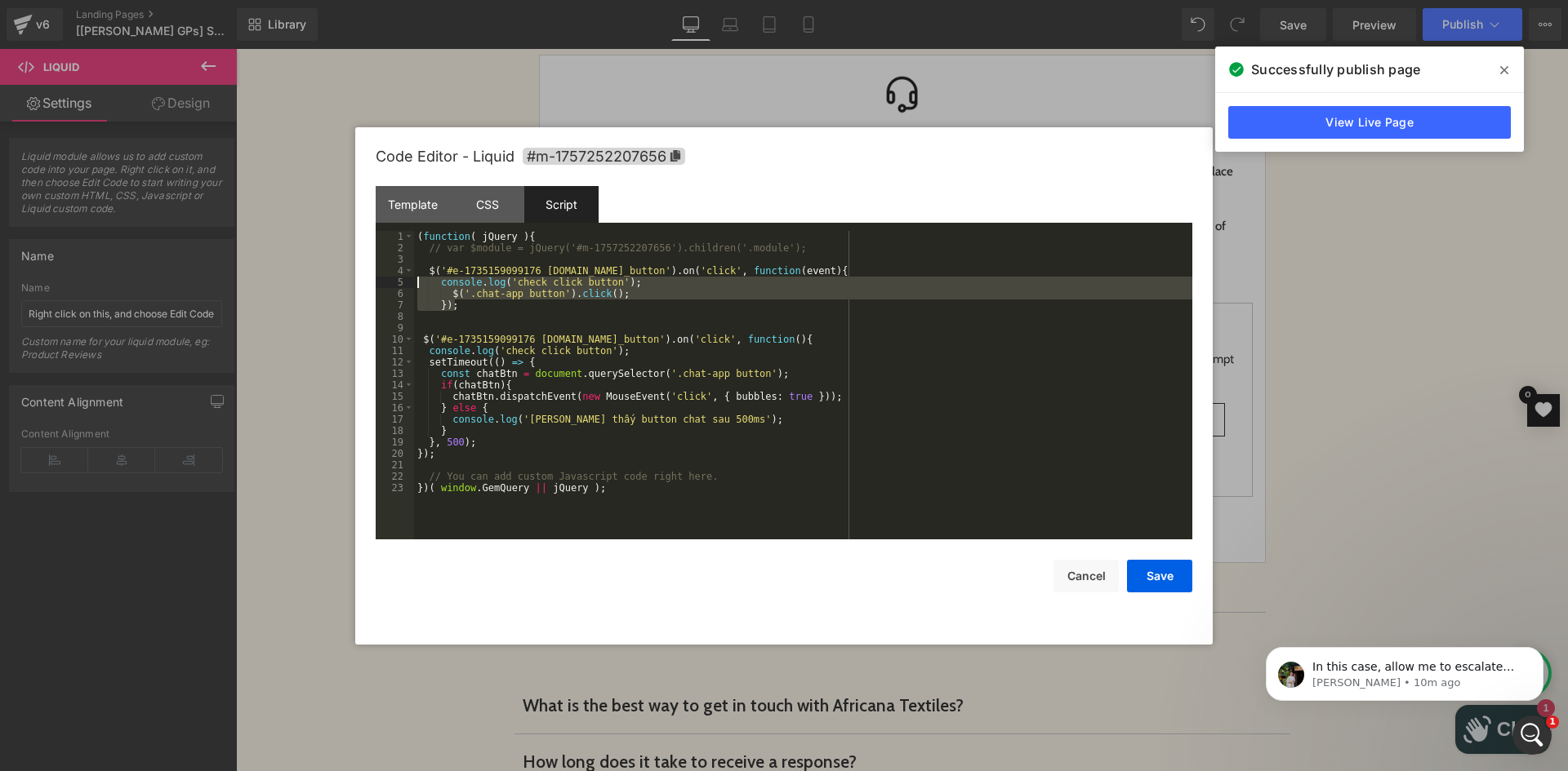
drag, startPoint x: 467, startPoint y: 306, endPoint x: 416, endPoint y: 269, distance: 63.0
click at [416, 269] on div "( function ( jQuery ) { // var $module = jQuery('#m-1757252207656').children('.…" at bounding box center [802, 396] width 778 height 331
click at [1161, 569] on button "Save" at bounding box center [1159, 576] width 65 height 33
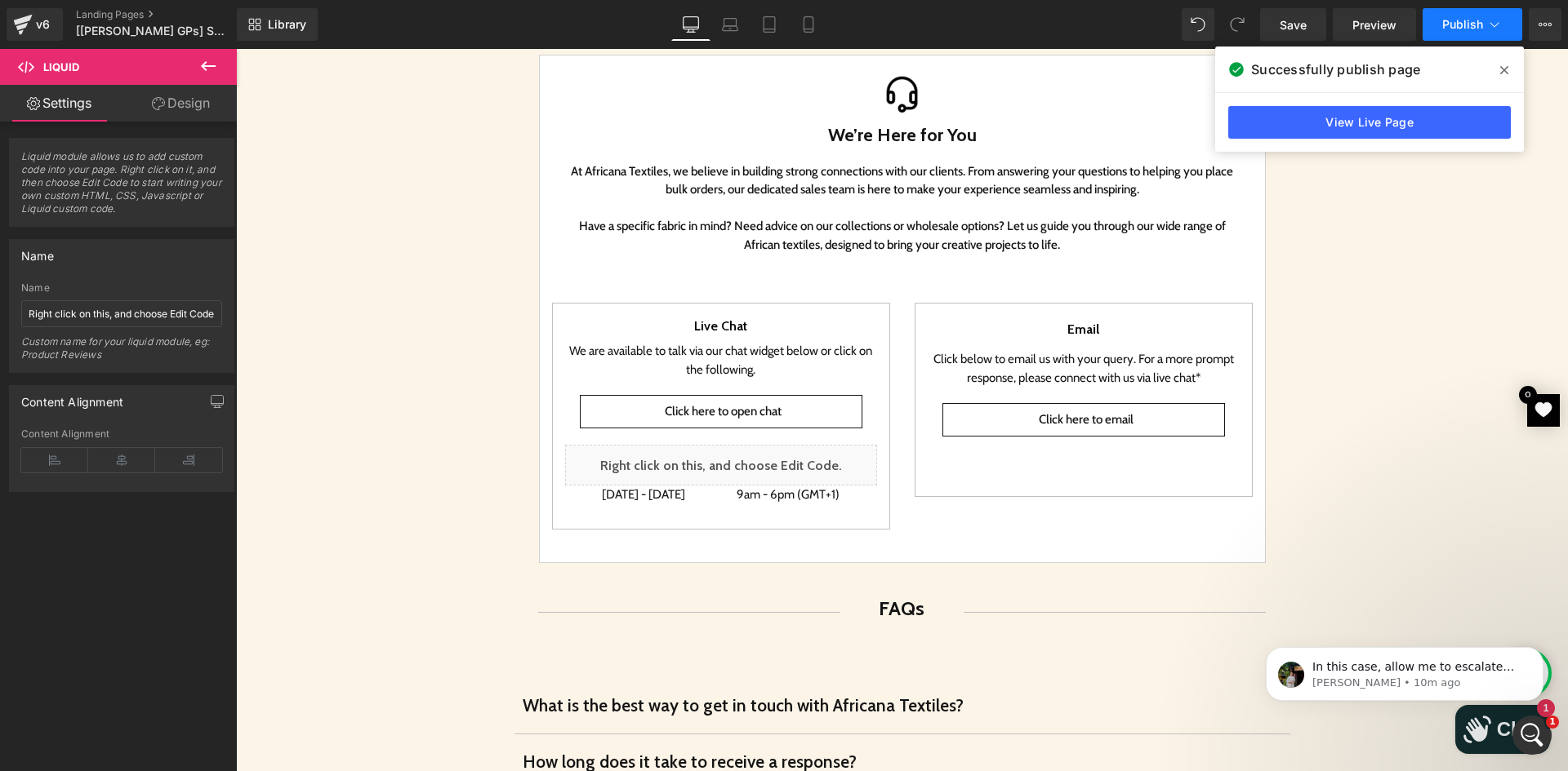
click at [1455, 29] on span "Publish" at bounding box center [1462, 24] width 41 height 13
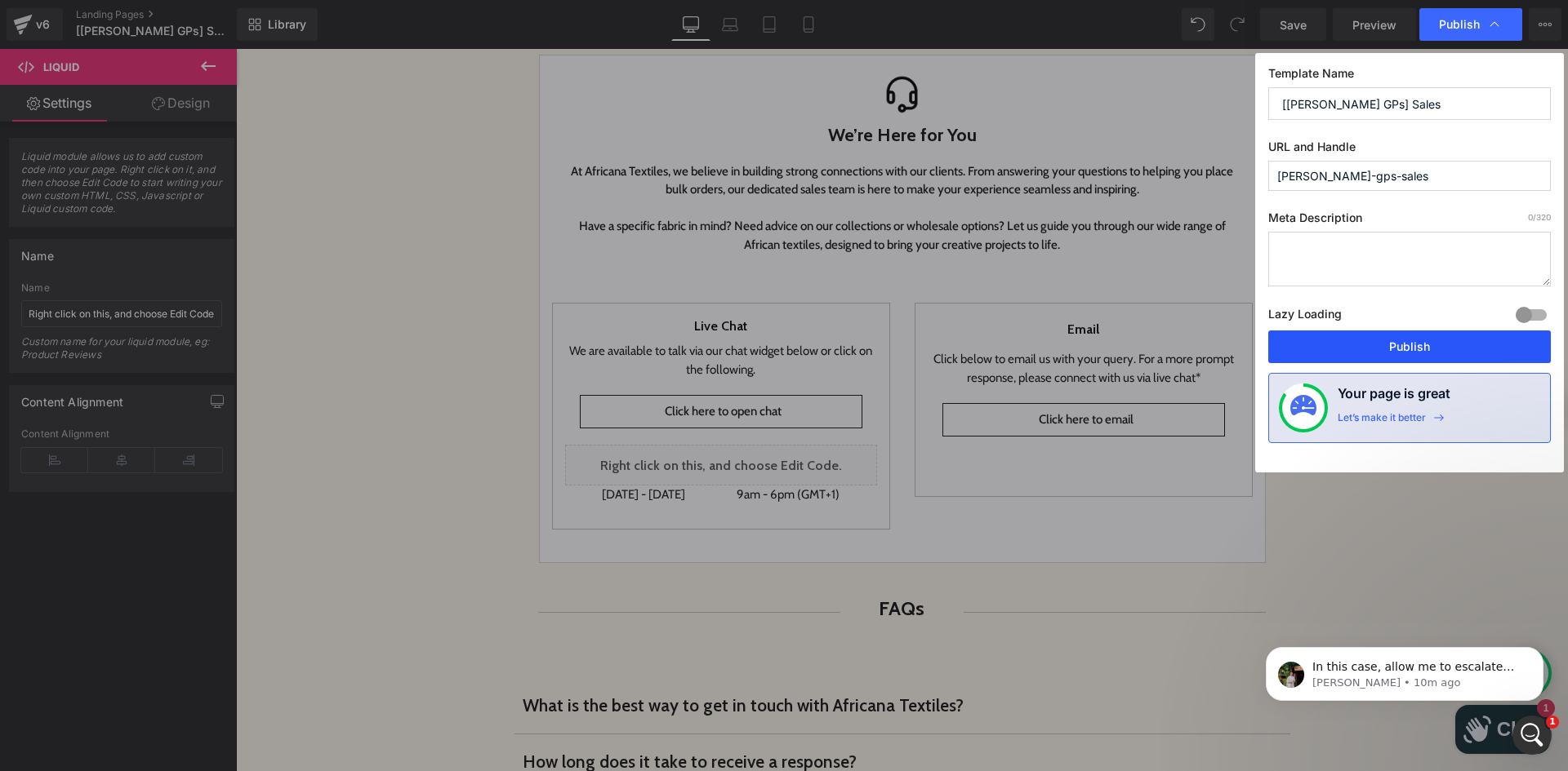
drag, startPoint x: 1153, startPoint y: 302, endPoint x: 1388, endPoint y: 351, distance: 240.1
click at [1388, 351] on button "Publish" at bounding box center [1409, 346] width 283 height 33
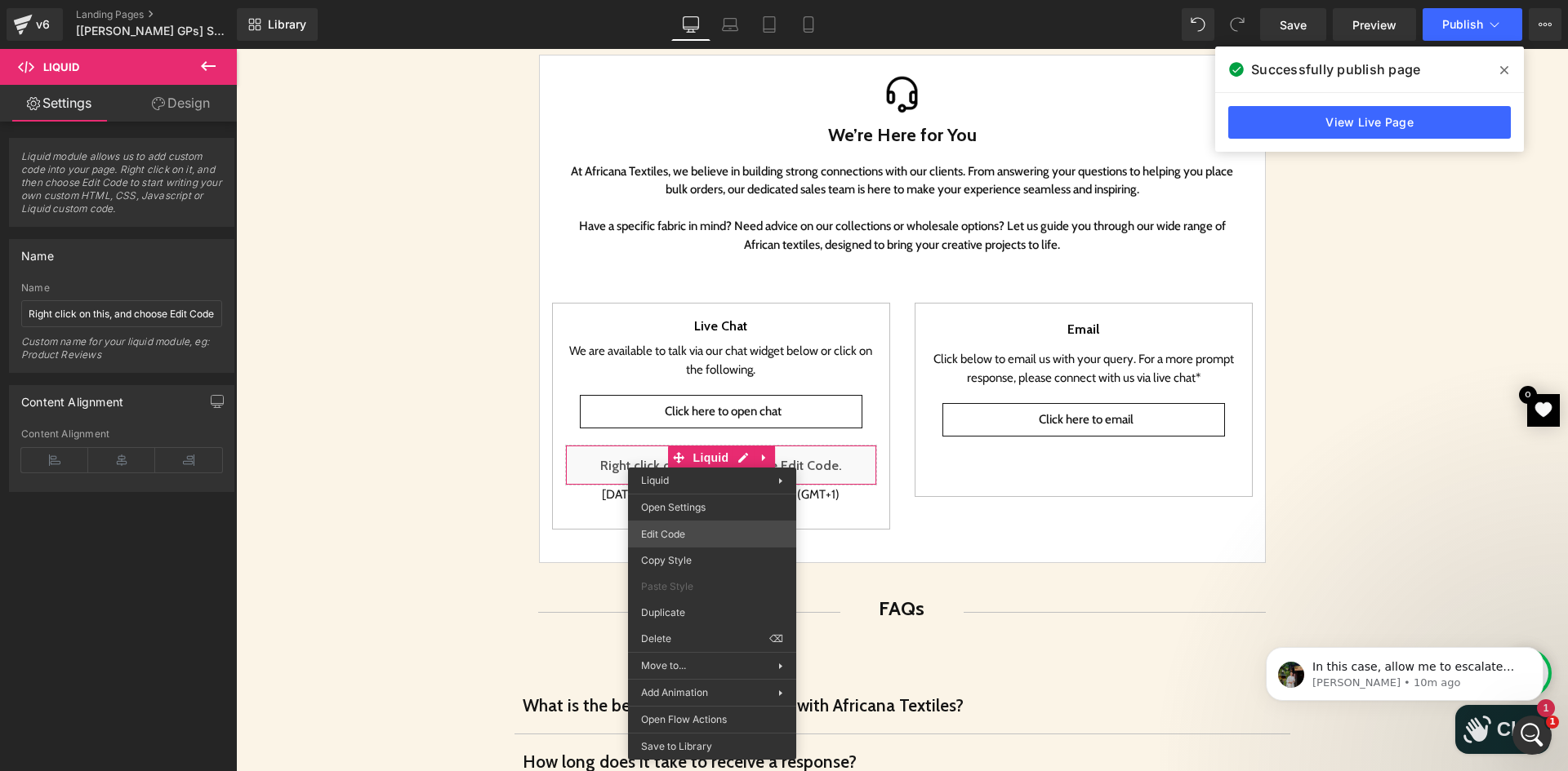
click at [682, 0] on div "Liquid You are previewing how the will restyle your page. You can not edit Elem…" at bounding box center [784, 0] width 1568 height 0
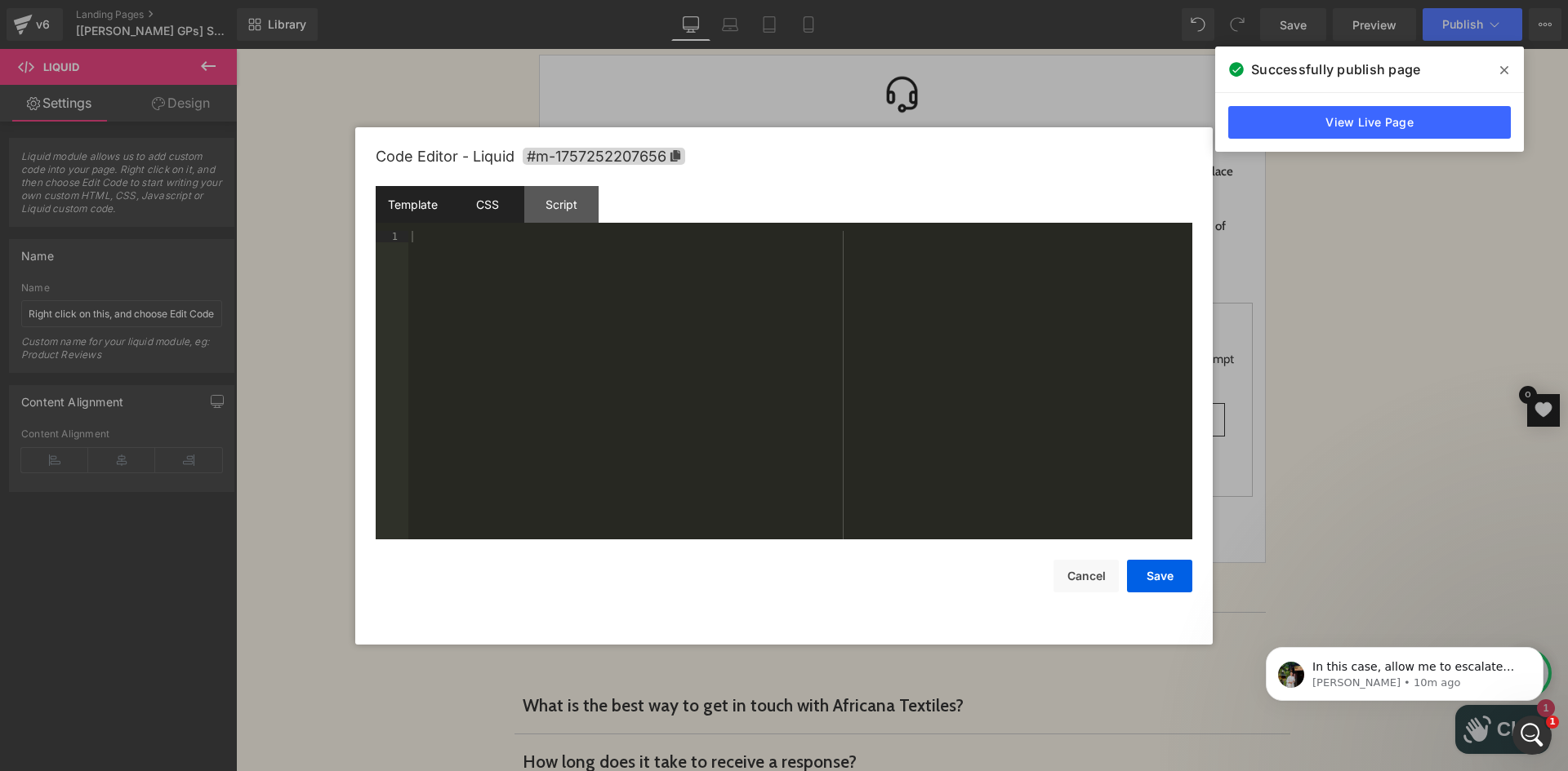
click at [511, 215] on div "CSS" at bounding box center [487, 205] width 75 height 37
click at [549, 210] on div "Script" at bounding box center [561, 205] width 75 height 37
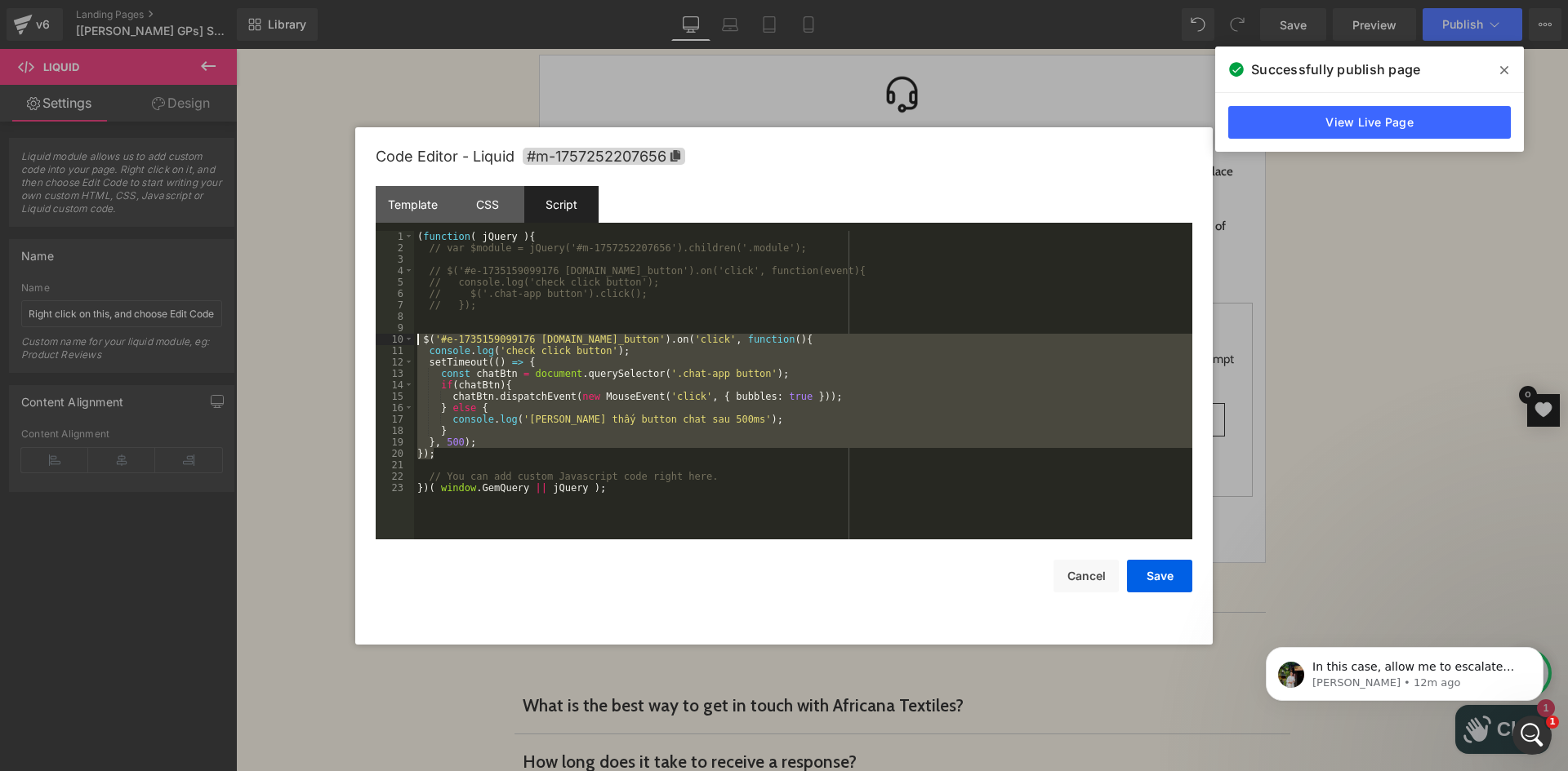
drag, startPoint x: 436, startPoint y: 440, endPoint x: 384, endPoint y: 344, distance: 109.2
click at [384, 344] on pre "1 2 3 4 5 6 7 8 9 10 11 12 13 14 15 16 17 18 19 20 21 22 23 ( function ( jQuery…" at bounding box center [783, 385] width 817 height 309
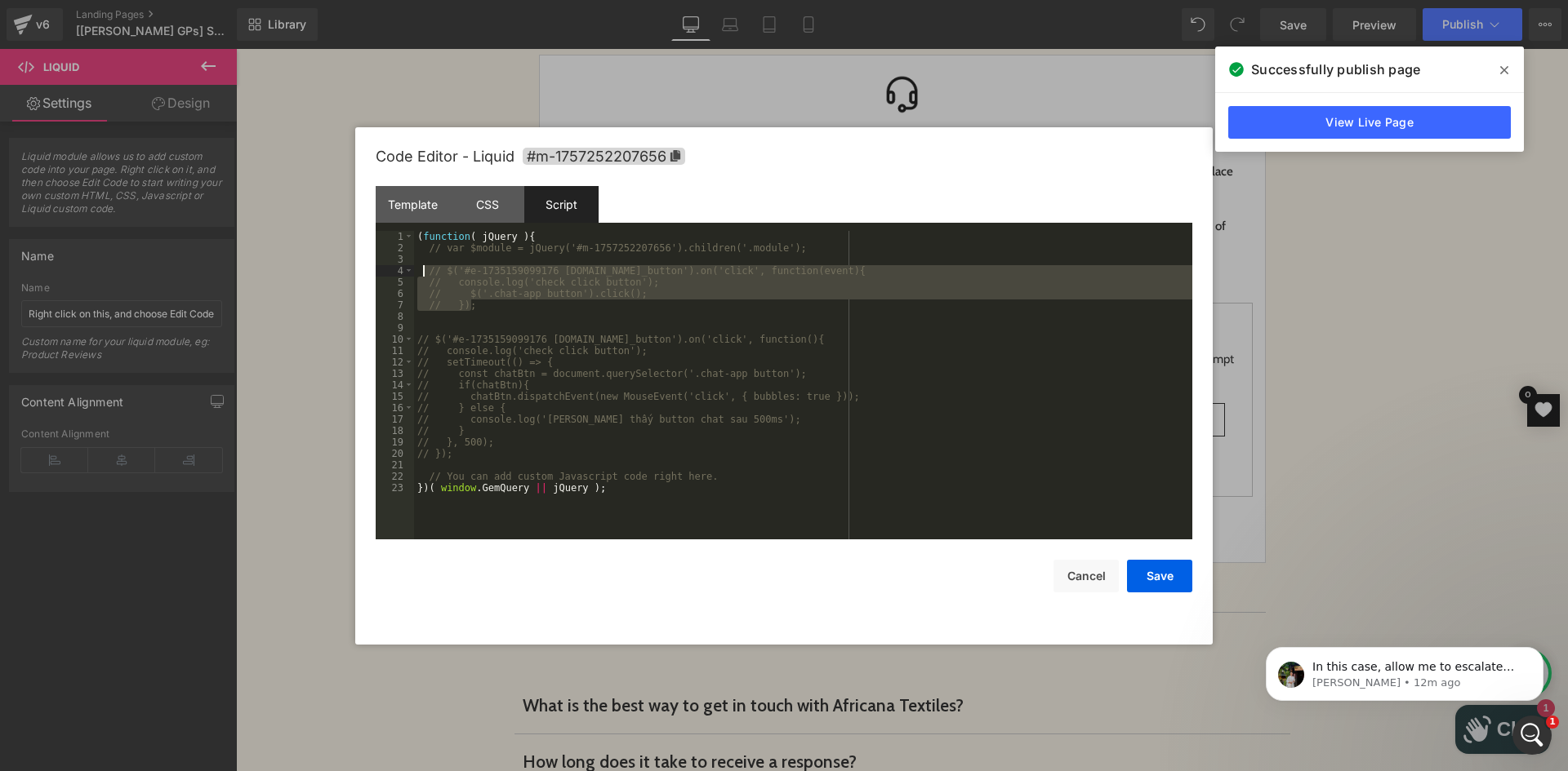
drag, startPoint x: 489, startPoint y: 301, endPoint x: 421, endPoint y: 265, distance: 76.9
click at [421, 265] on div "( function ( jQuery ) { // var $module = jQuery('#m-1757252207656').children('.…" at bounding box center [802, 396] width 778 height 331
click at [590, 316] on div "( function ( jQuery ) { // var $module = jQuery('#m-1757252207656').children('.…" at bounding box center [802, 396] width 778 height 331
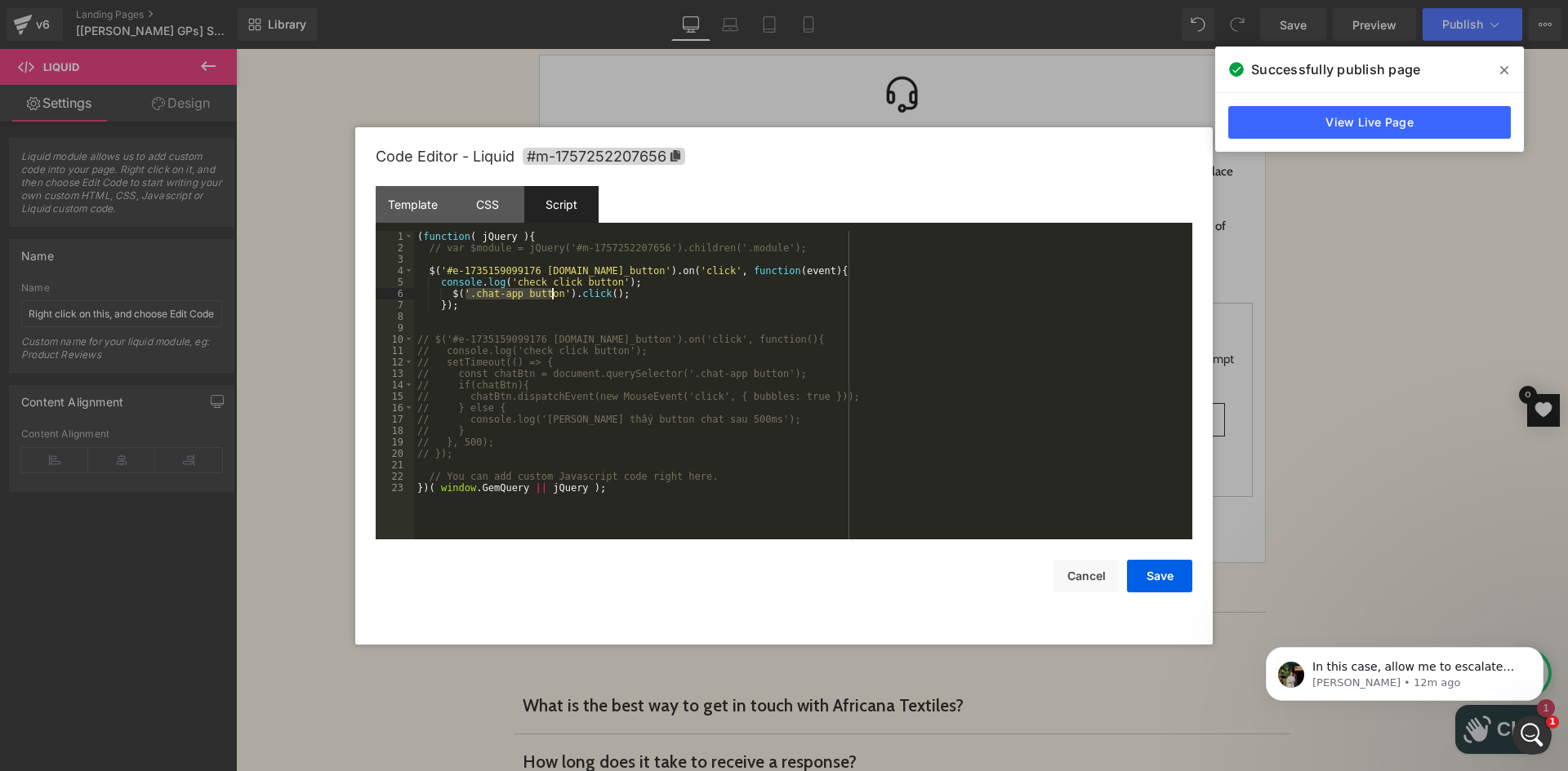
drag, startPoint x: 465, startPoint y: 292, endPoint x: 550, endPoint y: 292, distance: 85.0
click at [550, 292] on div "( function ( jQuery ) { // var $module = jQuery('#m-1757252207656').children('.…" at bounding box center [802, 396] width 778 height 331
drag, startPoint x: 442, startPoint y: 292, endPoint x: 613, endPoint y: 289, distance: 171.0
click at [613, 289] on div "( function ( jQuery ) { // var $module = jQuery('#m-1757252207656').children('.…" at bounding box center [802, 396] width 778 height 331
click at [520, 302] on div "( function ( jQuery ) { // var $module = jQuery('#m-1757252207656').children('.…" at bounding box center [802, 396] width 778 height 331
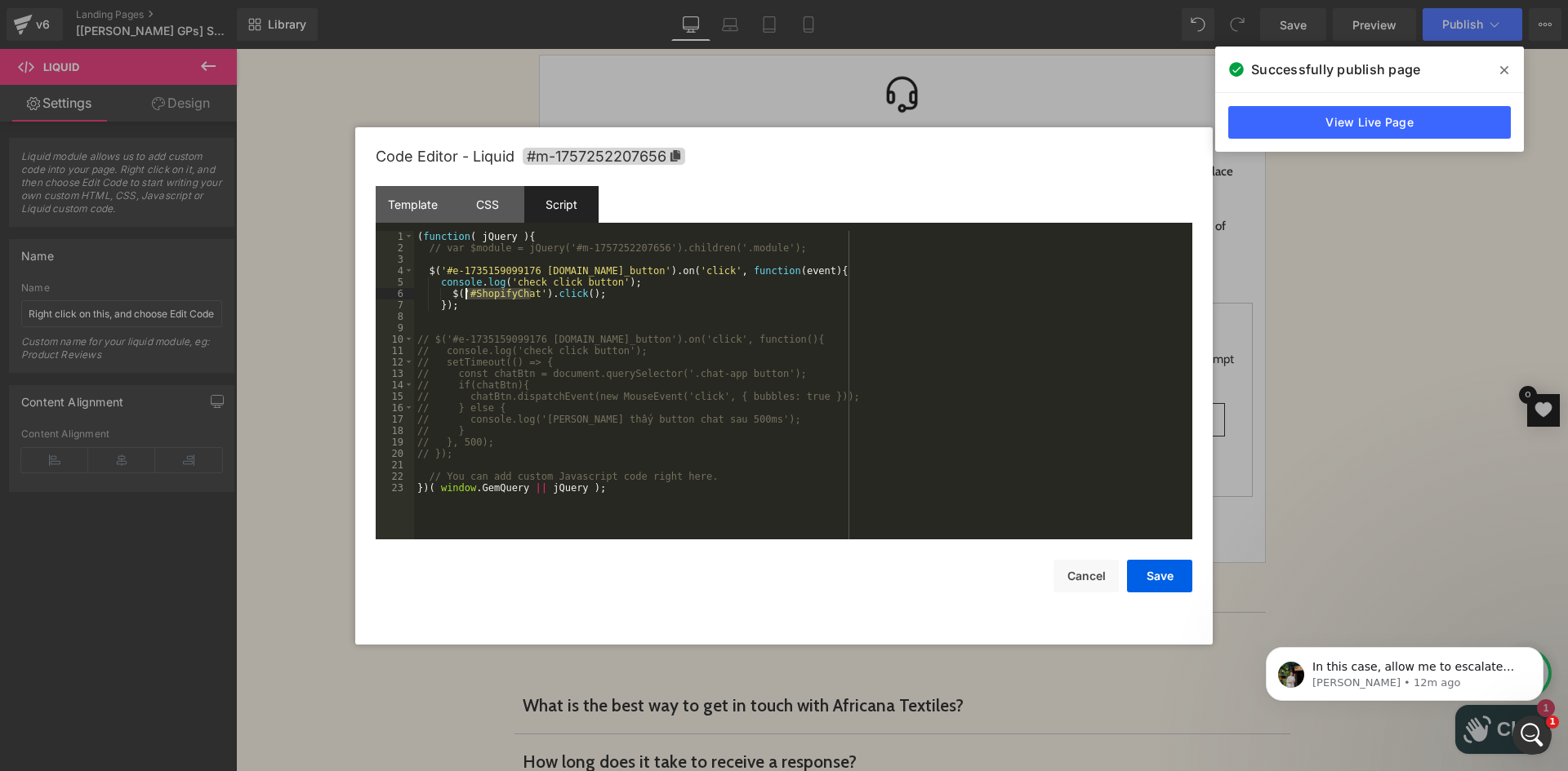
drag, startPoint x: 531, startPoint y: 290, endPoint x: 468, endPoint y: 294, distance: 63.1
click at [468, 294] on div "( function ( jQuery ) { // var $module = jQuery('#m-1757252207656').children('.…" at bounding box center [802, 396] width 778 height 331
click at [545, 293] on div "( function ( jQuery ) { // var $module = jQuery('#m-1757252207656').children('.…" at bounding box center [802, 396] width 778 height 331
click at [543, 293] on div "( function ( jQuery ) { // var $module = jQuery('#m-1757252207656').children('.…" at bounding box center [802, 396] width 778 height 331
click at [599, 293] on div "( function ( jQuery ) { // var $module = jQuery('#m-1757252207656').children('.…" at bounding box center [802, 396] width 778 height 331
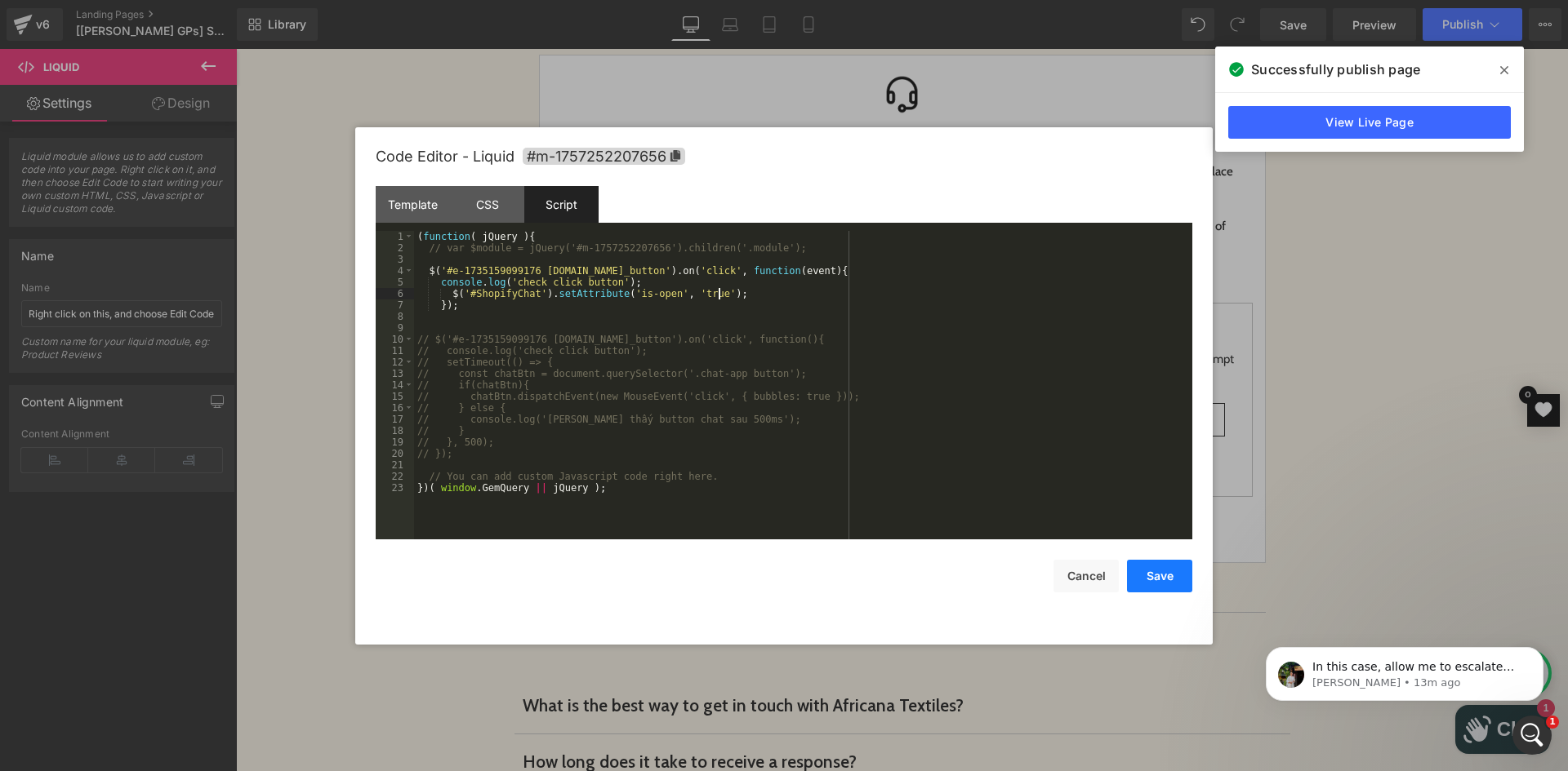
click at [1159, 569] on button "Save" at bounding box center [1159, 576] width 65 height 33
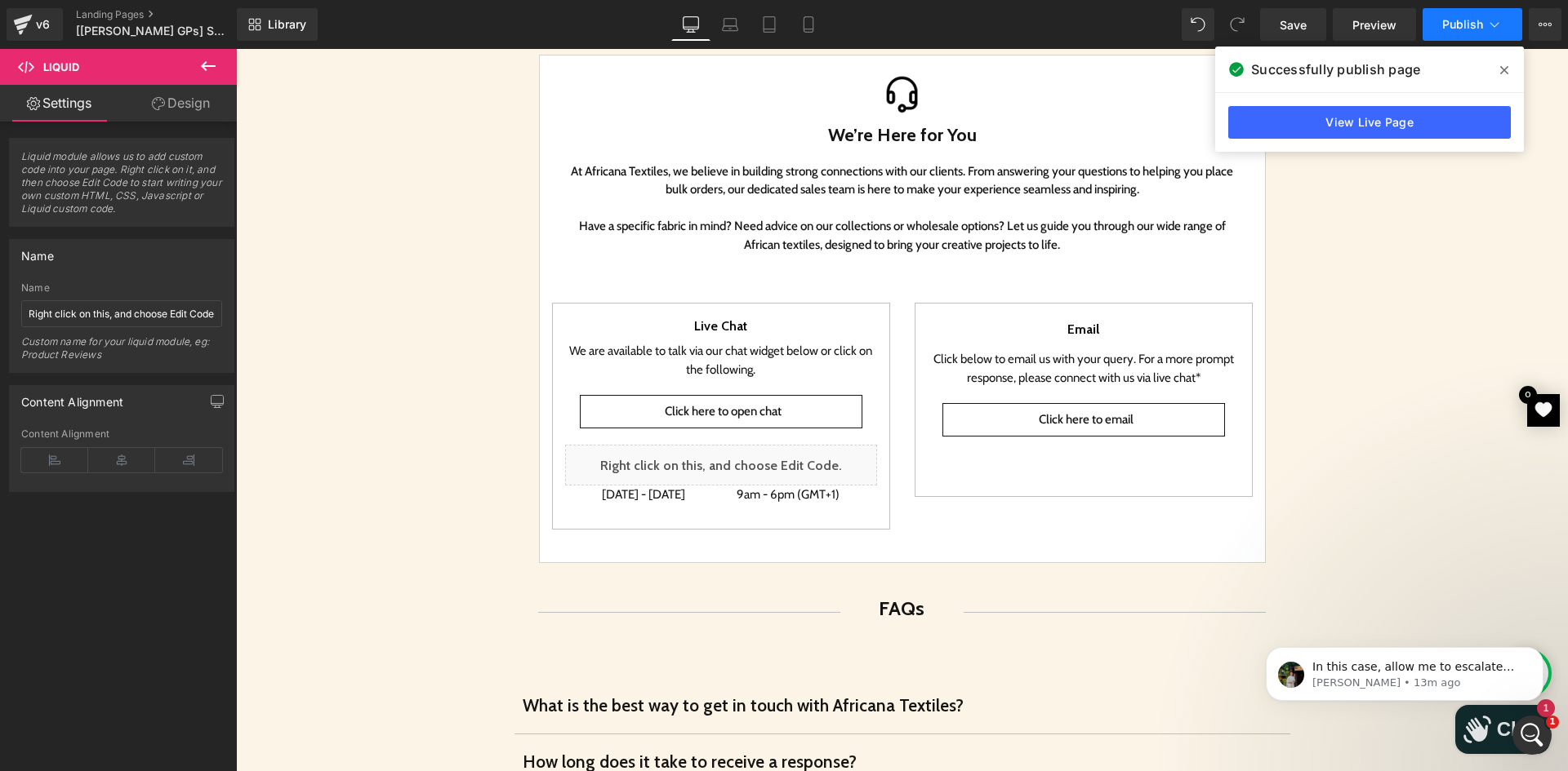
click at [1465, 28] on span "Publish" at bounding box center [1462, 24] width 41 height 13
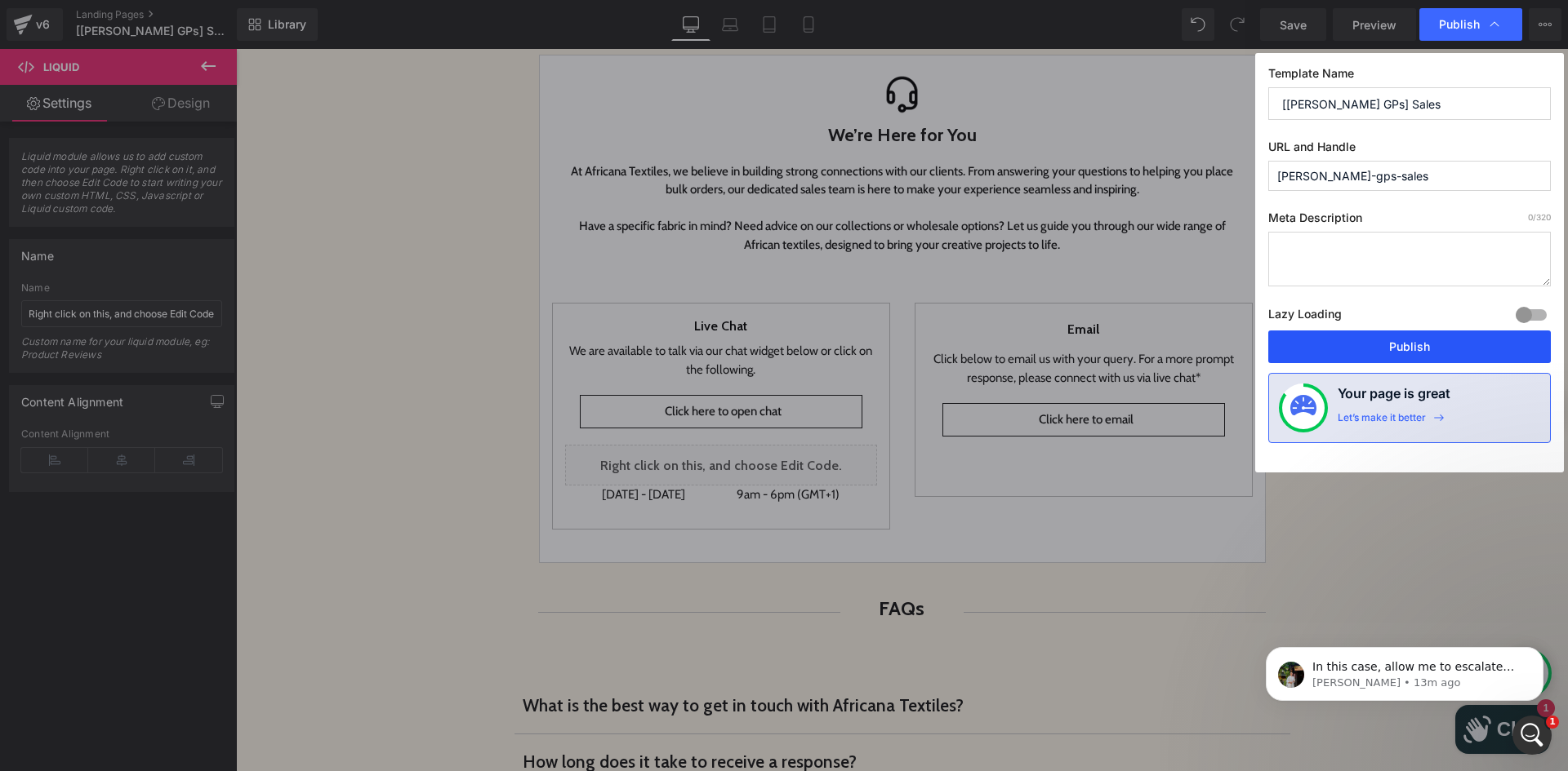
click at [1429, 348] on button "Publish" at bounding box center [1409, 346] width 283 height 33
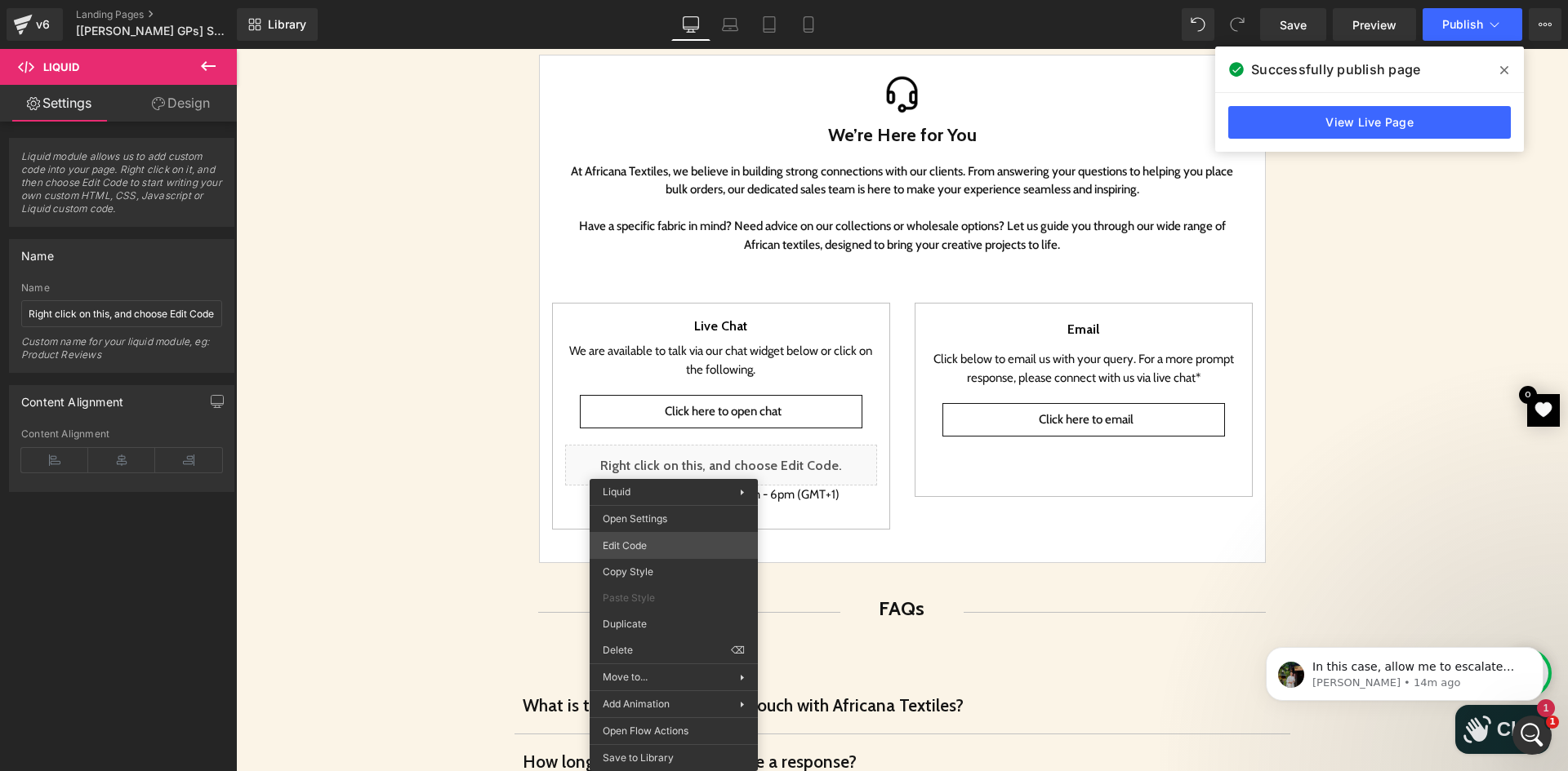
click at [661, 0] on div "Liquid You are previewing how the will restyle your page. You can not edit Elem…" at bounding box center [784, 0] width 1568 height 0
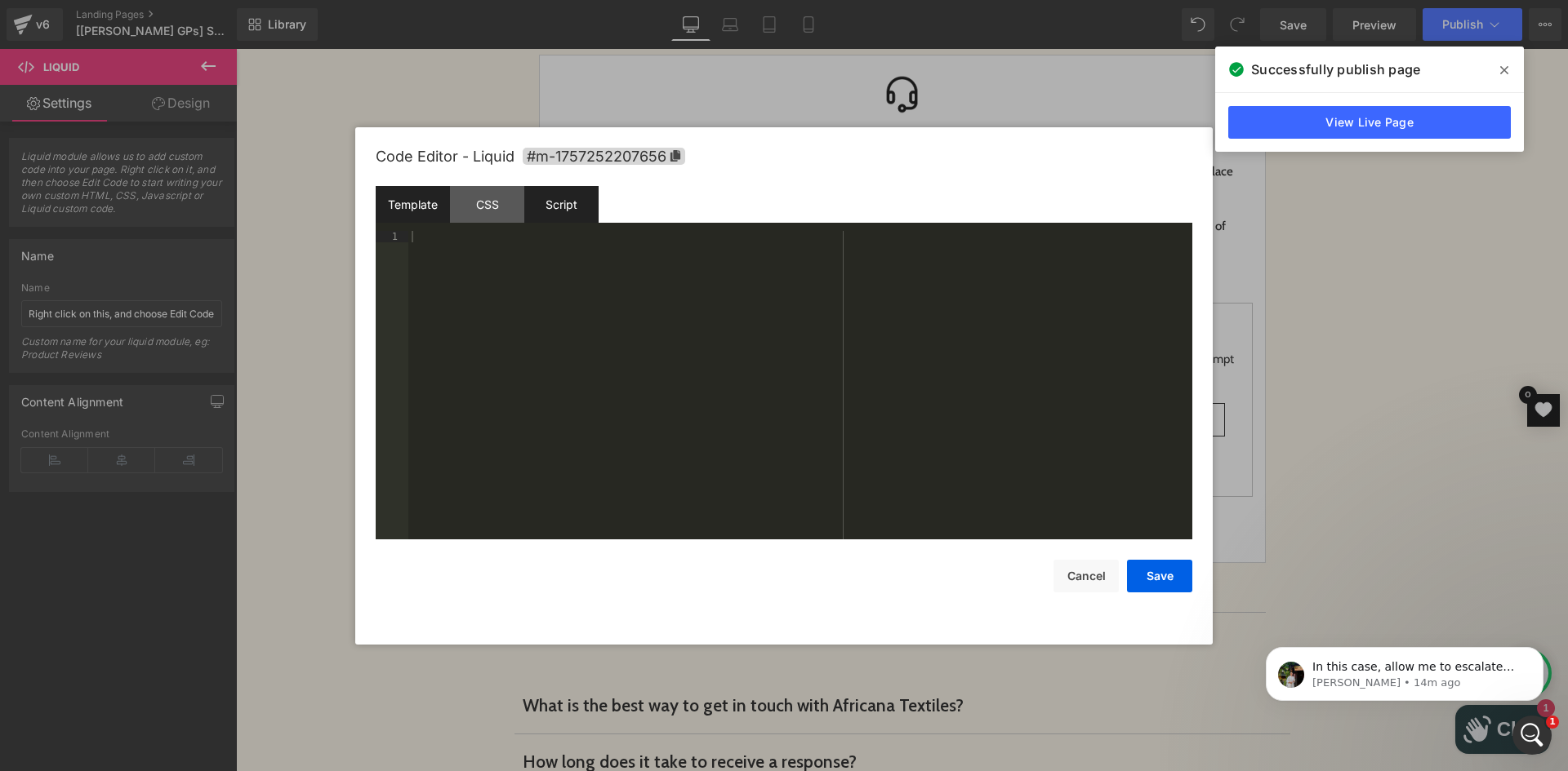
click at [584, 221] on div "Script" at bounding box center [561, 205] width 75 height 37
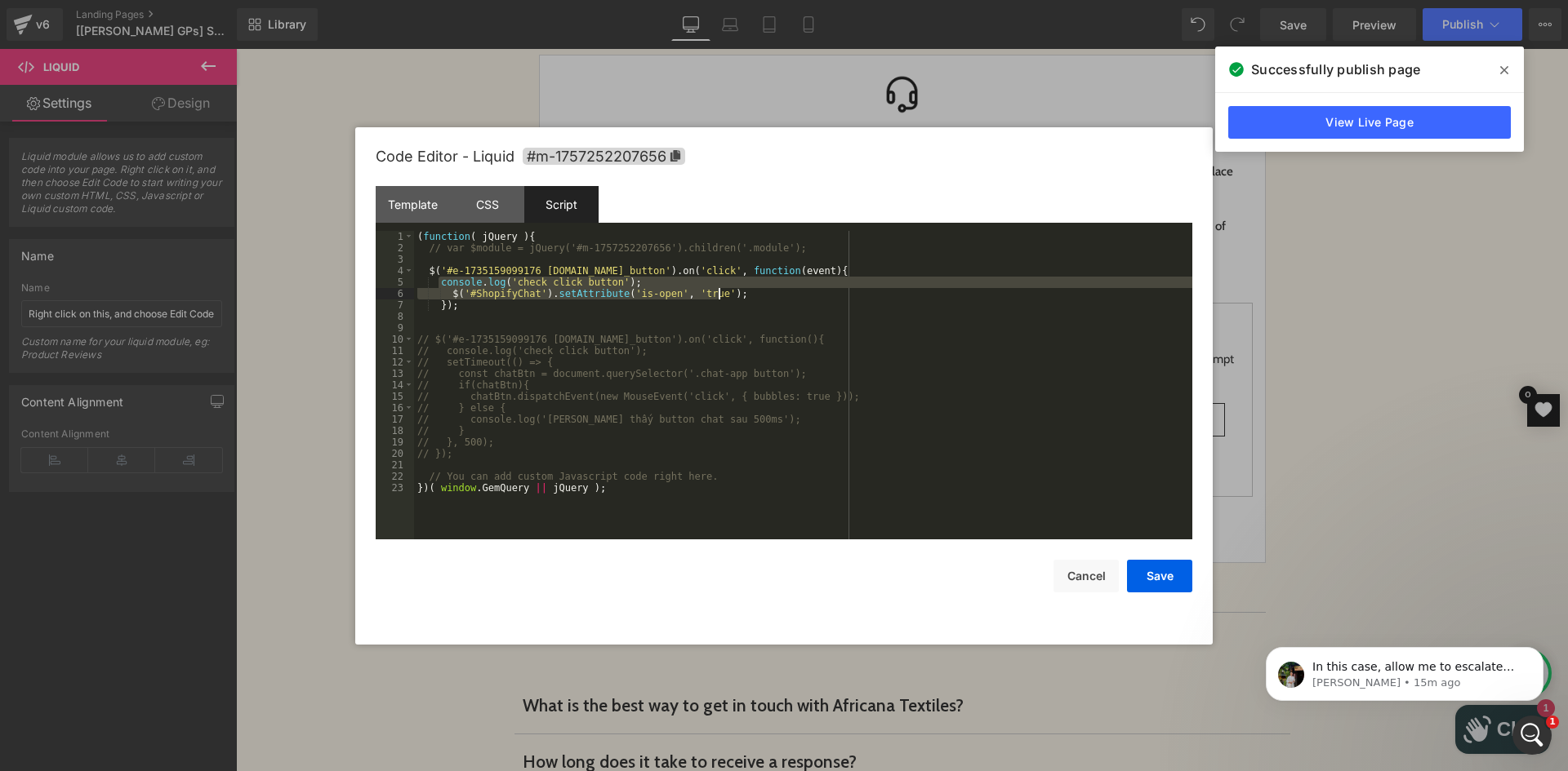
drag, startPoint x: 438, startPoint y: 286, endPoint x: 853, endPoint y: 299, distance: 415.2
click at [853, 299] on div "( function ( jQuery ) { // var $module = jQuery('#m-1757252207656').children('.…" at bounding box center [802, 396] width 778 height 331
click at [825, 297] on div "( function ( jQuery ) { // var $module = jQuery('#m-1757252207656').children('.…" at bounding box center [802, 385] width 778 height 309
click at [447, 288] on div "( function ( jQuery ) { // var $module = jQuery('#m-1757252207656').children('.…" at bounding box center [802, 396] width 778 height 331
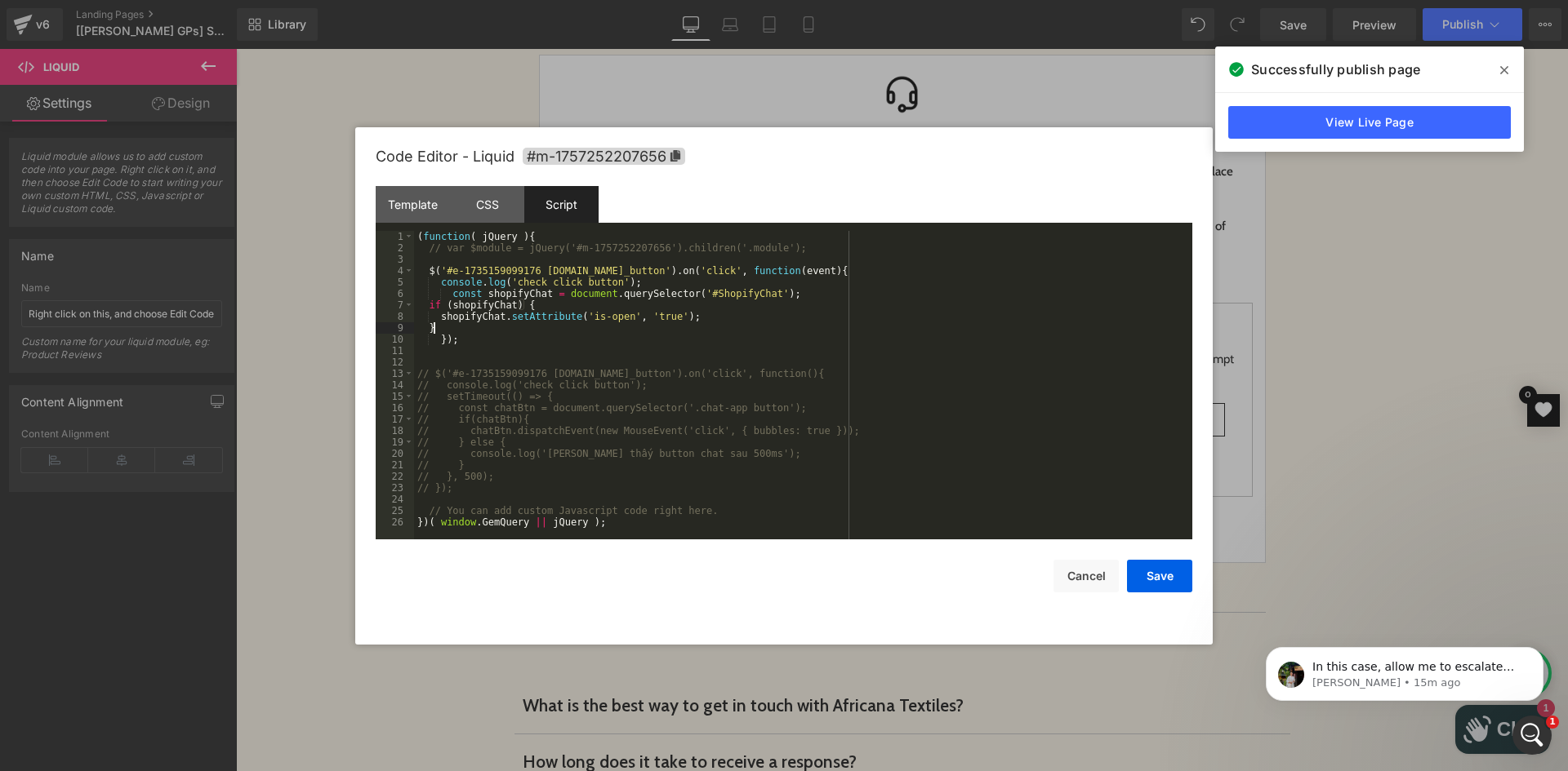
click at [448, 293] on div "( function ( jQuery ) { // var $module = jQuery('#m-1757252207656').children('.…" at bounding box center [802, 396] width 778 height 331
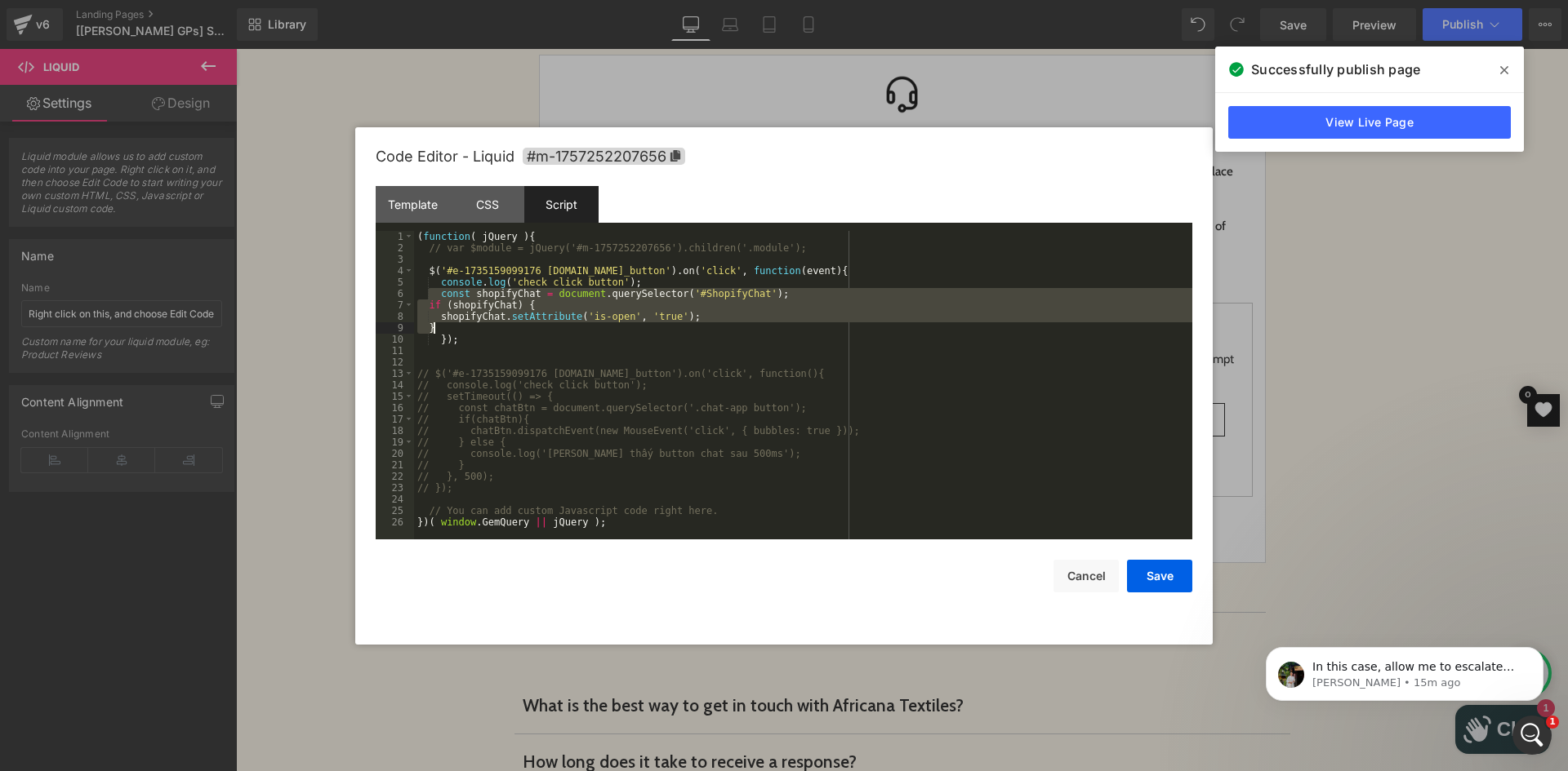
drag, startPoint x: 430, startPoint y: 299, endPoint x: 457, endPoint y: 324, distance: 36.8
click at [457, 324] on div "( function ( jQuery ) { // var $module = jQuery('#m-1757252207656').children('.…" at bounding box center [802, 396] width 778 height 331
click at [447, 317] on div "( function ( jQuery ) { // var $module = jQuery('#m-1757252207656').children('.…" at bounding box center [802, 385] width 778 height 309
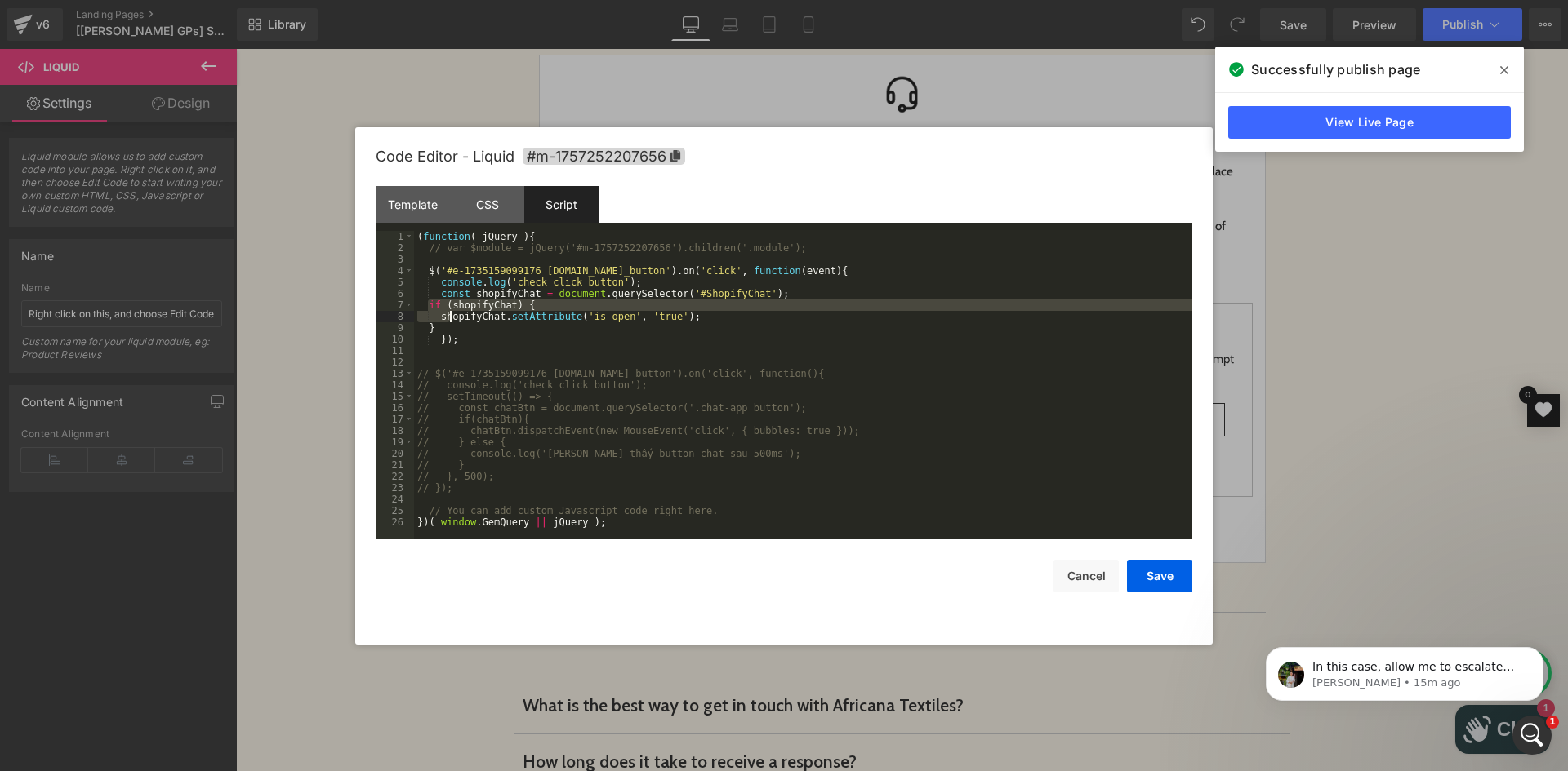
drag, startPoint x: 429, startPoint y: 309, endPoint x: 451, endPoint y: 321, distance: 25.1
click at [451, 321] on div "( function ( jQuery ) { // var $module = jQuery('#m-1757252207656').children('.…" at bounding box center [802, 396] width 778 height 331
click at [452, 323] on div "( function ( jQuery ) { // var $module = jQuery('#m-1757252207656').children('.…" at bounding box center [802, 396] width 778 height 331
drag, startPoint x: 452, startPoint y: 323, endPoint x: 417, endPoint y: 310, distance: 37.3
click at [417, 310] on div "( function ( jQuery ) { // var $module = jQuery('#m-1757252207656').children('.…" at bounding box center [802, 396] width 778 height 331
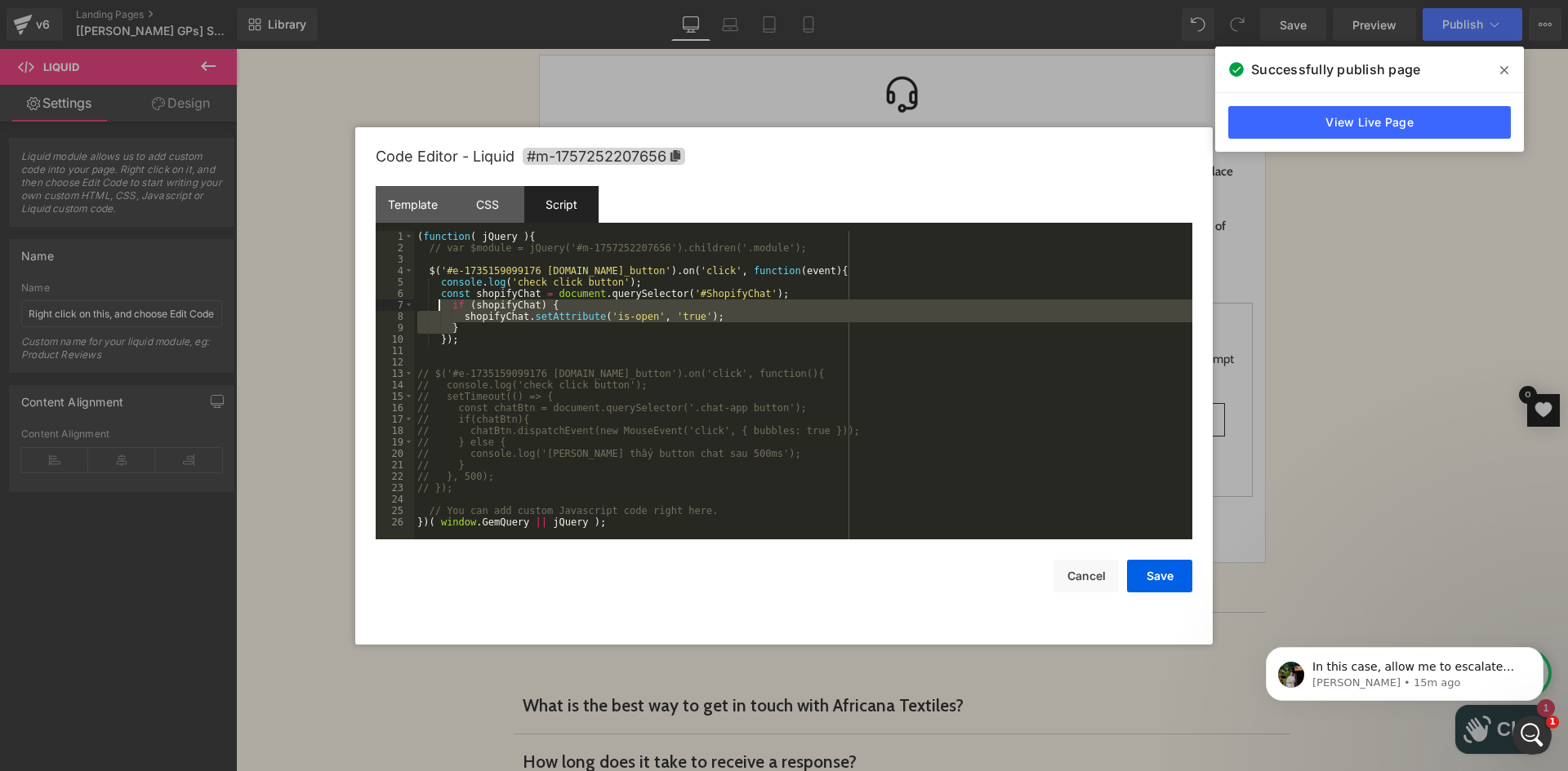
click at [509, 342] on div "( function ( jQuery ) { // var $module = jQuery('#m-1757252207656').children('.…" at bounding box center [802, 396] width 778 height 331
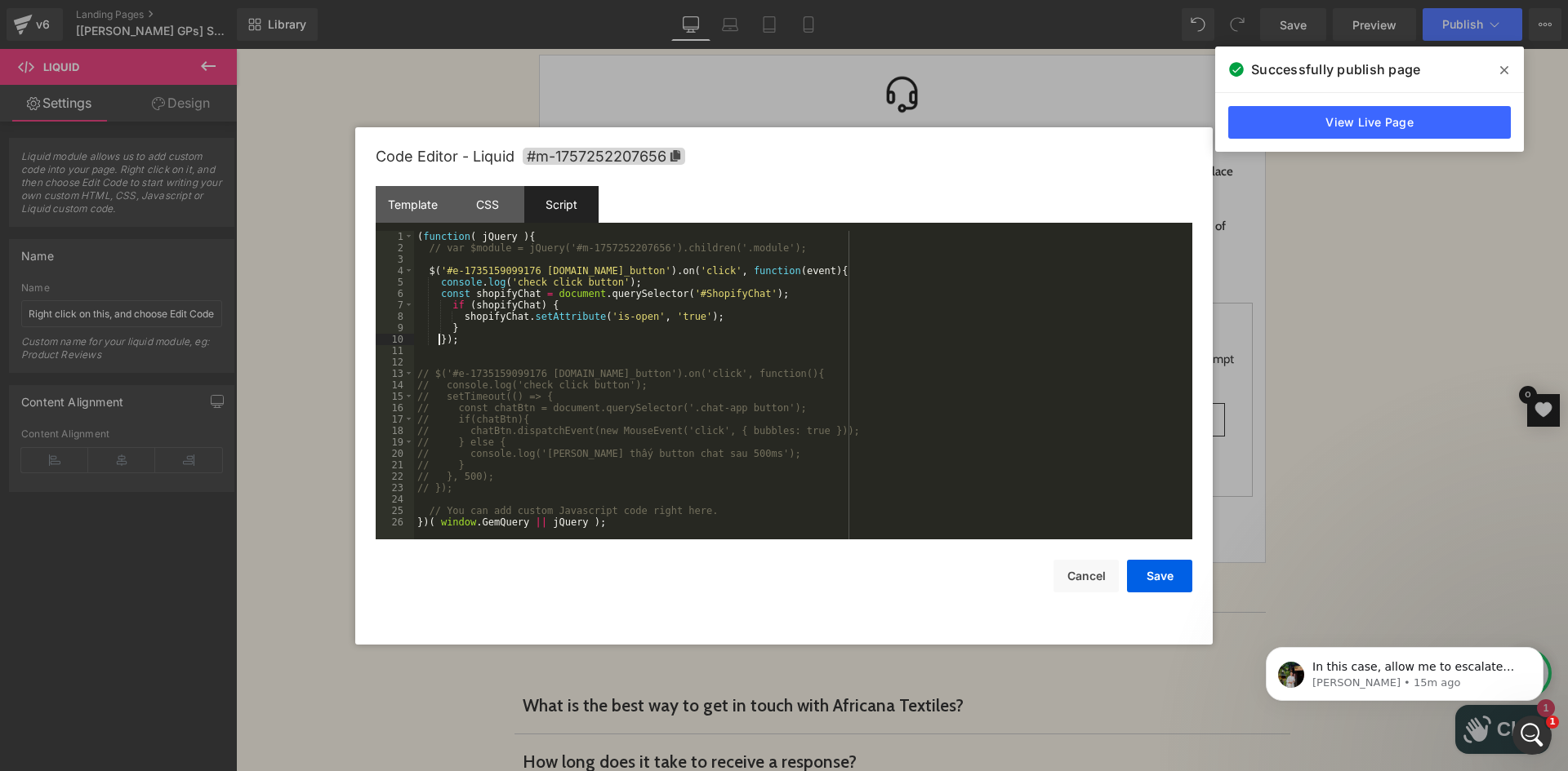
click at [437, 343] on div "( function ( jQuery ) { // var $module = jQuery('#m-1757252207656').children('.…" at bounding box center [802, 396] width 778 height 331
click at [1163, 577] on button "Save" at bounding box center [1159, 576] width 65 height 33
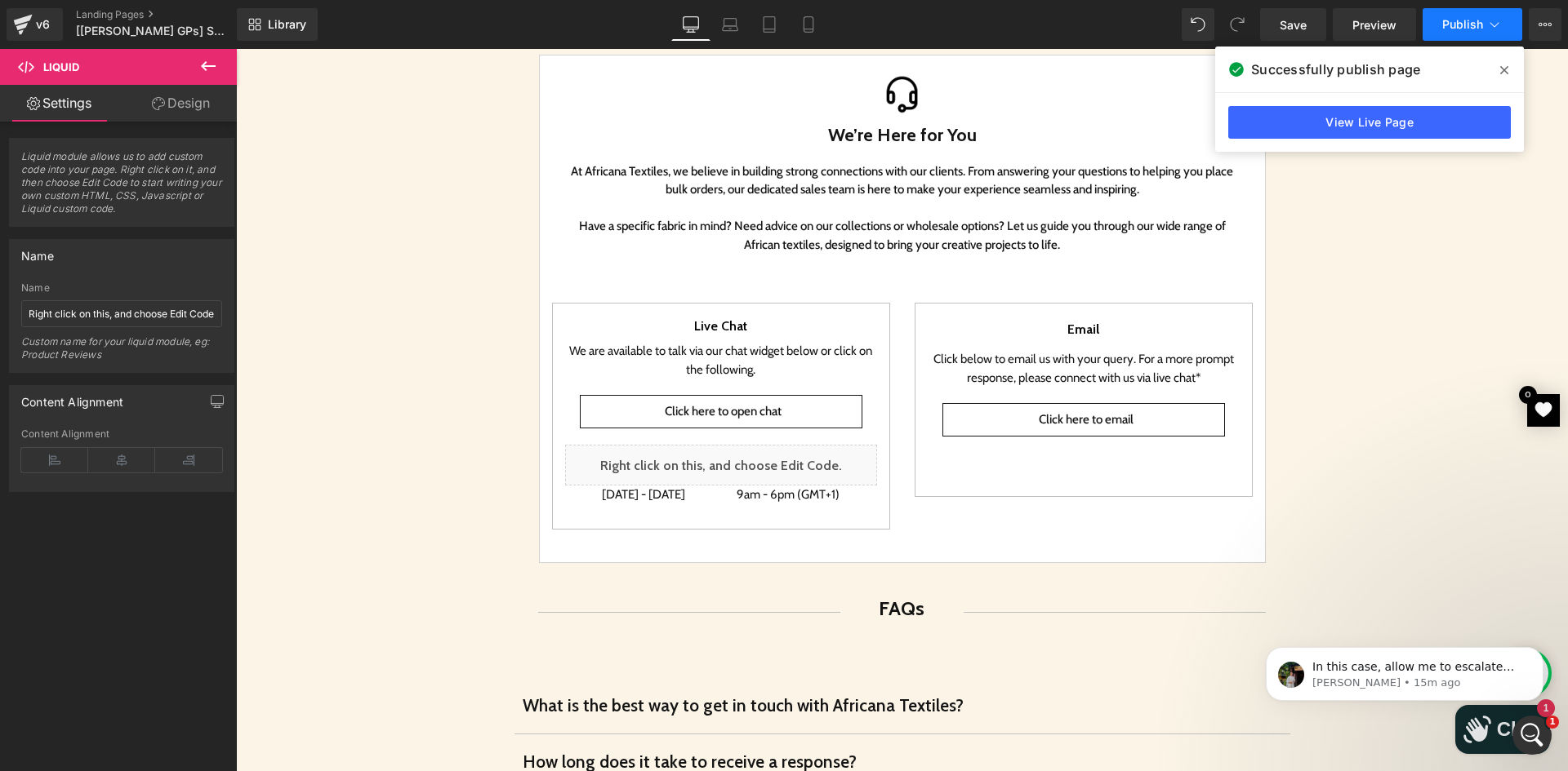
click at [1454, 28] on span "Publish" at bounding box center [1462, 24] width 41 height 13
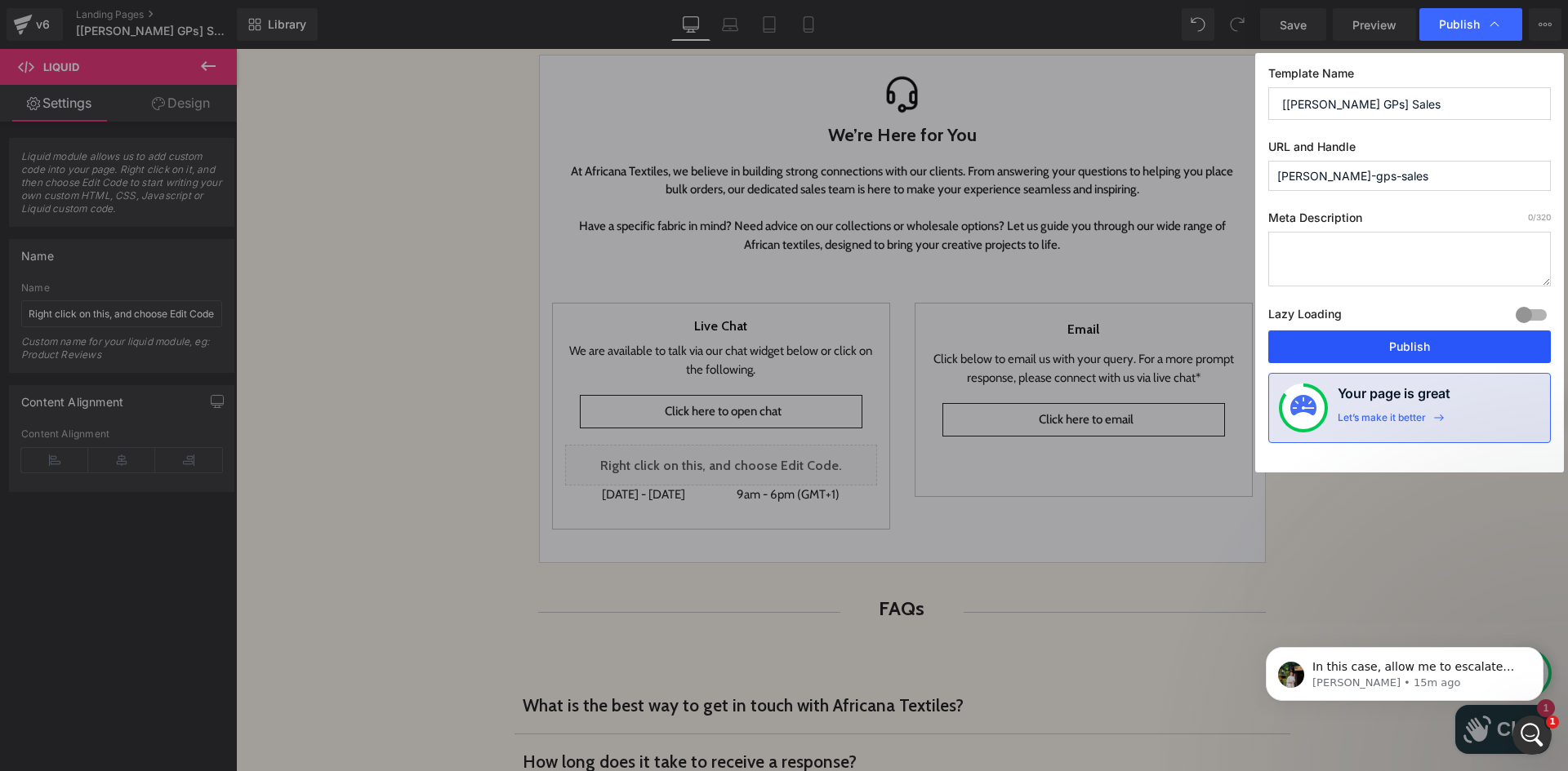
click at [1369, 350] on button "Publish" at bounding box center [1409, 346] width 283 height 33
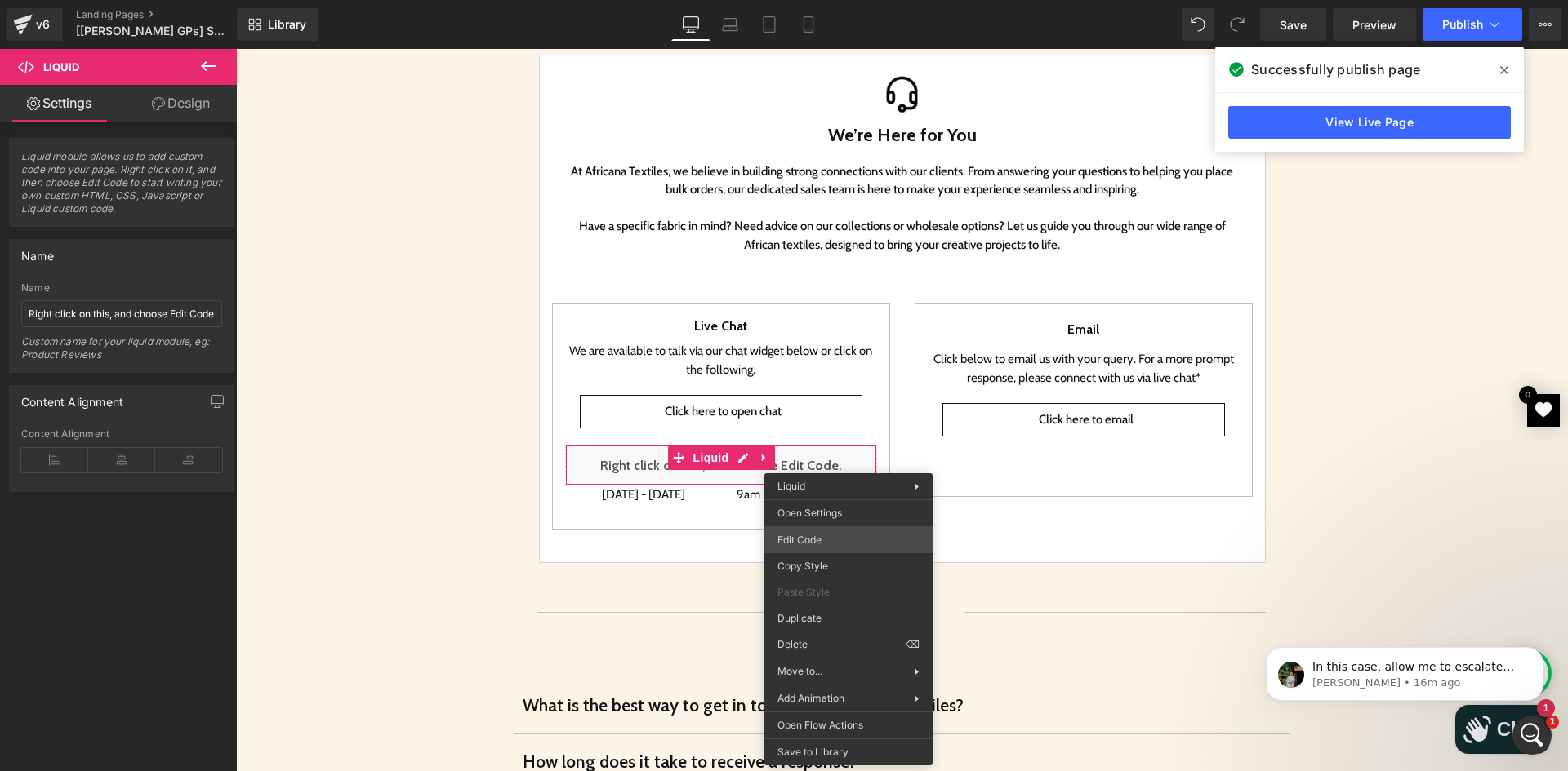
click at [839, 0] on div "Liquid You are previewing how the will restyle your page. You can not edit Elem…" at bounding box center [784, 0] width 1568 height 0
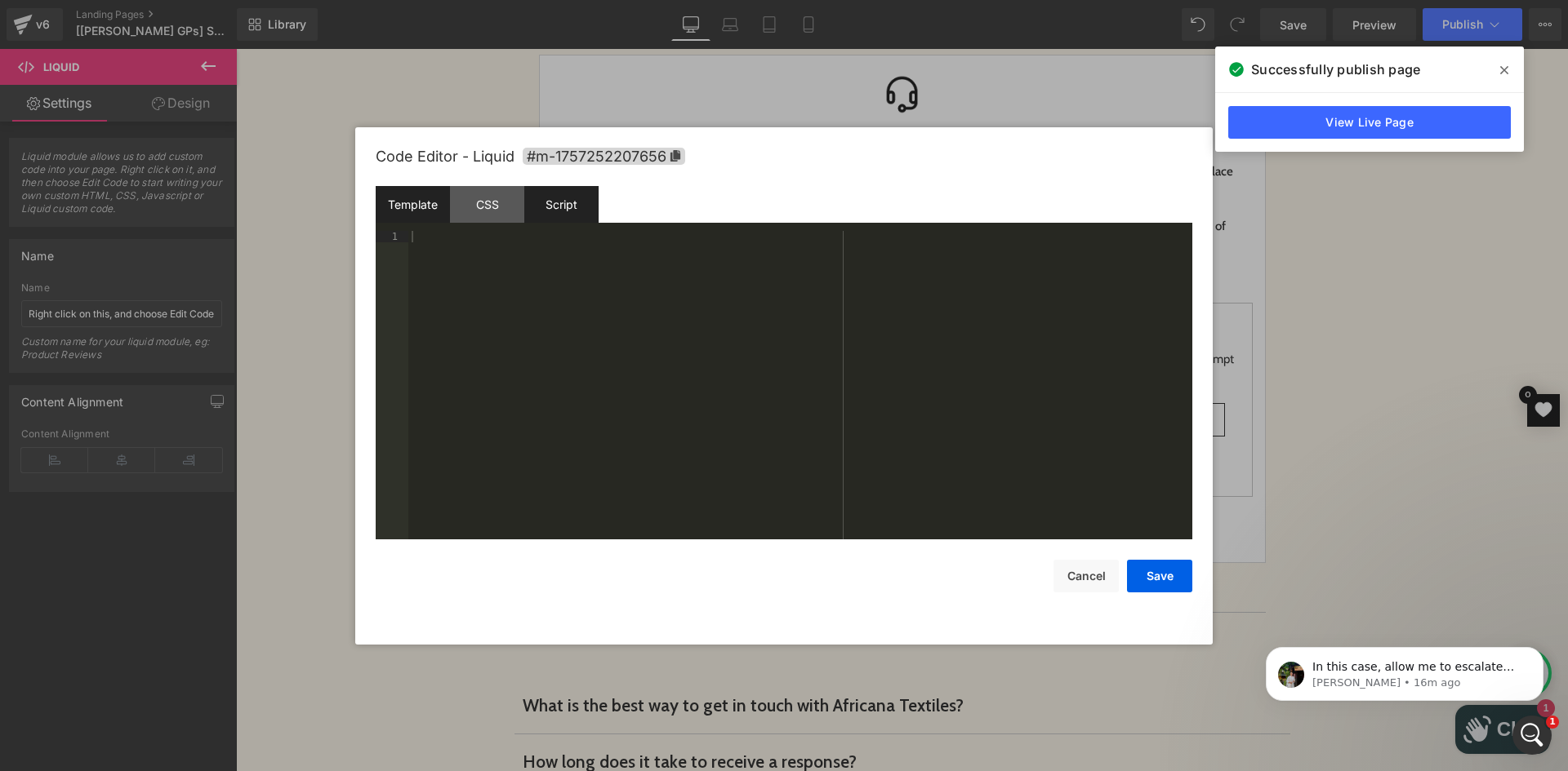
click at [573, 206] on div "Script" at bounding box center [561, 205] width 75 height 37
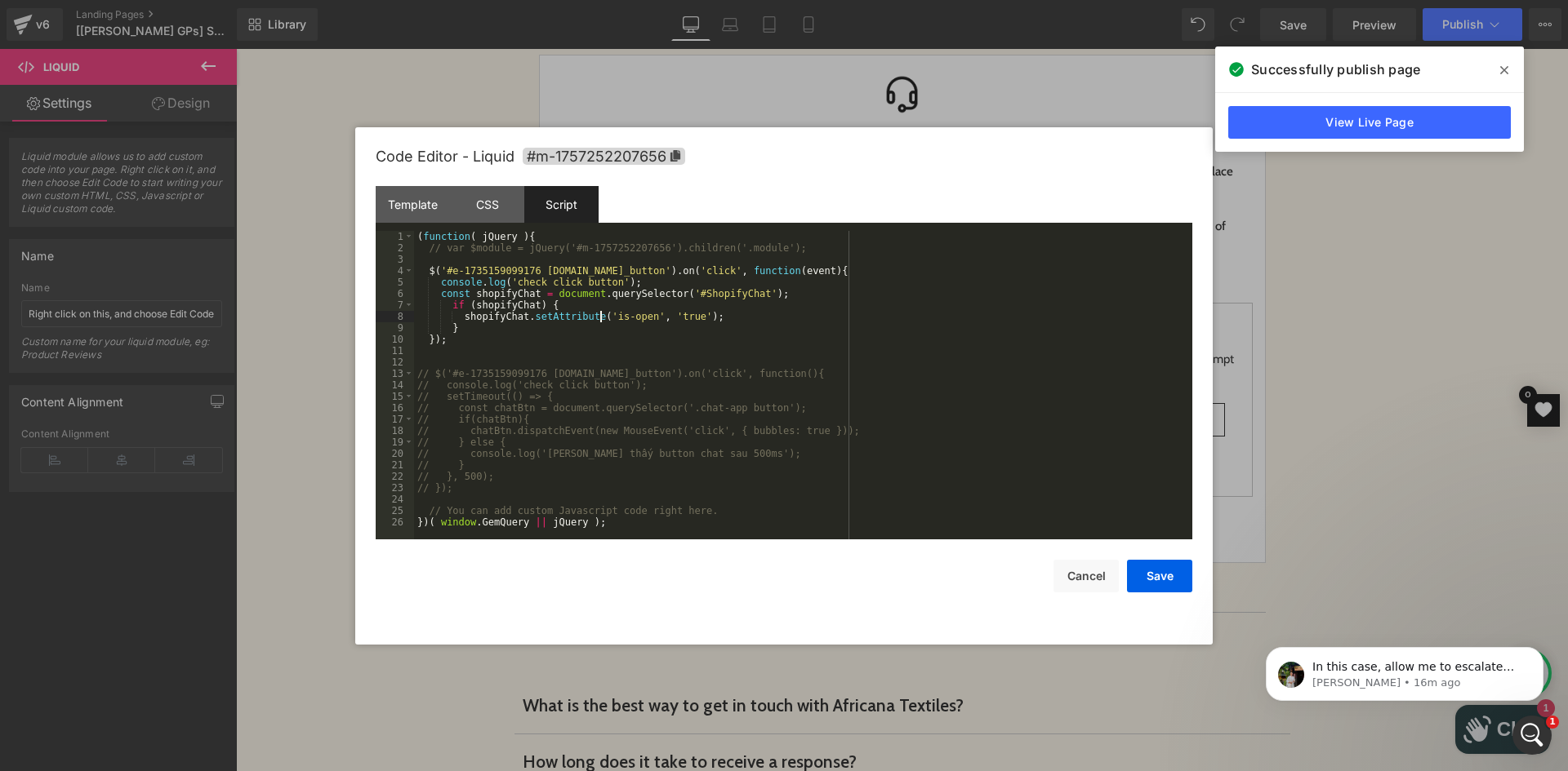
click at [600, 321] on div "( function ( jQuery ) { // var $module = jQuery('#m-1757252207656').children('.…" at bounding box center [802, 396] width 778 height 331
drag, startPoint x: 465, startPoint y: 412, endPoint x: 812, endPoint y: 404, distance: 347.1
click at [812, 404] on div "( function ( jQuery ) { // var $module = jQuery('#m-1757252207656').children('.…" at bounding box center [802, 396] width 778 height 331
click at [773, 404] on div "( function ( jQuery ) { // var $module = jQuery('#m-1757252207656').children('.…" at bounding box center [802, 385] width 778 height 309
click at [457, 408] on div "( function ( jQuery ) { // var $module = jQuery('#m-1757252207656').children('.…" at bounding box center [802, 396] width 778 height 331
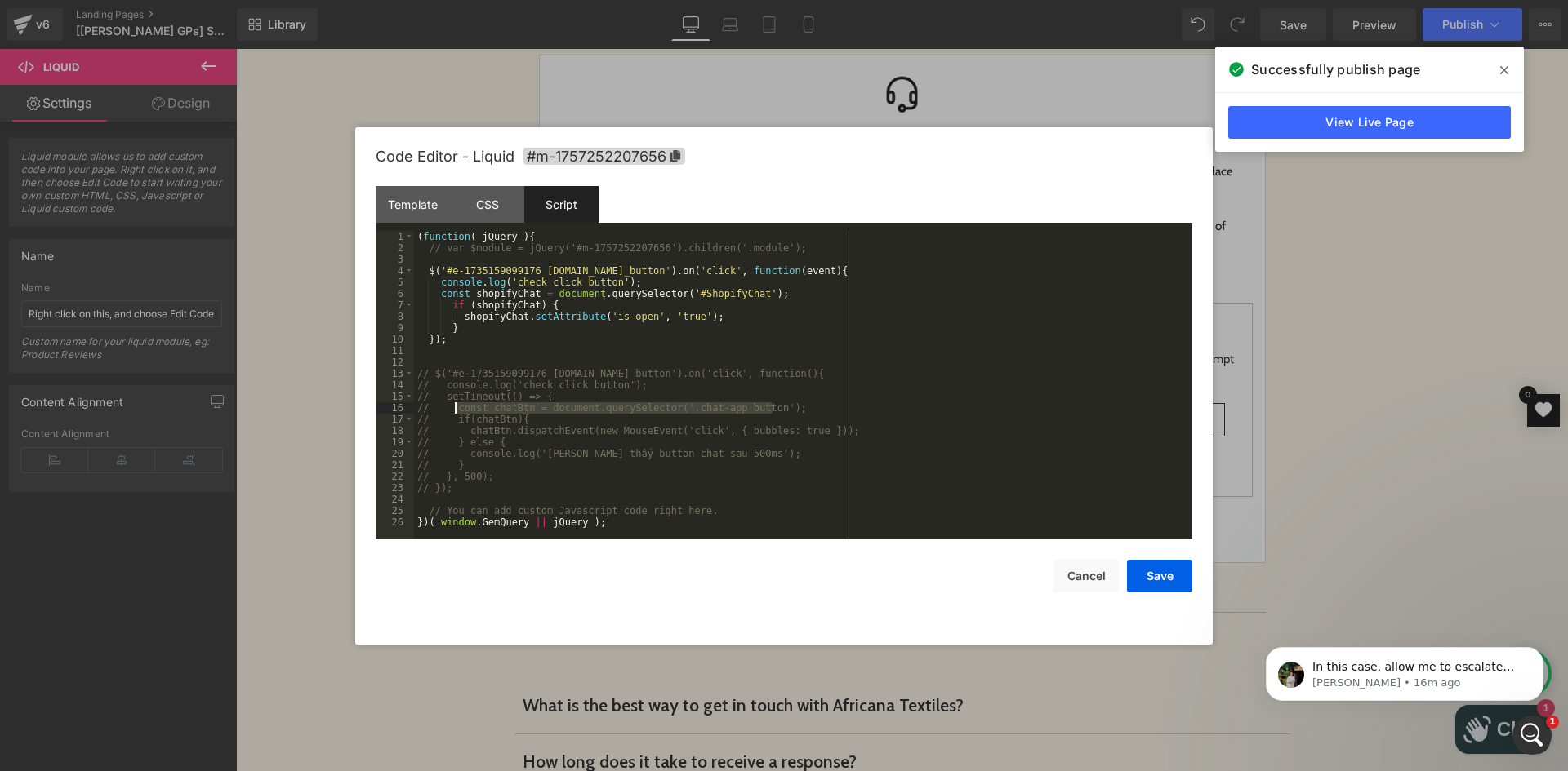
click at [766, 294] on div "( function ( jQuery ) { // var $module = jQuery('#m-1757252207656').children('.…" at bounding box center [802, 396] width 778 height 331
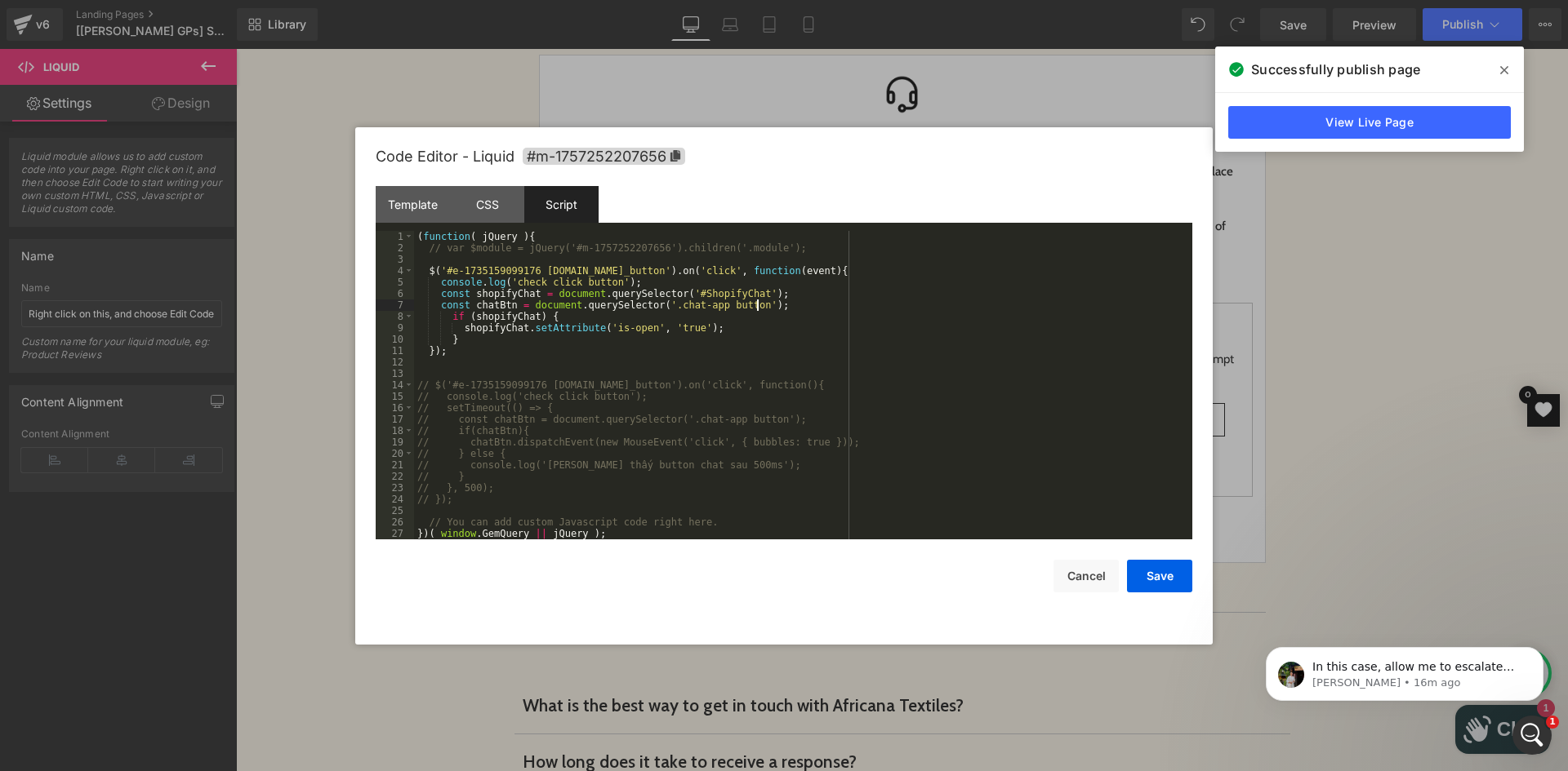
click at [469, 310] on div "( function ( jQuery ) { // var $module = jQuery('#m-1757252207656').children('.…" at bounding box center [802, 396] width 778 height 331
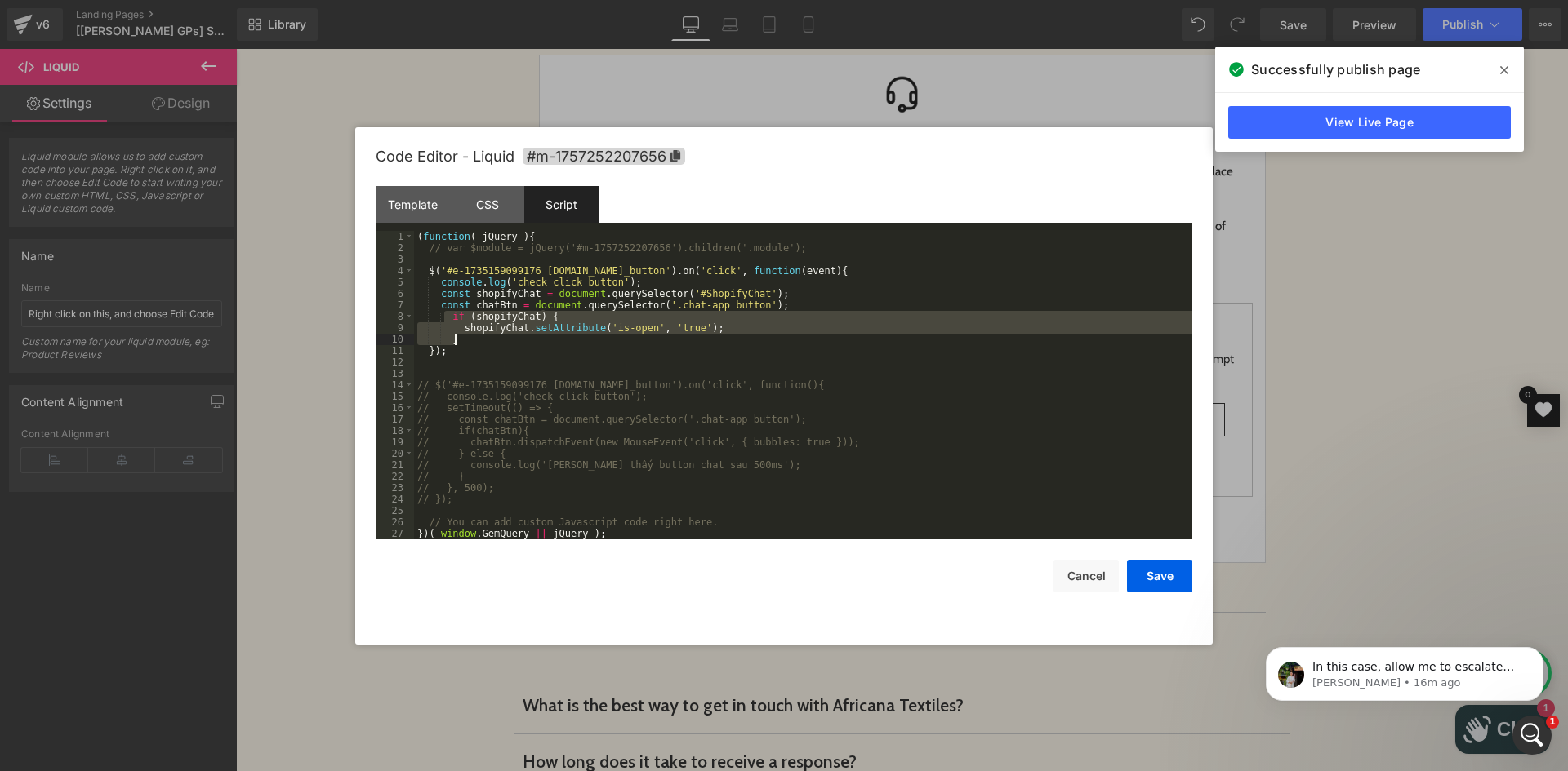
drag, startPoint x: 443, startPoint y: 314, endPoint x: 469, endPoint y: 336, distance: 34.1
click at [469, 336] on div "( function ( jQuery ) { // var $module = jQuery('#m-1757252207656').children('.…" at bounding box center [802, 396] width 778 height 331
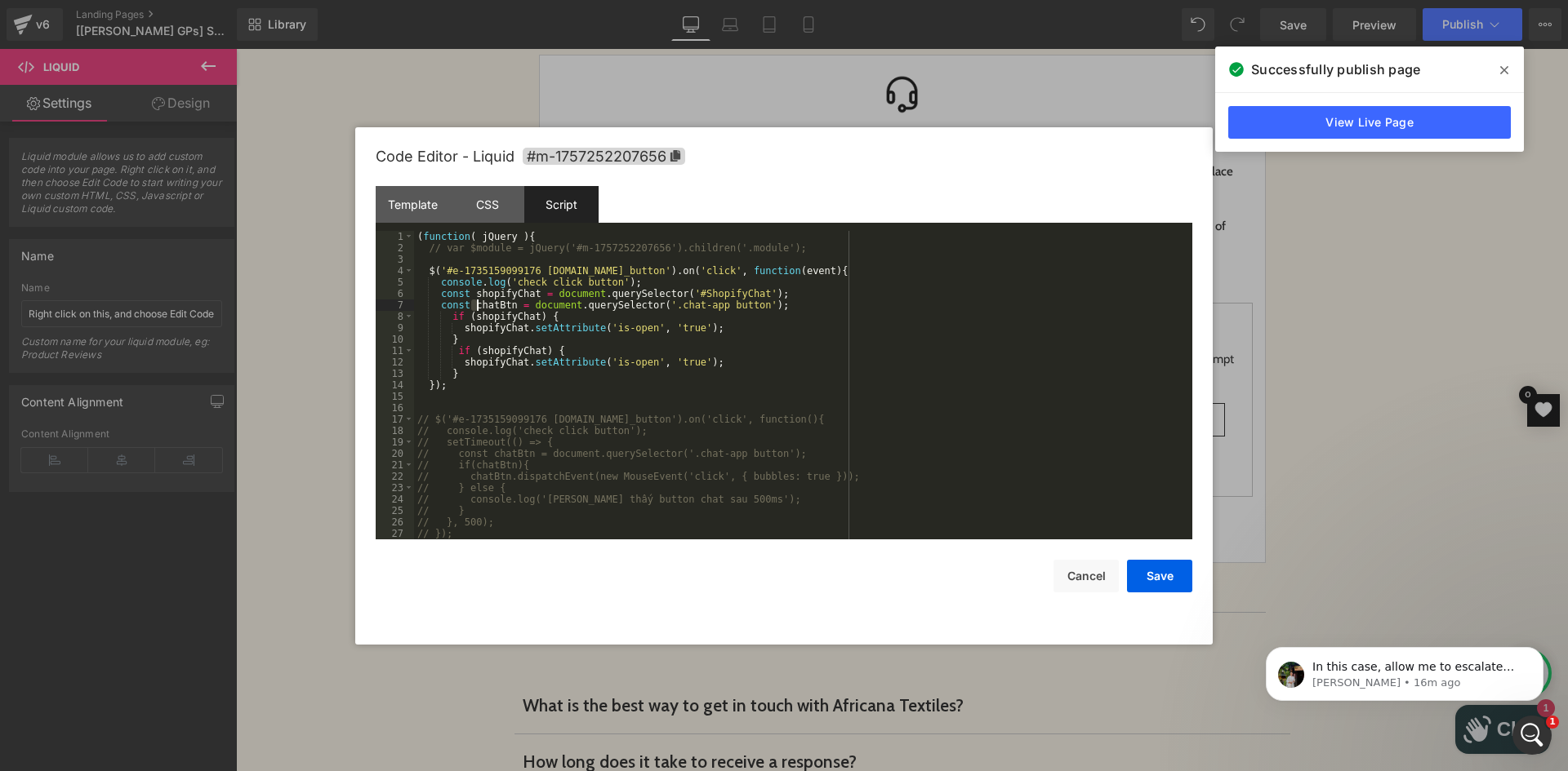
click at [474, 306] on div "( function ( jQuery ) { // var $module = jQuery('#m-1757252207656').children('.…" at bounding box center [799, 396] width 771 height 331
click at [510, 305] on div "( function ( jQuery ) { // var $module = jQuery('#m-1757252207656').children('.…" at bounding box center [799, 396] width 771 height 331
click at [478, 349] on div "( function ( jQuery ) { // var $module = jQuery('#m-1757252207656').children('.…" at bounding box center [799, 396] width 771 height 331
click at [535, 349] on div "( function ( jQuery ) { // var $module = jQuery('#m-1757252207656').children('.…" at bounding box center [799, 396] width 771 height 331
click at [461, 365] on div "( function ( jQuery ) { // var $module = jQuery('#m-1757252207656').children('.…" at bounding box center [799, 396] width 771 height 331
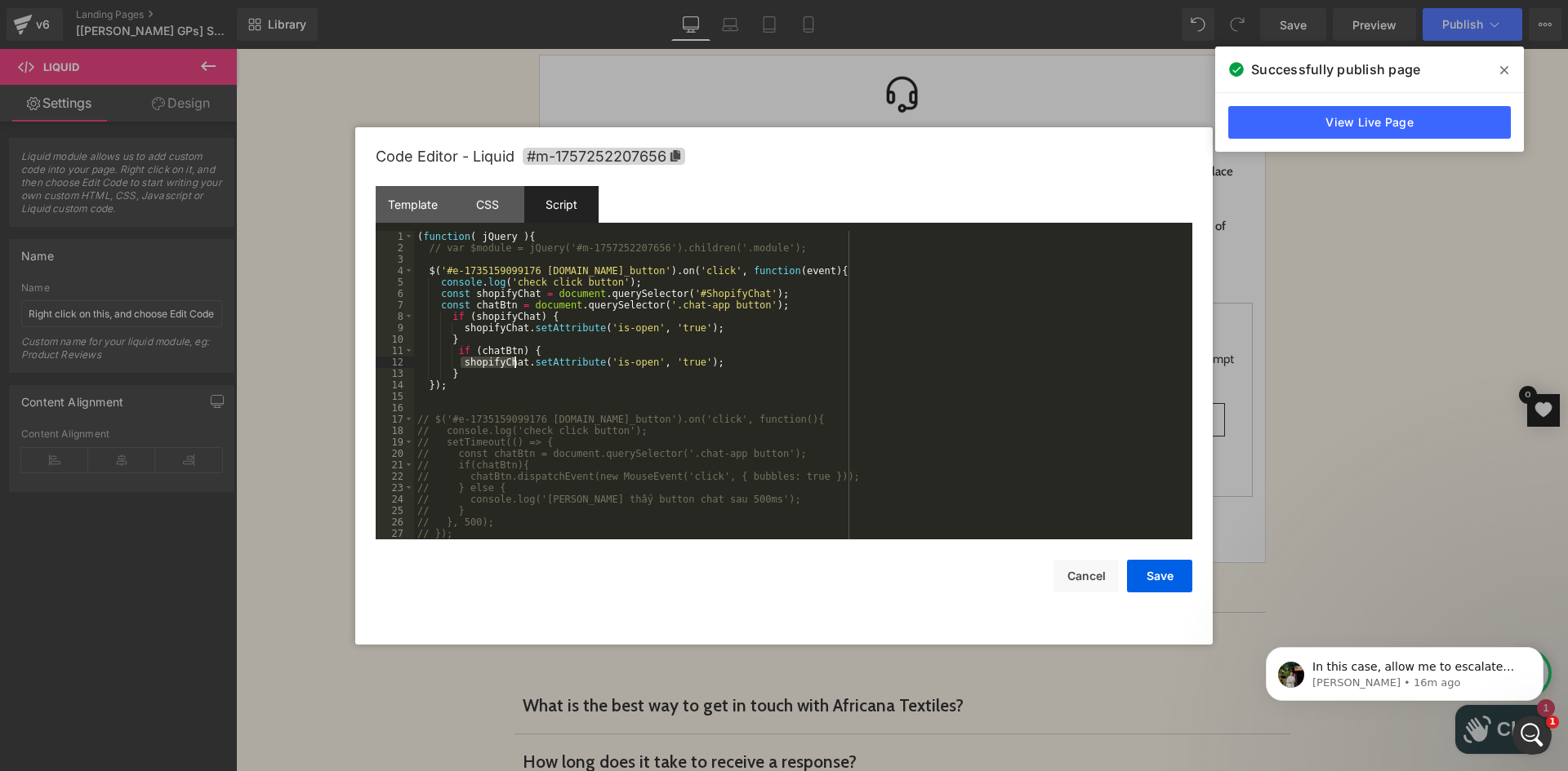
drag, startPoint x: 506, startPoint y: 362, endPoint x: 517, endPoint y: 362, distance: 11.0
click at [517, 362] on div "( function ( jQuery ) { // var $module = jQuery('#m-1757252207656').children('.…" at bounding box center [799, 396] width 771 height 331
click at [520, 362] on div "( function ( jQuery ) { // var $module = jQuery('#m-1757252207656').children('.…" at bounding box center [799, 396] width 771 height 331
paste textarea
drag, startPoint x: 503, startPoint y: 362, endPoint x: 743, endPoint y: 360, distance: 240.0
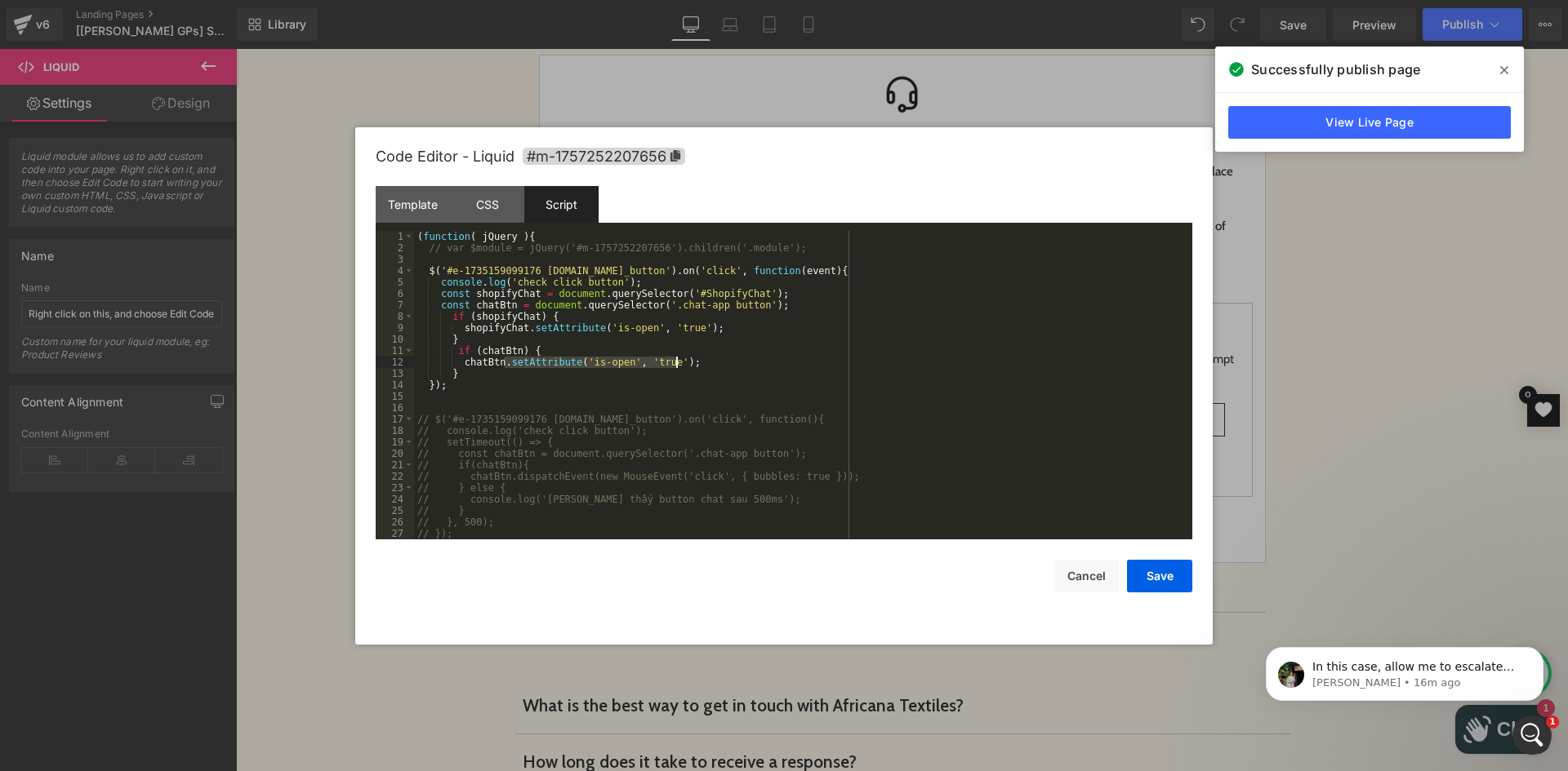
click at [743, 360] on div "( function ( jQuery ) { // var $module = jQuery('#m-1757252207656').children('.…" at bounding box center [799, 396] width 771 height 331
click at [1161, 573] on button "Save" at bounding box center [1159, 576] width 65 height 33
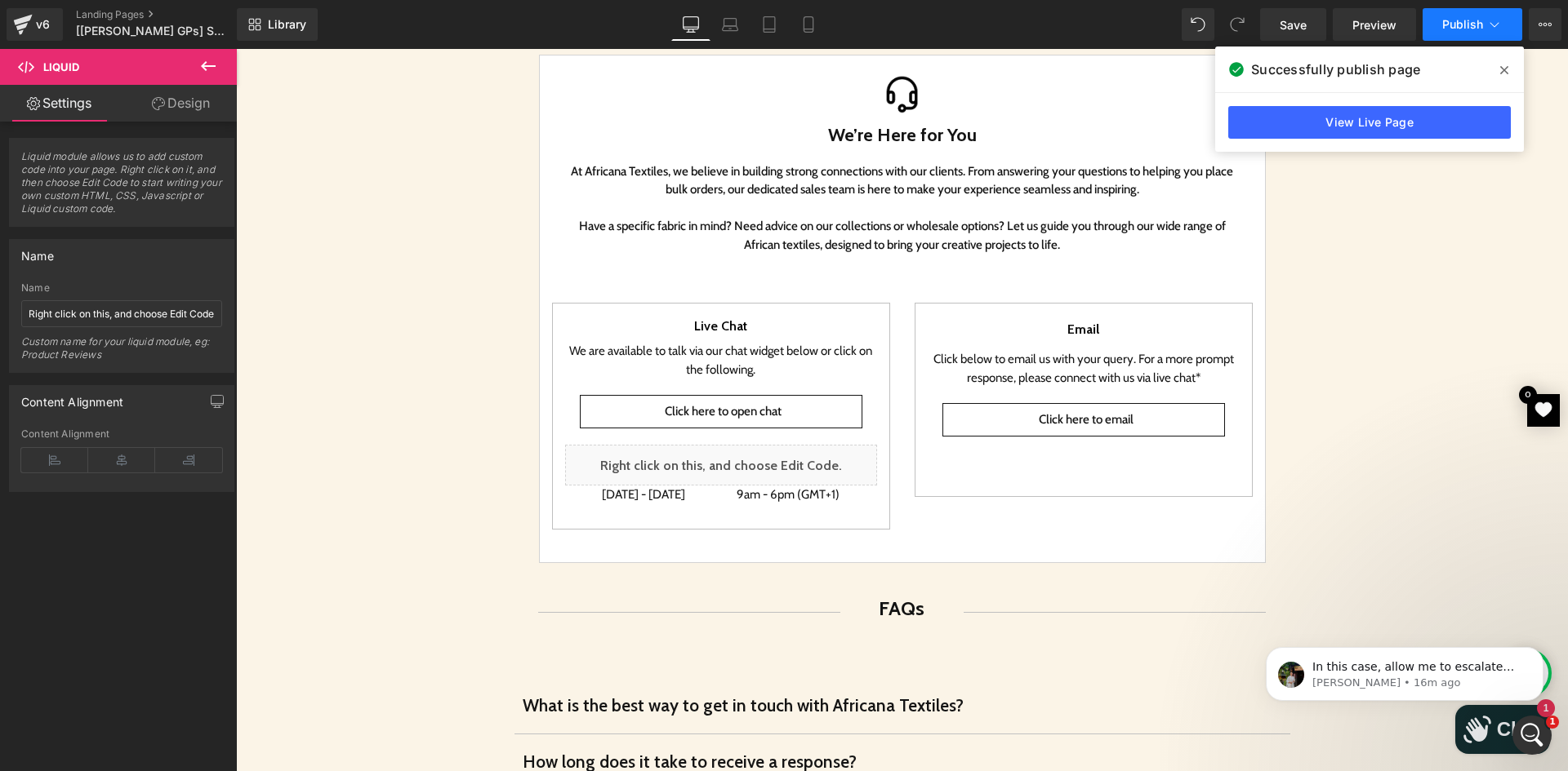
click at [1456, 24] on span "Publish" at bounding box center [1462, 24] width 41 height 13
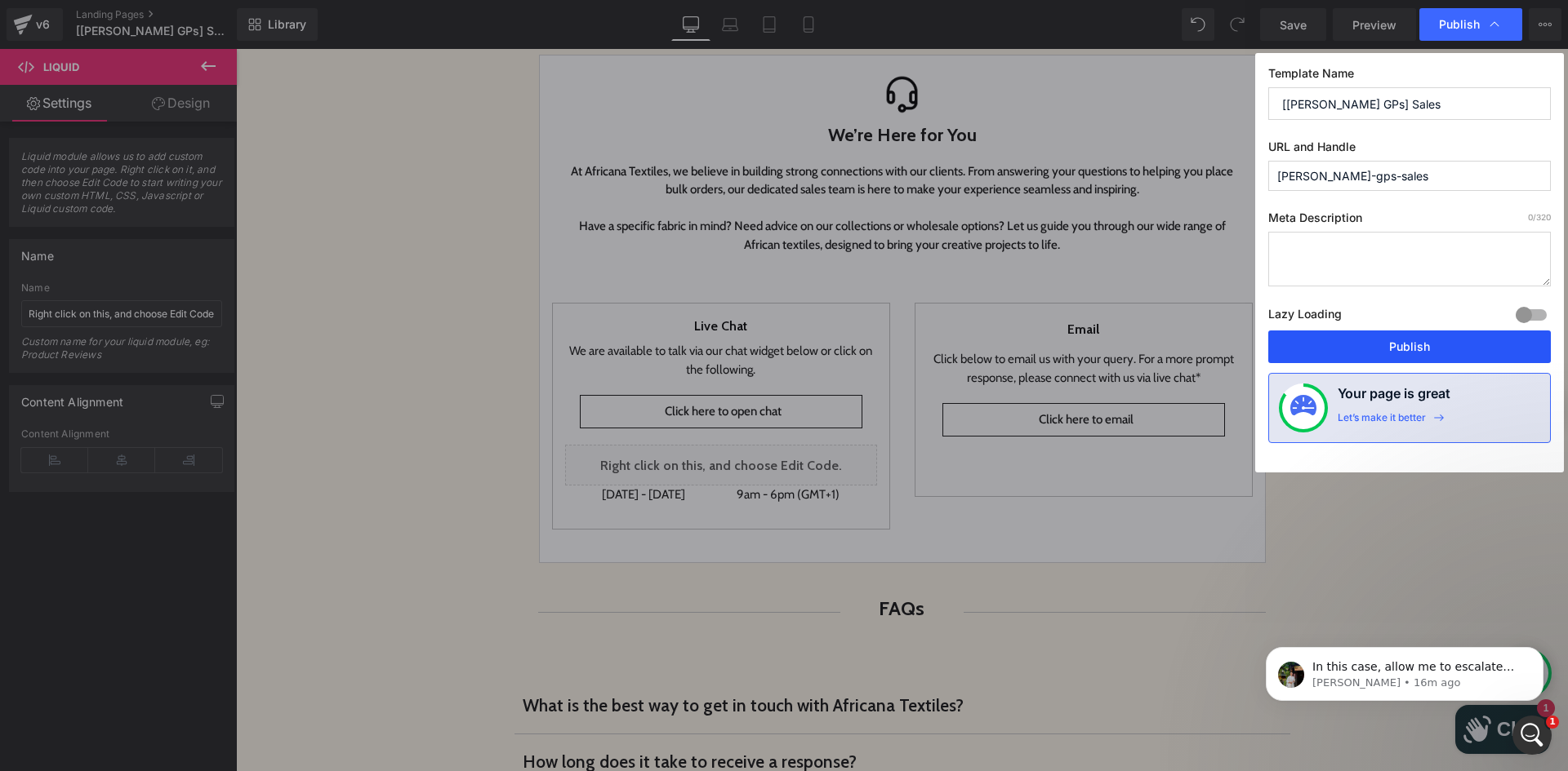
drag, startPoint x: 1448, startPoint y: 344, endPoint x: 1221, endPoint y: 294, distance: 232.4
click at [1448, 344] on button "Publish" at bounding box center [1409, 346] width 283 height 33
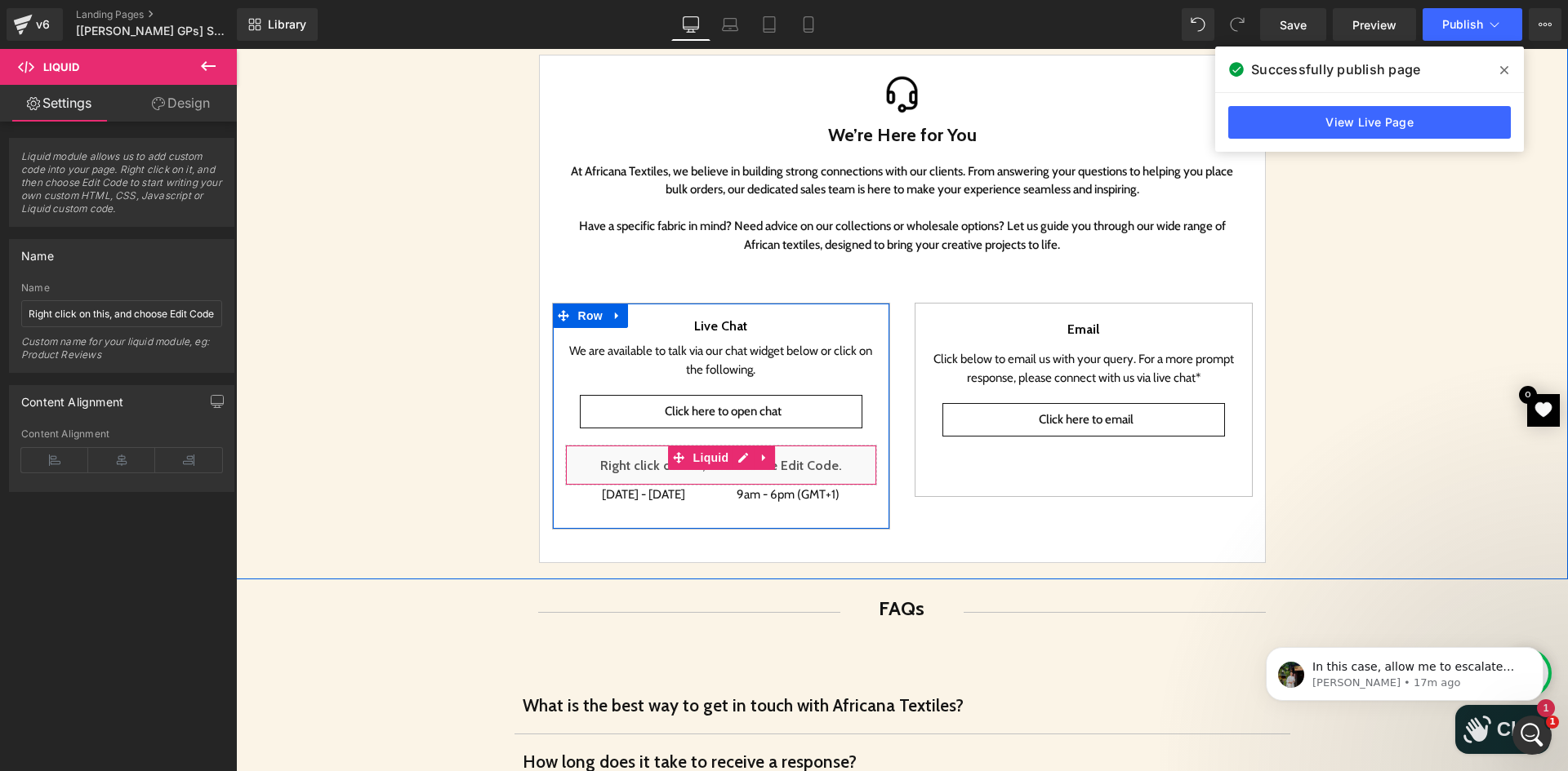
drag, startPoint x: 815, startPoint y: 465, endPoint x: 795, endPoint y: 463, distance: 20.1
click at [815, 465] on div "Liquid" at bounding box center [721, 465] width 312 height 41
click at [759, 453] on icon at bounding box center [765, 458] width 12 height 13
click at [771, 456] on icon at bounding box center [775, 458] width 12 height 12
